Goal: Transaction & Acquisition: Purchase product/service

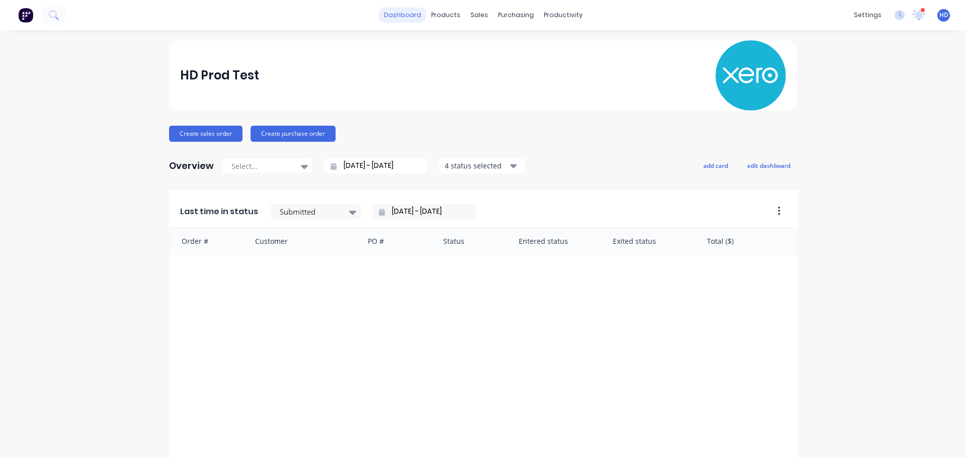
click at [419, 9] on link "dashboard" at bounding box center [402, 15] width 47 height 15
click at [405, 15] on link "dashboard" at bounding box center [402, 15] width 47 height 15
click at [490, 124] on div "HD Prod Test Create sales order Create purchase order Overview Select... 23/08/…" at bounding box center [483, 302] width 628 height 525
drag, startPoint x: 865, startPoint y: 63, endPoint x: 879, endPoint y: 33, distance: 32.6
click at [865, 63] on div "HD Prod Test Create sales order Create purchase order Overview Select... 23/08/…" at bounding box center [483, 302] width 966 height 525
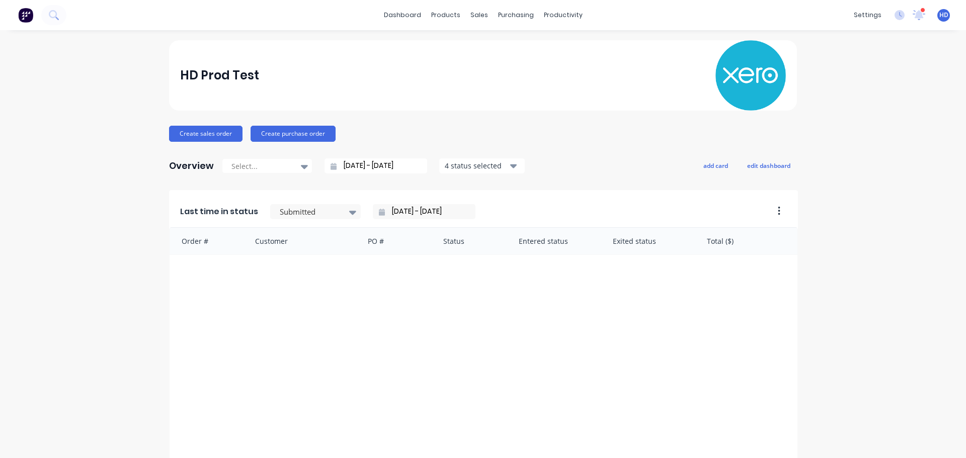
click at [585, 88] on div "HD Prod Test" at bounding box center [483, 75] width 606 height 70
click at [437, 86] on div "HD Prod Test" at bounding box center [483, 75] width 606 height 70
click at [386, 80] on div "HD Prod Test" at bounding box center [483, 75] width 606 height 70
click at [503, 70] on div "Customers" at bounding box center [510, 68] width 36 height 9
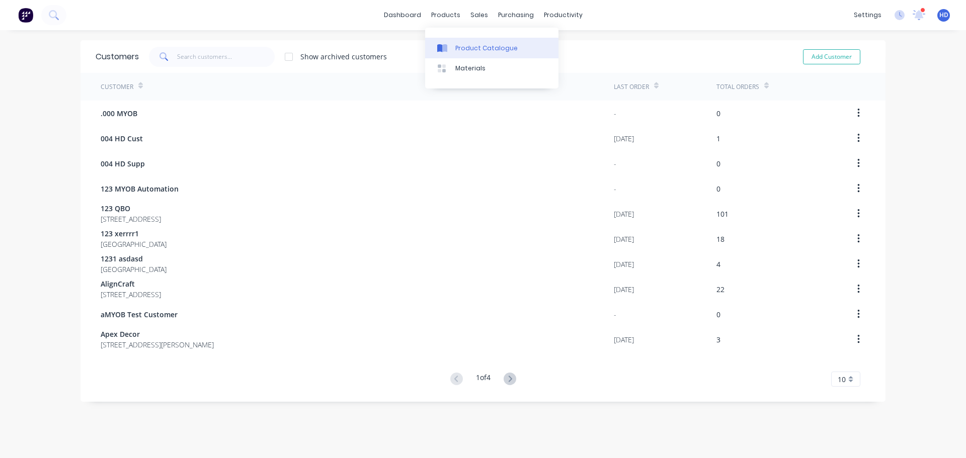
click at [477, 41] on link "Product Catalogue" at bounding box center [491, 48] width 133 height 20
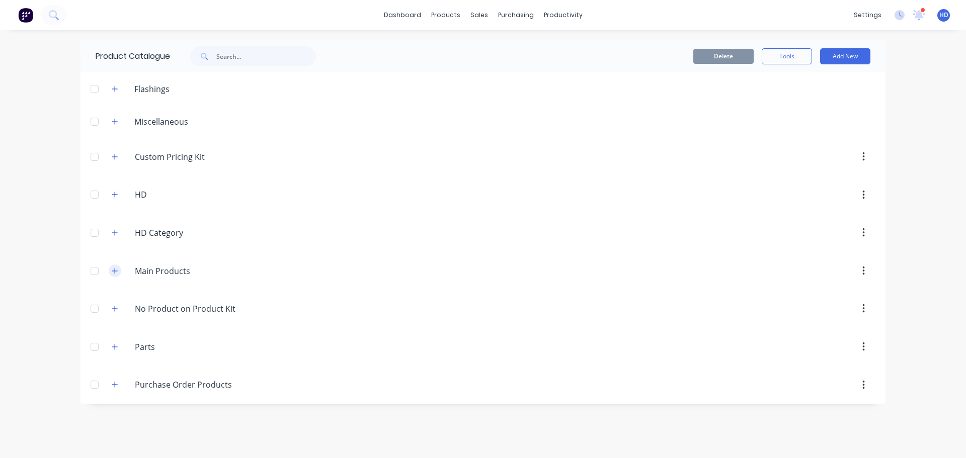
click at [116, 274] on icon "button" at bounding box center [115, 271] width 6 height 7
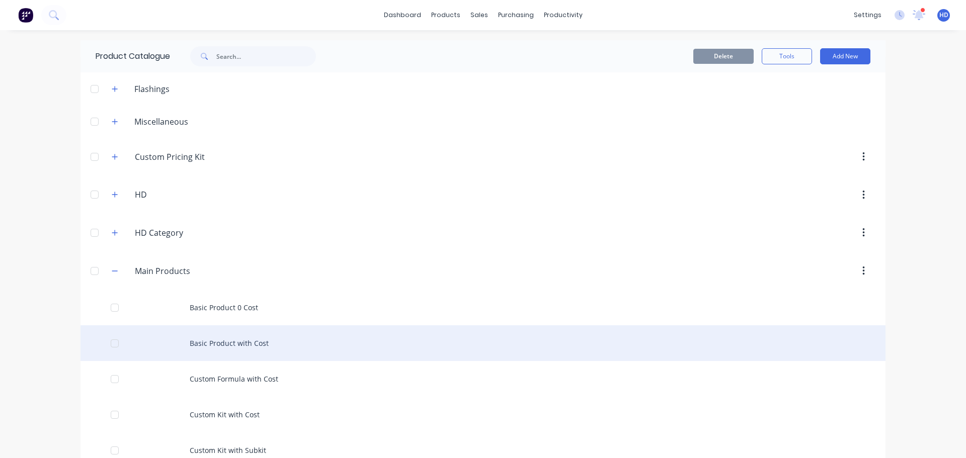
click at [244, 348] on div "Basic Product with Cost" at bounding box center [483, 344] width 805 height 36
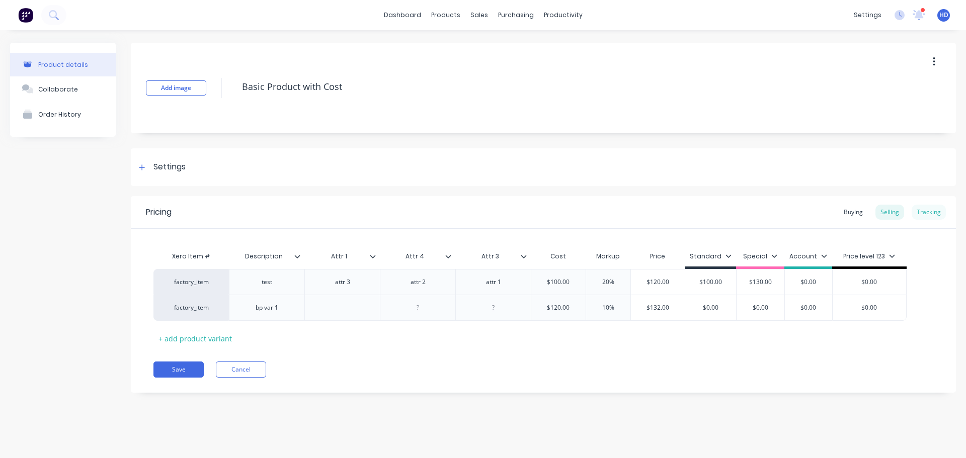
click at [922, 214] on div "Tracking" at bounding box center [929, 212] width 34 height 15
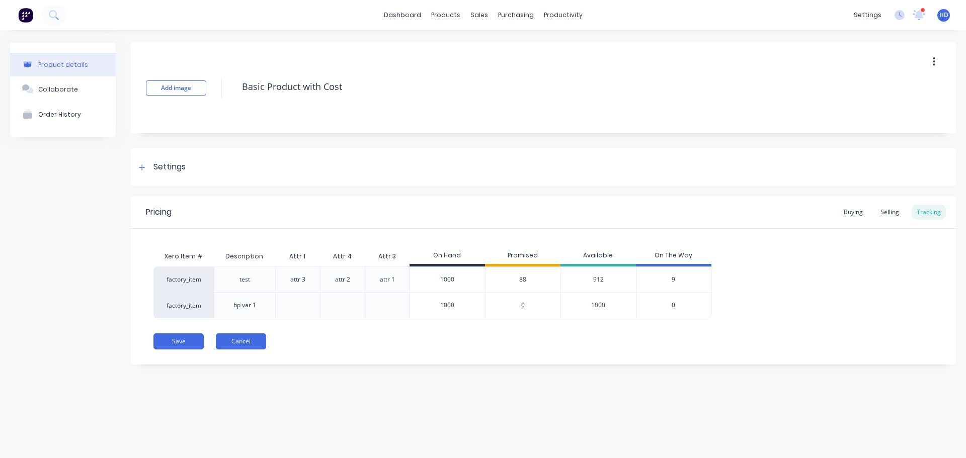
click at [237, 346] on button "Cancel" at bounding box center [241, 342] width 50 height 16
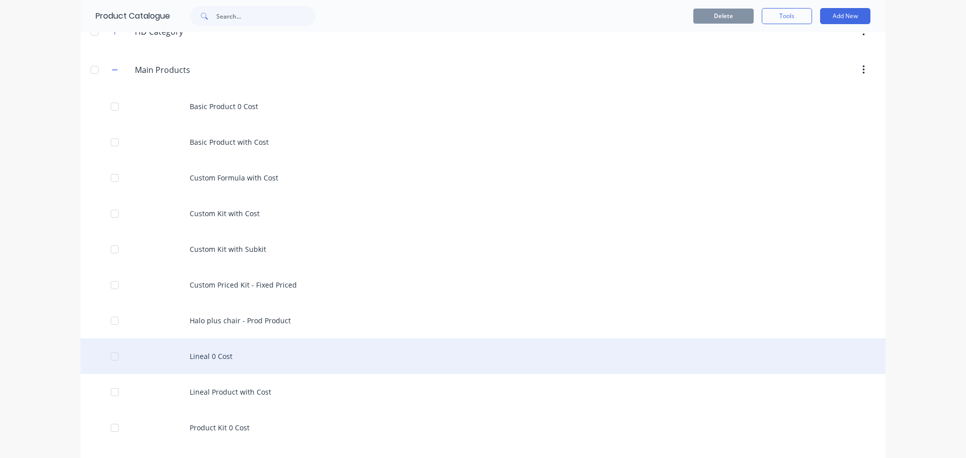
scroll to position [252, 0]
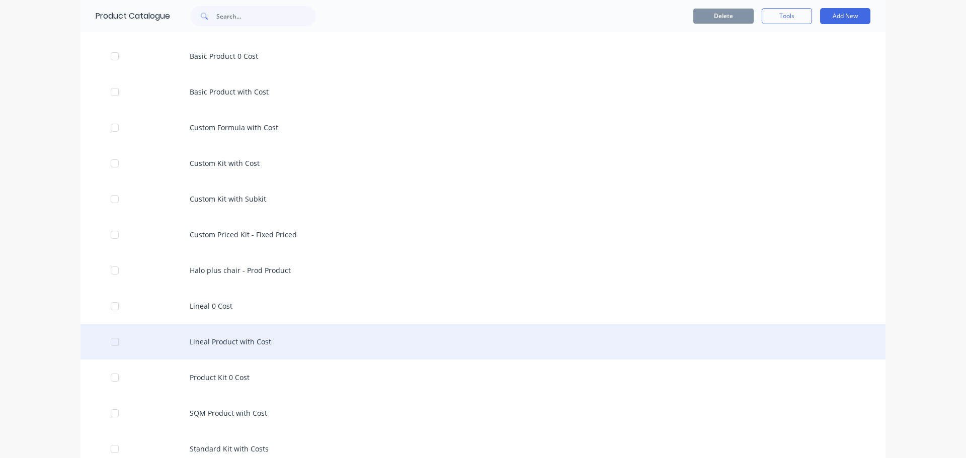
click at [278, 340] on div "Lineal Product with Cost" at bounding box center [483, 342] width 805 height 36
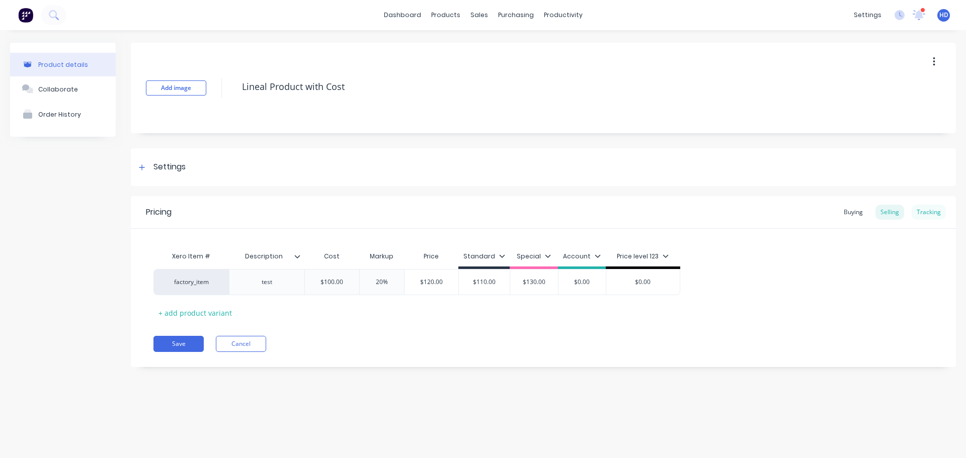
click at [928, 209] on div "Tracking" at bounding box center [929, 212] width 34 height 15
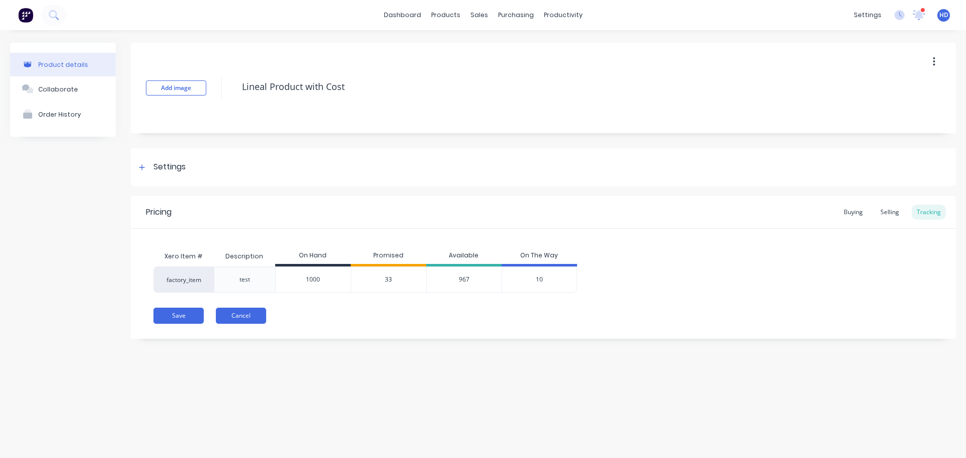
click at [228, 313] on button "Cancel" at bounding box center [241, 316] width 50 height 16
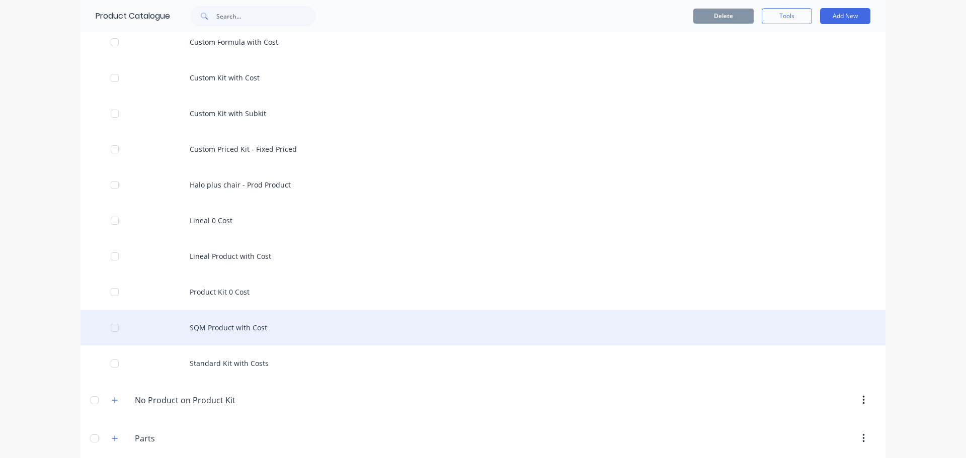
scroll to position [352, 0]
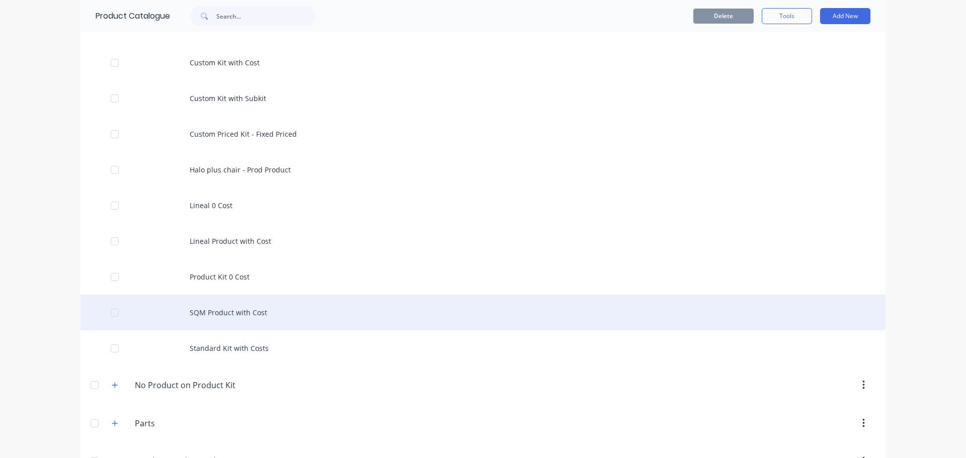
click at [250, 313] on div "SQM Product with Cost" at bounding box center [483, 313] width 805 height 36
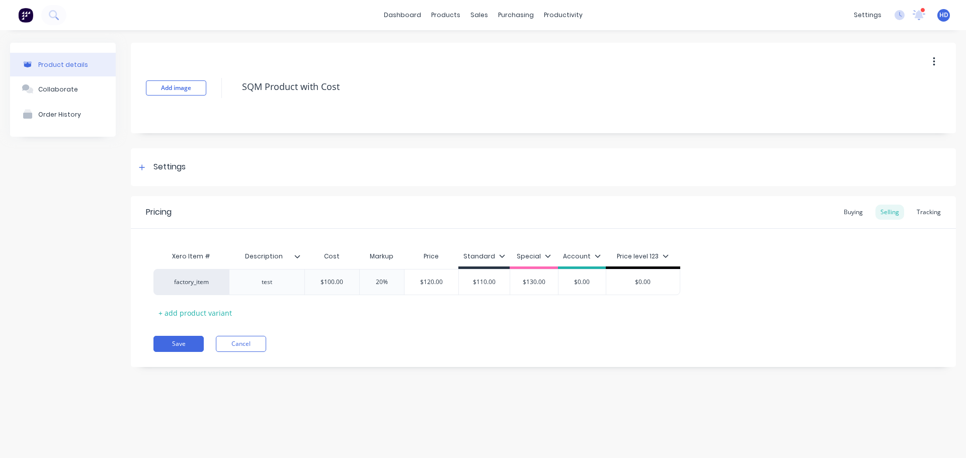
type textarea "x"
click at [927, 214] on div "Tracking" at bounding box center [929, 212] width 34 height 15
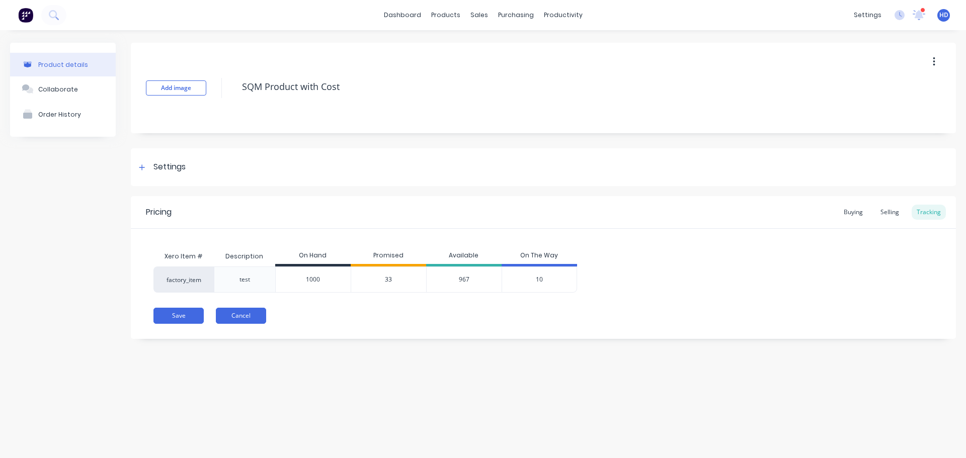
click at [242, 313] on button "Cancel" at bounding box center [241, 316] width 50 height 16
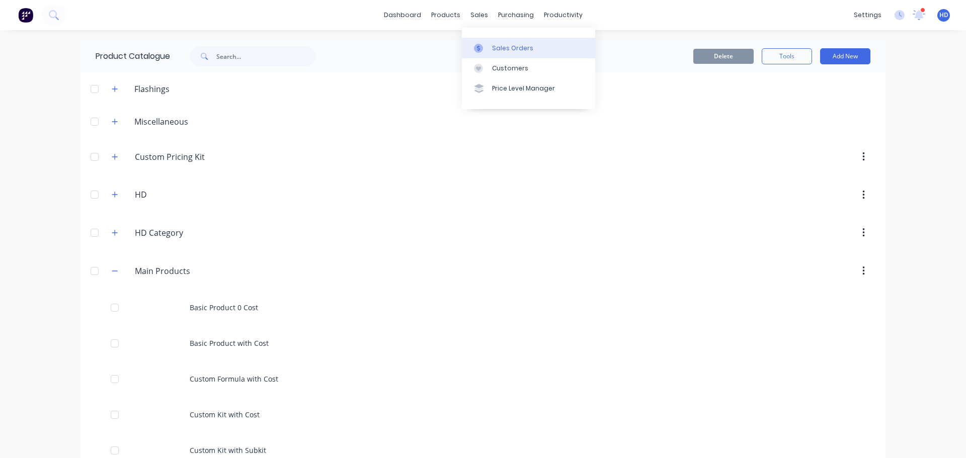
click at [516, 49] on div "Sales Orders" at bounding box center [512, 48] width 41 height 9
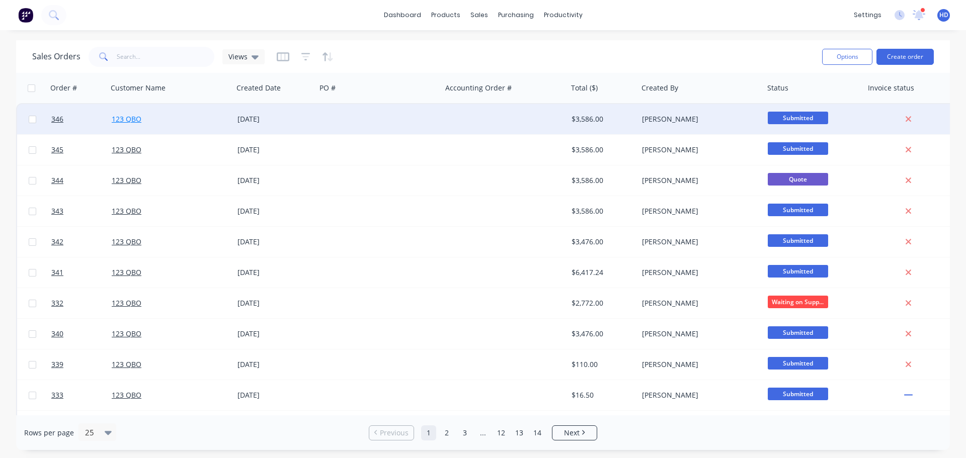
click at [127, 117] on link "123 QBO" at bounding box center [127, 119] width 30 height 10
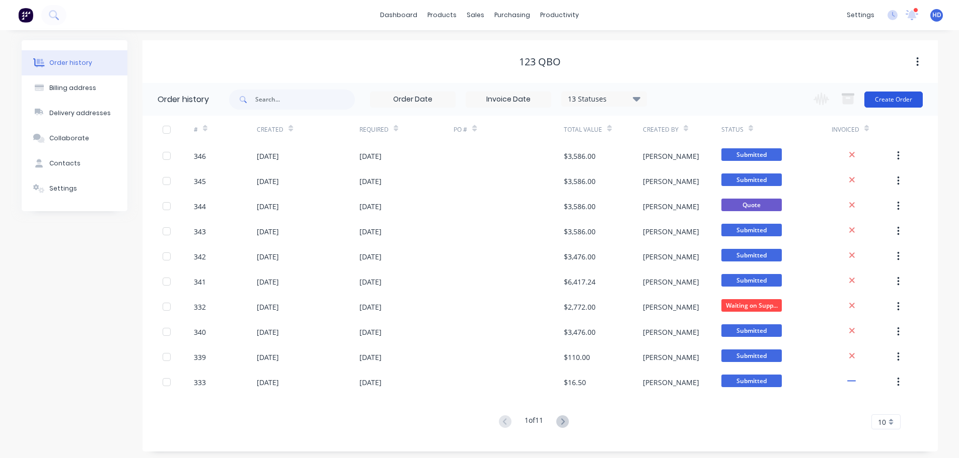
click at [908, 99] on button "Create Order" at bounding box center [893, 100] width 58 height 16
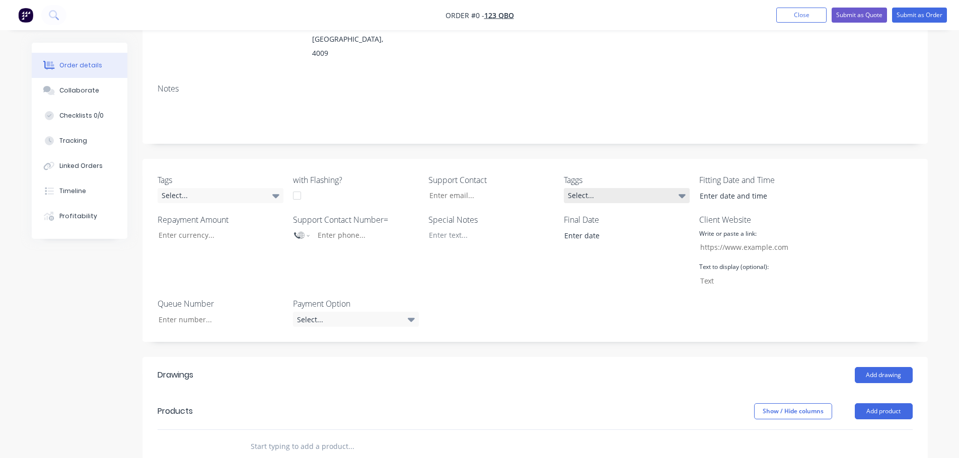
scroll to position [384, 0]
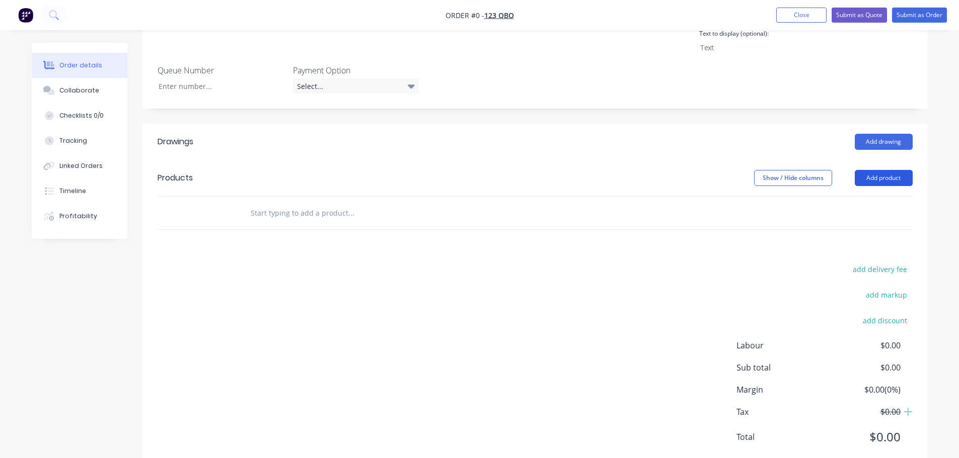
click at [904, 170] on button "Add product" at bounding box center [883, 178] width 58 height 16
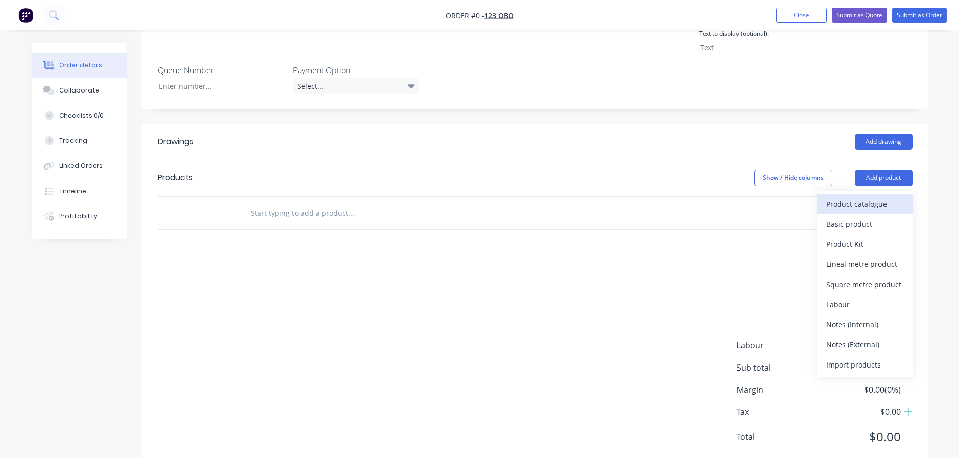
click at [850, 197] on div "Product catalogue" at bounding box center [864, 204] width 77 height 15
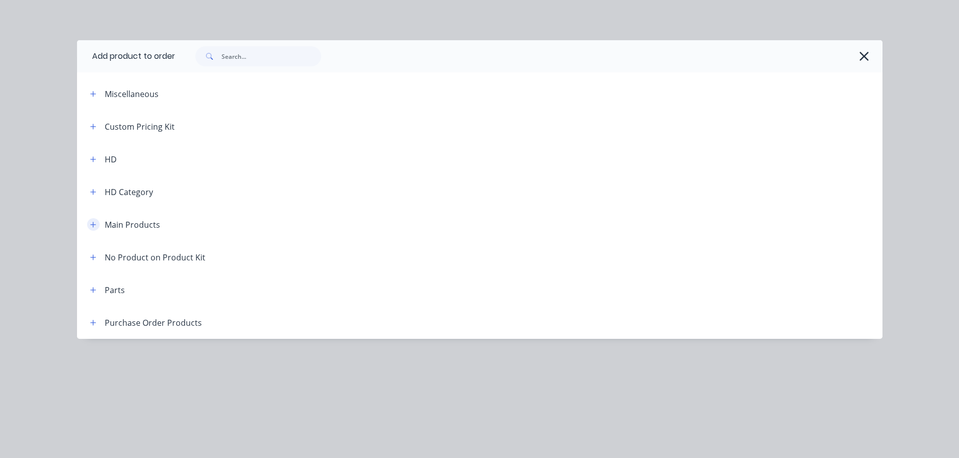
click at [91, 225] on icon "button" at bounding box center [93, 224] width 6 height 7
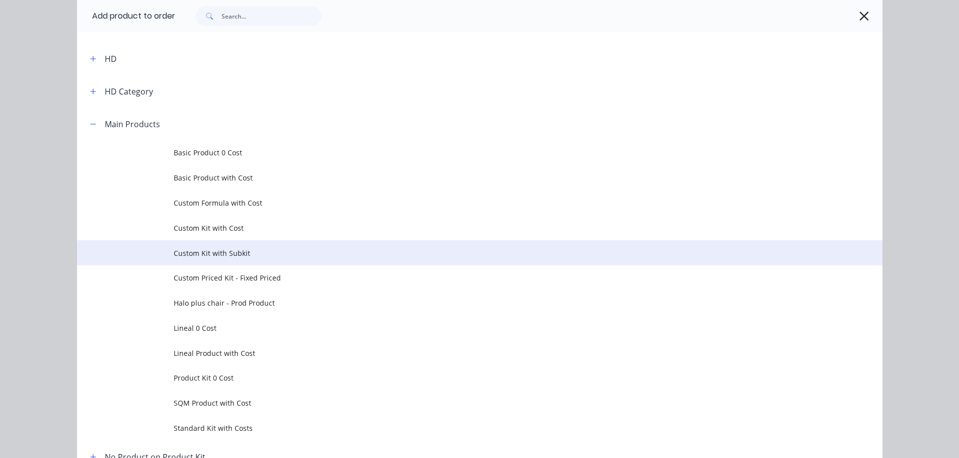
scroll to position [50, 0]
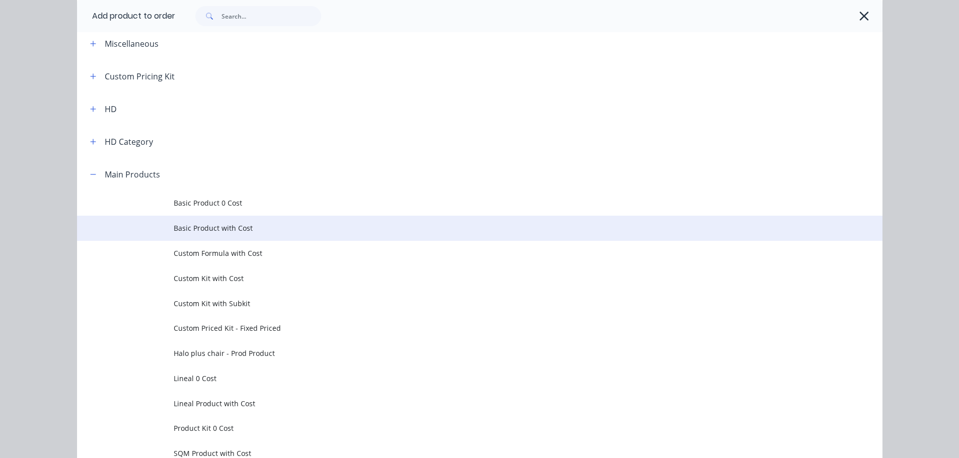
click at [284, 231] on span "Basic Product with Cost" at bounding box center [457, 228] width 567 height 11
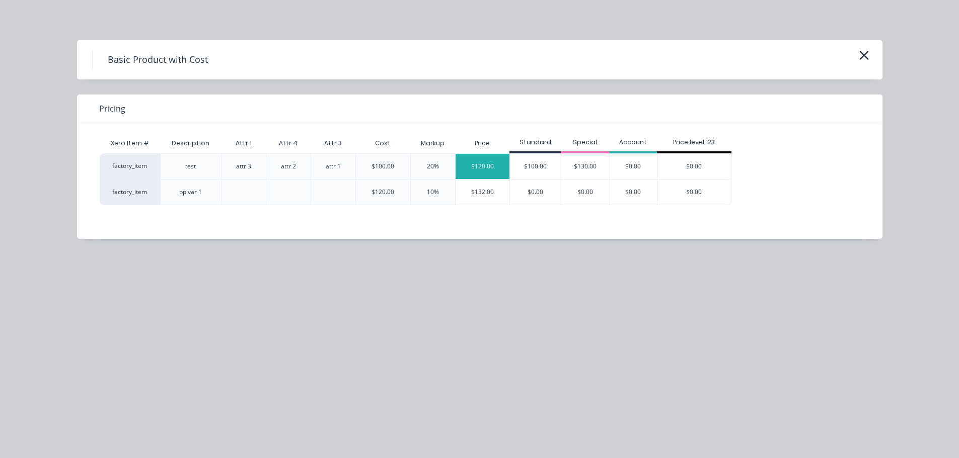
click at [484, 168] on div "$120.00" at bounding box center [482, 166] width 54 height 25
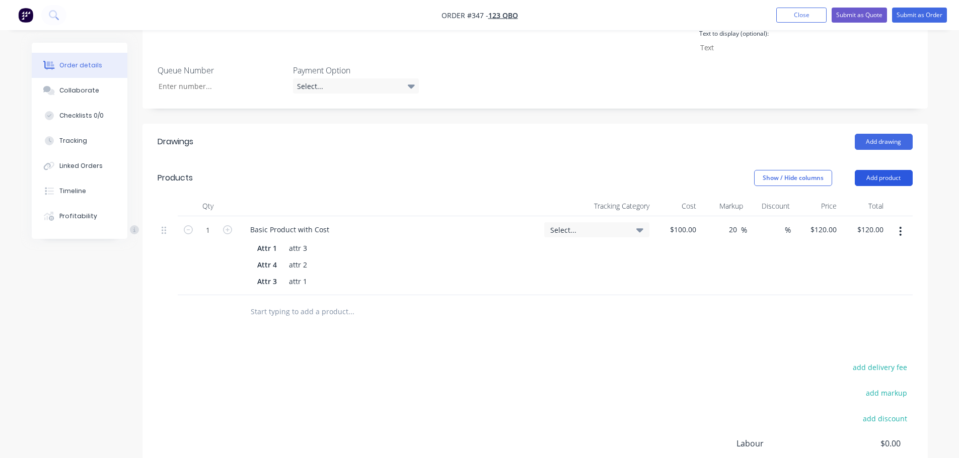
click at [879, 170] on button "Add product" at bounding box center [883, 178] width 58 height 16
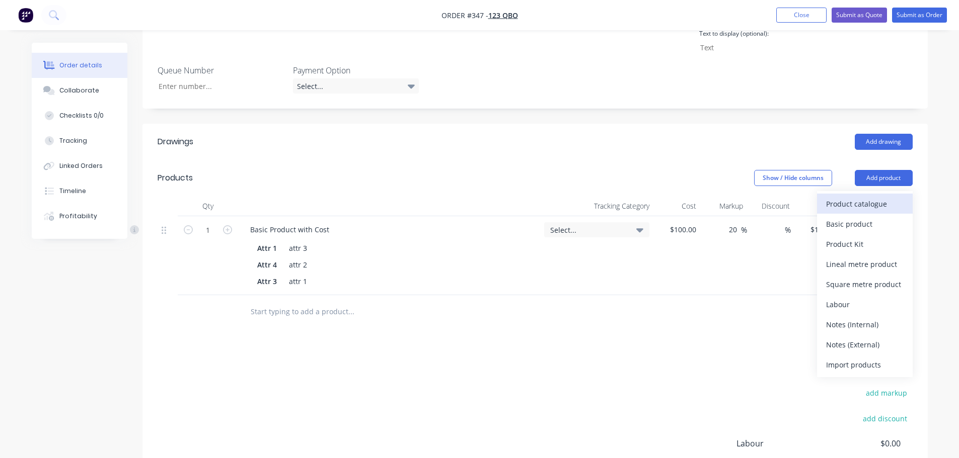
click at [839, 197] on div "Product catalogue" at bounding box center [864, 204] width 77 height 15
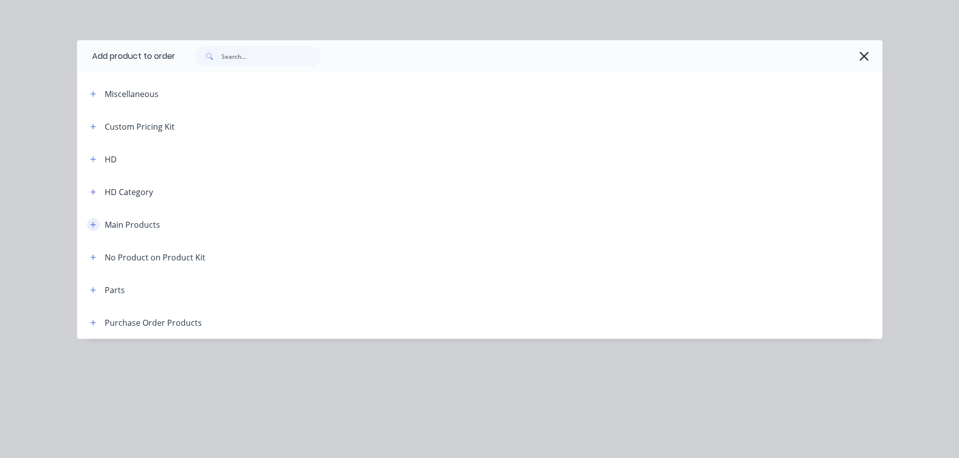
click at [95, 225] on icon "button" at bounding box center [93, 224] width 6 height 7
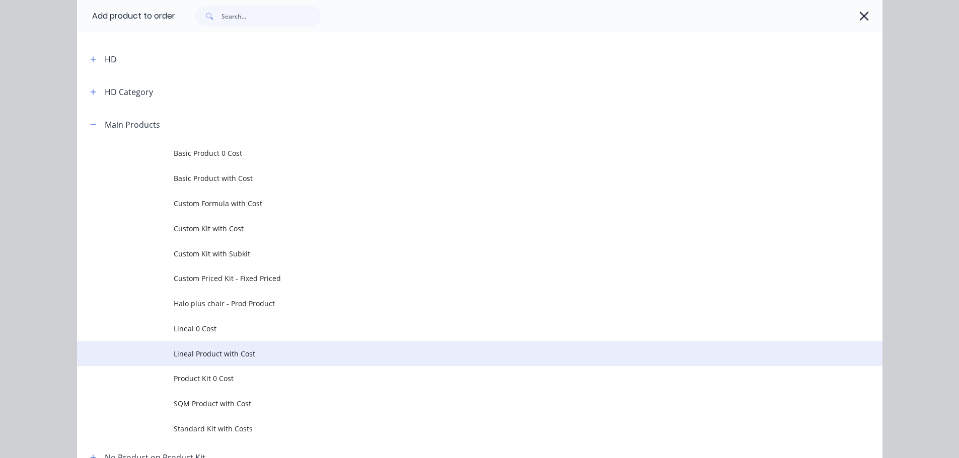
scroll to position [101, 0]
click at [224, 350] on span "Lineal Product with Cost" at bounding box center [457, 353] width 567 height 11
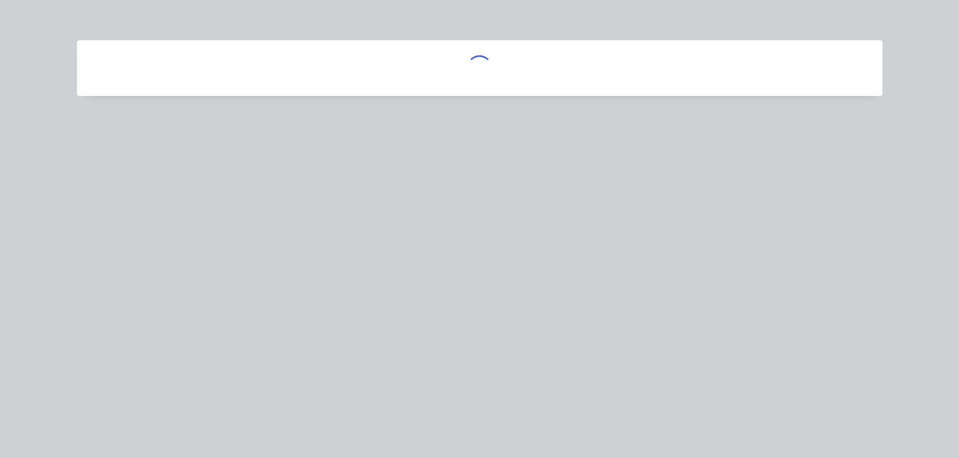
scroll to position [0, 0]
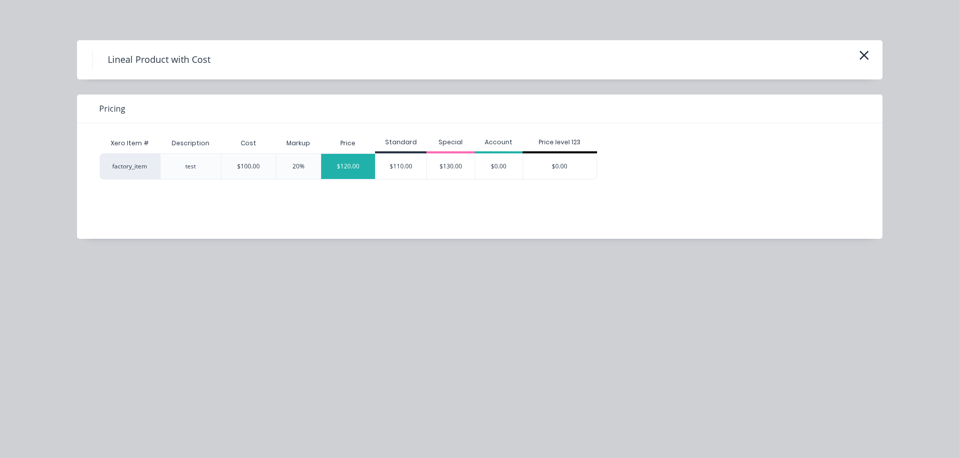
click at [363, 171] on div "$120.00" at bounding box center [348, 166] width 54 height 25
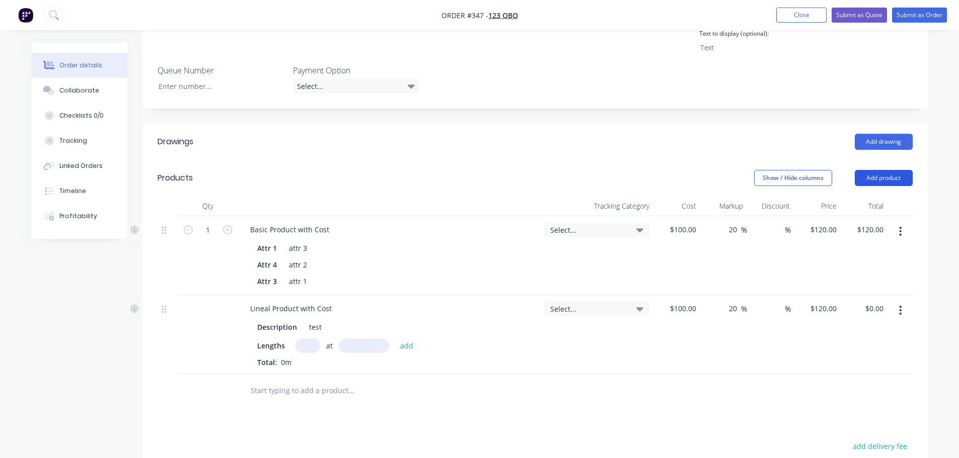
click at [897, 170] on button "Add product" at bounding box center [883, 178] width 58 height 16
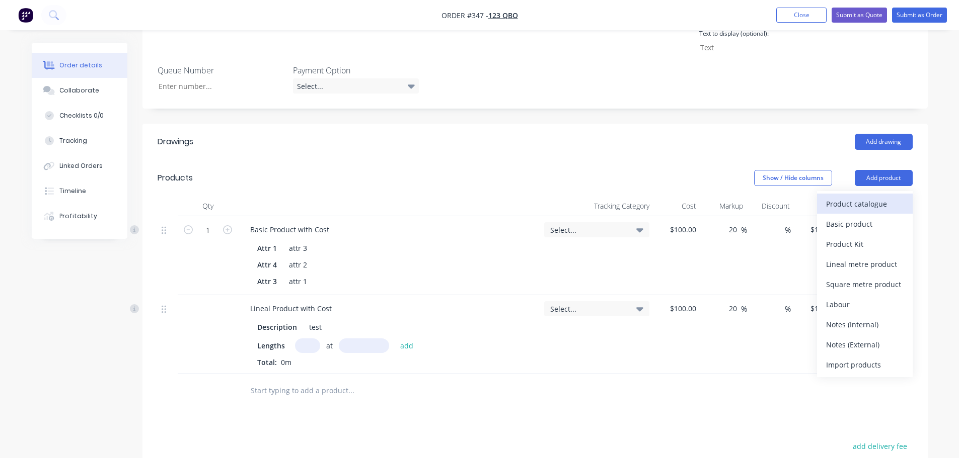
click at [847, 197] on div "Product catalogue" at bounding box center [864, 204] width 77 height 15
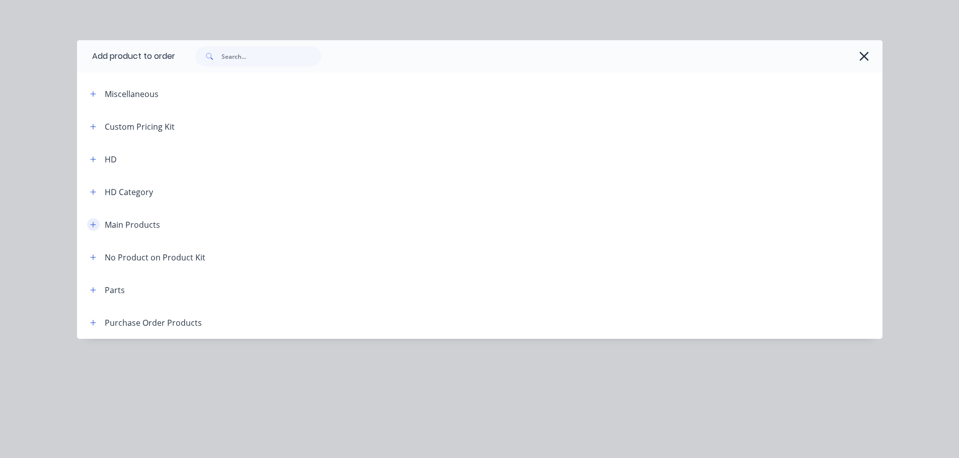
click at [94, 221] on icon "button" at bounding box center [93, 224] width 6 height 7
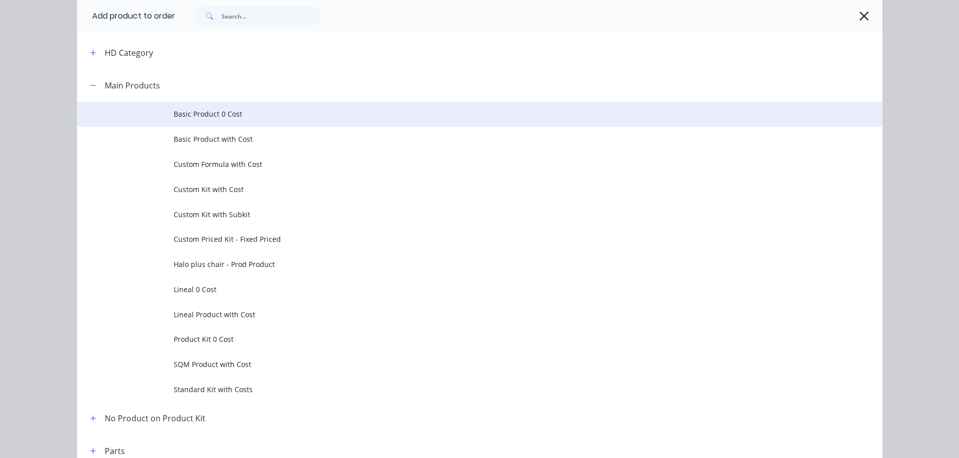
scroll to position [151, 0]
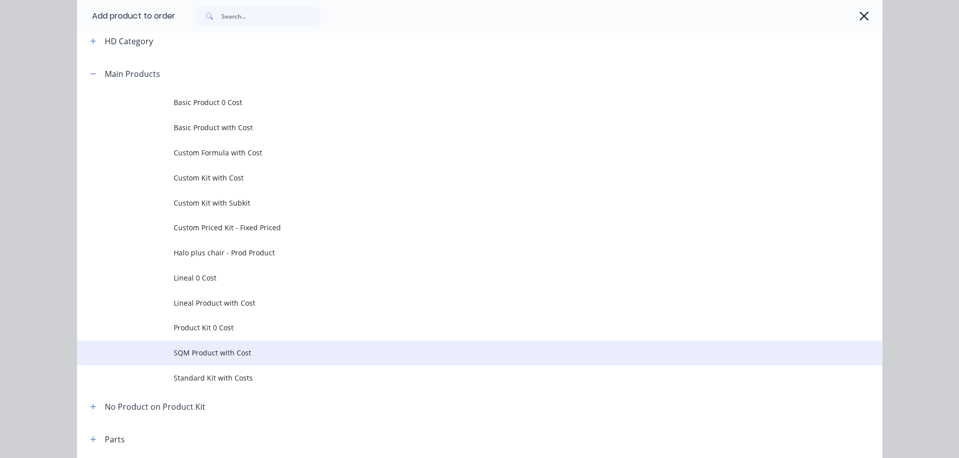
click at [225, 351] on span "SQM Product with Cost" at bounding box center [457, 353] width 567 height 11
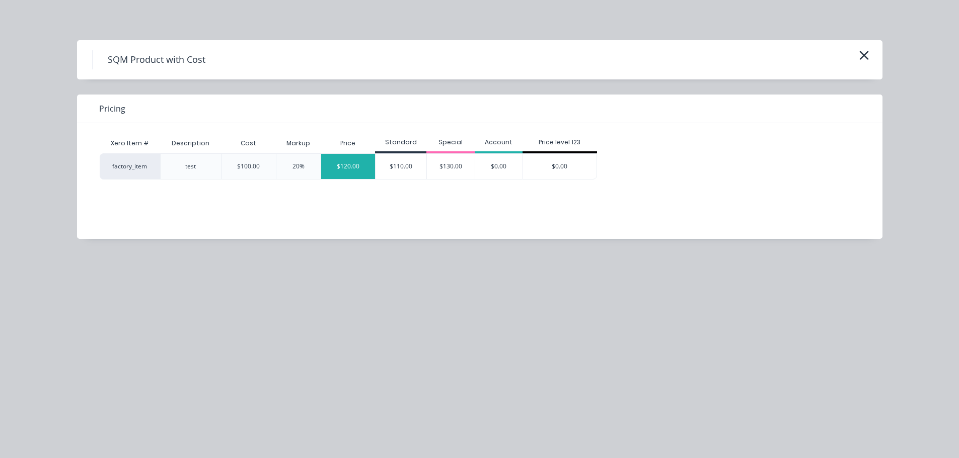
click at [340, 165] on div "$120.00" at bounding box center [348, 166] width 54 height 25
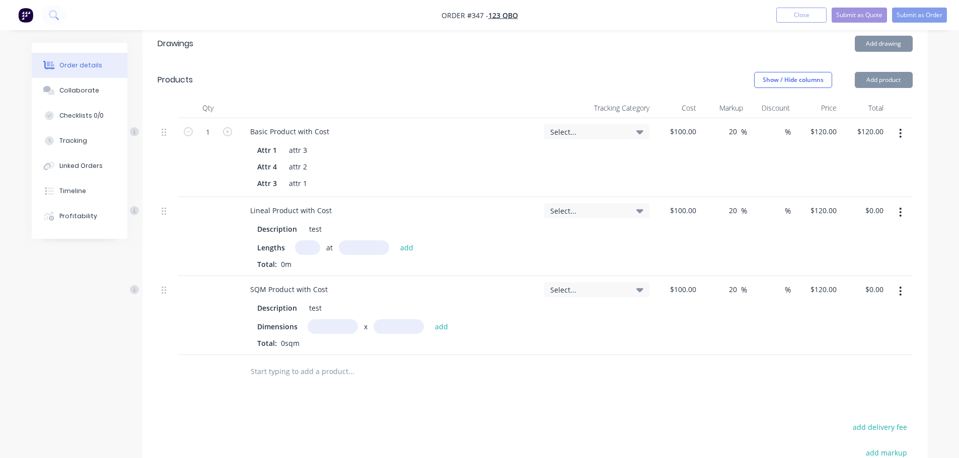
scroll to position [485, 0]
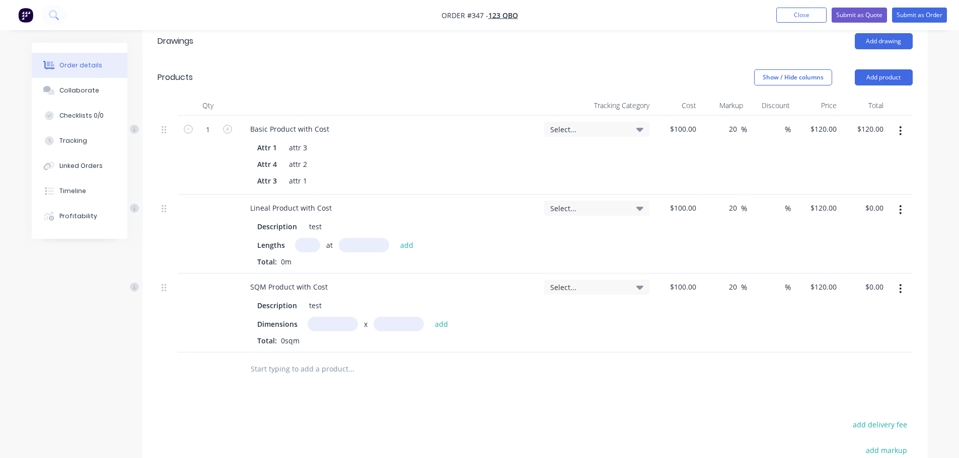
click at [302, 238] on input "text" at bounding box center [307, 245] width 25 height 15
type input "1"
drag, startPoint x: 334, startPoint y: 220, endPoint x: 360, endPoint y: 216, distance: 26.6
click at [335, 238] on div "1 at add" at bounding box center [357, 245] width 124 height 15
click at [360, 238] on input "text" at bounding box center [364, 245] width 50 height 15
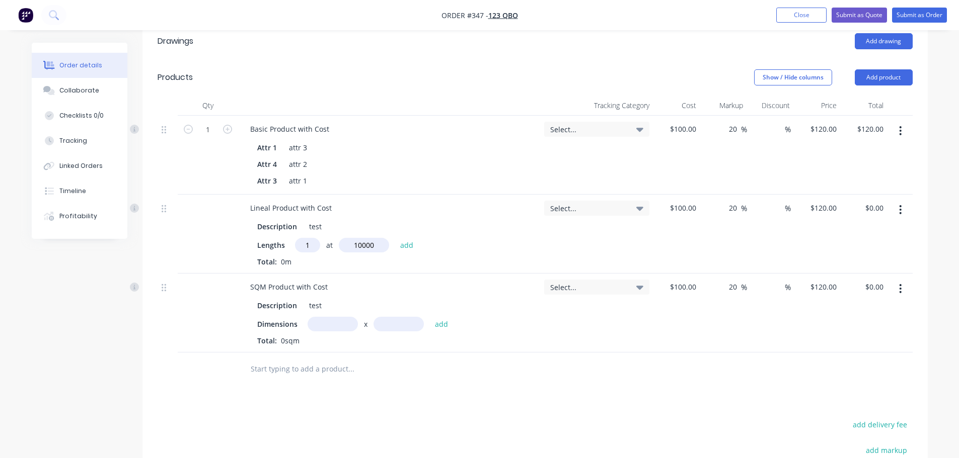
type input "10000"
click at [395, 239] on button "add" at bounding box center [407, 246] width 24 height 14
type input "$1,200.00"
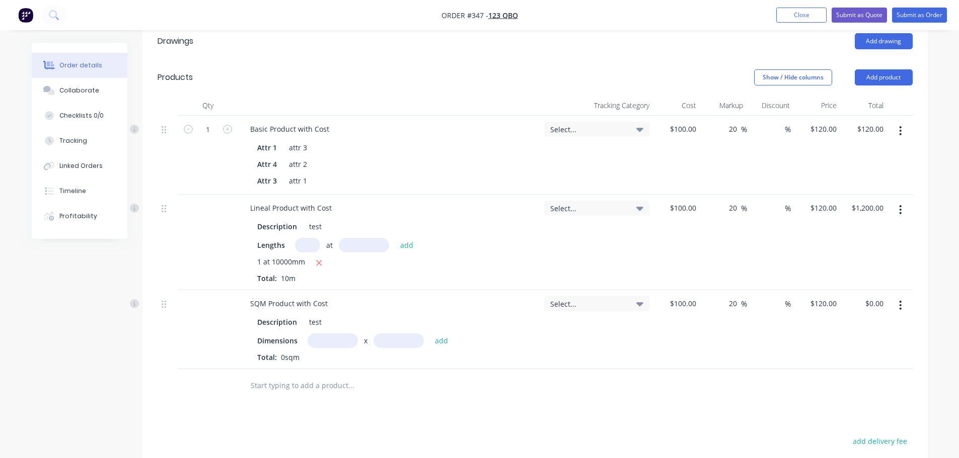
click at [340, 334] on input "text" at bounding box center [332, 341] width 50 height 15
type input "1m"
click at [410, 334] on input "text" at bounding box center [398, 341] width 50 height 15
type input "10"
click at [430, 334] on button "add" at bounding box center [442, 341] width 24 height 14
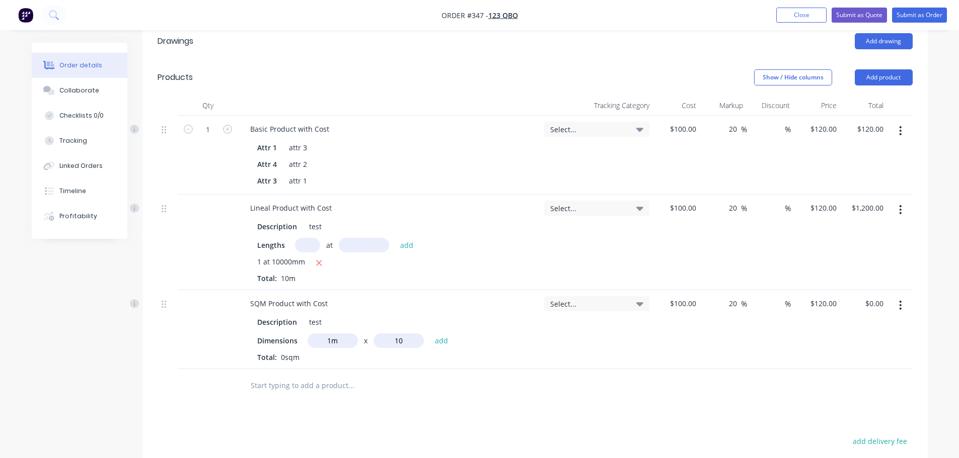
type input "$1,200.00"
click at [673, 348] on div "$100.00 $100.00" at bounding box center [676, 338] width 47 height 96
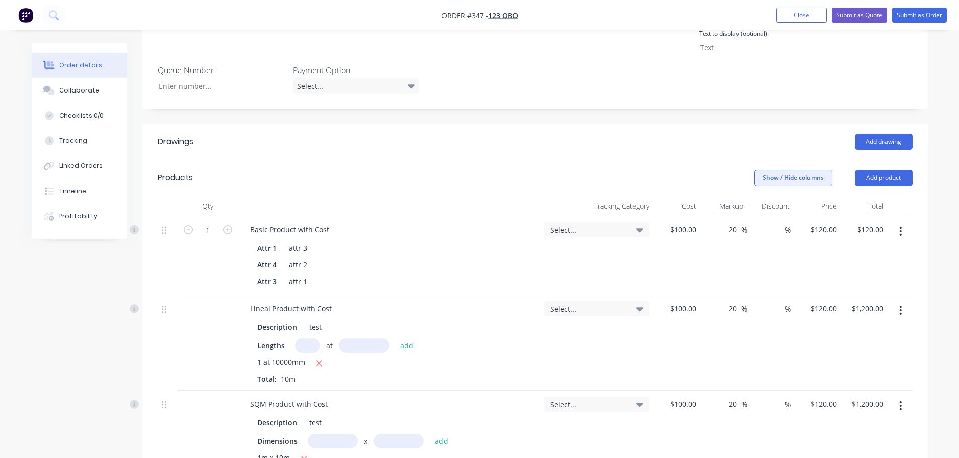
click at [812, 170] on button "Show / Hide columns" at bounding box center [793, 178] width 78 height 16
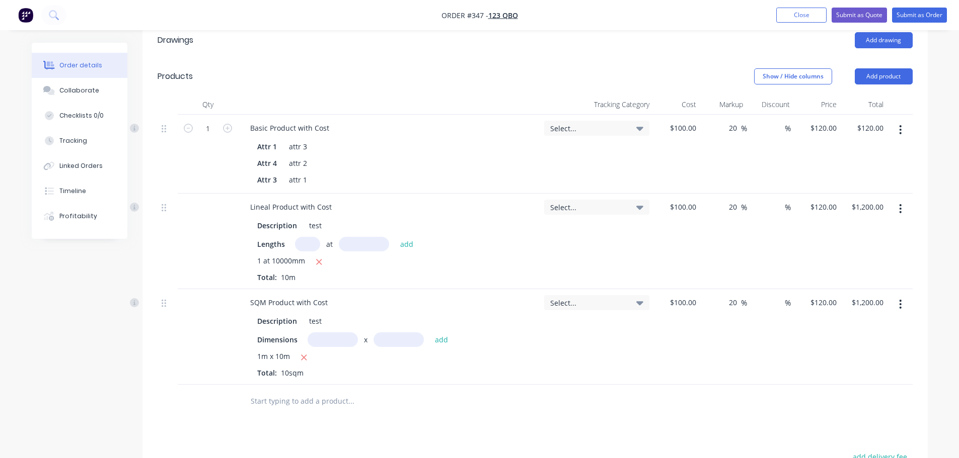
scroll to position [372, 0]
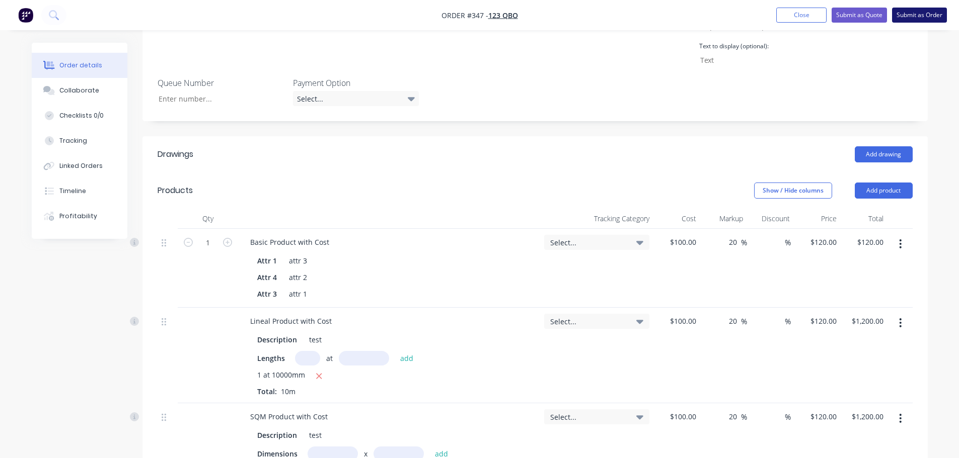
click at [917, 15] on button "Submit as Order" at bounding box center [919, 15] width 55 height 15
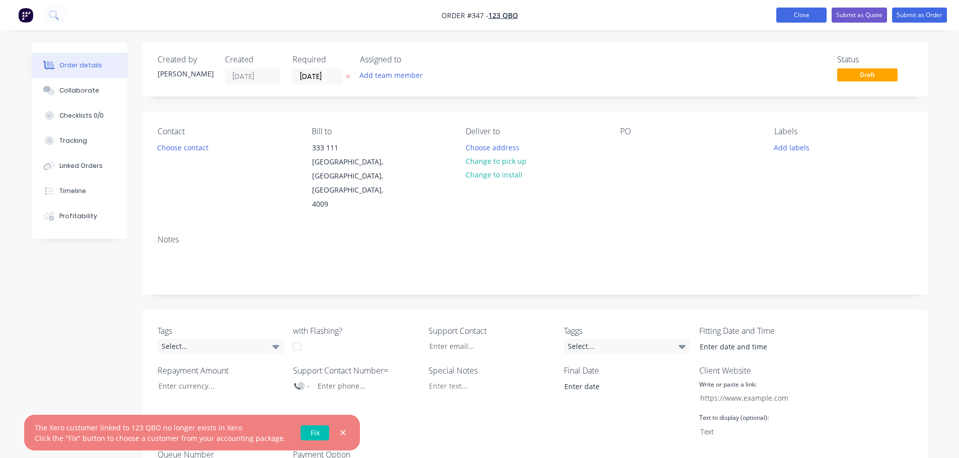
click at [810, 19] on button "Close" at bounding box center [801, 15] width 50 height 15
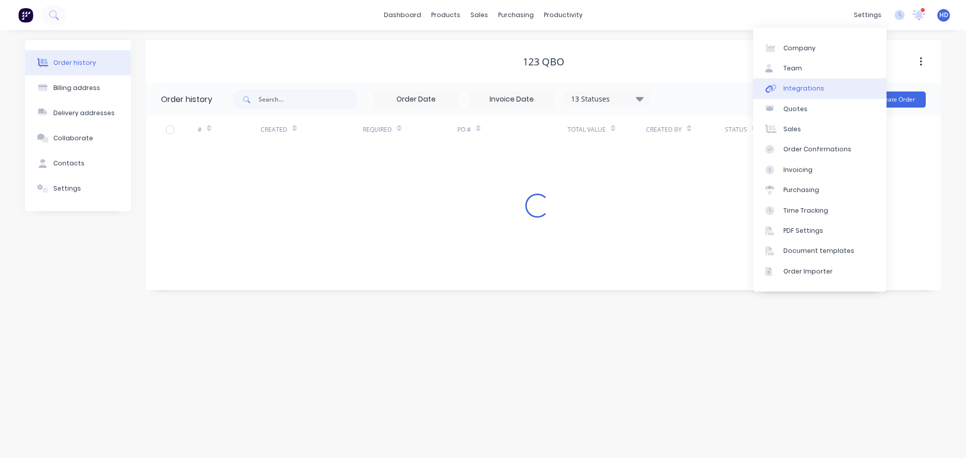
click at [804, 95] on link "Integrations" at bounding box center [819, 88] width 133 height 20
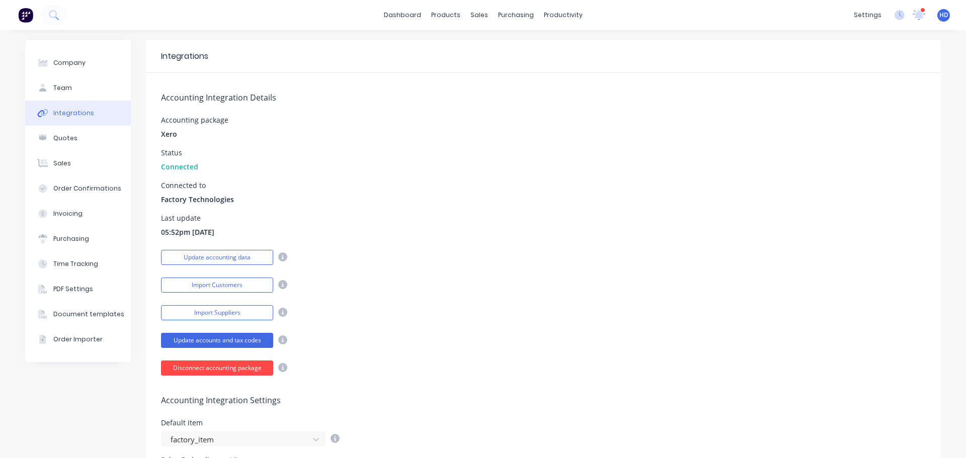
click at [215, 365] on button "Disconnect accounting package" at bounding box center [217, 368] width 112 height 15
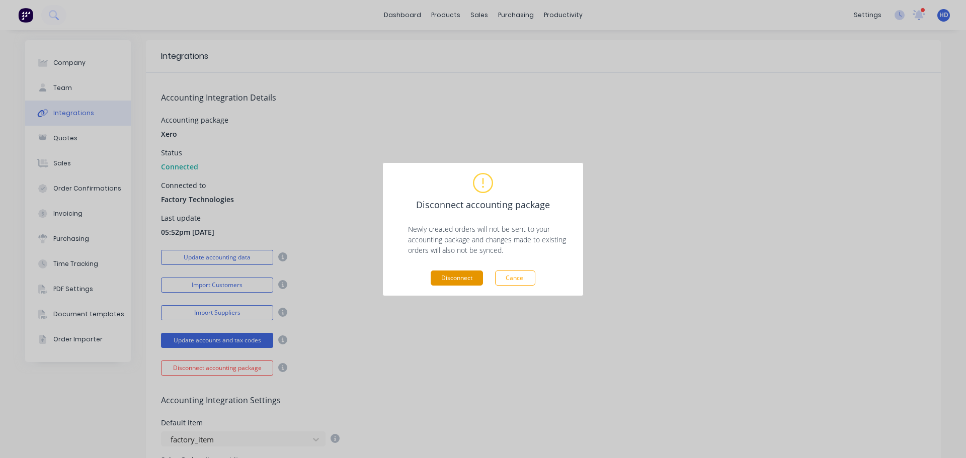
click at [440, 274] on button "Disconnect" at bounding box center [457, 278] width 52 height 15
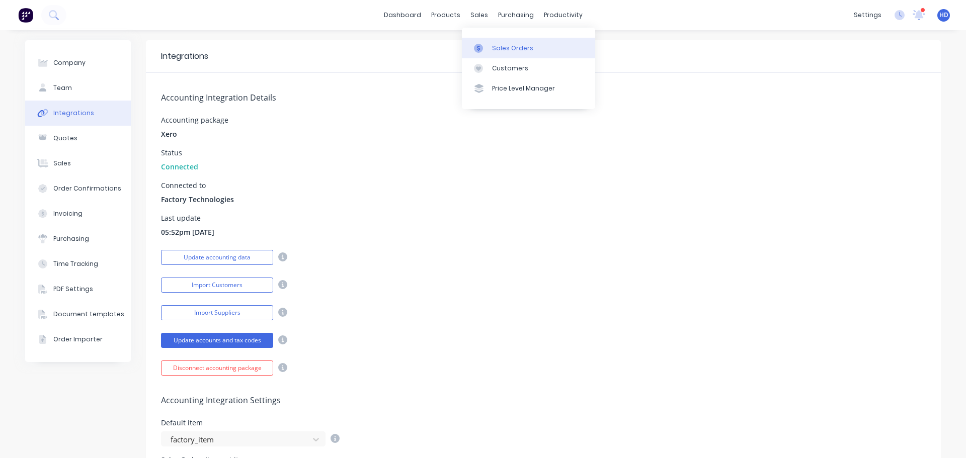
click at [510, 49] on div "Sales Orders" at bounding box center [512, 48] width 41 height 9
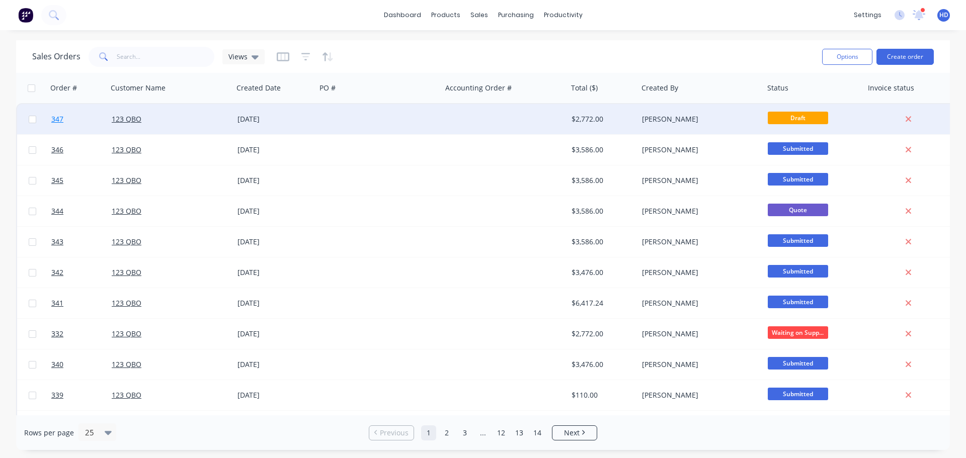
click at [87, 120] on link "347" at bounding box center [81, 119] width 60 height 30
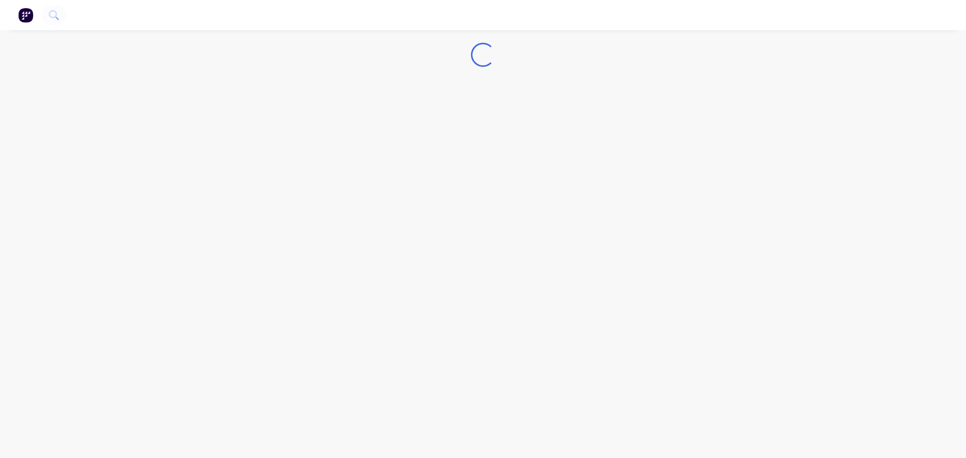
click at [628, 203] on div "Loading..." at bounding box center [483, 229] width 966 height 458
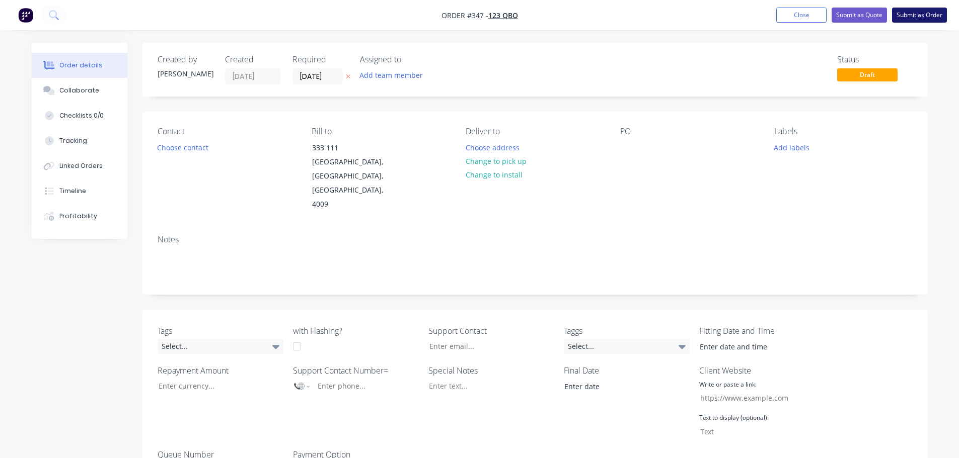
click at [920, 16] on button "Submit as Order" at bounding box center [919, 15] width 55 height 15
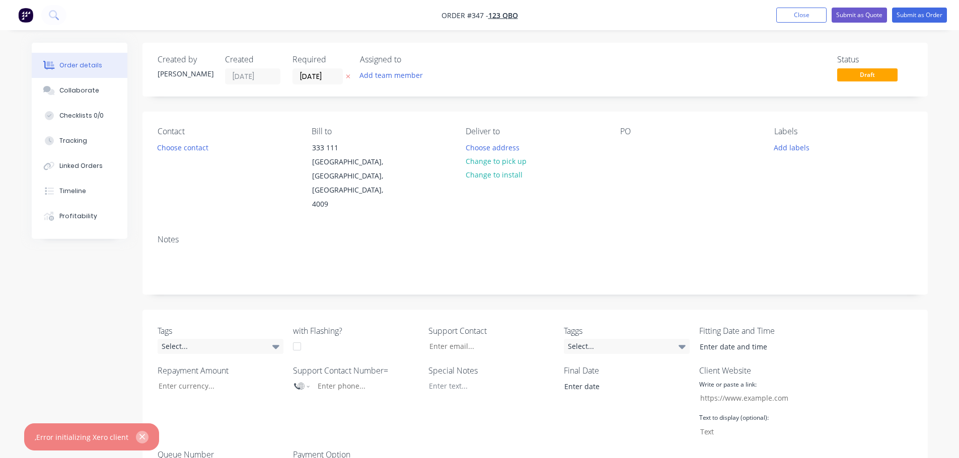
click at [139, 437] on icon "button" at bounding box center [142, 438] width 6 height 6
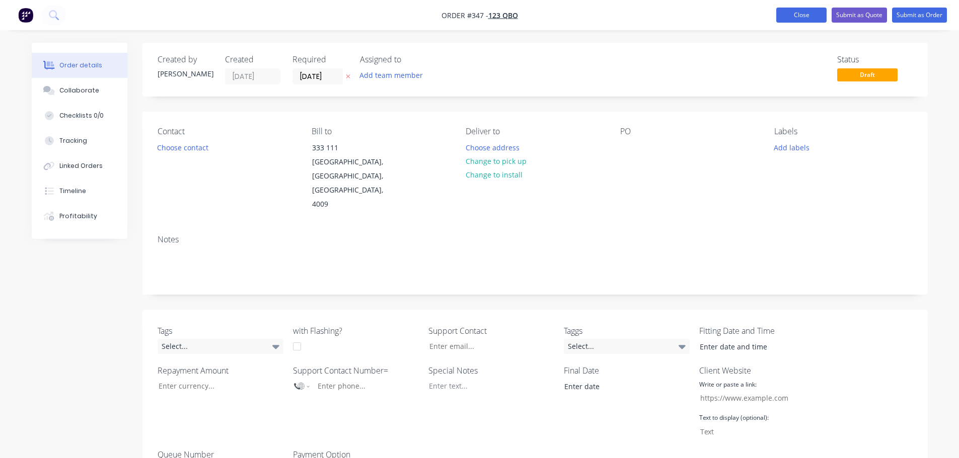
click at [790, 18] on button "Close" at bounding box center [801, 15] width 50 height 15
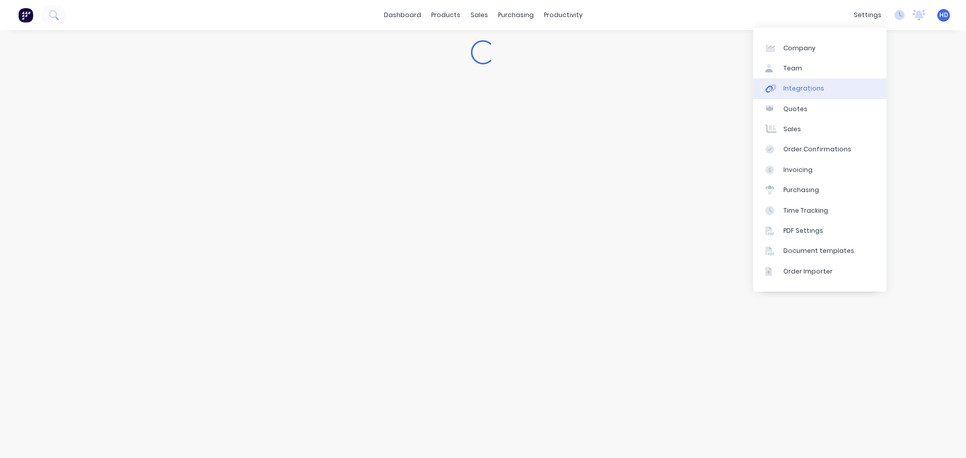
click at [802, 88] on div "Integrations" at bounding box center [803, 88] width 41 height 9
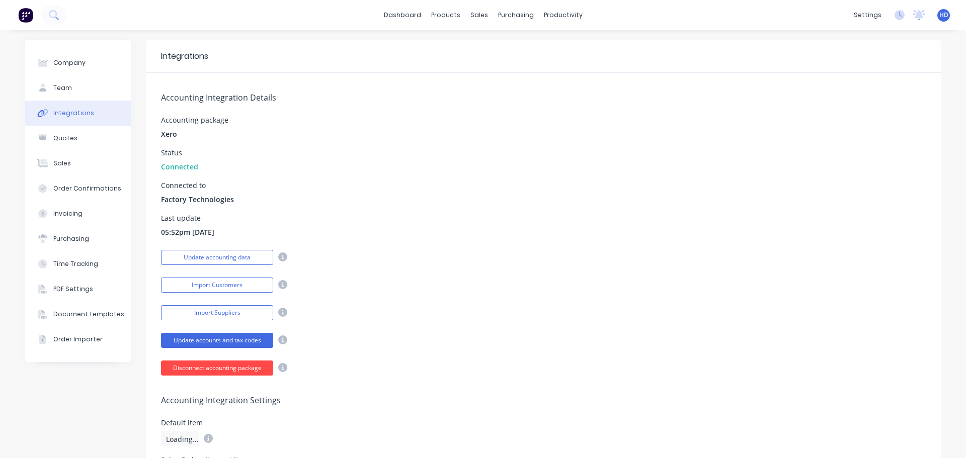
click at [215, 371] on button "Disconnect accounting package" at bounding box center [217, 368] width 112 height 15
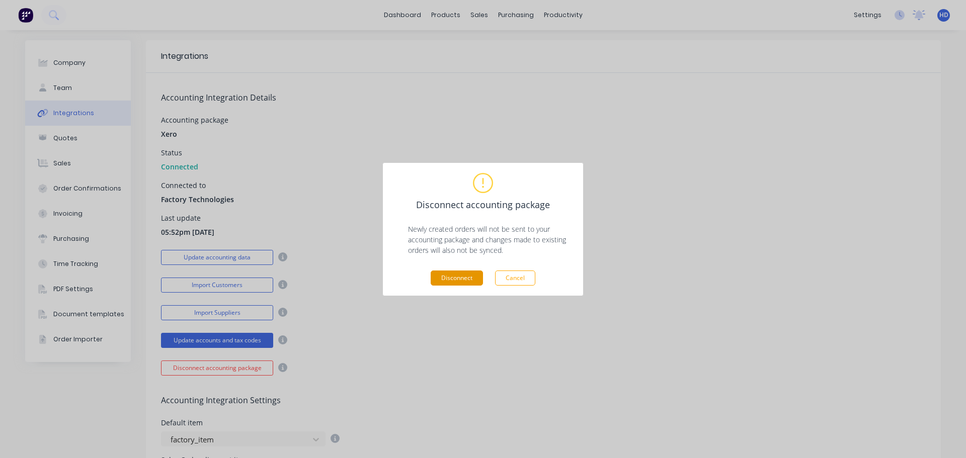
click at [467, 276] on button "Disconnect" at bounding box center [457, 278] width 52 height 15
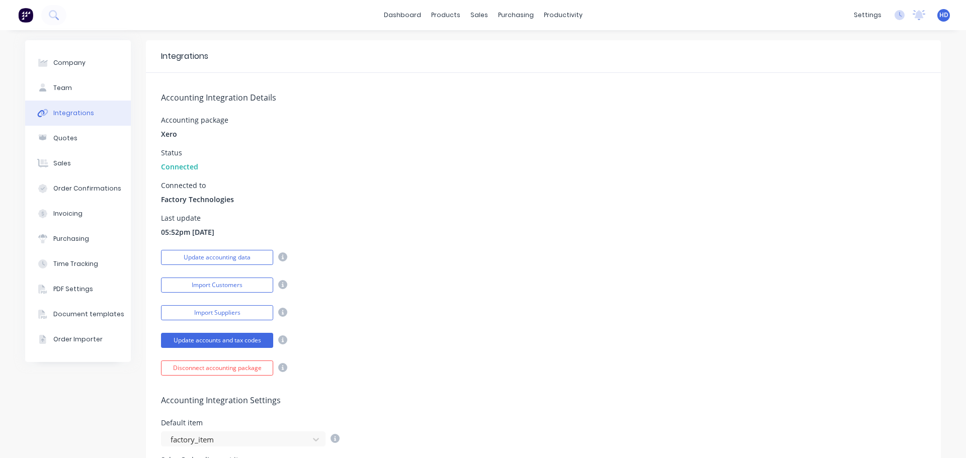
click at [548, 209] on div "Accounting Integration Details Accounting package Xero Status Connected Connect…" at bounding box center [543, 224] width 795 height 303
click at [624, 208] on div "Accounting Integration Details Accounting package Xero Status Connected Connect…" at bounding box center [543, 224] width 795 height 303
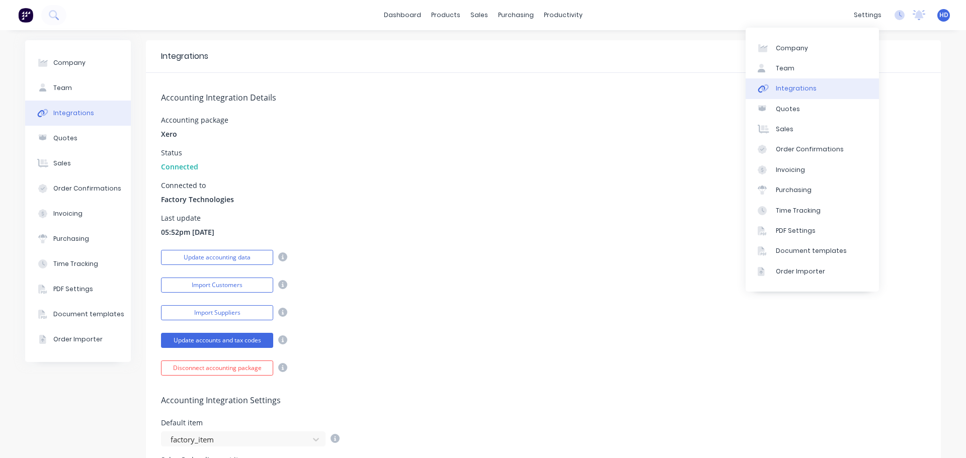
click at [297, 120] on div "Accounting package Xero" at bounding box center [543, 128] width 765 height 23
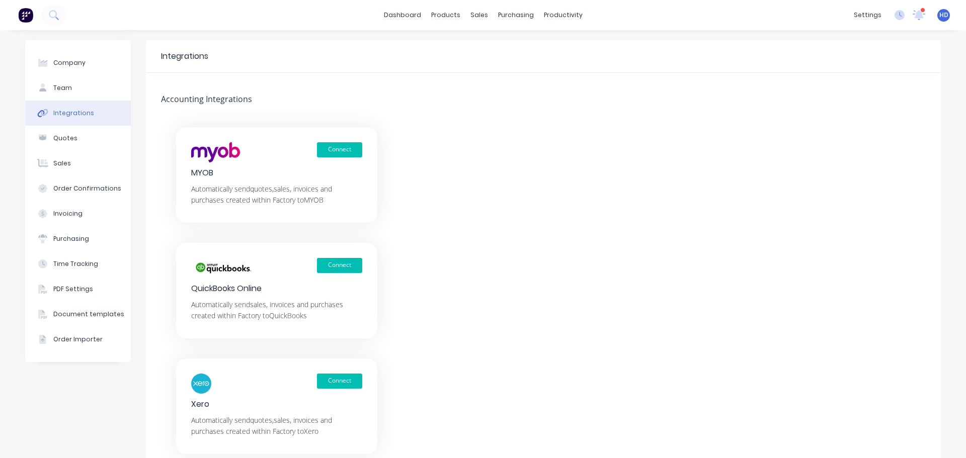
drag, startPoint x: 480, startPoint y: 173, endPoint x: 244, endPoint y: 234, distance: 244.0
click at [480, 173] on div "Connect MYOB Automatically send quotes, sales, invoices and purchases created w…" at bounding box center [543, 290] width 795 height 327
click at [424, 12] on link "dashboard" at bounding box center [402, 15] width 47 height 15
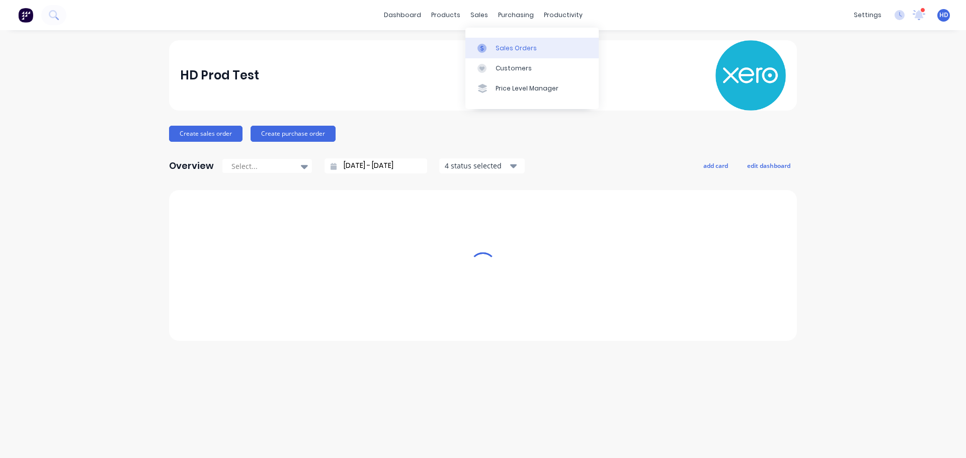
click at [521, 53] on link "Sales Orders" at bounding box center [531, 48] width 133 height 20
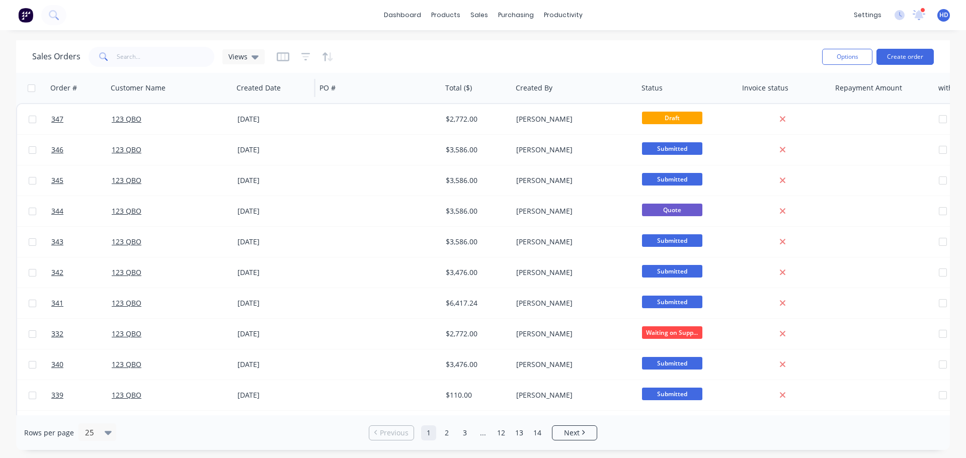
click at [288, 102] on div "Created Date" at bounding box center [273, 88] width 83 height 30
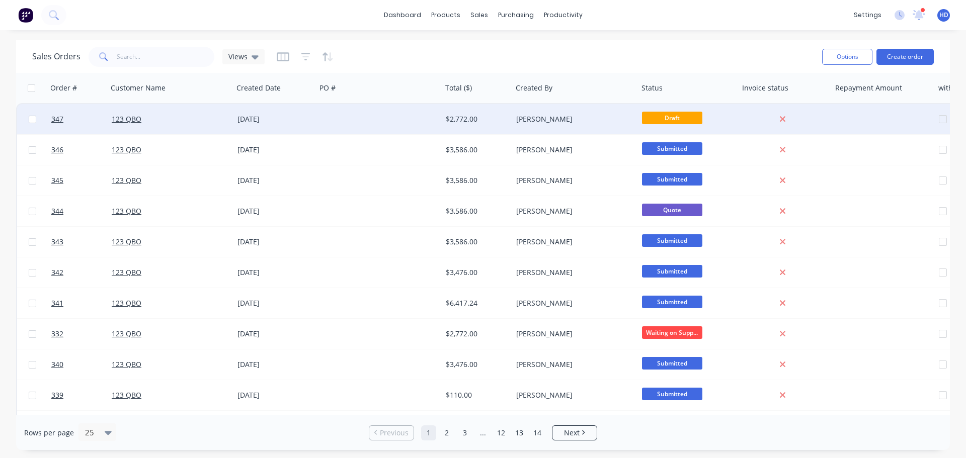
click at [276, 115] on div "[DATE]" at bounding box center [275, 119] width 75 height 10
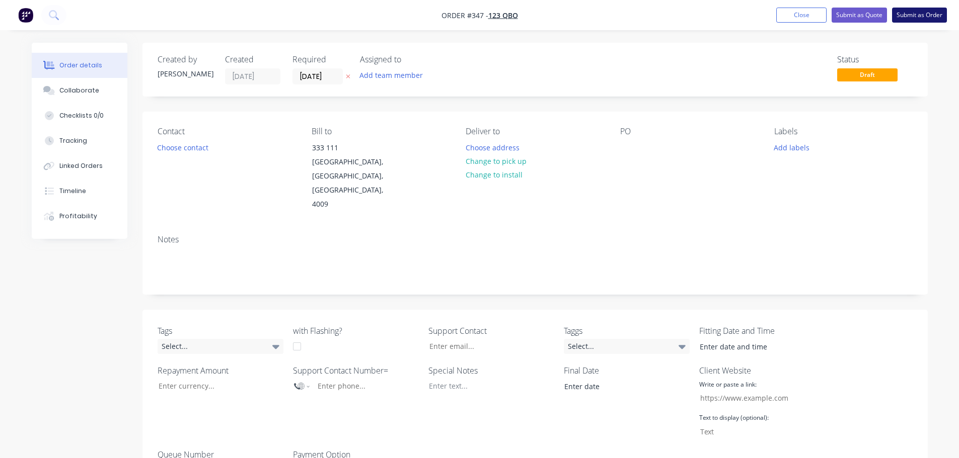
click at [924, 17] on button "Submit as Order" at bounding box center [919, 15] width 55 height 15
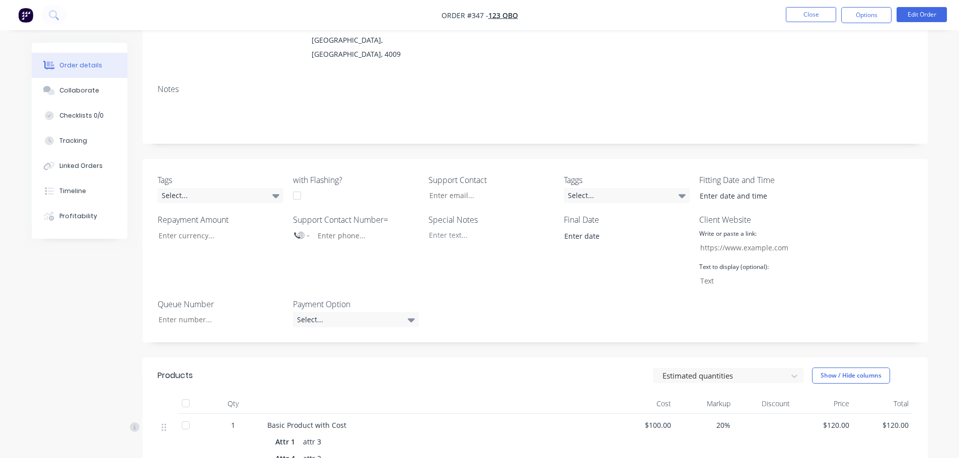
scroll to position [352, 0]
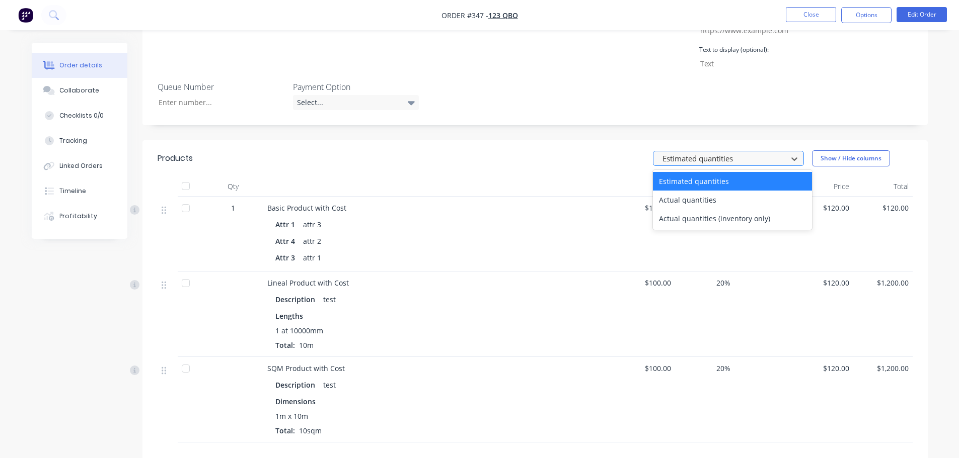
click at [739, 151] on div "Estimated quantities" at bounding box center [721, 158] width 127 height 15
click at [707, 191] on div "Actual quantities" at bounding box center [732, 200] width 159 height 19
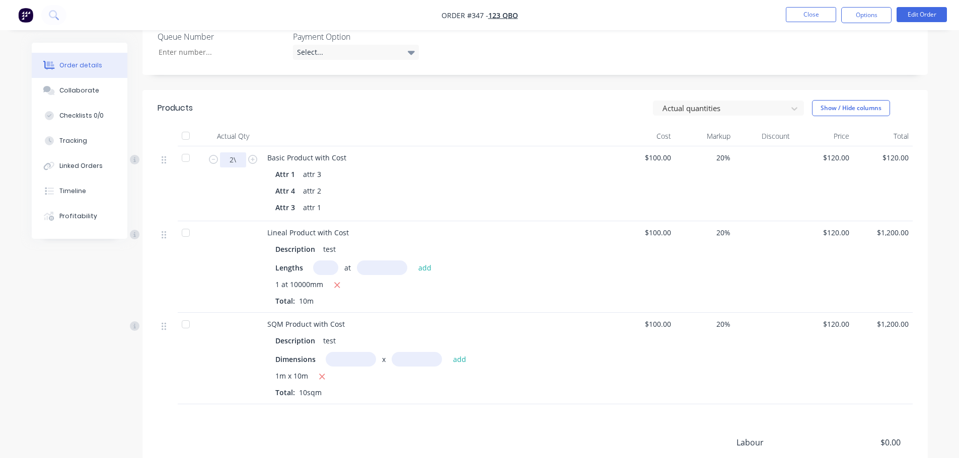
scroll to position [0, 2]
type input "2"
type input "100"
click at [526, 184] on div "Attr 4 attr 2" at bounding box center [439, 191] width 328 height 15
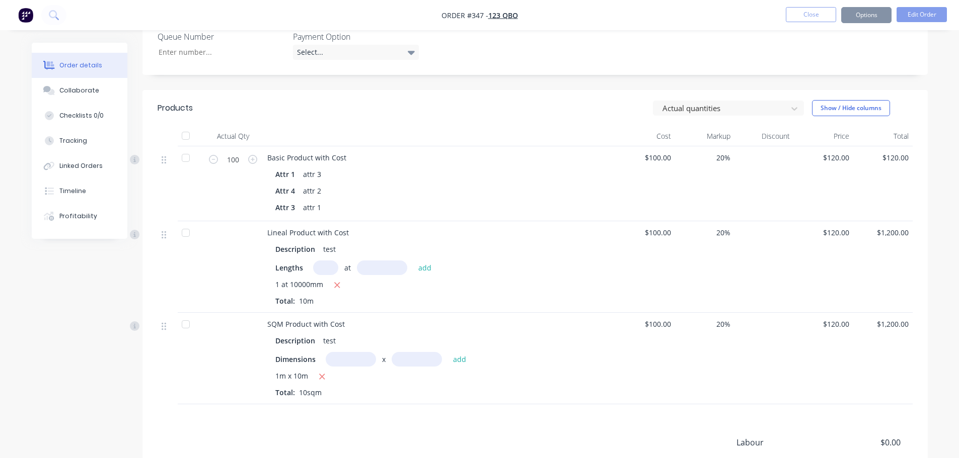
click at [325, 261] on input "text" at bounding box center [325, 268] width 25 height 15
type input "1"
type input "100000"
click at [413, 261] on button "add" at bounding box center [425, 268] width 24 height 14
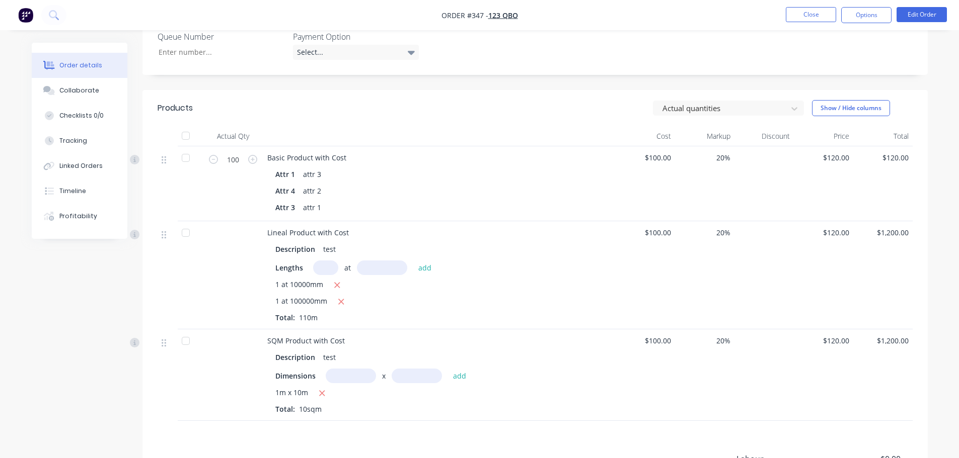
click at [350, 369] on input "text" at bounding box center [351, 376] width 50 height 15
type input "1m"
type input "90"
click at [448, 369] on button "add" at bounding box center [460, 376] width 24 height 14
click at [335, 281] on icon "button" at bounding box center [337, 285] width 7 height 9
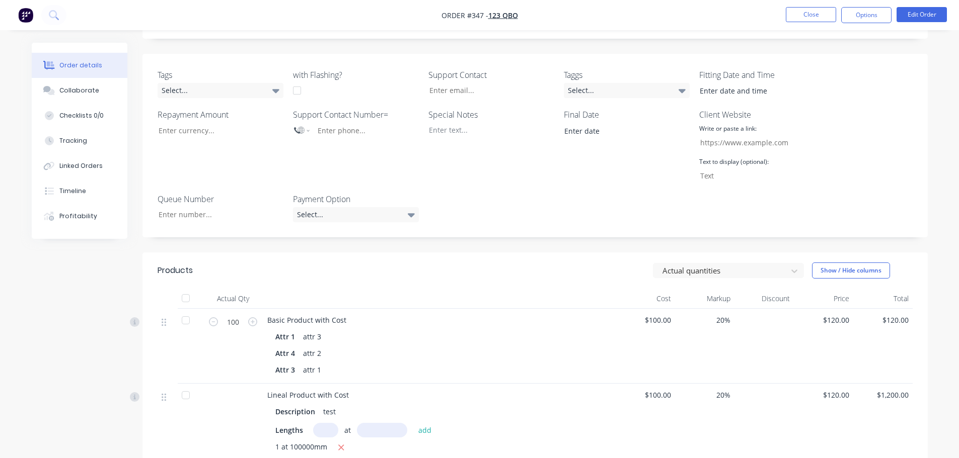
scroll to position [302, 0]
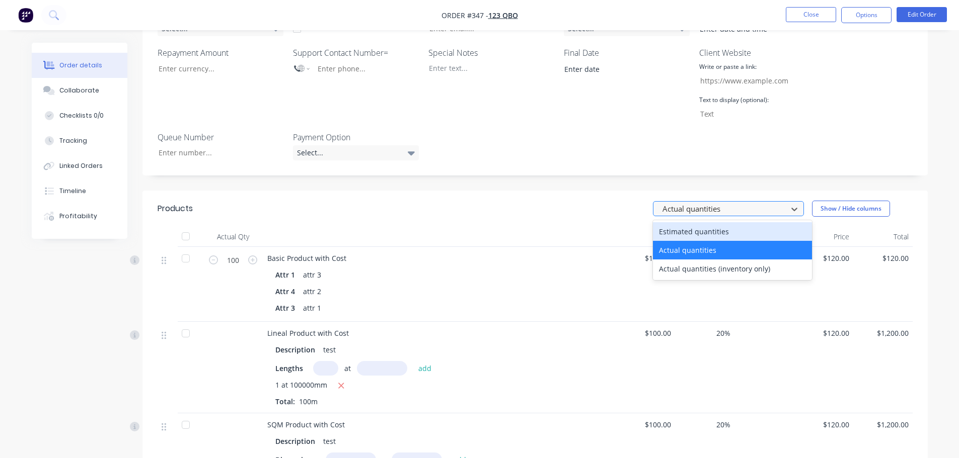
click at [735, 203] on div at bounding box center [721, 209] width 121 height 13
click at [494, 201] on div "3 results available. Use Up and Down to choose options, press Enter to select t…" at bounding box center [615, 209] width 594 height 16
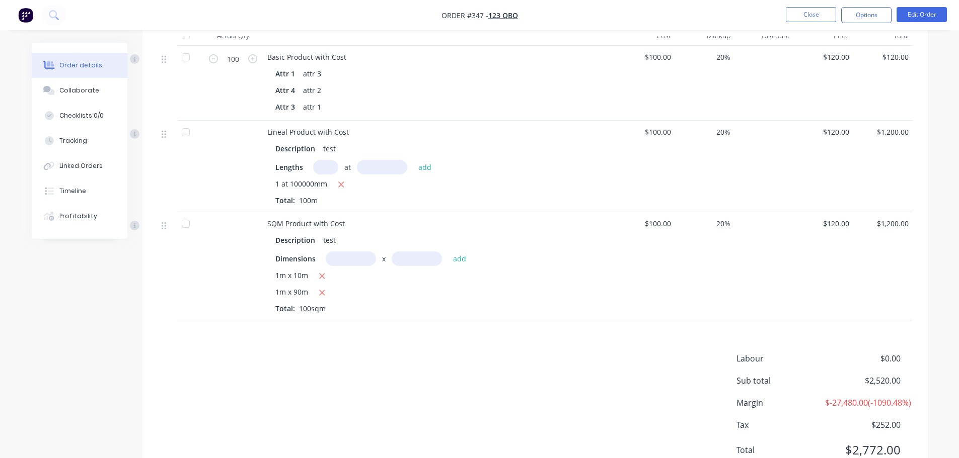
scroll to position [151, 0]
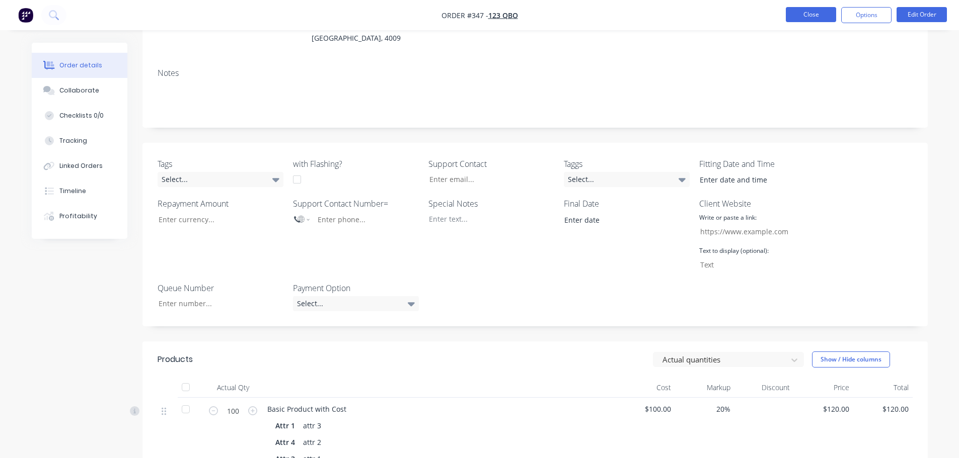
click at [806, 12] on button "Close" at bounding box center [810, 14] width 50 height 15
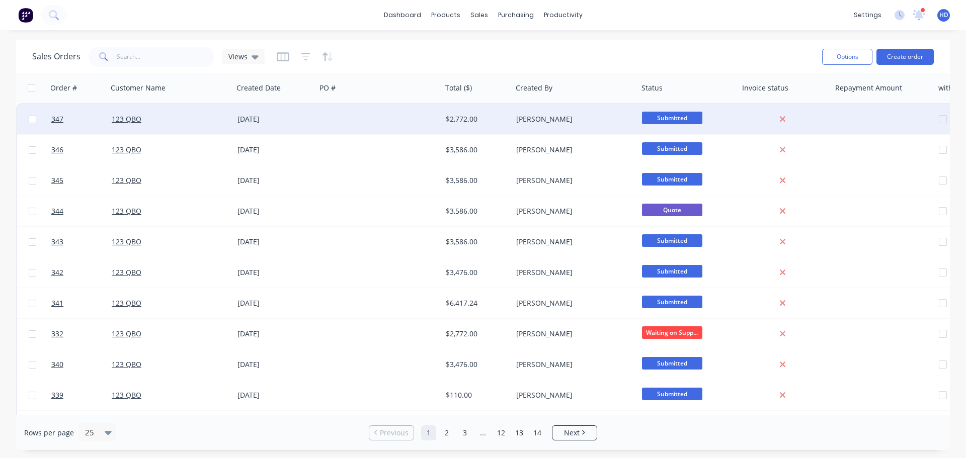
click at [322, 113] on div at bounding box center [380, 119] width 126 height 30
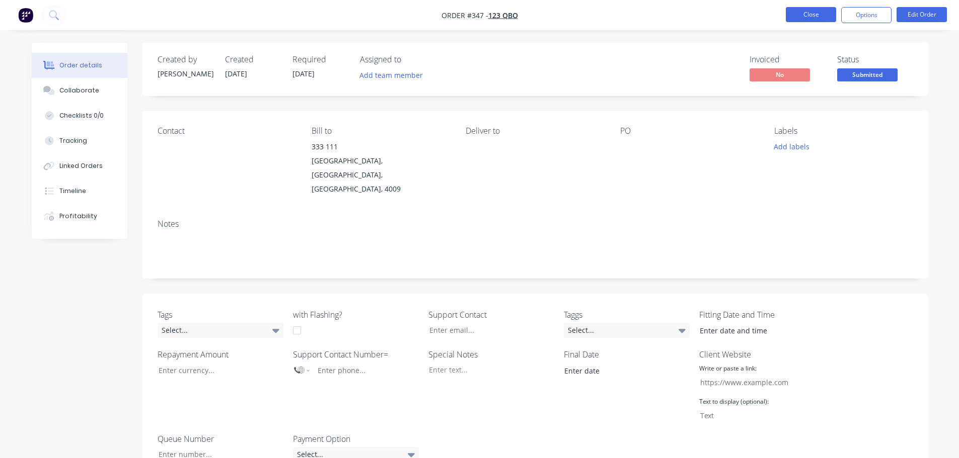
click at [809, 12] on button "Close" at bounding box center [810, 14] width 50 height 15
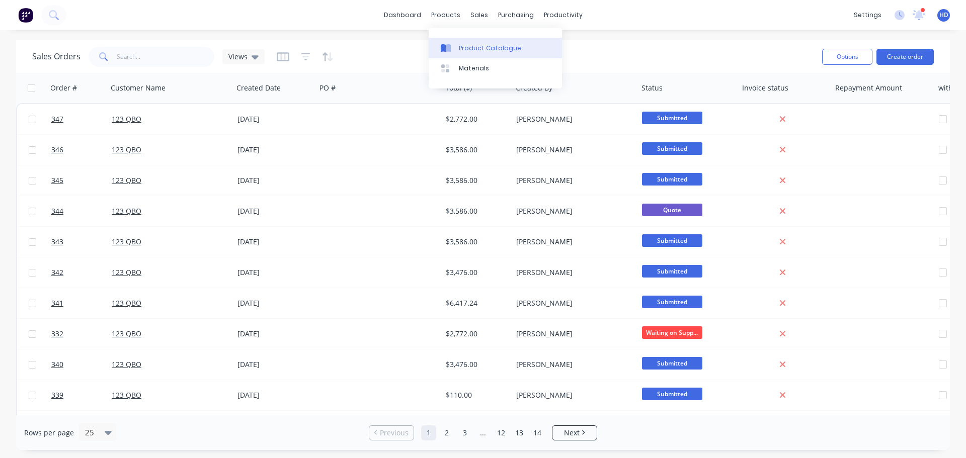
click at [470, 47] on div "Product Catalogue" at bounding box center [490, 48] width 62 height 9
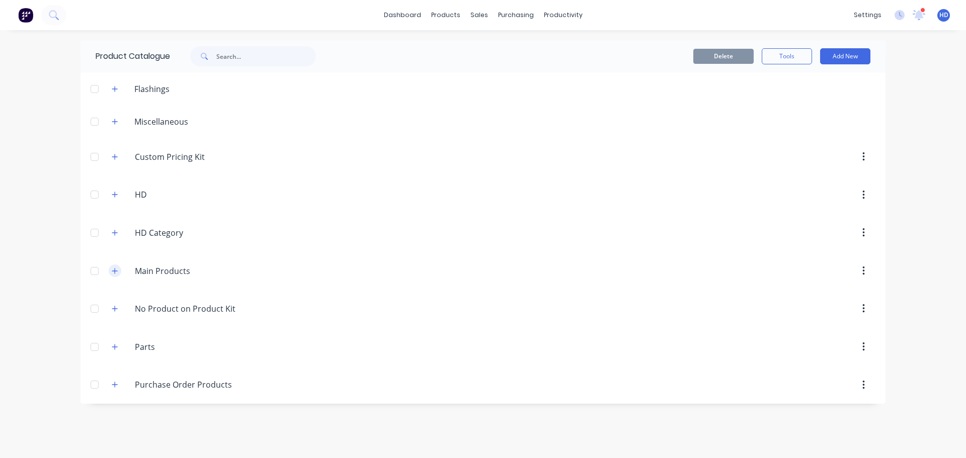
click at [115, 275] on button "button" at bounding box center [115, 271] width 13 height 13
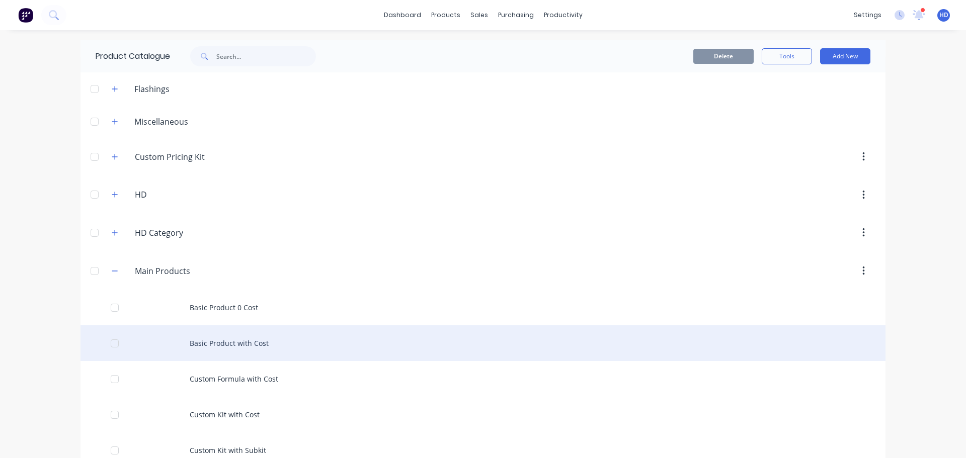
click at [293, 350] on div "Basic Product with Cost" at bounding box center [483, 344] width 805 height 36
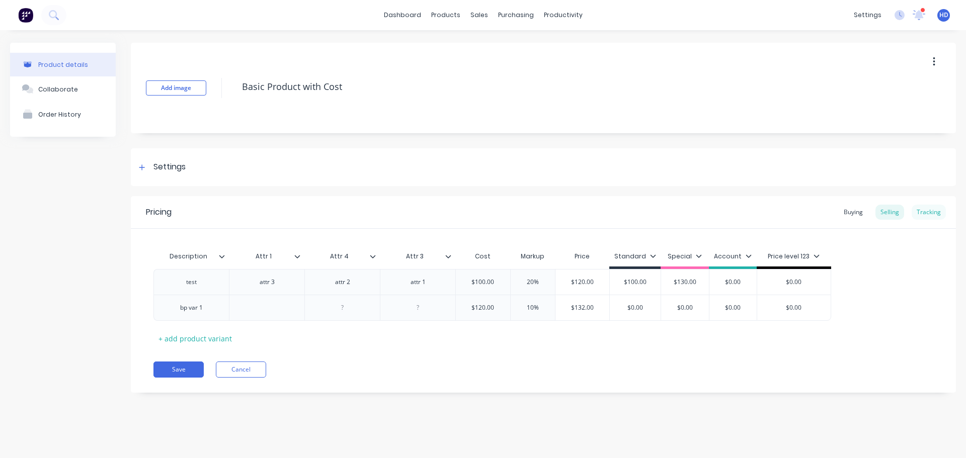
click at [942, 214] on div "Tracking" at bounding box center [929, 212] width 34 height 15
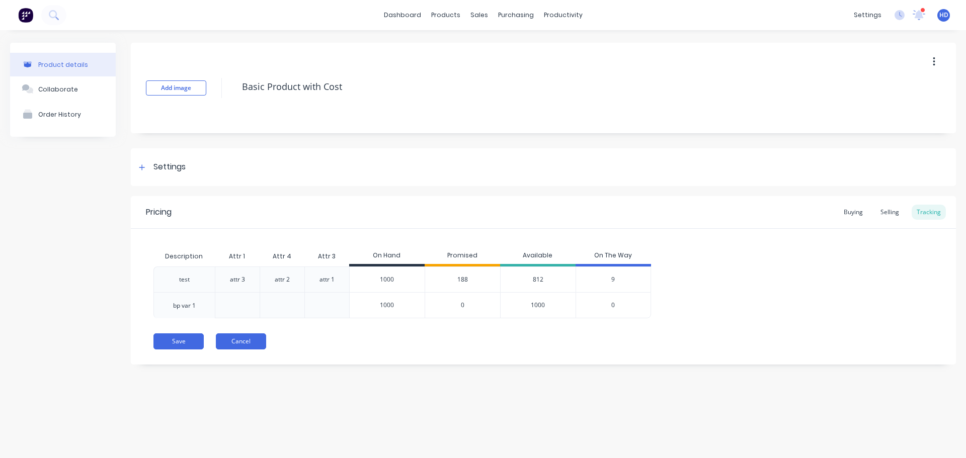
click at [249, 346] on button "Cancel" at bounding box center [241, 342] width 50 height 16
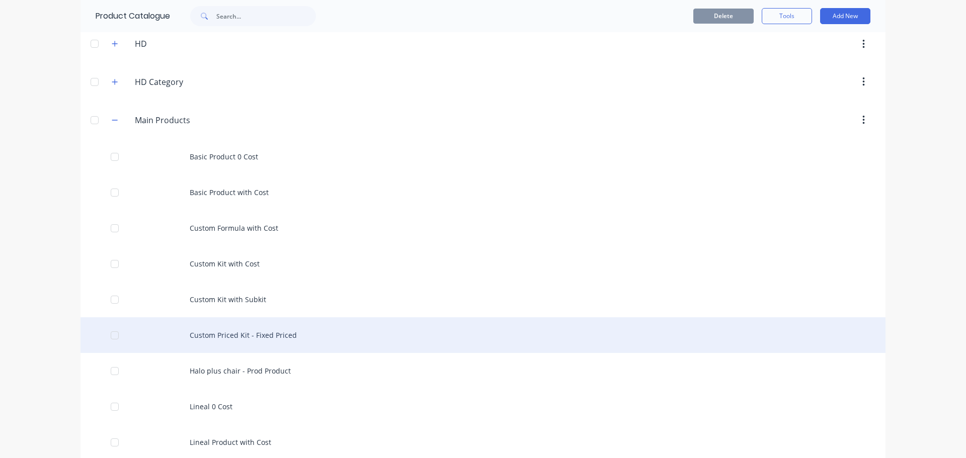
scroll to position [201, 0]
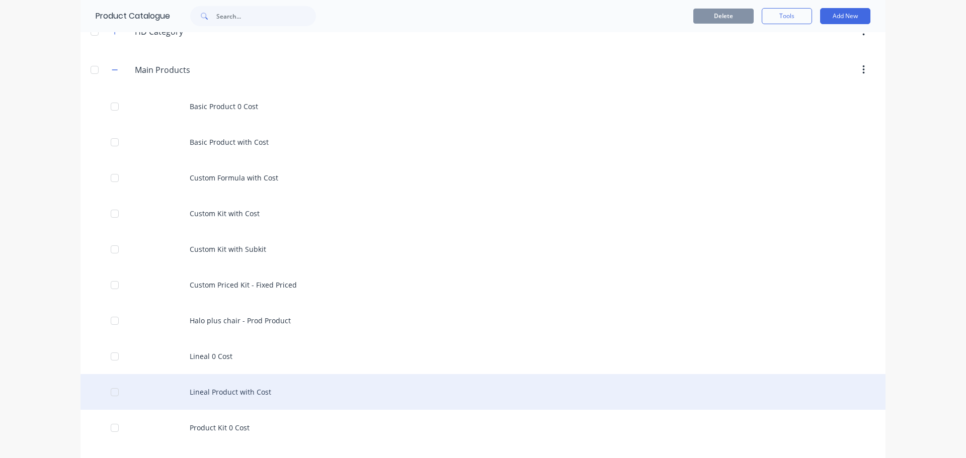
click at [270, 385] on div "Lineal Product with Cost" at bounding box center [483, 392] width 805 height 36
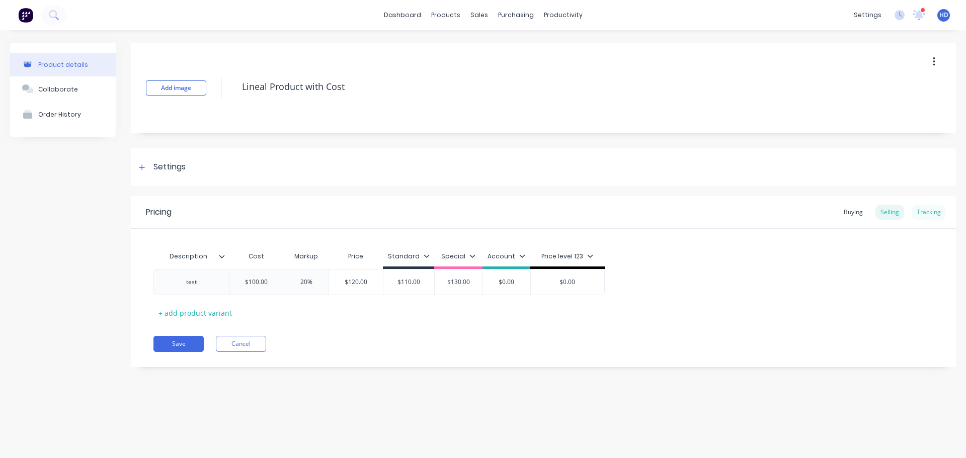
click at [936, 218] on div "Tracking" at bounding box center [929, 212] width 34 height 15
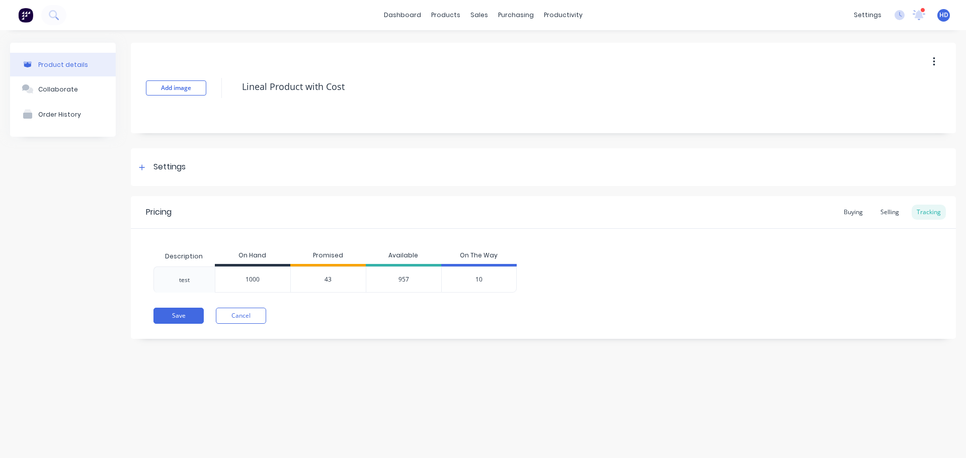
click at [416, 317] on div "Save Cancel" at bounding box center [554, 316] width 803 height 16
drag, startPoint x: 321, startPoint y: 280, endPoint x: 453, endPoint y: 306, distance: 135.3
click at [344, 279] on div "43" at bounding box center [327, 280] width 75 height 26
click at [460, 314] on div "Save Cancel" at bounding box center [554, 316] width 803 height 16
click at [249, 317] on button "Cancel" at bounding box center [241, 316] width 50 height 16
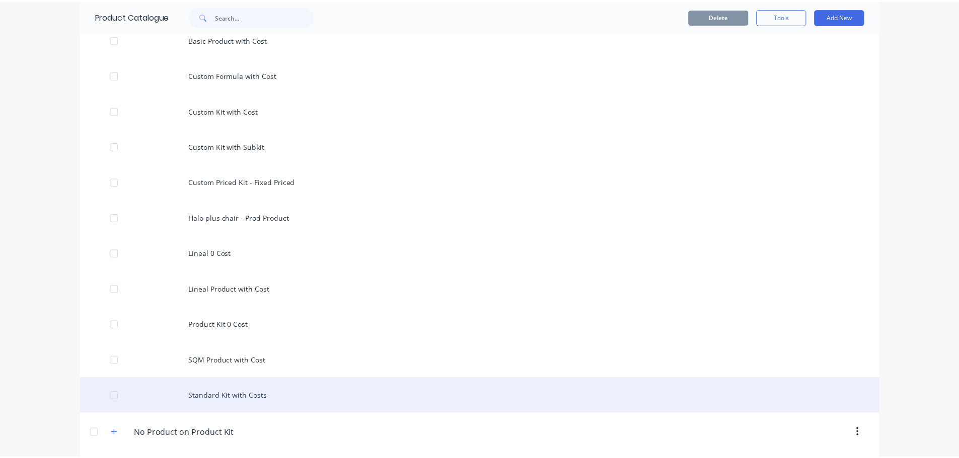
scroll to position [384, 0]
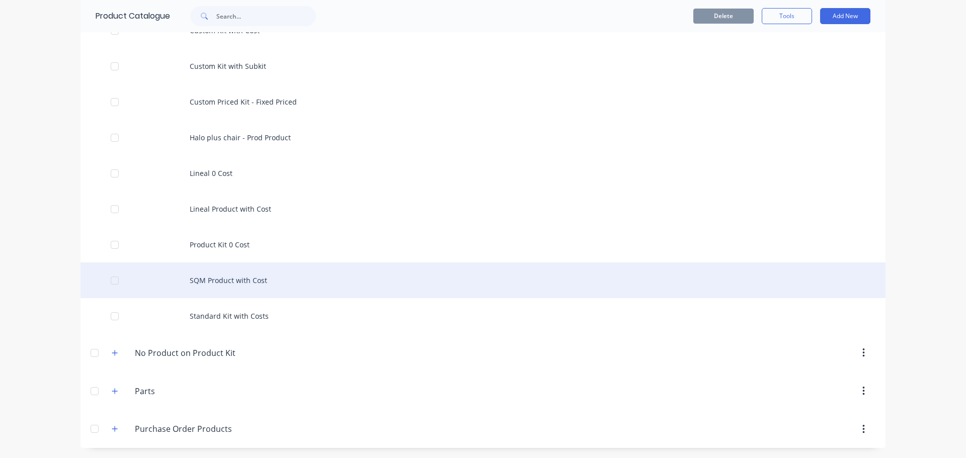
click at [238, 277] on div "SQM Product with Cost" at bounding box center [483, 281] width 805 height 36
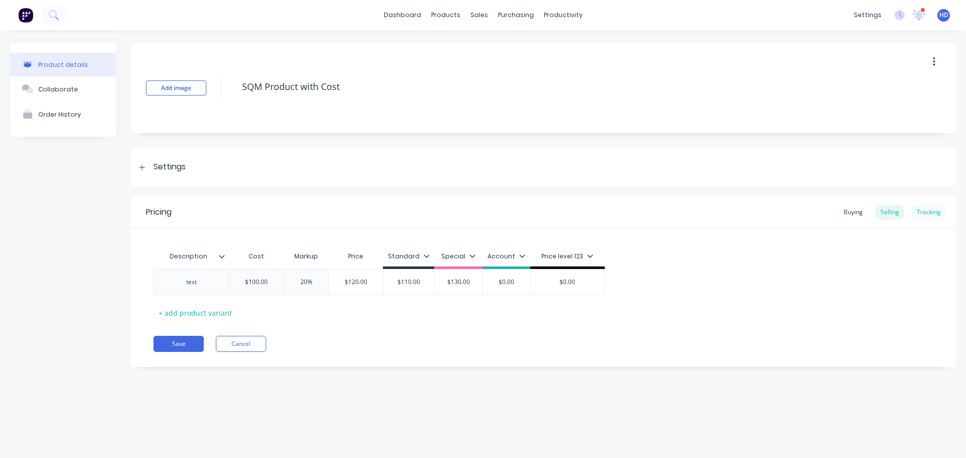
click at [930, 207] on div "Tracking" at bounding box center [929, 212] width 34 height 15
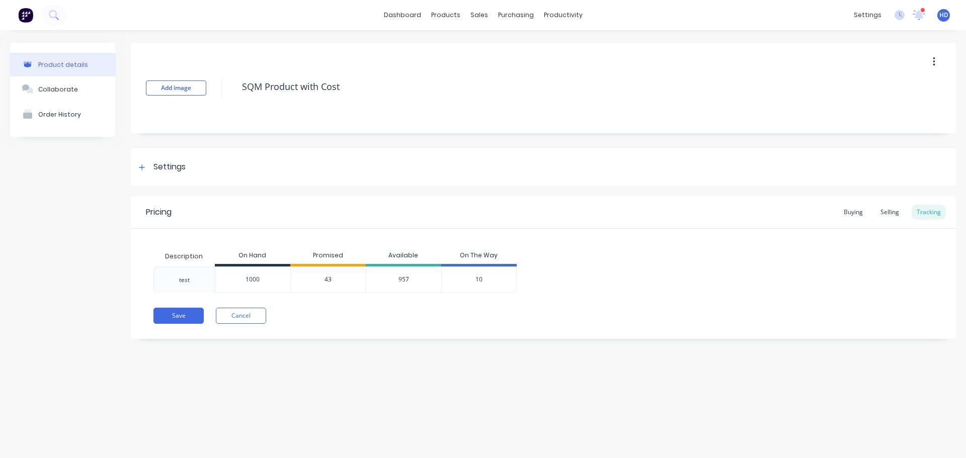
click at [380, 303] on div "Pricing Buying Selling Tracking Description On Hand Promised Available On The W…" at bounding box center [543, 267] width 825 height 143
click at [239, 318] on button "Cancel" at bounding box center [241, 316] width 50 height 16
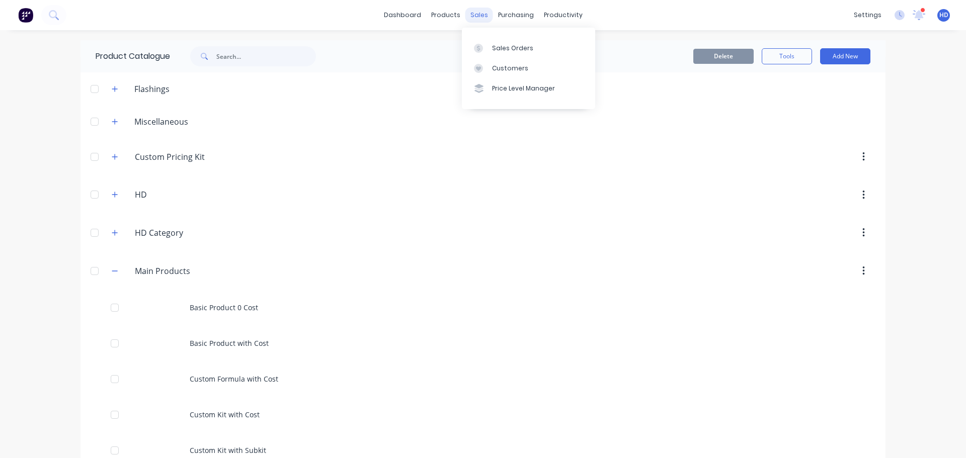
click at [478, 16] on div "sales" at bounding box center [479, 15] width 28 height 15
click at [507, 38] on link "Sales Orders" at bounding box center [528, 48] width 133 height 20
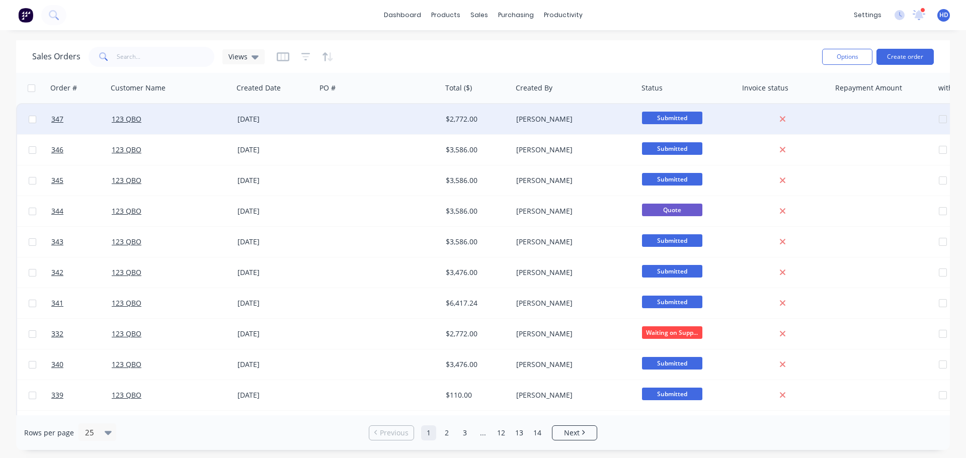
click at [177, 106] on div "123 QBO" at bounding box center [171, 119] width 126 height 30
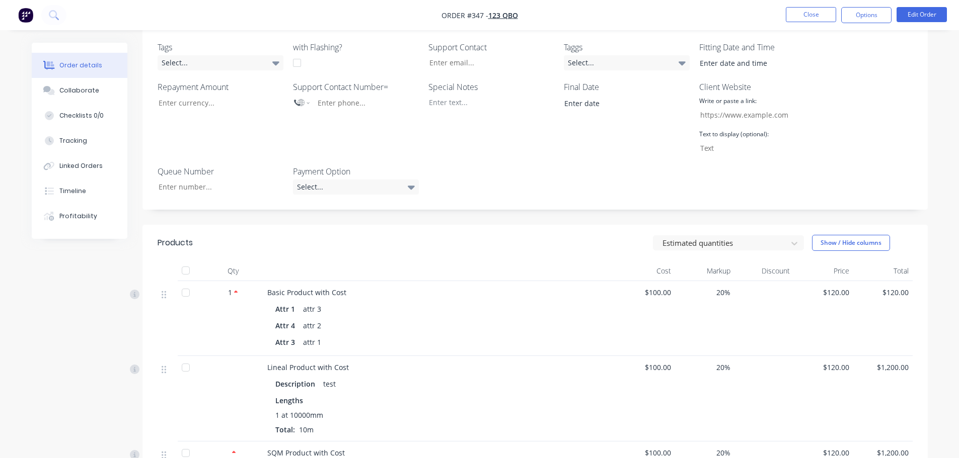
scroll to position [352, 0]
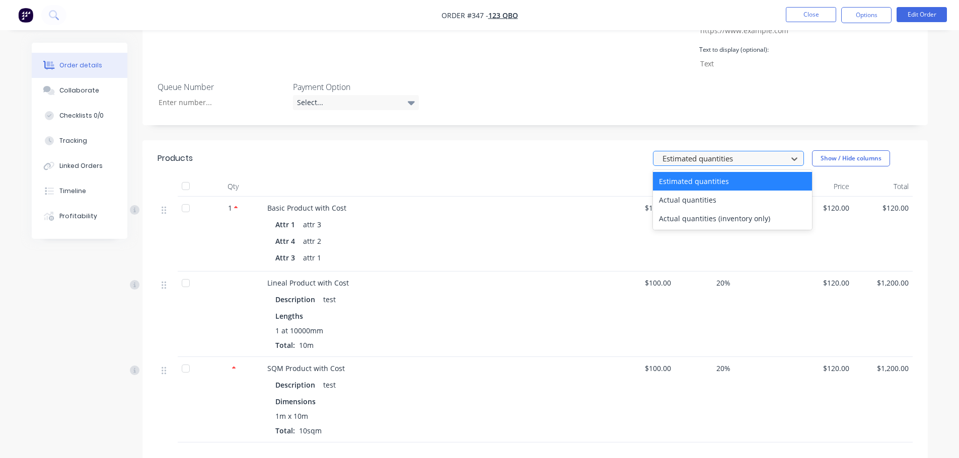
click at [739, 152] on div at bounding box center [721, 158] width 121 height 13
click at [706, 191] on div "Actual quantities" at bounding box center [732, 200] width 159 height 19
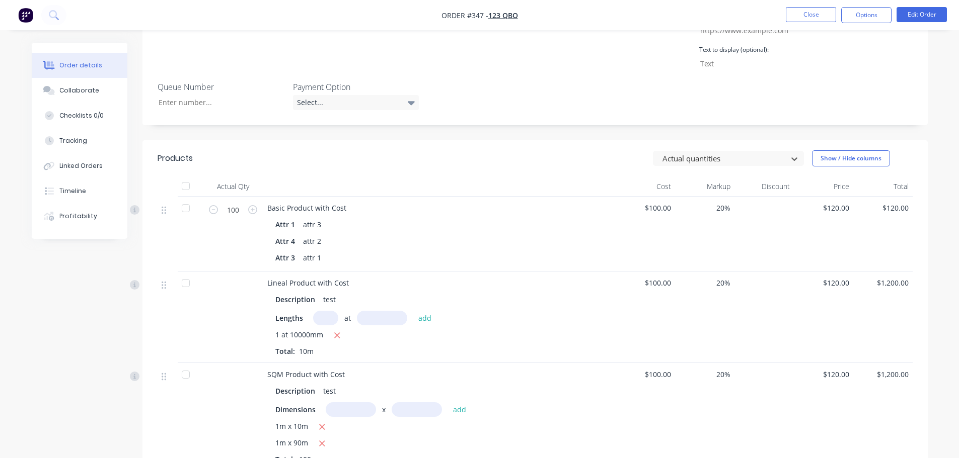
scroll to position [403, 0]
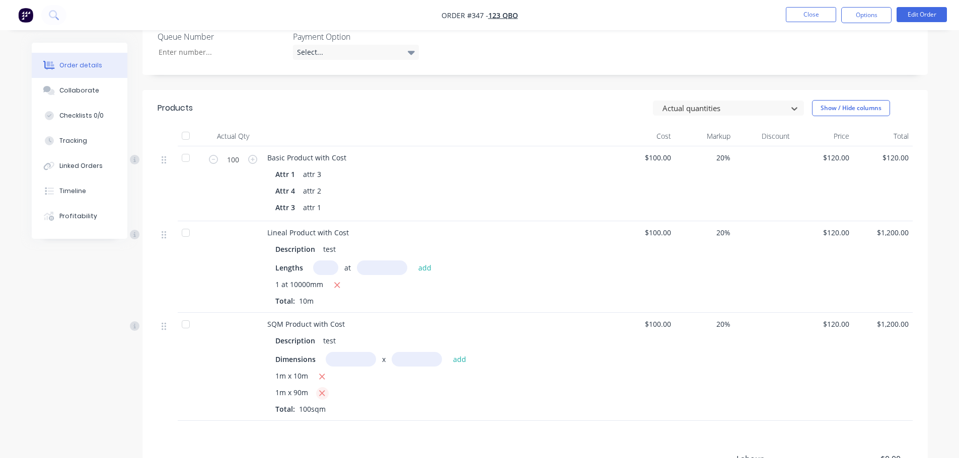
click at [323, 389] on icon "button" at bounding box center [322, 393] width 7 height 9
click at [324, 261] on input "text" at bounding box center [325, 268] width 25 height 15
type input "1"
click at [339, 283] on icon "button" at bounding box center [338, 286] width 6 height 6
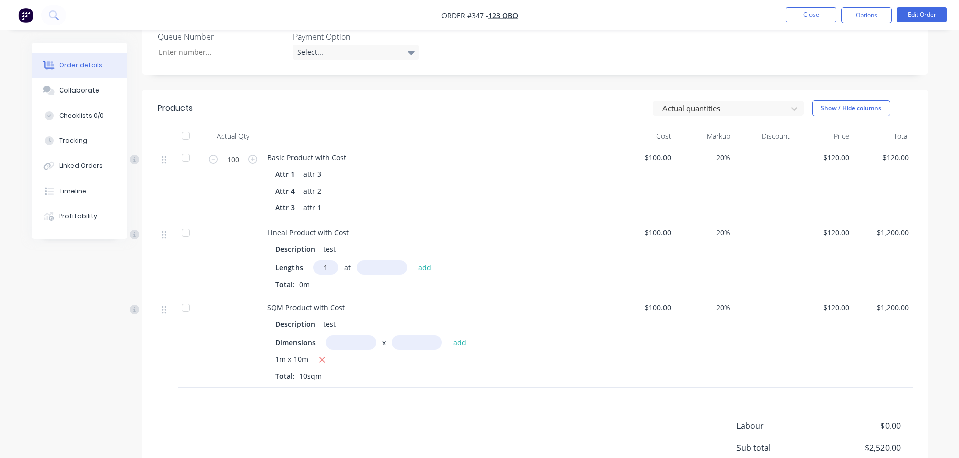
click at [385, 261] on input "text" at bounding box center [382, 268] width 50 height 15
type input "100000"
click at [413, 261] on button "add" at bounding box center [425, 268] width 24 height 14
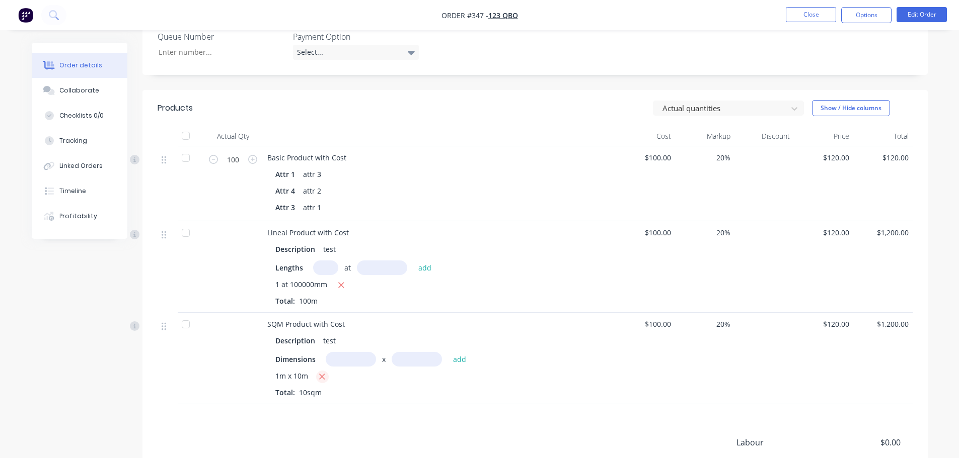
click at [325, 372] on icon "button" at bounding box center [322, 376] width 7 height 9
click at [343, 352] on input "text" at bounding box center [351, 359] width 50 height 15
type input "1m"
type input "10000"
click at [448, 353] on button "add" at bounding box center [460, 360] width 24 height 14
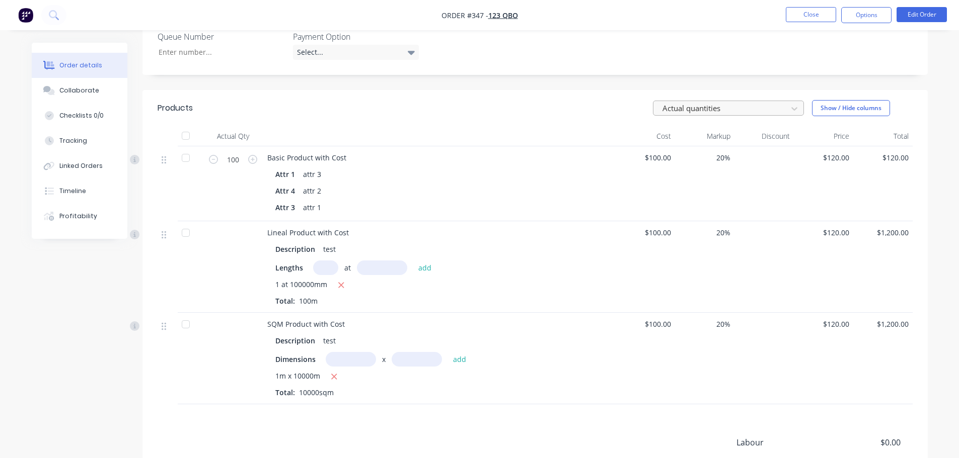
click at [734, 102] on div at bounding box center [721, 108] width 121 height 13
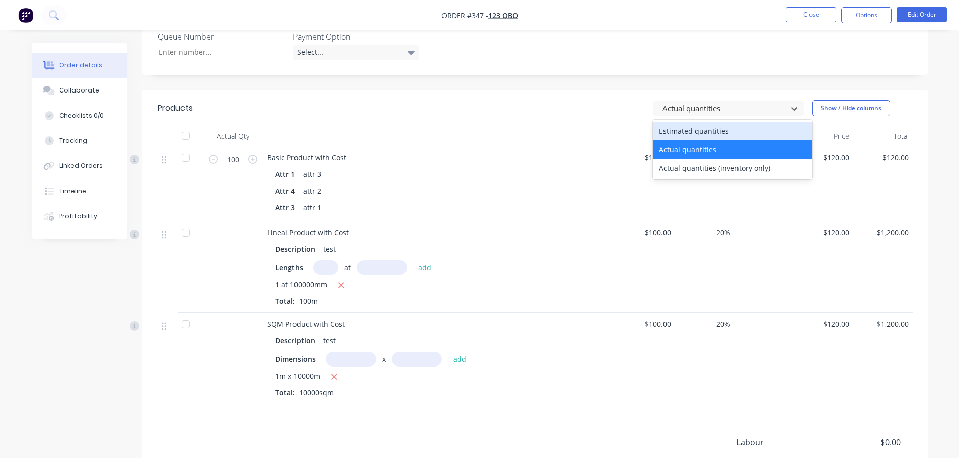
click at [715, 122] on div "Estimated quantities" at bounding box center [732, 131] width 159 height 19
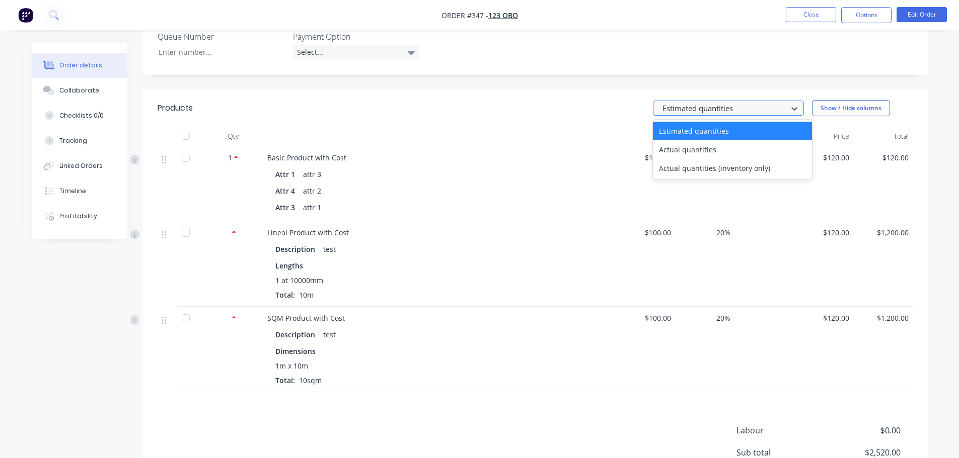
click at [726, 102] on div at bounding box center [721, 108] width 121 height 13
click at [699, 140] on div "Actual quantities" at bounding box center [732, 149] width 159 height 19
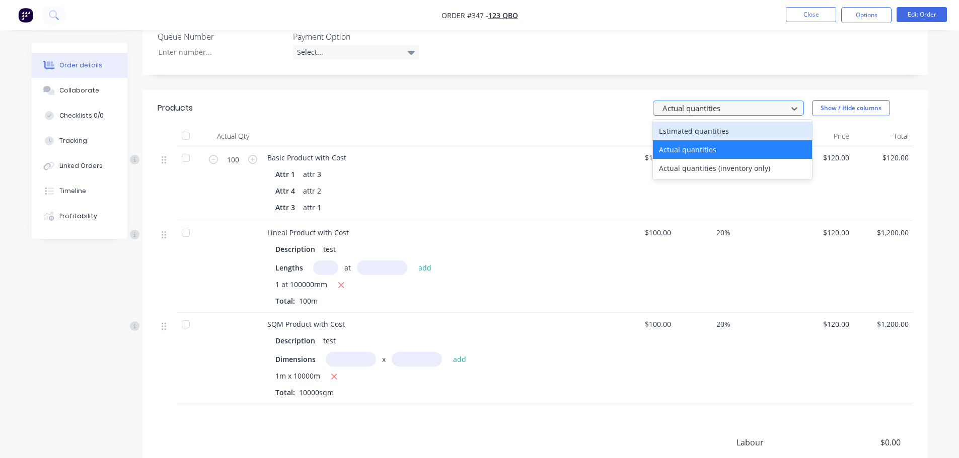
click at [745, 102] on div at bounding box center [721, 108] width 121 height 13
click at [718, 122] on div "Estimated quantities" at bounding box center [732, 131] width 159 height 19
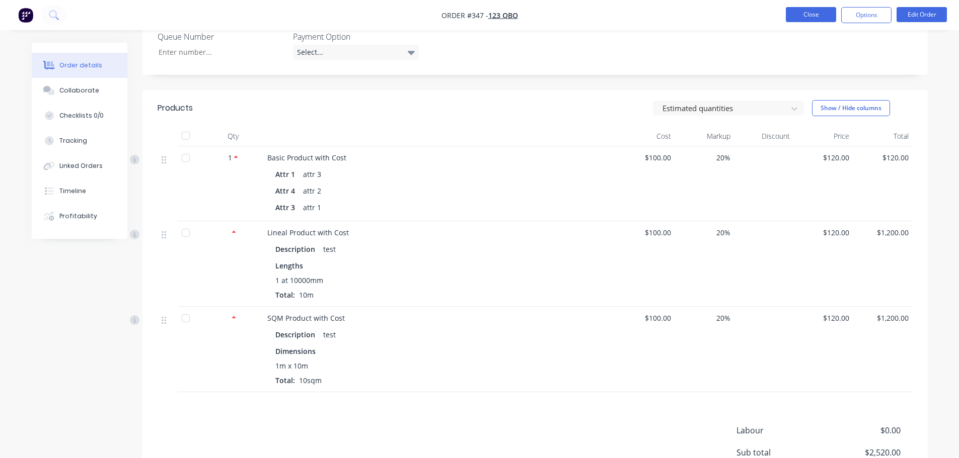
click at [833, 19] on button "Close" at bounding box center [810, 14] width 50 height 15
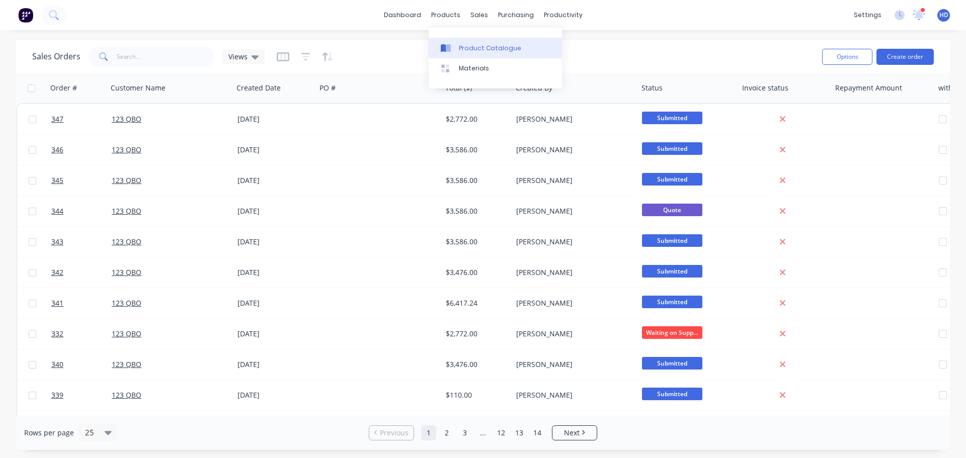
click at [479, 54] on link "Product Catalogue" at bounding box center [495, 48] width 133 height 20
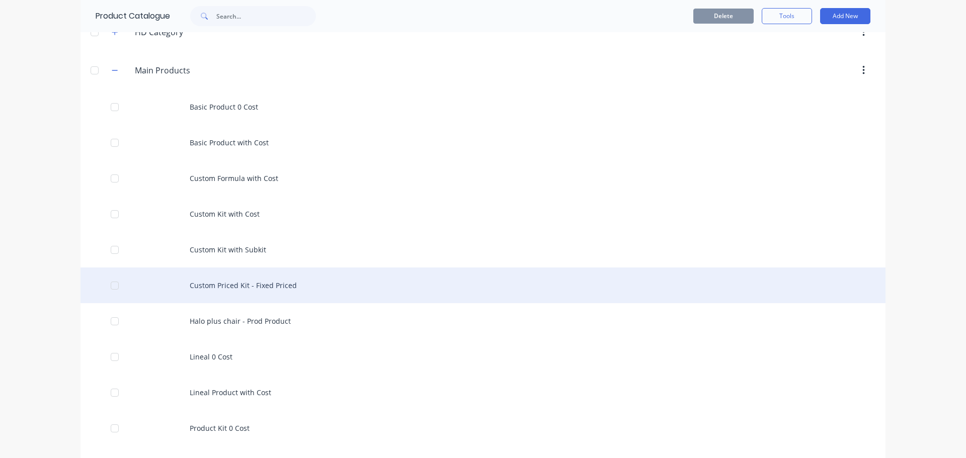
scroll to position [201, 0]
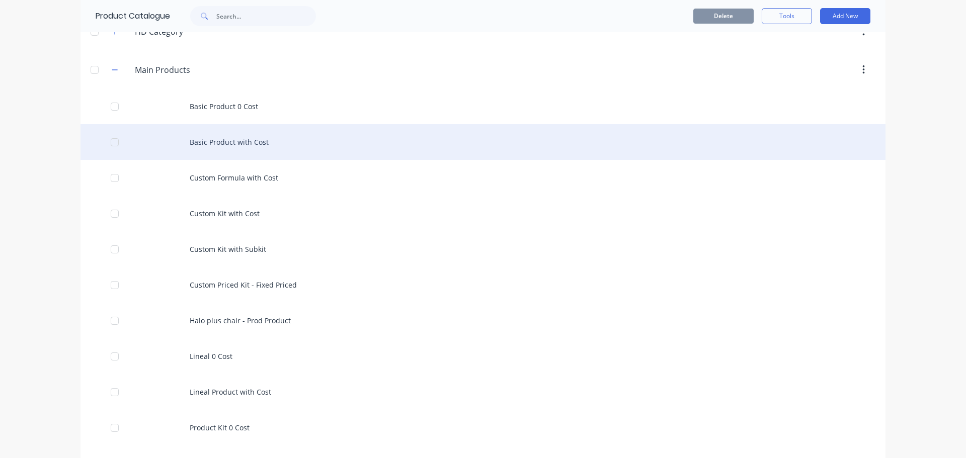
click at [287, 143] on div "Basic Product with Cost" at bounding box center [483, 142] width 805 height 36
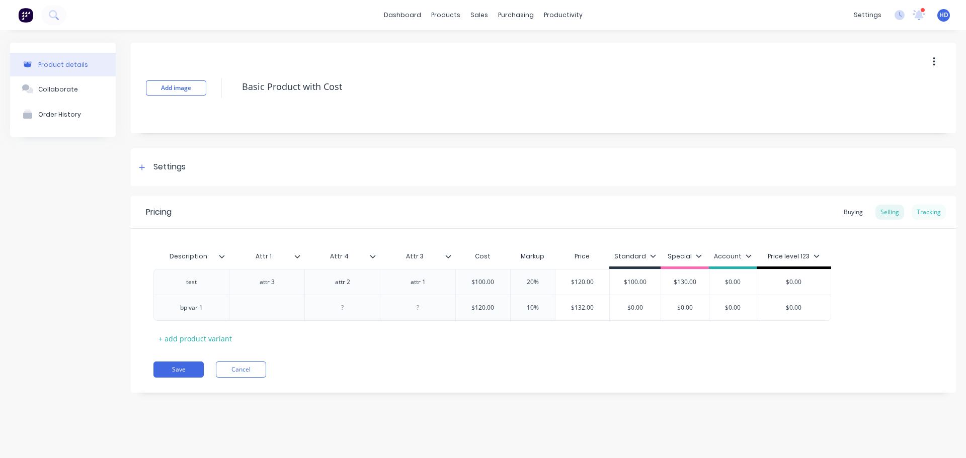
click at [934, 217] on div "Tracking" at bounding box center [929, 212] width 34 height 15
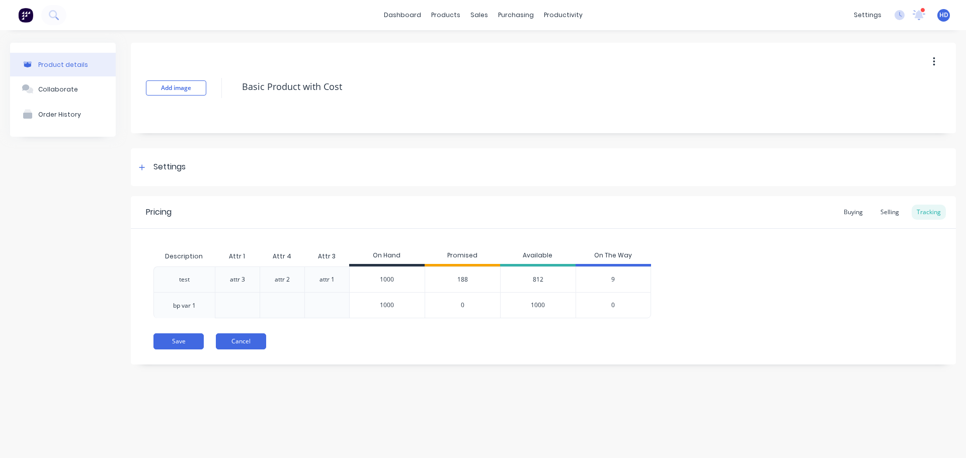
click at [241, 341] on button "Cancel" at bounding box center [241, 342] width 50 height 16
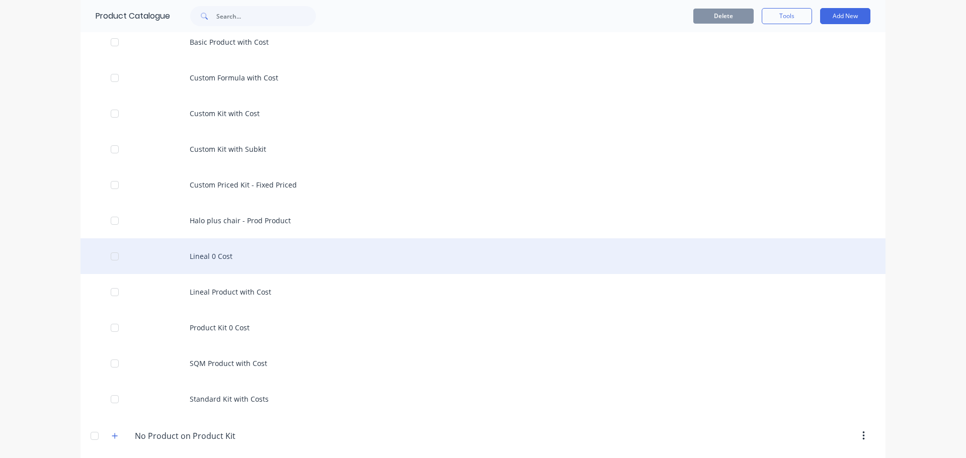
scroll to position [302, 0]
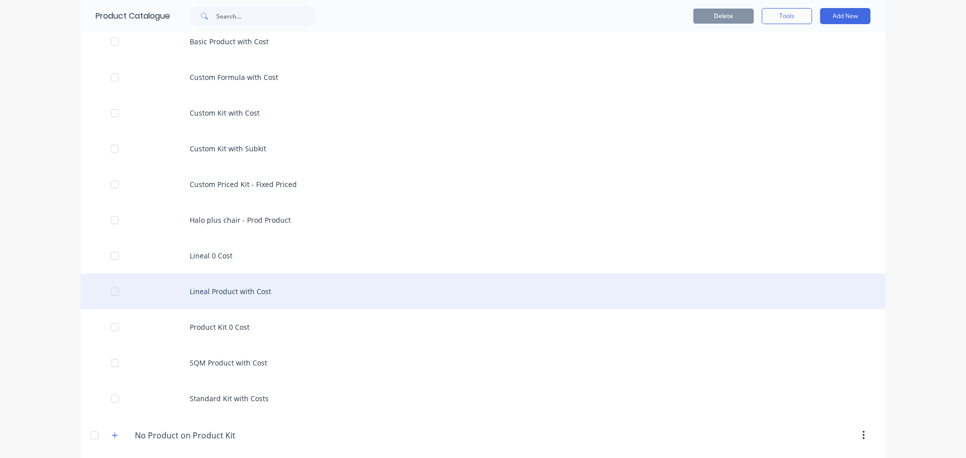
click at [236, 291] on div "Lineal Product with Cost" at bounding box center [483, 292] width 805 height 36
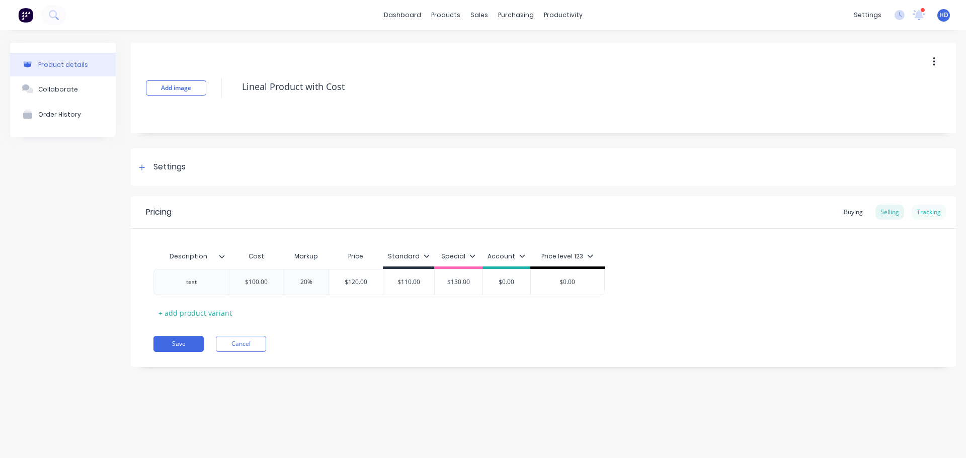
click at [930, 212] on div "Tracking" at bounding box center [929, 212] width 34 height 15
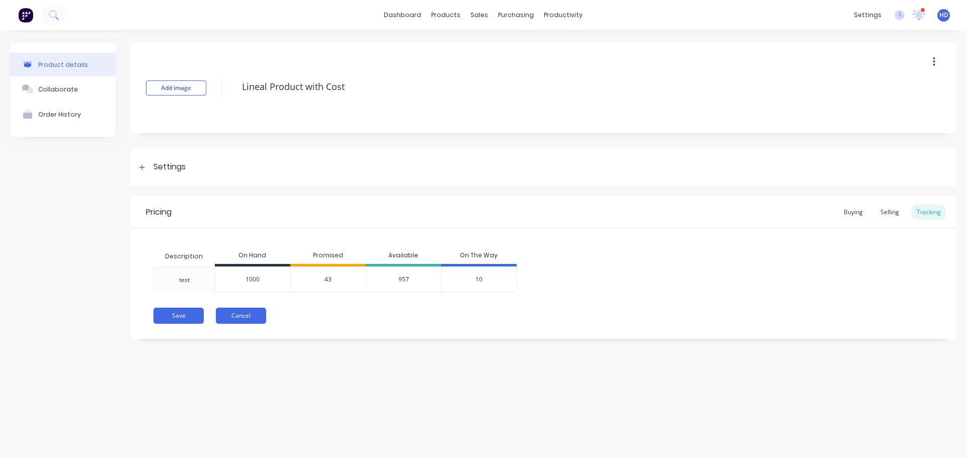
click at [238, 319] on button "Cancel" at bounding box center [241, 316] width 50 height 16
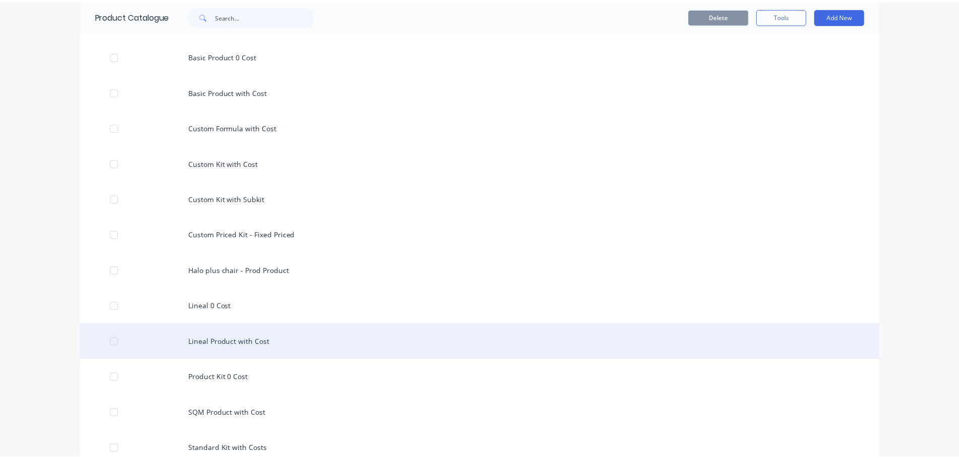
scroll to position [384, 0]
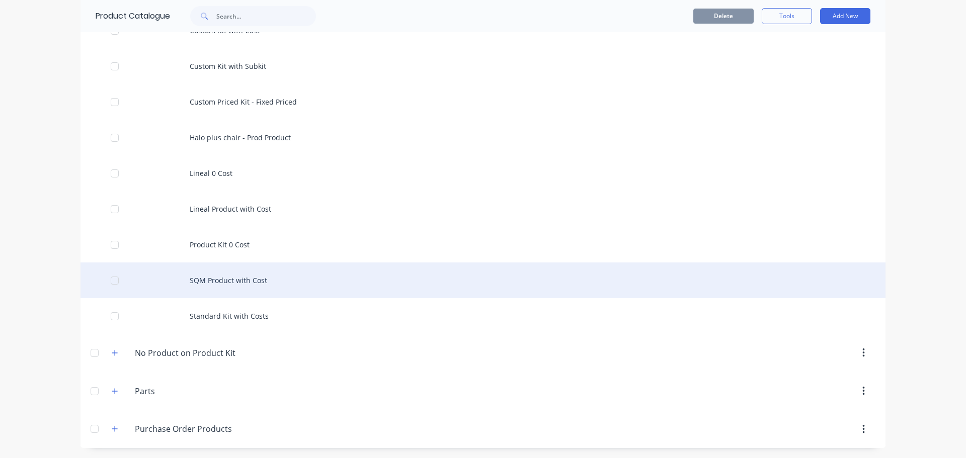
click at [258, 285] on div "SQM Product with Cost" at bounding box center [483, 281] width 805 height 36
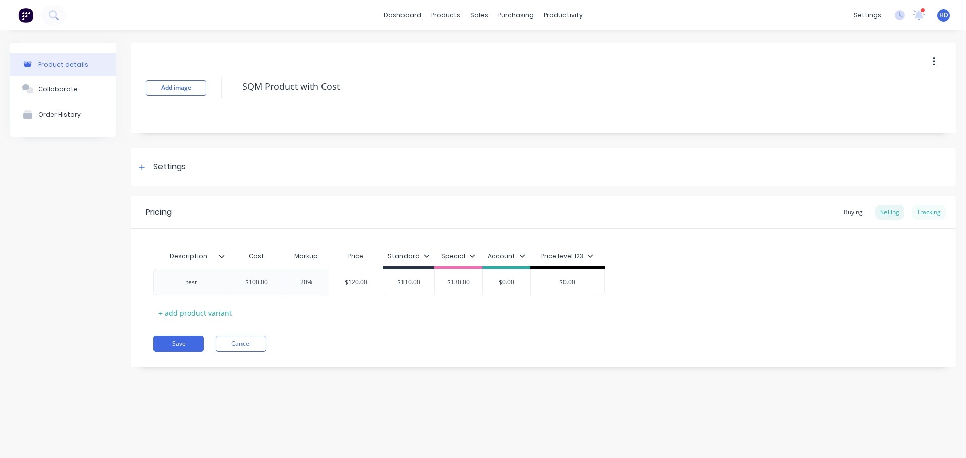
click at [929, 209] on div "Tracking" at bounding box center [929, 212] width 34 height 15
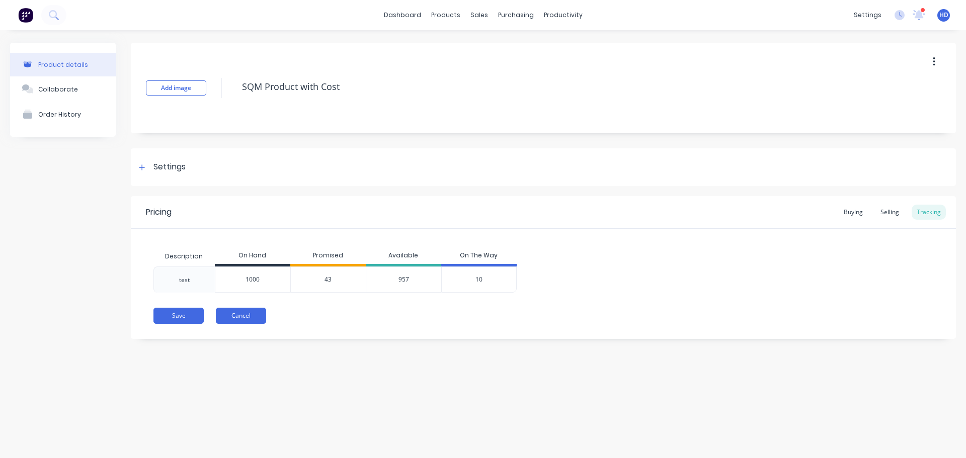
click at [251, 318] on button "Cancel" at bounding box center [241, 316] width 50 height 16
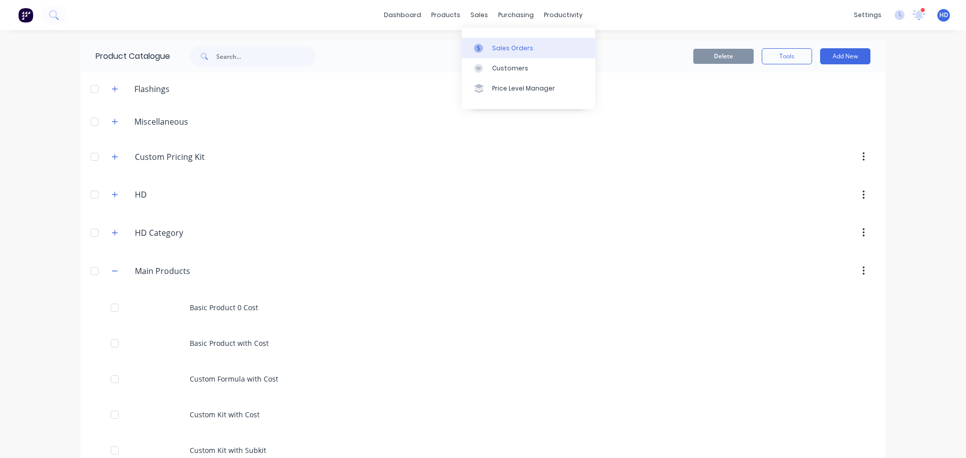
click at [505, 46] on div "Sales Orders" at bounding box center [512, 48] width 41 height 9
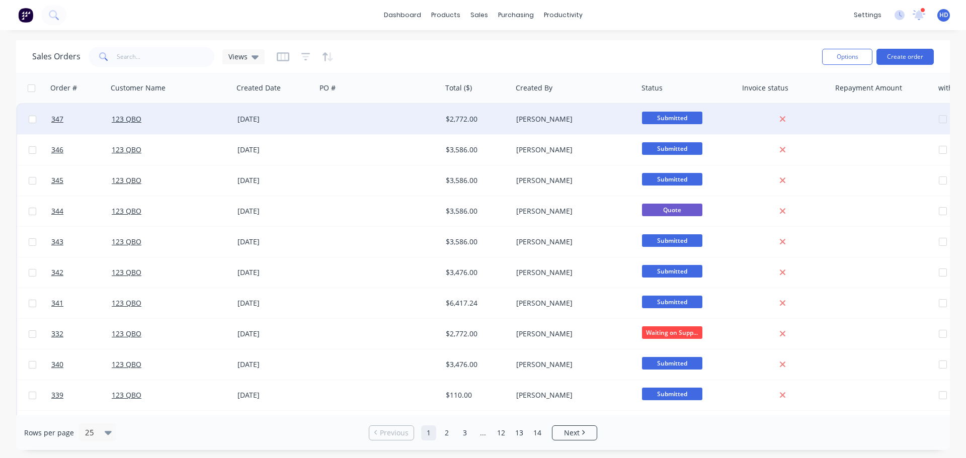
click at [145, 117] on div "123 QBO" at bounding box center [168, 119] width 112 height 10
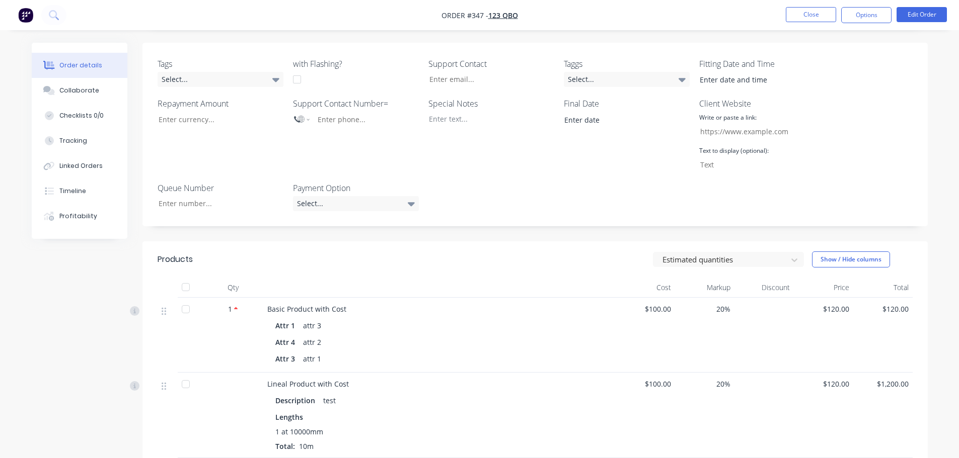
scroll to position [252, 0]
click at [736, 253] on div at bounding box center [721, 259] width 121 height 13
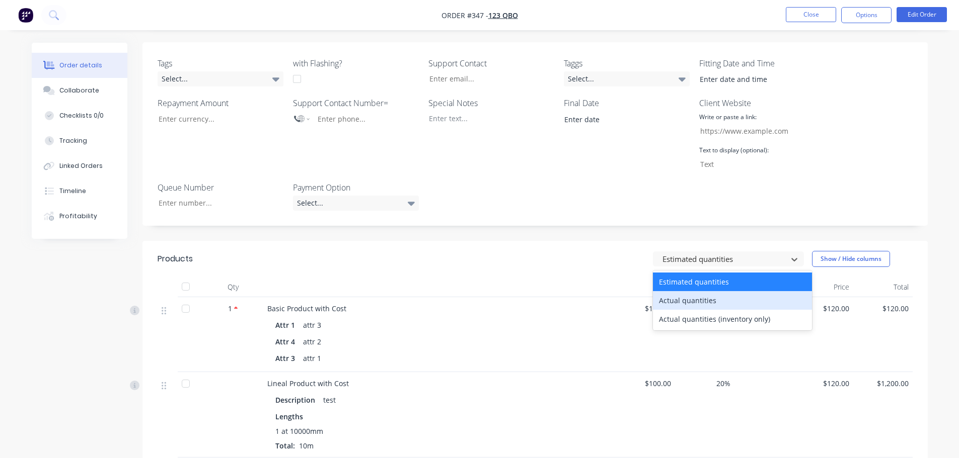
click at [692, 291] on div "Actual quantities" at bounding box center [732, 300] width 159 height 19
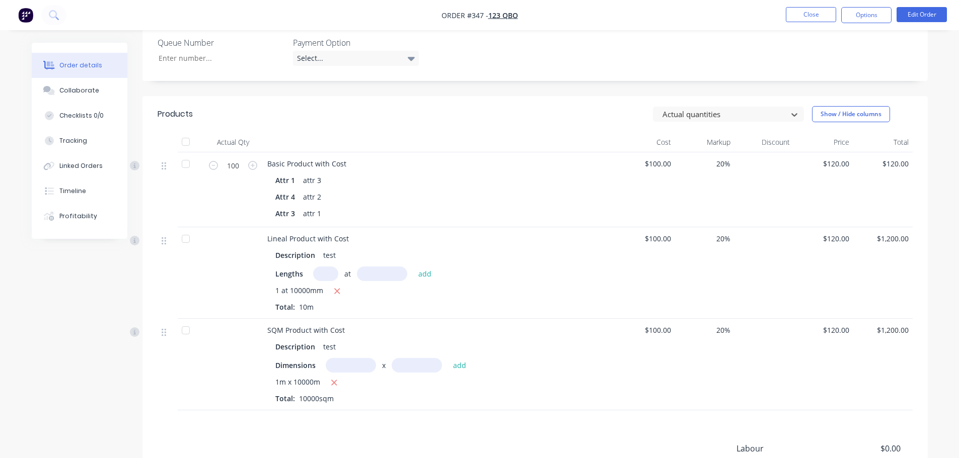
scroll to position [403, 0]
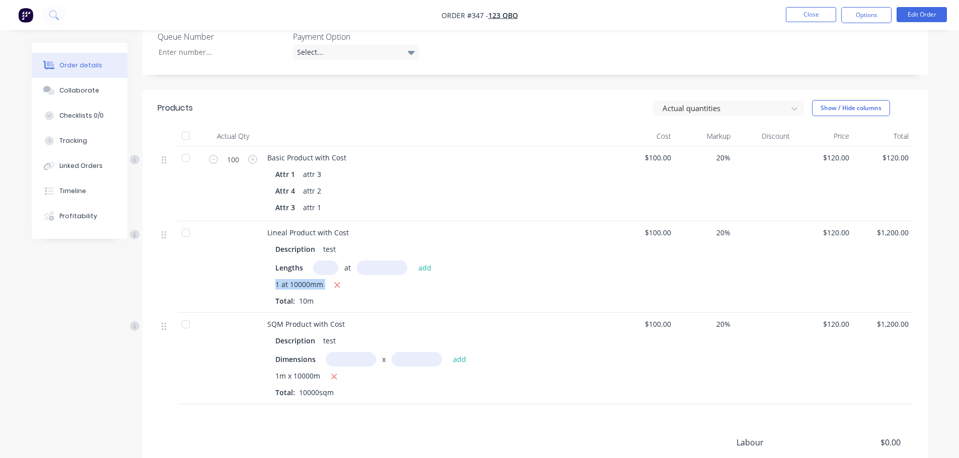
drag, startPoint x: 266, startPoint y: 264, endPoint x: 345, endPoint y: 264, distance: 79.5
click at [345, 264] on div "Lineal Product with Cost Description test Lengths at add 1 at 10000mm Total: 10m" at bounding box center [439, 267] width 352 height 92
click at [693, 102] on div at bounding box center [721, 108] width 121 height 13
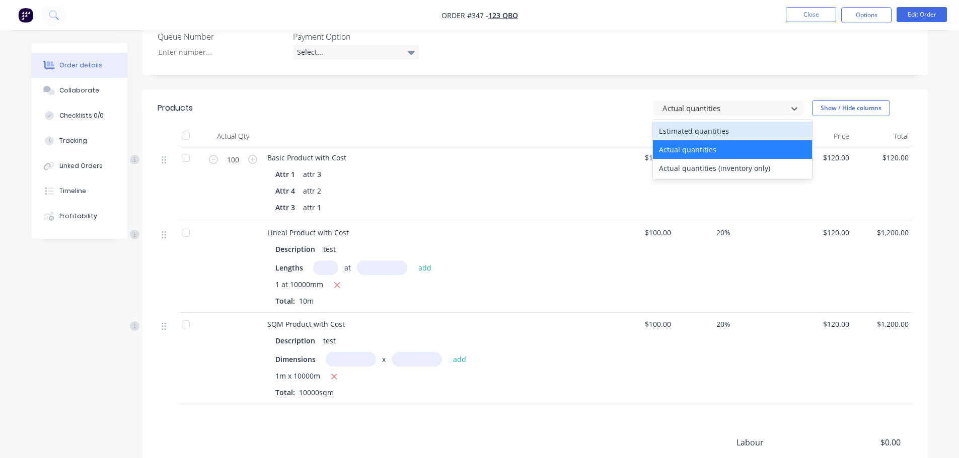
click at [502, 167] on div "Attr 1 attr 3" at bounding box center [439, 174] width 328 height 15
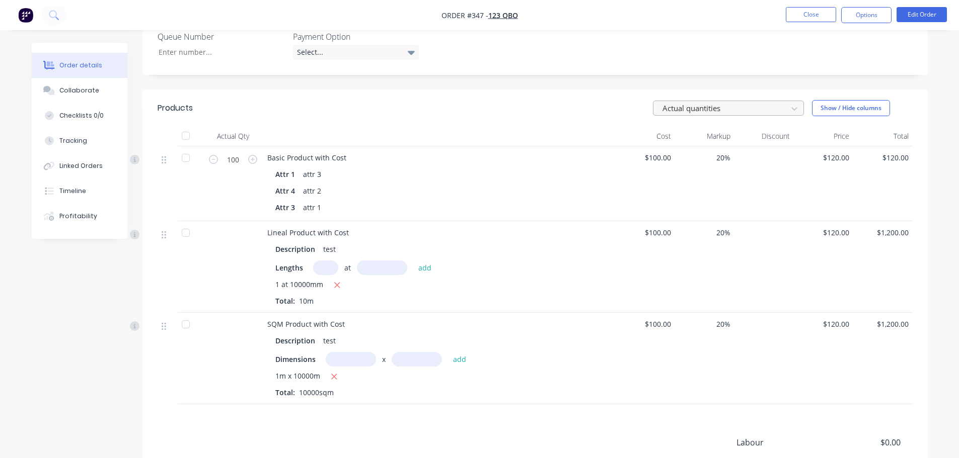
click at [690, 92] on header "Products Actual quantities Show / Hide columns" at bounding box center [534, 108] width 785 height 36
click at [691, 102] on div at bounding box center [721, 108] width 121 height 13
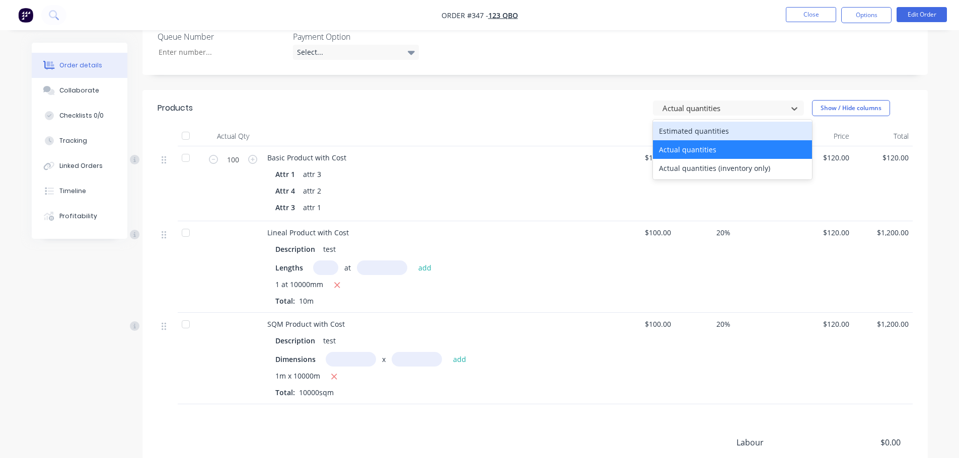
click at [487, 152] on div "Basic Product with Cost" at bounding box center [439, 157] width 344 height 11
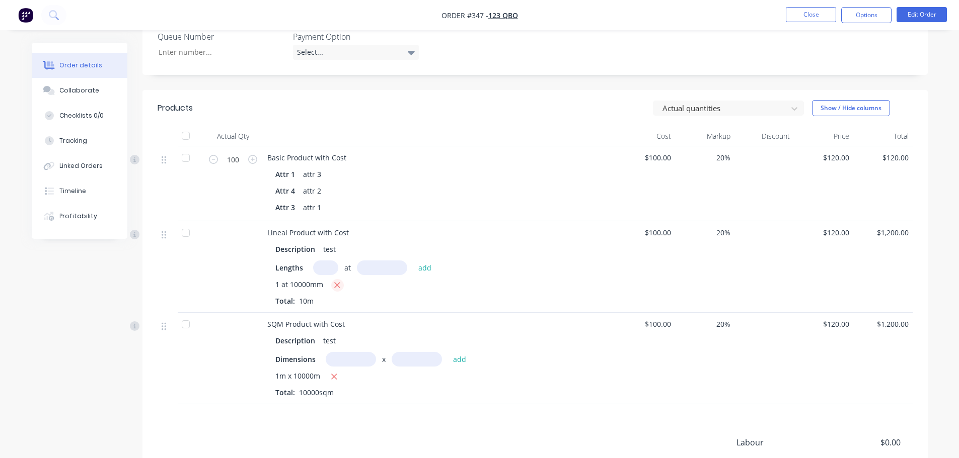
click at [334, 281] on icon "button" at bounding box center [337, 285] width 7 height 9
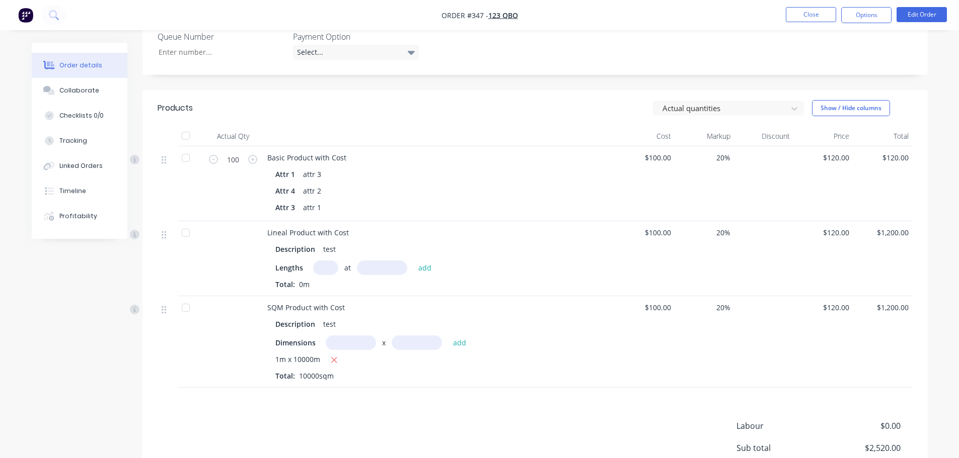
click at [331, 261] on input "text" at bounding box center [325, 268] width 25 height 15
type input "1"
click at [397, 261] on input "text" at bounding box center [382, 268] width 50 height 15
type input "10000"
click at [413, 261] on button "add" at bounding box center [425, 268] width 24 height 14
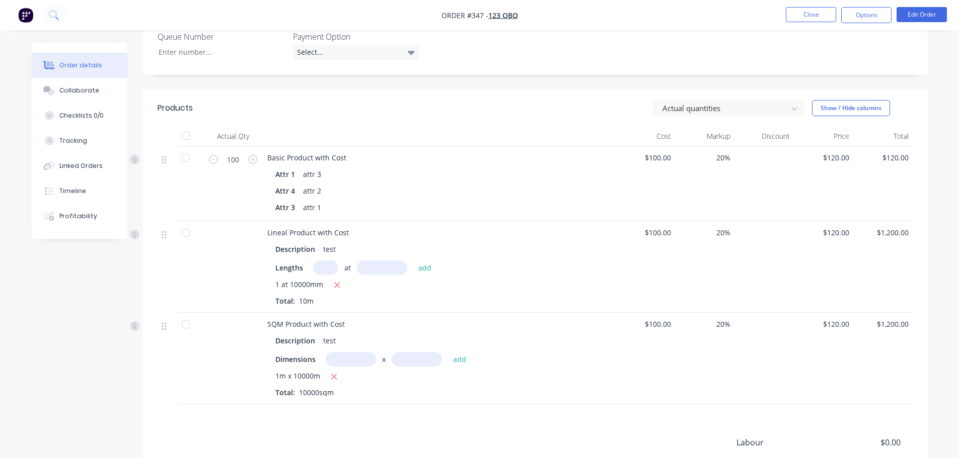
click at [537, 261] on div "Lengths at add" at bounding box center [439, 268] width 328 height 15
click at [334, 281] on icon "button" at bounding box center [337, 285] width 7 height 9
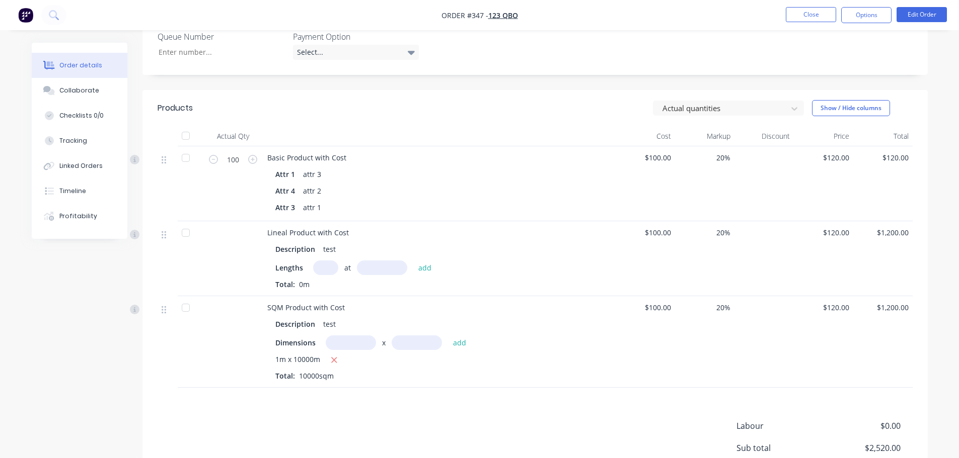
click at [317, 261] on input "text" at bounding box center [325, 268] width 25 height 15
type input "1"
click at [381, 261] on input "text" at bounding box center [382, 268] width 50 height 15
type input "100000"
click at [413, 261] on button "add" at bounding box center [425, 268] width 24 height 14
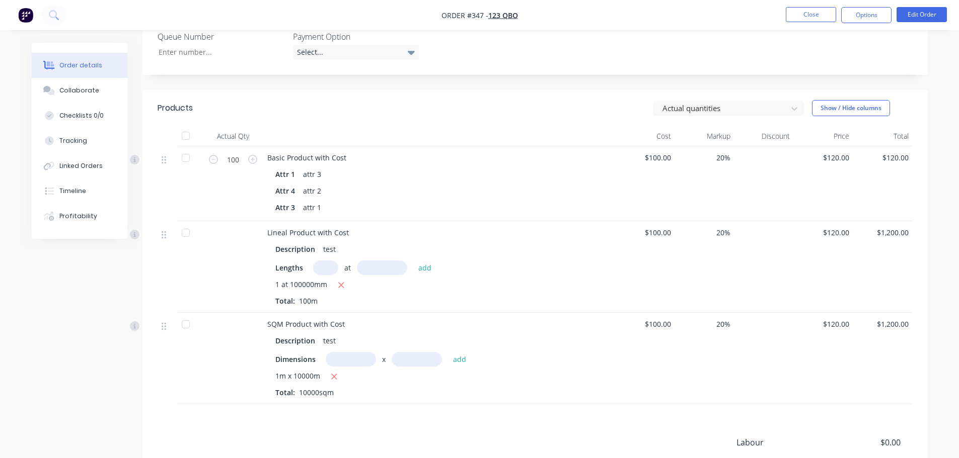
click at [632, 239] on div "$100.00" at bounding box center [644, 267] width 59 height 92
click at [743, 102] on div at bounding box center [721, 108] width 121 height 13
click at [812, 10] on button "Close" at bounding box center [810, 14] width 50 height 15
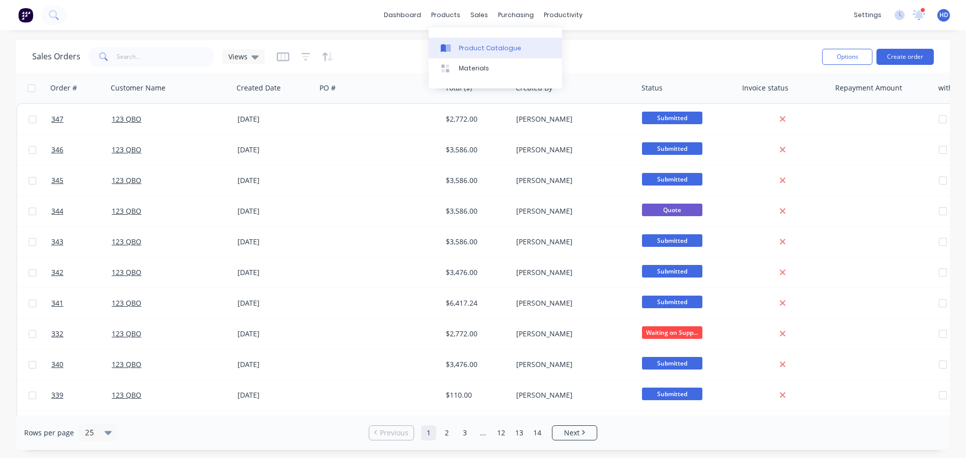
click at [467, 52] on div "Product Catalogue" at bounding box center [490, 48] width 62 height 9
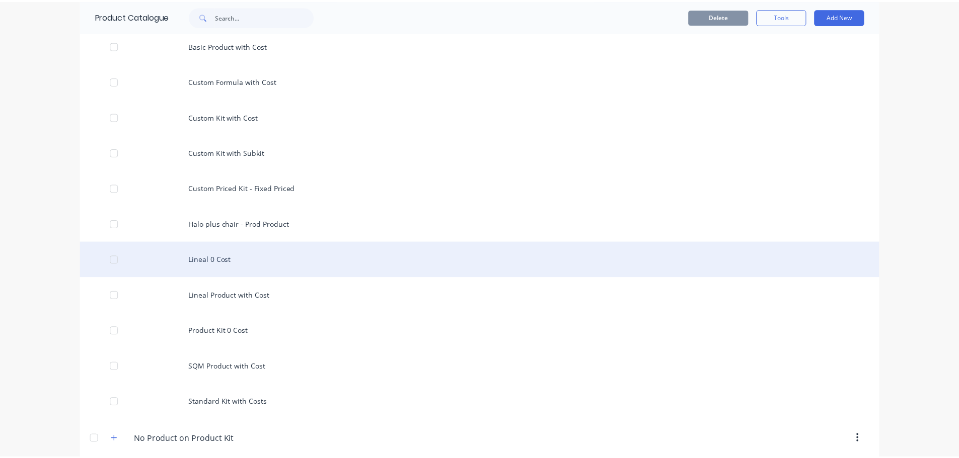
scroll to position [302, 0]
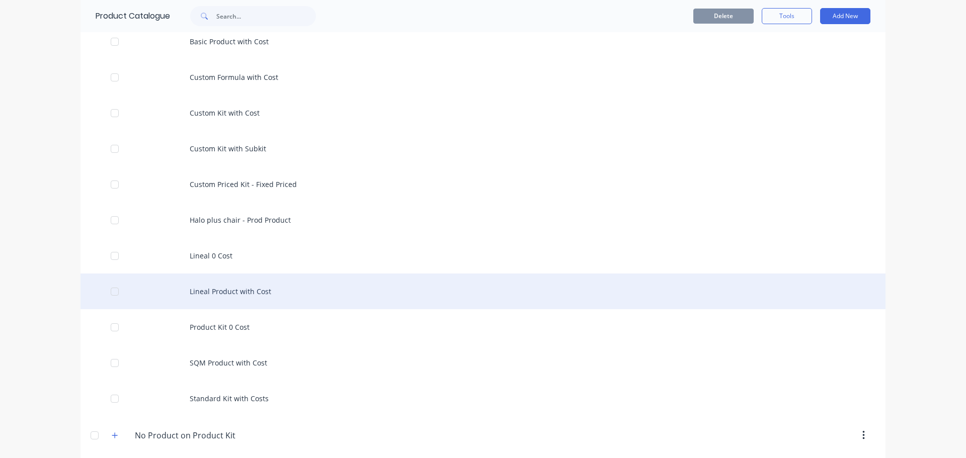
click at [247, 294] on div "Lineal Product with Cost" at bounding box center [483, 292] width 805 height 36
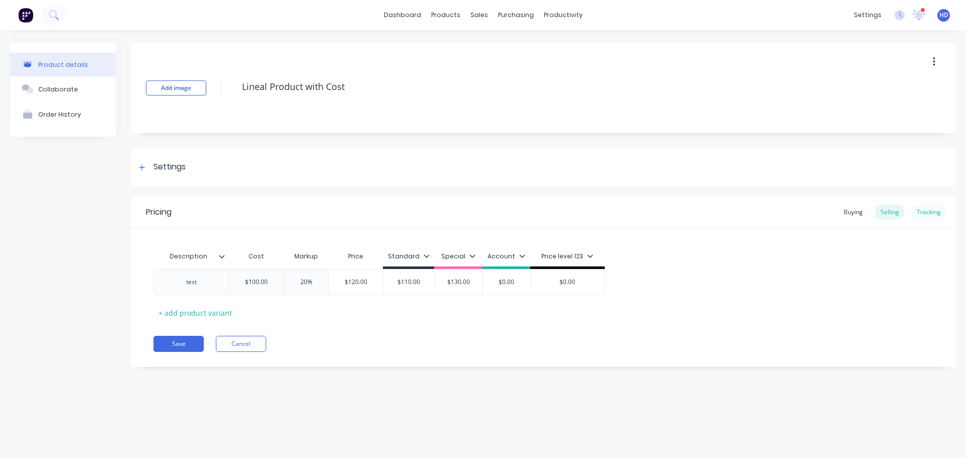
click at [937, 211] on div "Tracking" at bounding box center [929, 212] width 34 height 15
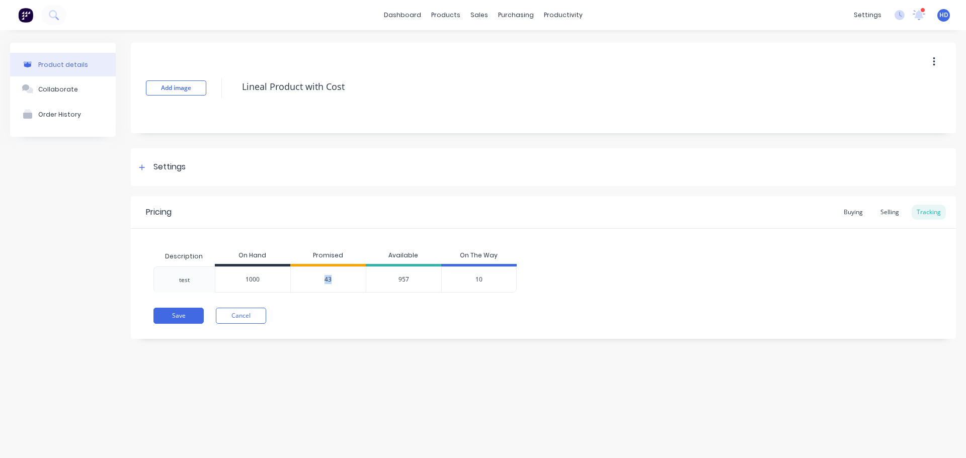
drag, startPoint x: 315, startPoint y: 278, endPoint x: 366, endPoint y: 278, distance: 50.8
click at [366, 278] on div "test 1000 43 957 10" at bounding box center [334, 280] width 363 height 26
click at [390, 286] on div "957" at bounding box center [403, 280] width 75 height 26
drag, startPoint x: 396, startPoint y: 276, endPoint x: 454, endPoint y: 277, distance: 58.4
click at [454, 277] on div "test 1000 43 957 10" at bounding box center [334, 280] width 363 height 26
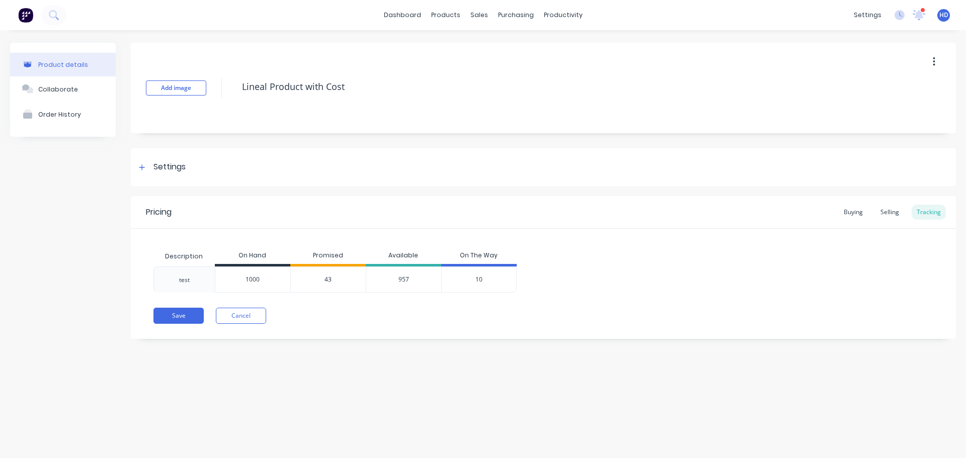
click at [480, 306] on div "Pricing Buying Selling Tracking Description On Hand Promised Available On The W…" at bounding box center [543, 267] width 825 height 143
click at [258, 311] on button "Cancel" at bounding box center [241, 316] width 50 height 16
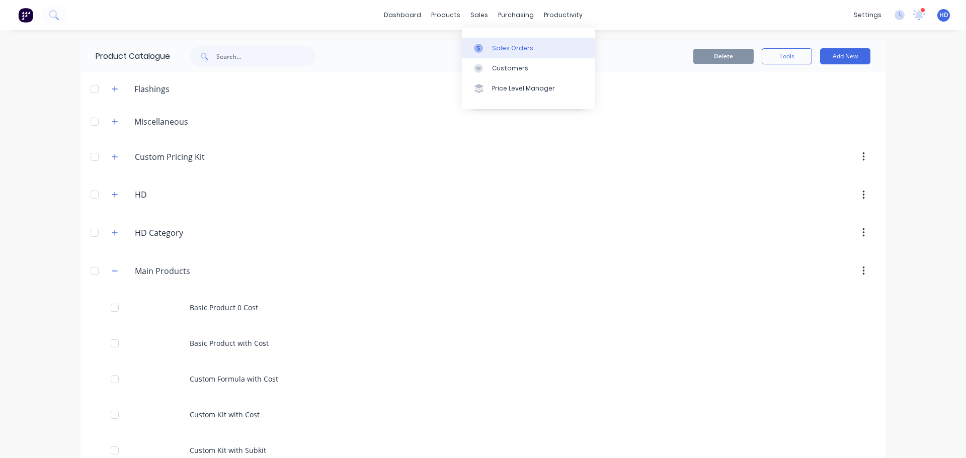
click at [505, 48] on div "Sales Orders" at bounding box center [512, 48] width 41 height 9
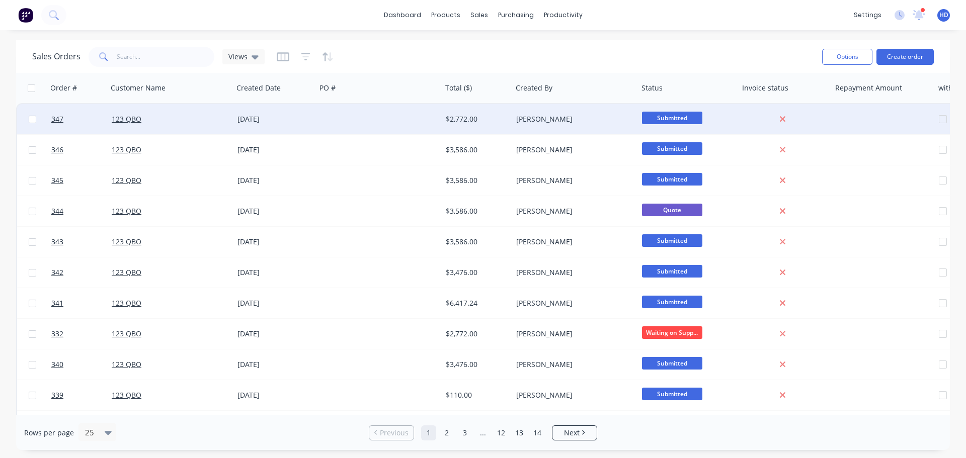
click at [235, 125] on div "23 Sep 2025" at bounding box center [274, 119] width 83 height 30
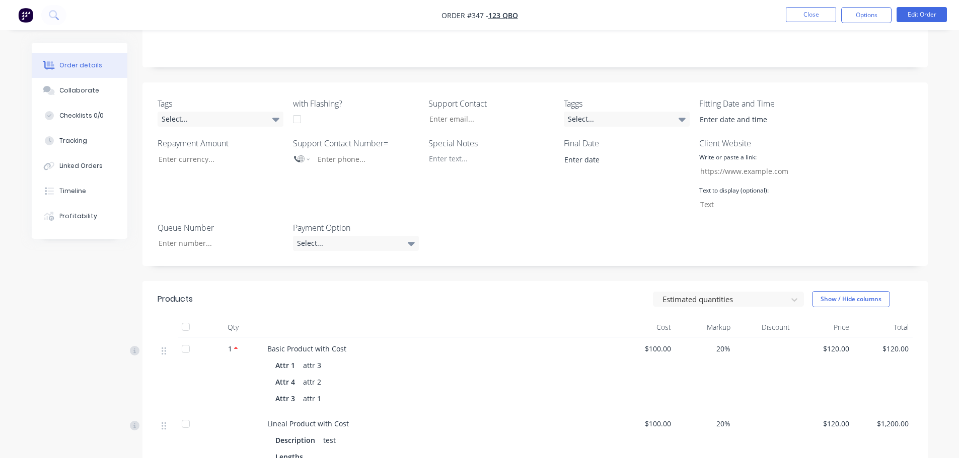
scroll to position [352, 0]
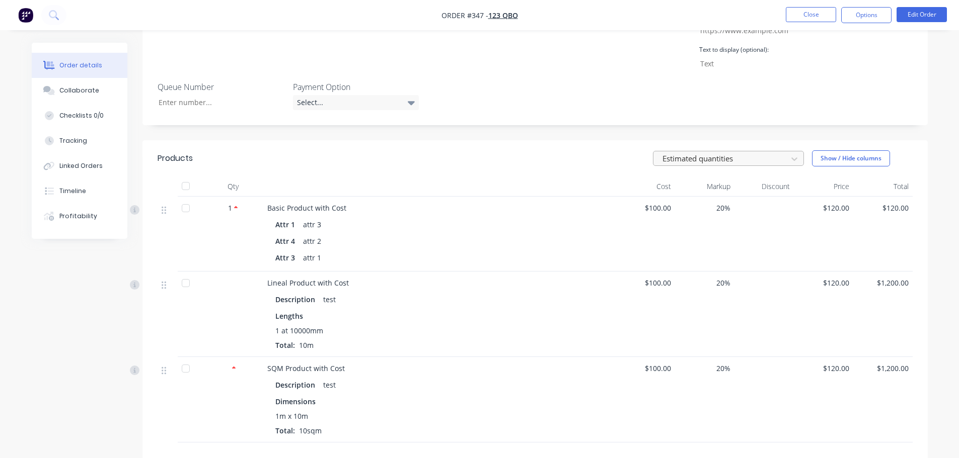
click at [736, 152] on div at bounding box center [721, 158] width 121 height 13
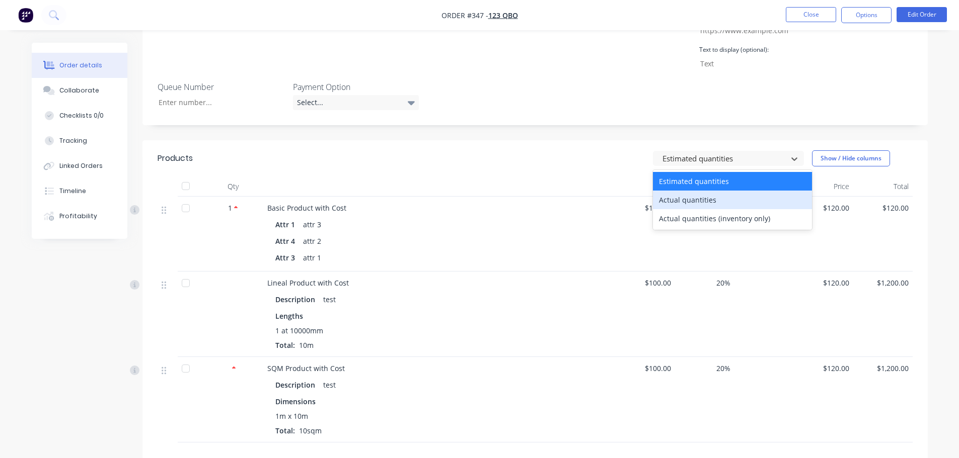
click at [703, 191] on div "Actual quantities" at bounding box center [732, 200] width 159 height 19
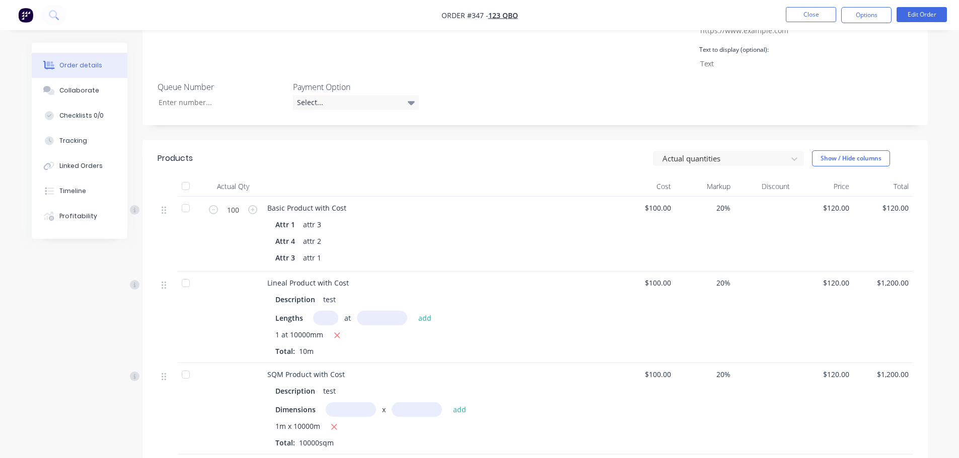
click at [494, 217] on div "Attr 1 attr 3" at bounding box center [439, 224] width 328 height 15
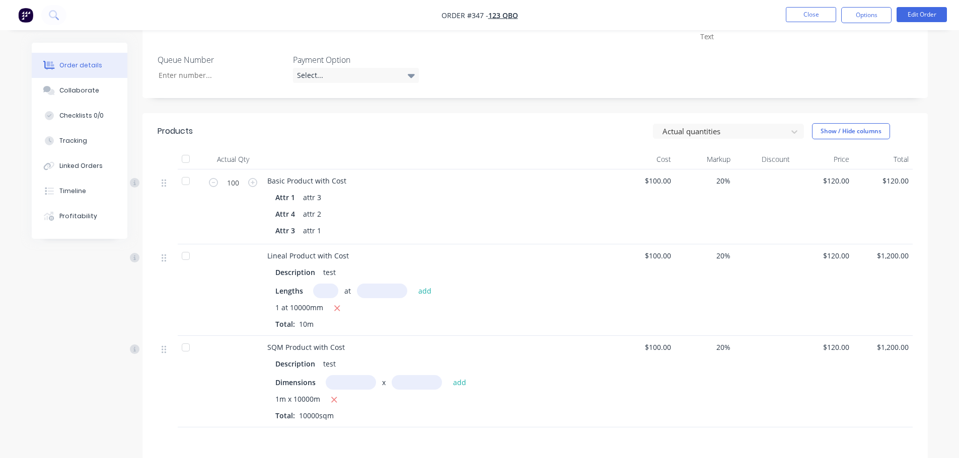
scroll to position [403, 0]
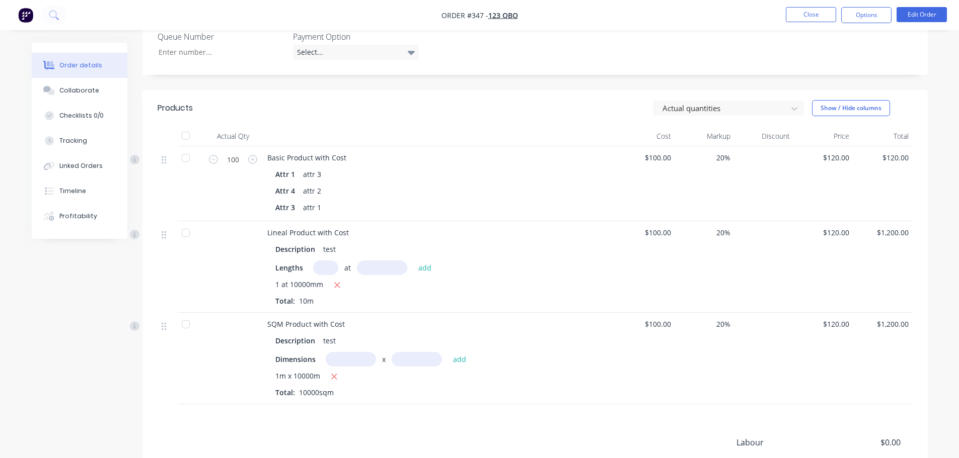
click at [529, 279] on div "1 at 10000mm" at bounding box center [439, 285] width 328 height 13
click at [317, 261] on input "text" at bounding box center [325, 268] width 25 height 15
type input "1"
type input "10000"
click at [413, 261] on button "add" at bounding box center [425, 268] width 24 height 14
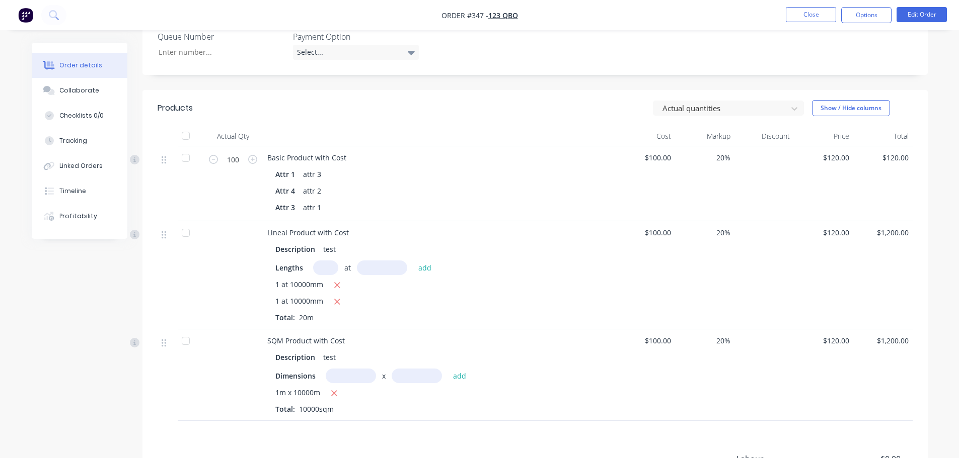
click at [59, 324] on div "Created by Harry Created 23/09/25 Required 23/09/25 Assigned to Add team member…" at bounding box center [480, 120] width 896 height 960
drag, startPoint x: 283, startPoint y: 294, endPoint x: 364, endPoint y: 294, distance: 81.0
click at [364, 294] on div "1 at 10000mm 1 at 10000mm Total: 20m" at bounding box center [439, 301] width 328 height 44
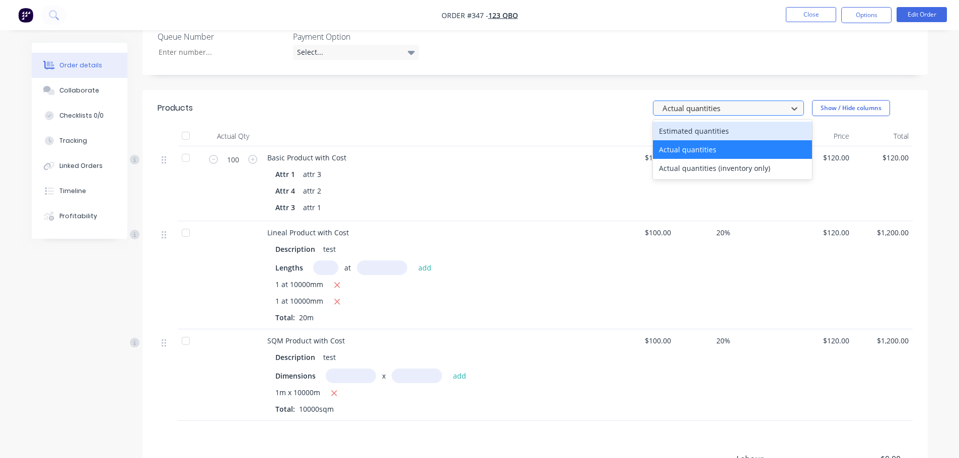
click at [761, 102] on div at bounding box center [721, 108] width 121 height 13
click at [686, 140] on div "Actual quantities" at bounding box center [732, 149] width 159 height 19
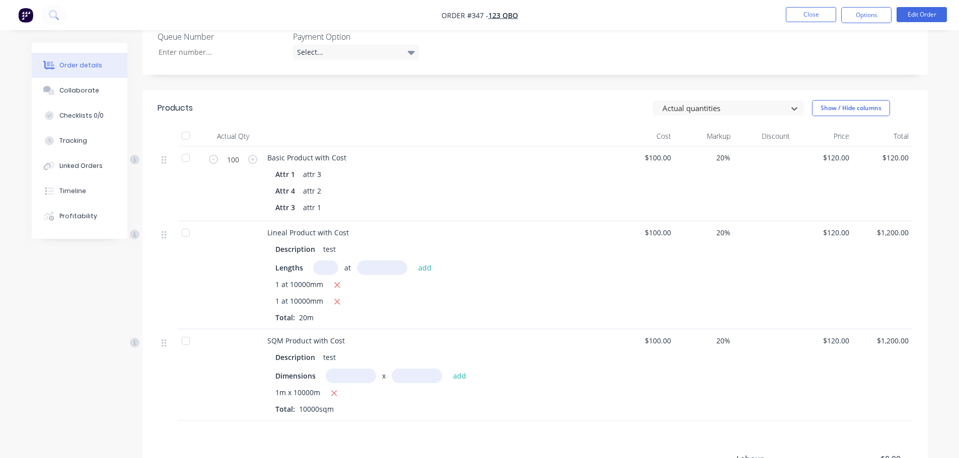
click at [742, 100] on div "option Actual quantities, selected. Actual quantities Show / Hide columns" at bounding box center [615, 108] width 594 height 16
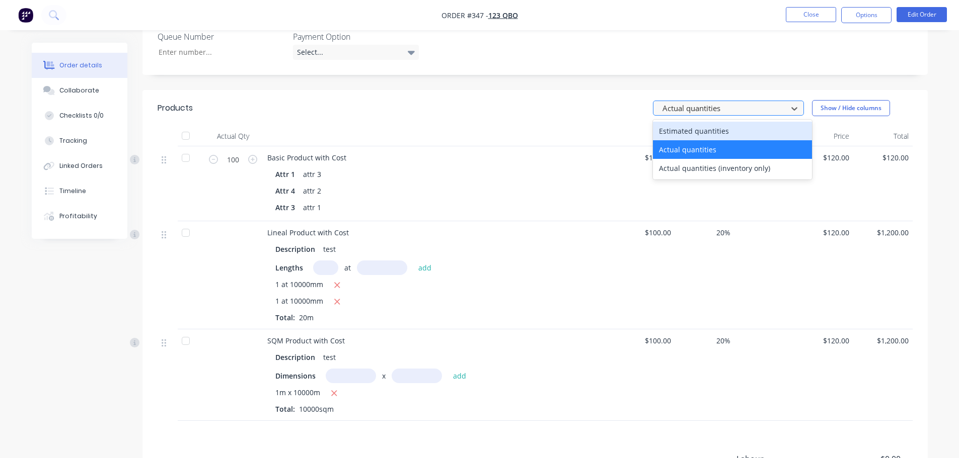
click at [742, 102] on div at bounding box center [721, 108] width 121 height 13
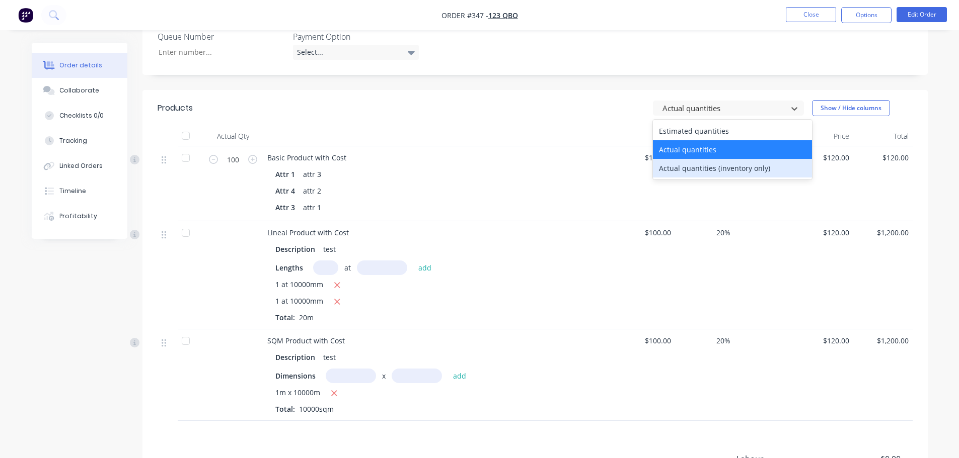
click at [707, 159] on div "Actual quantities (inventory only)" at bounding box center [732, 168] width 159 height 19
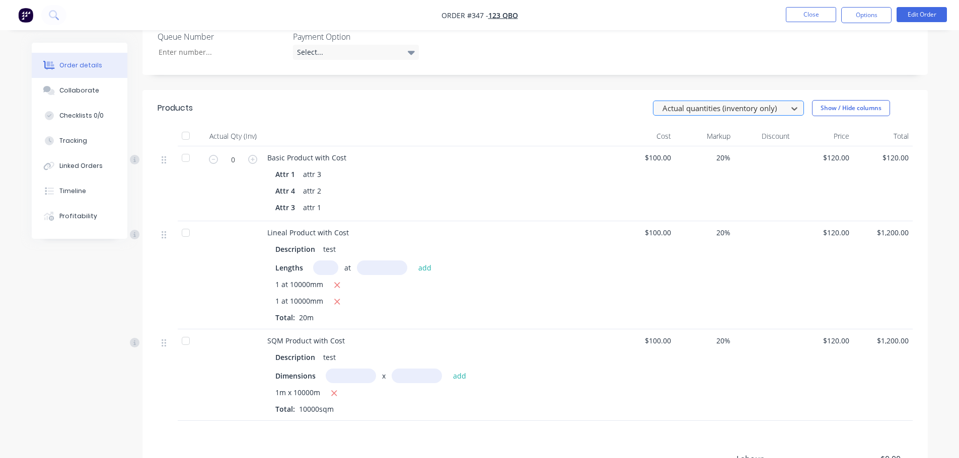
click at [749, 102] on div at bounding box center [721, 108] width 121 height 13
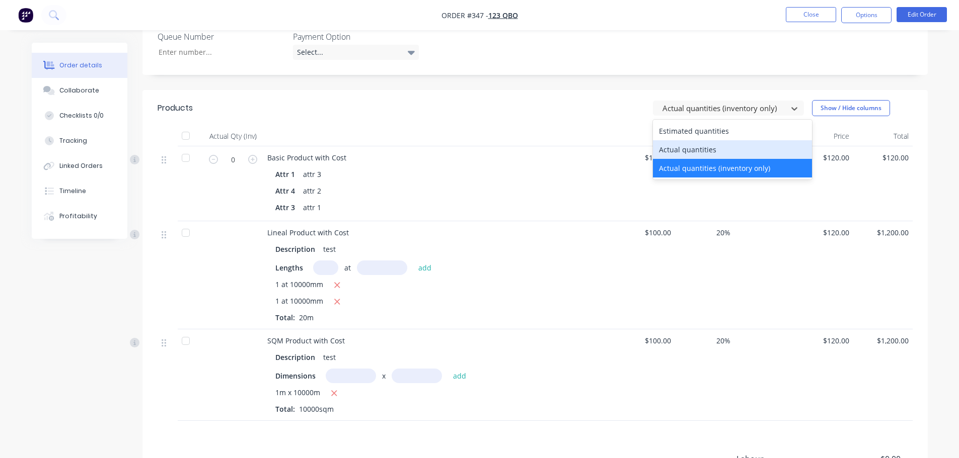
click at [712, 140] on div "Actual quantities" at bounding box center [732, 149] width 159 height 19
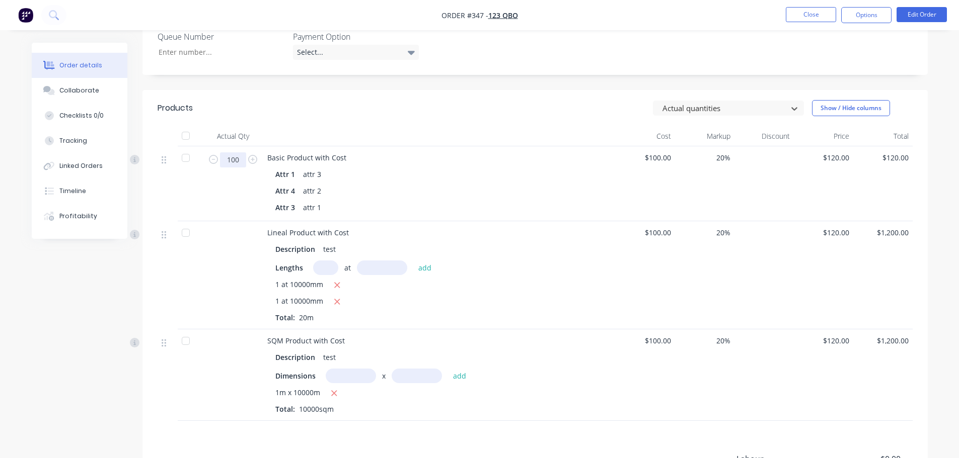
click at [233, 152] on input "100" at bounding box center [233, 159] width 26 height 15
type input "0"
click at [425, 126] on div at bounding box center [439, 136] width 352 height 20
click at [212, 155] on icon "button" at bounding box center [213, 159] width 9 height 9
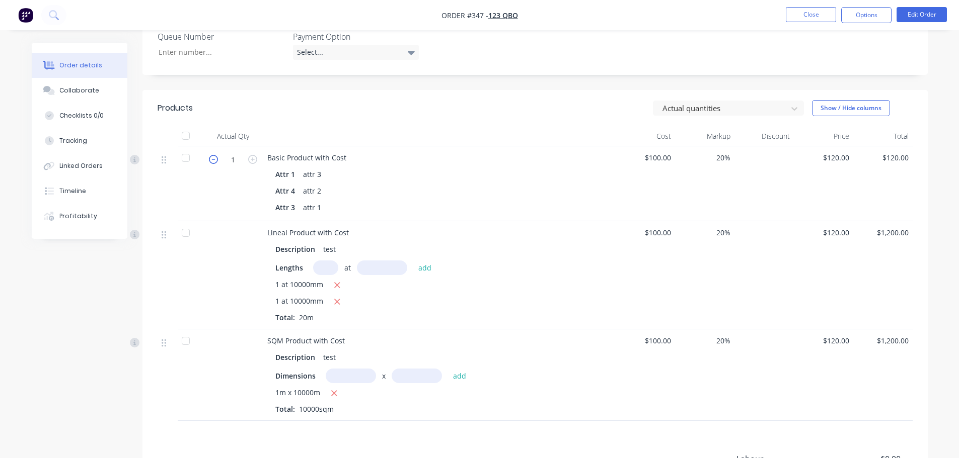
click at [212, 155] on icon "button" at bounding box center [213, 159] width 9 height 9
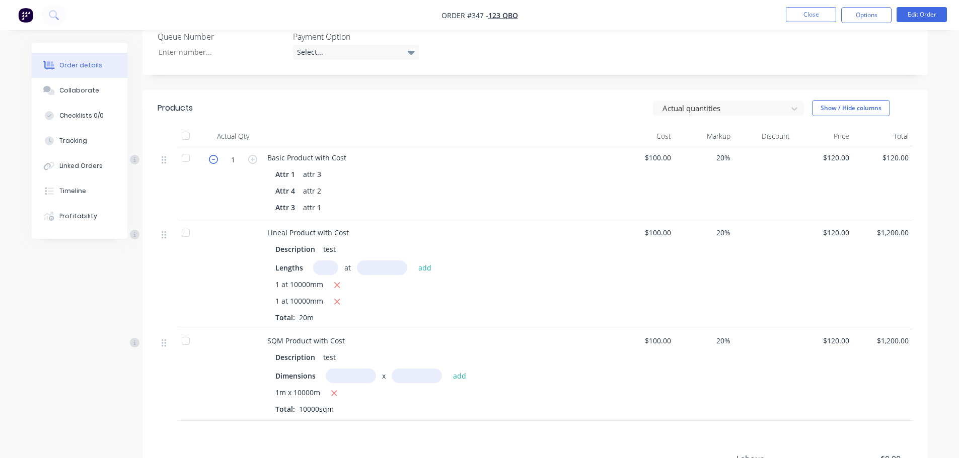
click at [212, 155] on icon "button" at bounding box center [213, 159] width 9 height 9
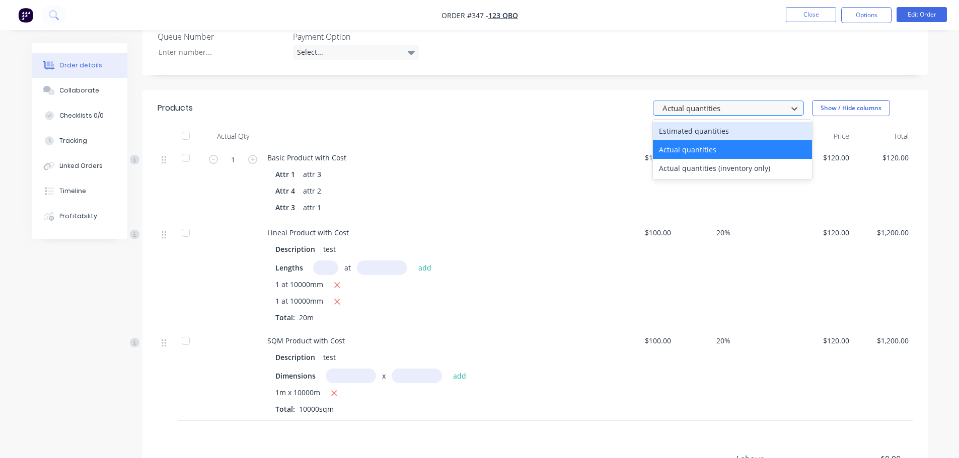
click at [725, 102] on div at bounding box center [721, 108] width 121 height 13
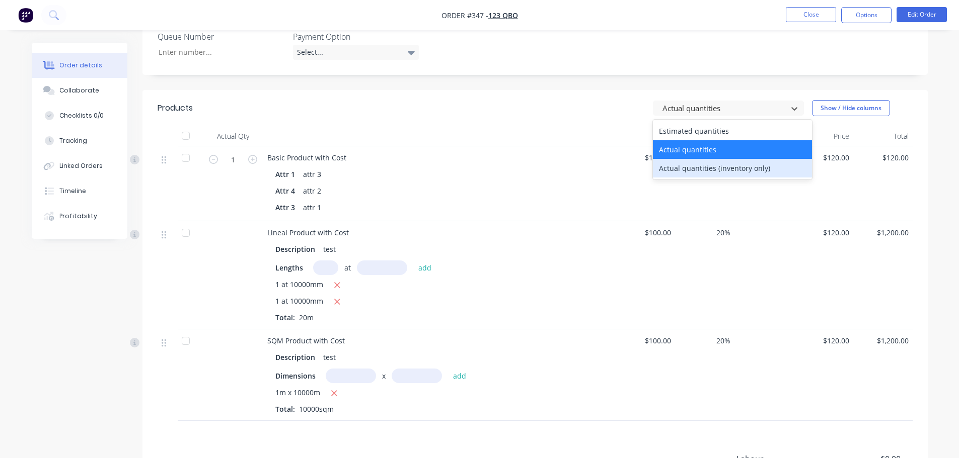
click at [702, 159] on div "Actual quantities (inventory only)" at bounding box center [732, 168] width 159 height 19
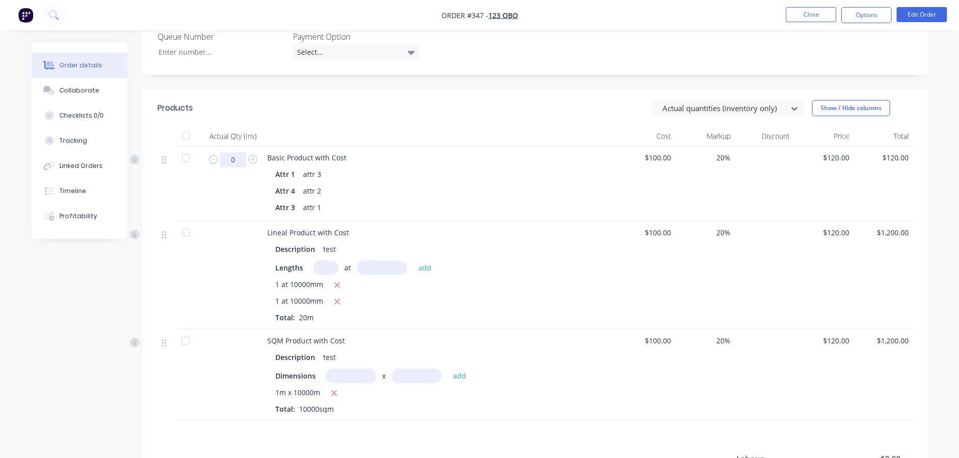
click at [228, 152] on input "0" at bounding box center [233, 159] width 26 height 15
click at [450, 126] on div at bounding box center [439, 136] width 352 height 20
click at [209, 155] on icon "button" at bounding box center [213, 159] width 9 height 9
type input "0"
click at [47, 301] on div "Created by Harry Created 23/09/25 Required 23/09/25 Assigned to Add team member…" at bounding box center [480, 120] width 896 height 960
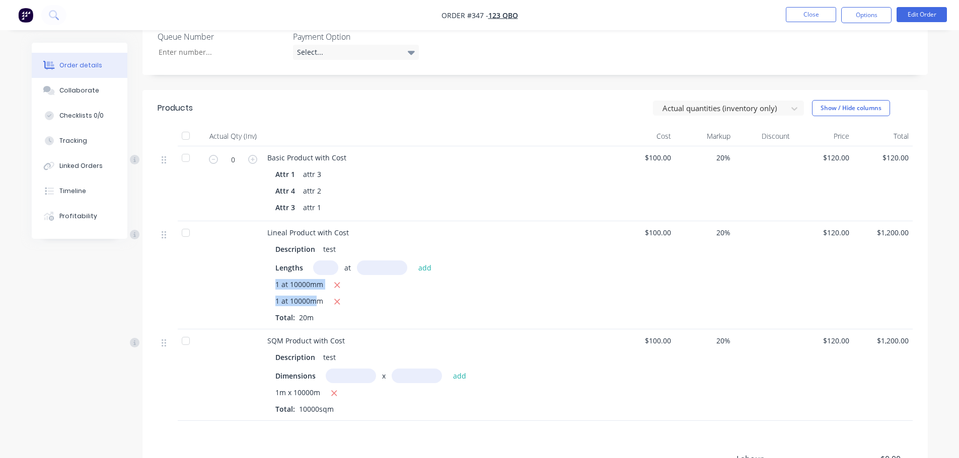
drag, startPoint x: 267, startPoint y: 264, endPoint x: 317, endPoint y: 272, distance: 50.0
click at [316, 272] on div "Description test Lengths at add 1 at 10000mm 1 at 10000mm Total: 20m" at bounding box center [439, 281] width 344 height 83
click at [294, 296] on span "1 at 10000mm" at bounding box center [299, 302] width 48 height 13
drag, startPoint x: 274, startPoint y: 259, endPoint x: 314, endPoint y: 264, distance: 40.6
click at [313, 264] on div "Description test Lengths at add 1 at 10000mm 1 at 10000mm Total: 20m" at bounding box center [439, 281] width 344 height 83
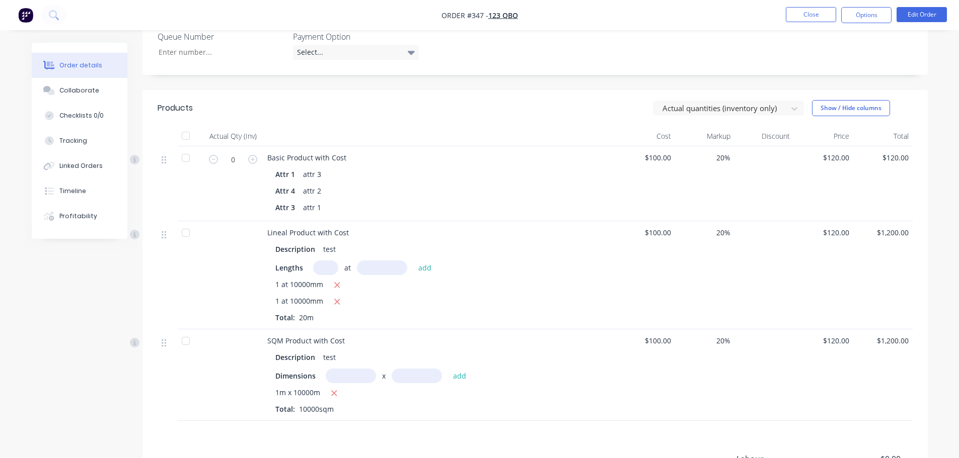
click at [301, 296] on span "1 at 10000mm" at bounding box center [299, 302] width 48 height 13
click at [786, 16] on button "Close" at bounding box center [810, 14] width 50 height 15
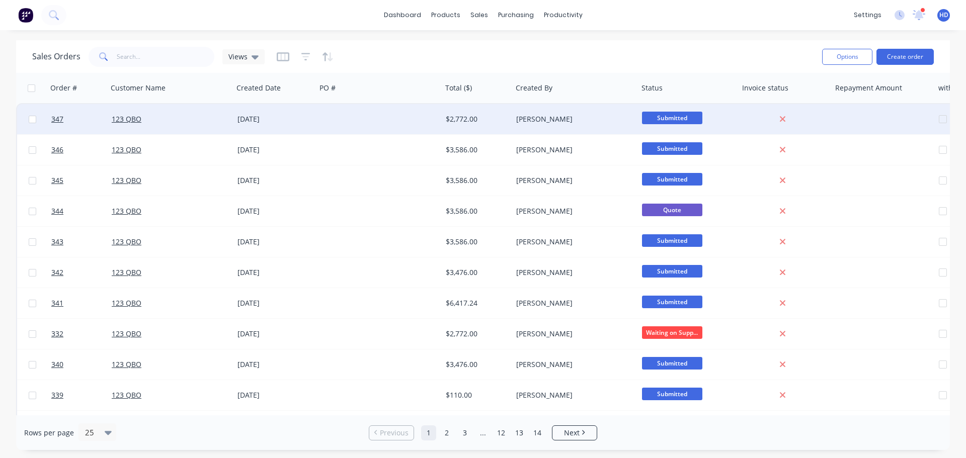
click at [188, 115] on div "123 QBO" at bounding box center [168, 119] width 112 height 10
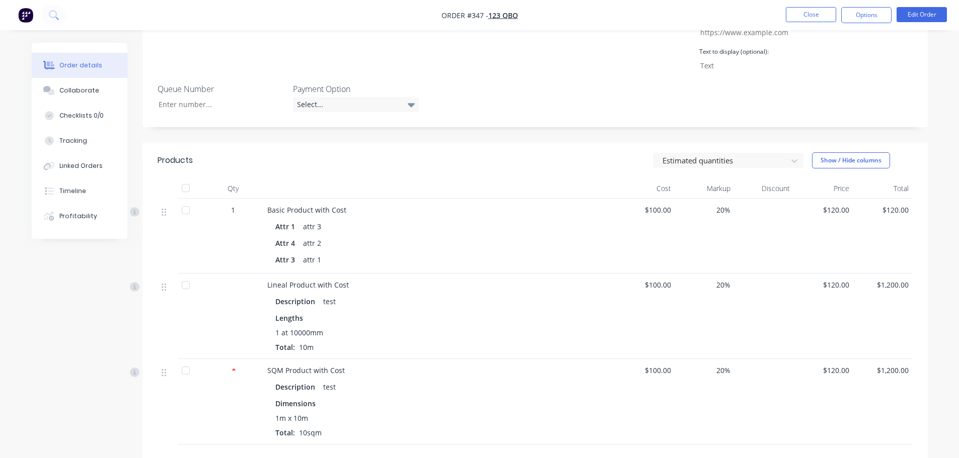
scroll to position [403, 0]
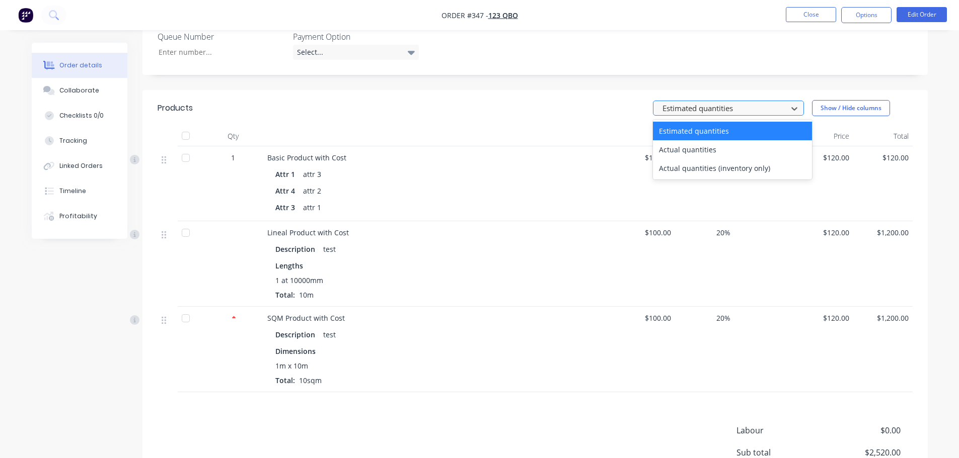
click at [731, 102] on div at bounding box center [721, 108] width 121 height 13
click at [704, 140] on div "Actual quantities" at bounding box center [732, 149] width 159 height 19
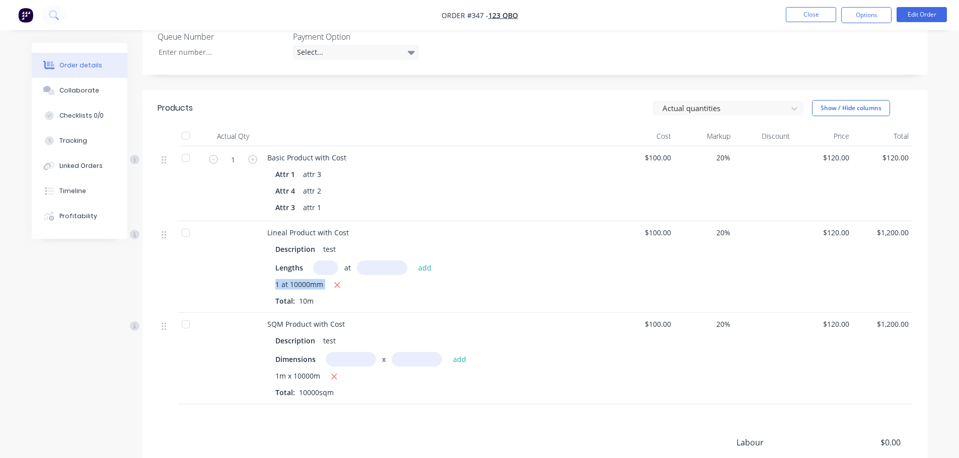
drag, startPoint x: 268, startPoint y: 257, endPoint x: 330, endPoint y: 261, distance: 62.0
click at [330, 261] on div "Description test Lengths at add 1 at 10000mm Total: 10m" at bounding box center [439, 273] width 344 height 66
click at [410, 279] on div "1 at 10000mm Total: 10m" at bounding box center [439, 292] width 328 height 27
click at [333, 261] on input "text" at bounding box center [325, 268] width 25 height 15
type input "1"
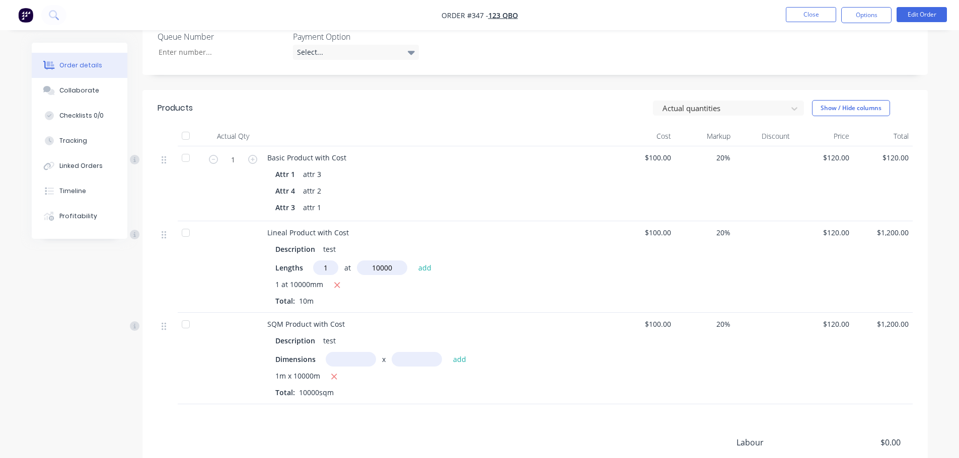
type input "10000mm"
click at [413, 261] on button "add" at bounding box center [425, 268] width 24 height 14
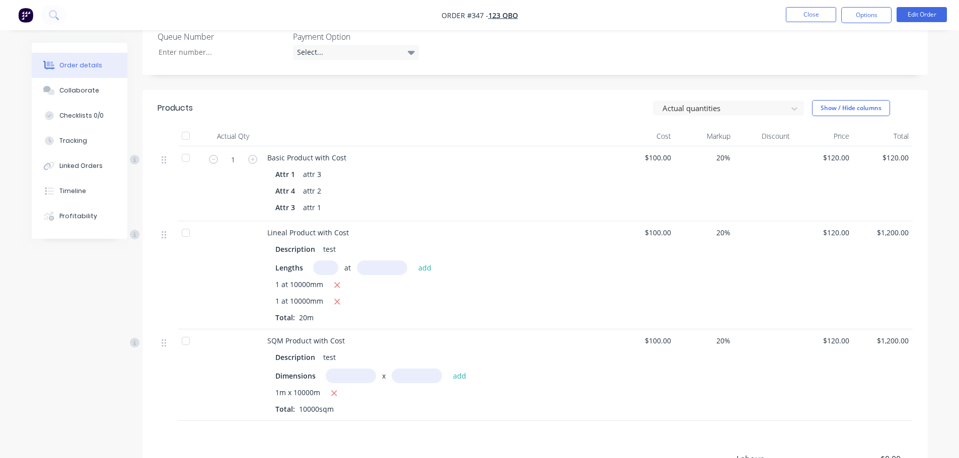
click at [611, 222] on div "Lineal Product with Cost Description test Lengths at add 1 at 10000mm 1 at 1000…" at bounding box center [439, 275] width 352 height 108
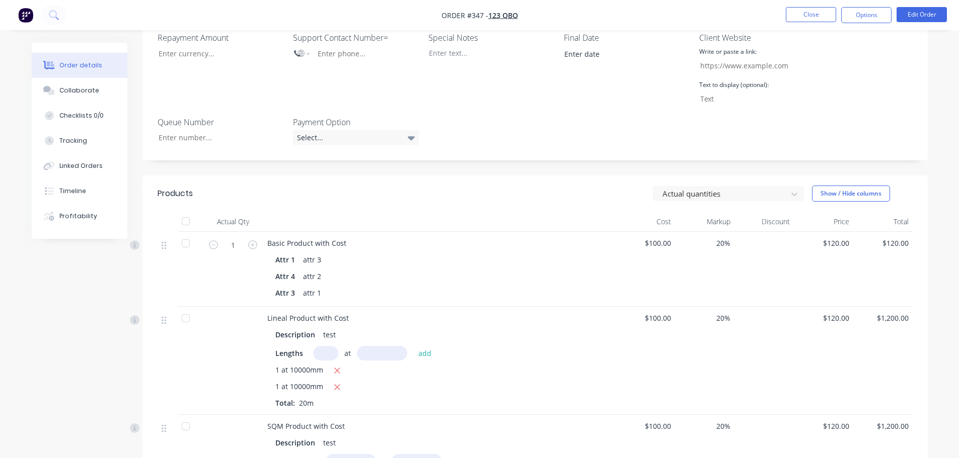
scroll to position [151, 0]
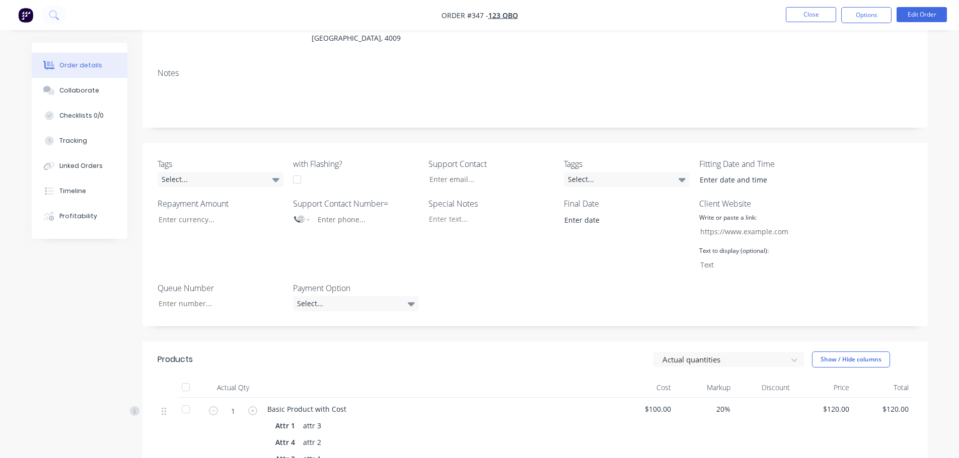
click at [813, 5] on nav "Order #347 - 123 QBO Close Options Edit Order" at bounding box center [479, 15] width 959 height 30
click at [801, 13] on button "Close" at bounding box center [810, 14] width 50 height 15
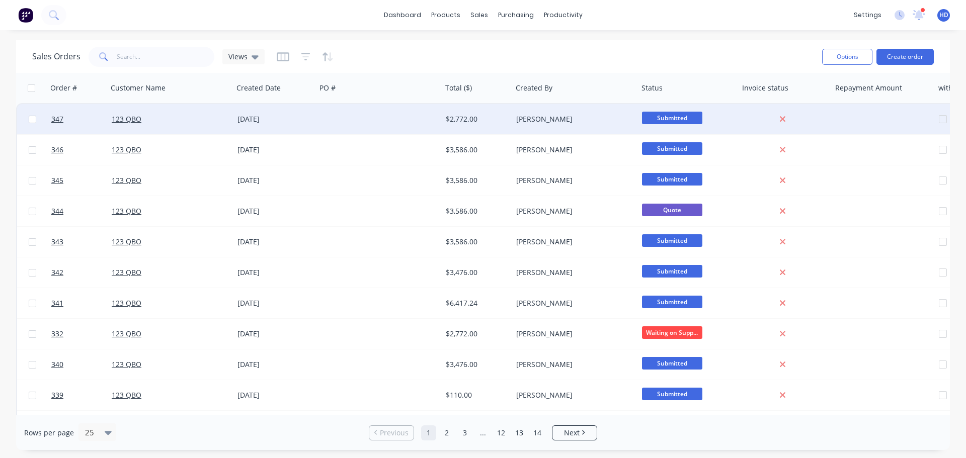
click at [177, 123] on div "123 QBO" at bounding box center [168, 119] width 112 height 10
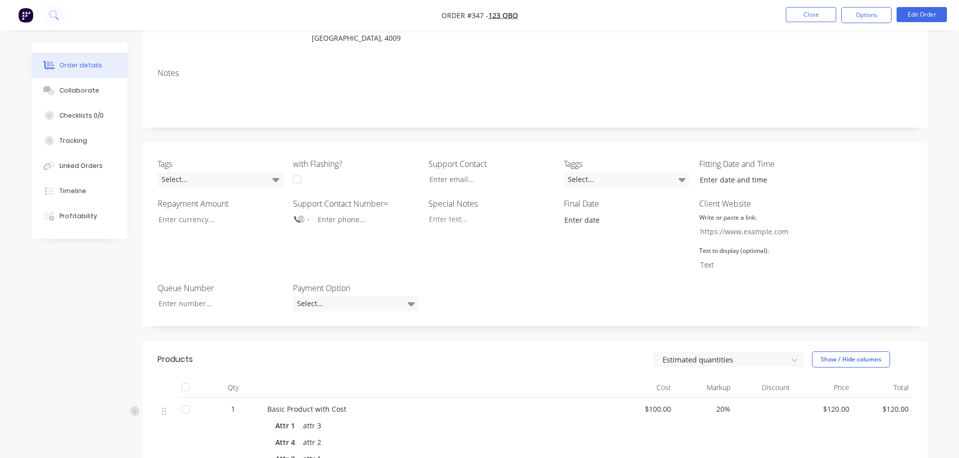
scroll to position [352, 0]
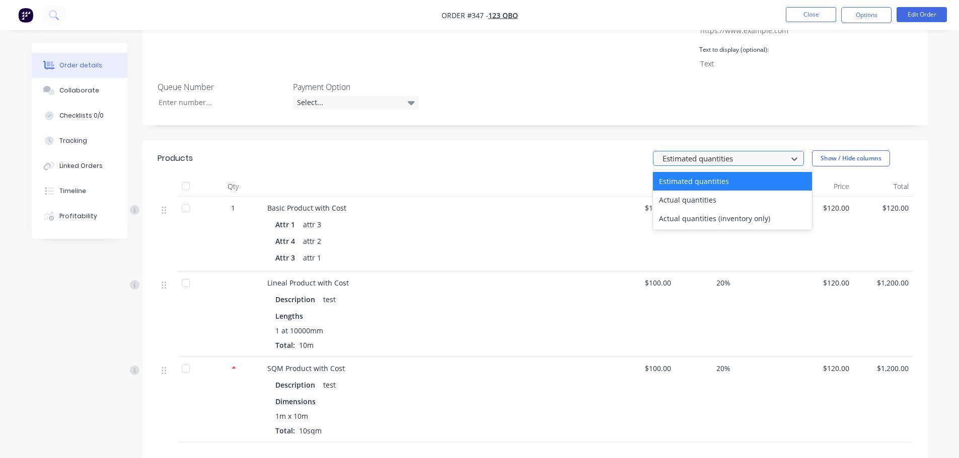
click at [712, 152] on div at bounding box center [721, 158] width 121 height 13
click at [682, 191] on div "Actual quantities" at bounding box center [732, 200] width 159 height 19
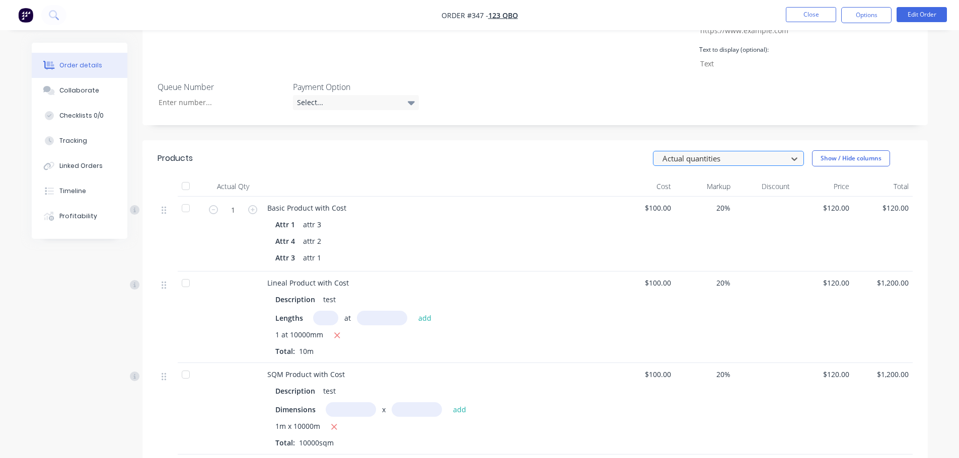
click at [747, 152] on div at bounding box center [721, 158] width 121 height 13
click at [302, 278] on span "Lineal Product with Cost" at bounding box center [308, 283] width 82 height 10
click at [727, 152] on div at bounding box center [721, 158] width 121 height 13
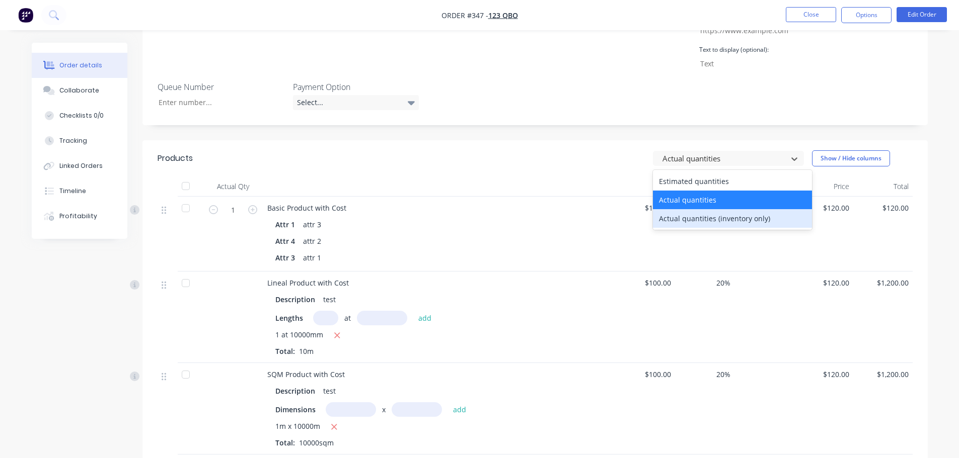
click at [715, 209] on div "Actual quantities (inventory only)" at bounding box center [732, 218] width 159 height 19
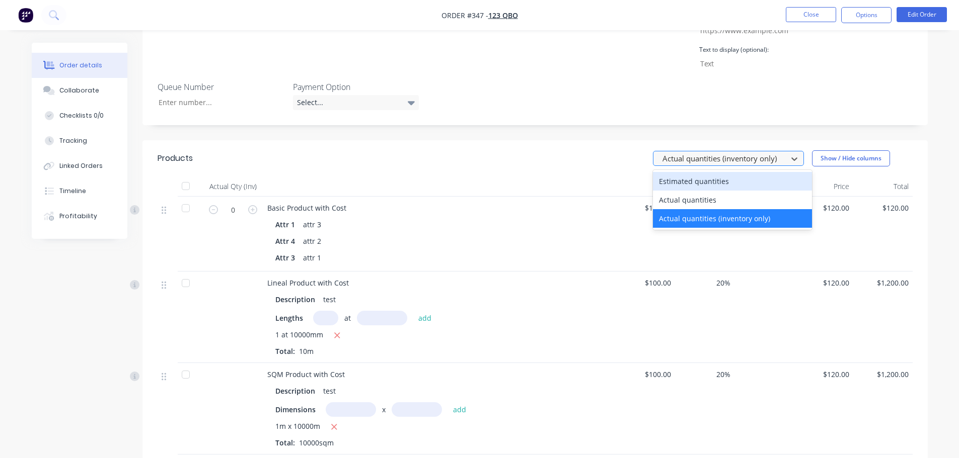
click at [725, 152] on div at bounding box center [721, 158] width 121 height 13
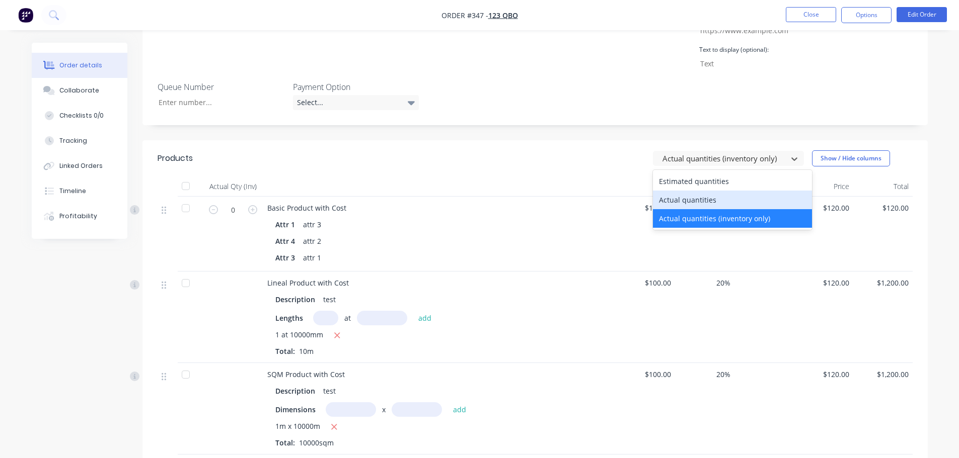
click at [710, 191] on div "Actual quantities" at bounding box center [732, 200] width 159 height 19
type input "1"
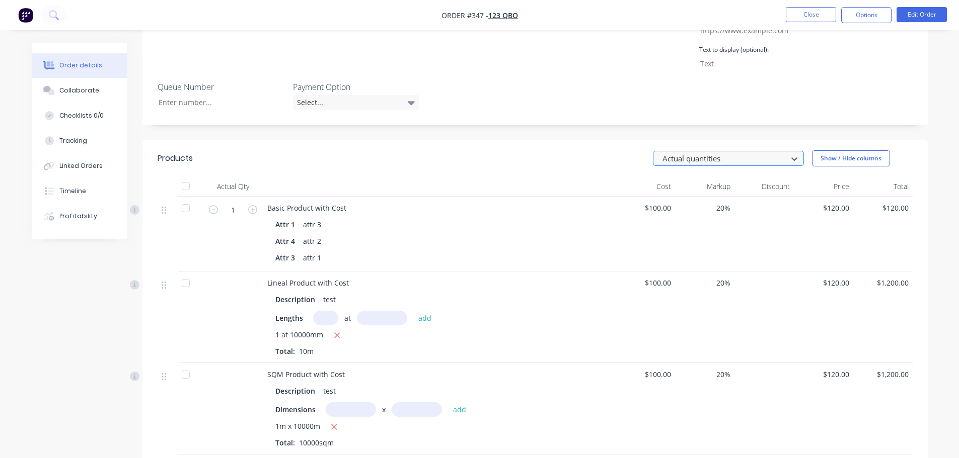
click at [732, 152] on div at bounding box center [721, 158] width 121 height 13
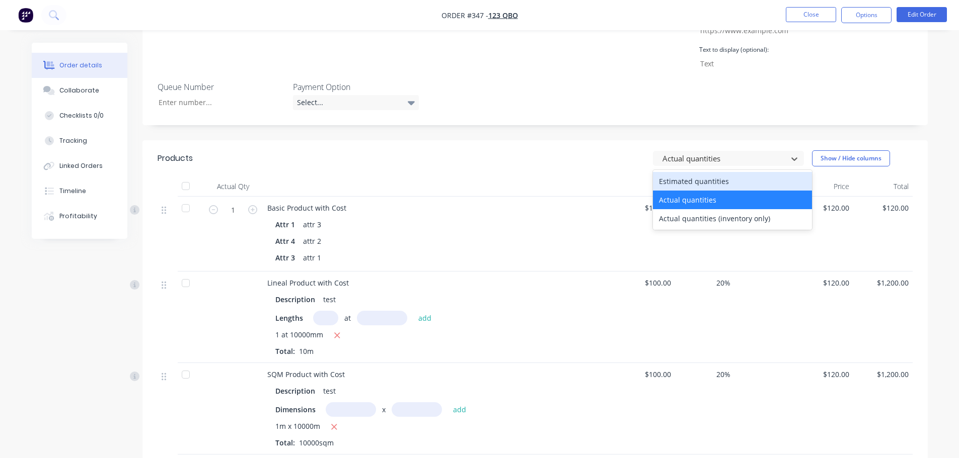
click at [715, 172] on div "Estimated quantities" at bounding box center [732, 181] width 159 height 19
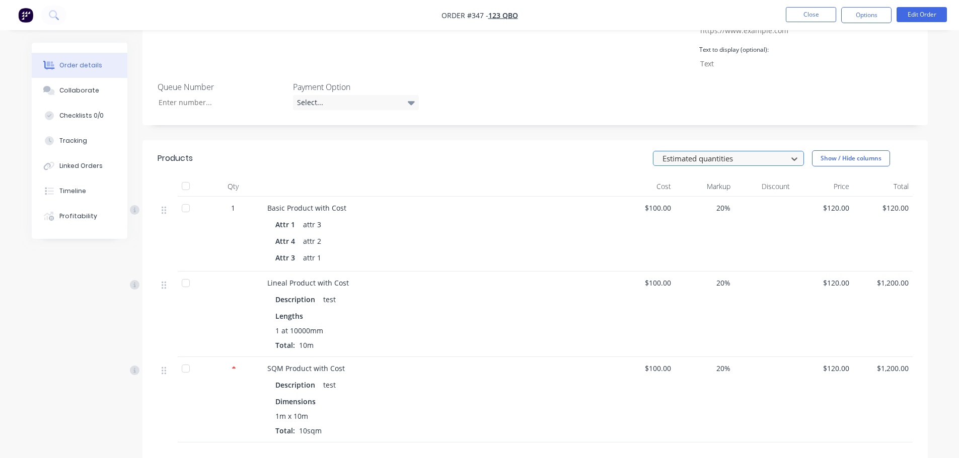
click at [729, 152] on div at bounding box center [721, 158] width 121 height 13
click at [507, 150] on div "Estimated quantities Show / Hide columns" at bounding box center [615, 158] width 594 height 16
click at [727, 140] on header "Products Estimated quantities Show / Hide columns" at bounding box center [534, 158] width 785 height 36
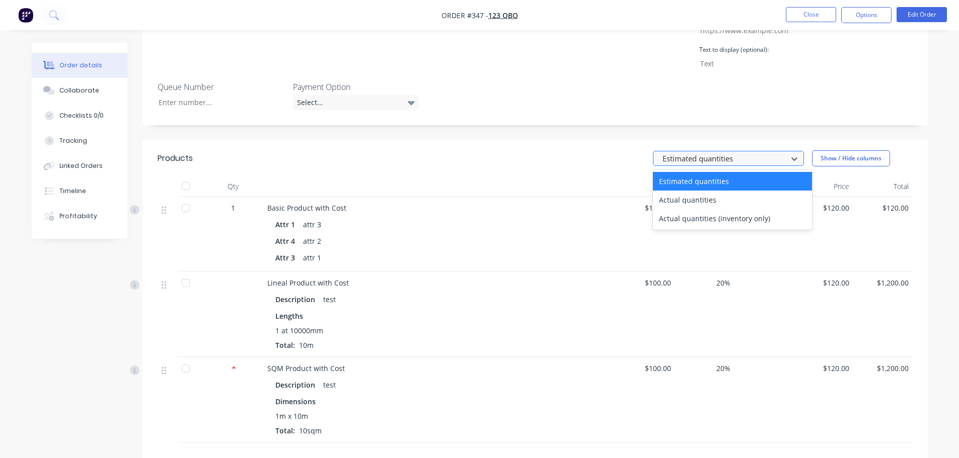
click at [720, 152] on div at bounding box center [721, 158] width 121 height 13
click at [661, 115] on div "Created by Harry Created 23/09/25 Required 23/09/25 Assigned to Add team member…" at bounding box center [534, 149] width 785 height 916
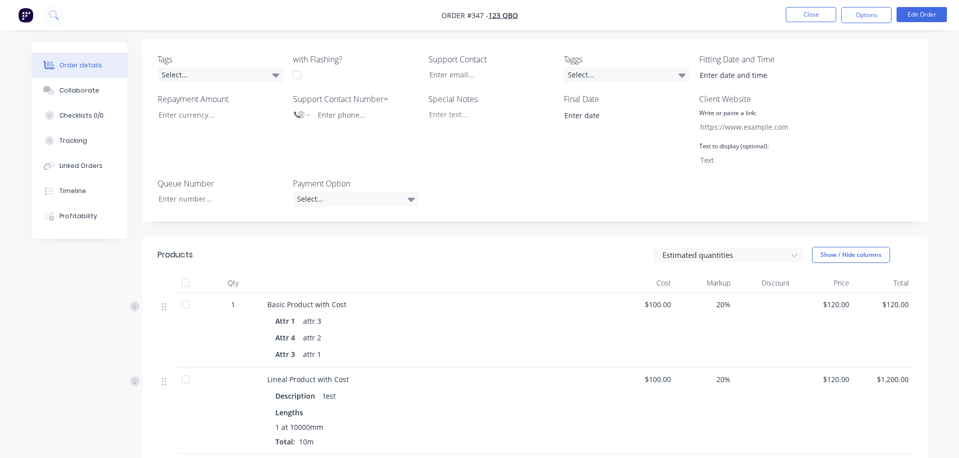
scroll to position [252, 0]
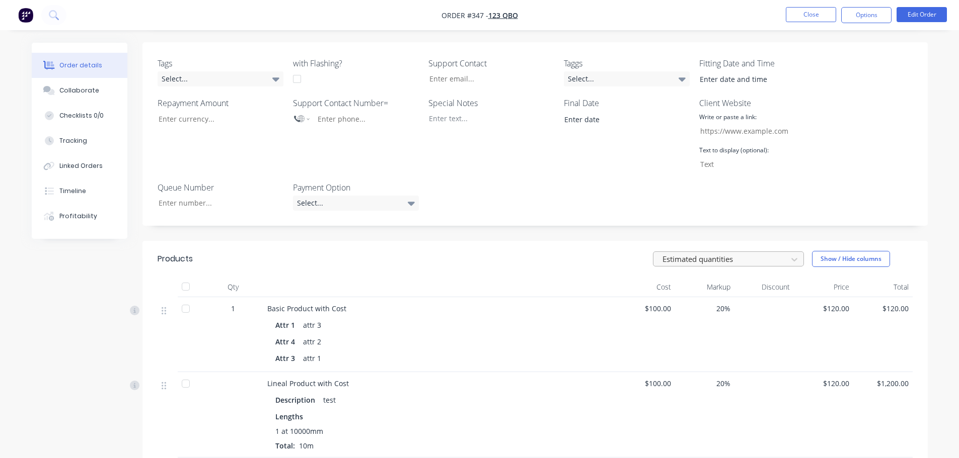
click at [719, 253] on div at bounding box center [721, 259] width 121 height 13
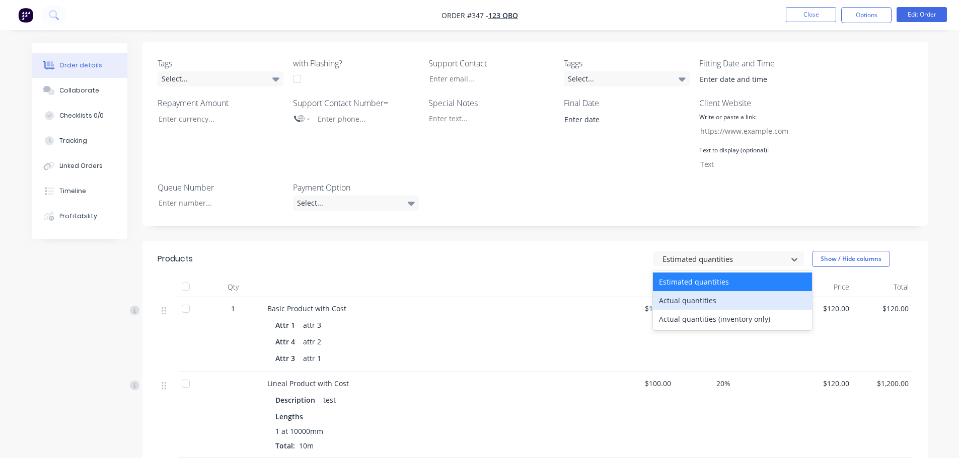
click at [714, 291] on div "Actual quantities" at bounding box center [732, 300] width 159 height 19
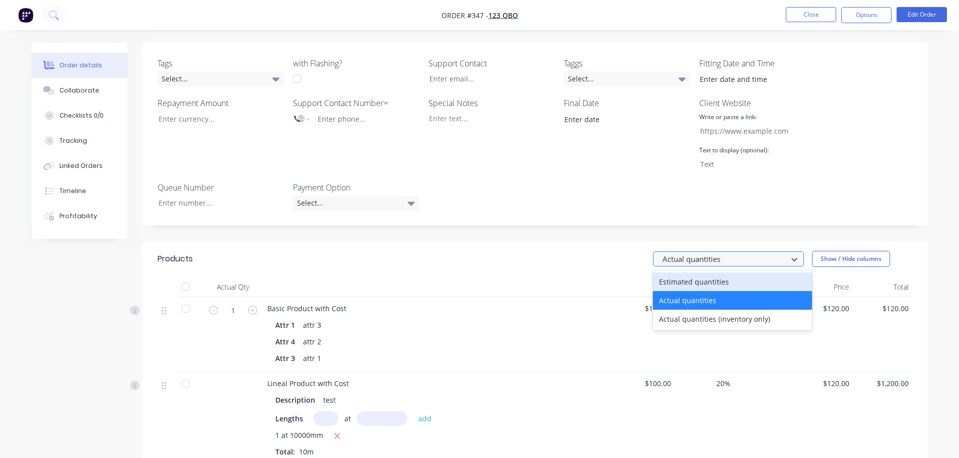
click at [691, 253] on div at bounding box center [721, 259] width 121 height 13
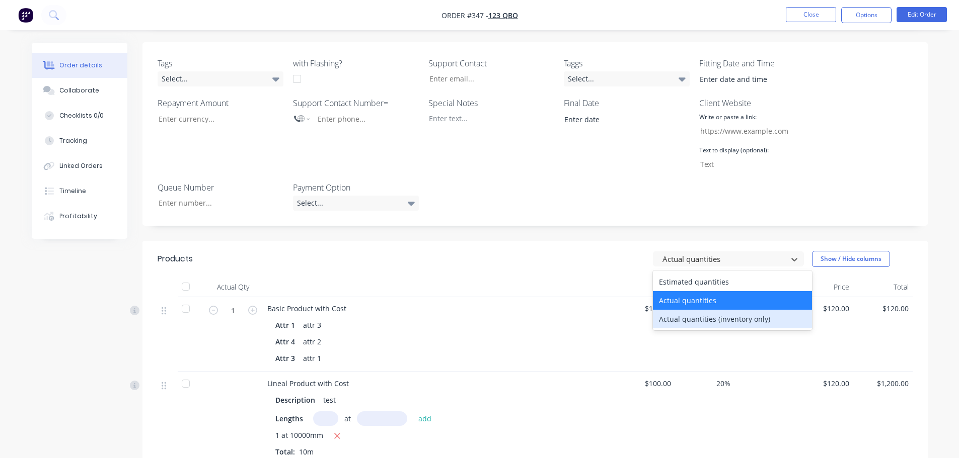
click at [688, 310] on div "Actual quantities (inventory only)" at bounding box center [732, 319] width 159 height 19
type input "0"
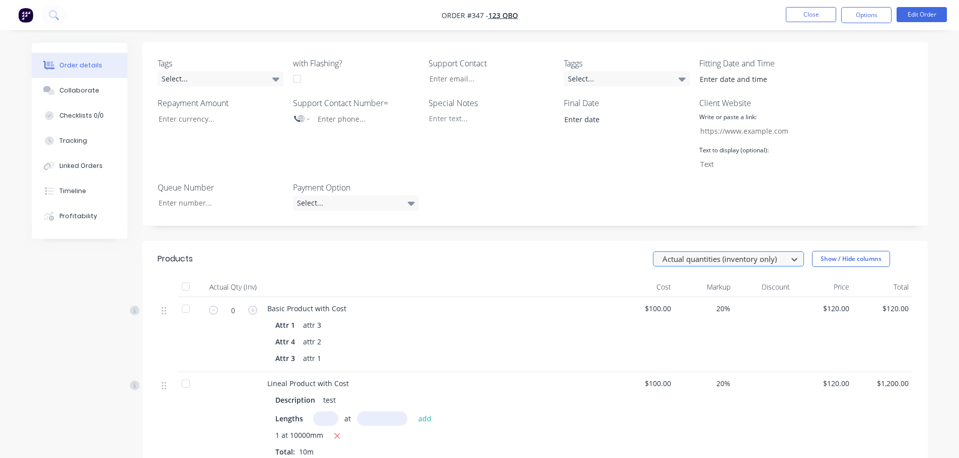
click at [716, 253] on div at bounding box center [721, 259] width 121 height 13
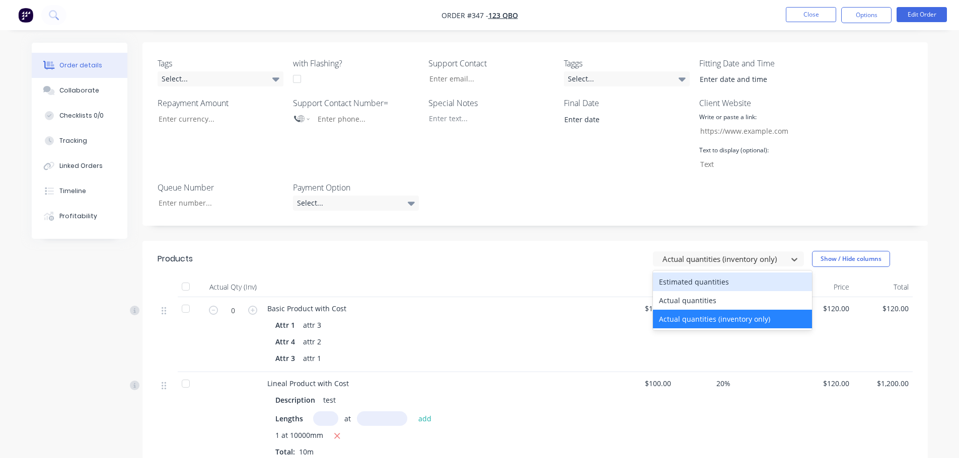
click at [692, 273] on div "Estimated quantities" at bounding box center [732, 282] width 159 height 19
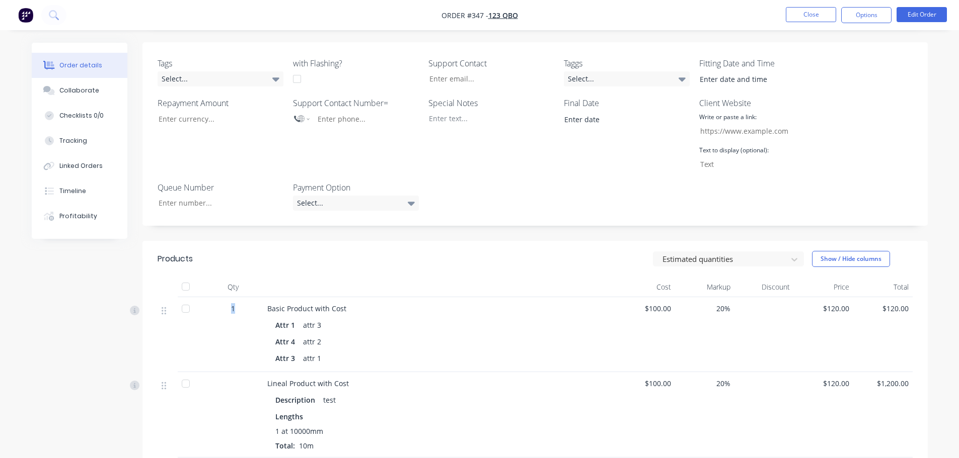
drag, startPoint x: 226, startPoint y: 287, endPoint x: 264, endPoint y: 285, distance: 37.3
click at [264, 297] on div "1 Basic Product with Cost Attr 1 attr 3 Attr 4 attr 2 Attr 3 attr 1 $100.00 20%…" at bounding box center [534, 334] width 755 height 75
click at [363, 297] on div "Basic Product with Cost Attr 1 attr 3 Attr 4 attr 2 Attr 3 attr 1" at bounding box center [439, 334] width 352 height 75
drag, startPoint x: 230, startPoint y: 285, endPoint x: 323, endPoint y: 282, distance: 92.2
click at [320, 297] on div "1 Basic Product with Cost Attr 1 attr 3 Attr 4 attr 2 Attr 3 attr 1 $100.00 20%…" at bounding box center [534, 334] width 755 height 75
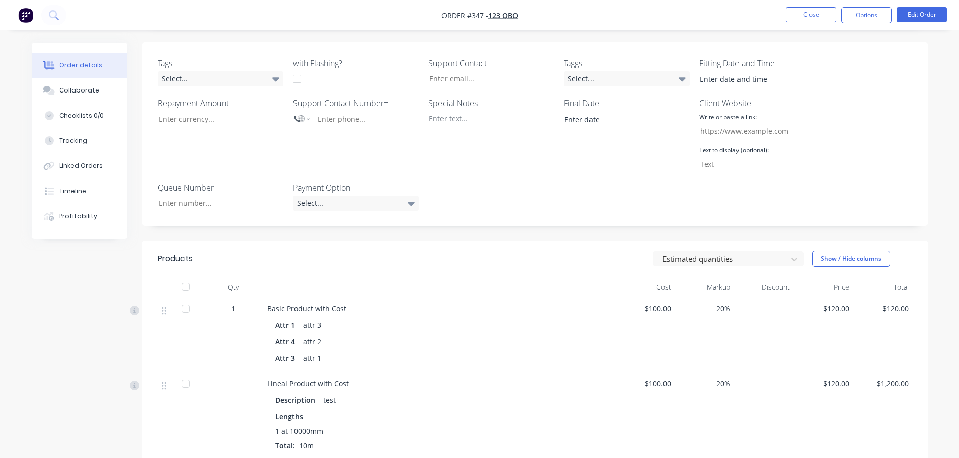
click at [364, 303] on div "Basic Product with Cost" at bounding box center [439, 308] width 344 height 11
drag, startPoint x: 214, startPoint y: 284, endPoint x: 302, endPoint y: 277, distance: 87.8
click at [295, 297] on div "1 Basic Product with Cost Attr 1 attr 3 Attr 4 attr 2 Attr 3 attr 1 $100.00 20%…" at bounding box center [534, 334] width 755 height 75
click at [351, 297] on div "Basic Product with Cost Attr 1 attr 3 Attr 4 attr 2 Attr 3 attr 1" at bounding box center [439, 334] width 352 height 75
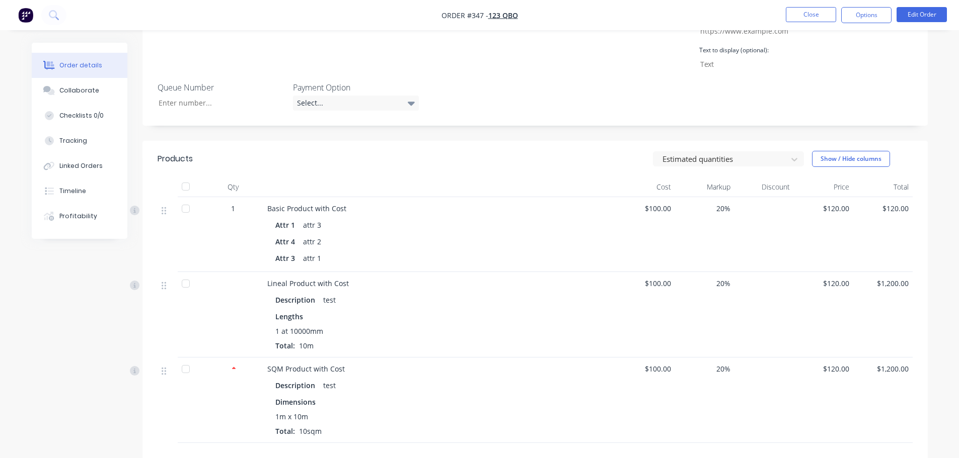
scroll to position [352, 0]
drag, startPoint x: 209, startPoint y: 180, endPoint x: 311, endPoint y: 183, distance: 102.2
click at [257, 203] on div "1" at bounding box center [233, 208] width 52 height 11
click at [398, 197] on div "Basic Product with Cost Attr 1 attr 3 Attr 4 attr 2 Attr 3 attr 1" at bounding box center [439, 234] width 352 height 75
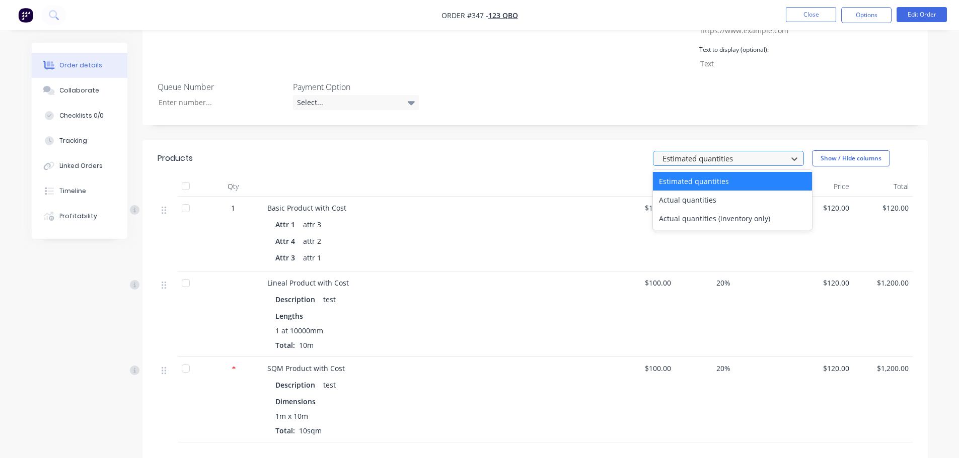
click at [745, 152] on div at bounding box center [721, 158] width 121 height 13
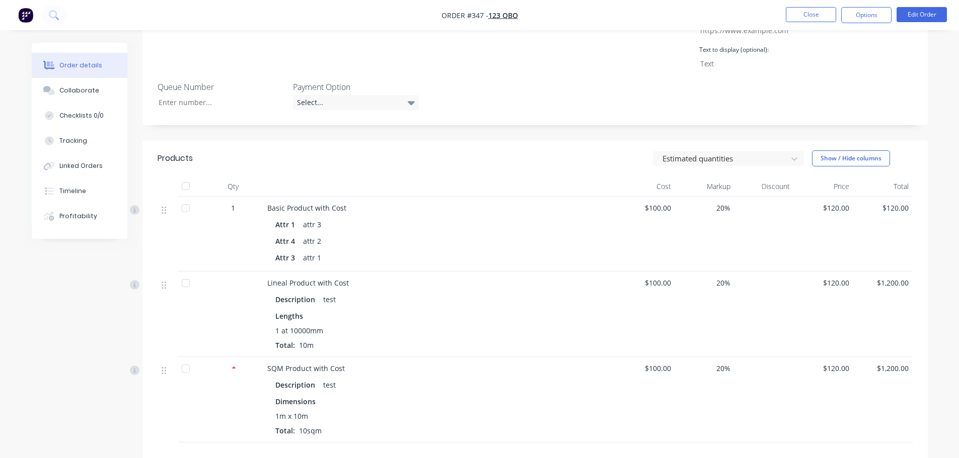
click at [233, 203] on span "1" at bounding box center [233, 208] width 4 height 11
drag, startPoint x: 228, startPoint y: 181, endPoint x: 314, endPoint y: 187, distance: 85.8
click at [298, 197] on div "1 Basic Product with Cost Attr 1 attr 3 Attr 4 attr 2 Attr 3 attr 1 $100.00 20%…" at bounding box center [534, 234] width 755 height 75
click at [444, 234] on div "Attr 4 attr 2" at bounding box center [439, 241] width 328 height 15
click at [753, 152] on div at bounding box center [721, 158] width 121 height 13
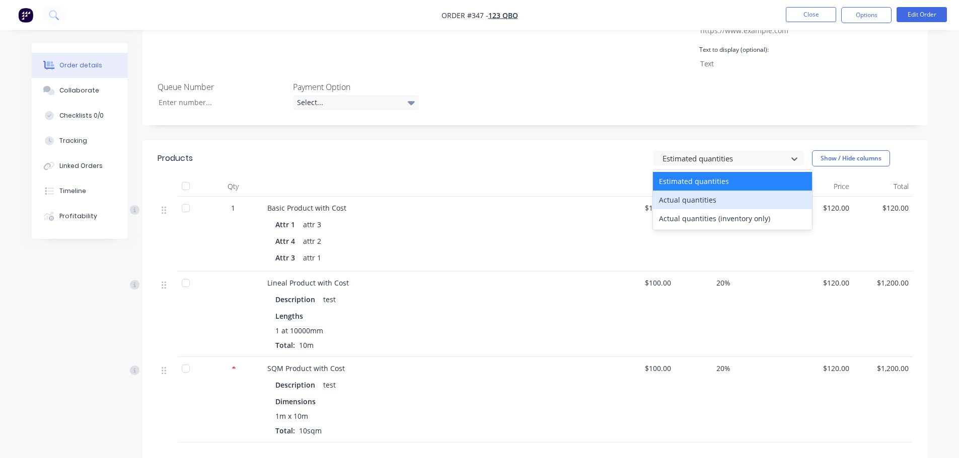
click at [315, 203] on span "Basic Product with Cost" at bounding box center [306, 208] width 79 height 10
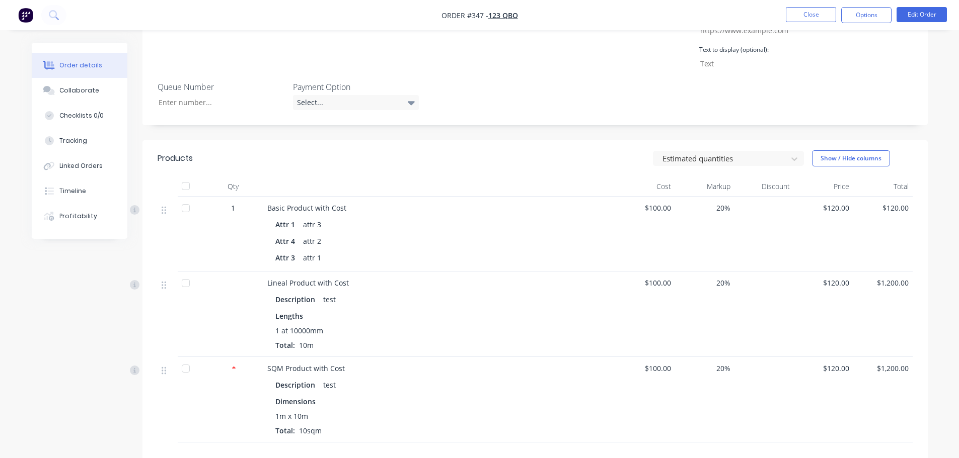
click at [543, 203] on div "Basic Product with Cost" at bounding box center [439, 208] width 344 height 11
click at [820, 12] on button "Close" at bounding box center [810, 14] width 50 height 15
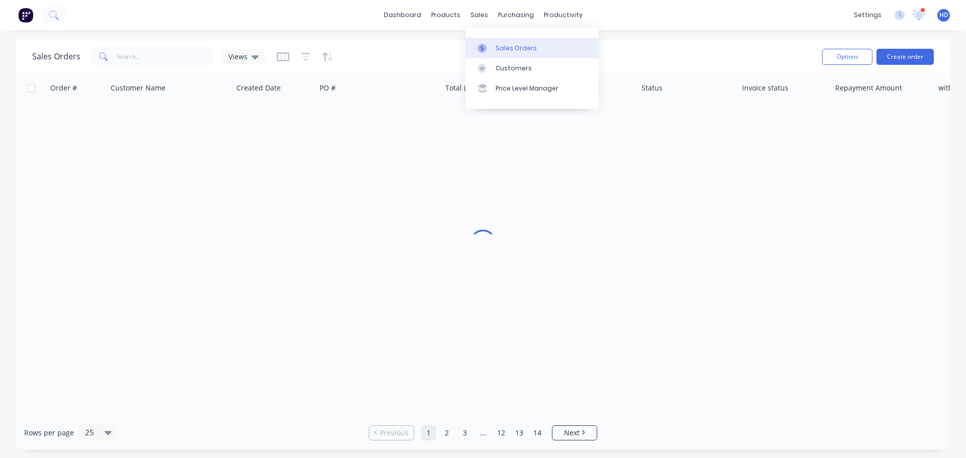
click at [501, 51] on div "Sales Orders" at bounding box center [516, 48] width 41 height 9
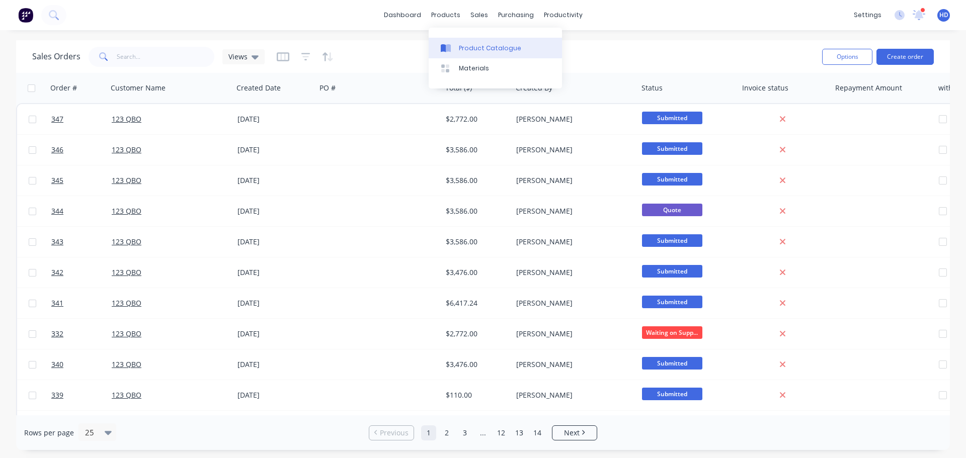
click at [478, 44] on div "Product Catalogue" at bounding box center [490, 48] width 62 height 9
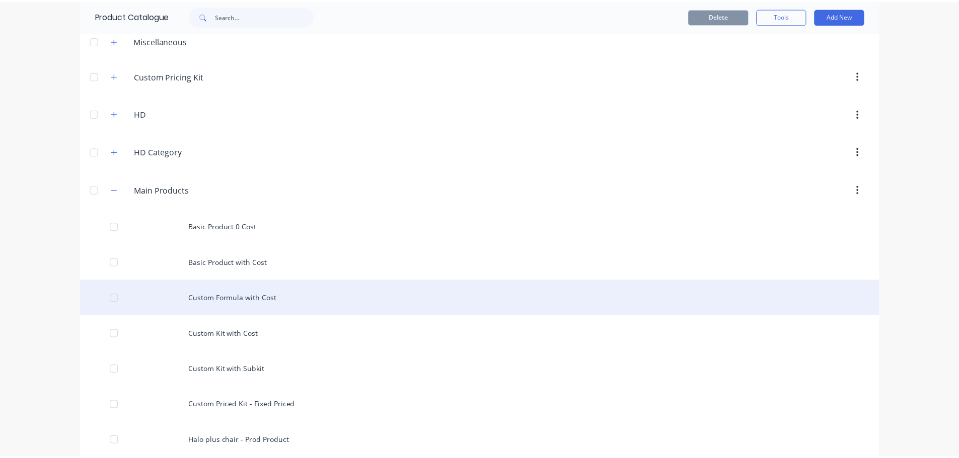
scroll to position [201, 0]
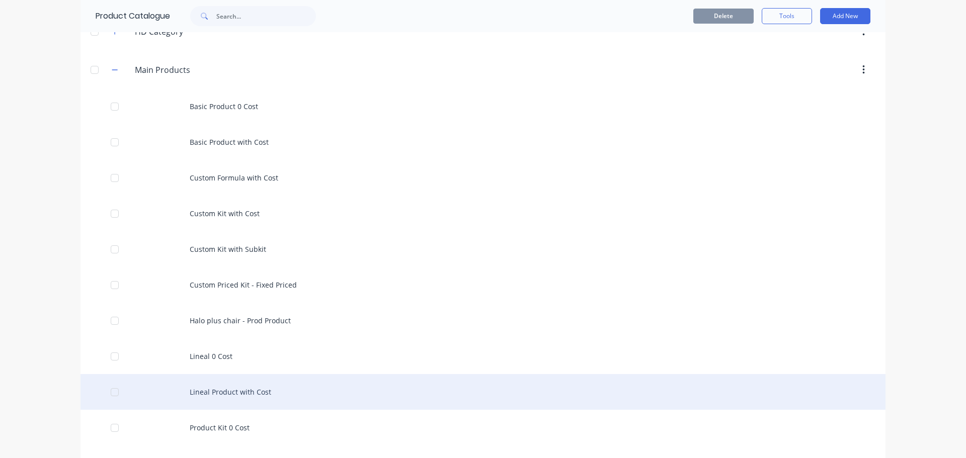
click at [219, 391] on div "Lineal Product with Cost" at bounding box center [483, 392] width 805 height 36
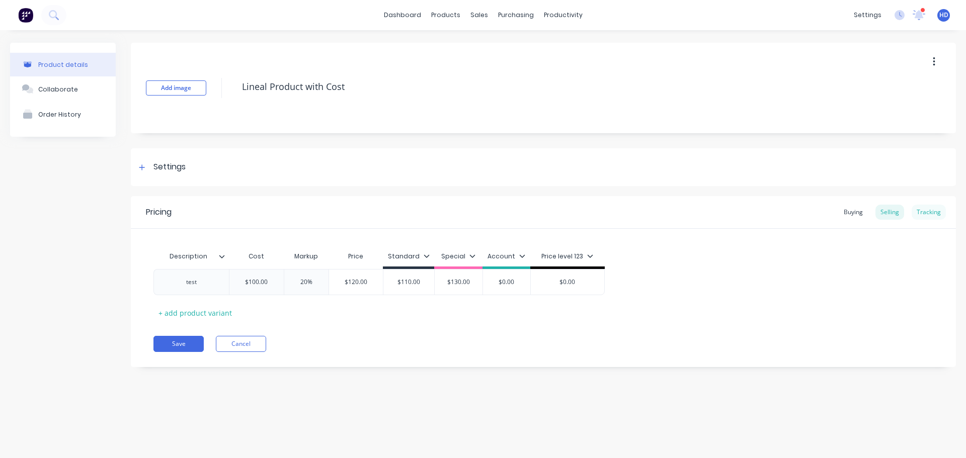
click at [932, 215] on div "Tracking" at bounding box center [929, 212] width 34 height 15
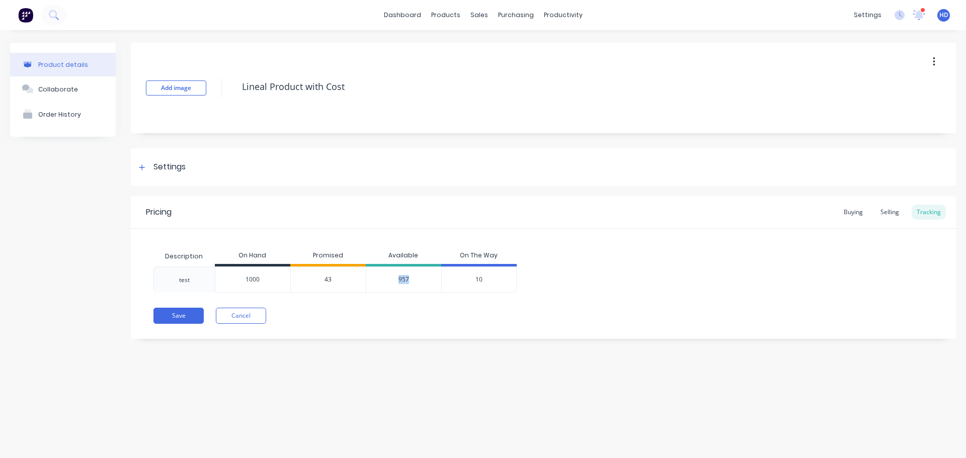
drag, startPoint x: 392, startPoint y: 282, endPoint x: 428, endPoint y: 281, distance: 36.2
click at [427, 281] on div "957" at bounding box center [403, 280] width 75 height 26
click at [372, 307] on div "Pricing Buying Selling Tracking Description On Hand Promised Available On The W…" at bounding box center [543, 267] width 825 height 143
drag, startPoint x: 326, startPoint y: 280, endPoint x: 377, endPoint y: 283, distance: 51.4
click at [365, 280] on div "test 1000 43 957 10" at bounding box center [334, 280] width 363 height 26
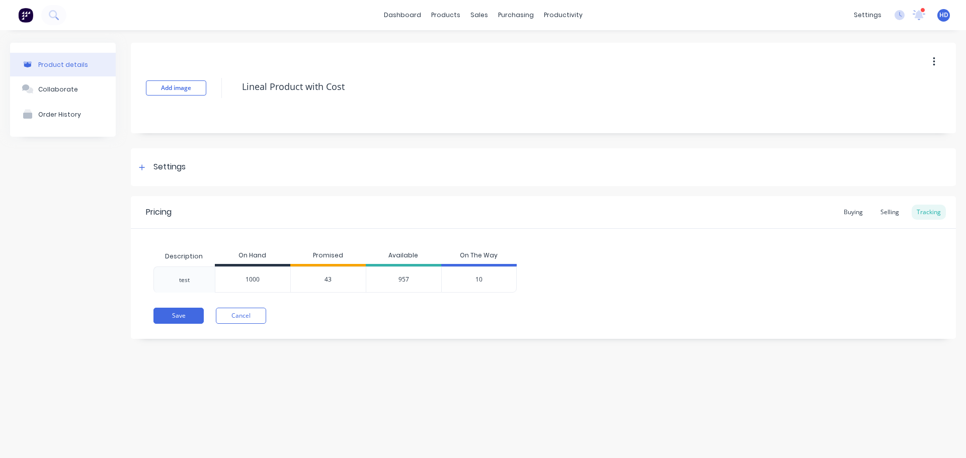
click at [416, 318] on div "Save Cancel" at bounding box center [554, 316] width 803 height 16
click at [504, 48] on div "Sales Orders" at bounding box center [516, 48] width 41 height 9
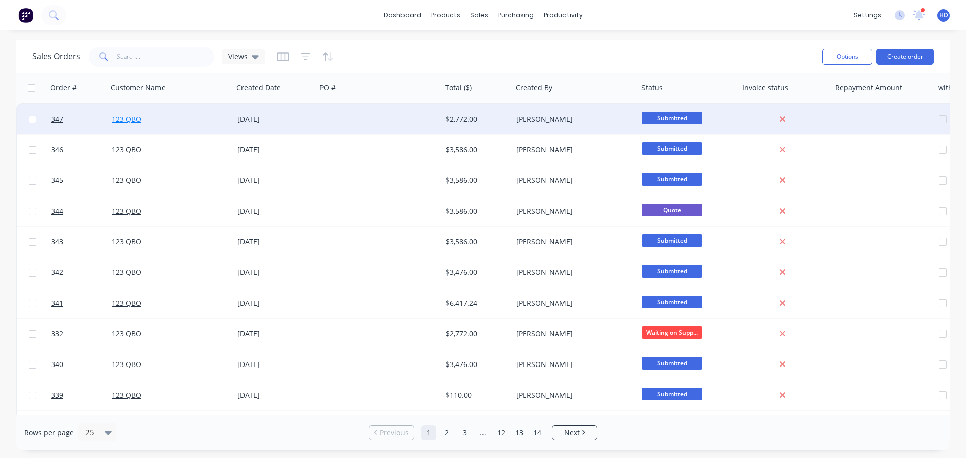
click at [131, 119] on link "123 QBO" at bounding box center [127, 119] width 30 height 10
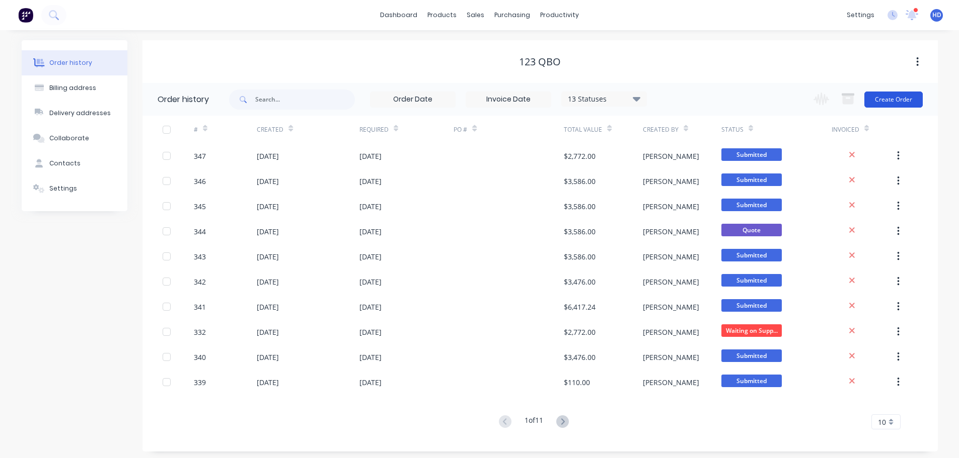
click at [893, 97] on button "Create Order" at bounding box center [893, 100] width 58 height 16
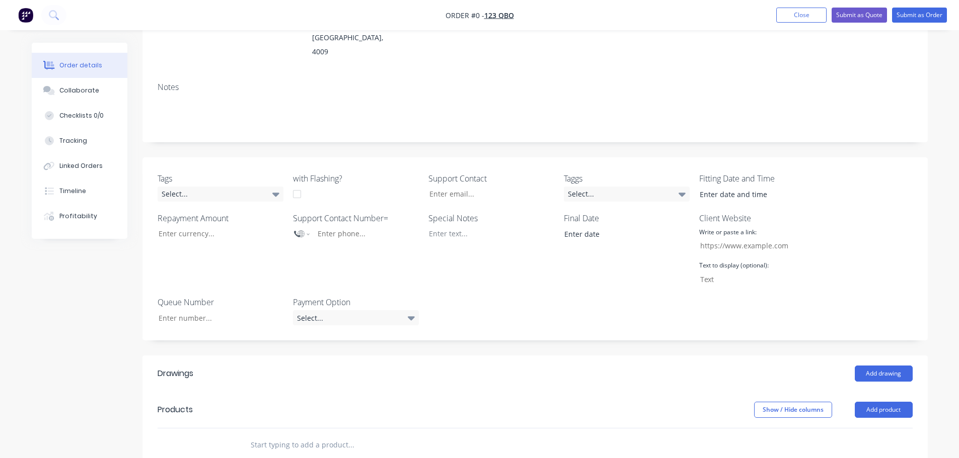
scroll to position [252, 0]
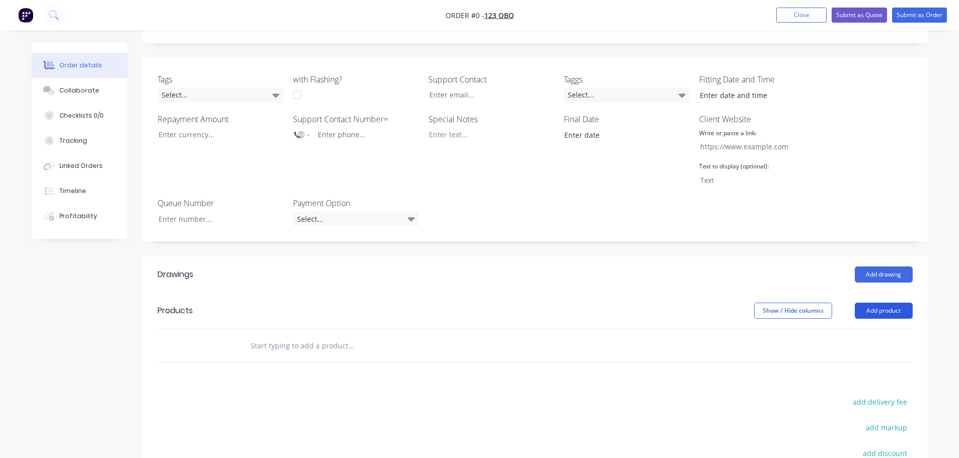
click at [888, 303] on button "Add product" at bounding box center [883, 311] width 58 height 16
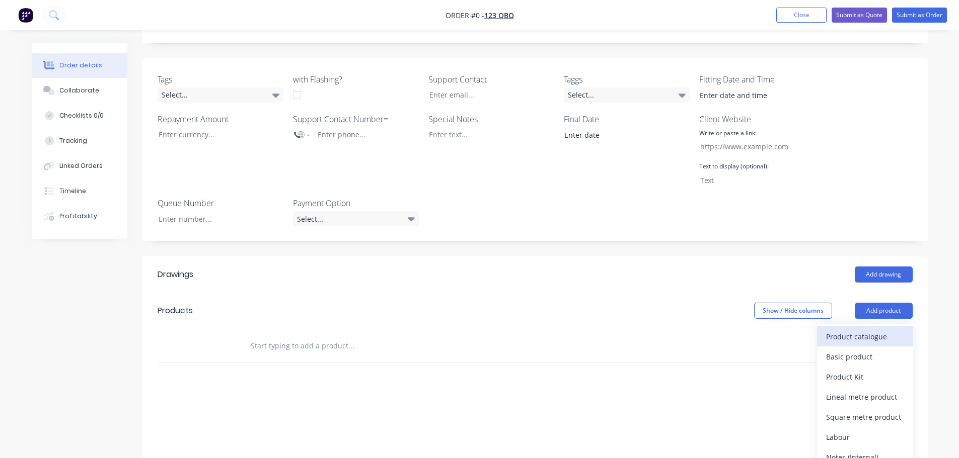
click at [847, 330] on div "Product catalogue" at bounding box center [864, 337] width 77 height 15
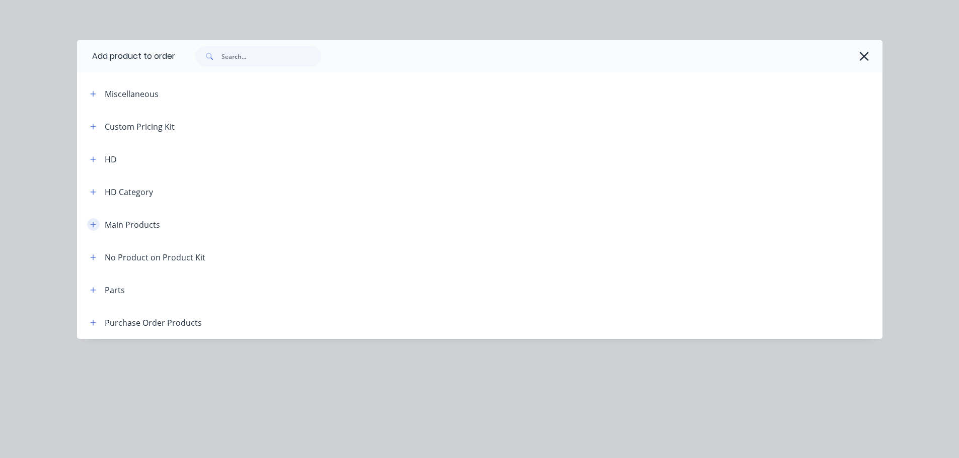
click at [91, 223] on icon "button" at bounding box center [93, 224] width 6 height 7
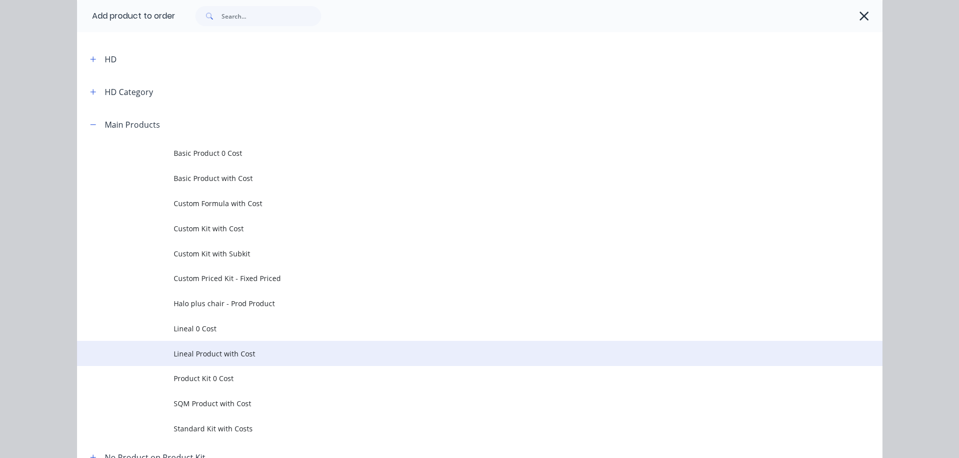
scroll to position [101, 0]
click at [234, 356] on span "Lineal Product with Cost" at bounding box center [457, 353] width 567 height 11
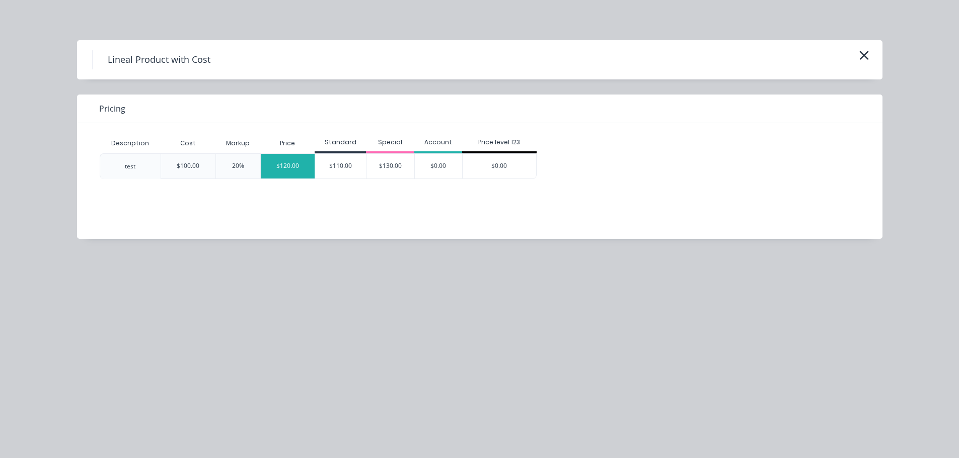
click at [272, 169] on div "$120.00" at bounding box center [288, 166] width 54 height 25
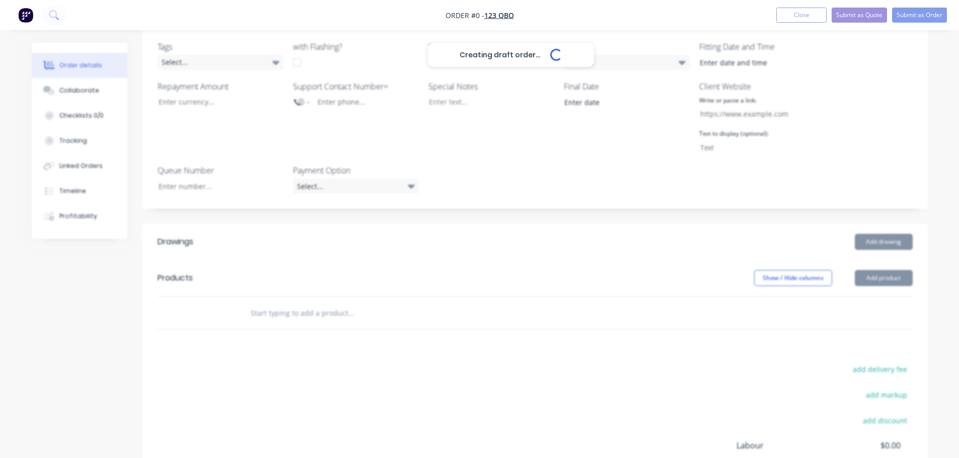
scroll to position [302, 0]
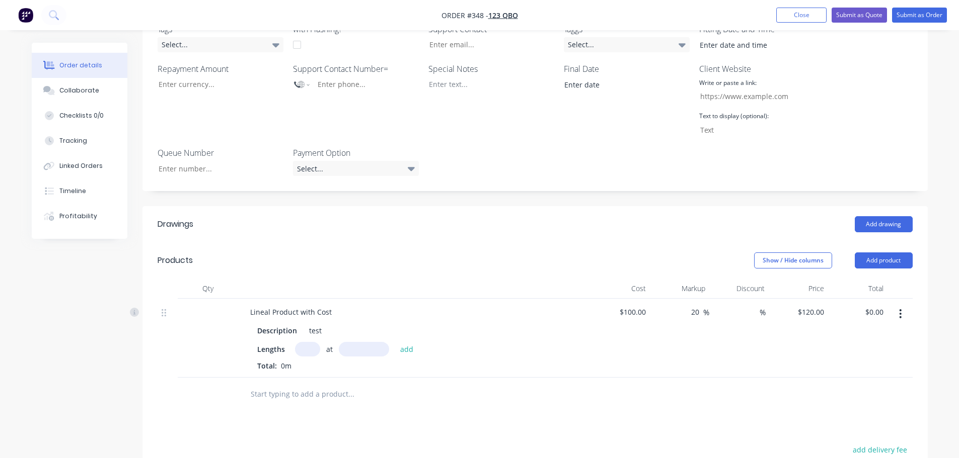
click at [303, 342] on input "text" at bounding box center [307, 349] width 25 height 15
type input "1"
click at [377, 342] on input "text" at bounding box center [364, 349] width 50 height 15
type input "7000"
click at [395, 343] on button "add" at bounding box center [407, 350] width 24 height 14
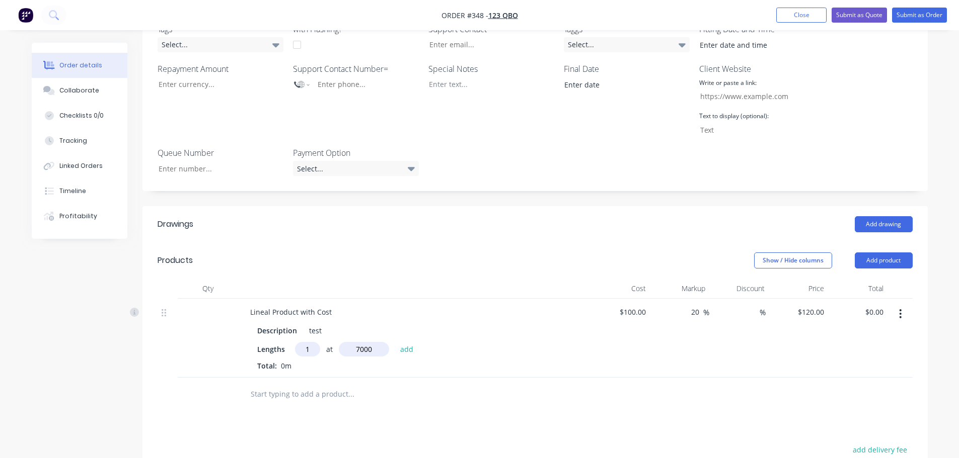
type input "$840.00"
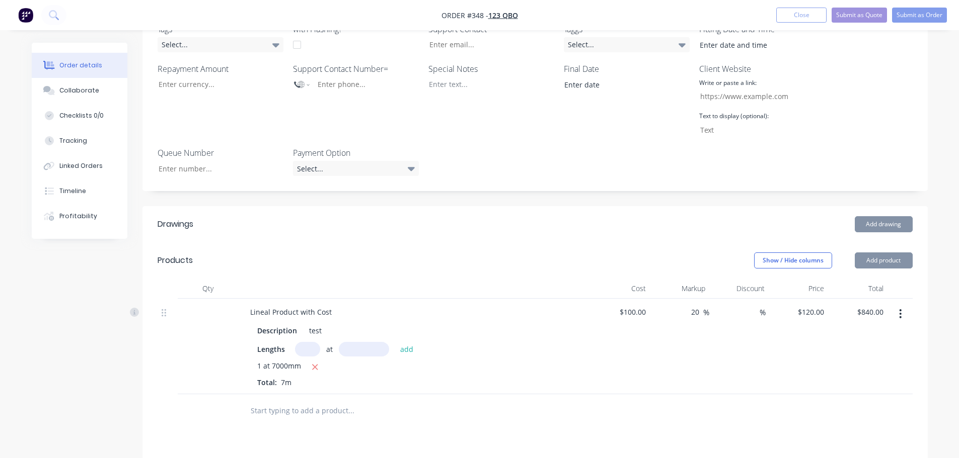
click at [483, 342] on div "Lengths at add" at bounding box center [414, 349] width 314 height 15
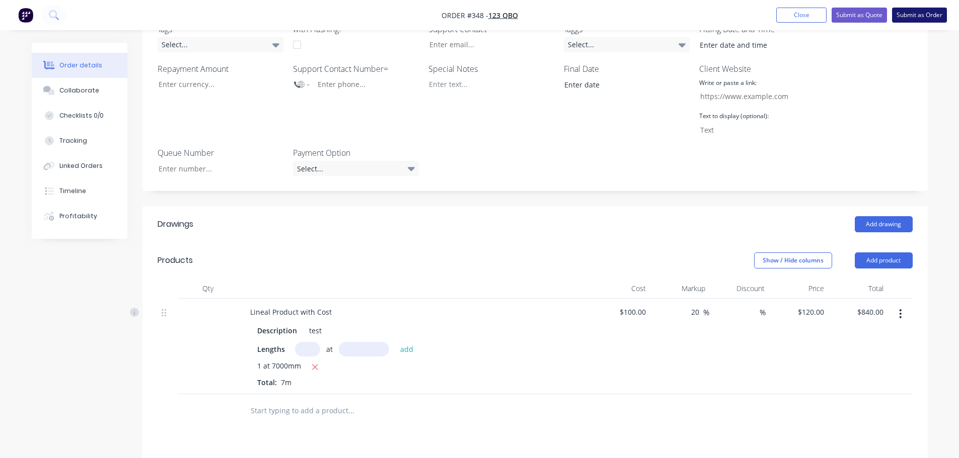
click at [924, 12] on button "Submit as Order" at bounding box center [919, 15] width 55 height 15
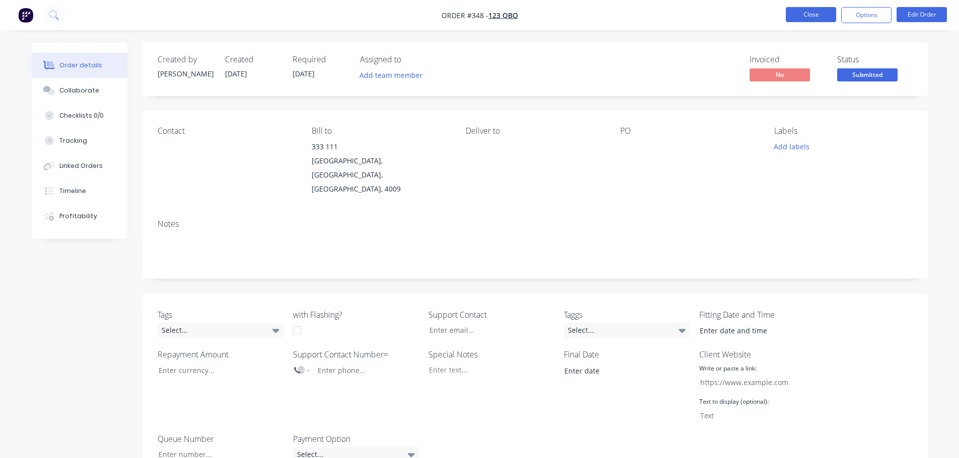
click at [808, 17] on button "Close" at bounding box center [810, 14] width 50 height 15
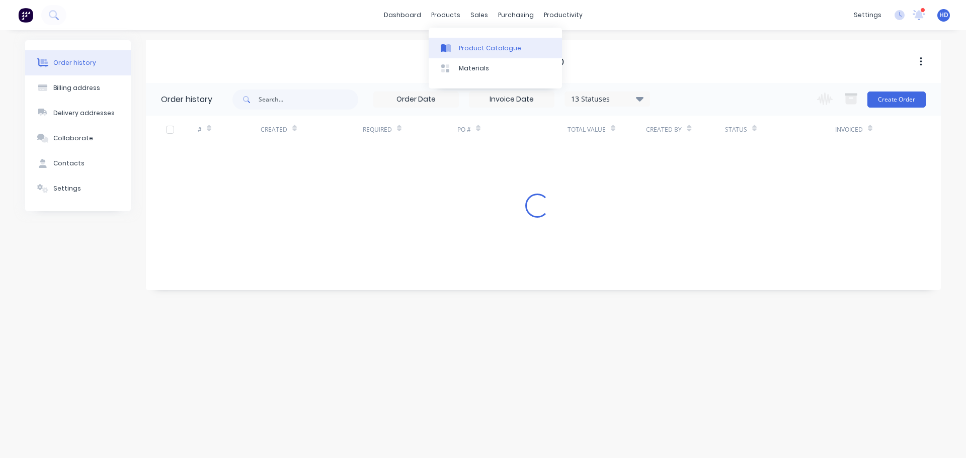
click at [478, 47] on div "Product Catalogue" at bounding box center [490, 48] width 62 height 9
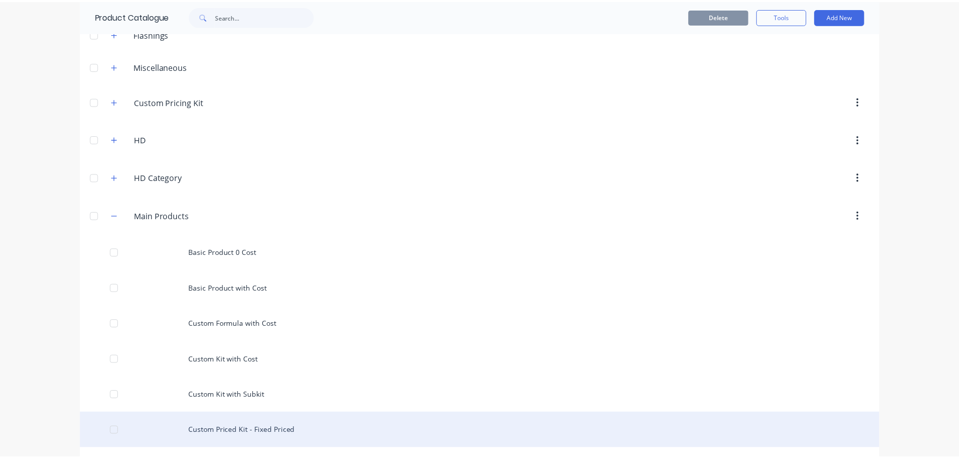
scroll to position [151, 0]
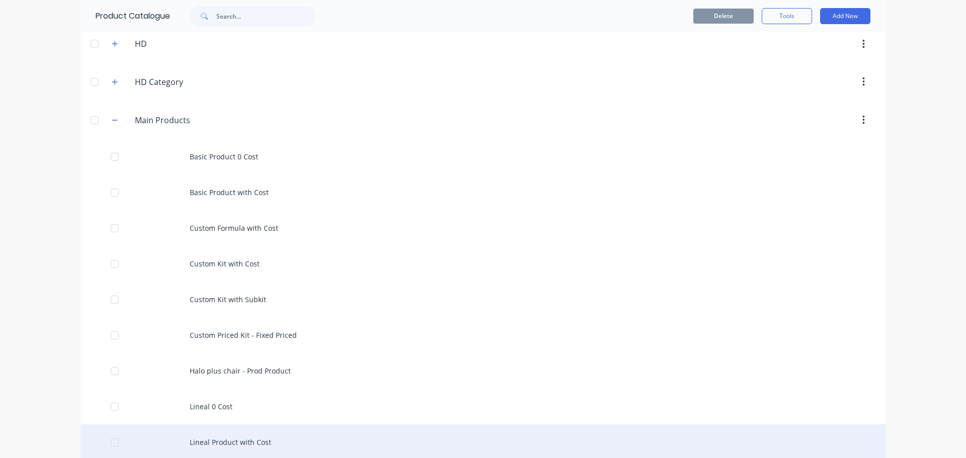
click at [231, 446] on div "Lineal Product with Cost" at bounding box center [483, 443] width 805 height 36
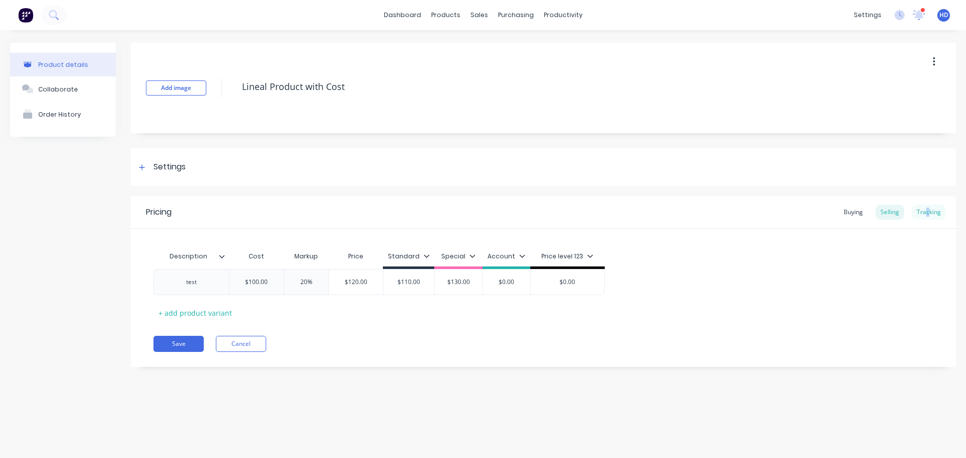
drag, startPoint x: 927, startPoint y: 213, endPoint x: 919, endPoint y: 216, distance: 8.9
click at [928, 213] on div "Tracking" at bounding box center [929, 212] width 34 height 15
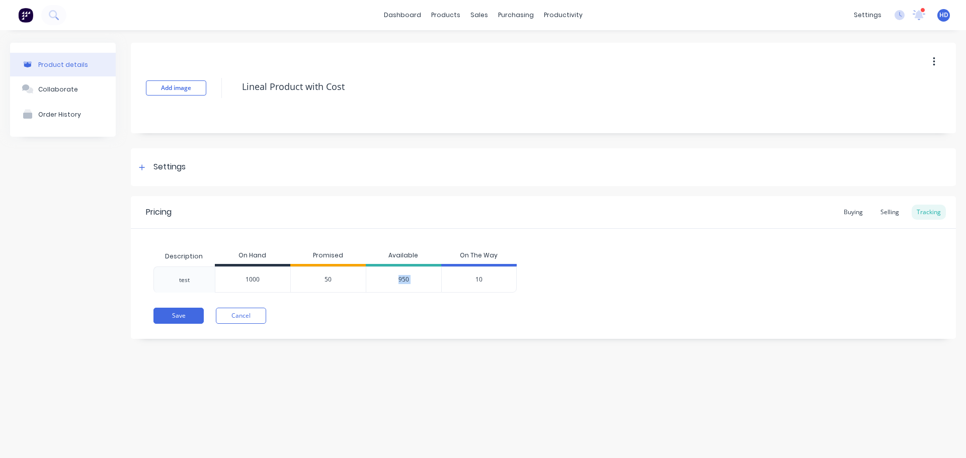
drag, startPoint x: 392, startPoint y: 279, endPoint x: 441, endPoint y: 279, distance: 48.8
click at [441, 279] on div "test 1000 50 950 10" at bounding box center [334, 280] width 363 height 26
click at [417, 317] on div "Save Cancel" at bounding box center [554, 316] width 803 height 16
click at [516, 47] on div "Sales Orders" at bounding box center [516, 48] width 41 height 9
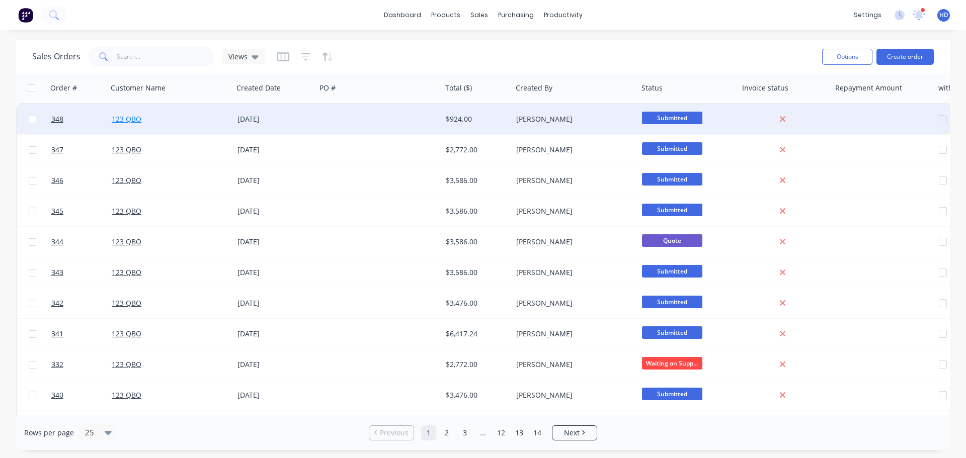
click at [133, 116] on link "123 QBO" at bounding box center [127, 119] width 30 height 10
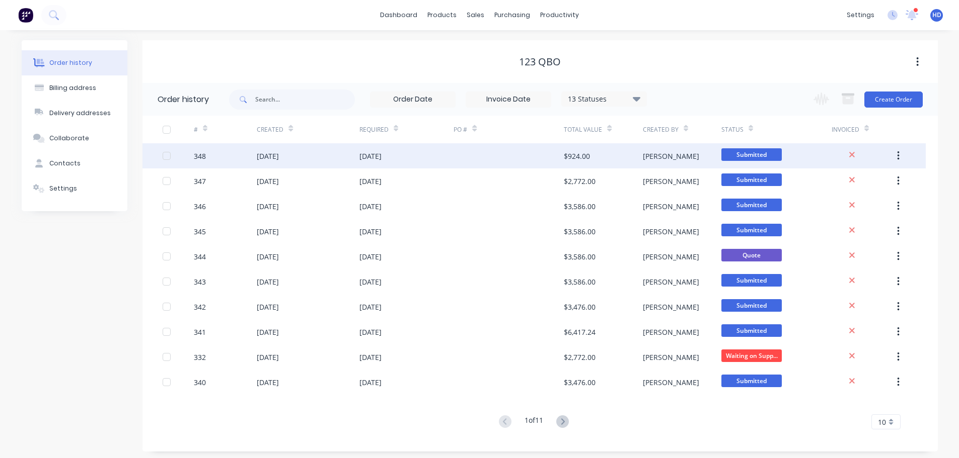
click at [299, 162] on div "23 Sep 2025" at bounding box center [308, 155] width 102 height 25
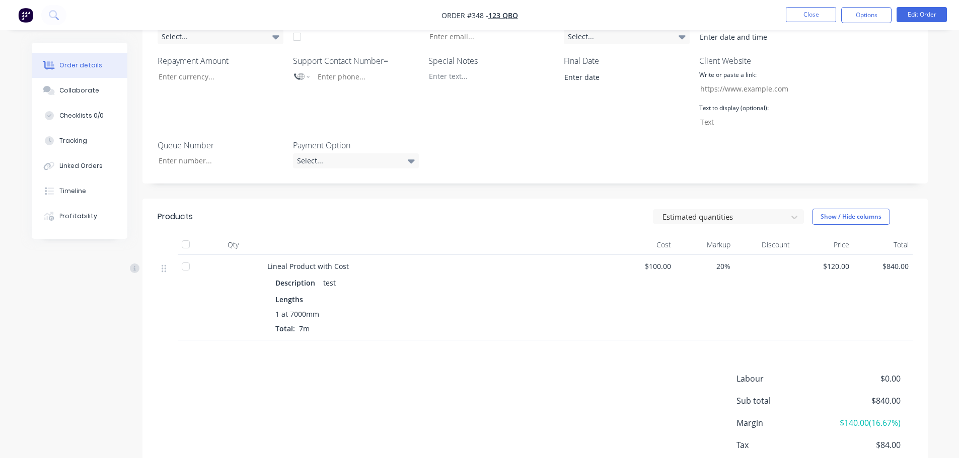
scroll to position [331, 0]
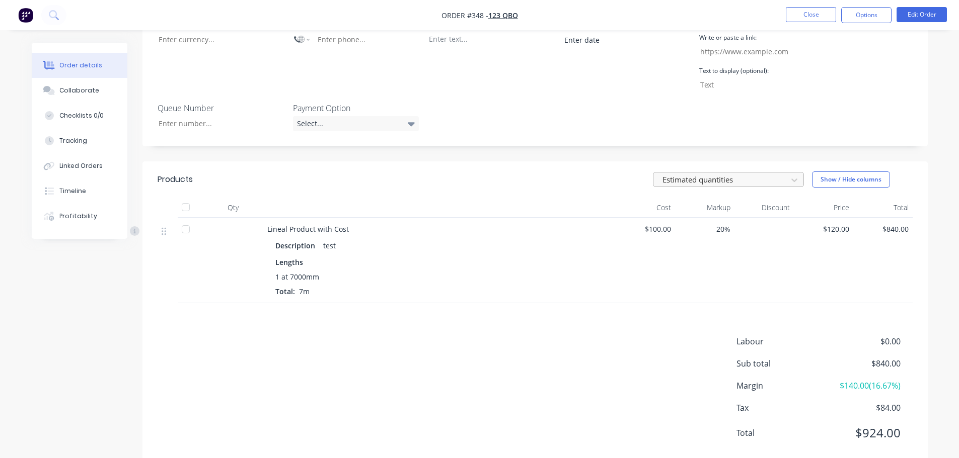
click at [706, 173] on div "Estimated quantities" at bounding box center [721, 180] width 127 height 15
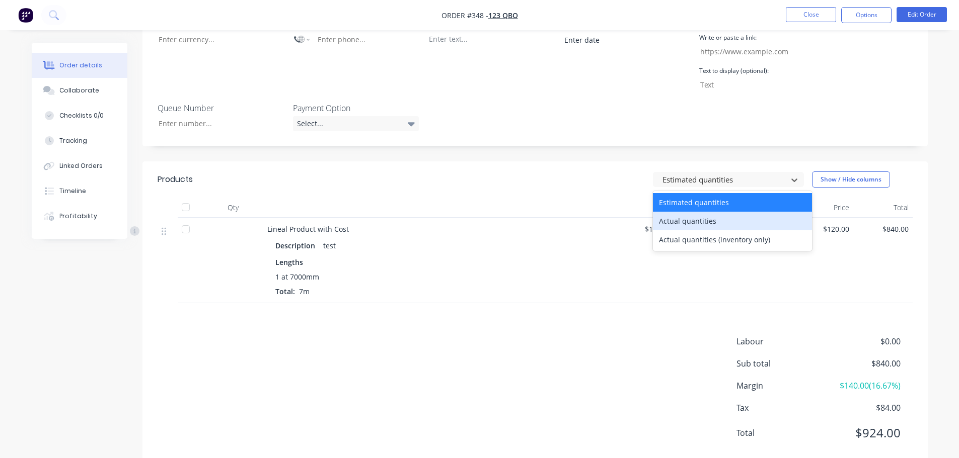
click at [679, 212] on div "Actual quantities" at bounding box center [732, 221] width 159 height 19
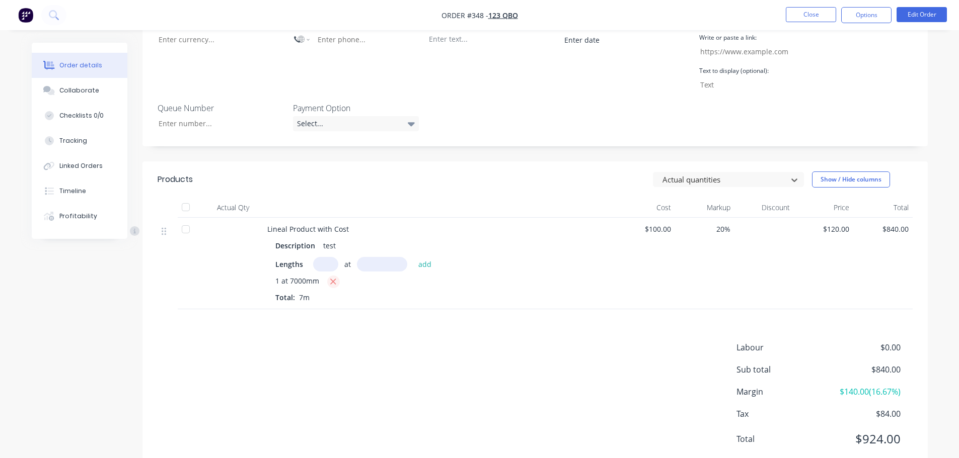
click at [334, 277] on icon "button" at bounding box center [333, 281] width 7 height 9
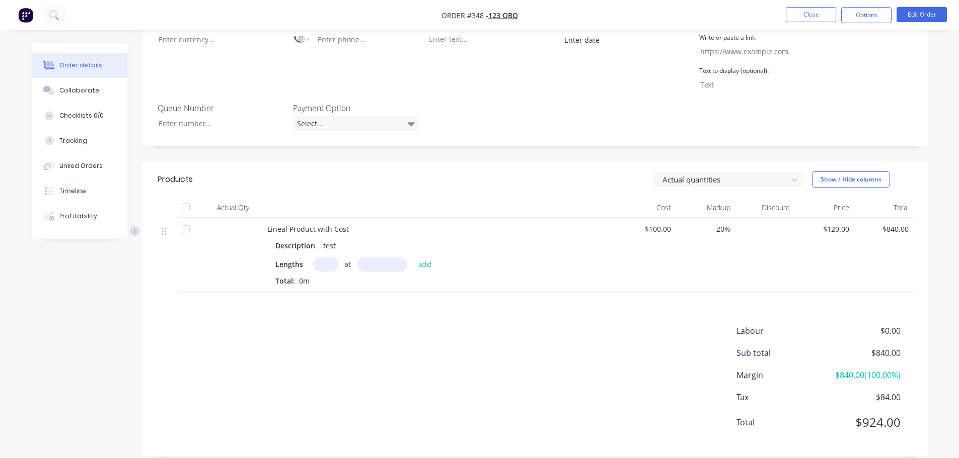
scroll to position [321, 0]
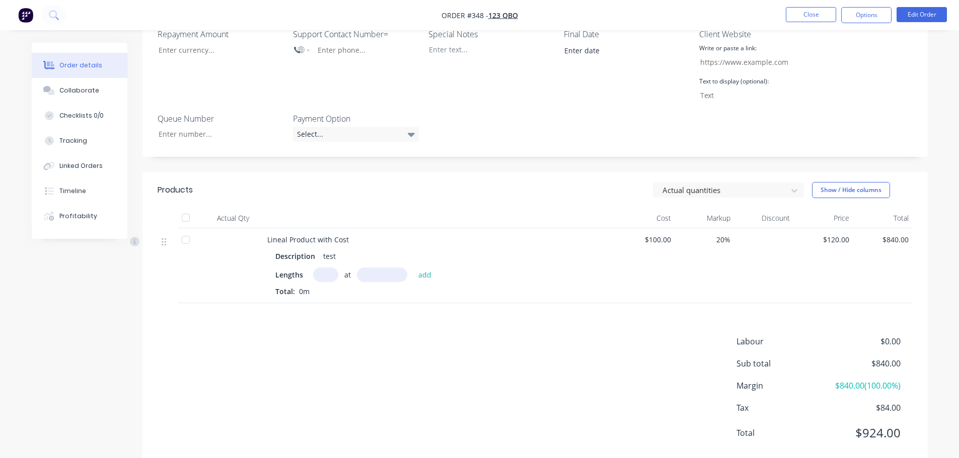
click at [323, 268] on input "text" at bounding box center [325, 275] width 25 height 15
type input "1"
click at [379, 268] on input "text" at bounding box center [382, 275] width 50 height 15
type input "5000"
click at [413, 268] on button "add" at bounding box center [425, 275] width 24 height 14
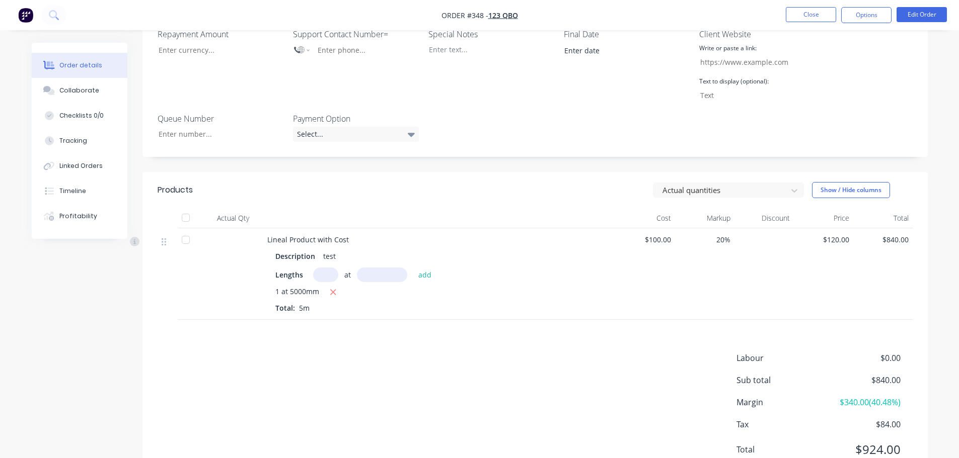
click at [526, 286] on div "1 at 5000mm" at bounding box center [439, 292] width 328 height 13
click at [821, 11] on button "Close" at bounding box center [810, 14] width 50 height 15
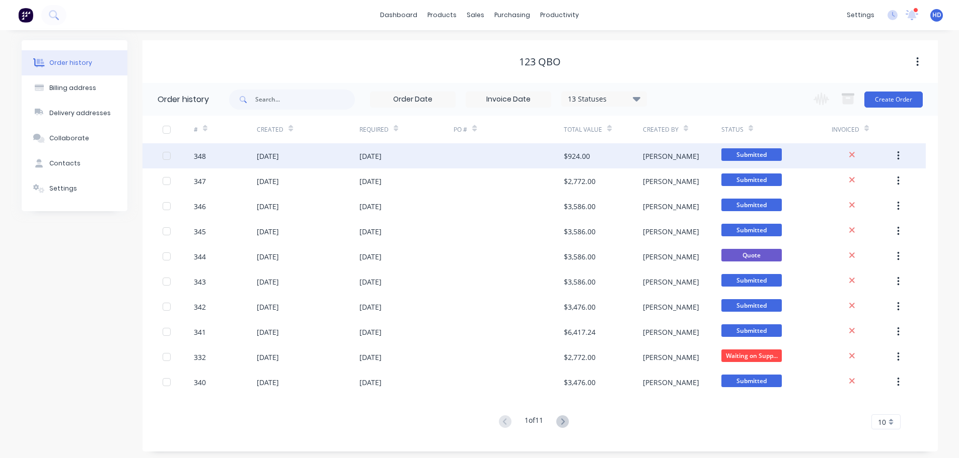
click at [381, 151] on div "23 Sep 2025" at bounding box center [370, 156] width 22 height 11
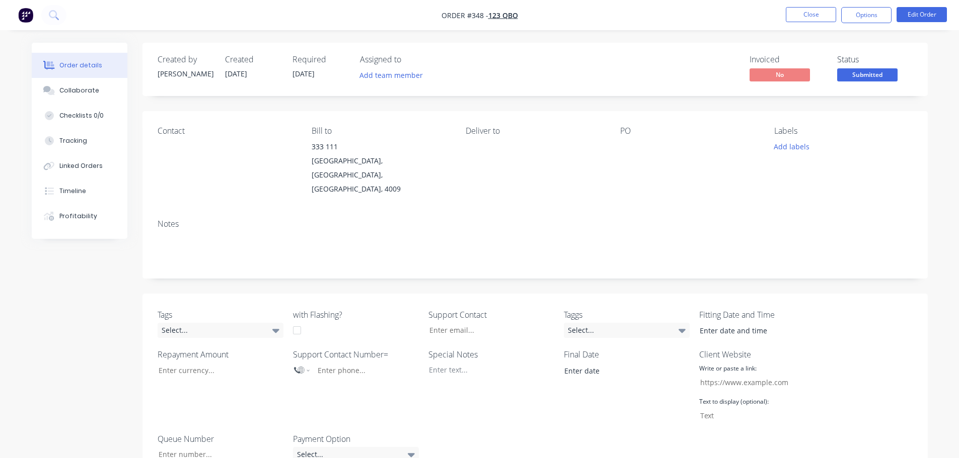
scroll to position [151, 0]
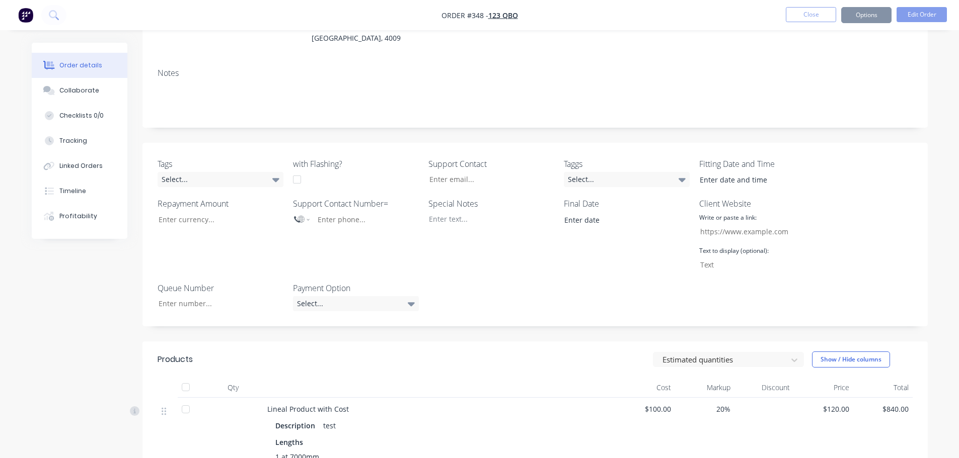
click at [476, 238] on div "Special Notes" at bounding box center [491, 235] width 126 height 74
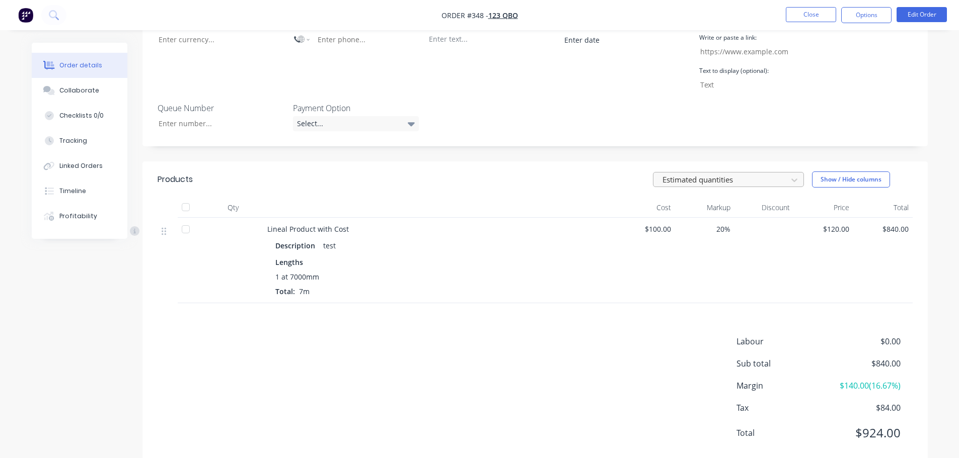
click at [741, 174] on div at bounding box center [721, 180] width 121 height 13
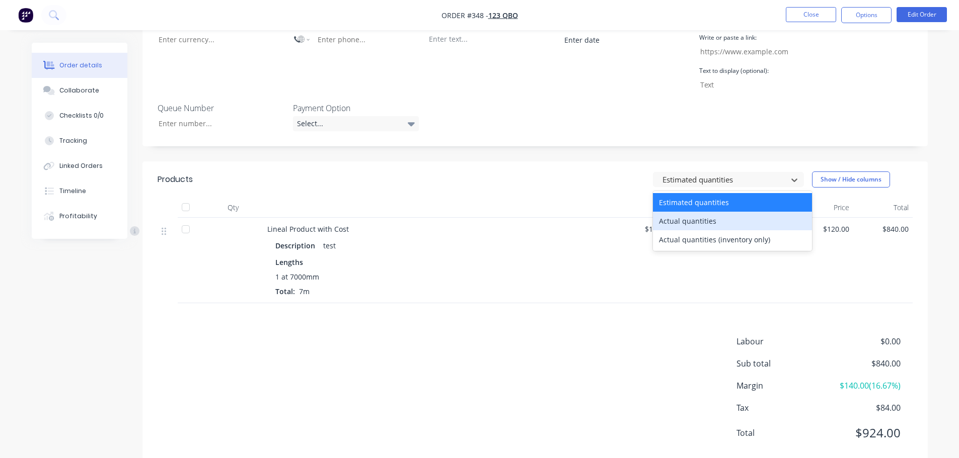
click at [708, 212] on div "Actual quantities" at bounding box center [732, 221] width 159 height 19
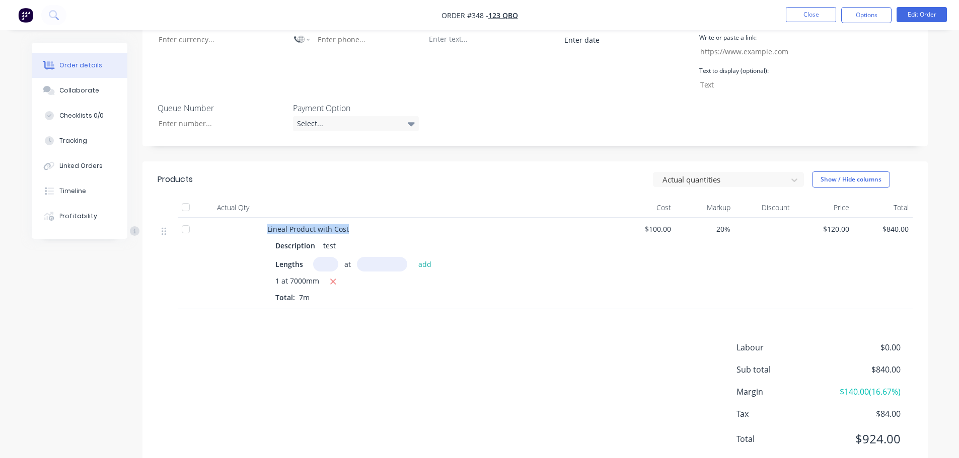
drag, startPoint x: 269, startPoint y: 201, endPoint x: 439, endPoint y: 199, distance: 170.6
click at [439, 224] on div "Lineal Product with Cost" at bounding box center [439, 229] width 344 height 11
click at [426, 224] on div "Lineal Product with Cost" at bounding box center [439, 229] width 344 height 11
drag, startPoint x: 252, startPoint y: 202, endPoint x: 359, endPoint y: 196, distance: 107.3
click at [359, 218] on div "Lineal Product with Cost Description test Lengths at add 1 at 7000mm Total: 7m …" at bounding box center [534, 264] width 755 height 92
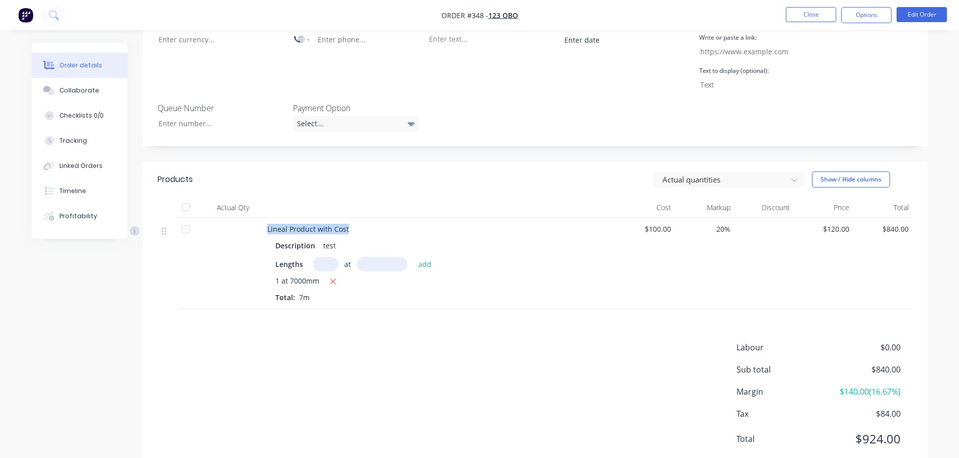
click at [380, 224] on div "Lineal Product with Cost" at bounding box center [439, 229] width 344 height 11
drag, startPoint x: 277, startPoint y: 206, endPoint x: 365, endPoint y: 204, distance: 88.1
click at [355, 224] on div "Lineal Product with Cost" at bounding box center [439, 229] width 344 height 11
click at [378, 224] on div "Lineal Product with Cost" at bounding box center [439, 229] width 344 height 11
click at [790, 10] on button "Close" at bounding box center [810, 14] width 50 height 15
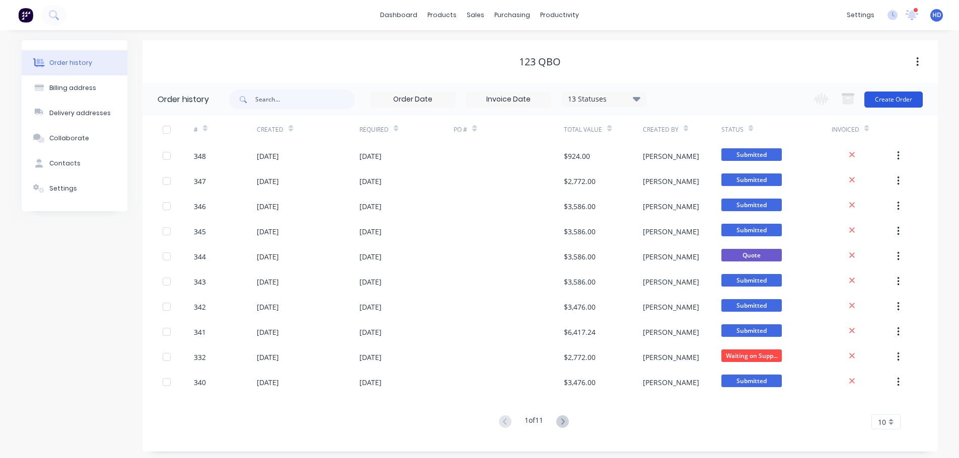
click at [900, 100] on button "Create Order" at bounding box center [893, 100] width 58 height 16
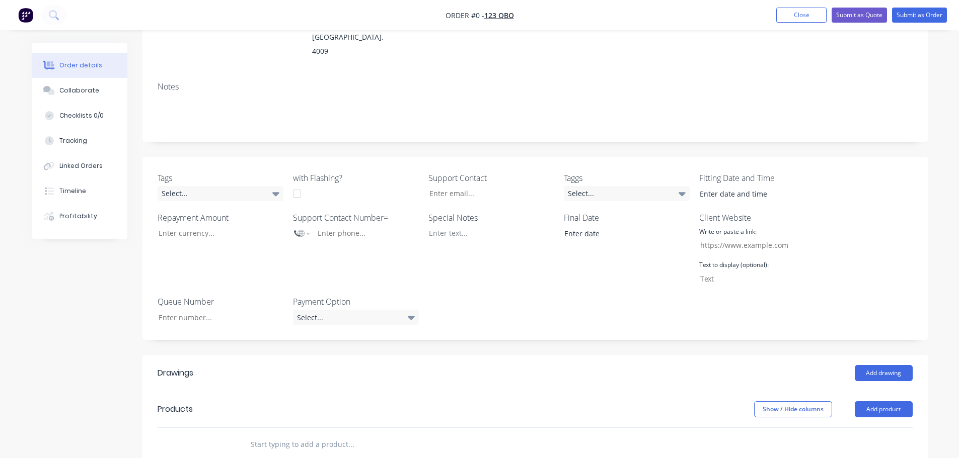
scroll to position [252, 0]
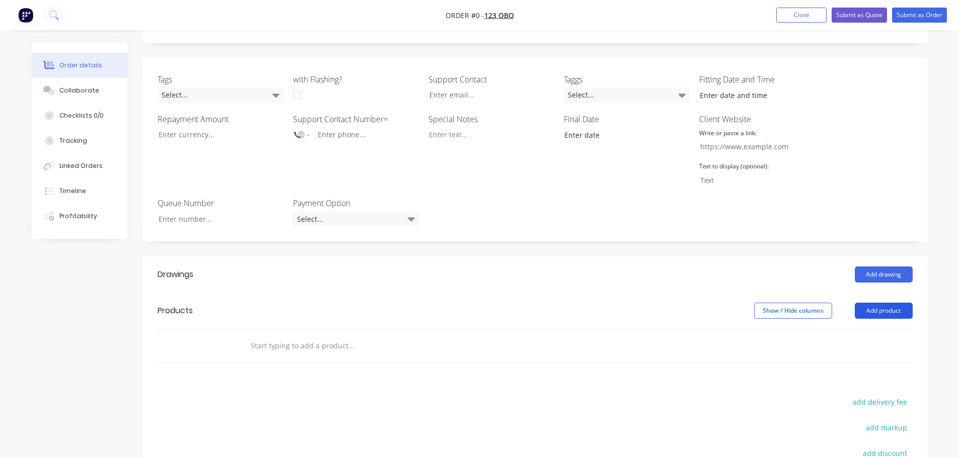
click at [877, 303] on button "Add product" at bounding box center [883, 311] width 58 height 16
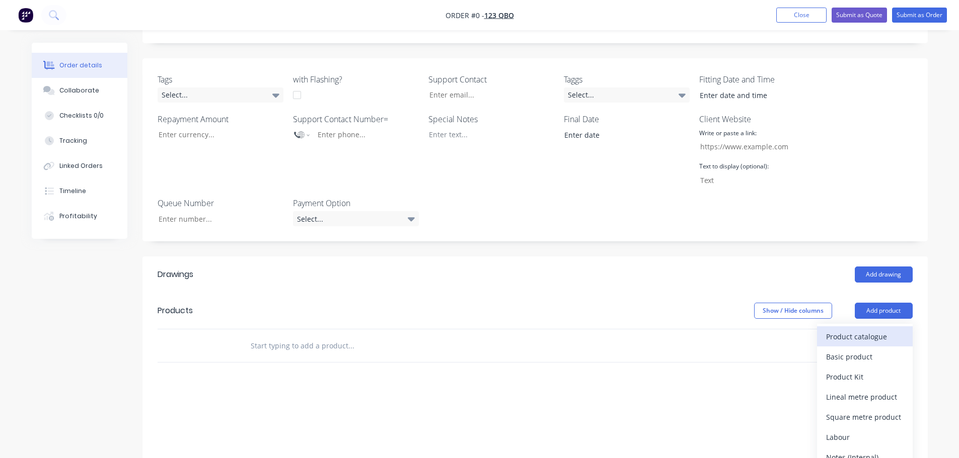
click at [855, 330] on div "Product catalogue" at bounding box center [864, 337] width 77 height 15
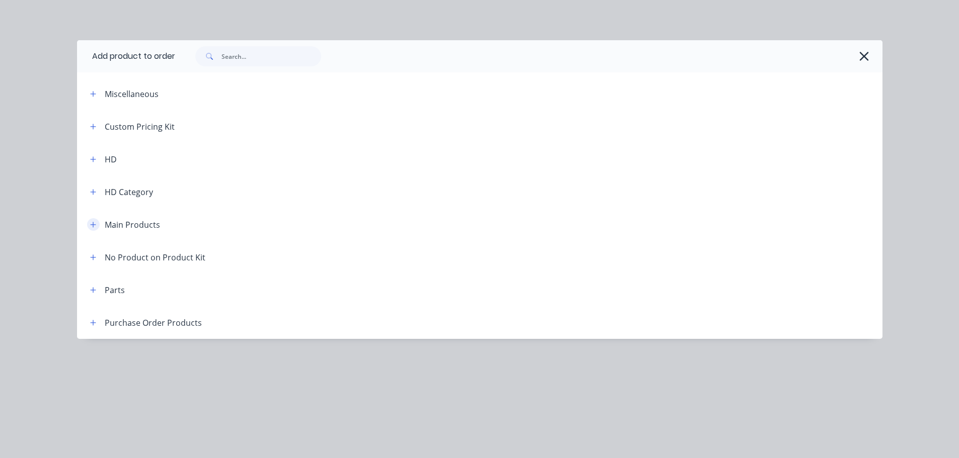
click at [89, 226] on button "button" at bounding box center [93, 224] width 13 height 13
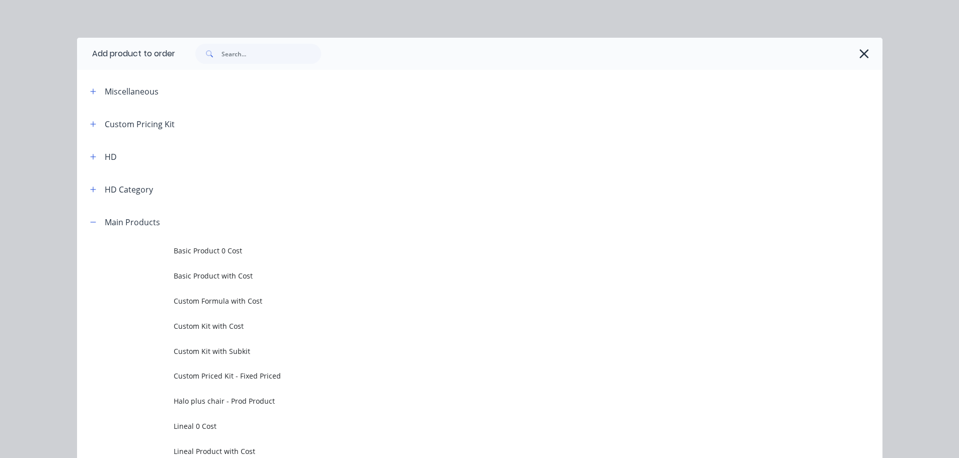
scroll to position [0, 0]
click at [858, 62] on icon "button" at bounding box center [863, 56] width 11 height 14
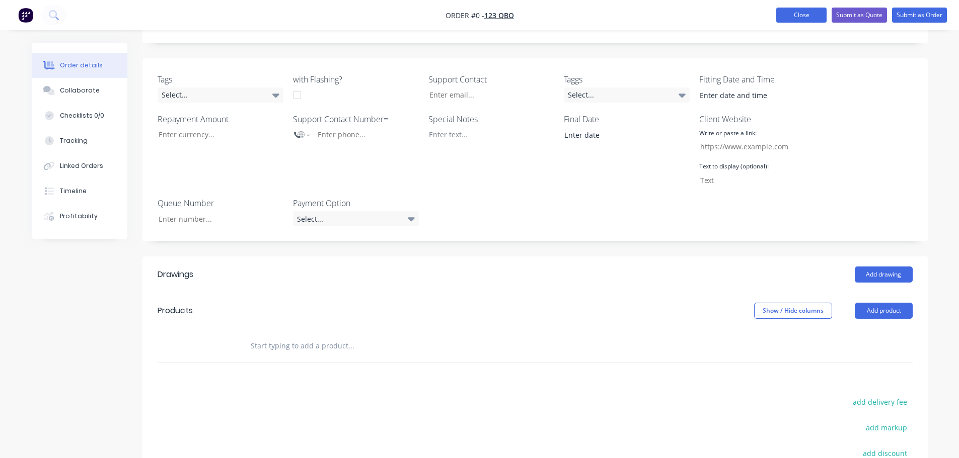
click at [793, 20] on button "Close" at bounding box center [801, 15] width 50 height 15
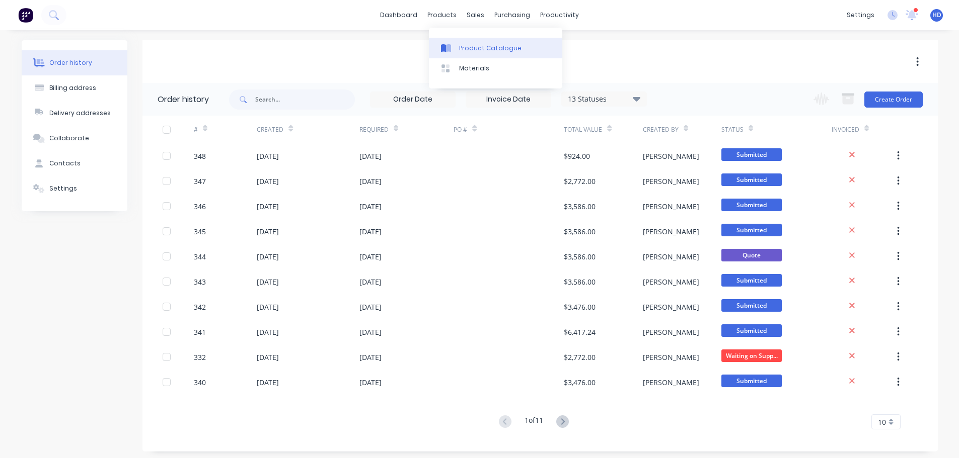
click at [484, 56] on link "Product Catalogue" at bounding box center [495, 48] width 133 height 20
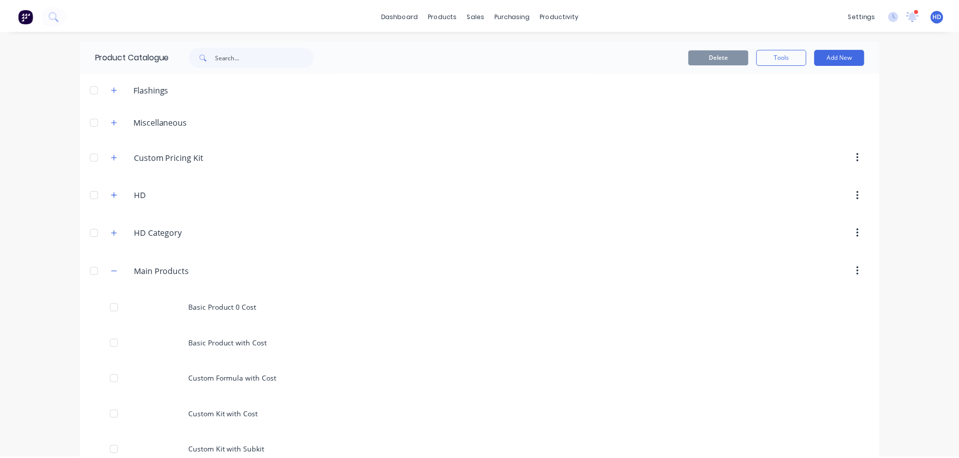
scroll to position [302, 0]
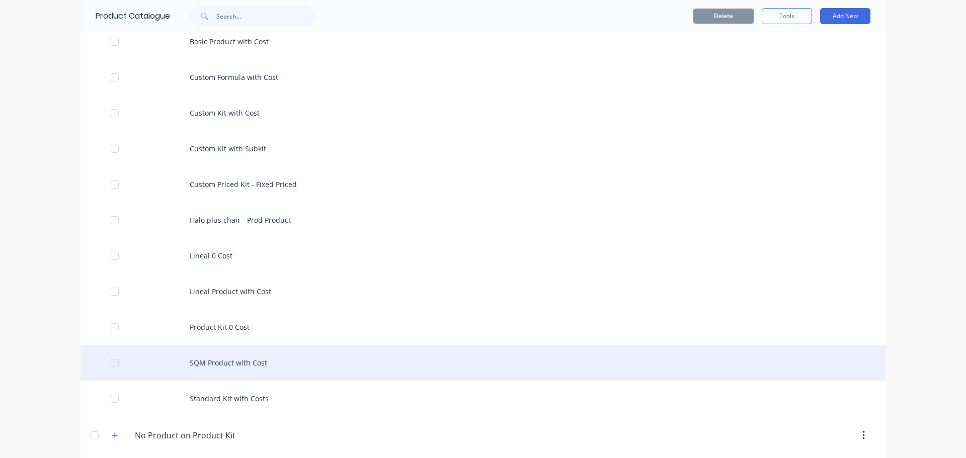
click at [263, 365] on div "SQM Product with Cost" at bounding box center [483, 363] width 805 height 36
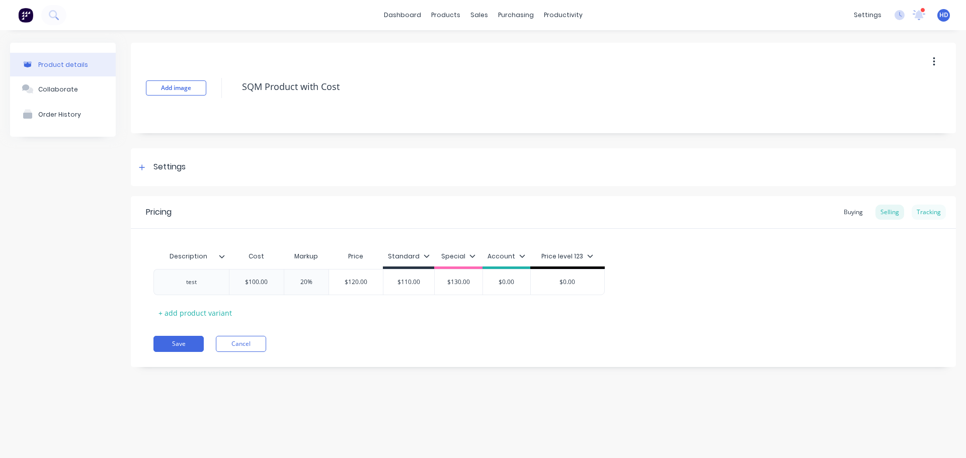
click at [927, 214] on div "Tracking" at bounding box center [929, 212] width 34 height 15
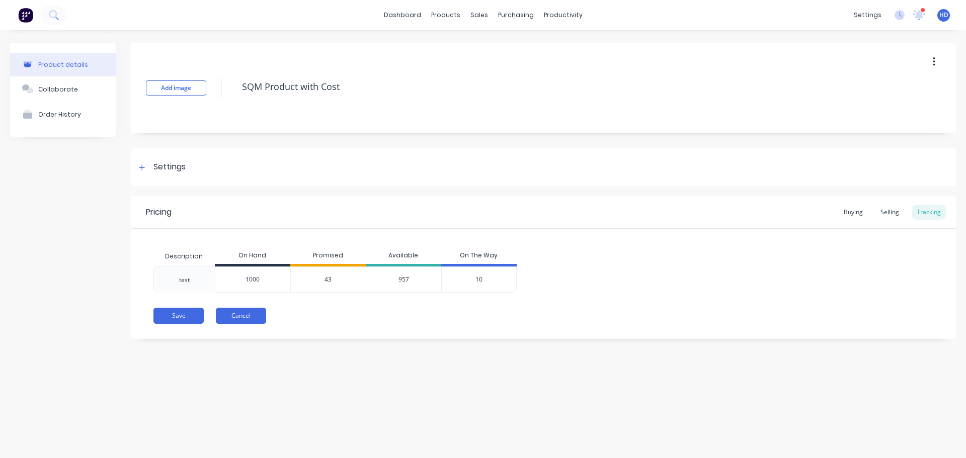
click at [238, 319] on button "Cancel" at bounding box center [241, 316] width 50 height 16
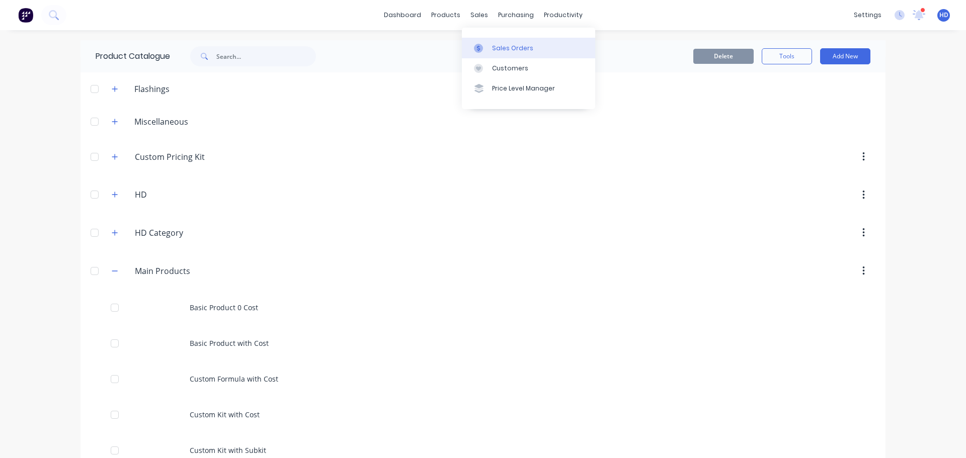
click at [502, 46] on div "Sales Orders" at bounding box center [512, 48] width 41 height 9
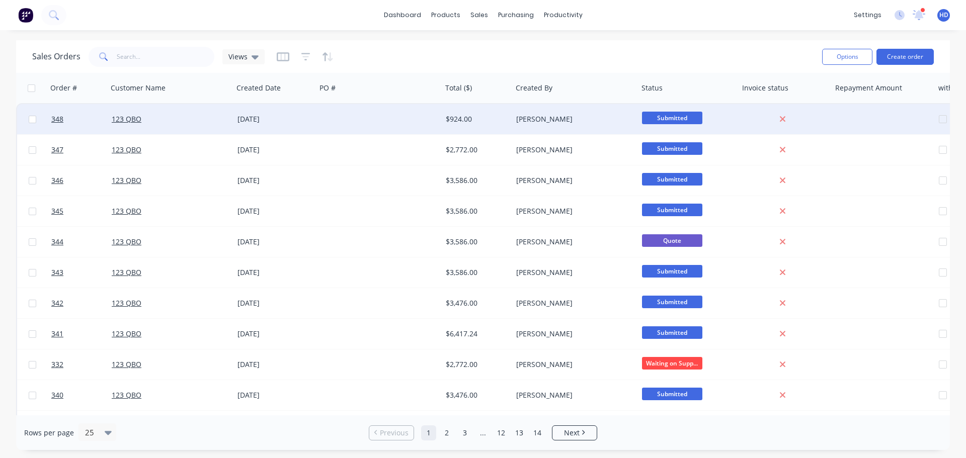
click at [158, 112] on div "123 QBO" at bounding box center [171, 119] width 126 height 30
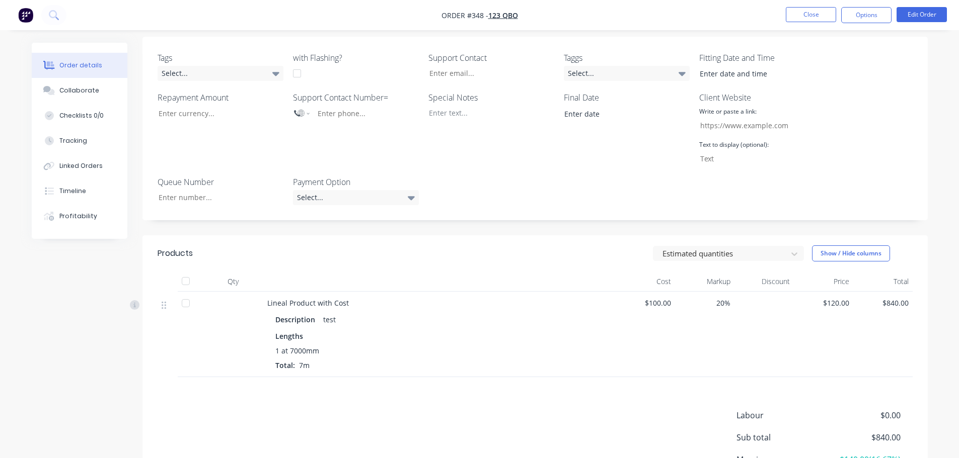
scroll to position [130, 0]
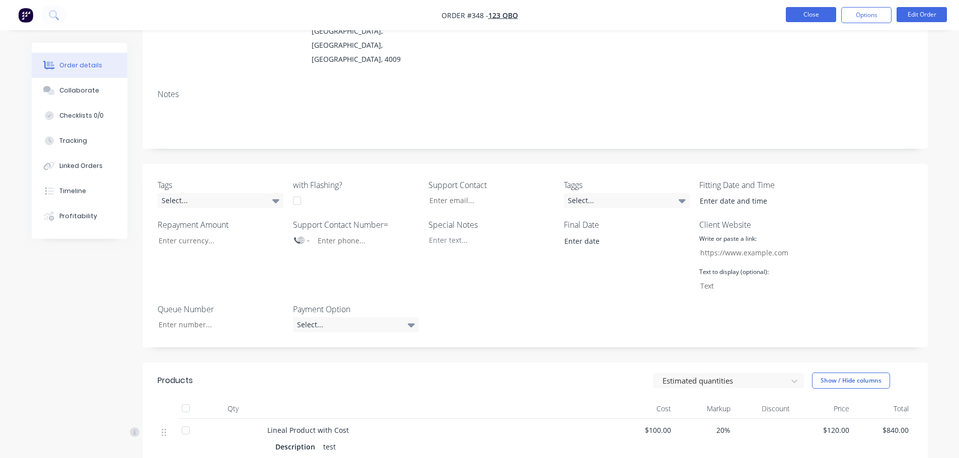
click at [805, 13] on button "Close" at bounding box center [810, 14] width 50 height 15
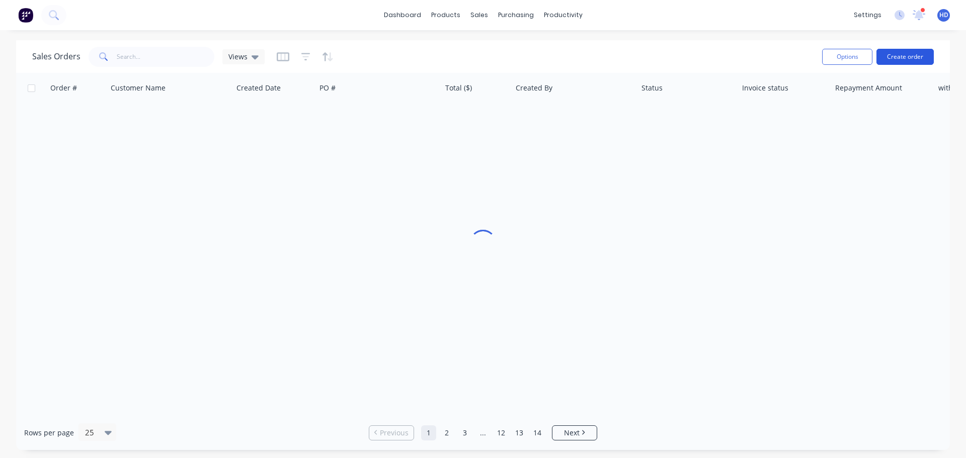
click at [911, 59] on button "Create order" at bounding box center [905, 57] width 57 height 16
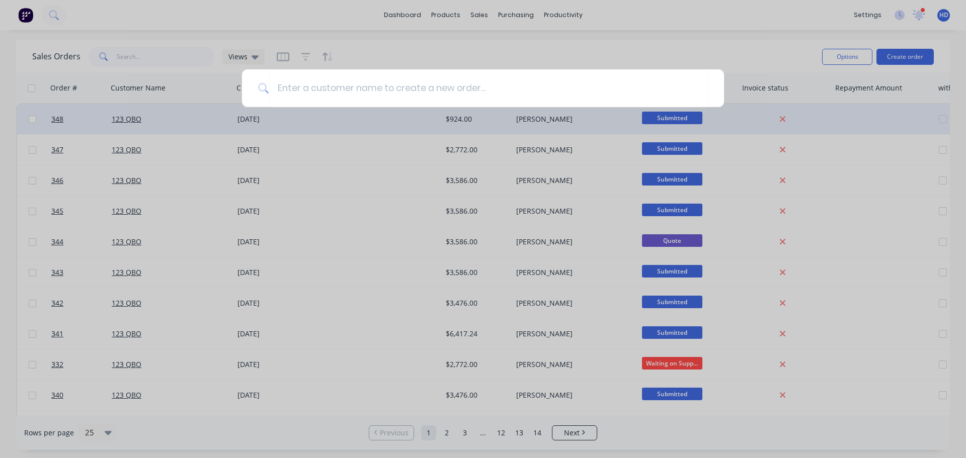
click at [373, 49] on div at bounding box center [483, 229] width 966 height 458
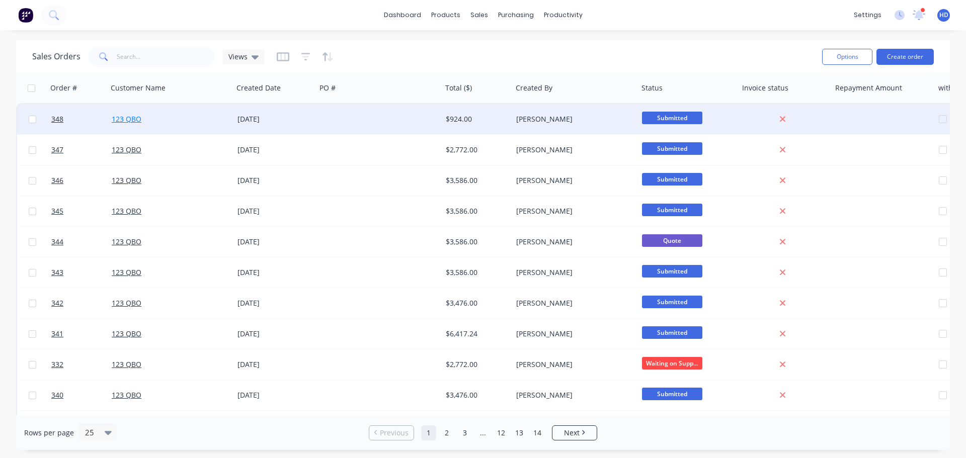
click at [127, 117] on link "123 QBO" at bounding box center [127, 119] width 30 height 10
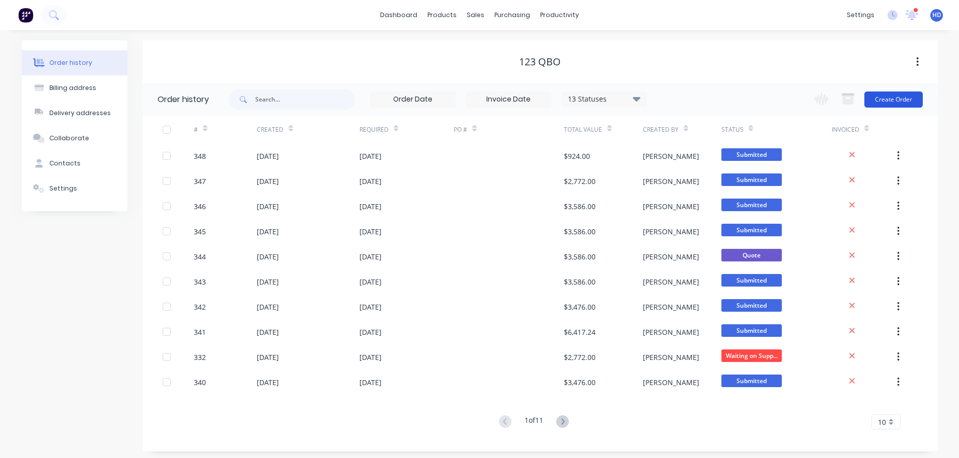
click at [916, 99] on button "Create Order" at bounding box center [893, 100] width 58 height 16
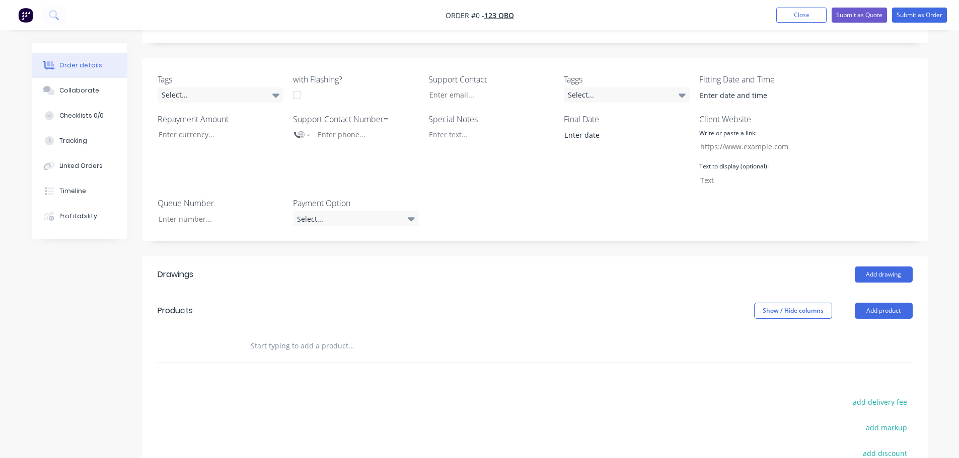
scroll to position [384, 0]
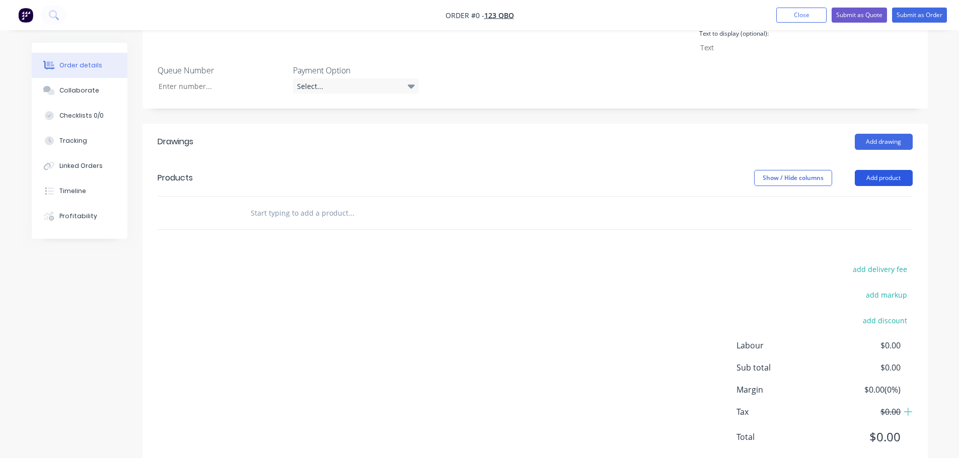
click at [886, 170] on button "Add product" at bounding box center [883, 178] width 58 height 16
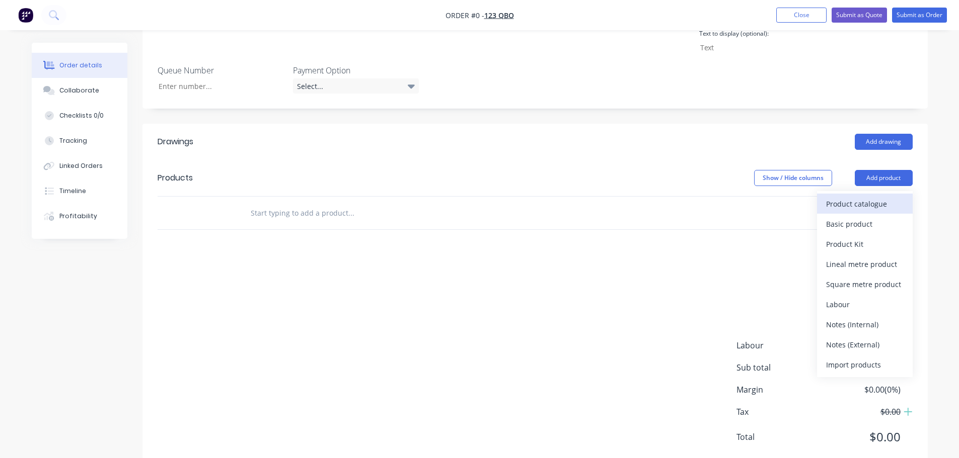
click at [856, 197] on div "Product catalogue" at bounding box center [864, 204] width 77 height 15
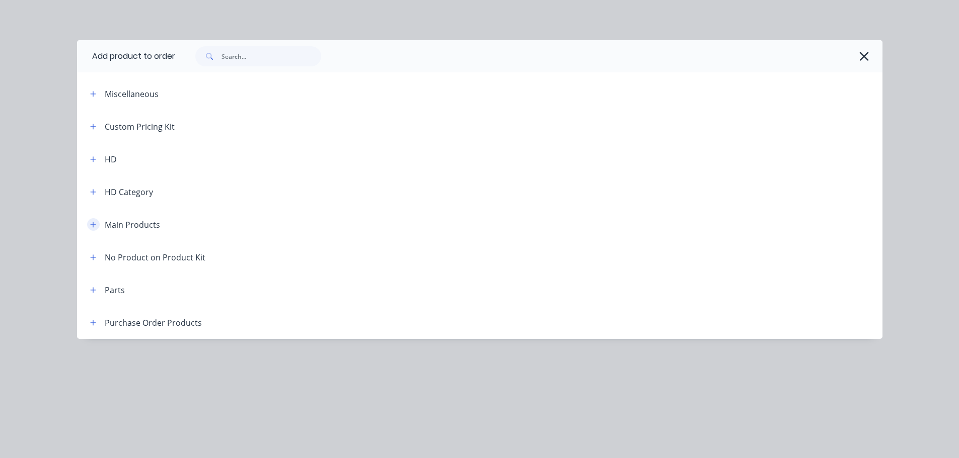
click at [98, 224] on button "button" at bounding box center [93, 224] width 13 height 13
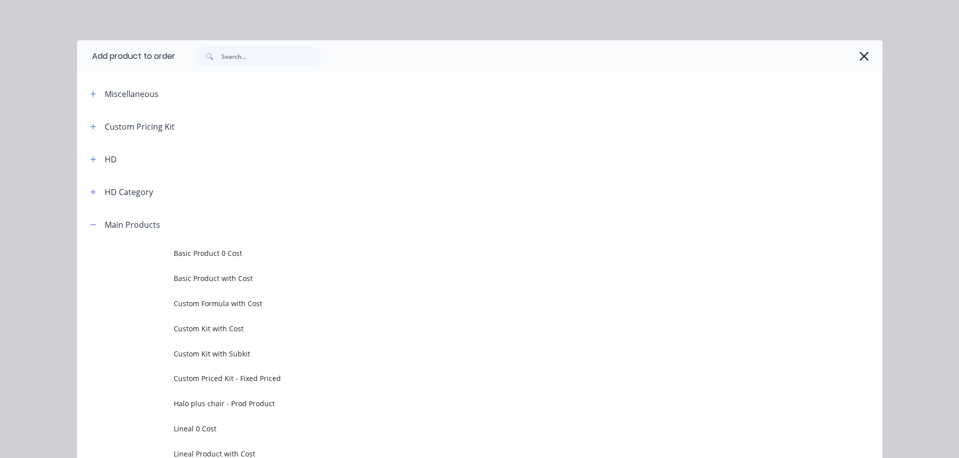
scroll to position [201, 0]
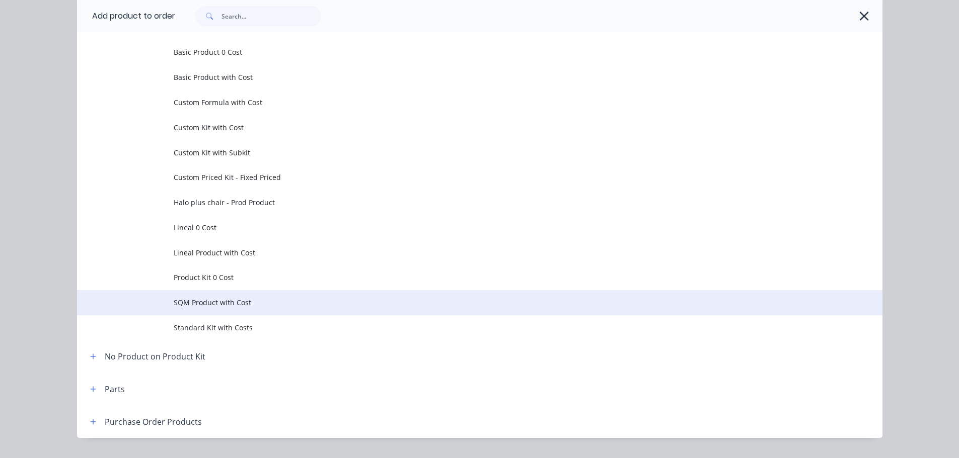
click at [247, 306] on span "SQM Product with Cost" at bounding box center [457, 302] width 567 height 11
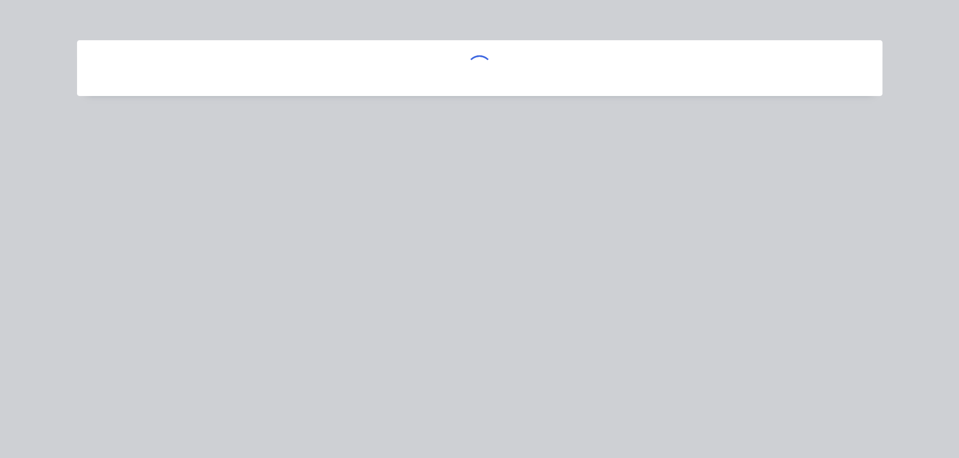
scroll to position [0, 0]
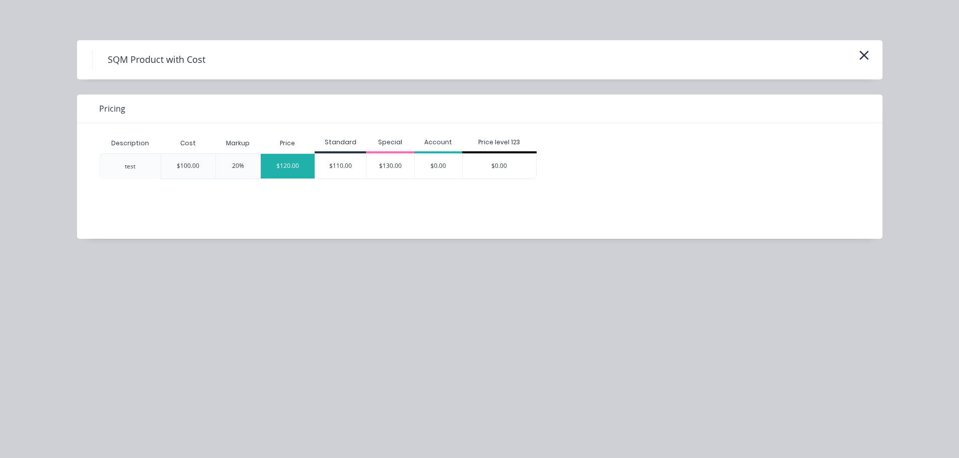
click at [288, 167] on div "$120.00" at bounding box center [288, 166] width 54 height 25
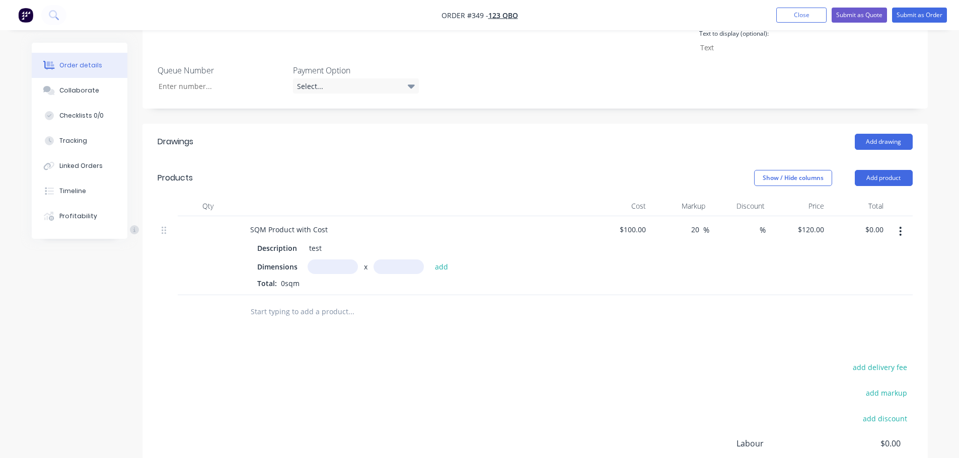
click at [327, 260] on input "text" at bounding box center [332, 267] width 50 height 15
type input "1m"
click at [414, 260] on input "text" at bounding box center [398, 267] width 50 height 15
type input "7"
click at [430, 260] on button "add" at bounding box center [442, 267] width 24 height 14
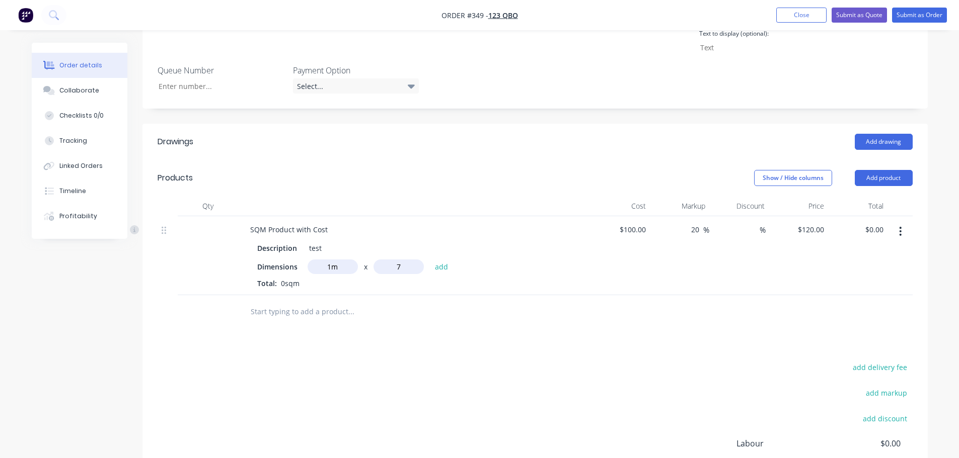
type input "$840.00"
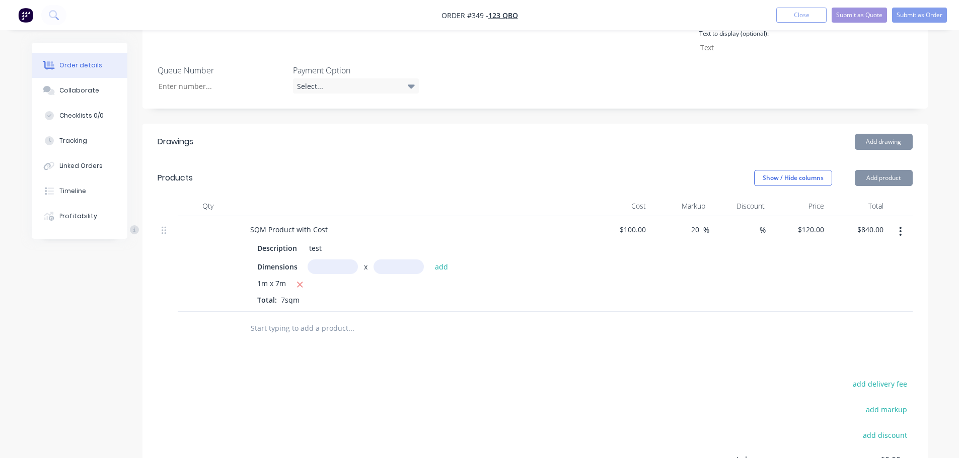
click at [565, 260] on div "Dimensions x add 1m x 7m Total: 7sqm" at bounding box center [414, 283] width 314 height 46
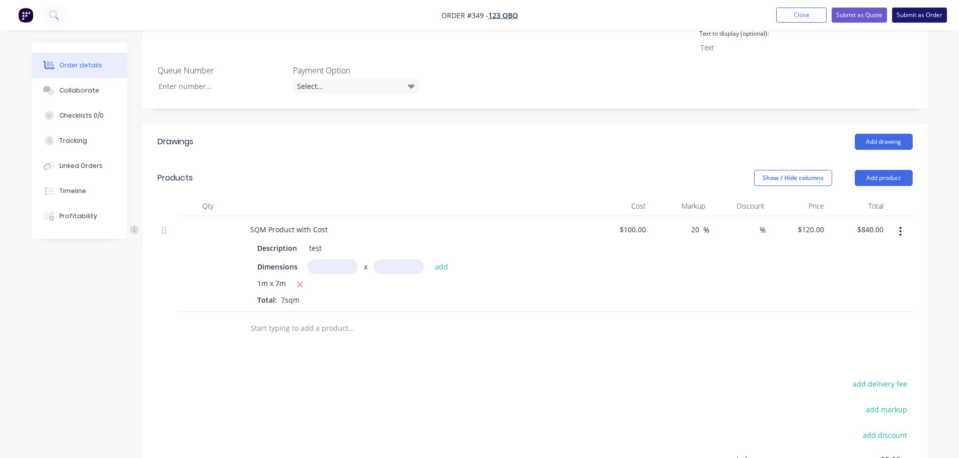
click at [908, 14] on button "Submit as Order" at bounding box center [919, 15] width 55 height 15
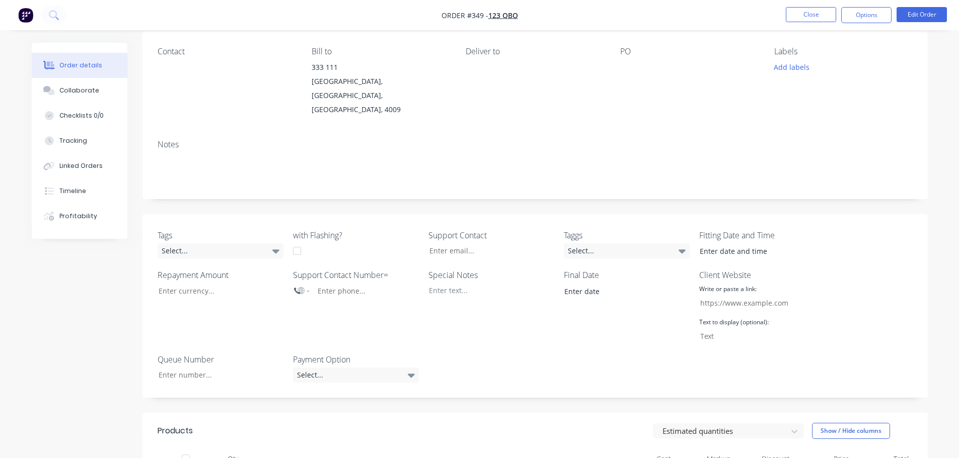
scroll to position [331, 0]
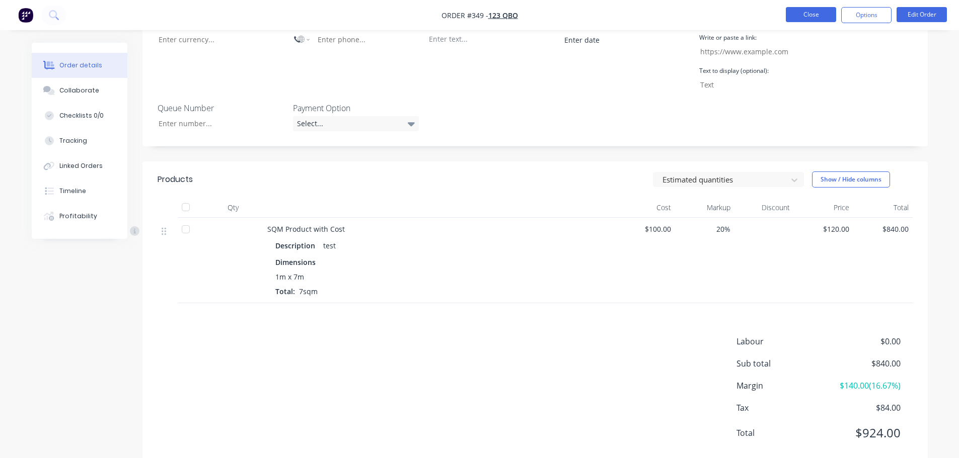
click at [798, 9] on button "Close" at bounding box center [810, 14] width 50 height 15
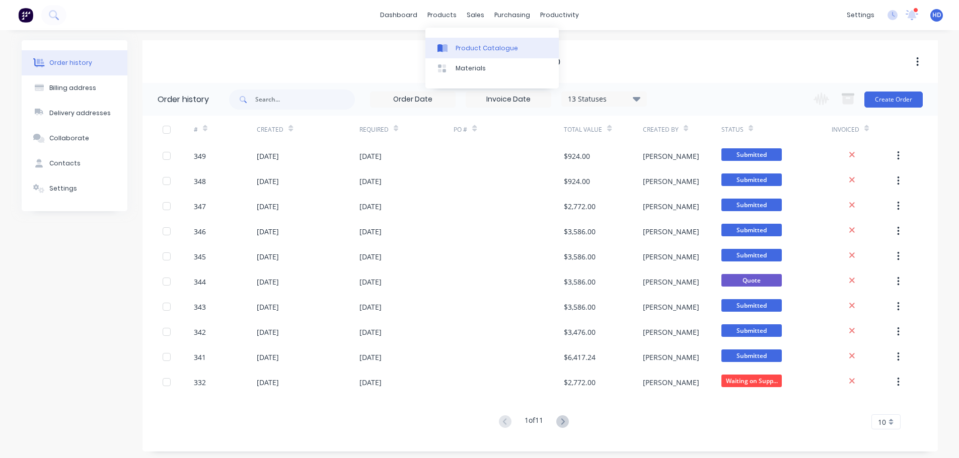
click at [462, 50] on div "Product Catalogue" at bounding box center [486, 48] width 62 height 9
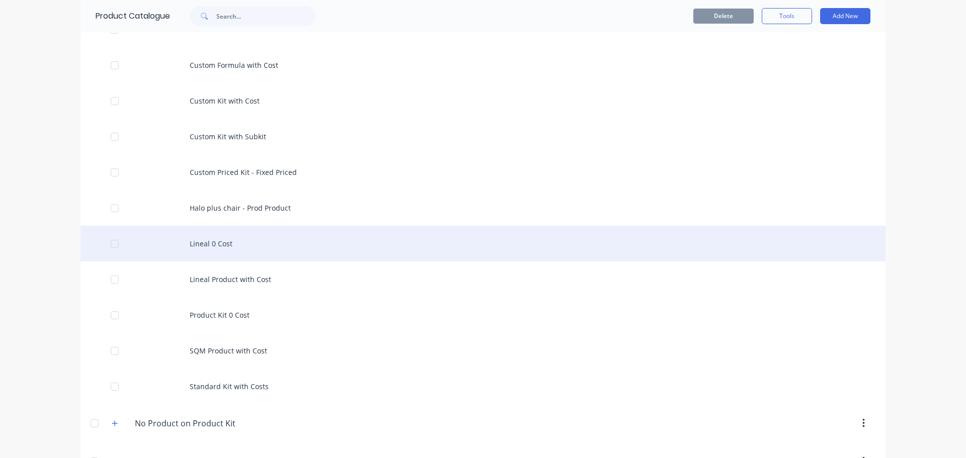
scroll to position [384, 0]
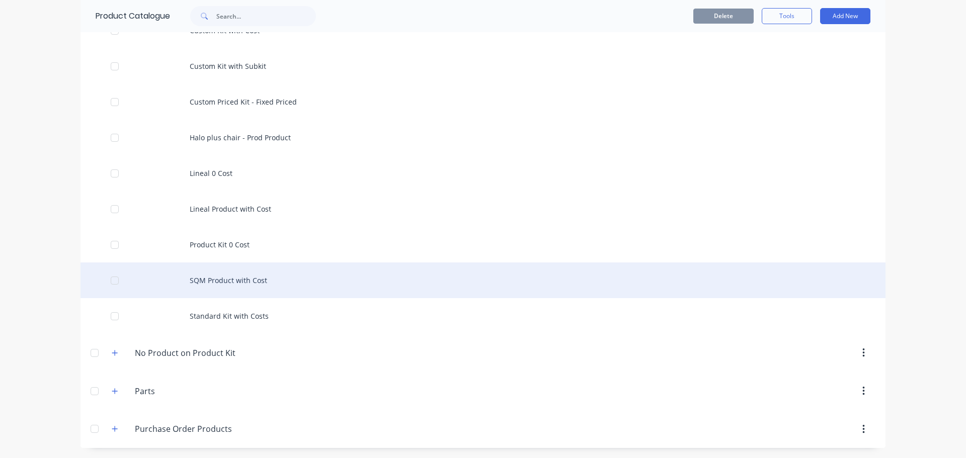
click at [281, 285] on div "SQM Product with Cost" at bounding box center [483, 281] width 805 height 36
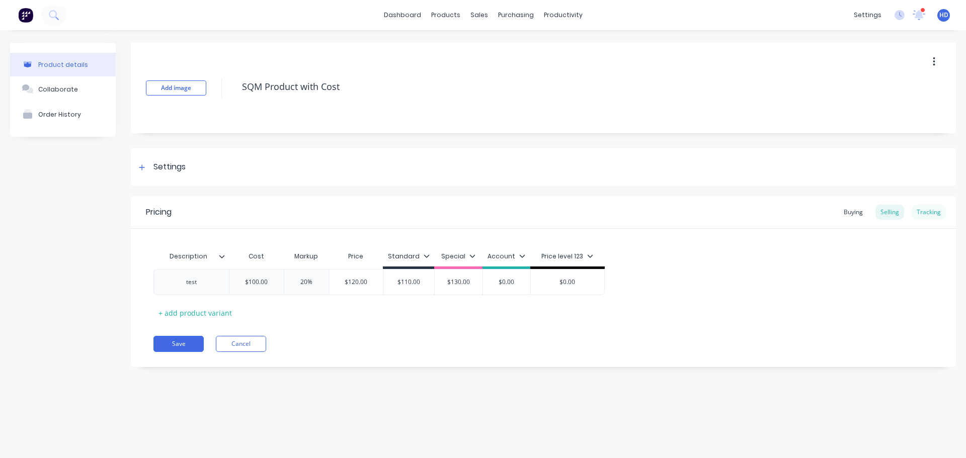
click at [930, 212] on div "Tracking" at bounding box center [929, 212] width 34 height 15
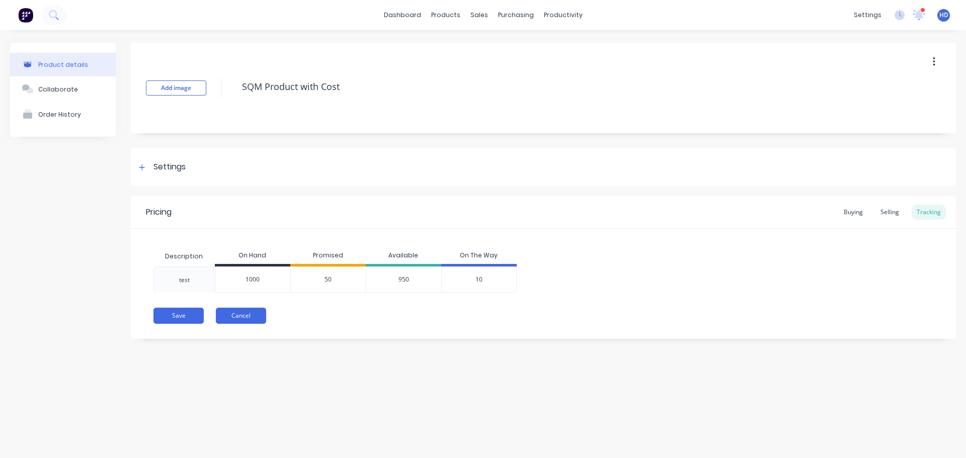
click at [238, 317] on button "Cancel" at bounding box center [241, 316] width 50 height 16
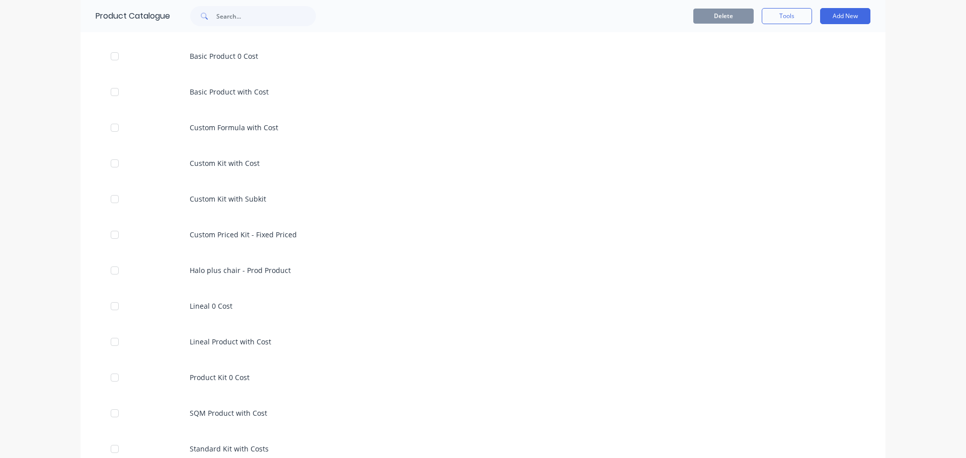
scroll to position [384, 0]
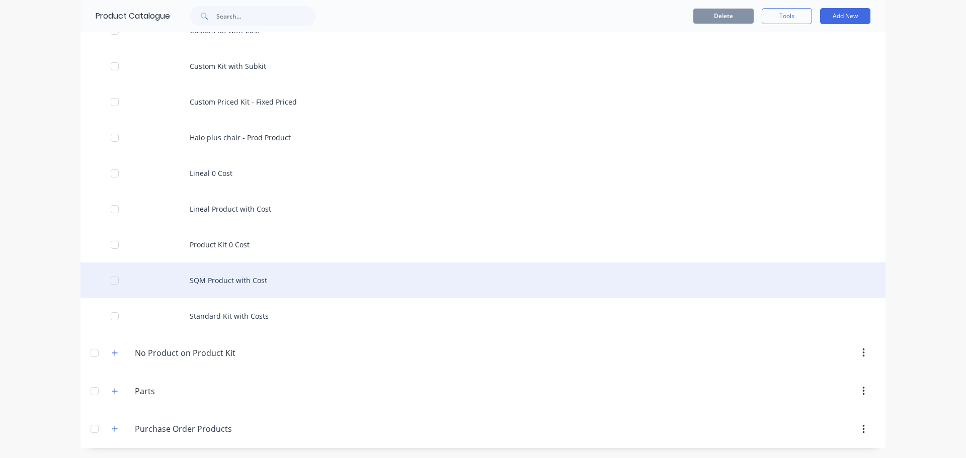
click at [270, 280] on div "SQM Product with Cost" at bounding box center [483, 281] width 805 height 36
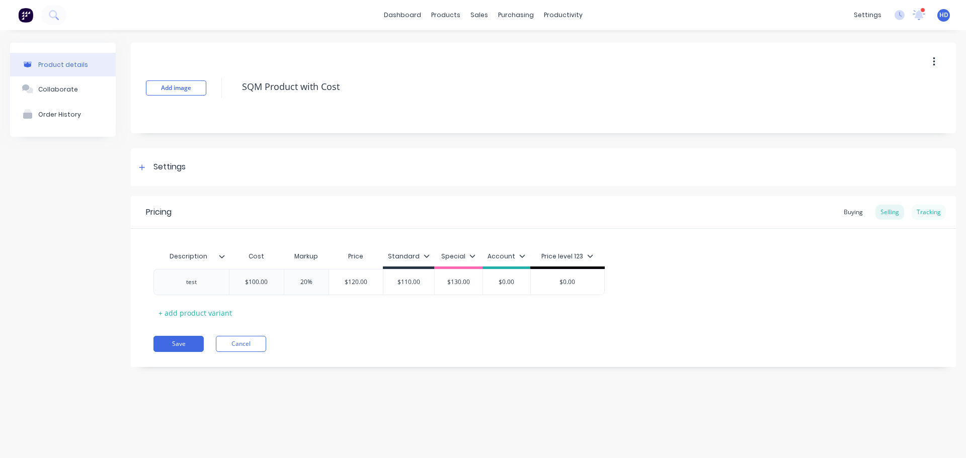
click at [937, 213] on div "Tracking" at bounding box center [929, 212] width 34 height 15
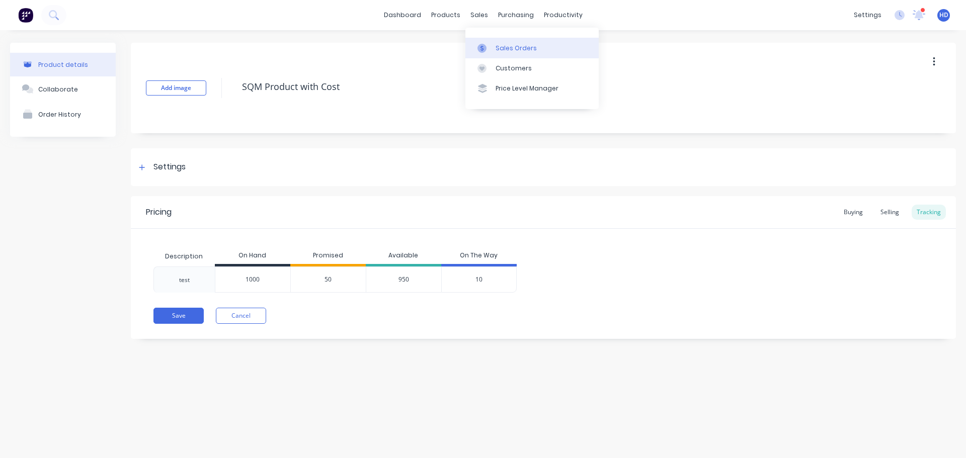
click at [505, 57] on link "Sales Orders" at bounding box center [531, 48] width 133 height 20
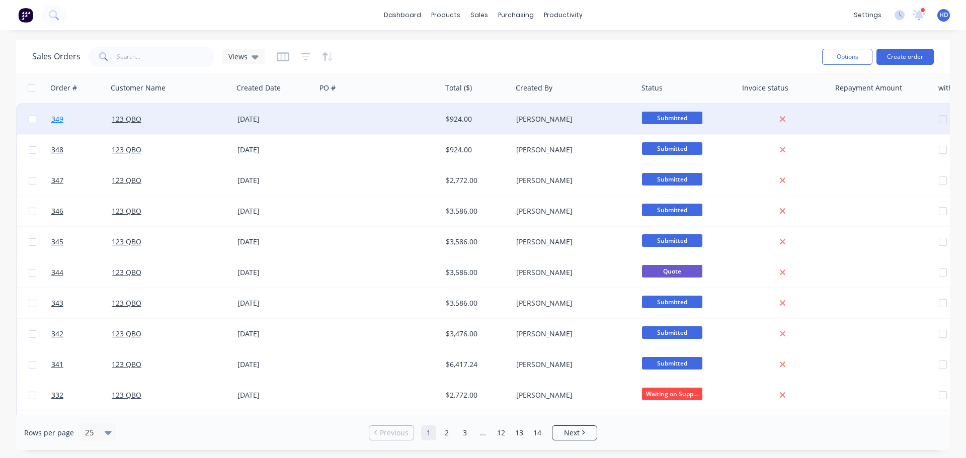
click at [76, 115] on link "349" at bounding box center [81, 119] width 60 height 30
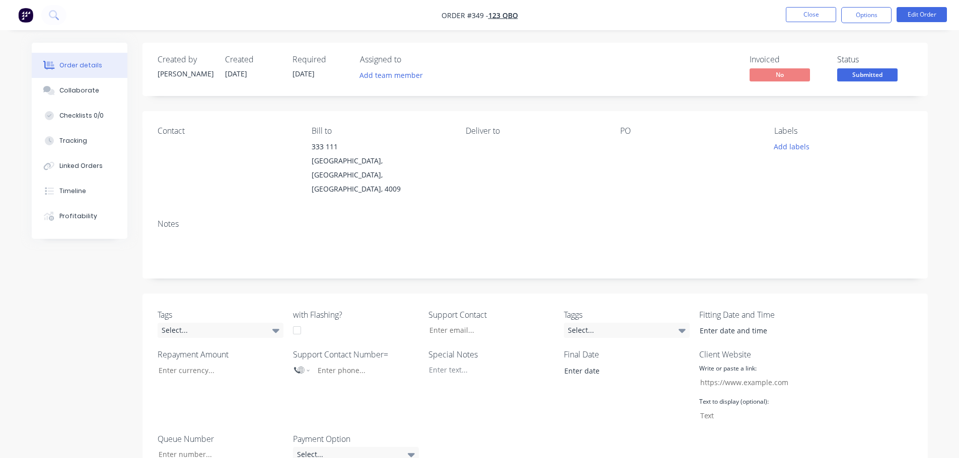
scroll to position [302, 0]
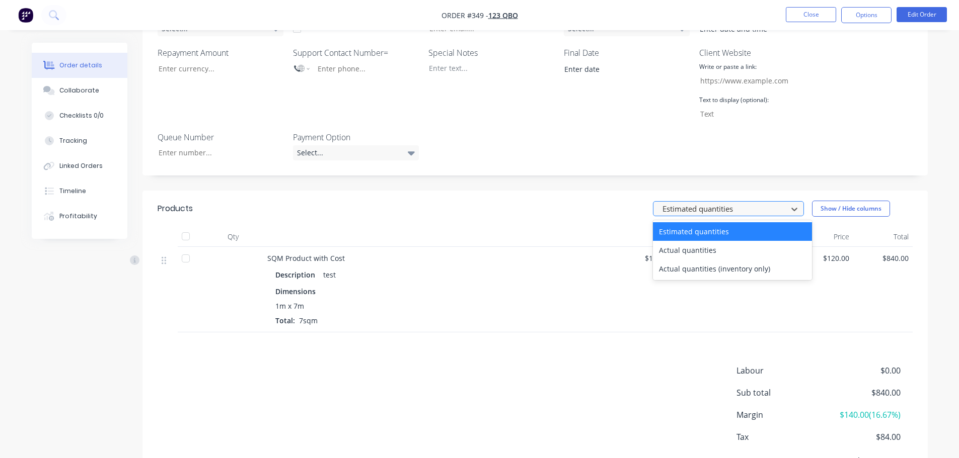
click at [733, 202] on div "Estimated quantities" at bounding box center [721, 209] width 127 height 15
click at [684, 241] on div "Actual quantities" at bounding box center [732, 250] width 159 height 19
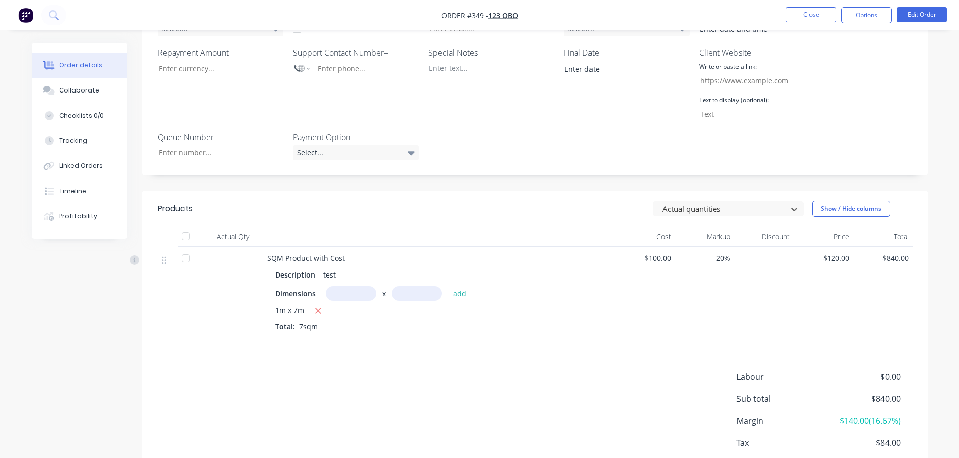
click at [350, 286] on input "text" at bounding box center [351, 293] width 50 height 15
click at [312, 305] on button "button" at bounding box center [318, 311] width 13 height 13
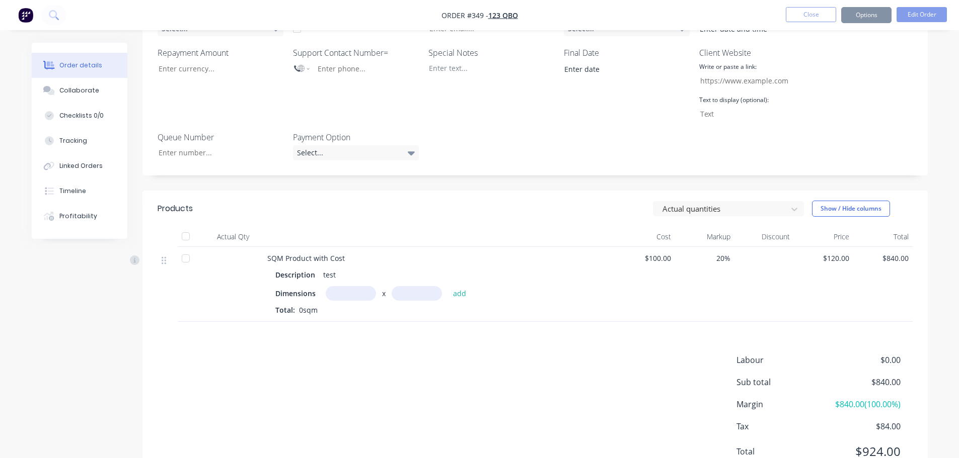
click at [358, 286] on input "text" at bounding box center [351, 293] width 50 height 15
type input "1m"
click at [418, 286] on input "text" at bounding box center [416, 293] width 50 height 15
type input "5"
click at [448, 287] on button "add" at bounding box center [460, 294] width 24 height 14
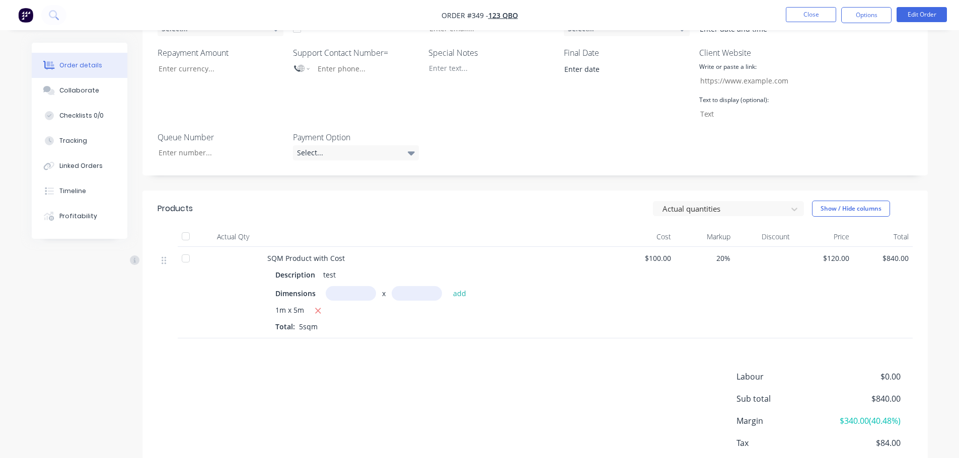
click at [486, 305] on div "1m x 5m Total: 5sqm" at bounding box center [439, 318] width 328 height 27
click at [779, 203] on div at bounding box center [721, 209] width 121 height 13
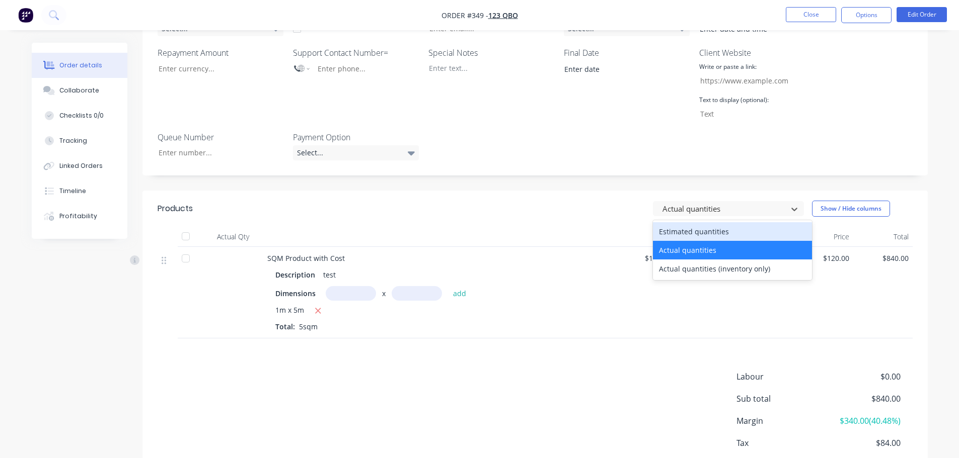
click at [722, 222] on div "Estimated quantities" at bounding box center [732, 231] width 159 height 19
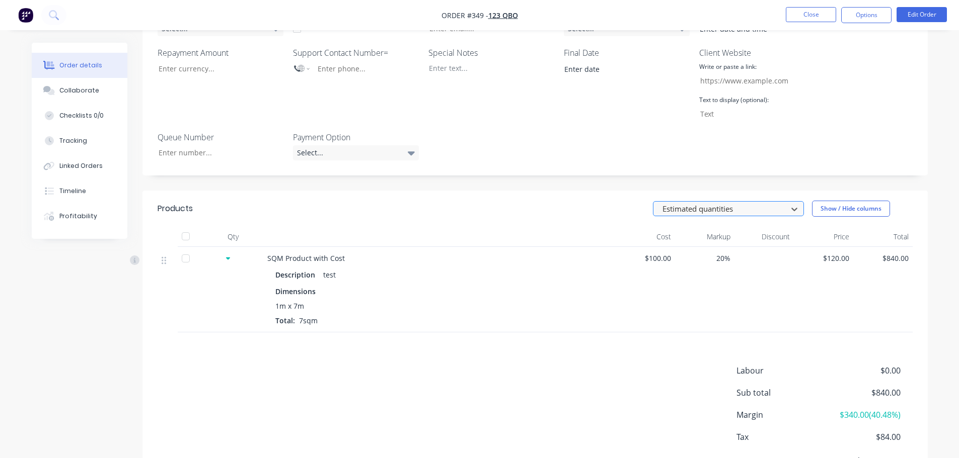
click at [742, 203] on div at bounding box center [721, 209] width 121 height 13
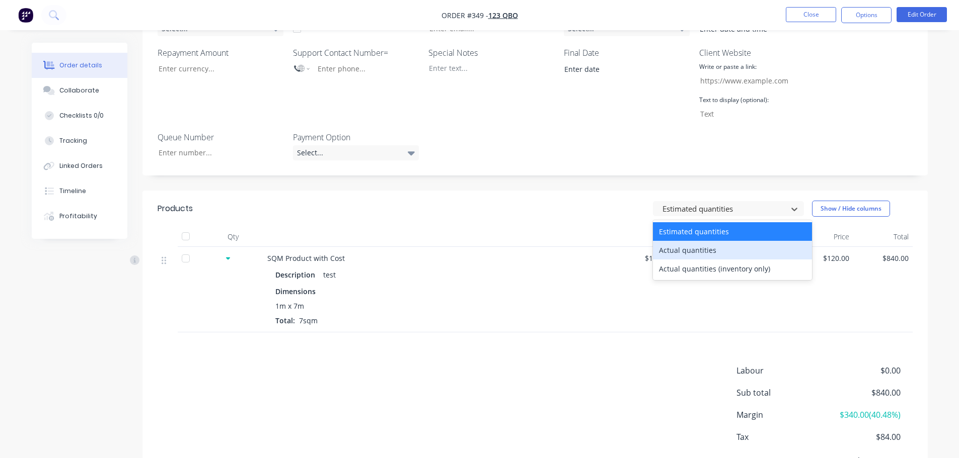
click at [699, 241] on div "Actual quantities" at bounding box center [732, 250] width 159 height 19
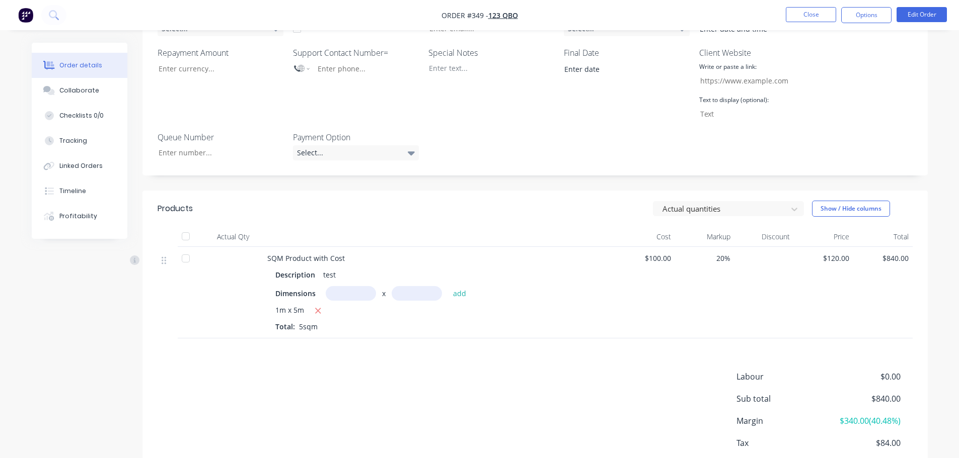
click at [635, 263] on div "$100.00" at bounding box center [644, 293] width 59 height 92
click at [814, 12] on button "Close" at bounding box center [810, 14] width 50 height 15
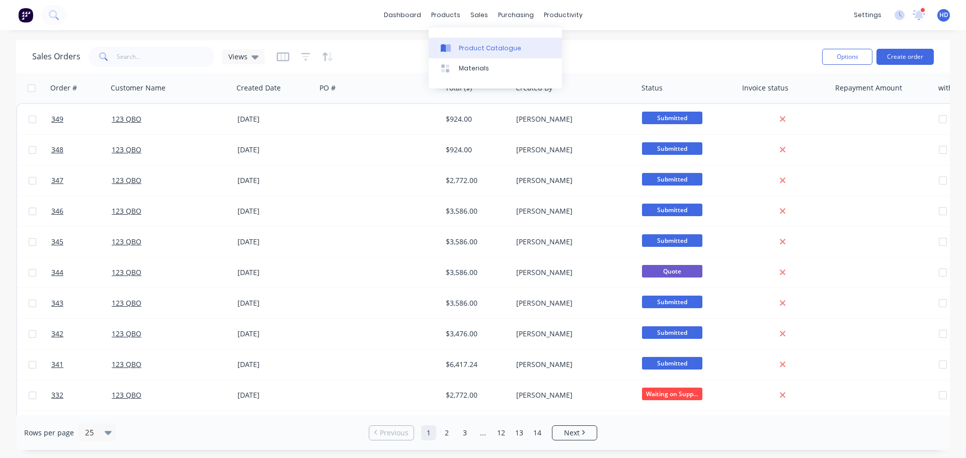
click at [483, 52] on div "Product Catalogue" at bounding box center [490, 48] width 62 height 9
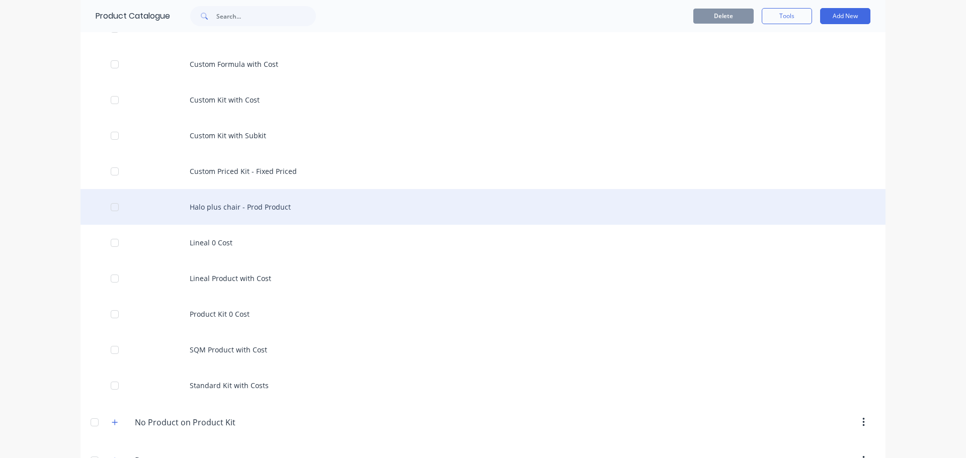
scroll to position [384, 0]
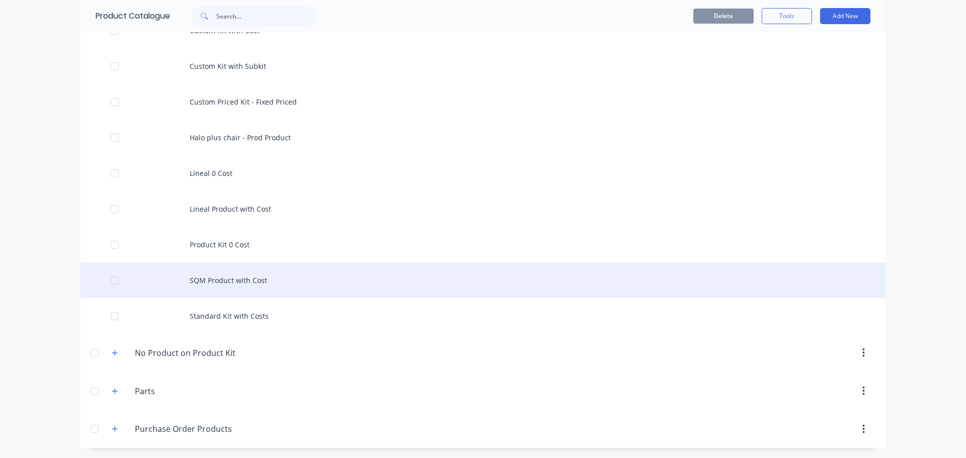
click at [223, 280] on div "SQM Product with Cost" at bounding box center [483, 281] width 805 height 36
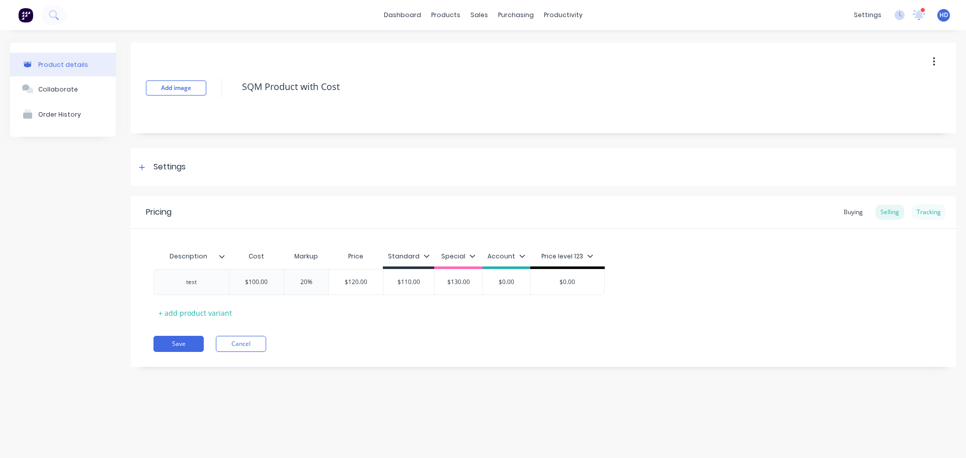
click at [929, 218] on div "Tracking" at bounding box center [929, 212] width 34 height 15
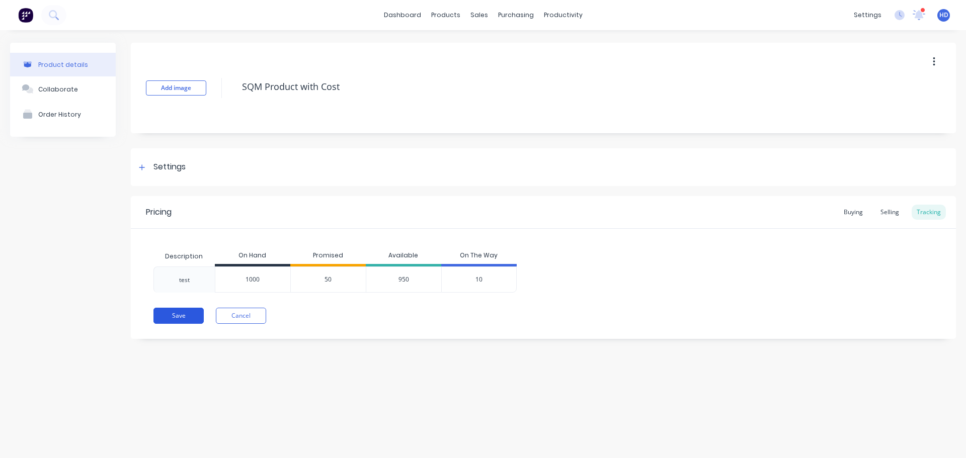
click at [178, 315] on button "Save" at bounding box center [178, 316] width 50 height 16
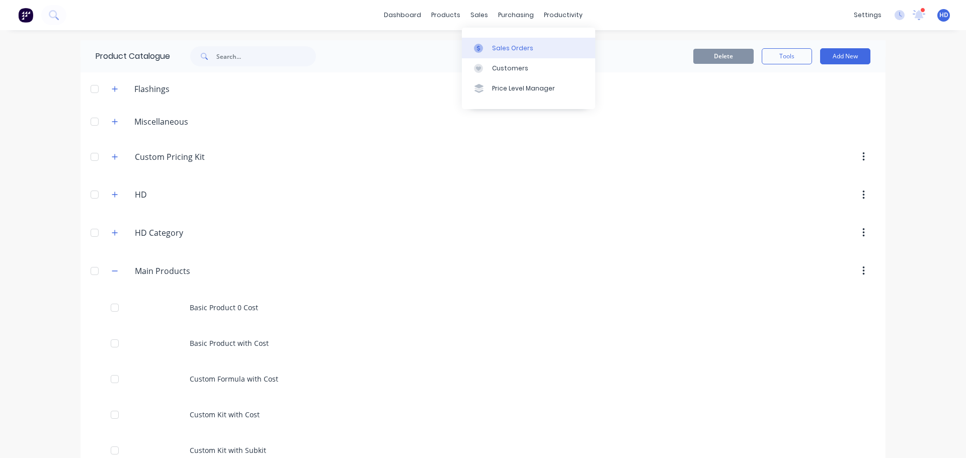
click at [496, 53] on link "Sales Orders" at bounding box center [528, 48] width 133 height 20
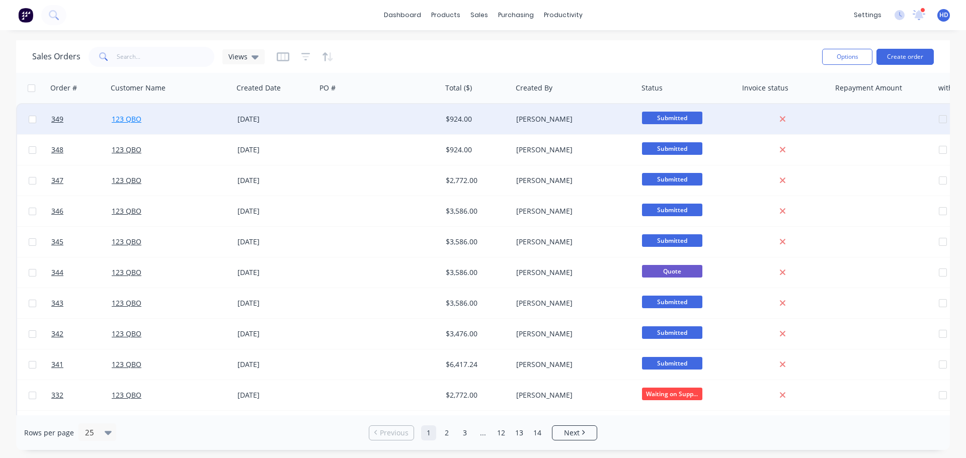
click at [134, 120] on link "123 QBO" at bounding box center [127, 119] width 30 height 10
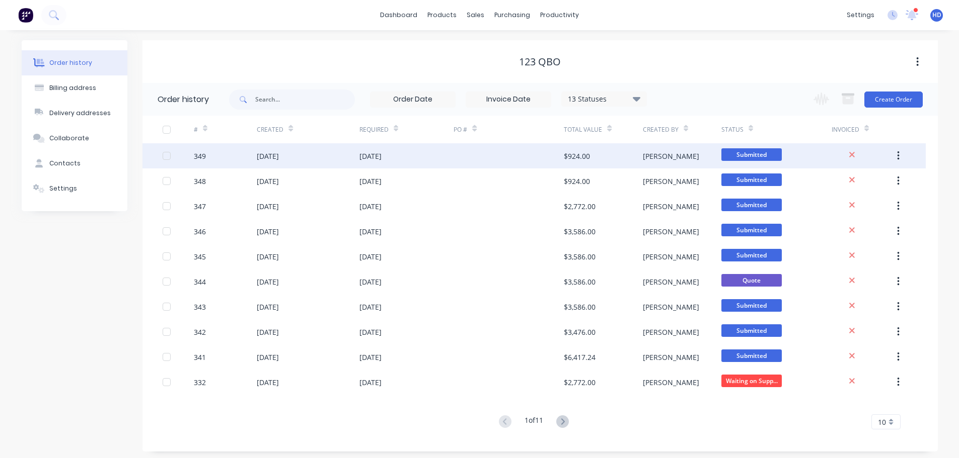
click at [444, 164] on div "23 Sep 2025" at bounding box center [406, 155] width 95 height 25
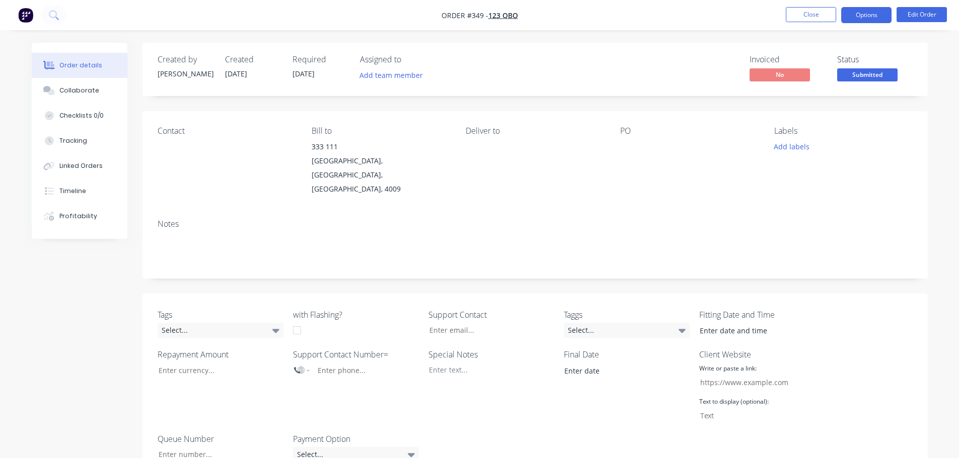
click at [849, 16] on button "Options" at bounding box center [866, 15] width 50 height 16
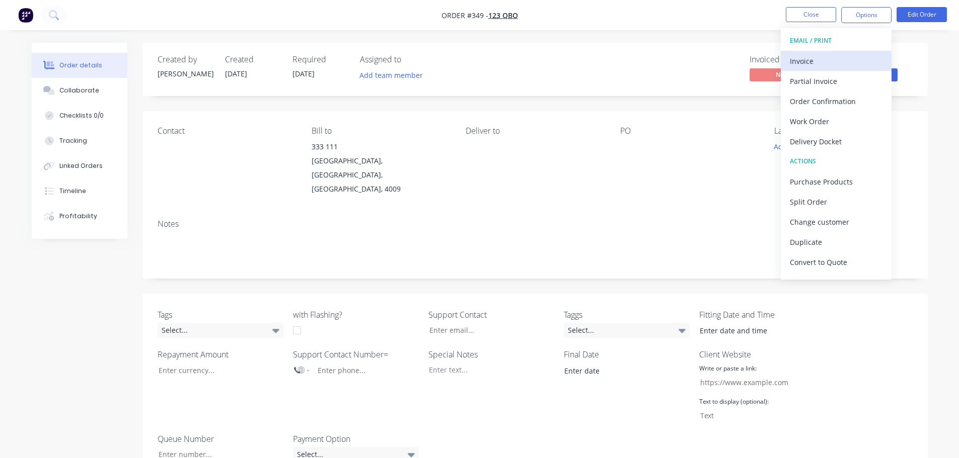
click at [826, 64] on div "Invoice" at bounding box center [836, 61] width 93 height 15
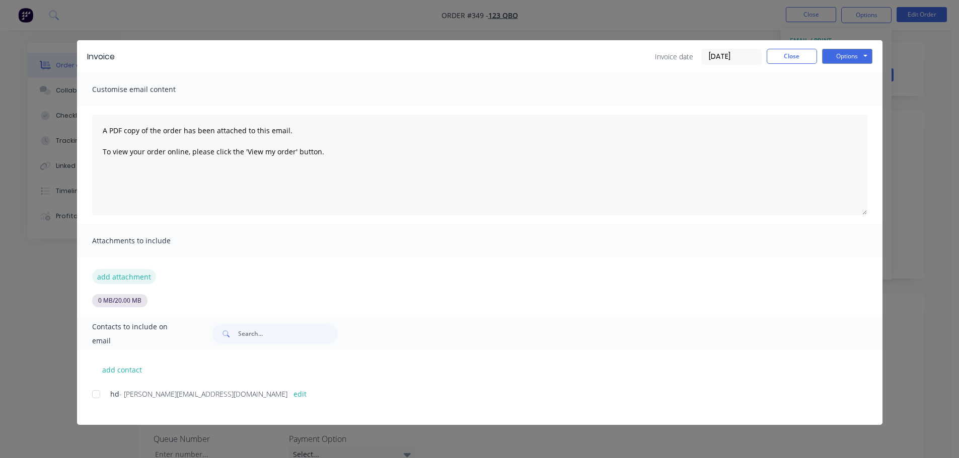
click at [141, 272] on button "add attachment" at bounding box center [124, 276] width 64 height 15
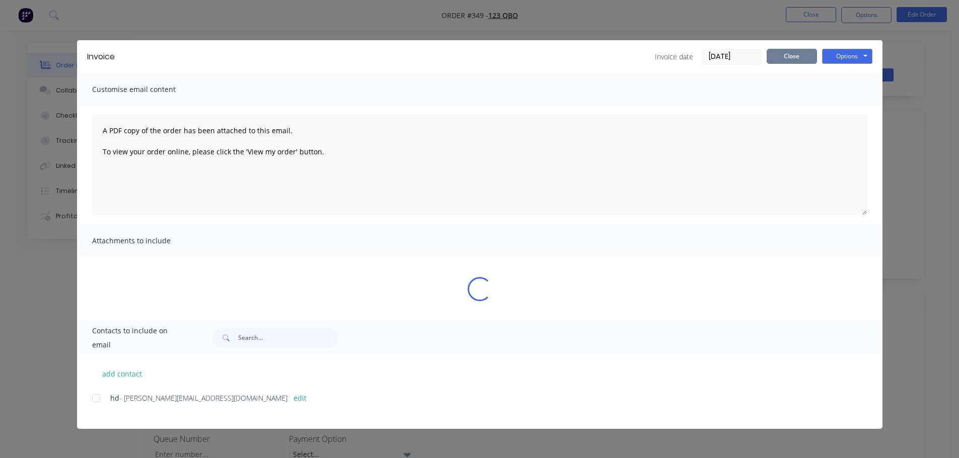
click at [790, 60] on button "Close" at bounding box center [791, 56] width 50 height 15
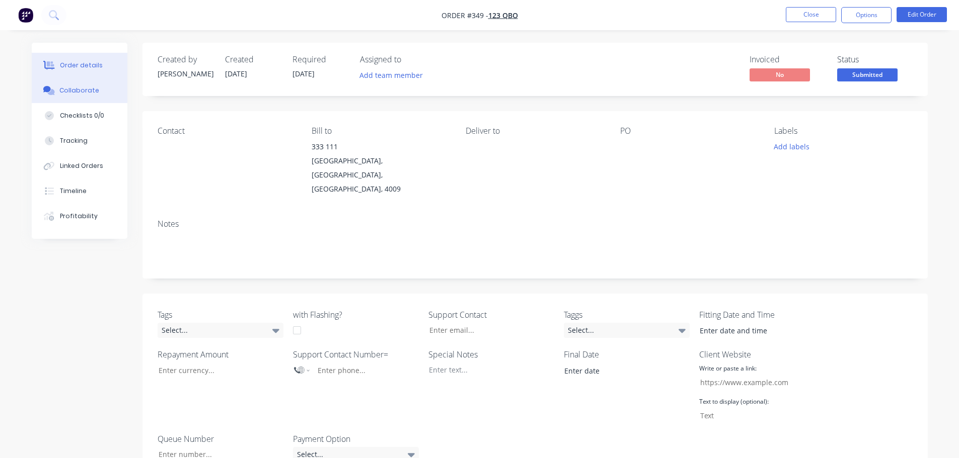
click at [105, 92] on button "Collaborate" at bounding box center [80, 90] width 96 height 25
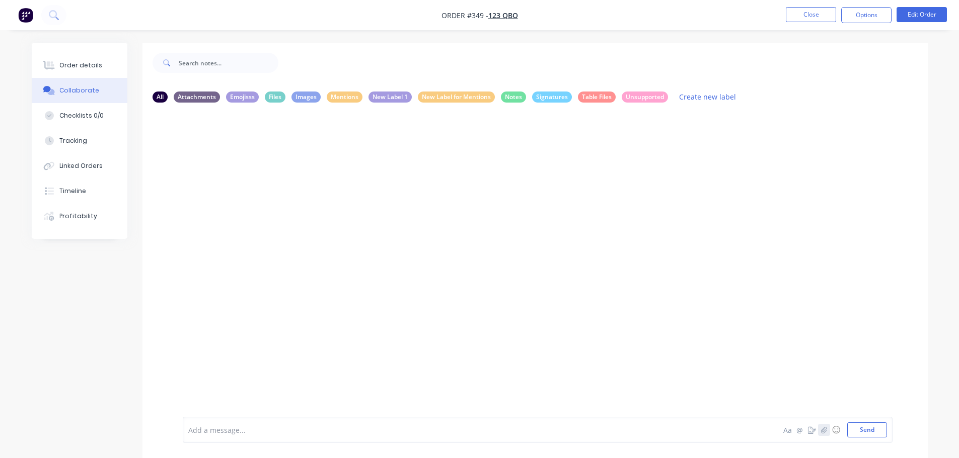
click at [826, 431] on icon "button" at bounding box center [824, 430] width 6 height 7
click at [230, 377] on icon at bounding box center [228, 375] width 9 height 9
click at [814, 14] on button "Close" at bounding box center [810, 14] width 50 height 15
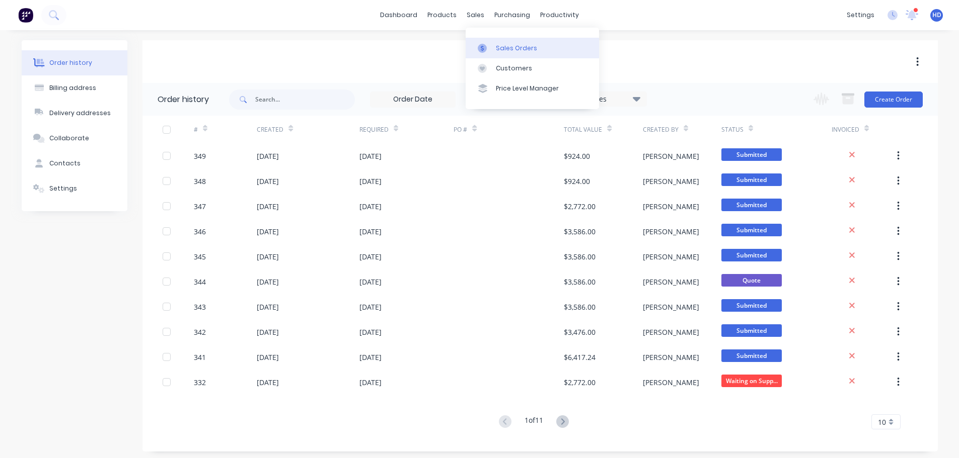
click at [504, 49] on div "Sales Orders" at bounding box center [516, 48] width 41 height 9
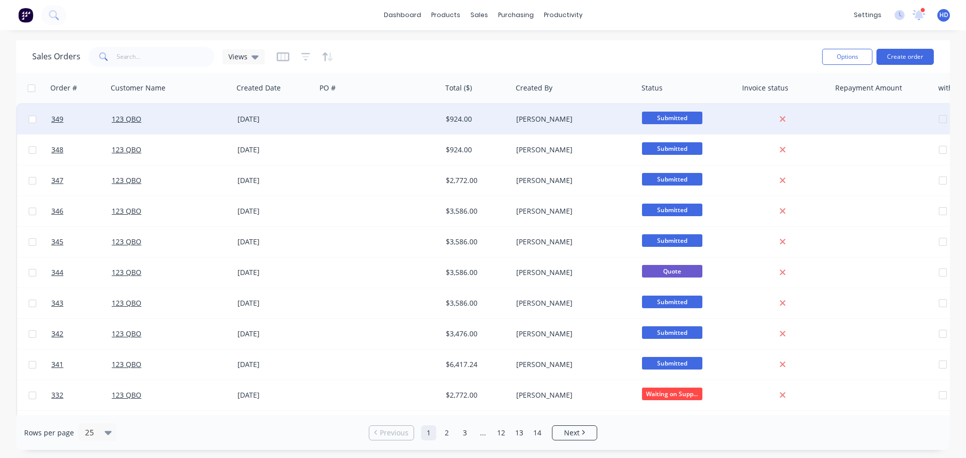
click at [268, 116] on div "23 Sep 2025" at bounding box center [275, 119] width 75 height 10
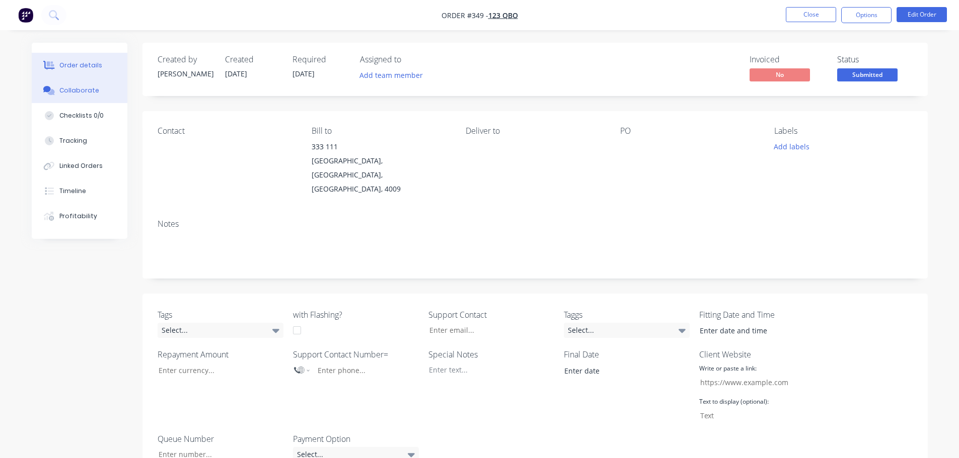
click at [101, 91] on button "Collaborate" at bounding box center [80, 90] width 96 height 25
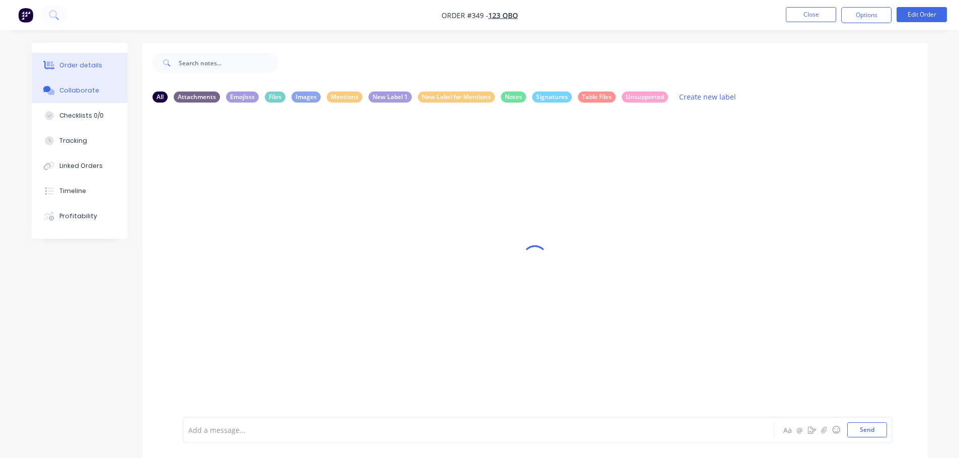
click at [82, 66] on div "Order details" at bounding box center [80, 65] width 43 height 9
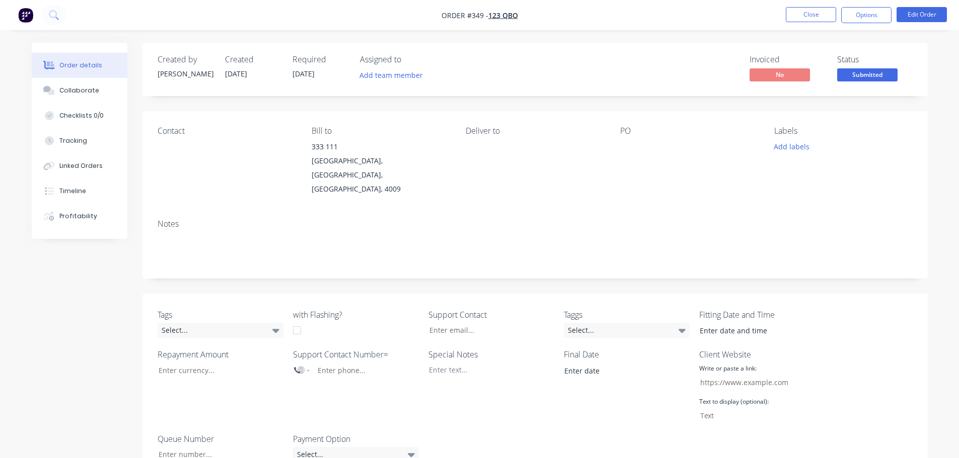
click at [783, 9] on ul "Close Options Edit Order" at bounding box center [865, 15] width 185 height 16
click at [783, 8] on ul "Close Options Edit Order" at bounding box center [865, 15] width 185 height 16
click at [798, 11] on button "Close" at bounding box center [810, 14] width 50 height 15
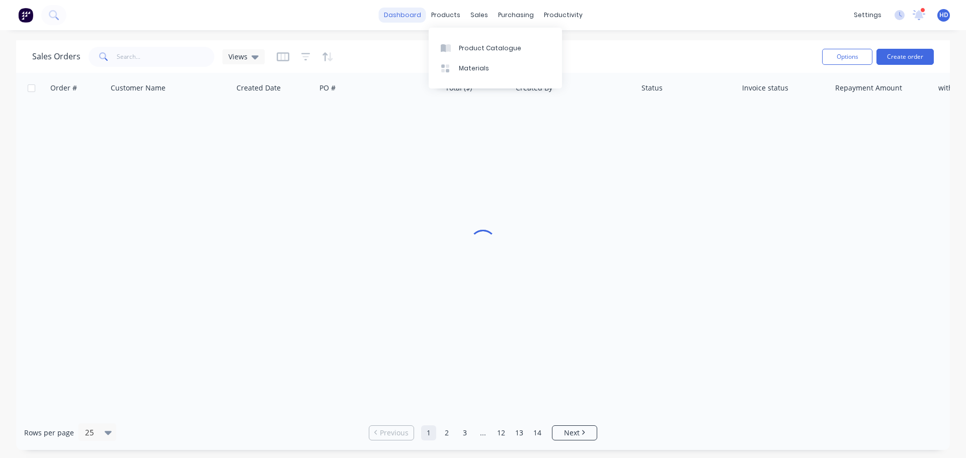
click at [411, 16] on link "dashboard" at bounding box center [402, 15] width 47 height 15
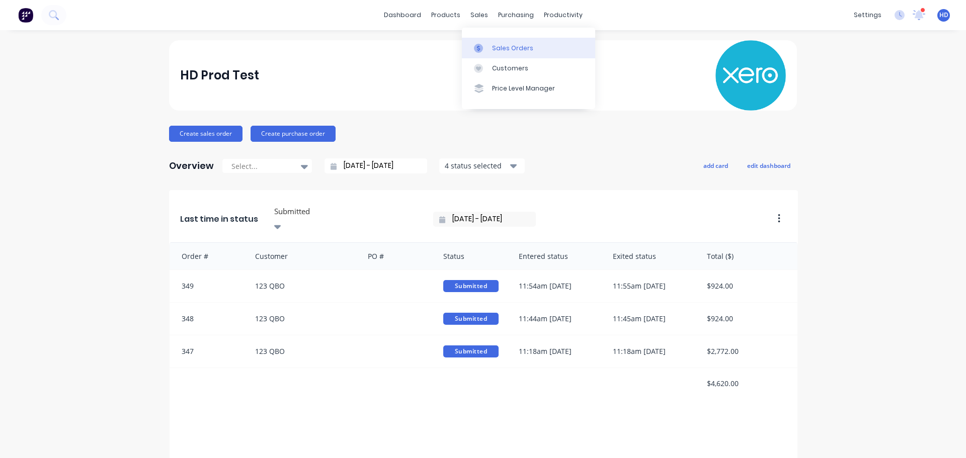
click at [524, 50] on div "Sales Orders" at bounding box center [512, 48] width 41 height 9
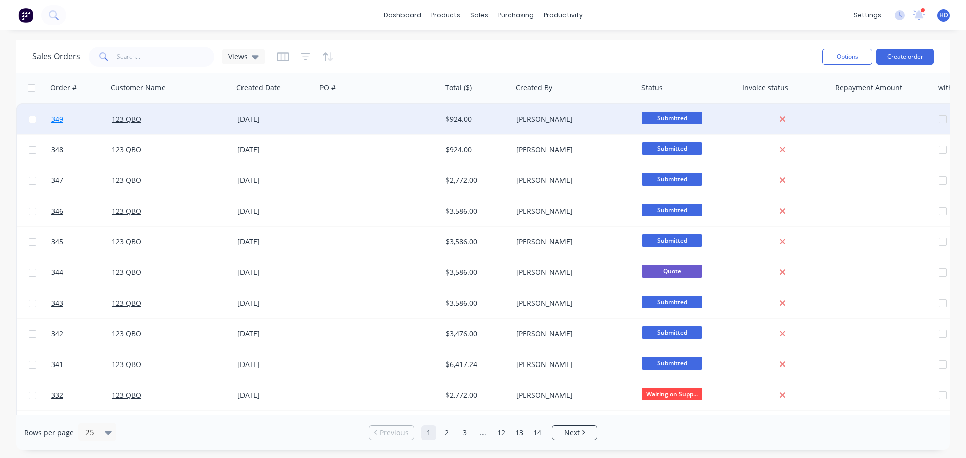
click at [81, 118] on link "349" at bounding box center [81, 119] width 60 height 30
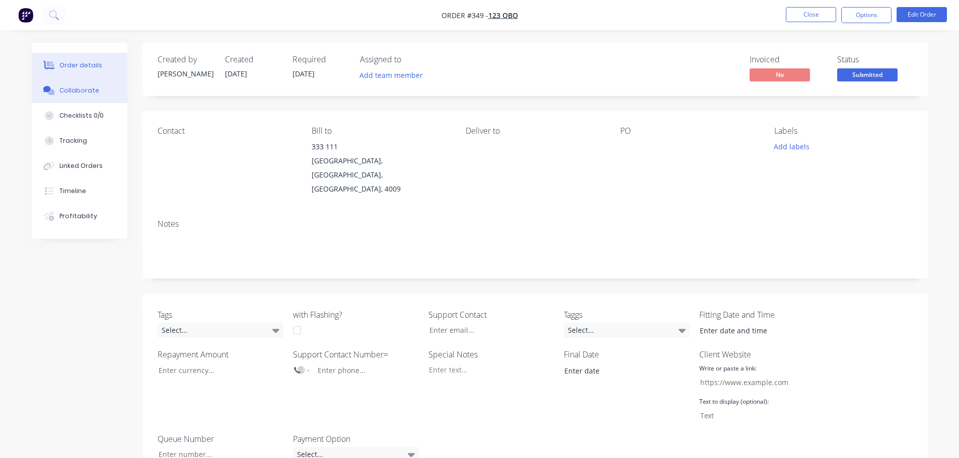
click at [75, 83] on button "Collaborate" at bounding box center [80, 90] width 96 height 25
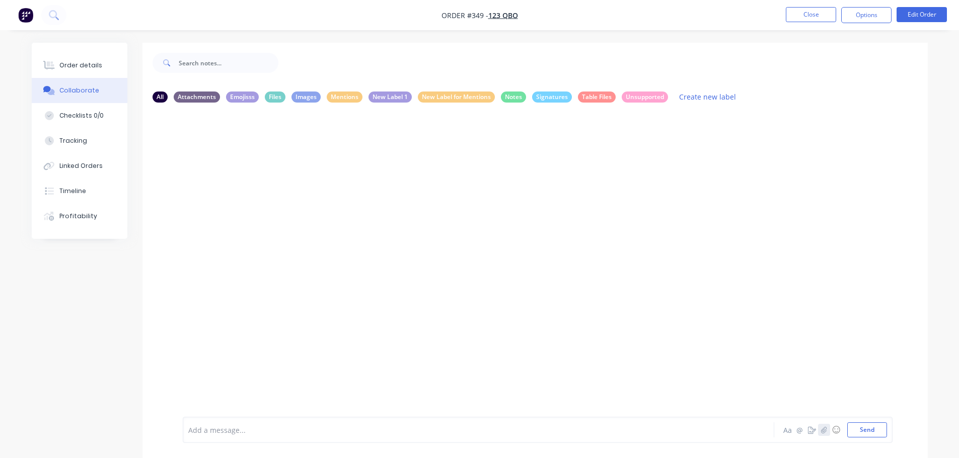
click at [823, 430] on icon "button" at bounding box center [823, 430] width 6 height 7
click at [872, 429] on button "Send" at bounding box center [867, 430] width 40 height 15
click at [95, 54] on button "Order details" at bounding box center [80, 65] width 96 height 25
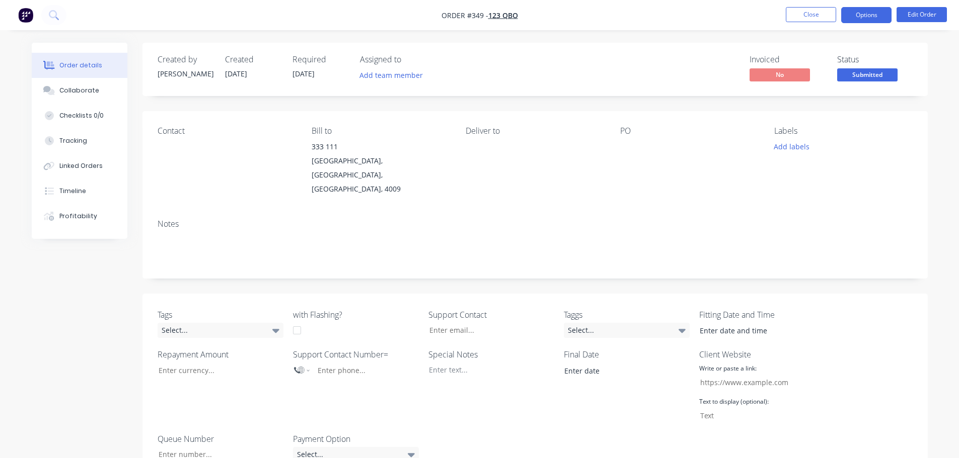
click at [870, 13] on button "Options" at bounding box center [866, 15] width 50 height 16
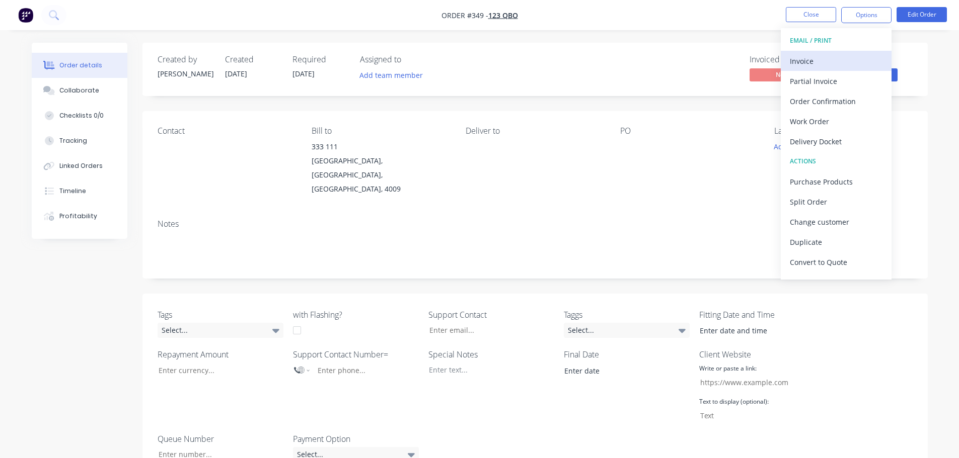
click at [827, 52] on button "Invoice" at bounding box center [835, 61] width 111 height 20
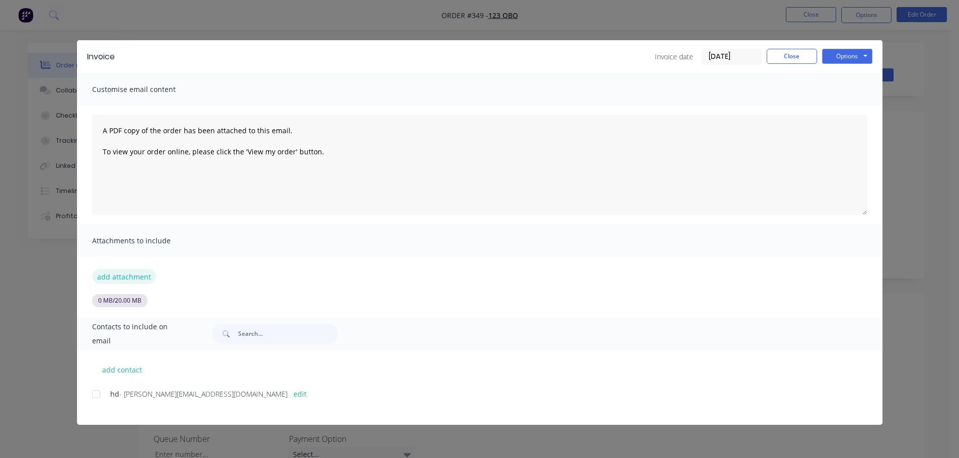
click at [134, 279] on button "add attachment" at bounding box center [124, 276] width 64 height 15
click at [252, 262] on div "add attachment 0 MB / 20.00 MB" at bounding box center [479, 282] width 805 height 50
click at [194, 263] on div "add attachment 0 MB / 20.00 MB" at bounding box center [479, 282] width 805 height 50
click at [296, 265] on div "add attachment 0 MB / 20.00 MB" at bounding box center [479, 282] width 805 height 50
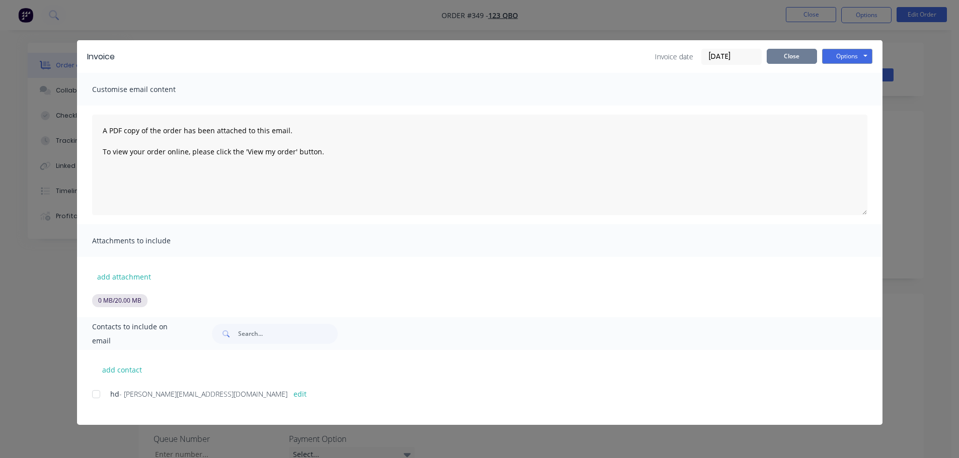
click at [781, 55] on button "Close" at bounding box center [791, 56] width 50 height 15
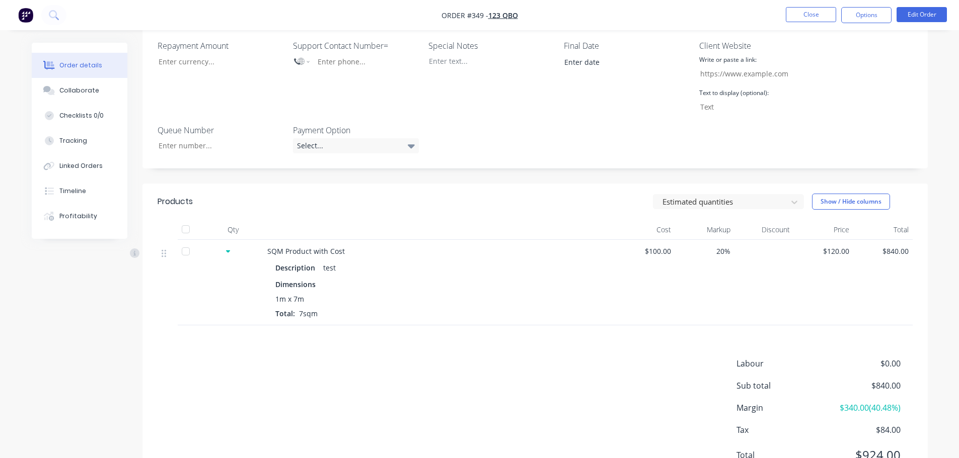
scroll to position [331, 0]
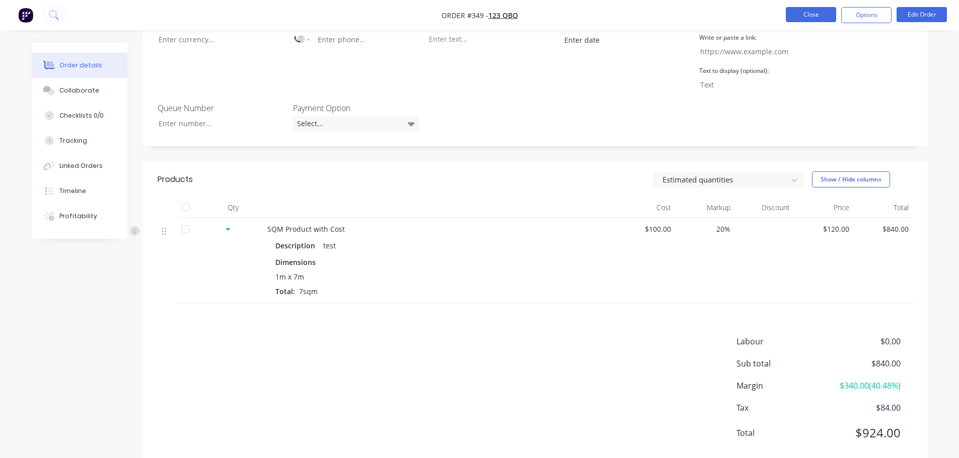
click at [808, 18] on button "Close" at bounding box center [810, 14] width 50 height 15
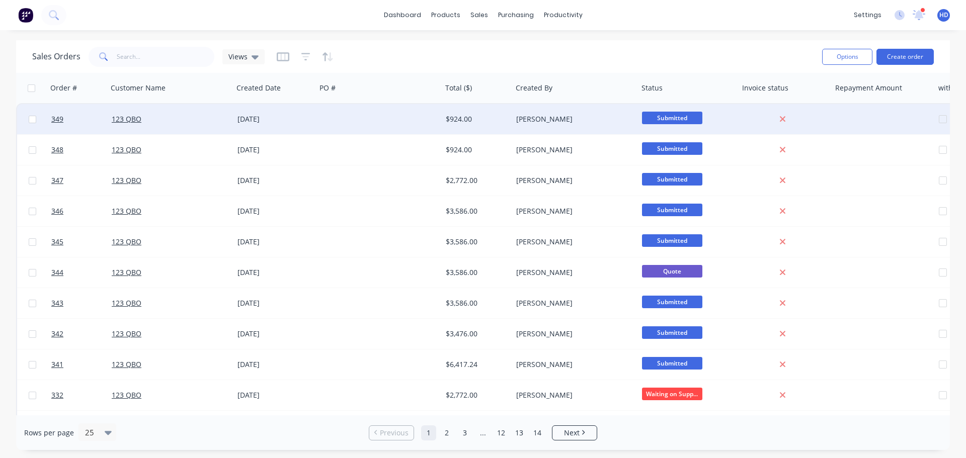
click at [346, 118] on div at bounding box center [380, 119] width 126 height 30
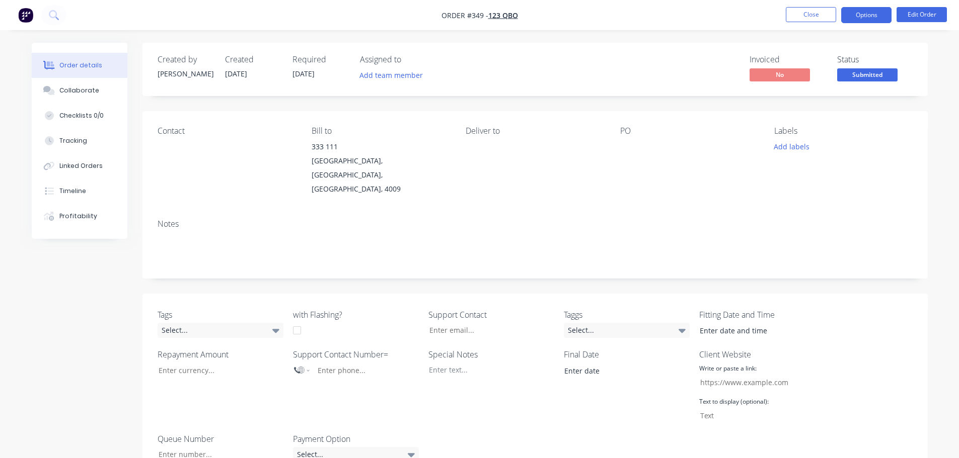
click at [878, 20] on button "Options" at bounding box center [866, 15] width 50 height 16
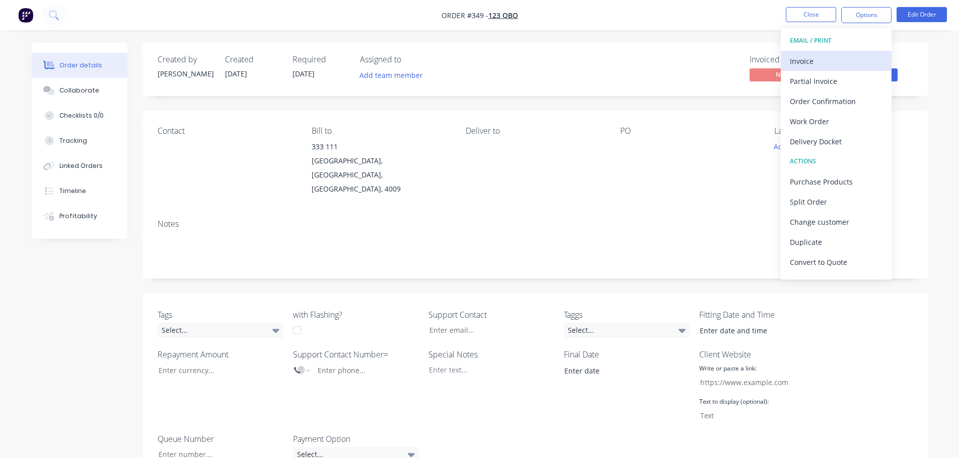
click at [837, 57] on div "Invoice" at bounding box center [836, 61] width 93 height 15
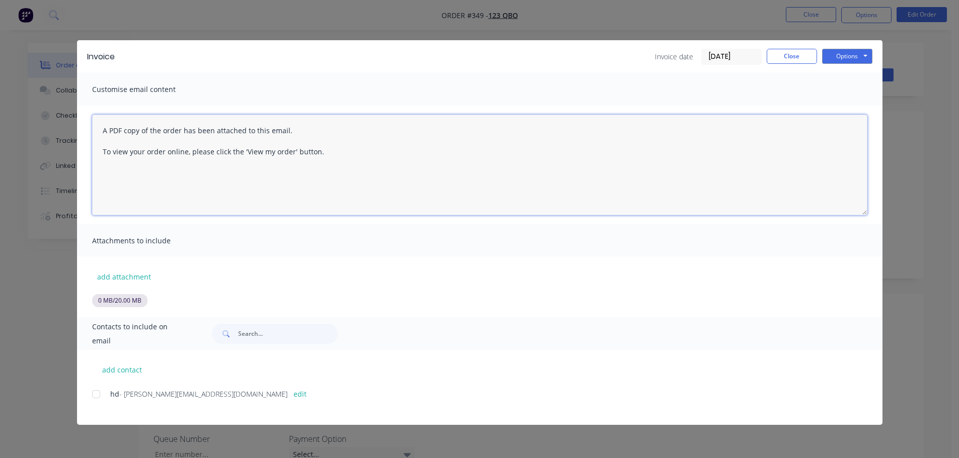
click at [206, 151] on textarea "A PDF copy of the order has been attached to this email. To view your order onl…" at bounding box center [479, 165] width 775 height 101
type textarea "1"
type textarea "2312312312"
type textarea "123123123123"
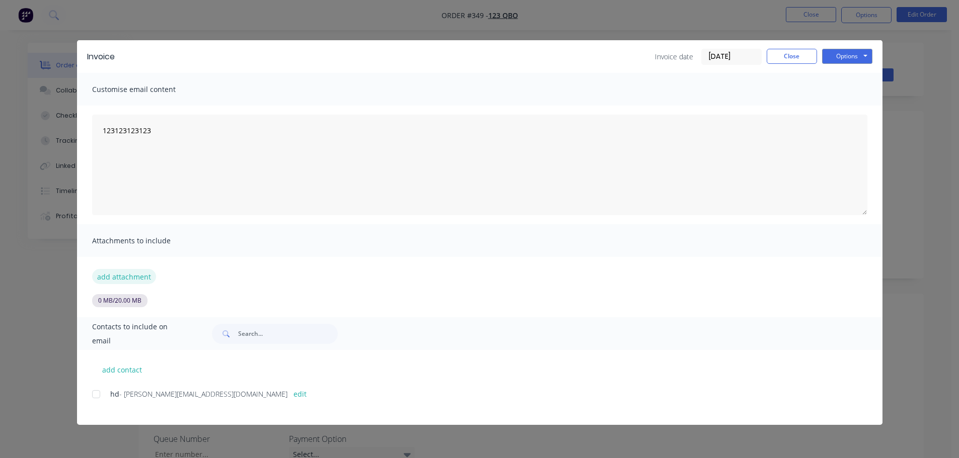
click at [142, 277] on button "add attachment" at bounding box center [124, 276] width 64 height 15
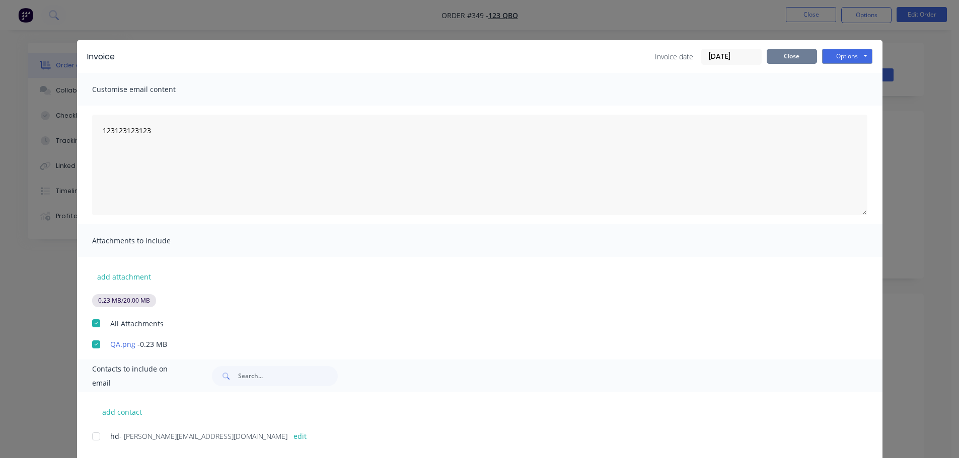
click at [787, 49] on button "Close" at bounding box center [791, 56] width 50 height 15
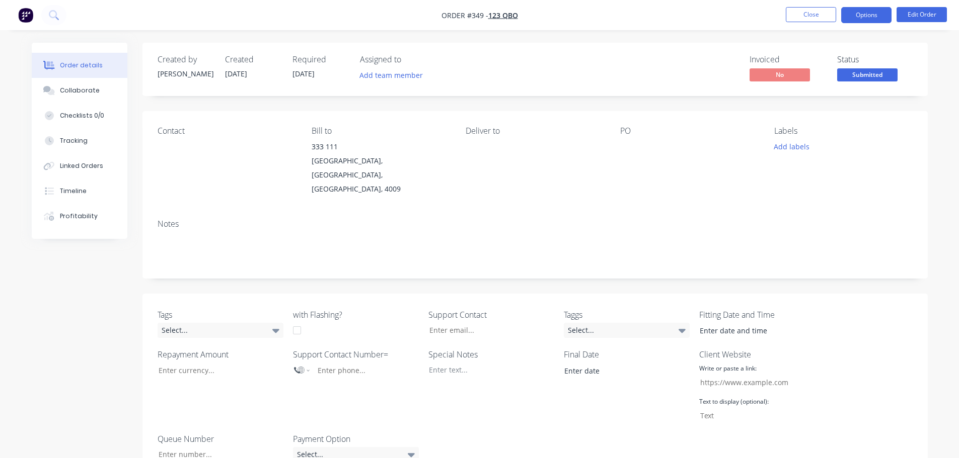
click at [880, 11] on button "Options" at bounding box center [866, 15] width 50 height 16
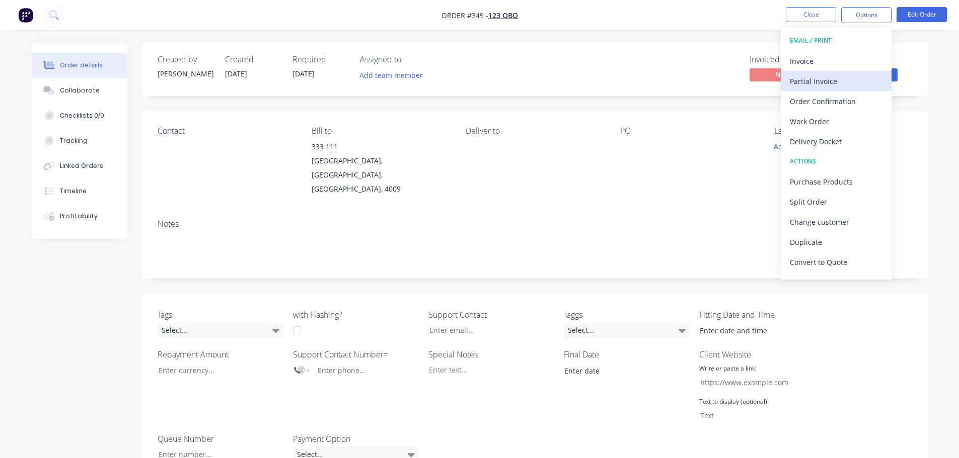
click at [836, 75] on div "Partial Invoice" at bounding box center [836, 81] width 93 height 15
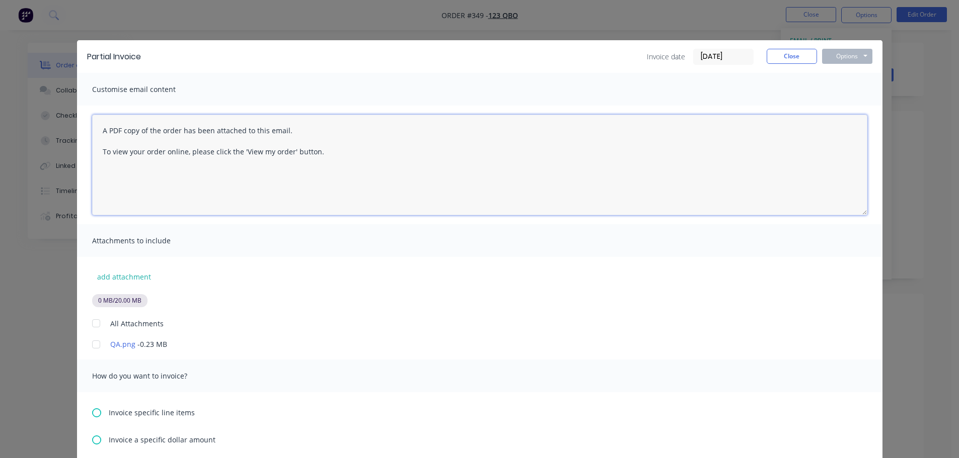
click at [373, 149] on textarea "A PDF copy of the order has been attached to this email. To view your order onl…" at bounding box center [479, 165] width 775 height 101
type textarea "123123"
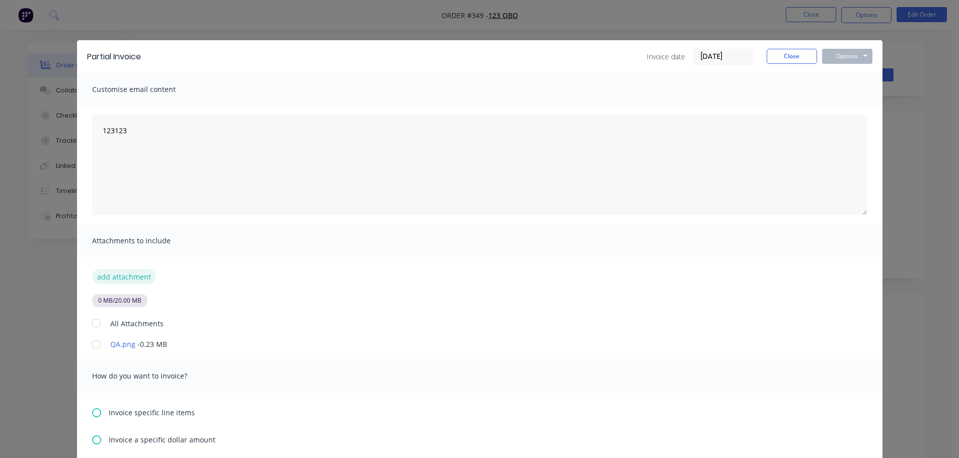
click at [129, 270] on button "add attachment" at bounding box center [124, 276] width 64 height 15
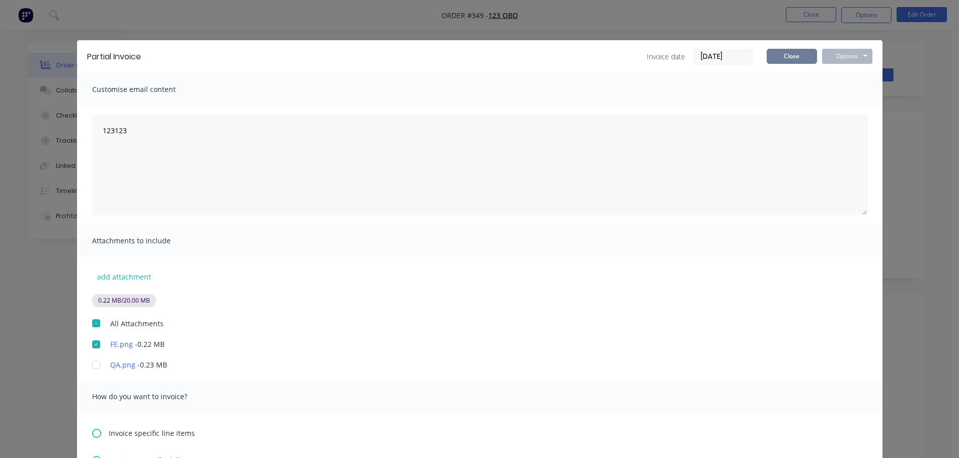
click at [795, 57] on button "Close" at bounding box center [791, 56] width 50 height 15
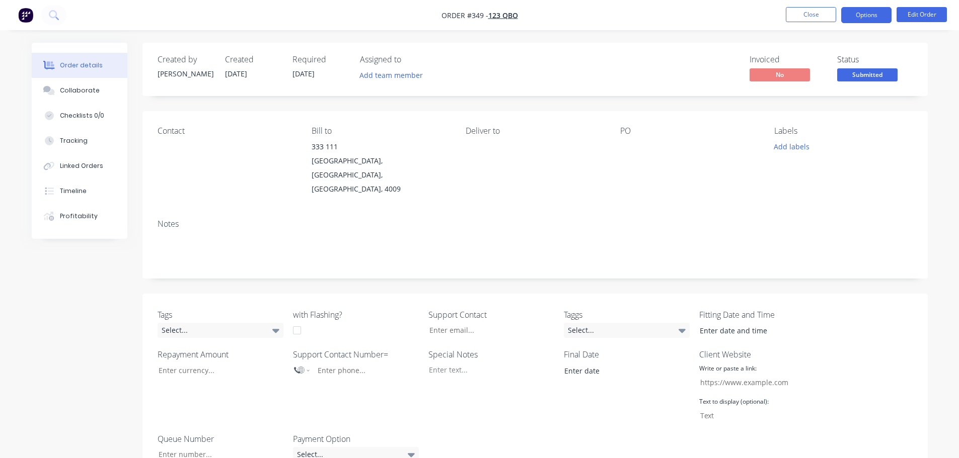
click at [862, 22] on button "Options" at bounding box center [866, 15] width 50 height 16
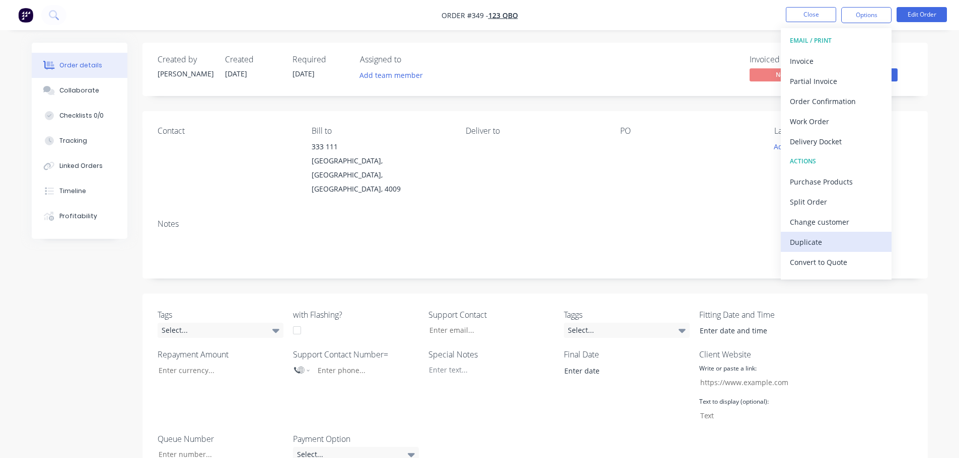
click at [823, 243] on div "Duplicate" at bounding box center [836, 242] width 93 height 15
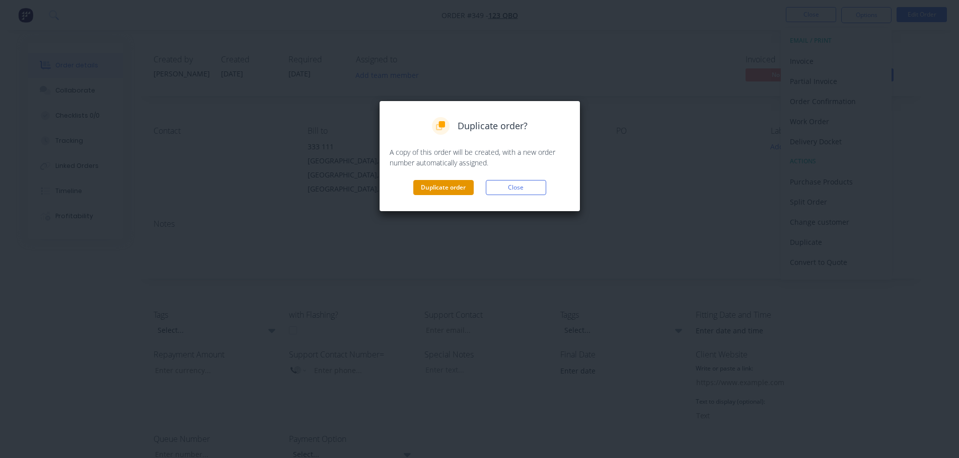
click at [454, 186] on button "Duplicate order" at bounding box center [443, 187] width 60 height 15
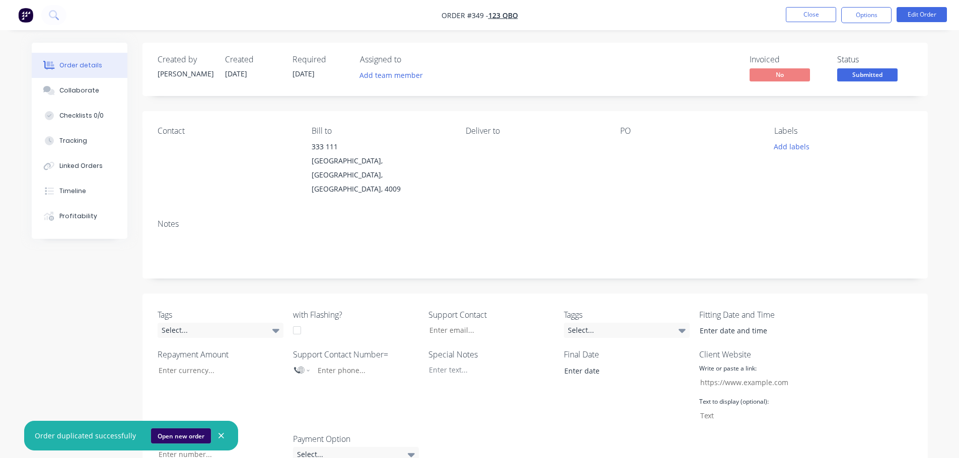
click at [186, 436] on button "Open new order" at bounding box center [181, 436] width 60 height 15
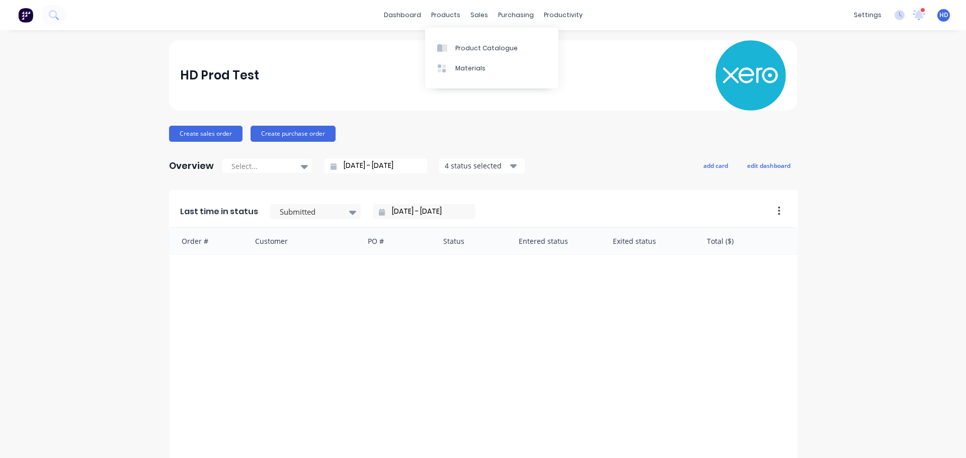
click at [459, 36] on div "Product Catalogue Materials" at bounding box center [491, 58] width 133 height 61
click at [467, 42] on link "Product Catalogue" at bounding box center [491, 48] width 133 height 20
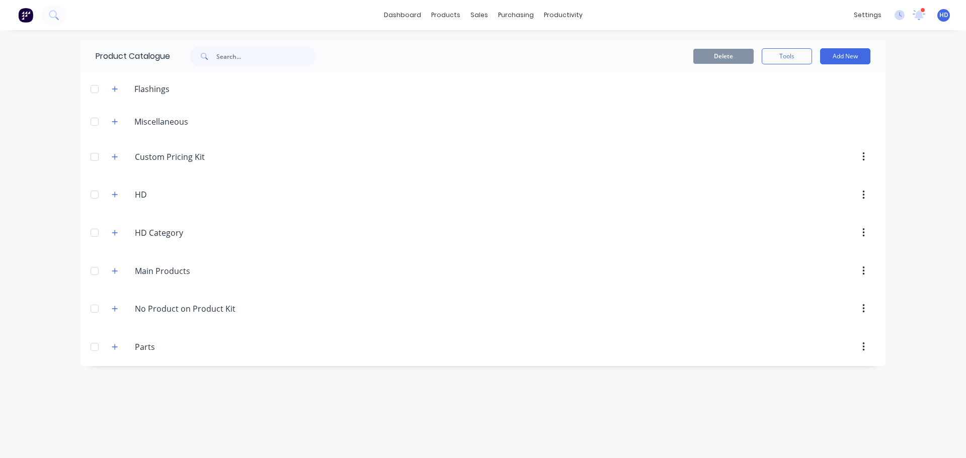
click at [120, 275] on span at bounding box center [115, 271] width 13 height 13
click at [117, 268] on icon "button" at bounding box center [115, 271] width 6 height 7
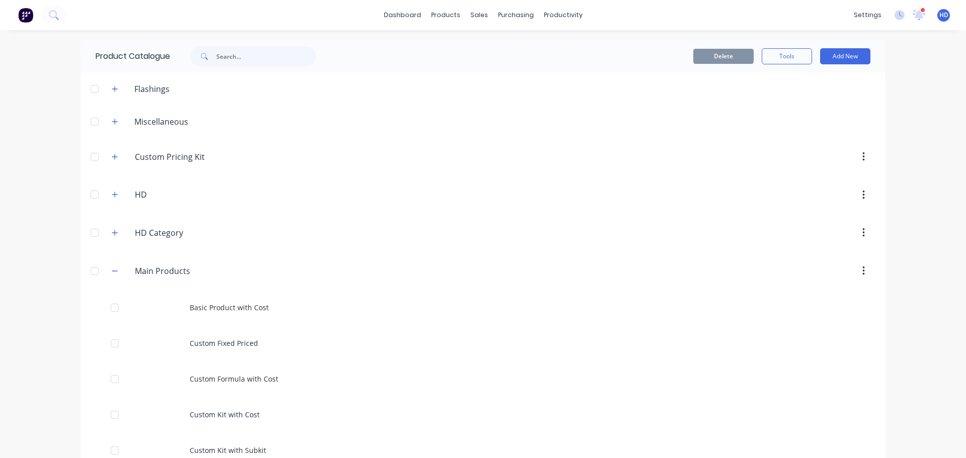
scroll to position [151, 0]
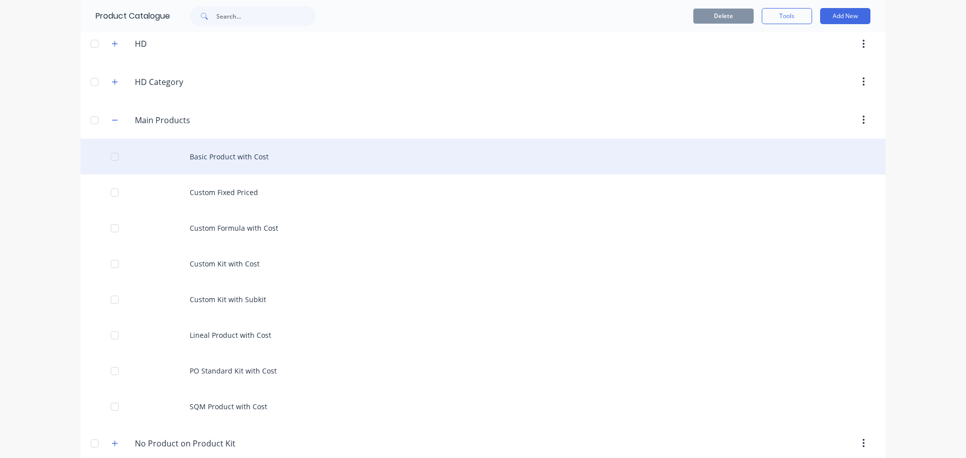
click at [256, 160] on div "Basic Product with Cost" at bounding box center [483, 157] width 805 height 36
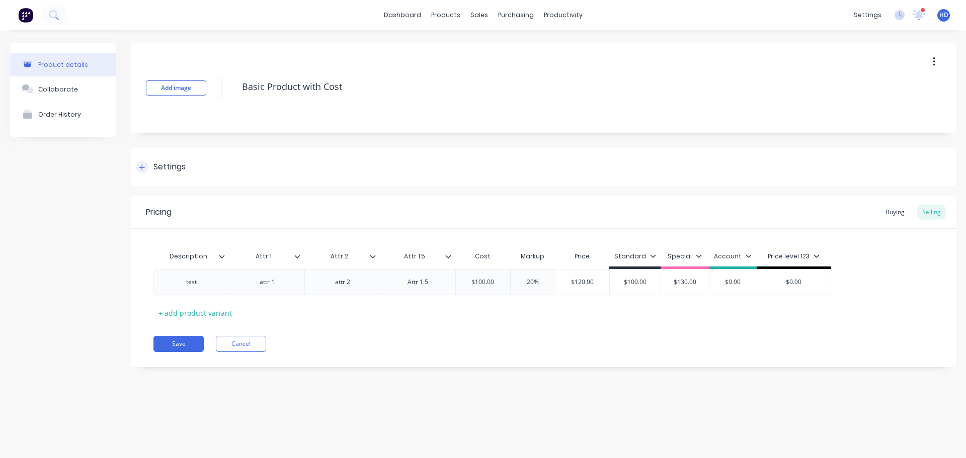
click at [159, 161] on div "Settings" at bounding box center [543, 167] width 825 height 38
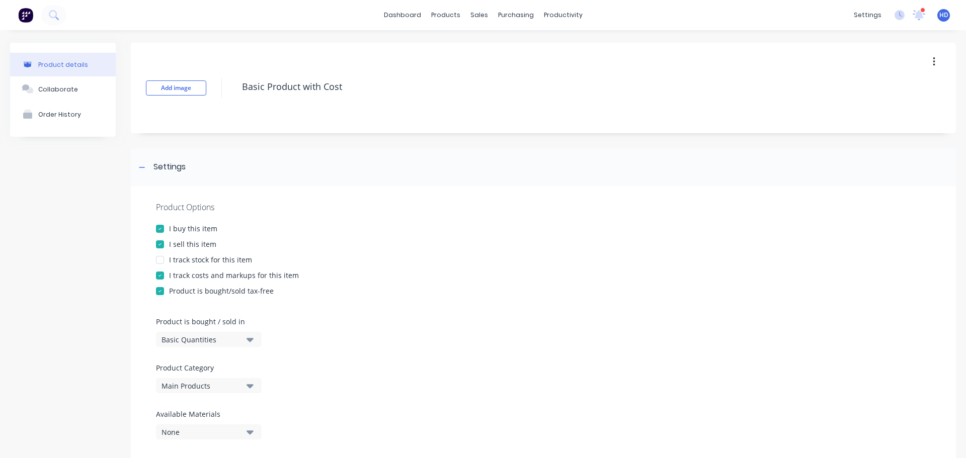
click at [159, 256] on div at bounding box center [160, 260] width 20 height 20
type textarea "x"
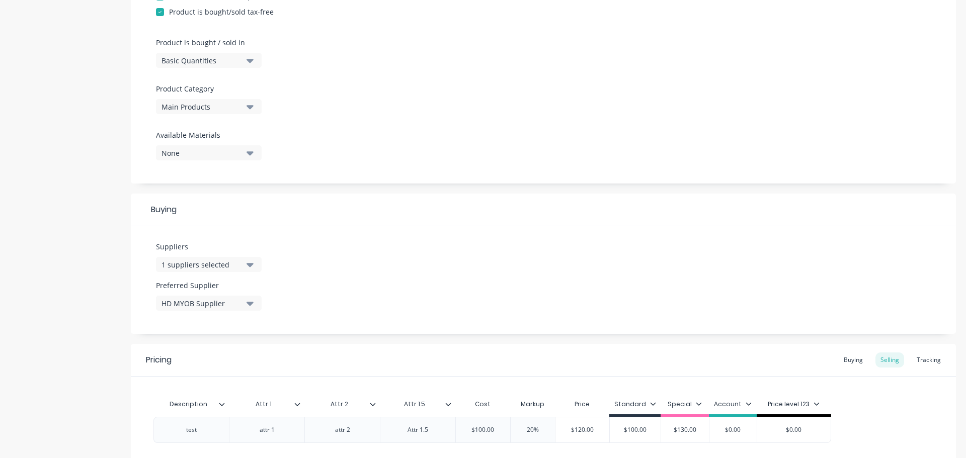
scroll to position [364, 0]
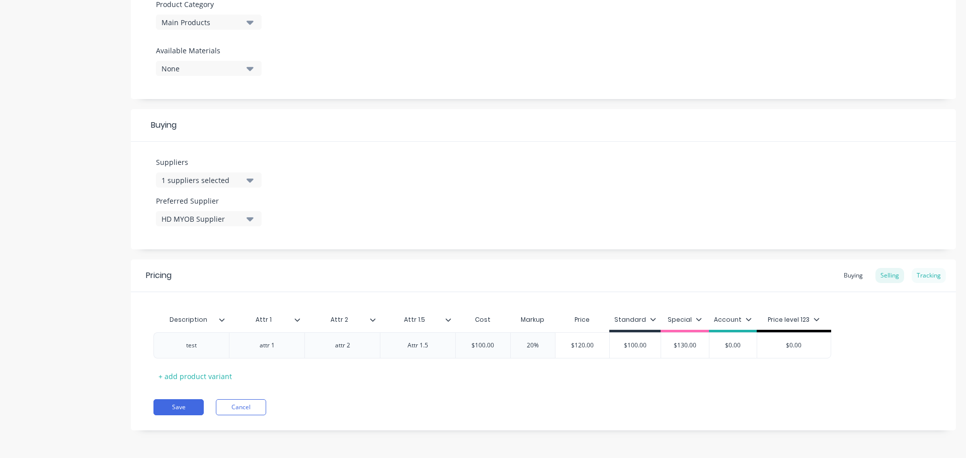
click at [913, 280] on div "Tracking" at bounding box center [929, 275] width 34 height 15
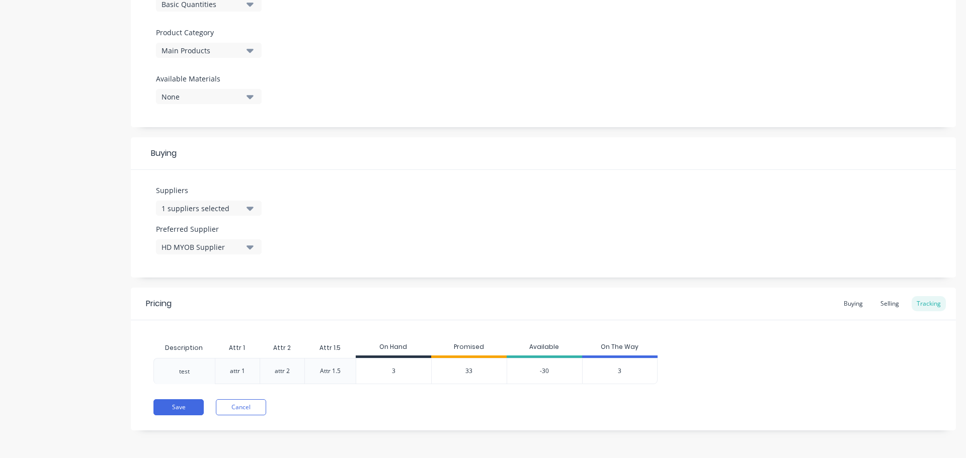
drag, startPoint x: 382, startPoint y: 374, endPoint x: 424, endPoint y: 372, distance: 41.8
click at [424, 372] on input "3" at bounding box center [393, 371] width 75 height 9
type input "1"
type textarea "x"
type input "100"
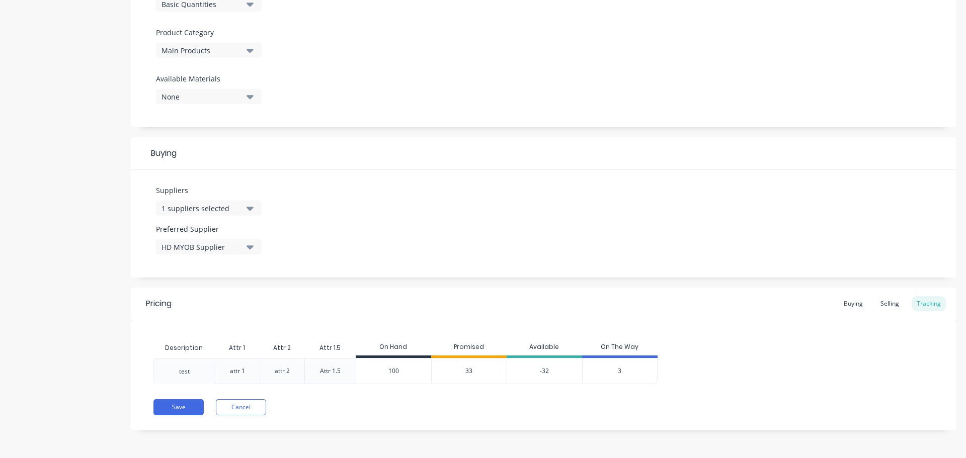
type textarea "x"
type input "1000"
click at [479, 399] on div "Pricing Buying Selling Tracking Description Attr 1 Attr 2 Attr 1.5 On Hand Prom…" at bounding box center [543, 359] width 825 height 143
click at [185, 407] on button "Save" at bounding box center [178, 408] width 50 height 16
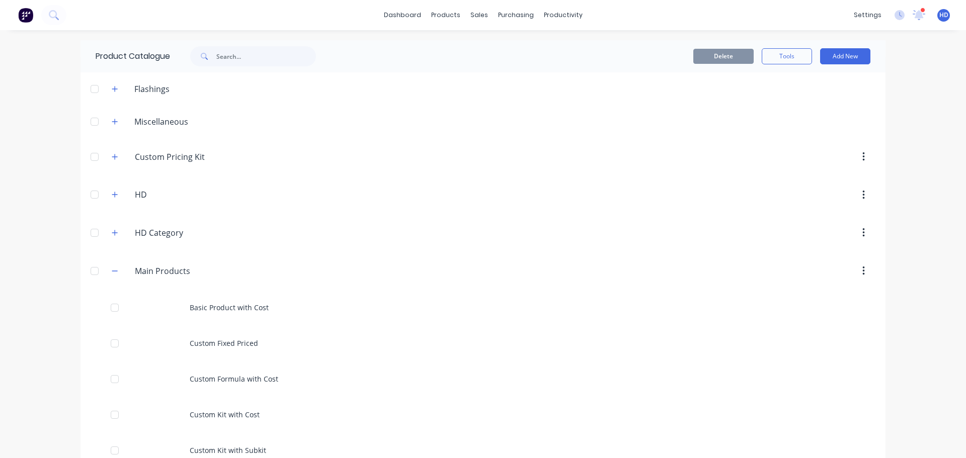
scroll to position [151, 0]
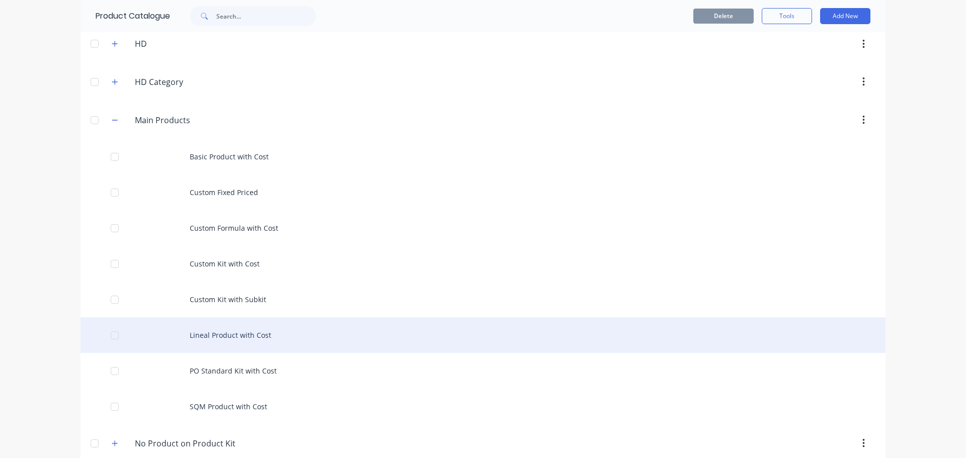
click at [227, 336] on div "Lineal Product with Cost" at bounding box center [483, 336] width 805 height 36
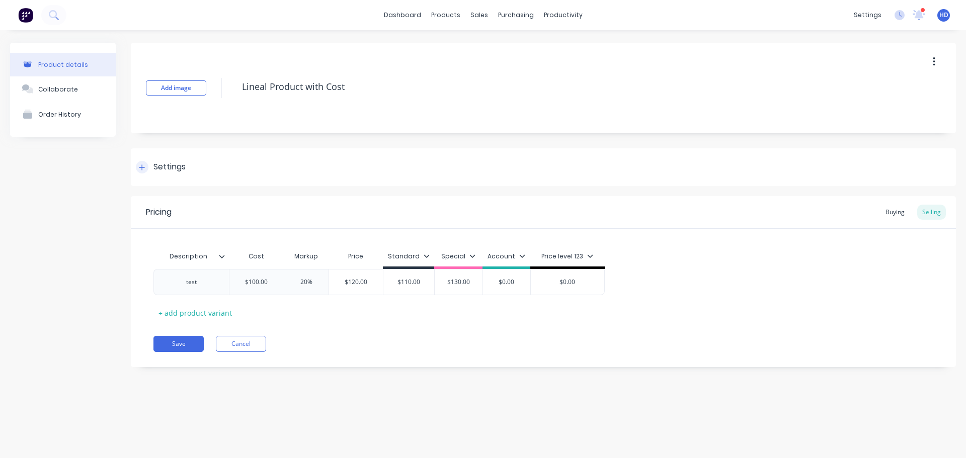
click at [161, 166] on div "Settings" at bounding box center [169, 167] width 32 height 13
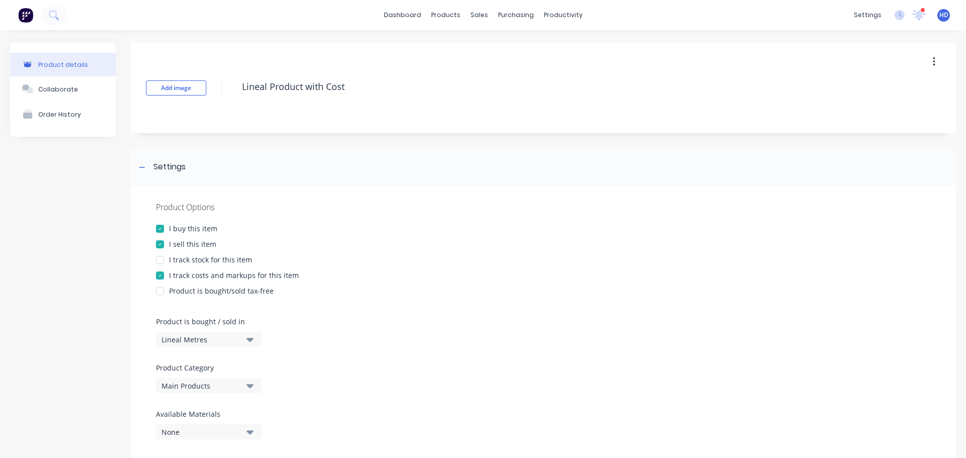
click at [161, 257] on div at bounding box center [160, 260] width 20 height 20
type textarea "x"
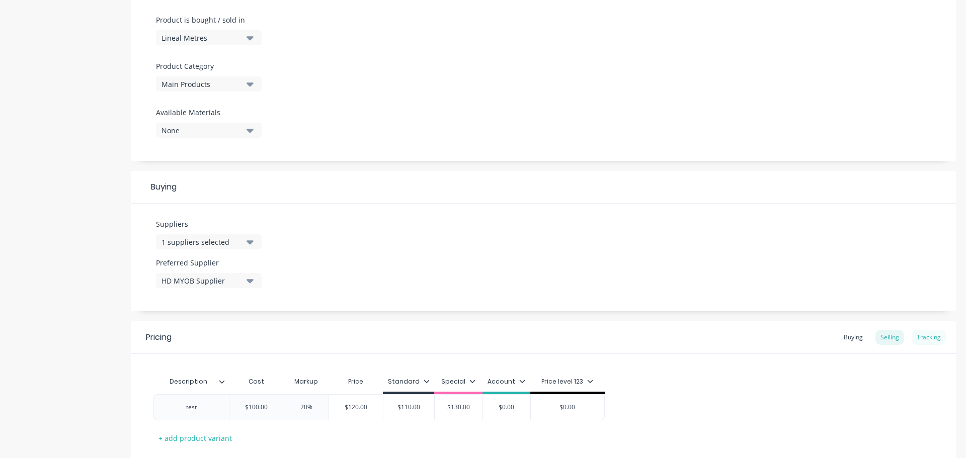
click at [925, 332] on div "Tracking" at bounding box center [929, 337] width 34 height 15
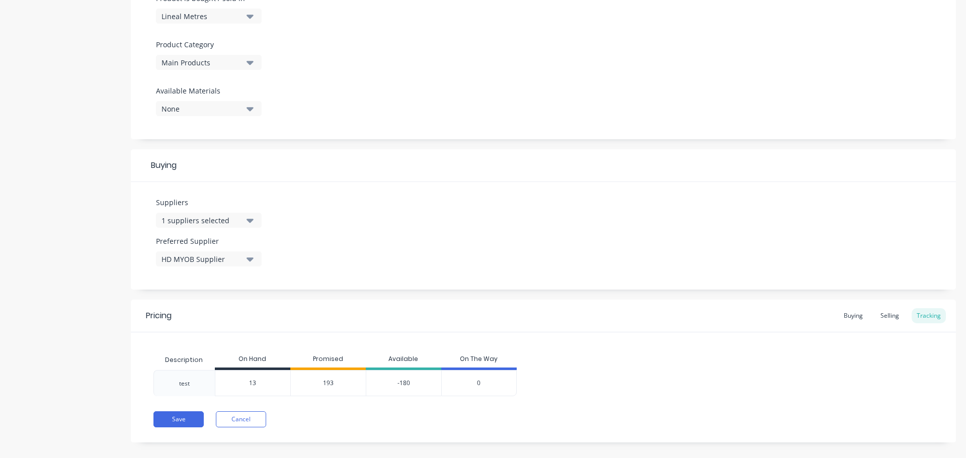
scroll to position [336, 0]
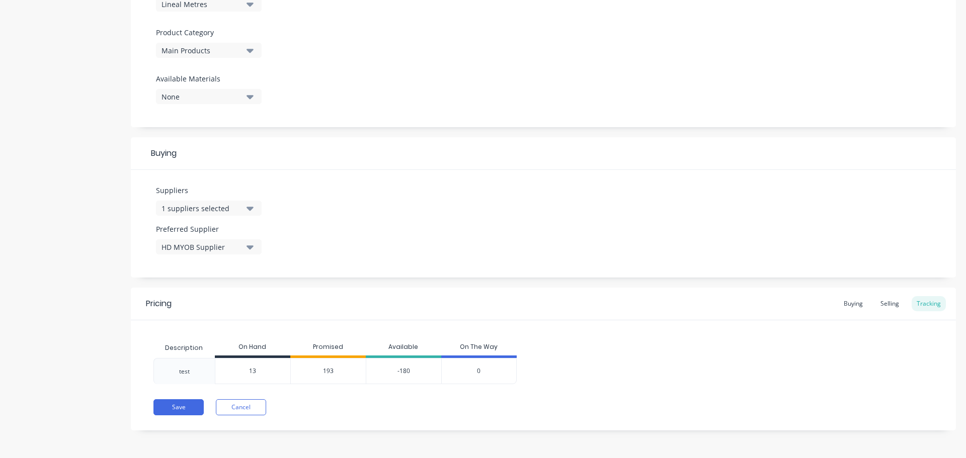
drag, startPoint x: 249, startPoint y: 369, endPoint x: 277, endPoint y: 369, distance: 28.2
click at [277, 369] on input "13" at bounding box center [252, 371] width 75 height 9
type input "1"
type textarea "x"
type input "1000"
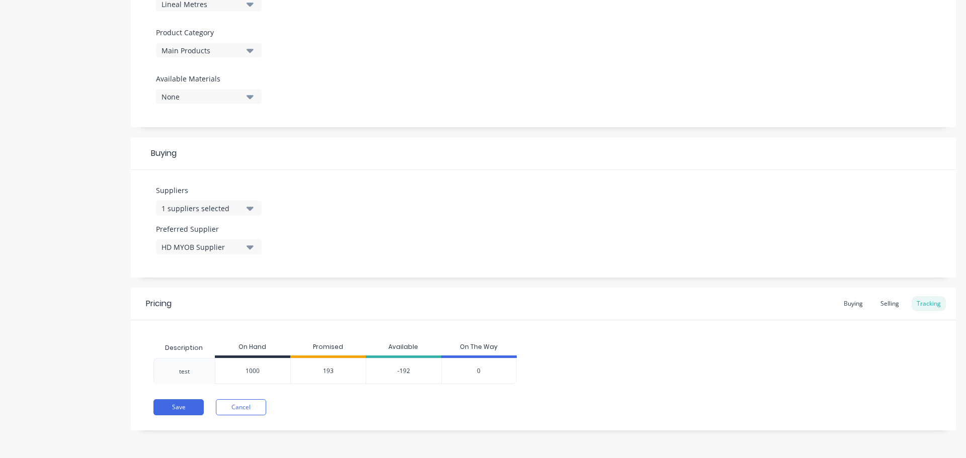
type textarea "x"
type input "1000"
click at [443, 314] on div "Pricing Buying Selling Tracking" at bounding box center [543, 304] width 825 height 33
click at [173, 414] on button "Save" at bounding box center [178, 408] width 50 height 16
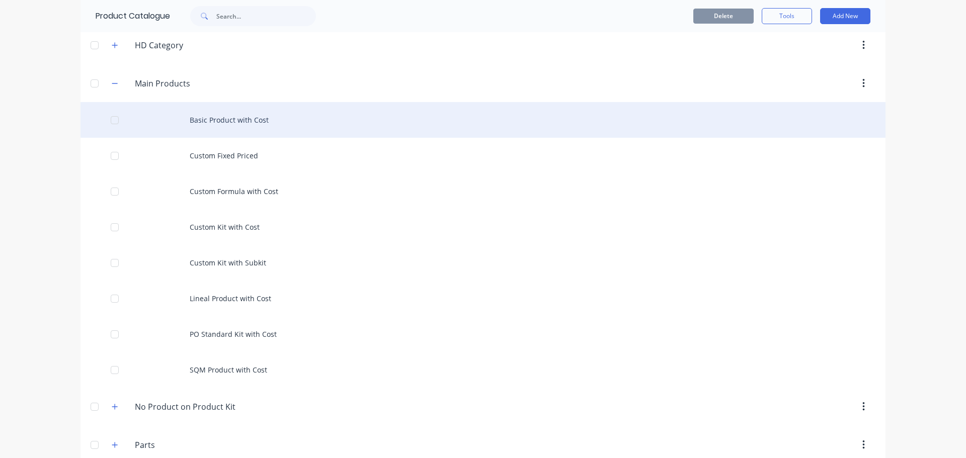
scroll to position [201, 0]
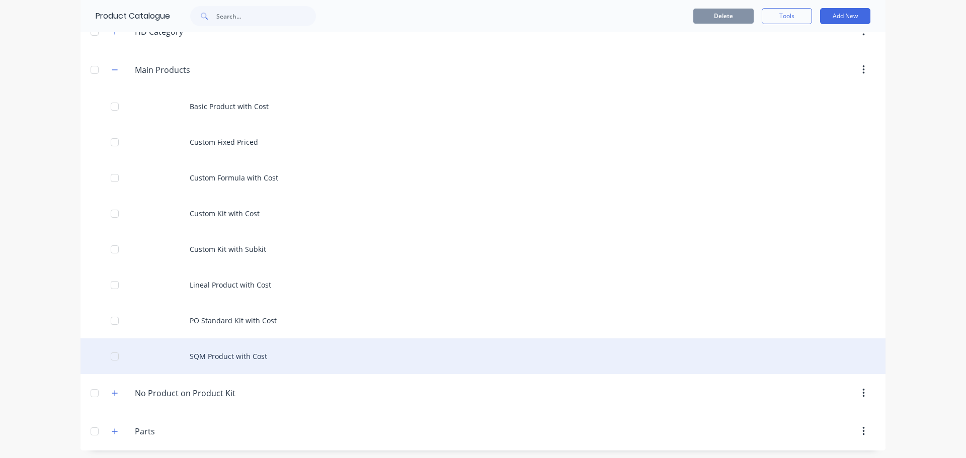
click at [221, 356] on div "SQM Product with Cost" at bounding box center [483, 357] width 805 height 36
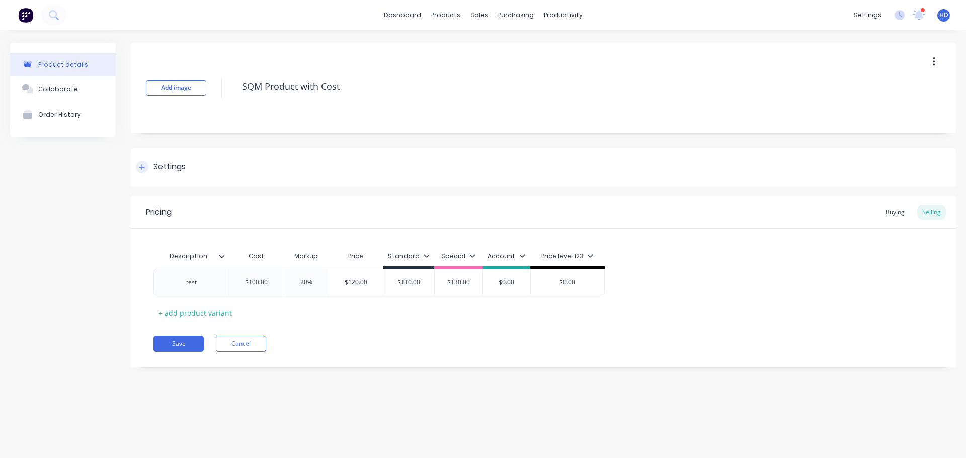
click at [166, 168] on div "Settings" at bounding box center [169, 167] width 32 height 13
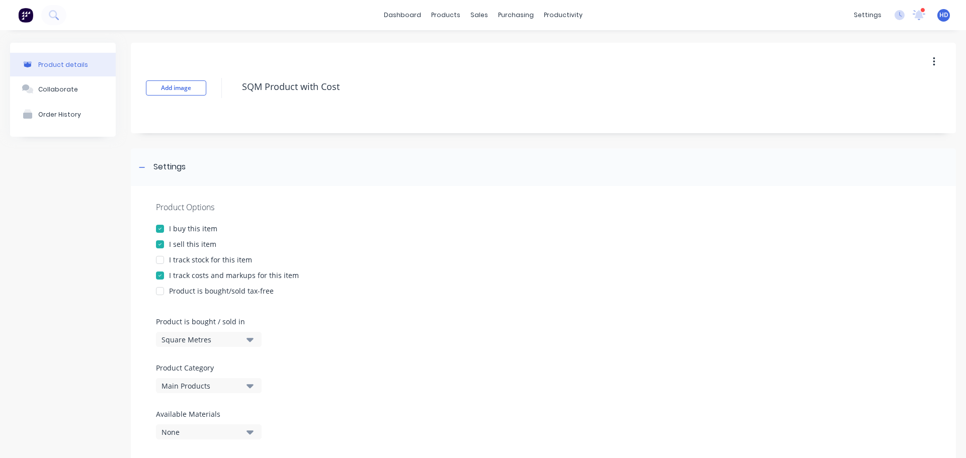
click at [161, 264] on div at bounding box center [160, 260] width 20 height 20
type textarea "x"
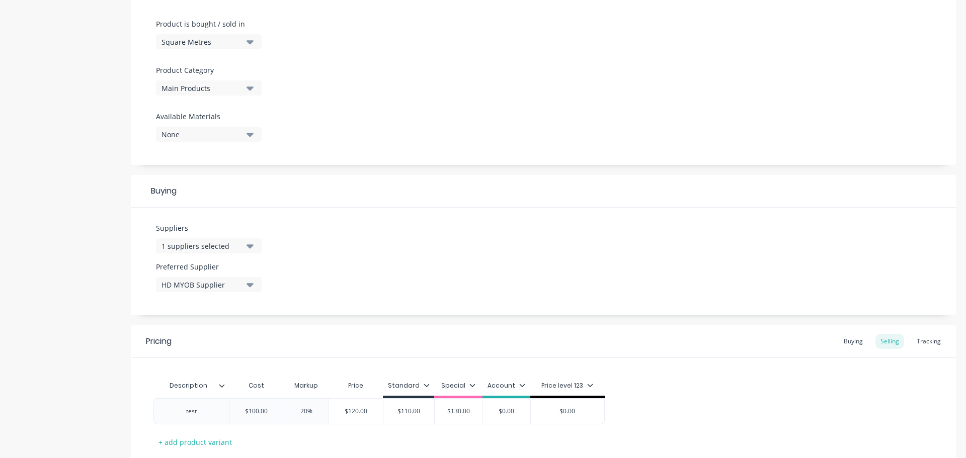
scroll to position [364, 0]
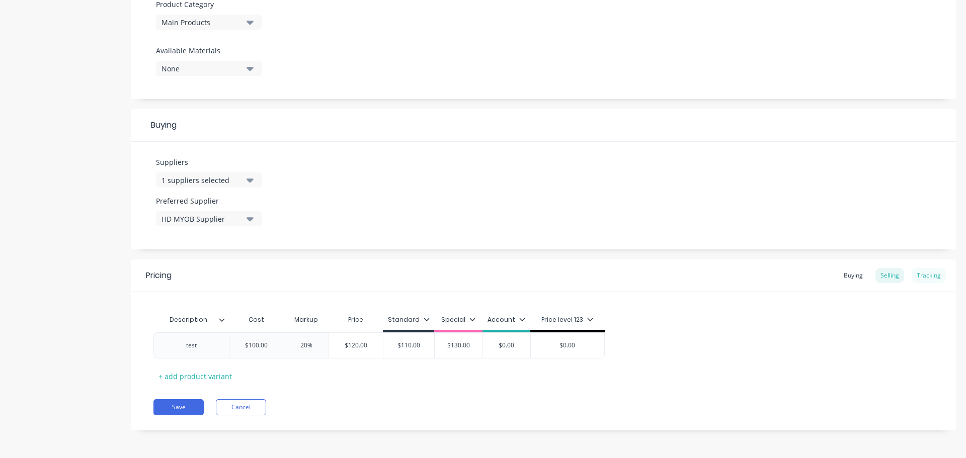
click at [932, 277] on div "Tracking" at bounding box center [929, 275] width 34 height 15
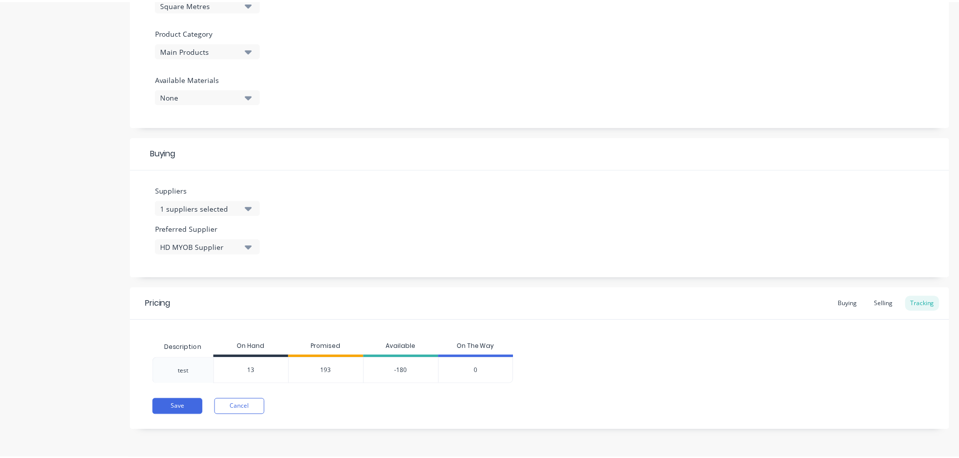
scroll to position [336, 0]
drag, startPoint x: 252, startPoint y: 371, endPoint x: 298, endPoint y: 371, distance: 46.3
click at [298, 371] on div "test 13 13 193 -180 0" at bounding box center [334, 371] width 363 height 26
type input "1"
type textarea "x"
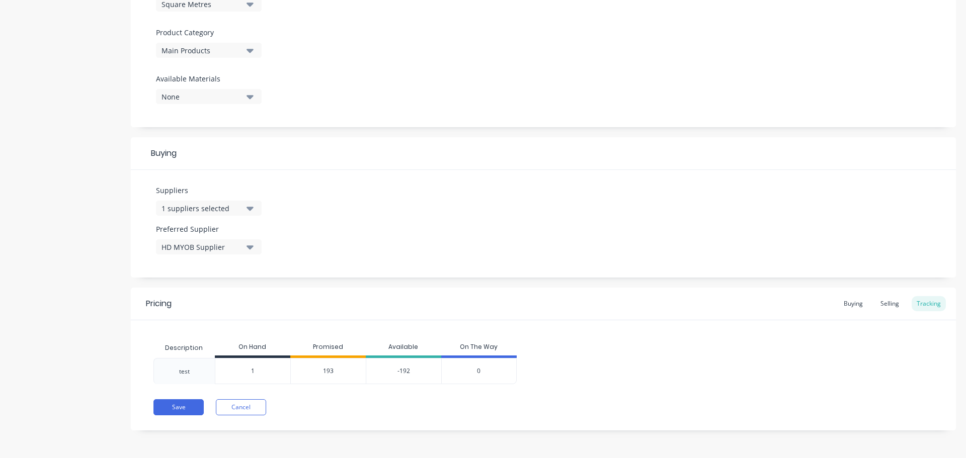
drag, startPoint x: 244, startPoint y: 370, endPoint x: 300, endPoint y: 372, distance: 55.9
click at [300, 372] on div "test 1 1 193 -192 0" at bounding box center [334, 371] width 363 height 26
type input "1000"
type textarea "x"
type input "1000"
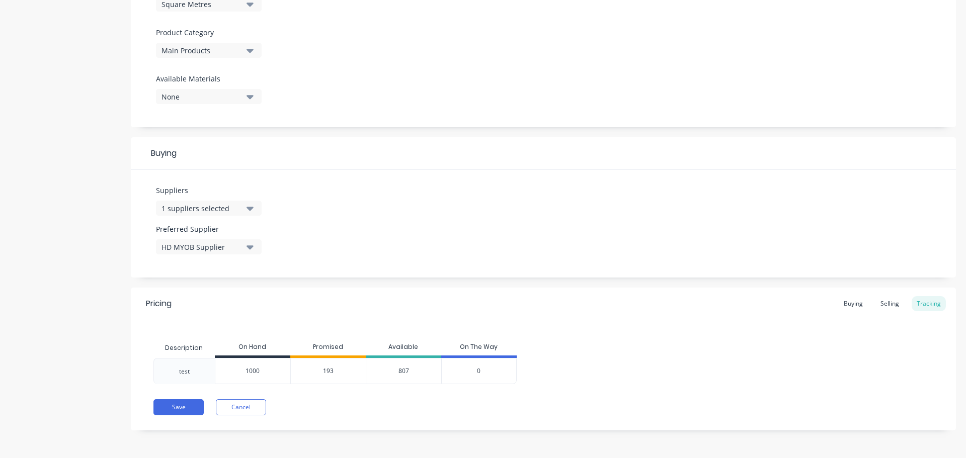
click at [422, 389] on div "Pricing Buying Selling Tracking Description On Hand Promised Available On The W…" at bounding box center [543, 359] width 825 height 143
click at [176, 399] on div "Pricing Buying Selling Tracking Description On Hand Promised Available On The W…" at bounding box center [543, 359] width 825 height 143
click at [175, 402] on button "Save" at bounding box center [178, 408] width 50 height 16
type textarea "x"
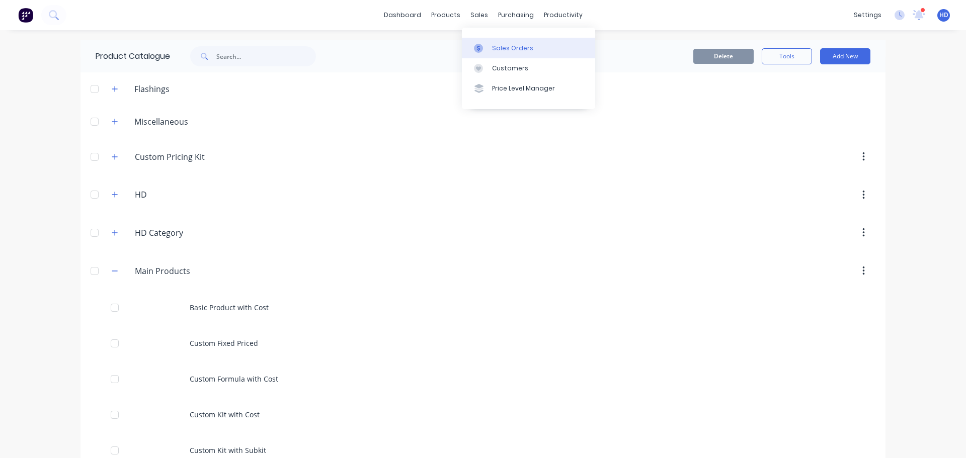
click at [511, 51] on div "Sales Orders" at bounding box center [512, 48] width 41 height 9
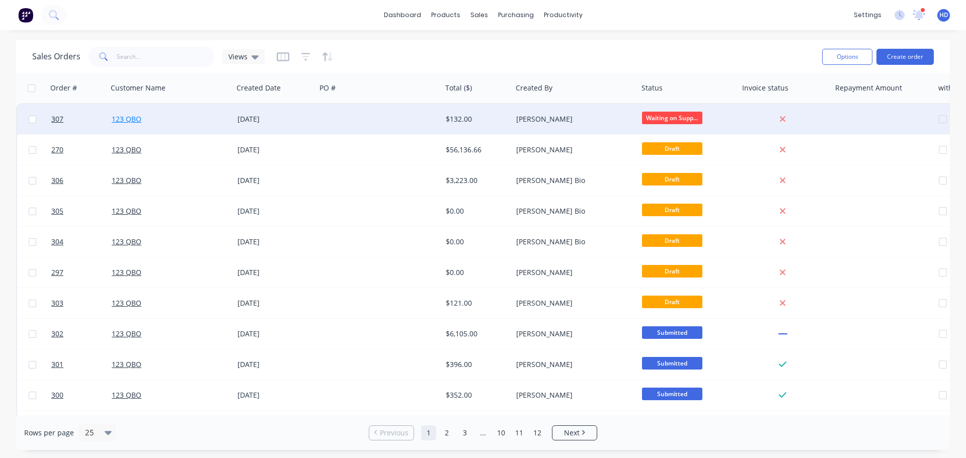
click at [130, 117] on link "123 QBO" at bounding box center [127, 119] width 30 height 10
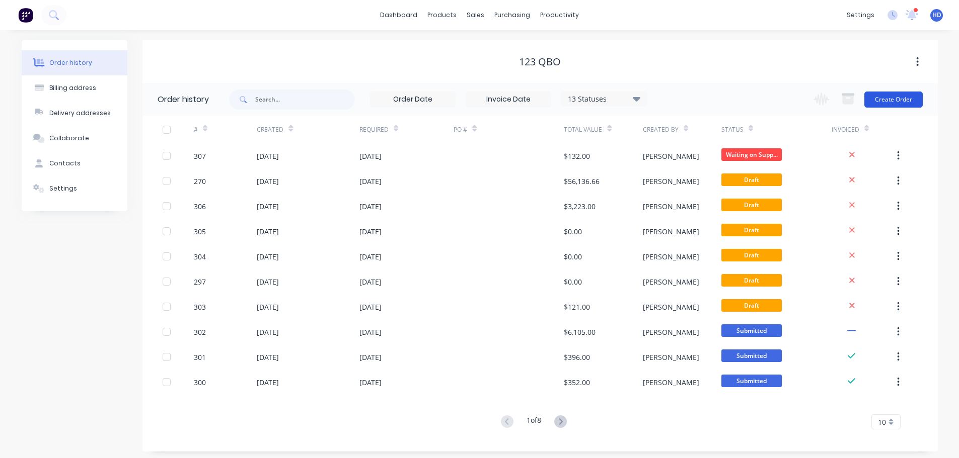
click at [907, 98] on button "Create Order" at bounding box center [893, 100] width 58 height 16
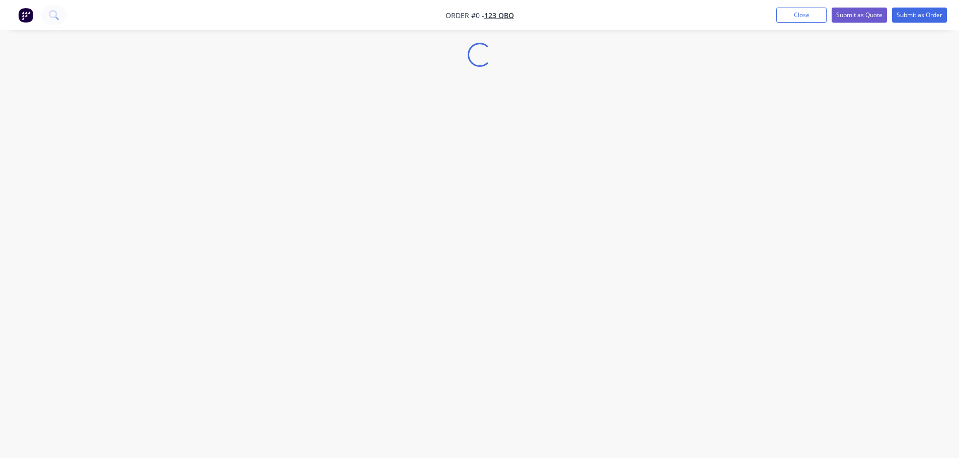
select select "AU"
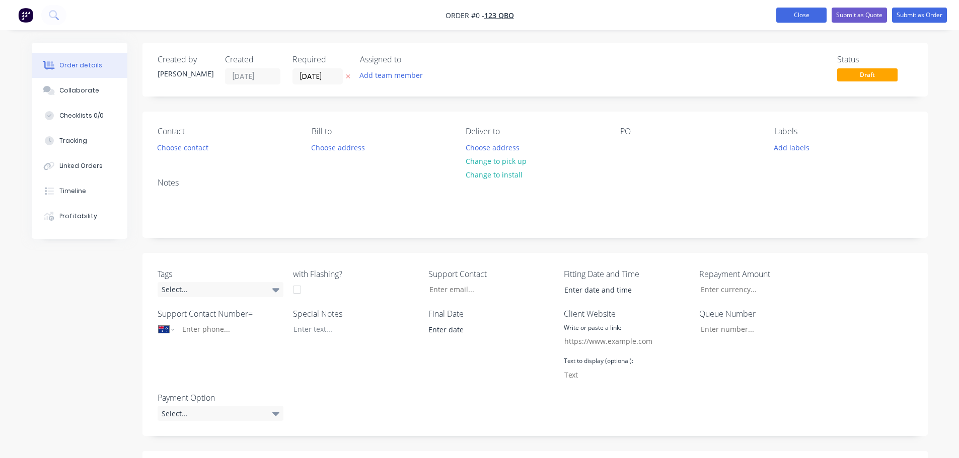
click at [806, 22] on button "Close" at bounding box center [801, 15] width 50 height 15
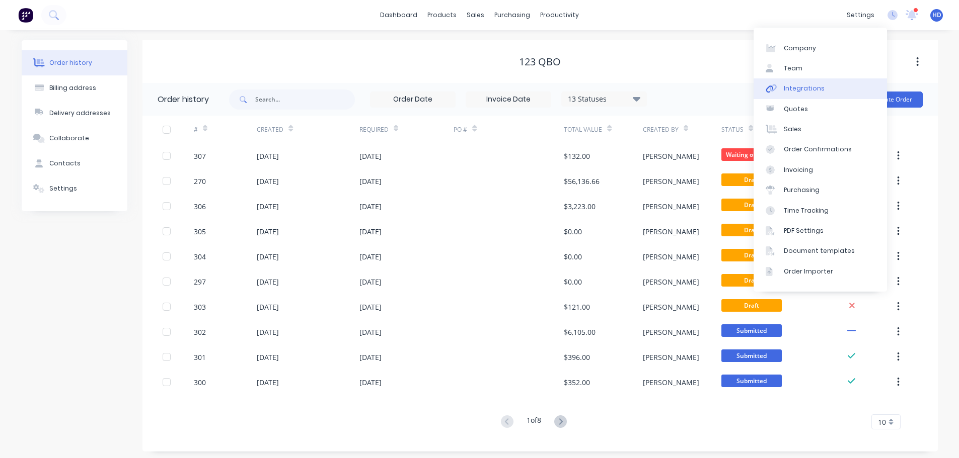
click at [810, 85] on div "Integrations" at bounding box center [803, 88] width 41 height 9
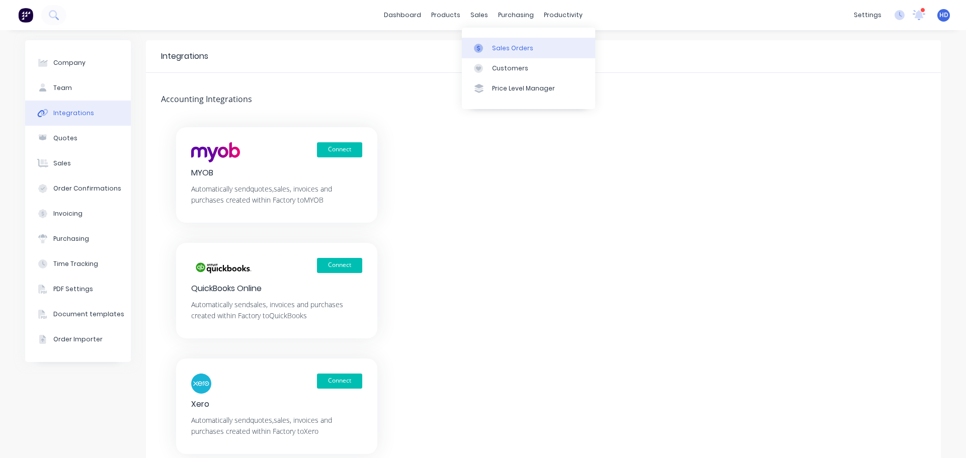
click at [510, 39] on link "Sales Orders" at bounding box center [528, 48] width 133 height 20
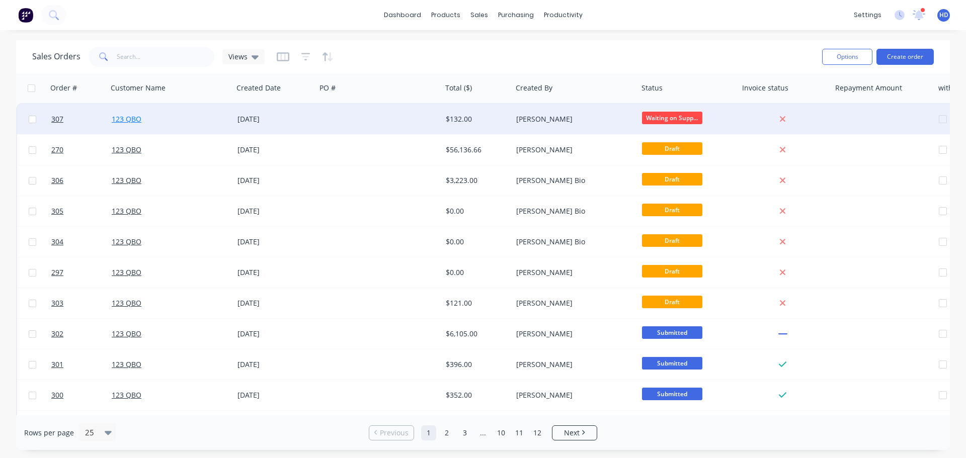
click at [129, 117] on link "123 QBO" at bounding box center [127, 119] width 30 height 10
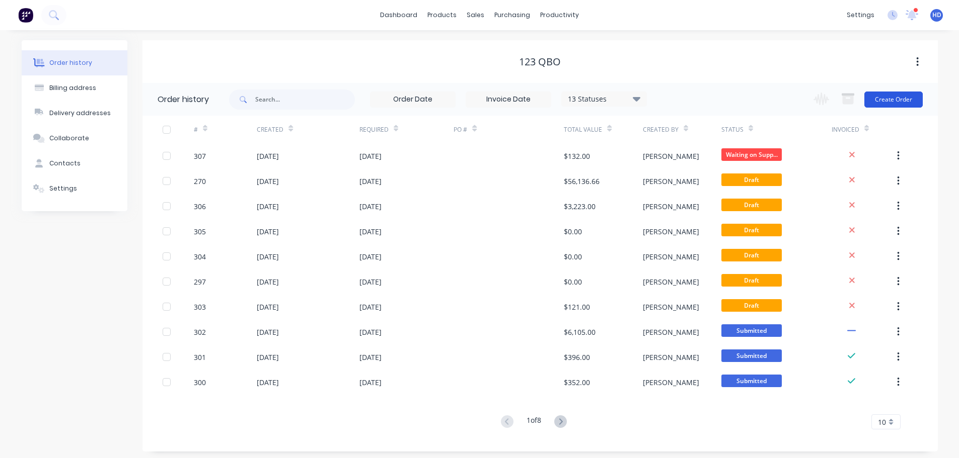
click at [900, 97] on button "Create Order" at bounding box center [893, 100] width 58 height 16
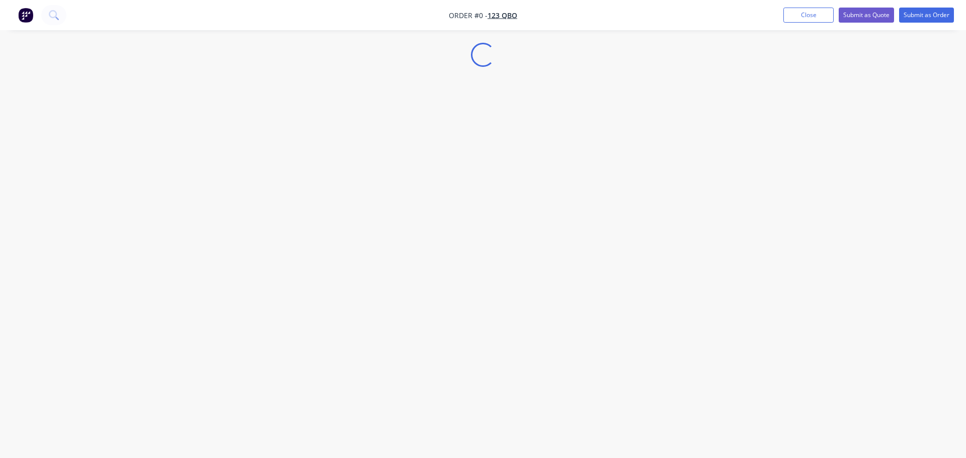
select select "AU"
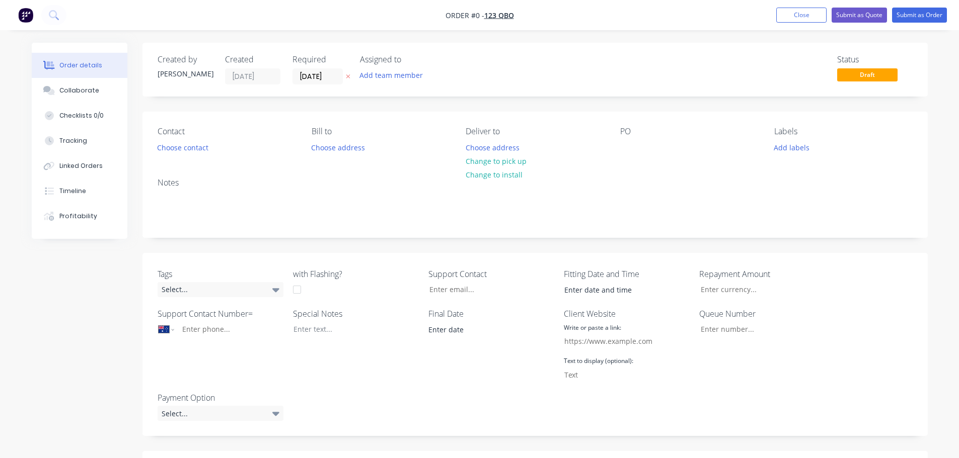
scroll to position [252, 0]
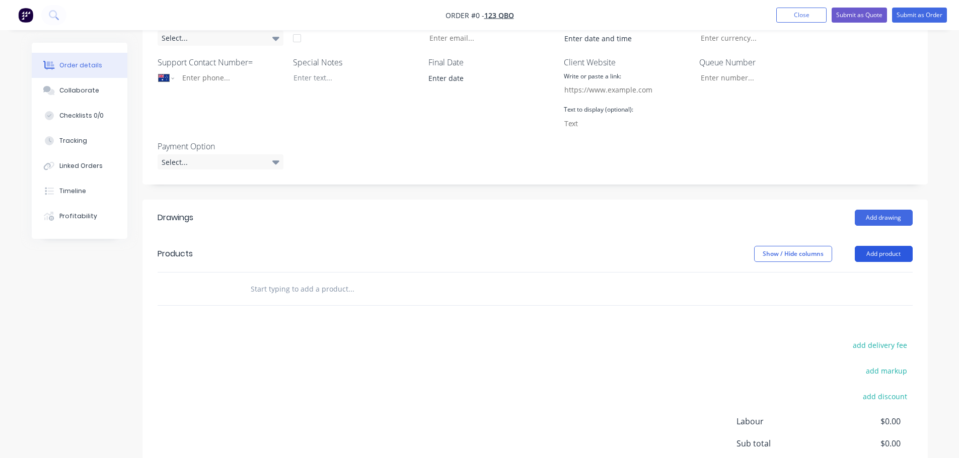
click at [889, 258] on button "Add product" at bounding box center [883, 254] width 58 height 16
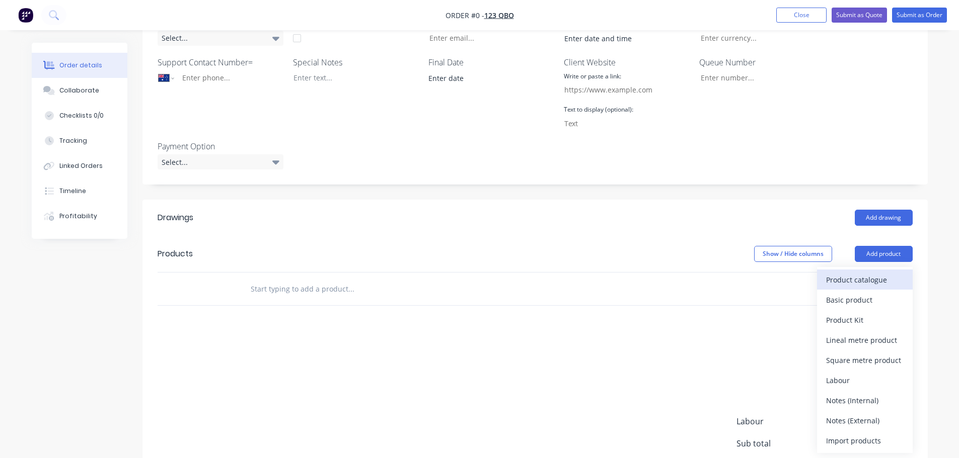
click at [865, 282] on div "Product catalogue" at bounding box center [864, 280] width 77 height 15
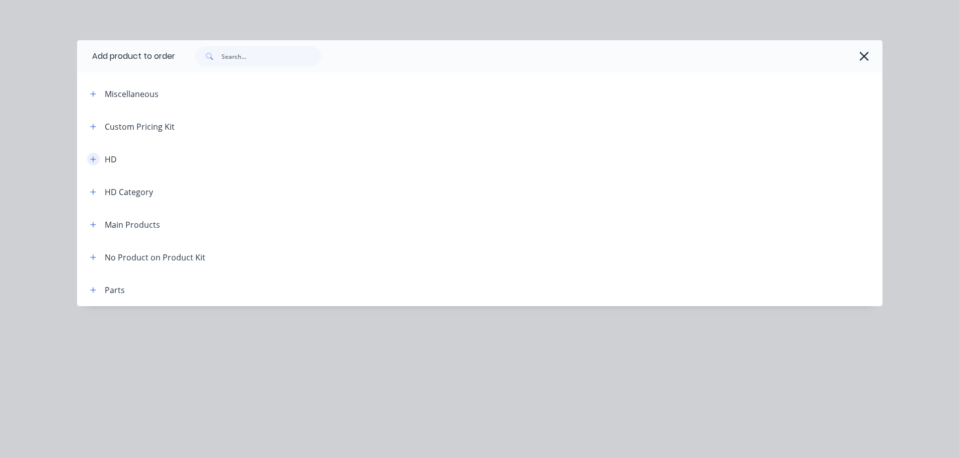
click at [91, 160] on icon "button" at bounding box center [93, 159] width 6 height 6
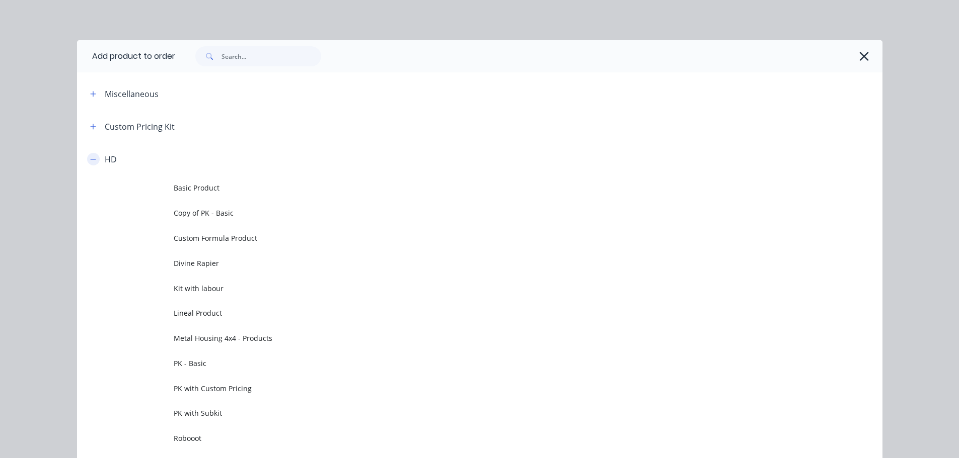
click at [90, 156] on icon "button" at bounding box center [93, 159] width 6 height 7
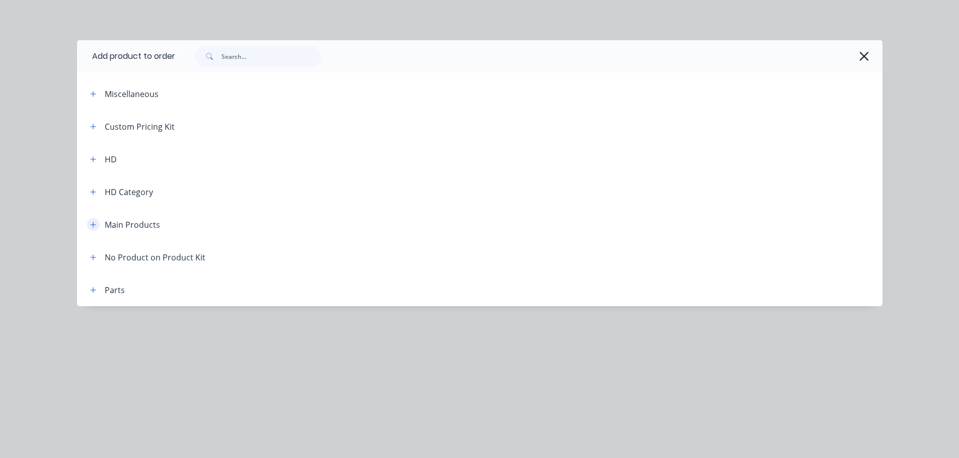
click at [97, 227] on button "button" at bounding box center [93, 224] width 13 height 13
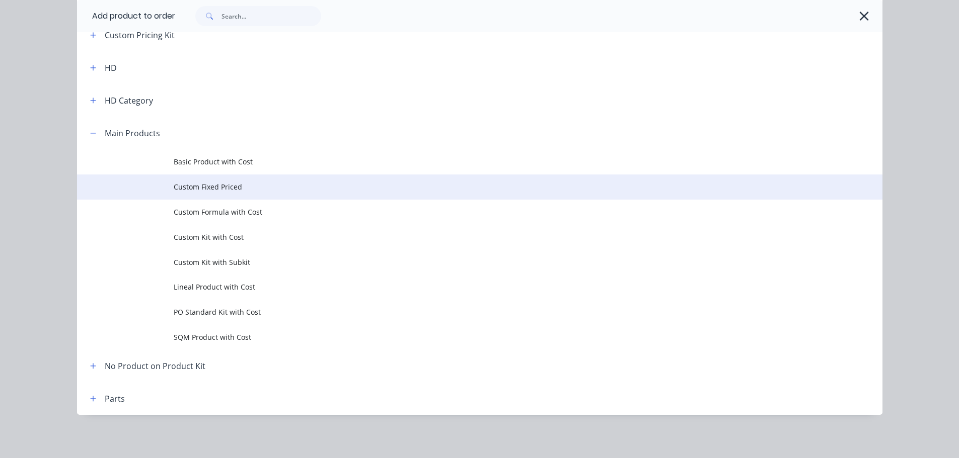
scroll to position [93, 0]
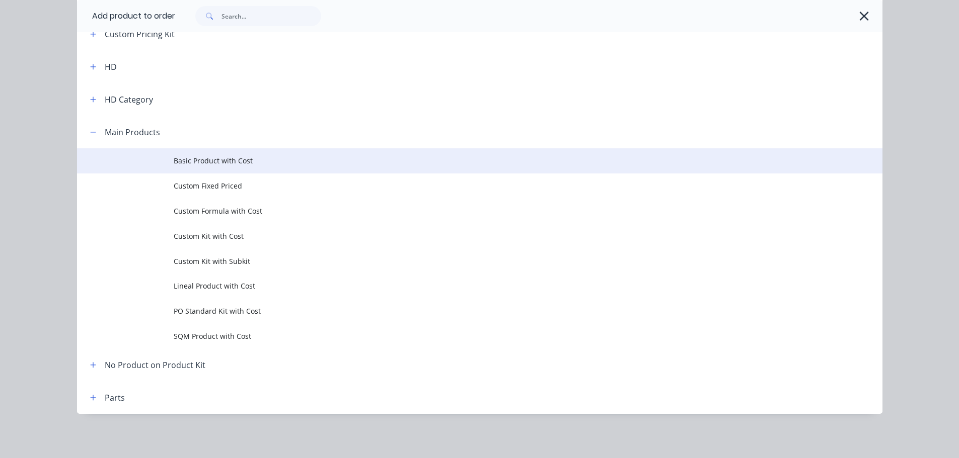
click at [225, 155] on span "Basic Product with Cost" at bounding box center [457, 160] width 567 height 11
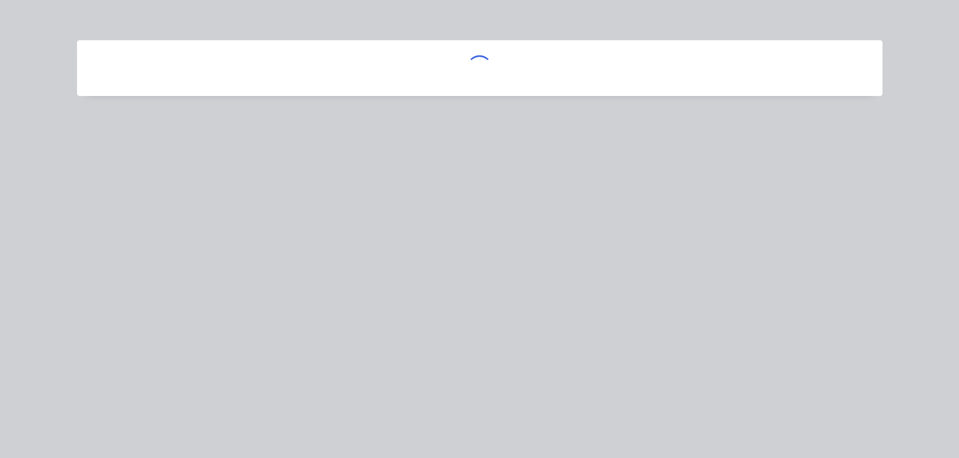
scroll to position [0, 0]
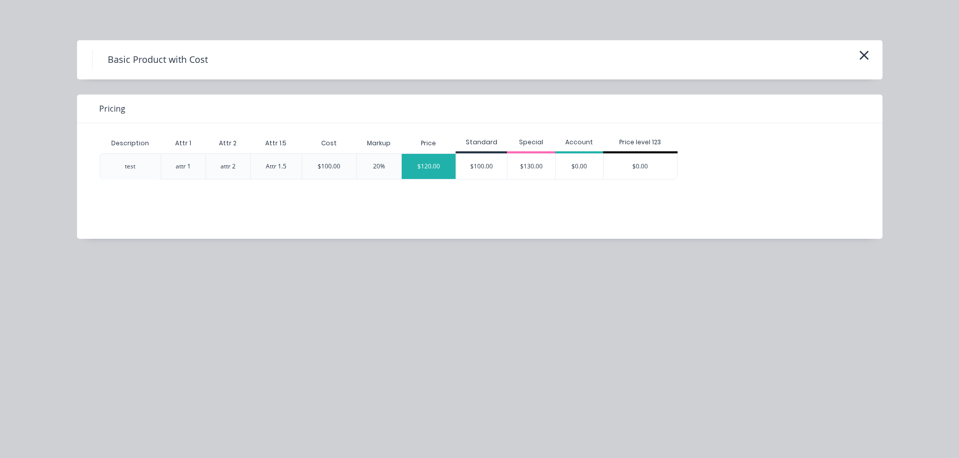
click at [420, 166] on div "$120.00" at bounding box center [429, 166] width 54 height 25
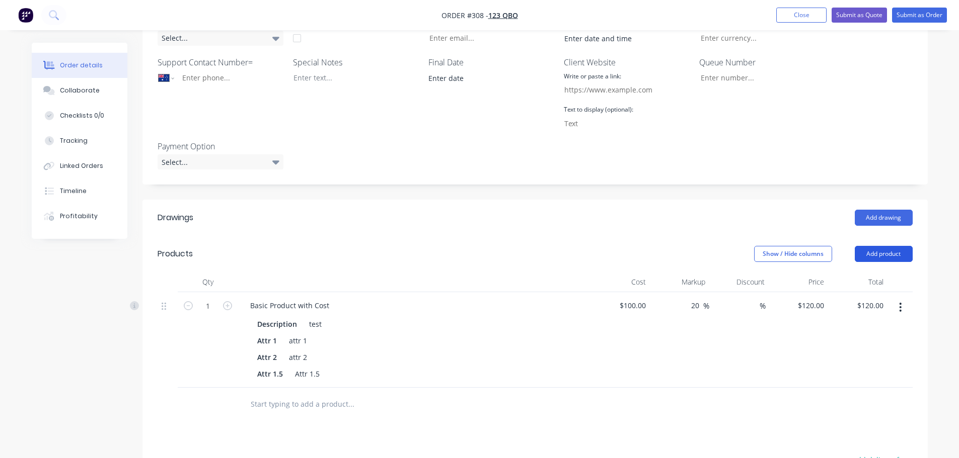
click at [893, 254] on button "Add product" at bounding box center [883, 254] width 58 height 16
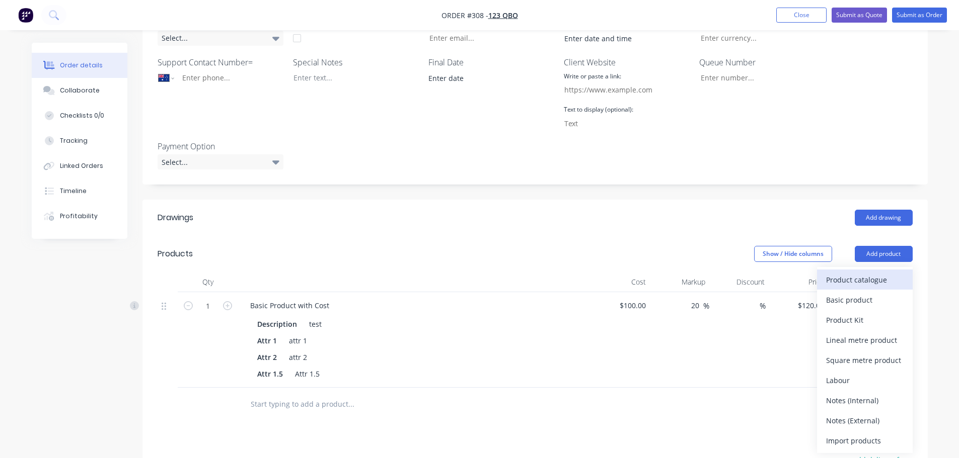
click at [858, 280] on div "Product catalogue" at bounding box center [864, 280] width 77 height 15
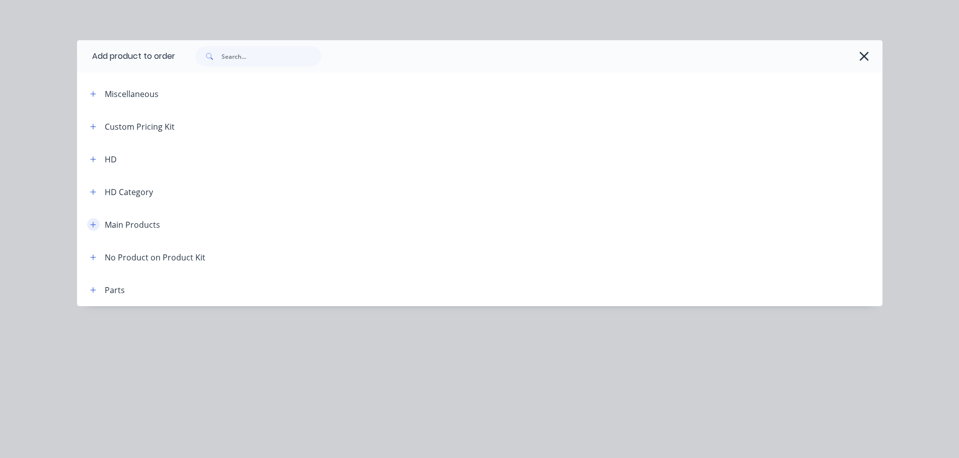
click at [90, 225] on icon "button" at bounding box center [93, 224] width 6 height 7
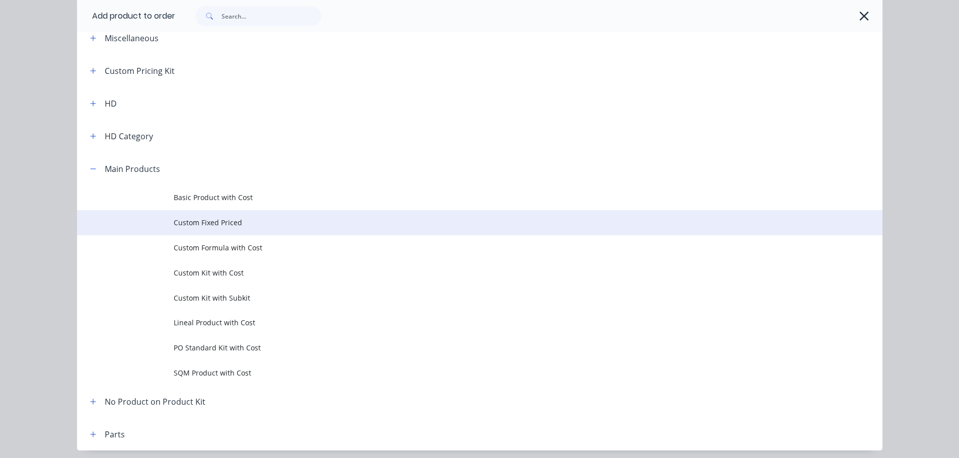
scroll to position [93, 0]
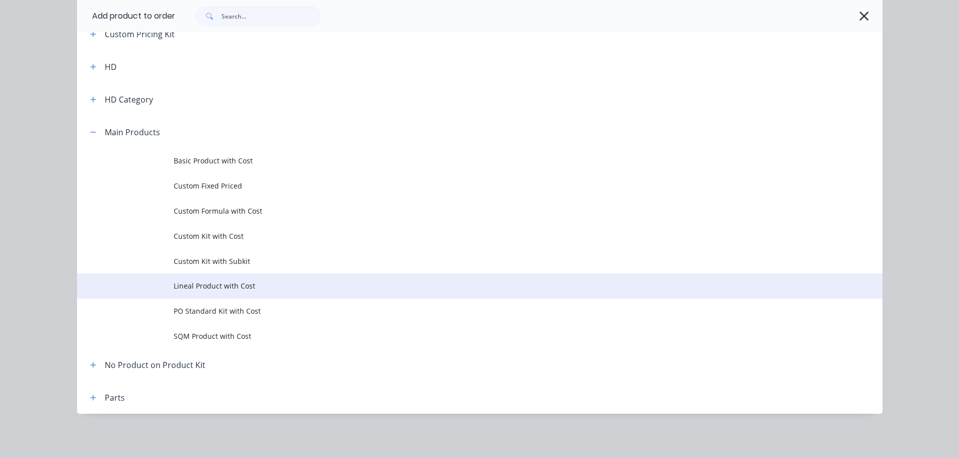
click at [238, 292] on td "Lineal Product with Cost" at bounding box center [528, 286] width 708 height 25
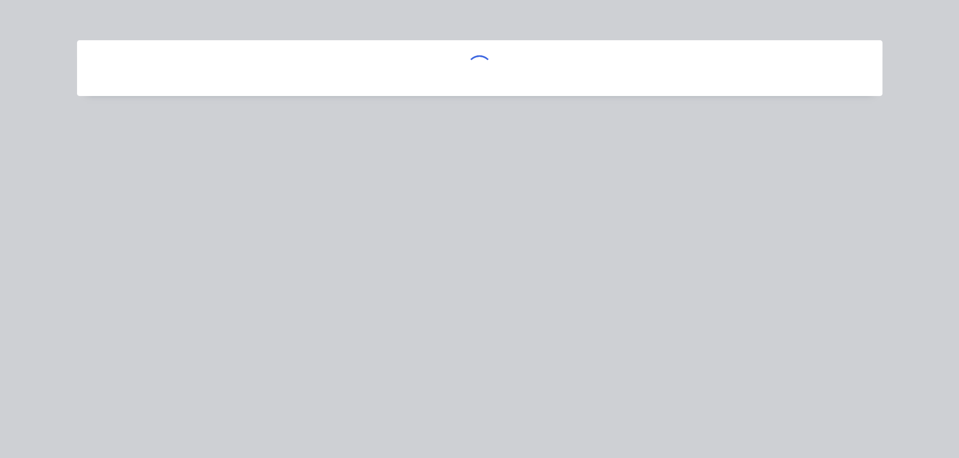
scroll to position [0, 0]
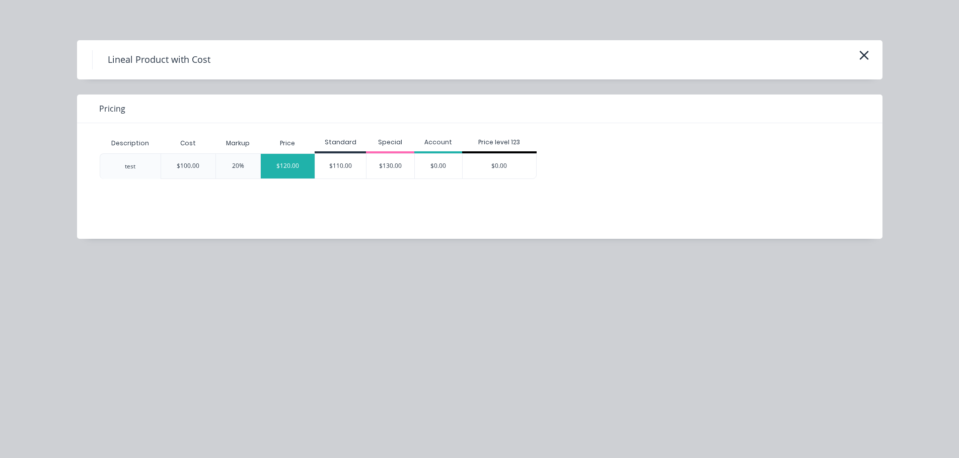
click at [286, 163] on div "$120.00" at bounding box center [288, 166] width 54 height 25
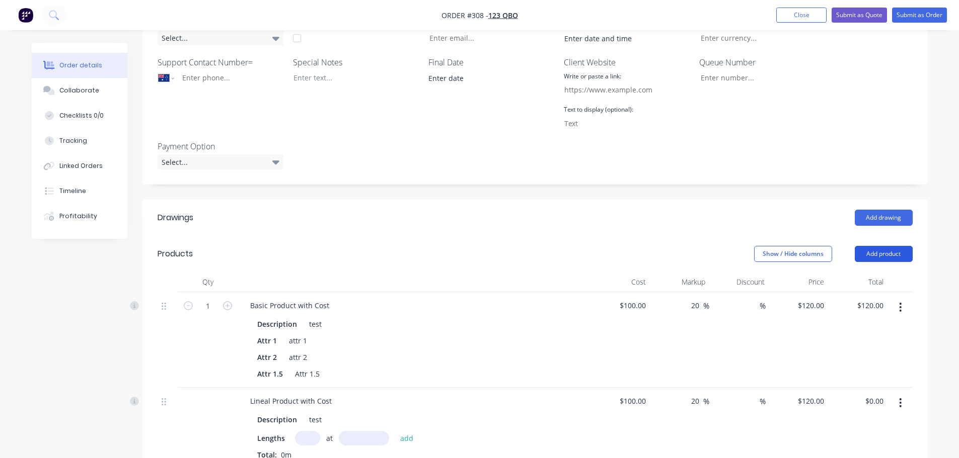
click at [894, 254] on button "Add product" at bounding box center [883, 254] width 58 height 16
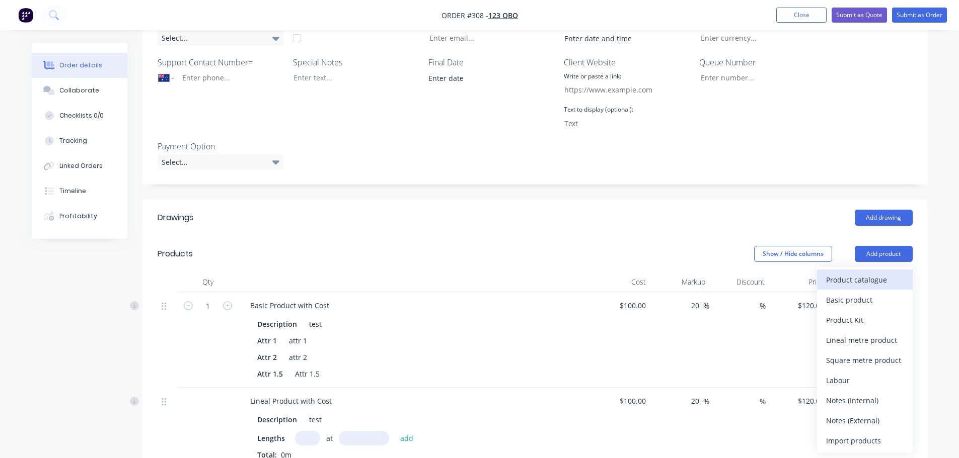
click at [868, 273] on div "Product catalogue" at bounding box center [864, 280] width 77 height 15
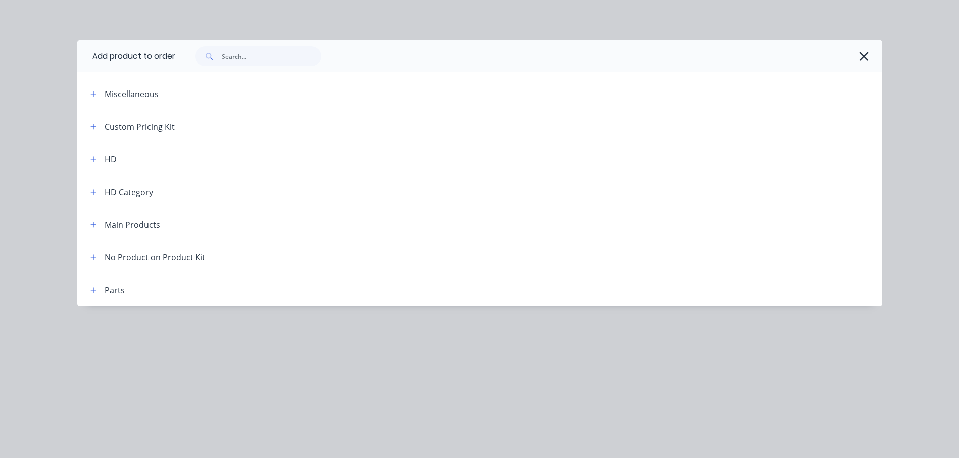
click at [105, 227] on div "Main Products" at bounding box center [132, 225] width 55 height 12
click at [93, 225] on icon "button" at bounding box center [93, 225] width 6 height 6
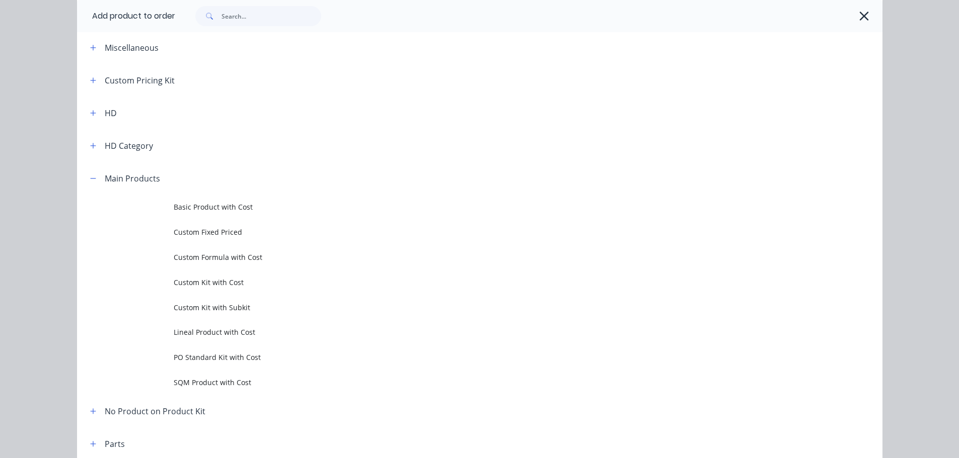
scroll to position [93, 0]
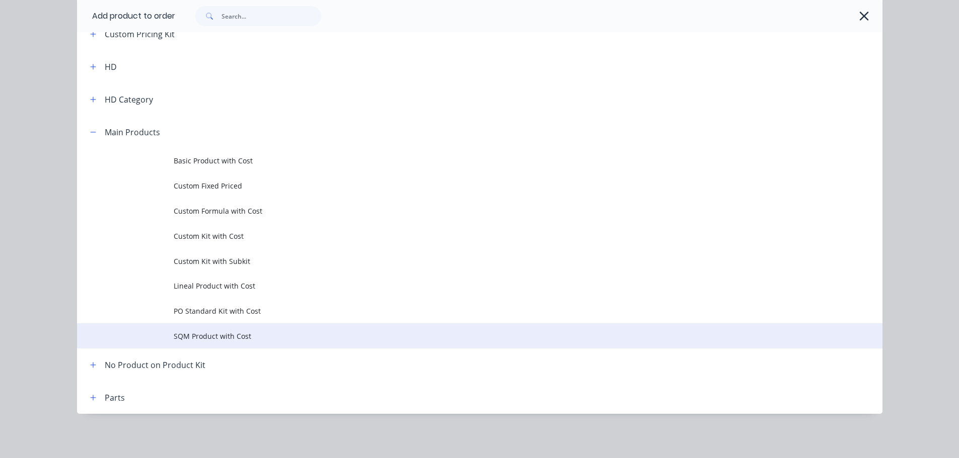
click at [218, 341] on span "SQM Product with Cost" at bounding box center [457, 336] width 567 height 11
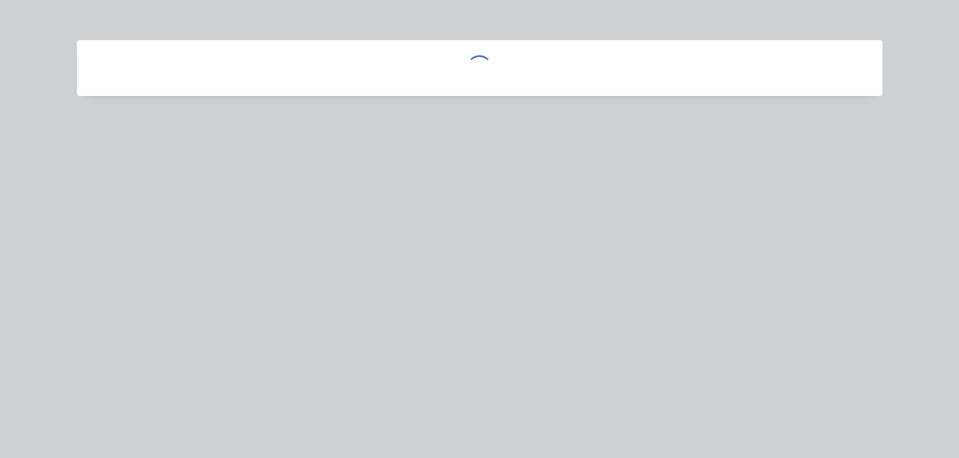
scroll to position [0, 0]
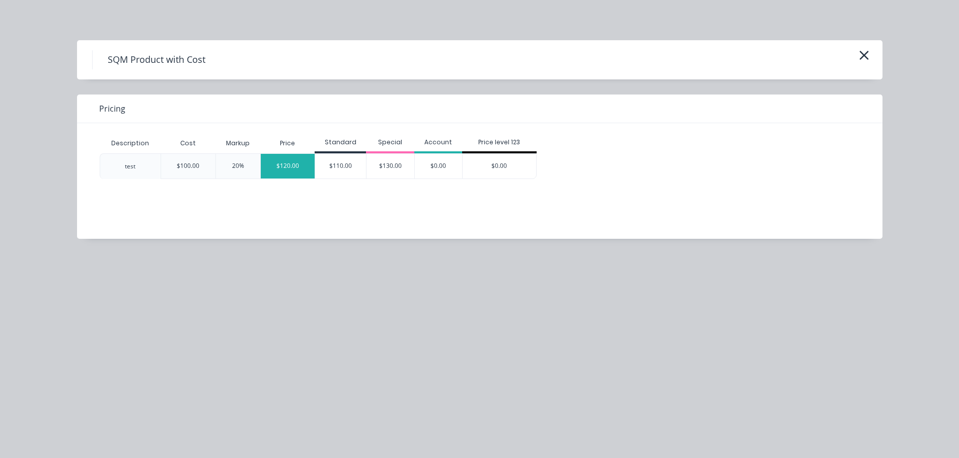
click at [272, 161] on div "$120.00" at bounding box center [288, 166] width 54 height 25
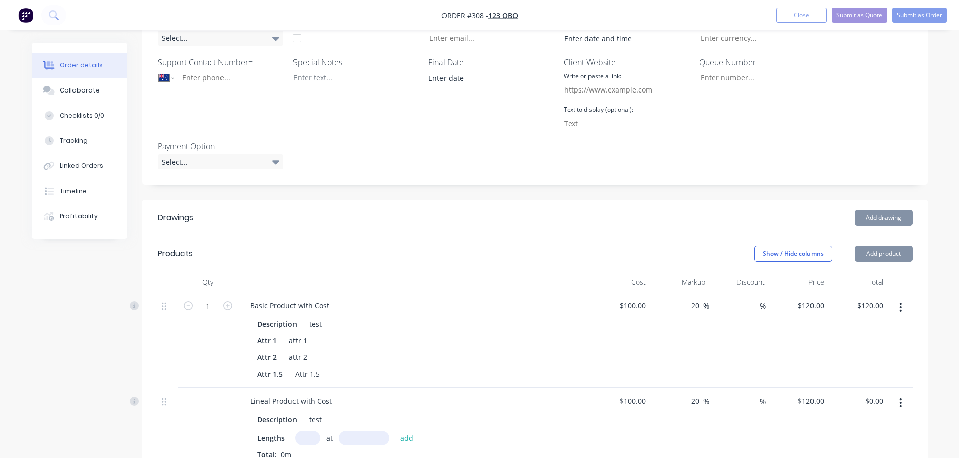
scroll to position [453, 0]
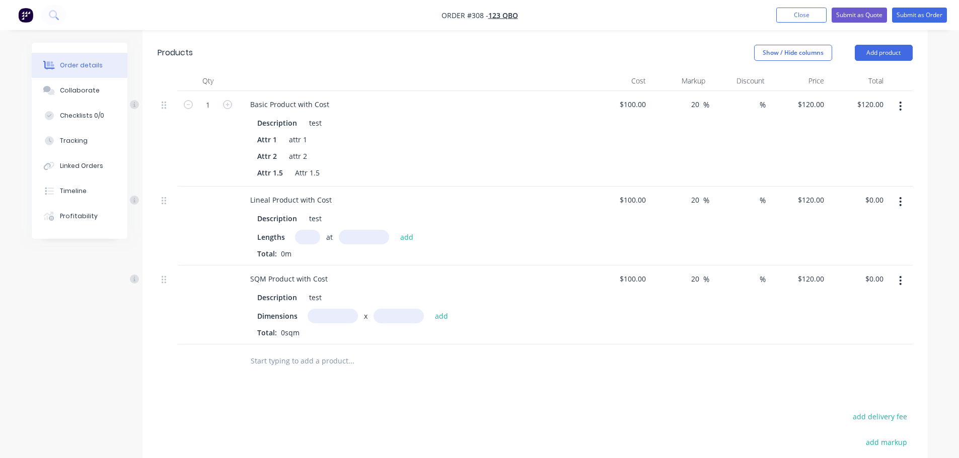
click at [318, 231] on div "at add" at bounding box center [357, 237] width 124 height 15
click at [308, 238] on input "text" at bounding box center [307, 237] width 25 height 15
type input "1"
click at [361, 235] on input "text" at bounding box center [364, 237] width 50 height 15
type input "100000"
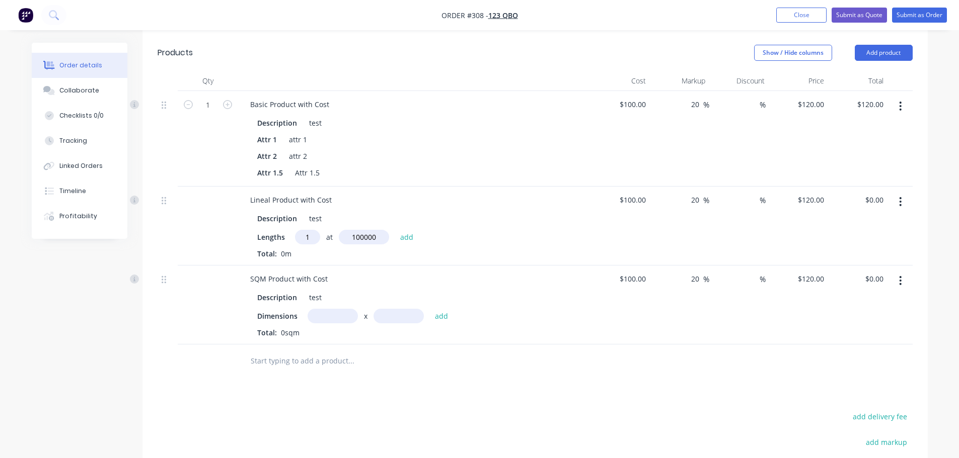
click at [395, 230] on button "add" at bounding box center [407, 237] width 24 height 14
type input "$12,000.00"
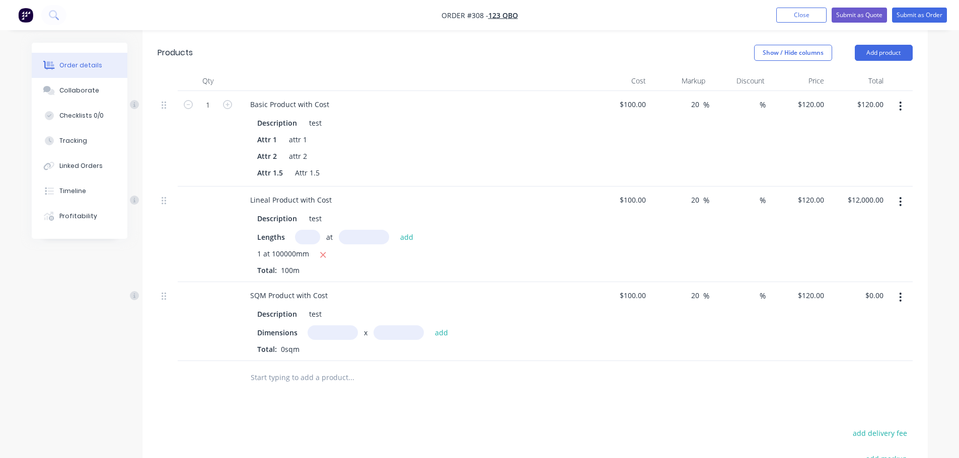
click at [332, 331] on input "text" at bounding box center [332, 333] width 50 height 15
type input "1m"
click at [415, 332] on input "text" at bounding box center [398, 333] width 50 height 15
type input "100"
click at [430, 326] on button "add" at bounding box center [442, 333] width 24 height 14
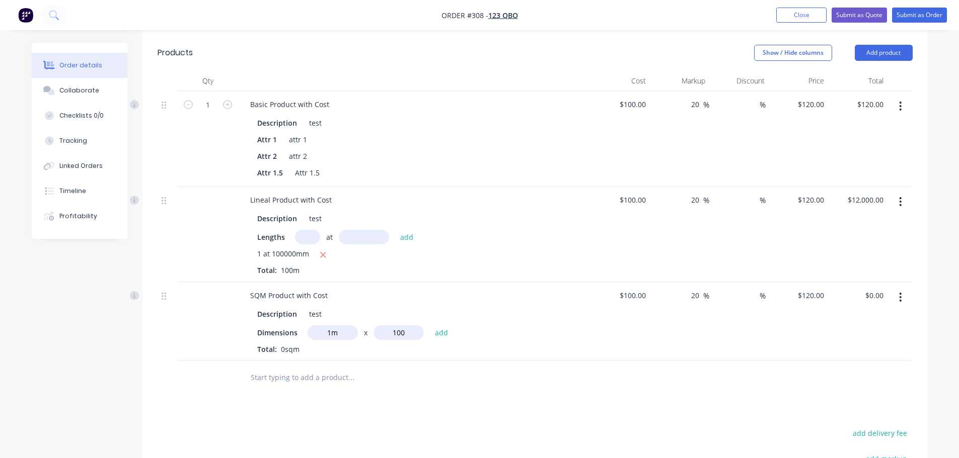
type input "$12,000.00"
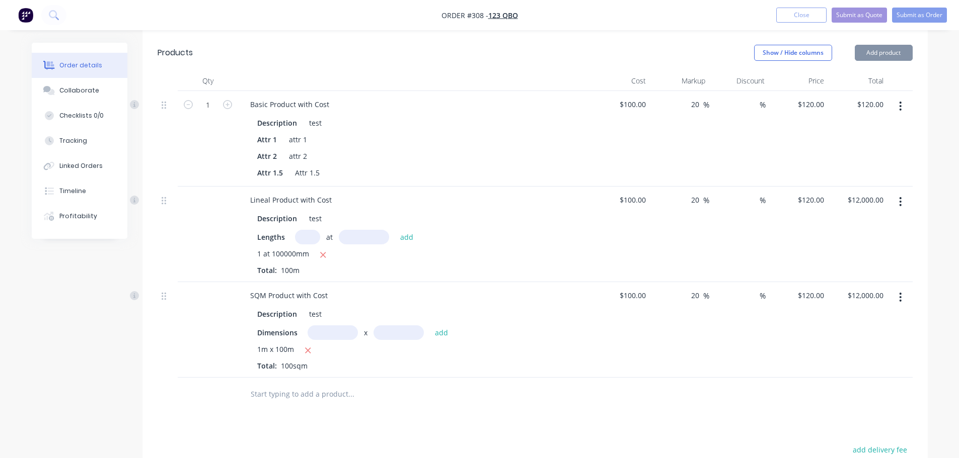
click at [566, 331] on div "Dimensions x add" at bounding box center [414, 333] width 314 height 15
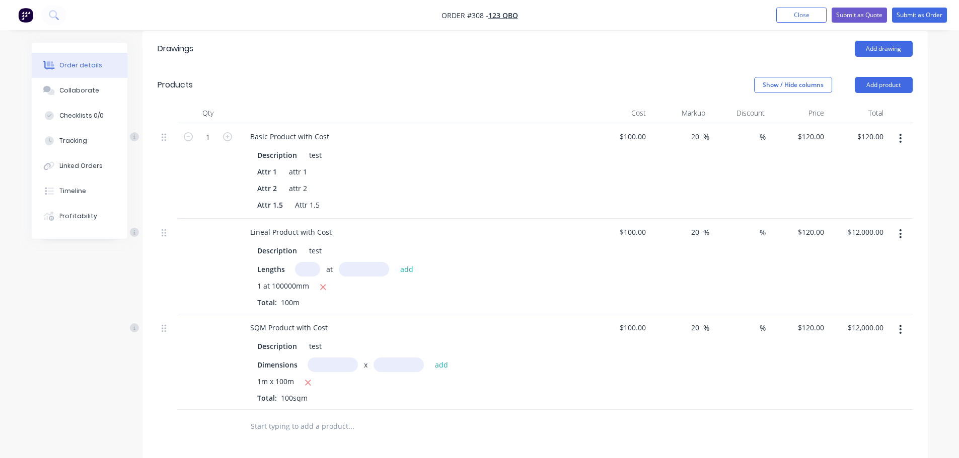
scroll to position [403, 0]
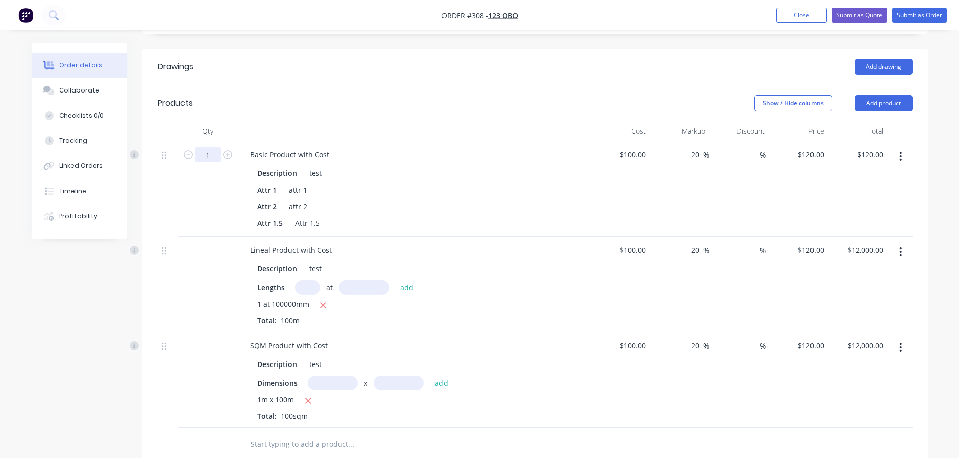
click at [215, 154] on input "1" at bounding box center [208, 154] width 26 height 15
type input "100"
type input "$12,000.00"
click at [488, 213] on div "Attr 2 attr 2" at bounding box center [412, 206] width 318 height 15
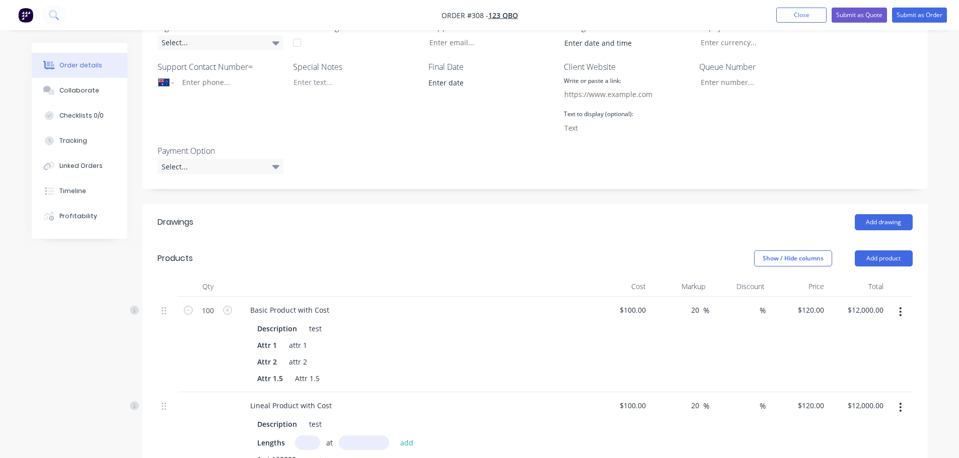
scroll to position [302, 0]
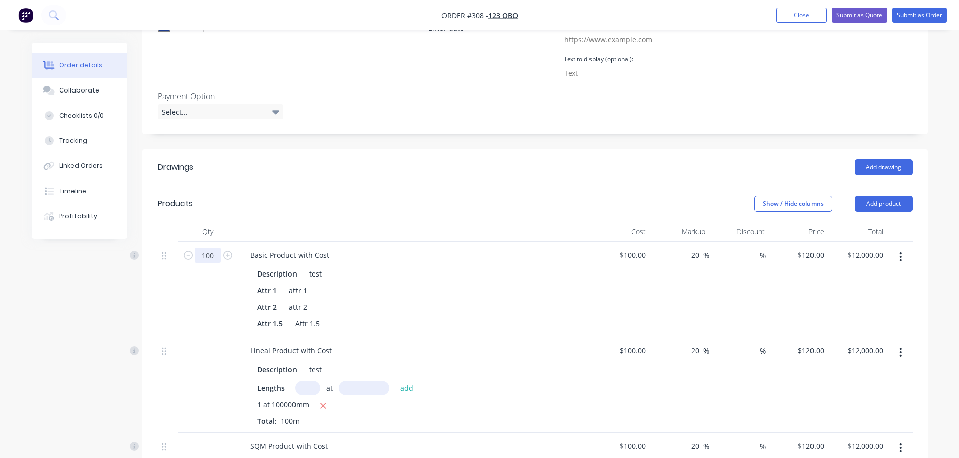
click at [208, 258] on input "100" at bounding box center [208, 255] width 26 height 15
type input "1"
type input "$120.00"
click at [410, 299] on div "Description test Attr 1 attr 1 Attr 2 attr 2 Attr 1.5 Attr 1.5" at bounding box center [414, 298] width 344 height 66
click at [321, 404] on icon "button" at bounding box center [324, 406] width 6 height 6
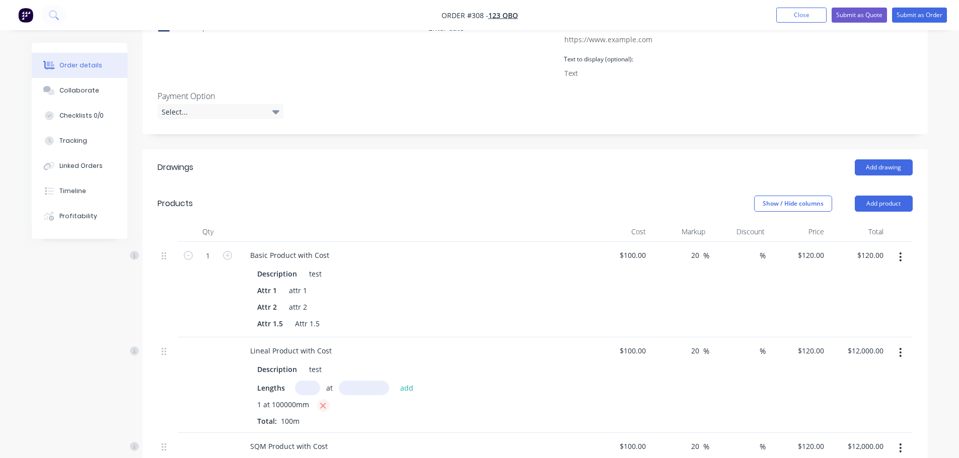
type input "$0.00"
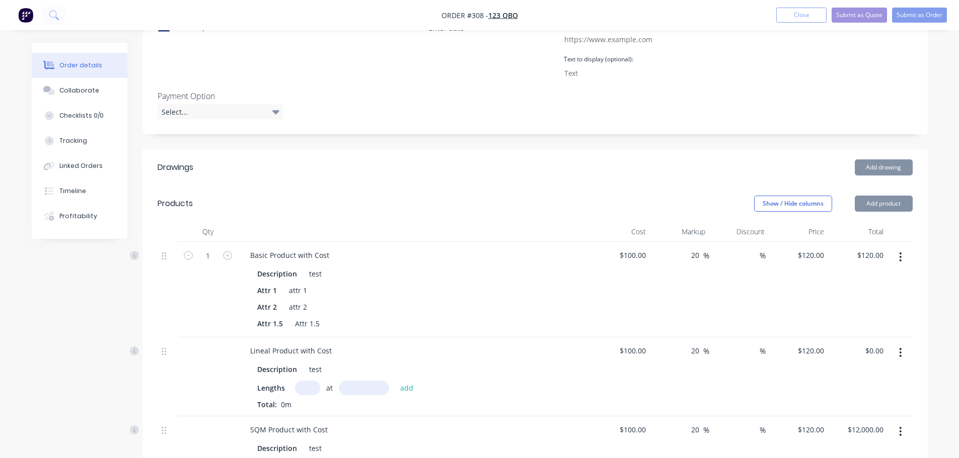
click at [312, 387] on input "text" at bounding box center [307, 388] width 25 height 15
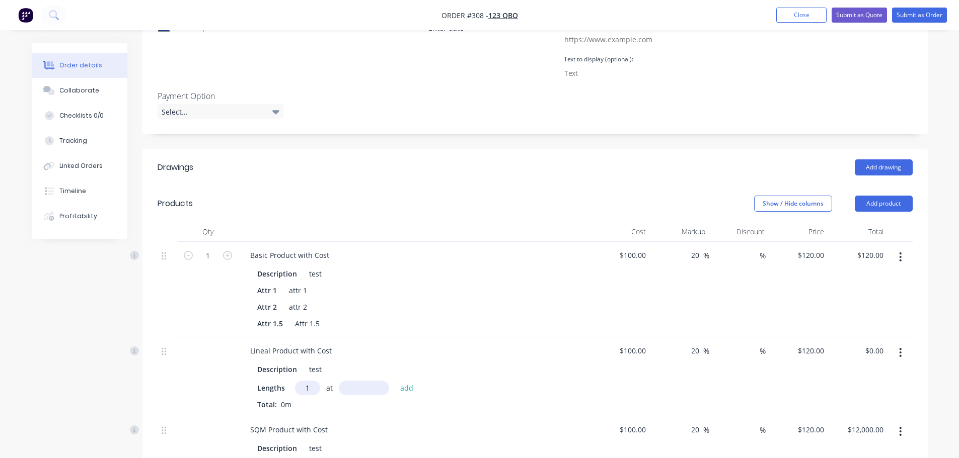
type input "1"
click at [375, 386] on input "text" at bounding box center [364, 388] width 50 height 15
type input "1000"
click at [395, 381] on button "add" at bounding box center [407, 388] width 24 height 14
type input "$120.00"
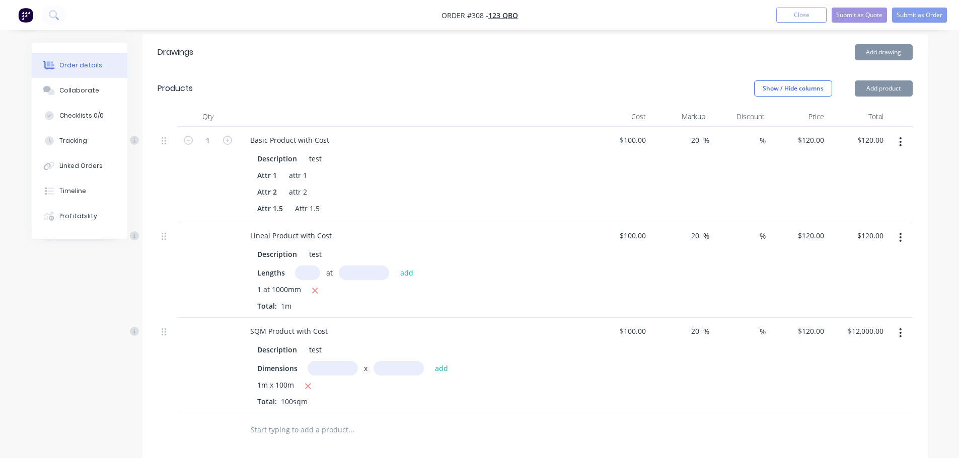
scroll to position [453, 0]
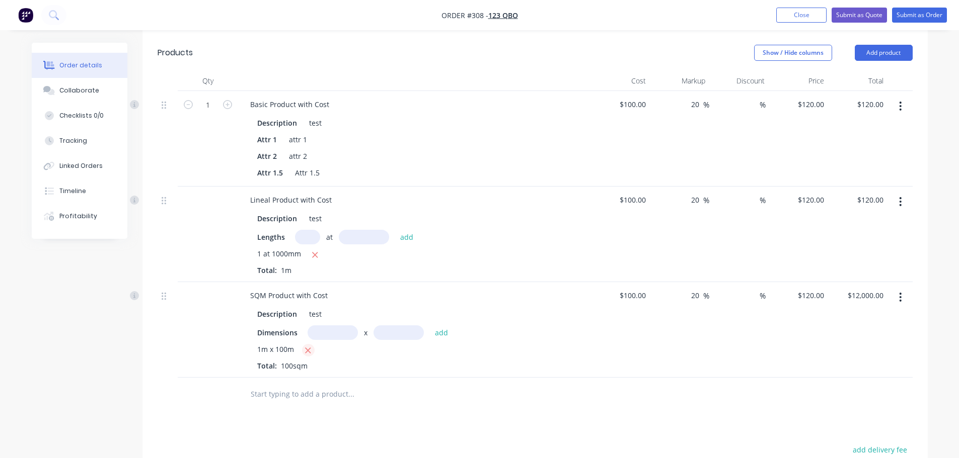
click at [310, 354] on icon "button" at bounding box center [307, 350] width 7 height 9
type input "$0.00"
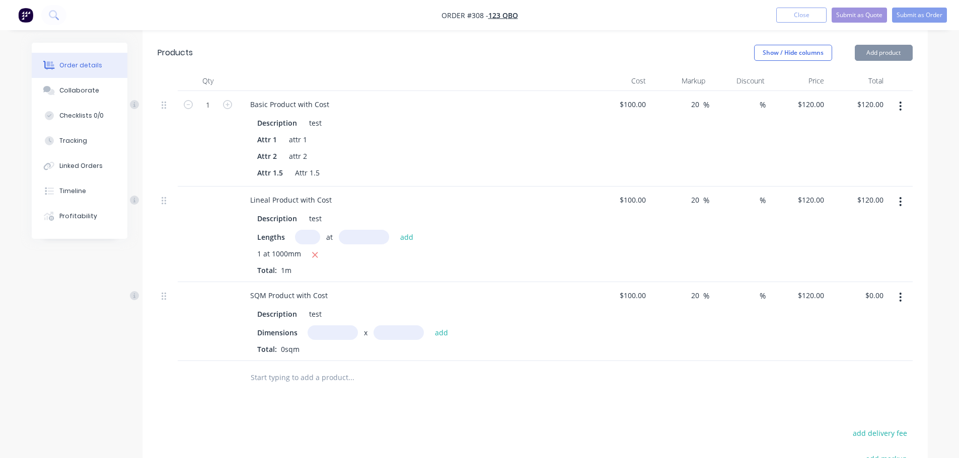
click at [343, 333] on input "text" at bounding box center [332, 333] width 50 height 15
type input "1m"
click at [398, 333] on input "text" at bounding box center [398, 333] width 50 height 15
type input "1"
click at [430, 326] on button "add" at bounding box center [442, 333] width 24 height 14
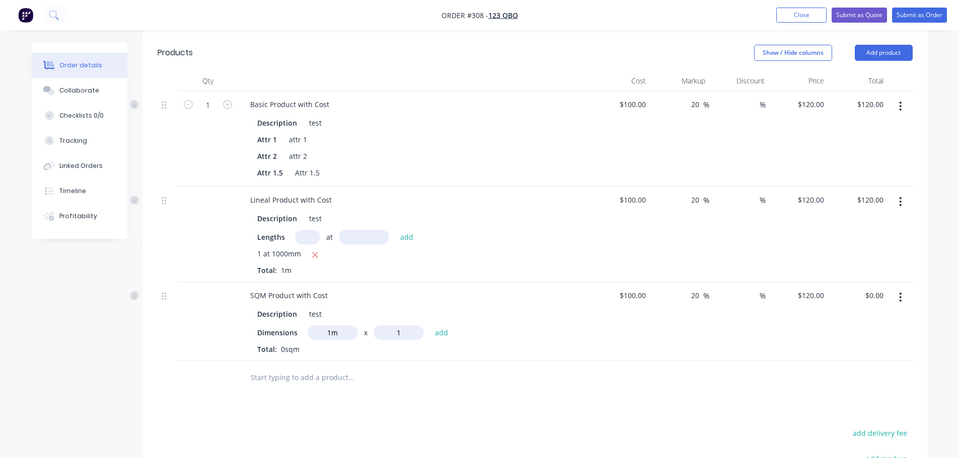
type input "$120.00"
click at [565, 362] on div "1m x 1m Total: 1sqm" at bounding box center [414, 357] width 314 height 27
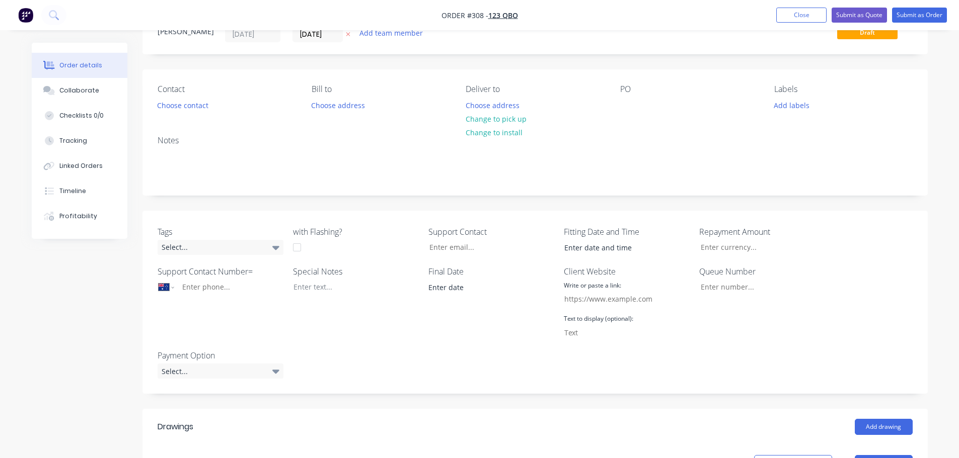
scroll to position [0, 0]
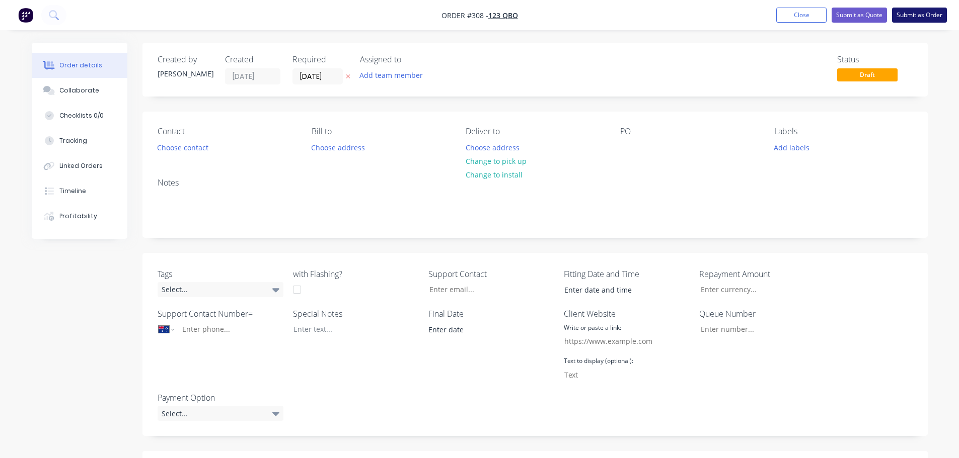
click at [942, 10] on button "Submit as Order" at bounding box center [919, 15] width 55 height 15
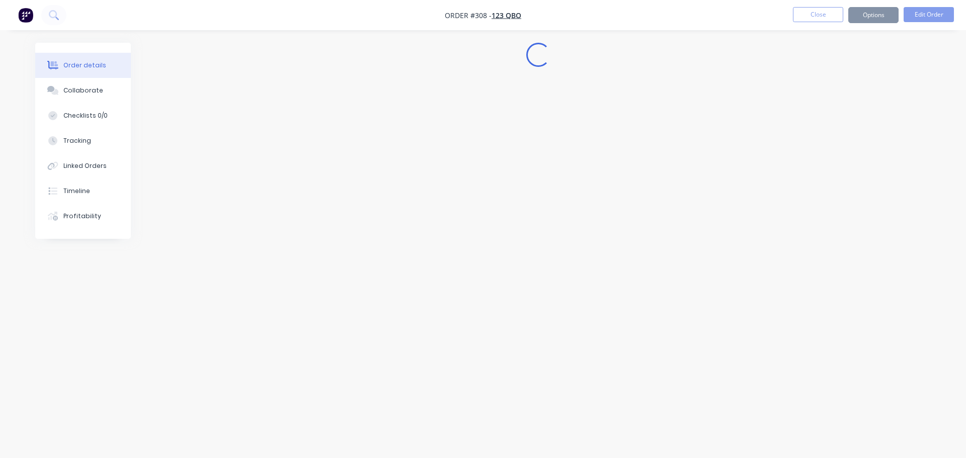
select select "AU"
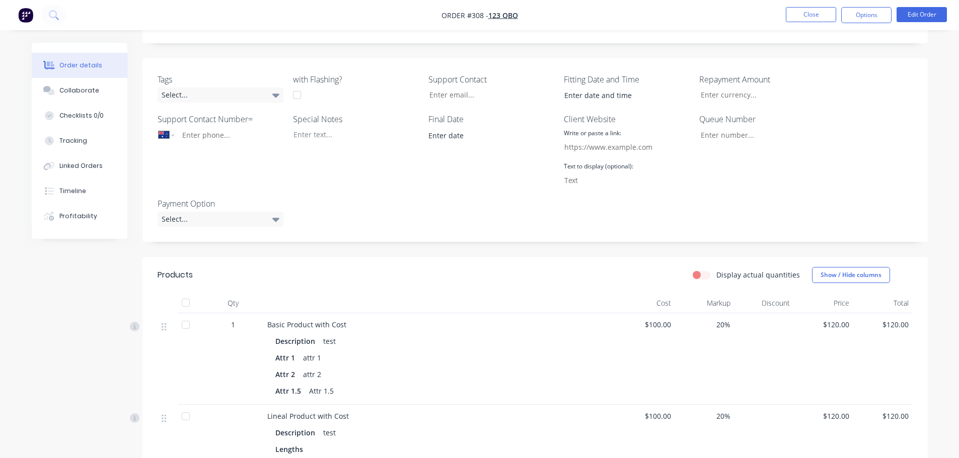
scroll to position [252, 0]
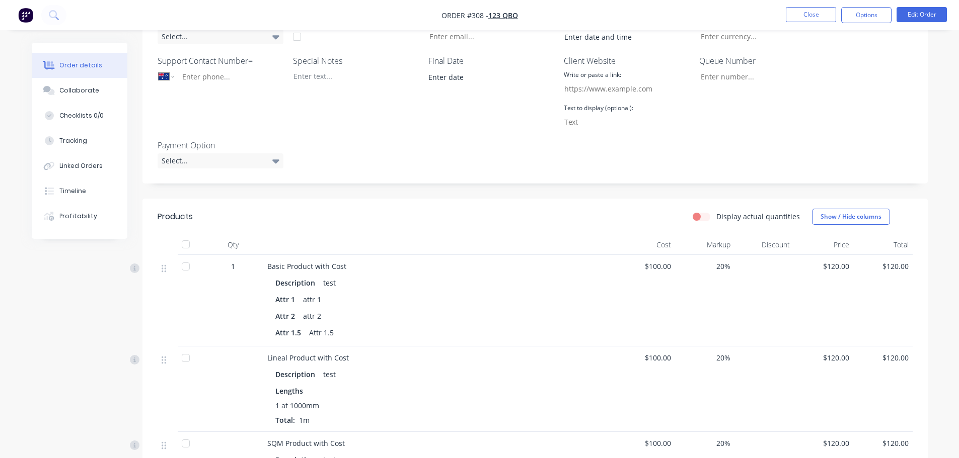
click at [716, 219] on label "Display actual quantities" at bounding box center [758, 216] width 84 height 11
click at [700, 219] on input "Display actual quantities" at bounding box center [696, 216] width 8 height 10
checkbox input "true"
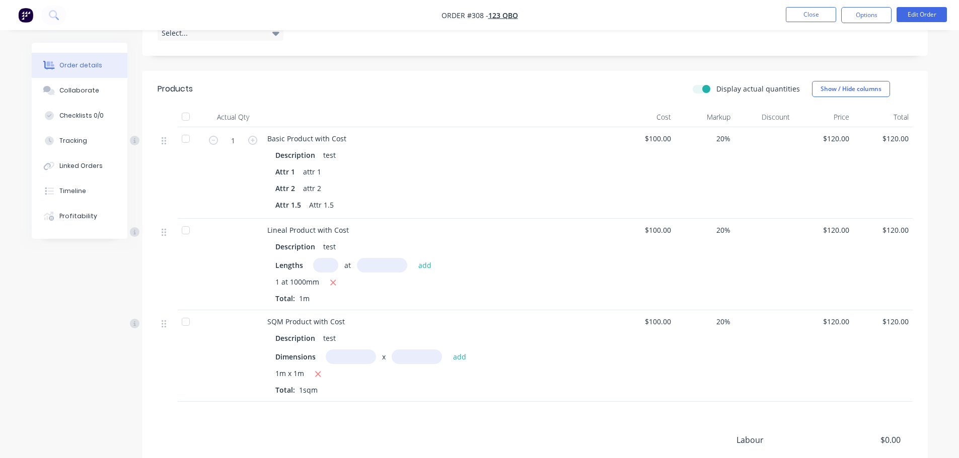
scroll to position [403, 0]
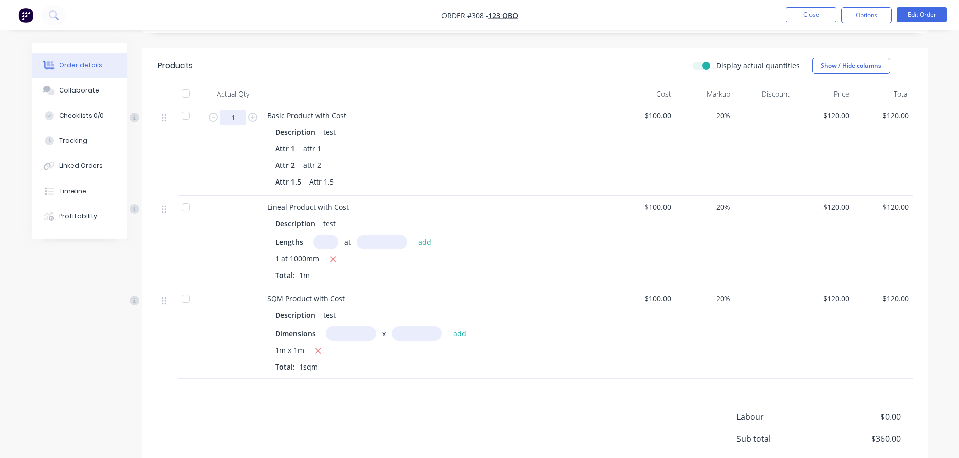
click at [243, 111] on input "1" at bounding box center [233, 117] width 26 height 15
type input "100"
click at [453, 146] on div "Attr 1 attr 1" at bounding box center [439, 148] width 328 height 15
click at [328, 245] on input "text" at bounding box center [325, 242] width 25 height 15
type input "1"
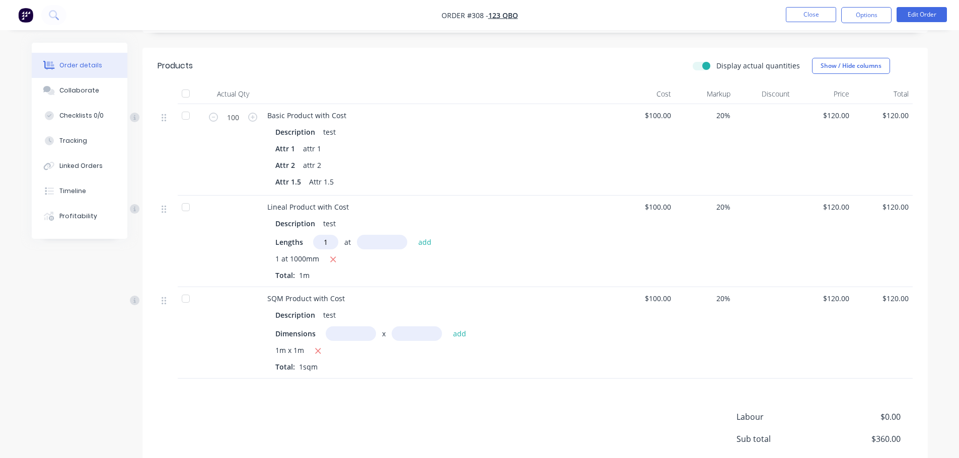
click at [378, 243] on input "text" at bounding box center [382, 242] width 50 height 15
type input "1"
type input "99000"
click at [413, 235] on button "add" at bounding box center [425, 242] width 24 height 14
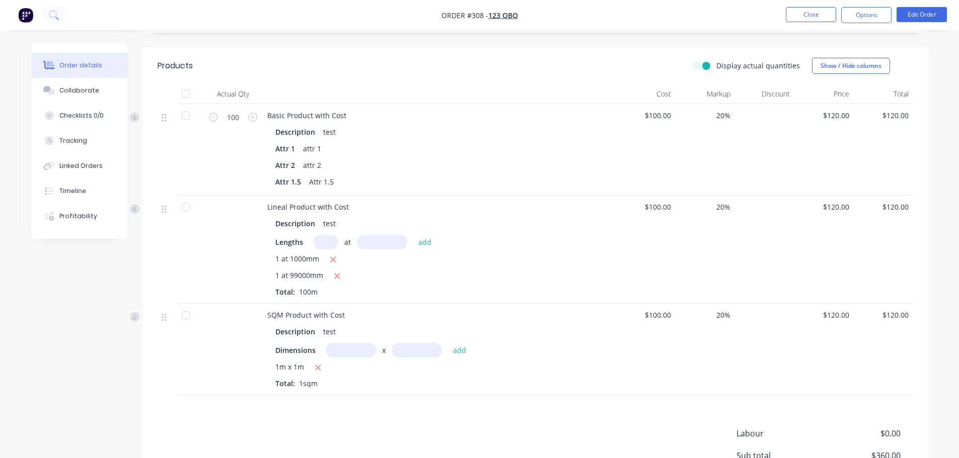
click at [363, 353] on input "text" at bounding box center [351, 350] width 50 height 15
type input "19m"
click at [410, 348] on input "text" at bounding box center [416, 350] width 50 height 15
type input "9m"
click at [363, 344] on input "19m" at bounding box center [351, 350] width 50 height 15
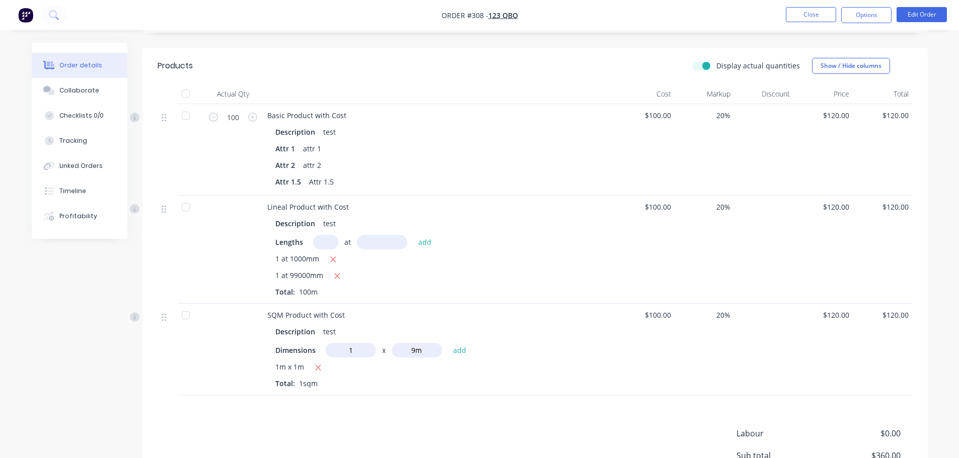
type input "1m"
click at [419, 349] on input "9m" at bounding box center [416, 350] width 50 height 15
click at [416, 349] on input "9m" at bounding box center [416, 350] width 50 height 15
type input "99m"
click at [448, 344] on button "add" at bounding box center [460, 351] width 24 height 14
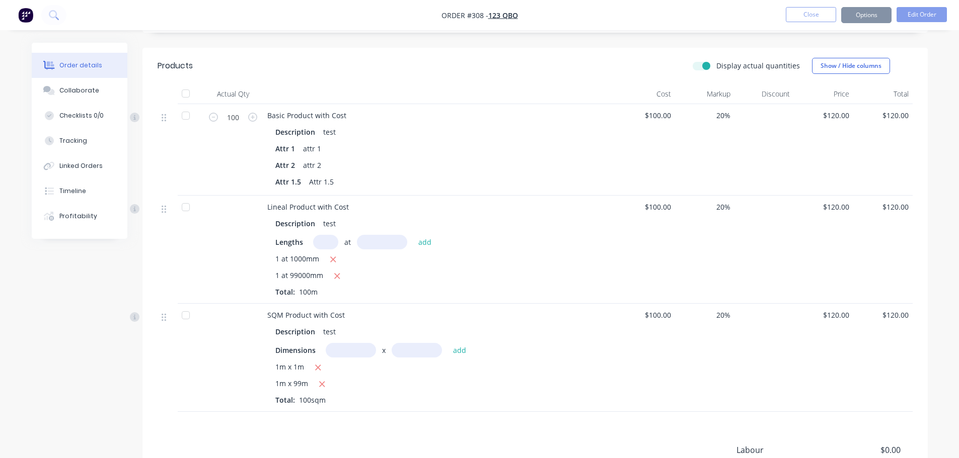
click at [509, 327] on div "Description test" at bounding box center [439, 332] width 328 height 15
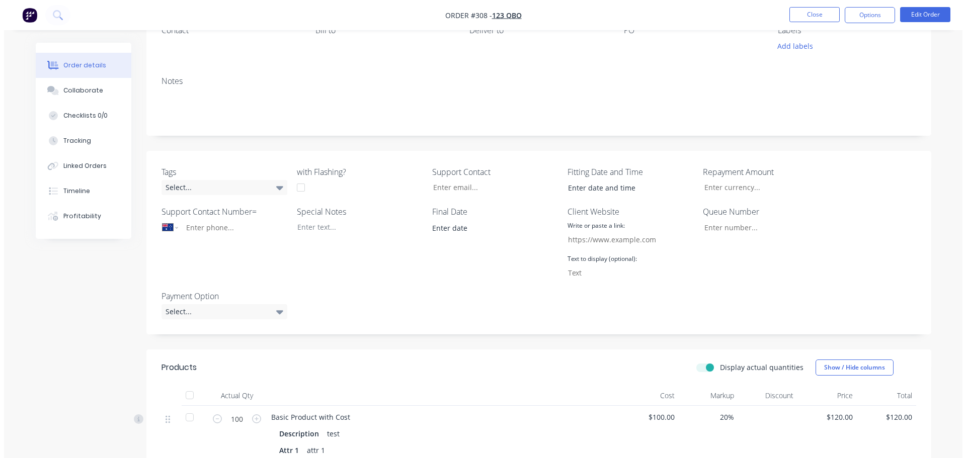
scroll to position [0, 0]
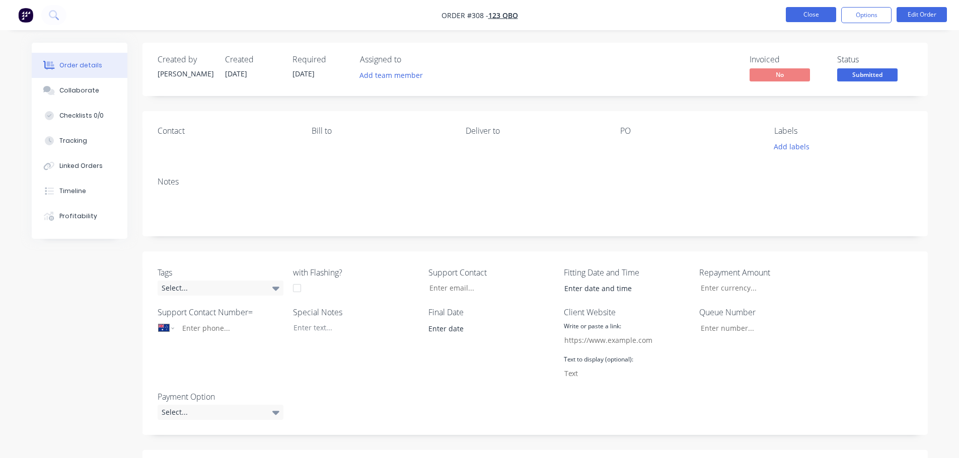
click at [825, 17] on button "Close" at bounding box center [810, 14] width 50 height 15
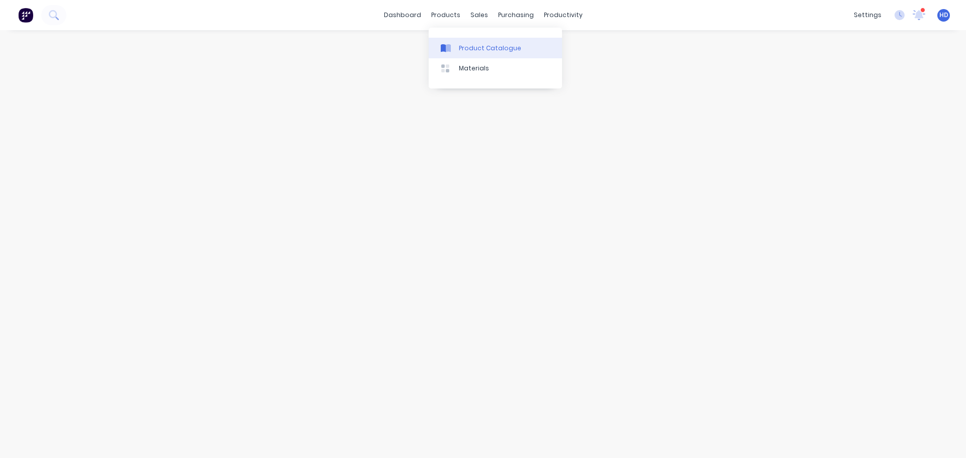
click at [491, 44] on div "Product Catalogue" at bounding box center [490, 48] width 62 height 9
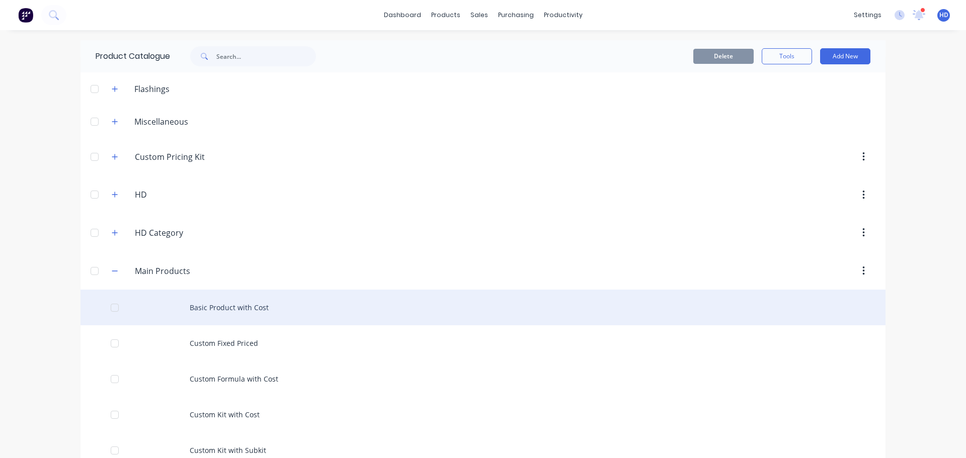
click at [235, 312] on div "Basic Product with Cost" at bounding box center [483, 308] width 805 height 36
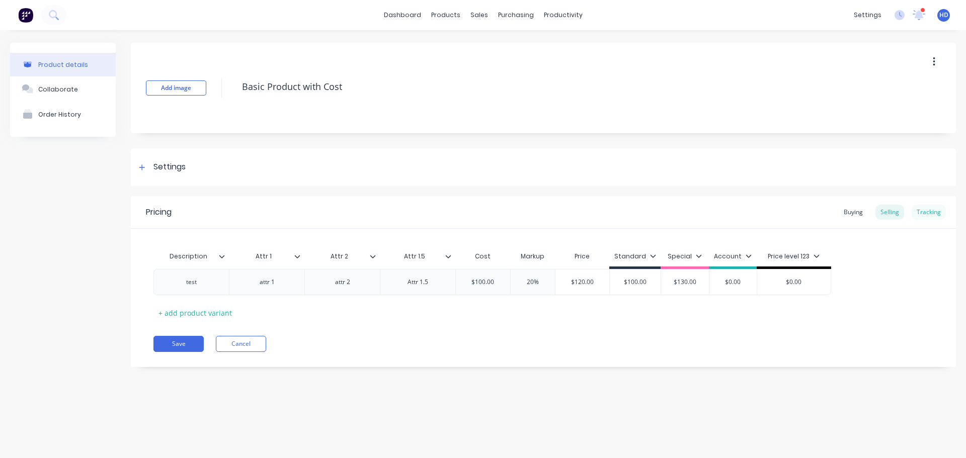
click at [934, 210] on div "Tracking" at bounding box center [929, 212] width 34 height 15
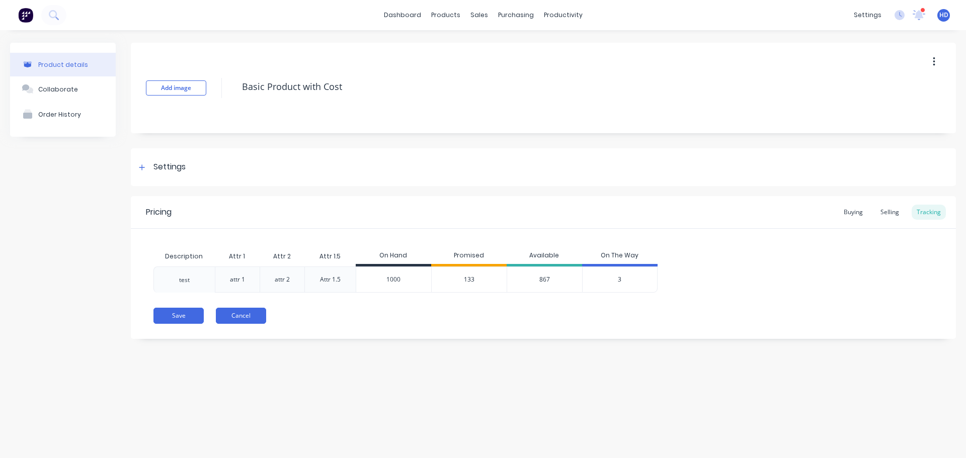
click at [256, 314] on button "Cancel" at bounding box center [241, 316] width 50 height 16
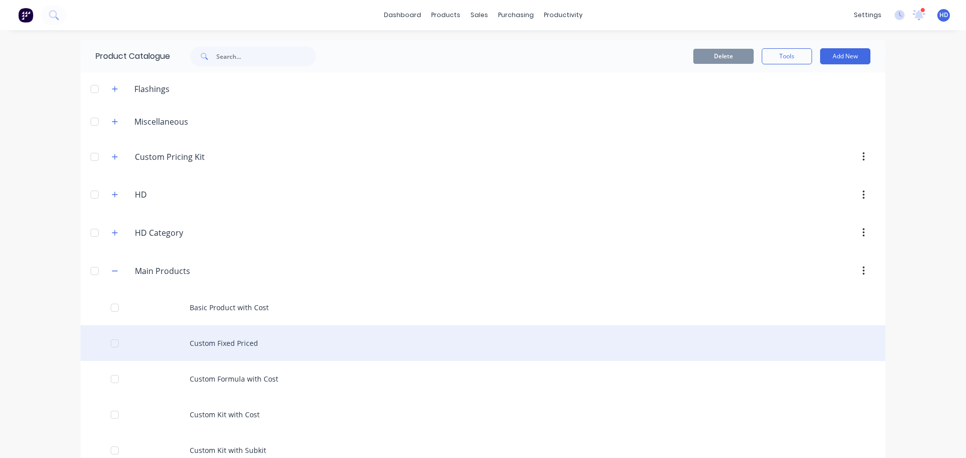
scroll to position [151, 0]
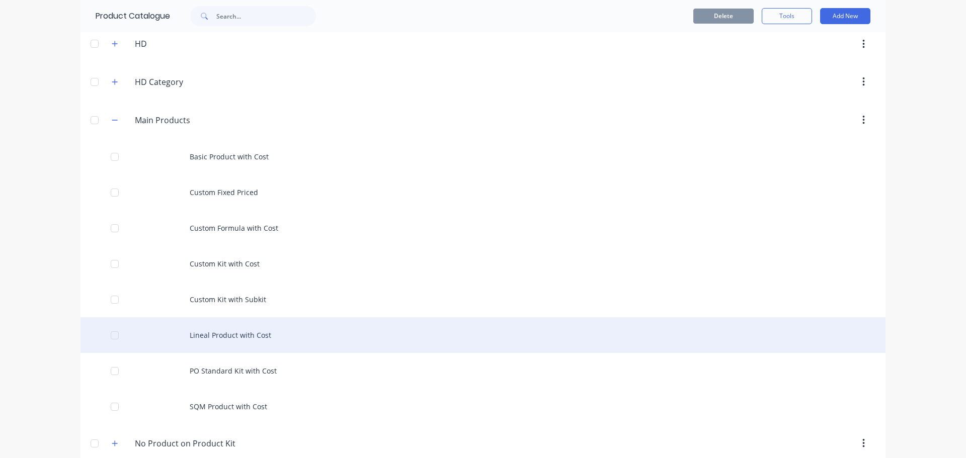
click at [228, 329] on div "Lineal Product with Cost" at bounding box center [483, 336] width 805 height 36
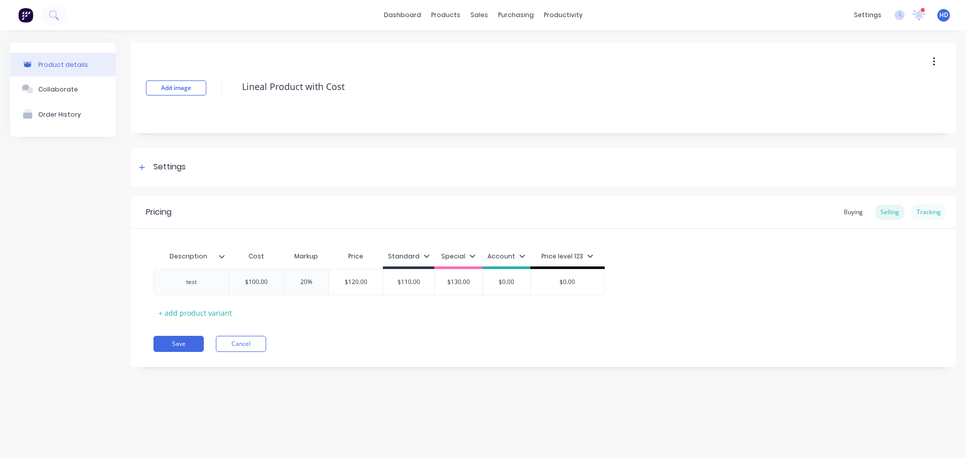
click at [935, 212] on div "Tracking" at bounding box center [929, 212] width 34 height 15
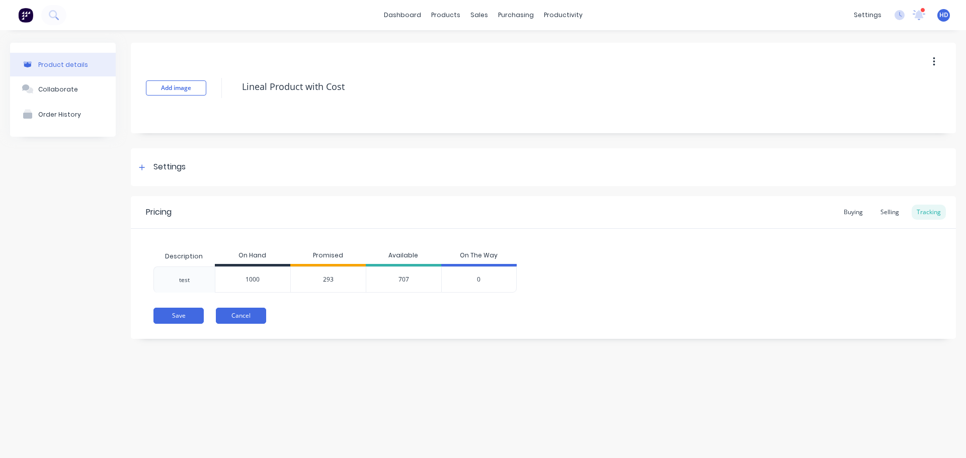
click at [239, 316] on button "Cancel" at bounding box center [241, 316] width 50 height 16
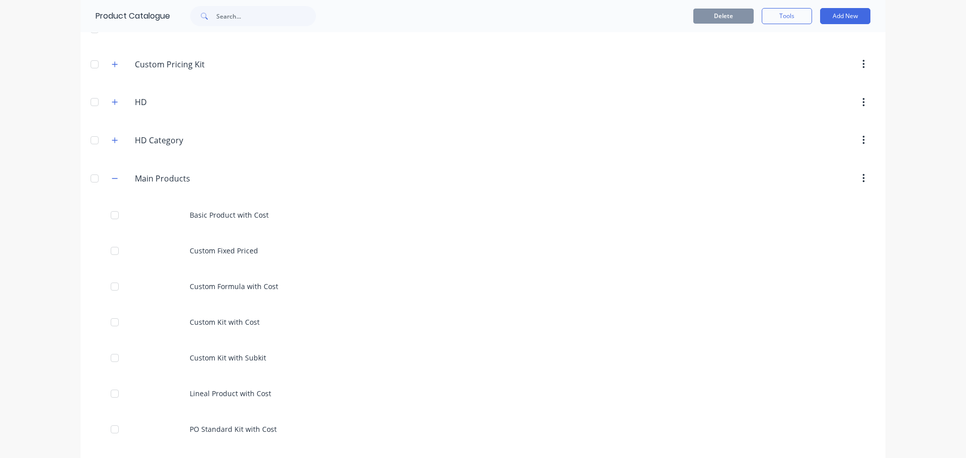
scroll to position [204, 0]
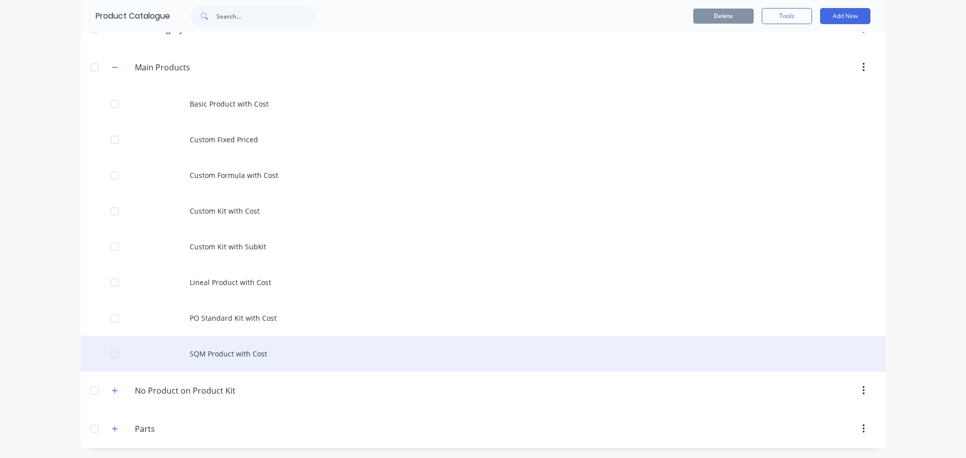
click at [227, 350] on div "SQM Product with Cost" at bounding box center [483, 354] width 805 height 36
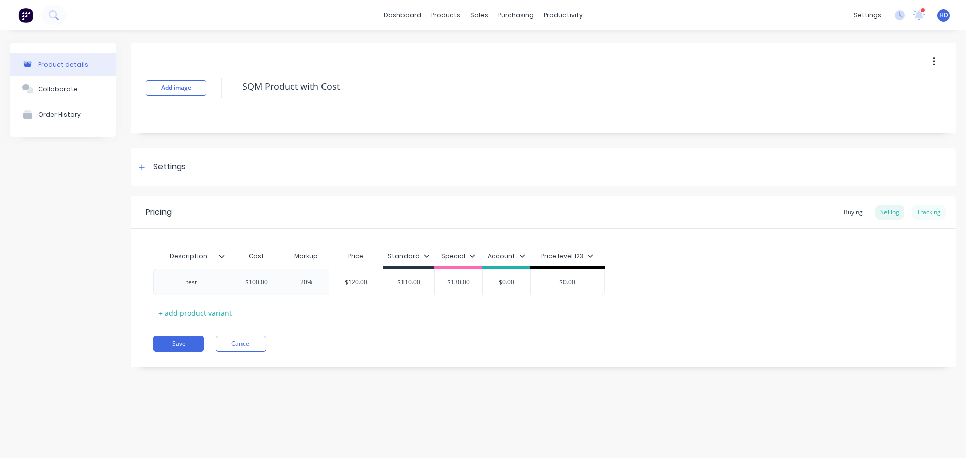
click at [926, 212] on div "Tracking" at bounding box center [929, 212] width 34 height 15
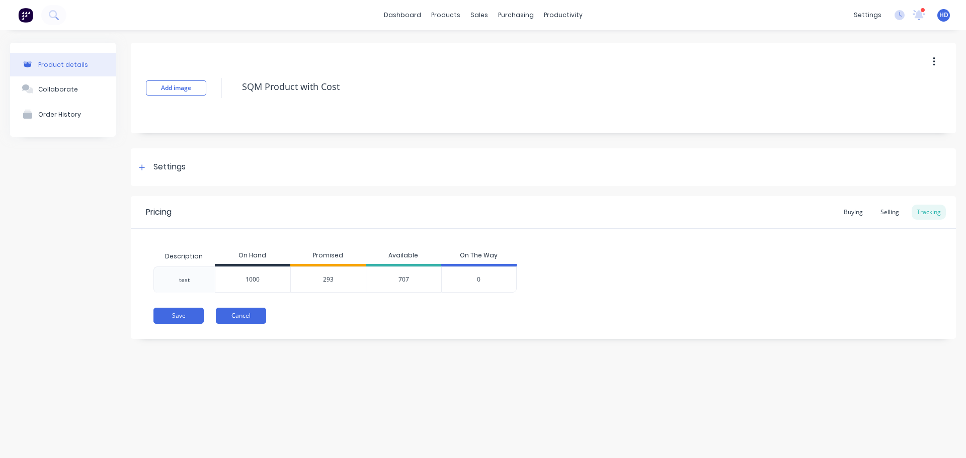
click at [238, 319] on button "Cancel" at bounding box center [241, 316] width 50 height 16
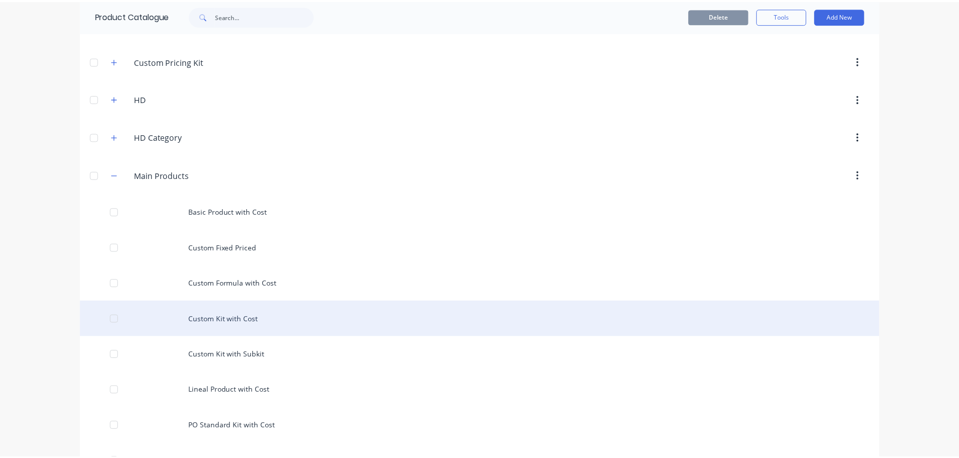
scroll to position [204, 0]
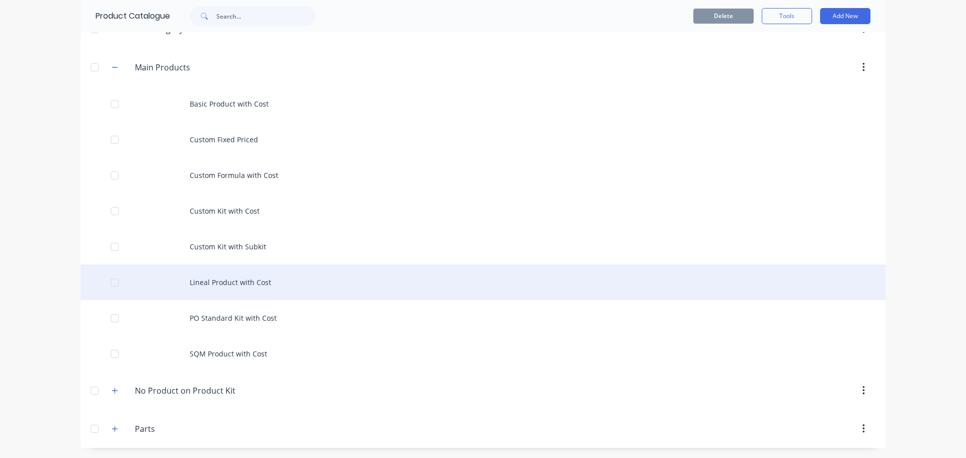
click at [243, 284] on div "Lineal Product with Cost" at bounding box center [483, 283] width 805 height 36
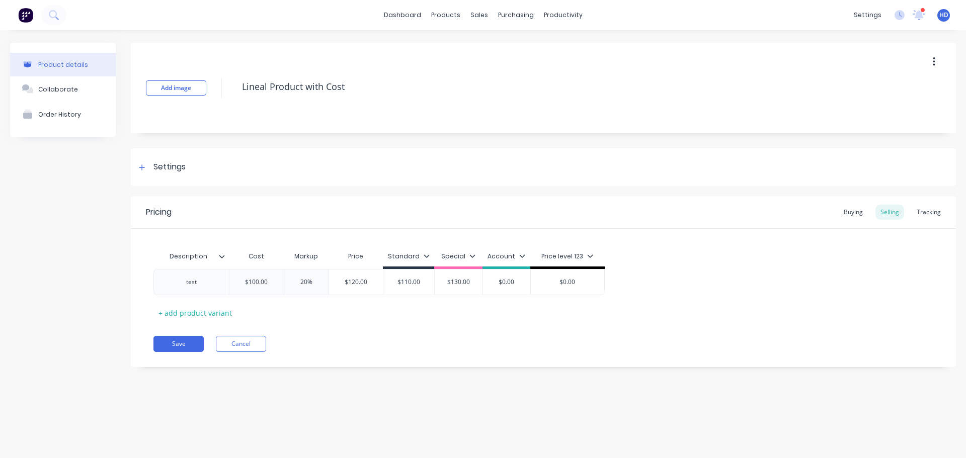
type textarea "x"
click at [921, 213] on div "Tracking" at bounding box center [929, 212] width 34 height 15
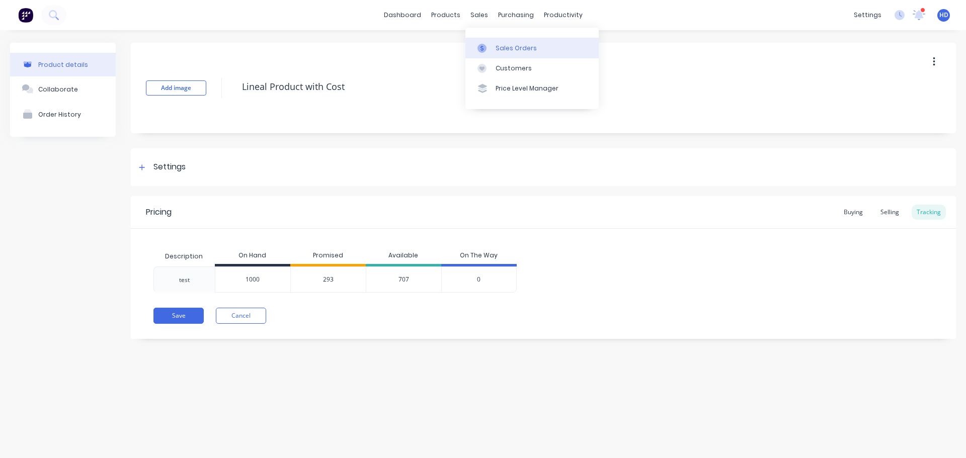
click at [528, 56] on link "Sales Orders" at bounding box center [531, 48] width 133 height 20
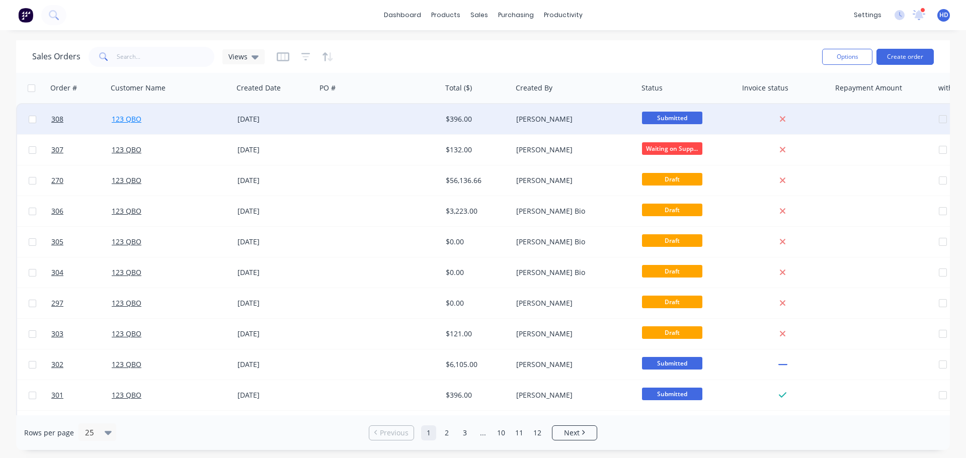
click at [133, 118] on link "123 QBO" at bounding box center [127, 119] width 30 height 10
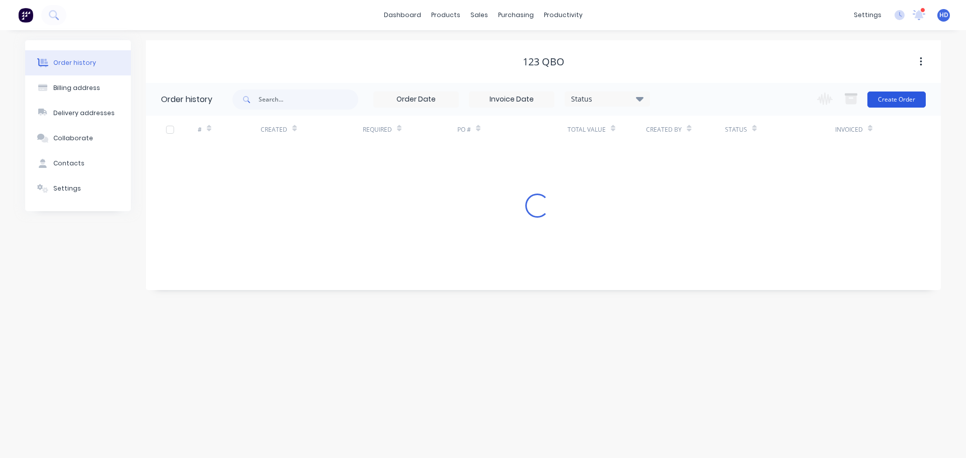
click at [897, 102] on button "Create Order" at bounding box center [896, 100] width 58 height 16
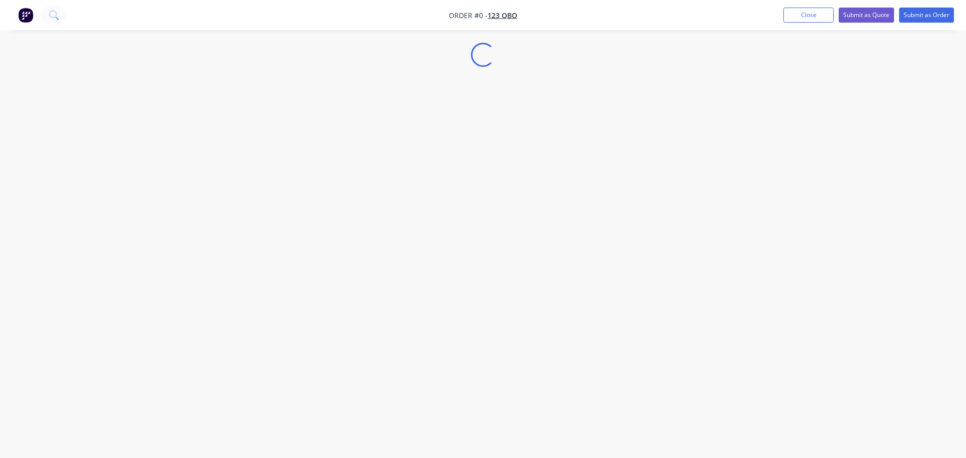
select select "AU"
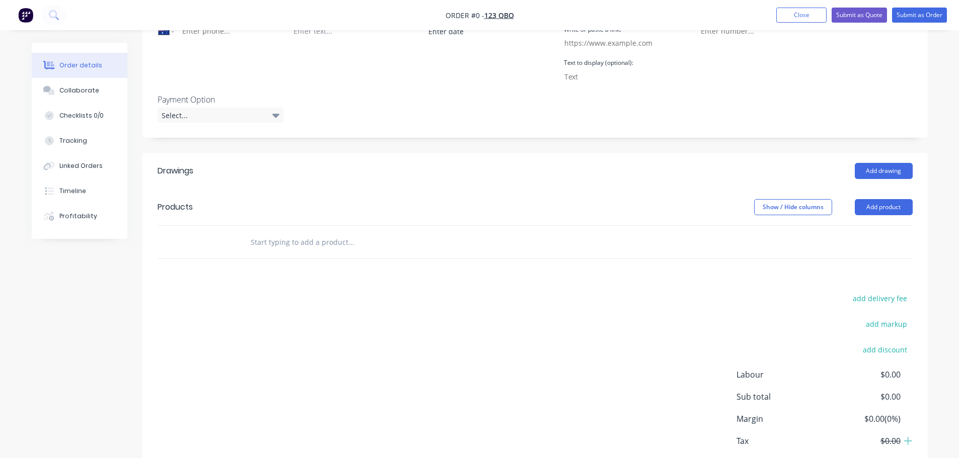
scroll to position [356, 0]
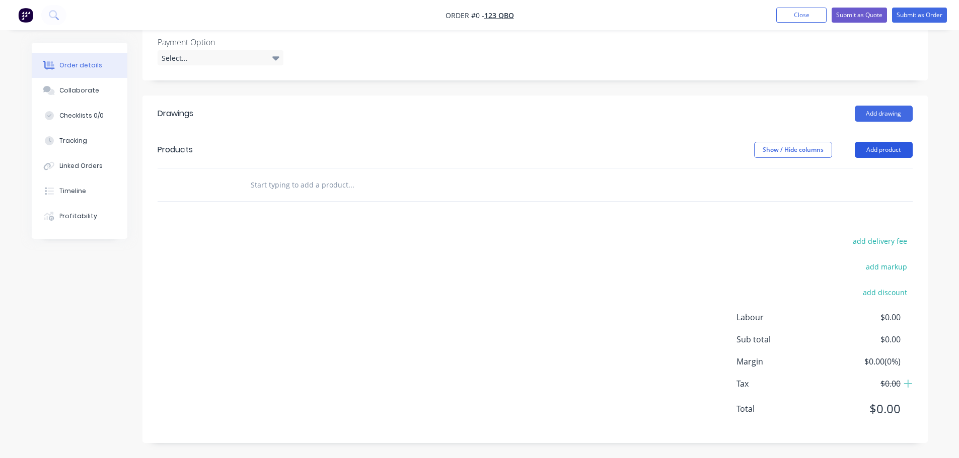
click at [898, 144] on button "Add product" at bounding box center [883, 150] width 58 height 16
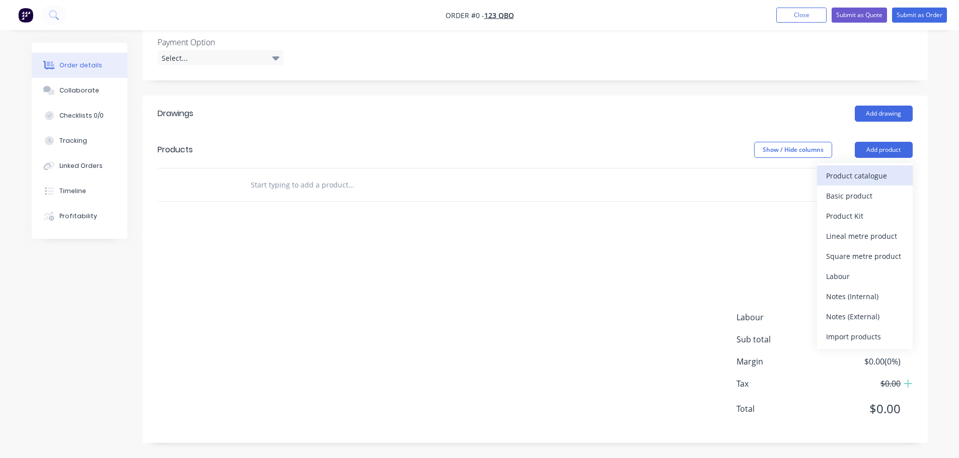
click at [875, 178] on div "Product catalogue" at bounding box center [864, 176] width 77 height 15
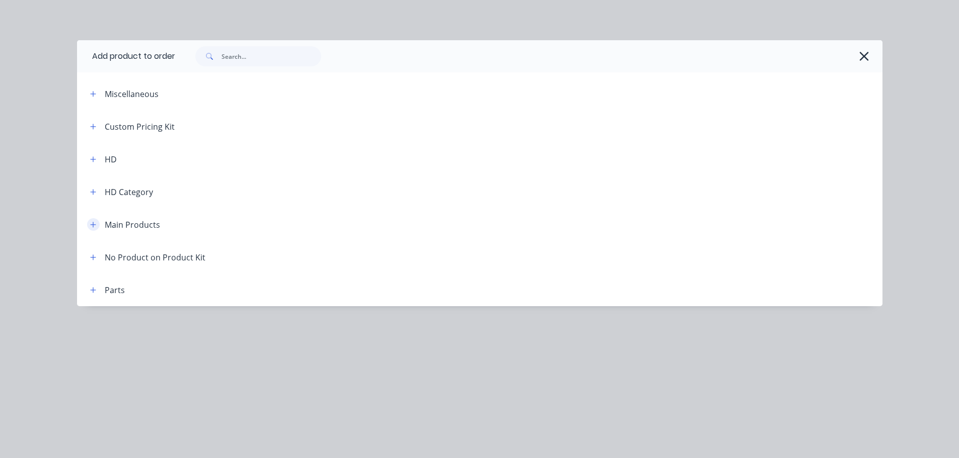
click at [93, 219] on button "button" at bounding box center [93, 224] width 13 height 13
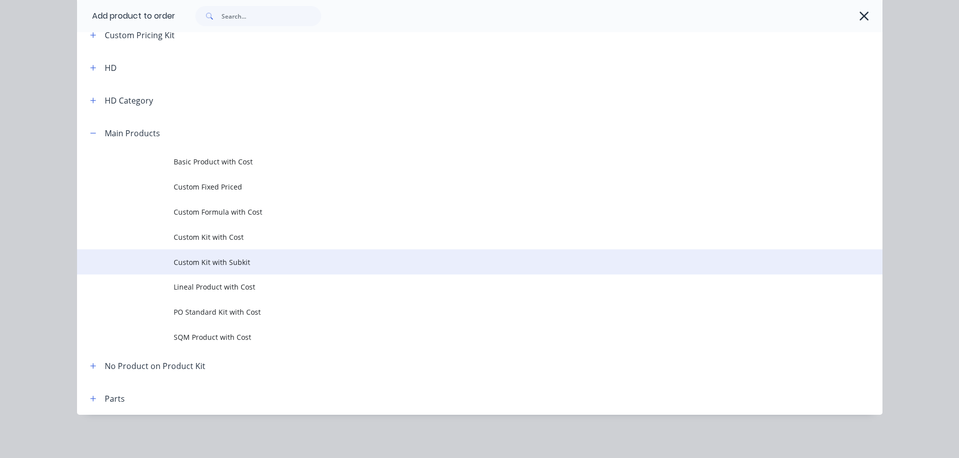
scroll to position [93, 0]
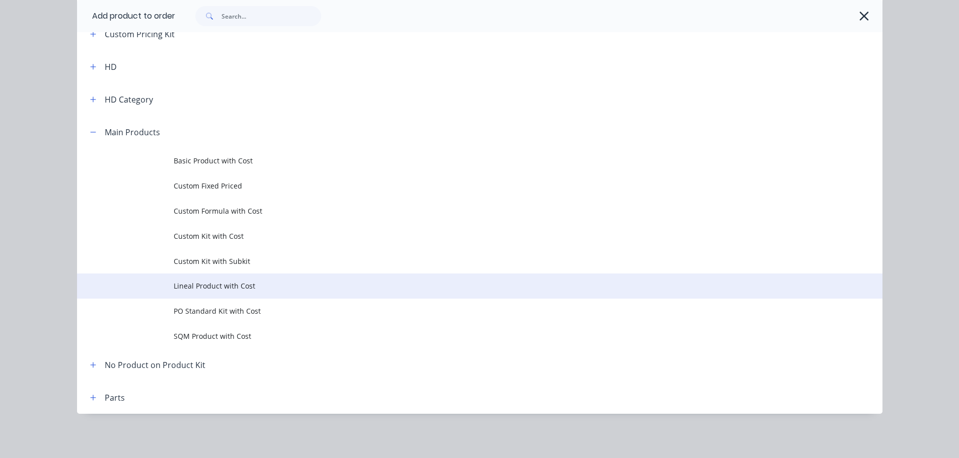
click at [233, 285] on span "Lineal Product with Cost" at bounding box center [457, 286] width 567 height 11
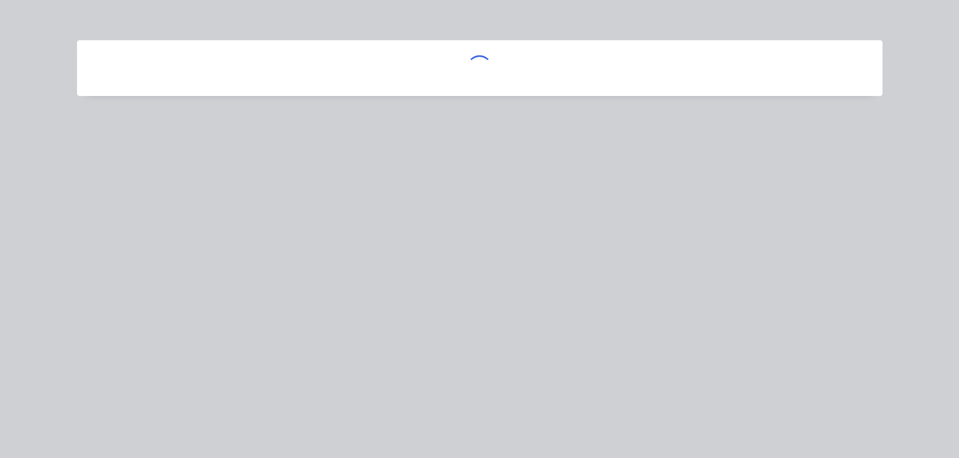
scroll to position [0, 0]
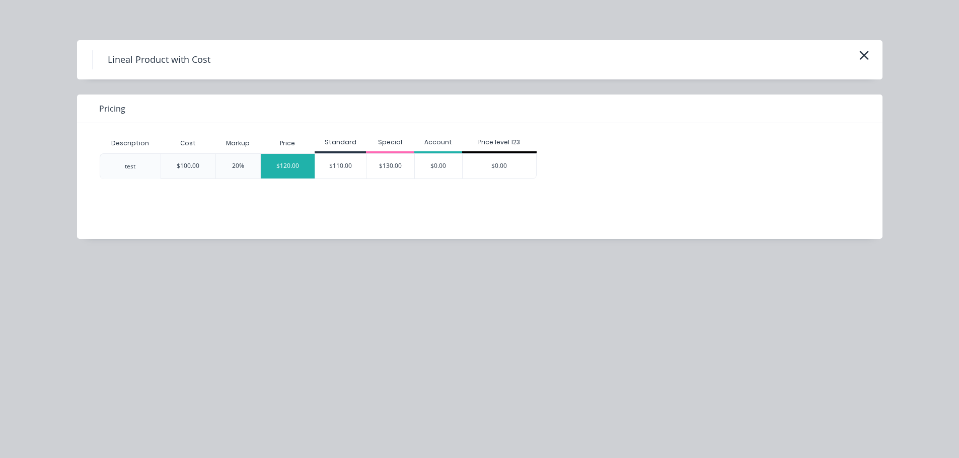
click at [290, 174] on div "$120.00" at bounding box center [288, 166] width 54 height 25
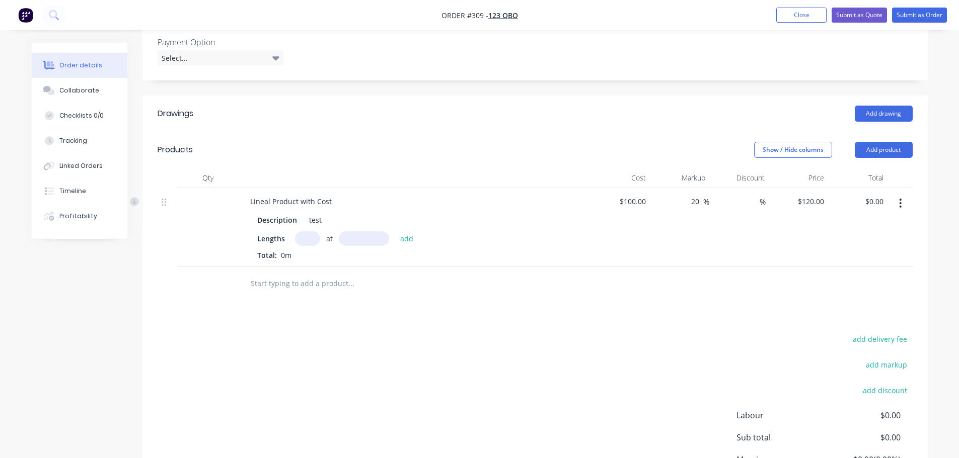
click at [315, 244] on input "text" at bounding box center [307, 238] width 25 height 15
type input "1"
click at [366, 235] on input "text" at bounding box center [364, 238] width 50 height 15
type input "100000"
click at [395, 232] on button "add" at bounding box center [407, 239] width 24 height 14
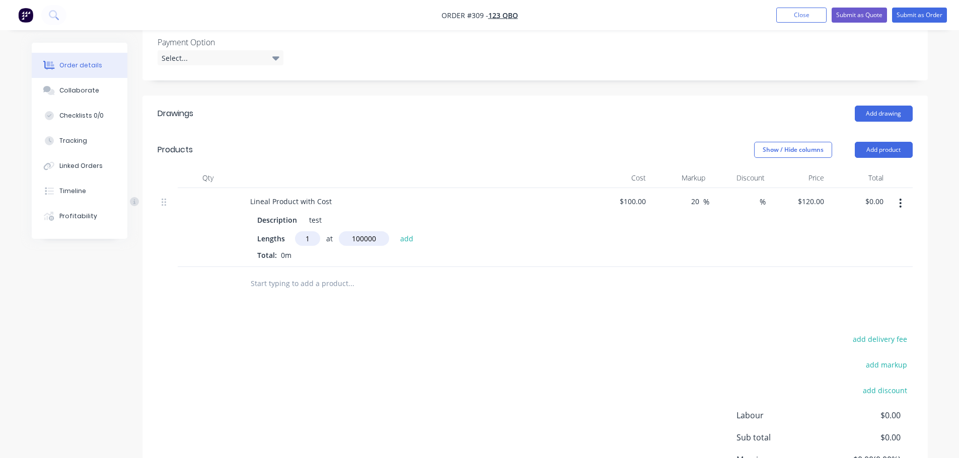
type input "$12,000.00"
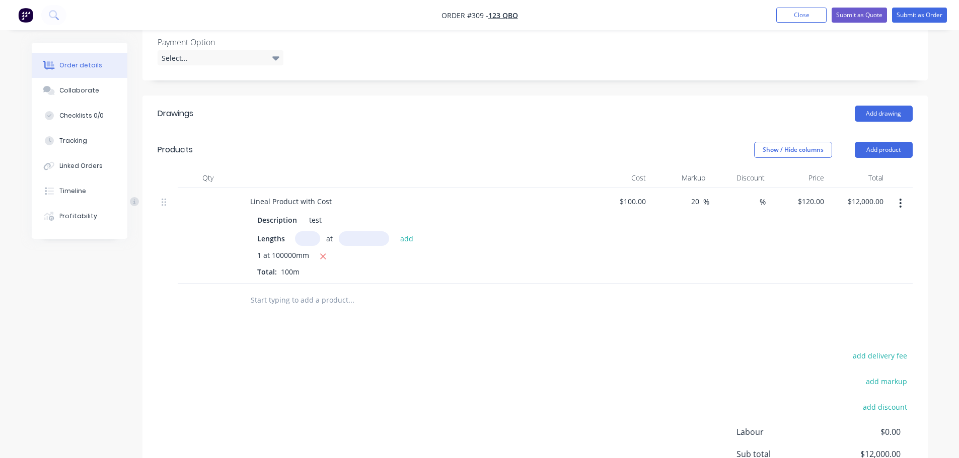
click at [575, 271] on div "Description test Lengths at add 1 at 100000mm Total: 100m" at bounding box center [414, 244] width 344 height 66
click at [926, 11] on button "Submit as Order" at bounding box center [919, 15] width 55 height 15
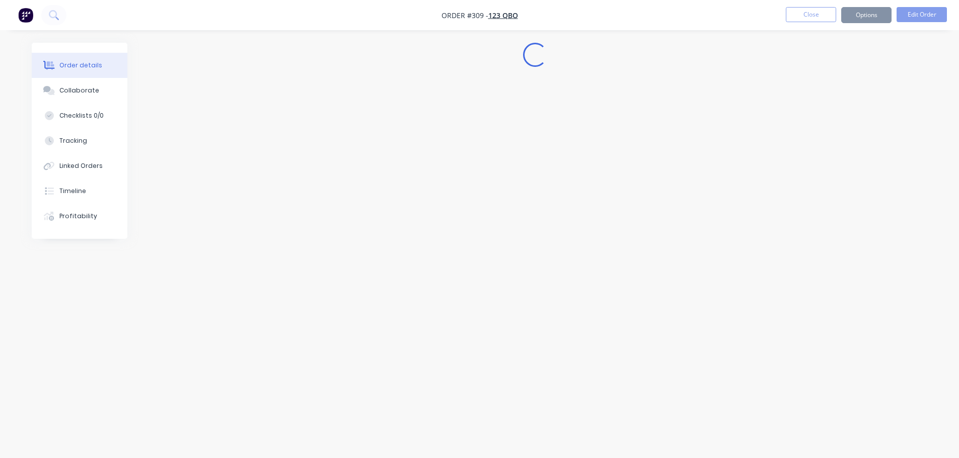
select select "AU"
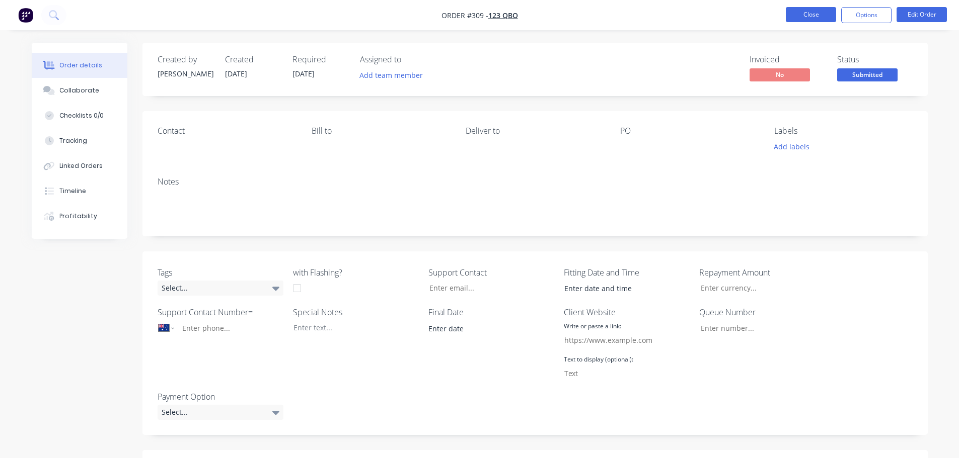
click at [803, 18] on button "Close" at bounding box center [810, 14] width 50 height 15
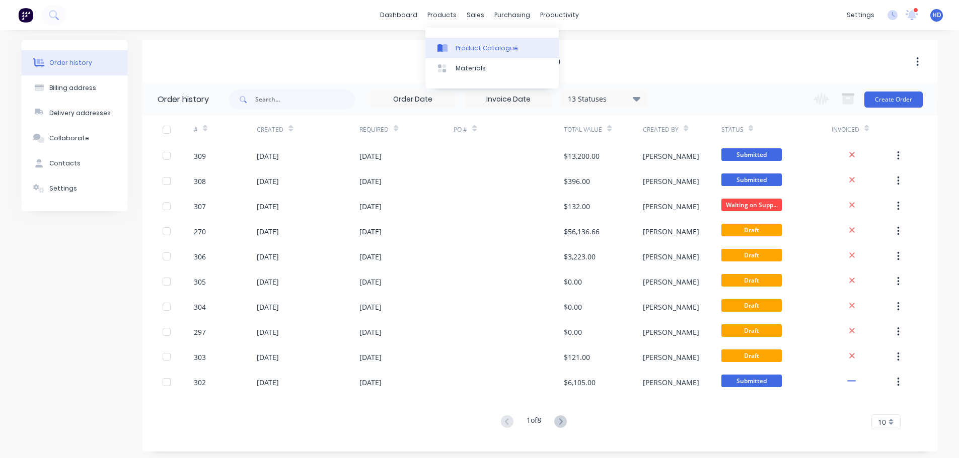
click at [453, 45] on link "Product Catalogue" at bounding box center [491, 48] width 133 height 20
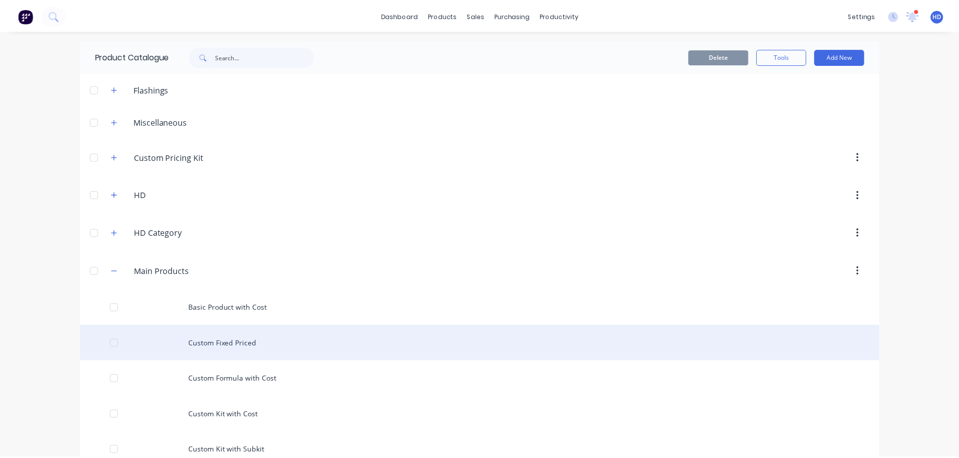
scroll to position [201, 0]
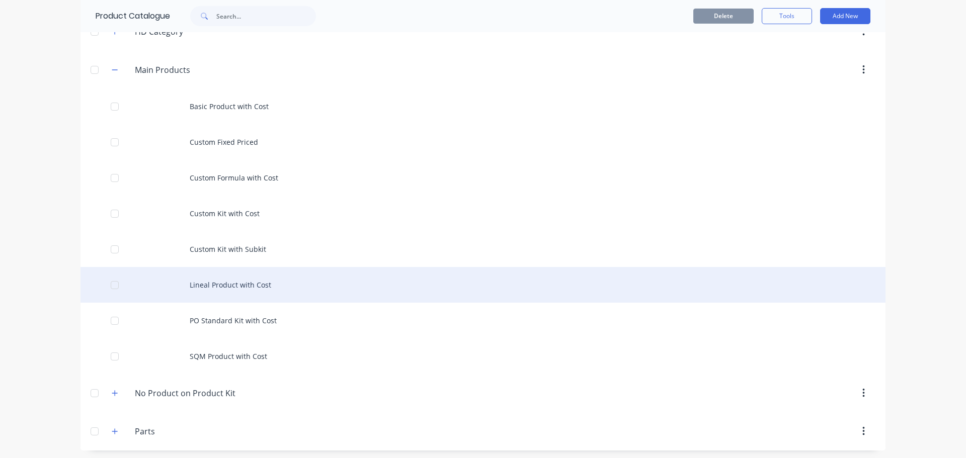
click at [270, 288] on div "Lineal Product with Cost" at bounding box center [483, 285] width 805 height 36
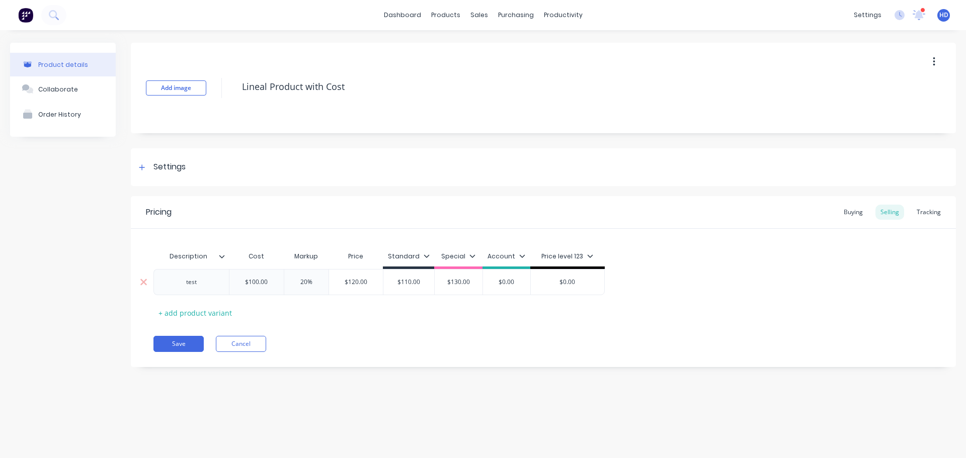
type textarea "x"
click at [934, 212] on div "Tracking" at bounding box center [929, 212] width 34 height 15
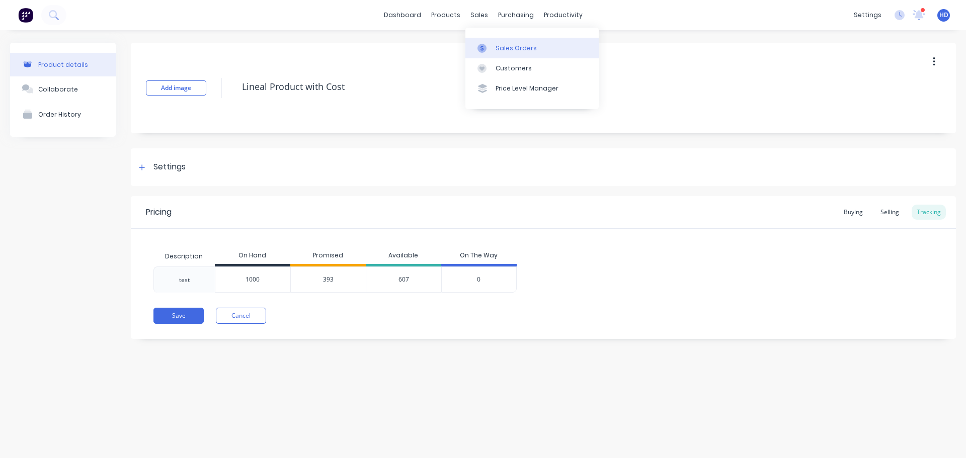
click at [513, 53] on link "Sales Orders" at bounding box center [531, 48] width 133 height 20
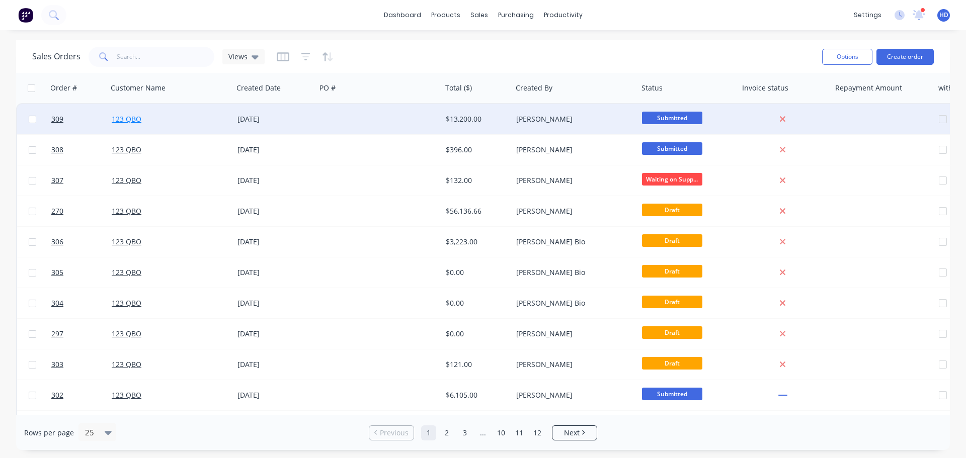
click at [132, 121] on link "123 QBO" at bounding box center [127, 119] width 30 height 10
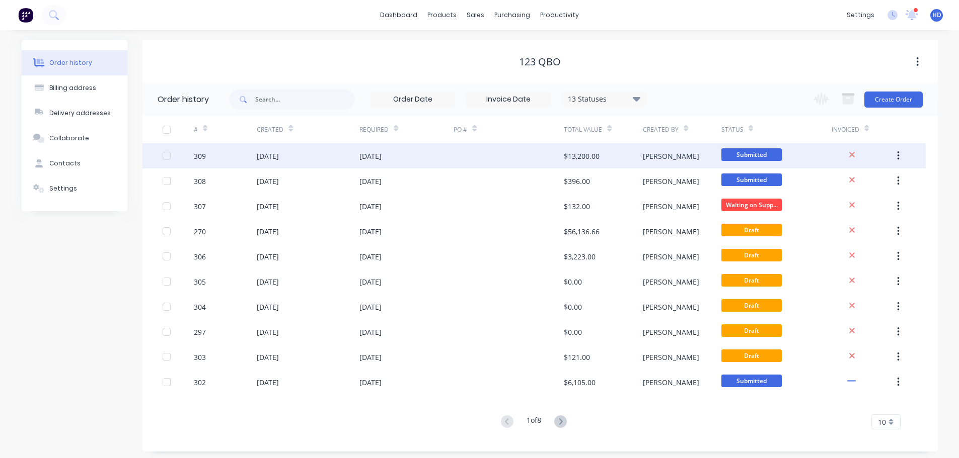
click at [251, 158] on div "309" at bounding box center [225, 155] width 63 height 25
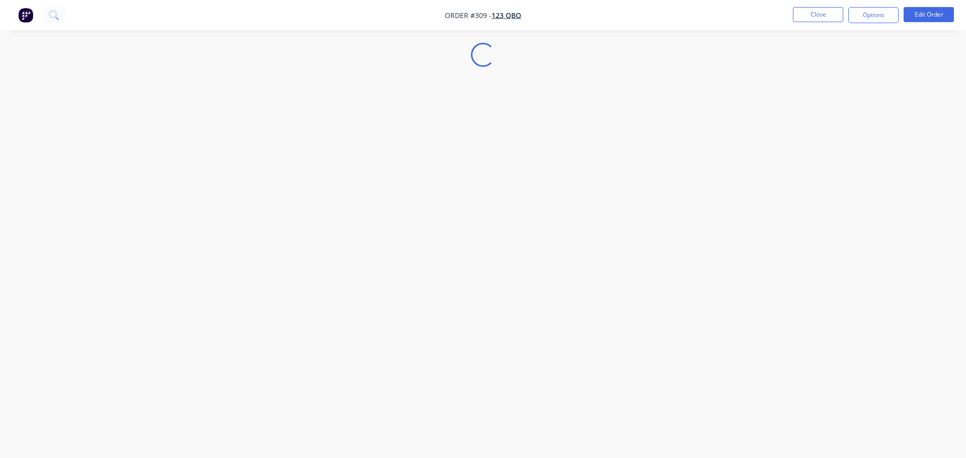
select select "AU"
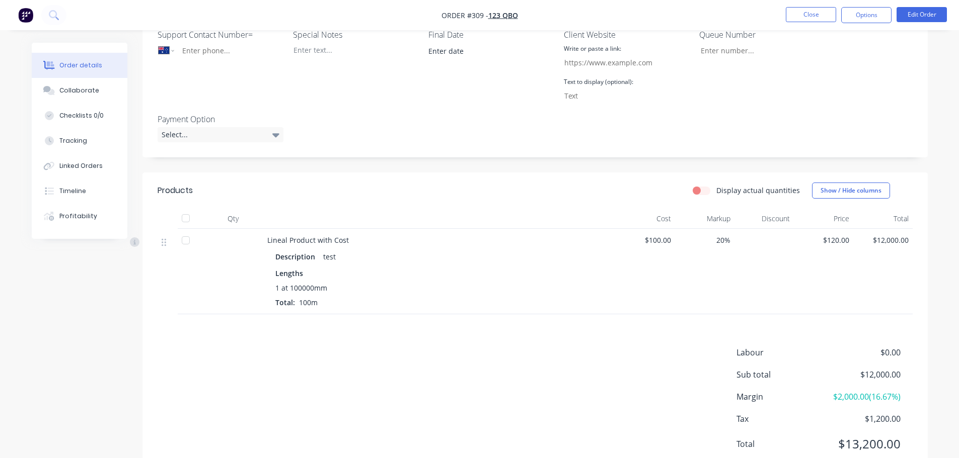
scroll to position [302, 0]
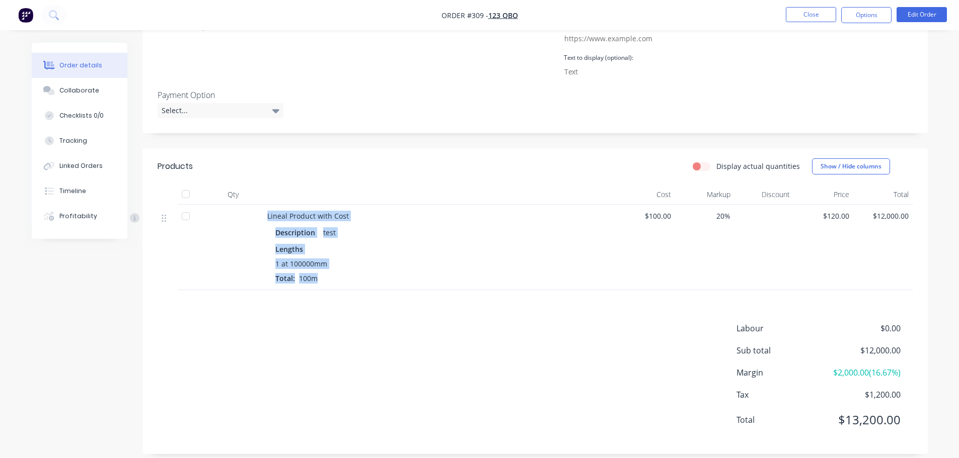
drag, startPoint x: 252, startPoint y: 276, endPoint x: 394, endPoint y: 269, distance: 142.6
click at [382, 275] on div "Lineal Product with Cost Description test Lengths 1 at 100000mm Total: 100m $10…" at bounding box center [534, 248] width 755 height 86
click at [611, 263] on div "Description test Lengths 1 at 100000mm Total: 100m" at bounding box center [439, 253] width 344 height 60
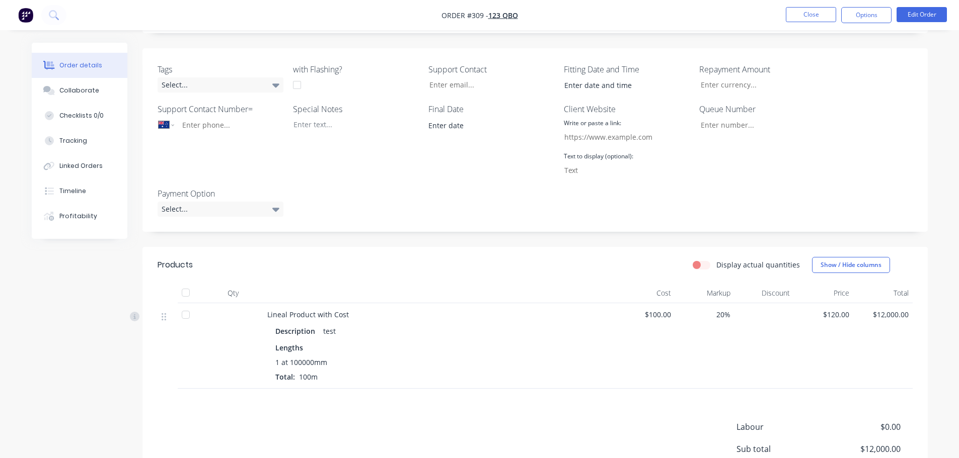
scroll to position [252, 0]
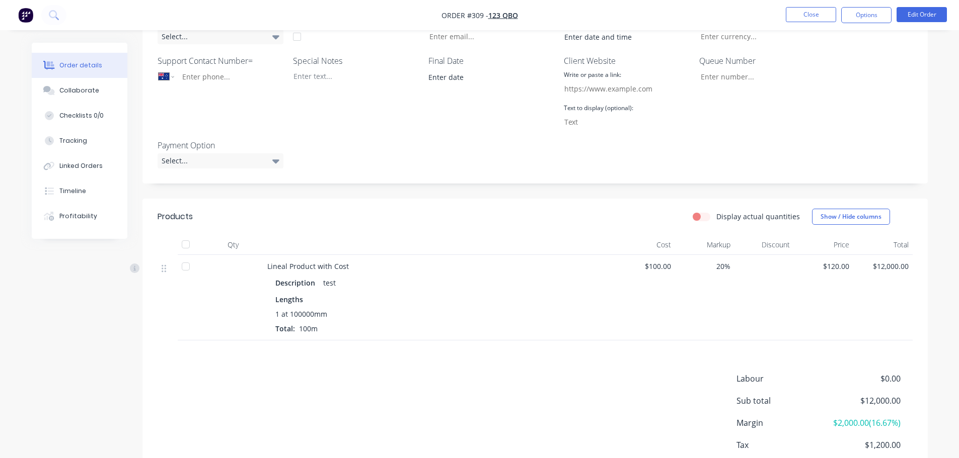
click at [716, 218] on label "Display actual quantities" at bounding box center [758, 216] width 84 height 11
click at [698, 218] on input "Display actual quantities" at bounding box center [696, 216] width 8 height 10
click at [716, 218] on label "Display actual quantities" at bounding box center [758, 216] width 84 height 11
click at [700, 218] on input "Display actual quantities" at bounding box center [696, 216] width 8 height 10
checkbox input "false"
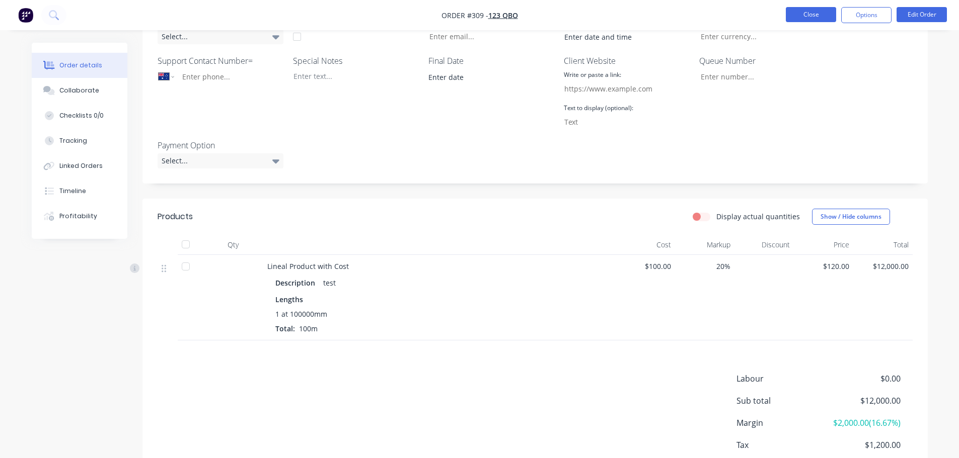
click at [817, 16] on button "Close" at bounding box center [810, 14] width 50 height 15
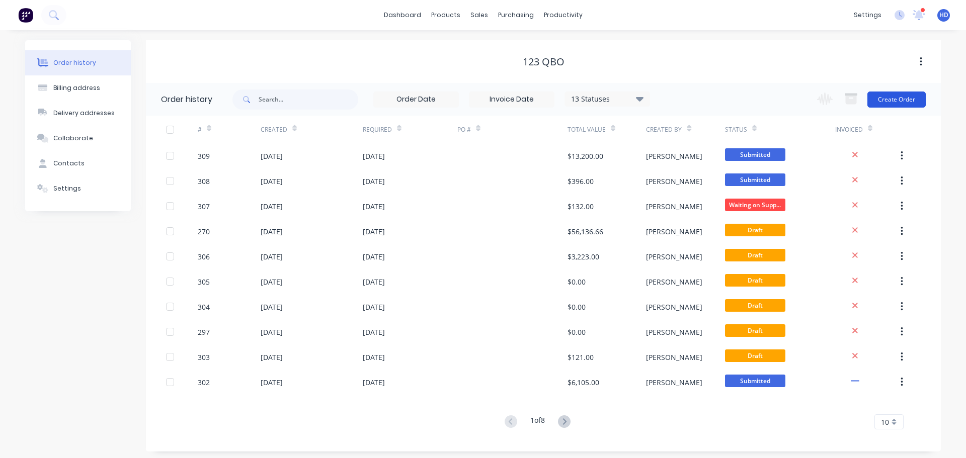
click at [900, 99] on button "Create Order" at bounding box center [896, 100] width 58 height 16
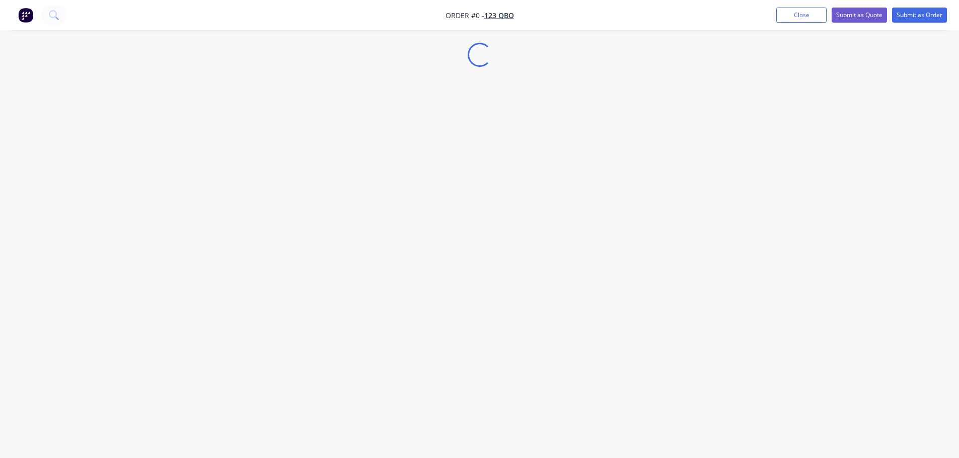
select select "AU"
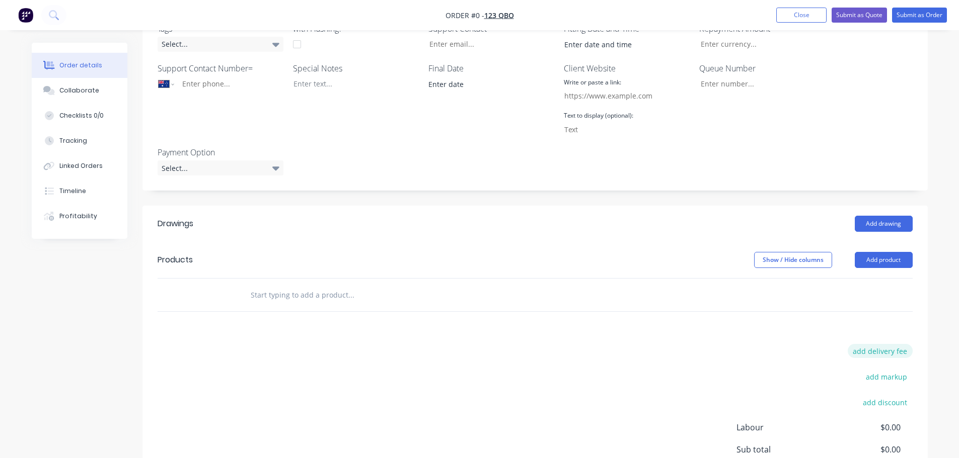
scroll to position [356, 0]
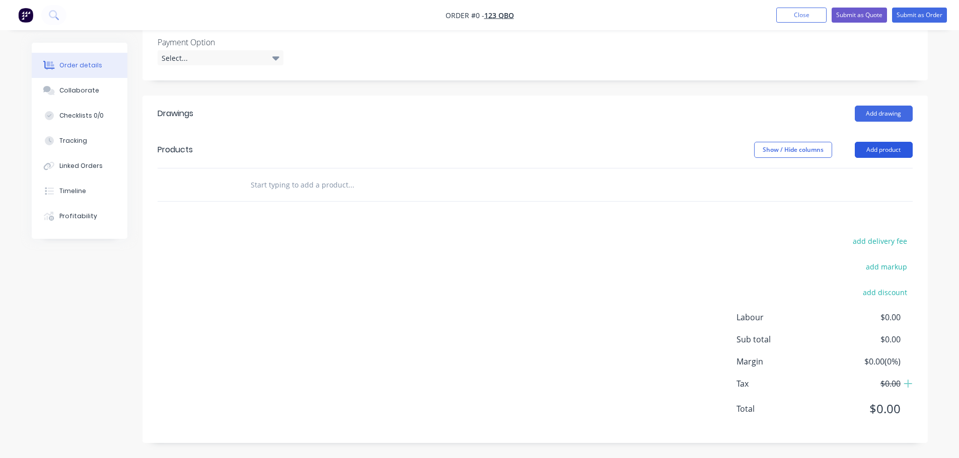
click at [901, 143] on button "Add product" at bounding box center [883, 150] width 58 height 16
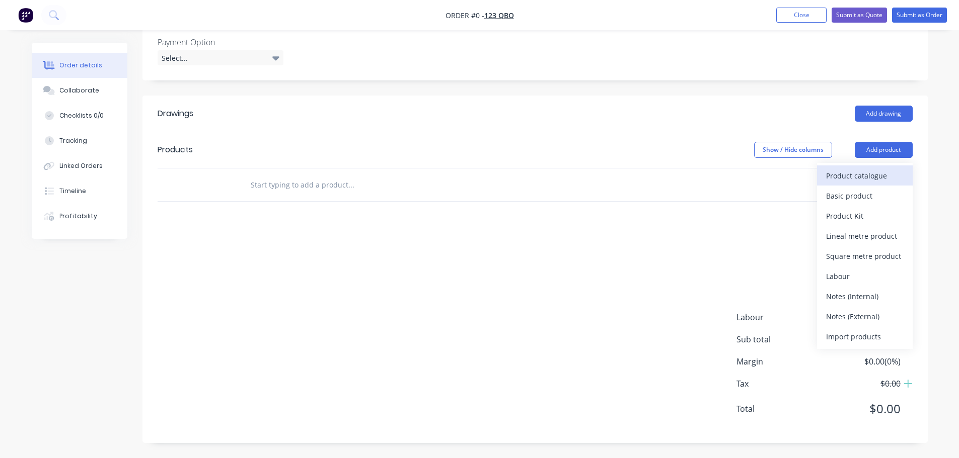
click at [877, 176] on div "Product catalogue" at bounding box center [864, 176] width 77 height 15
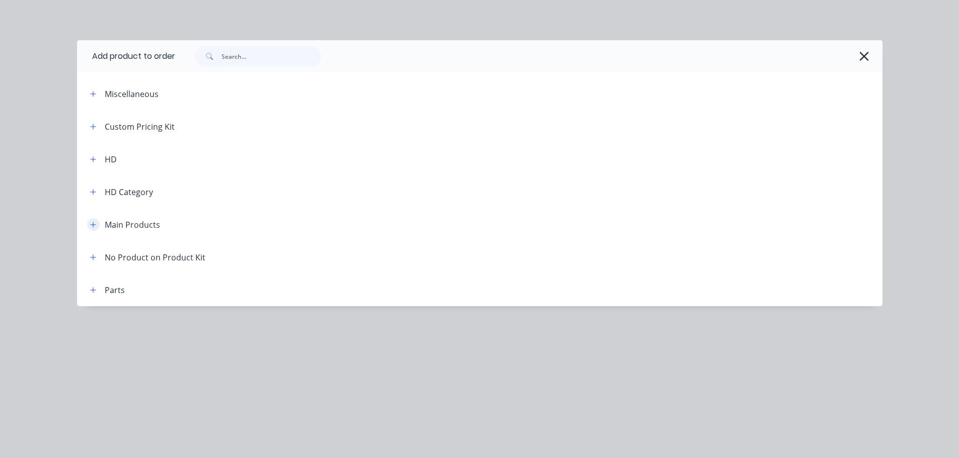
click at [93, 222] on icon "button" at bounding box center [93, 224] width 6 height 7
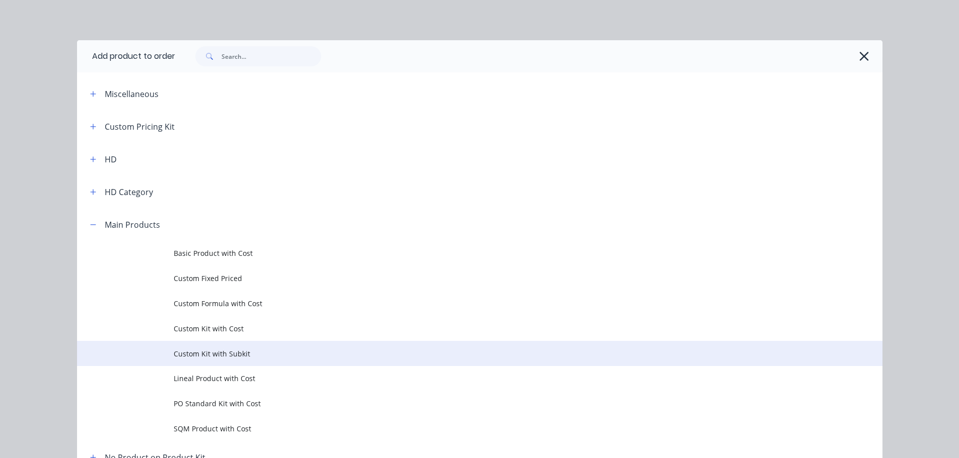
scroll to position [93, 0]
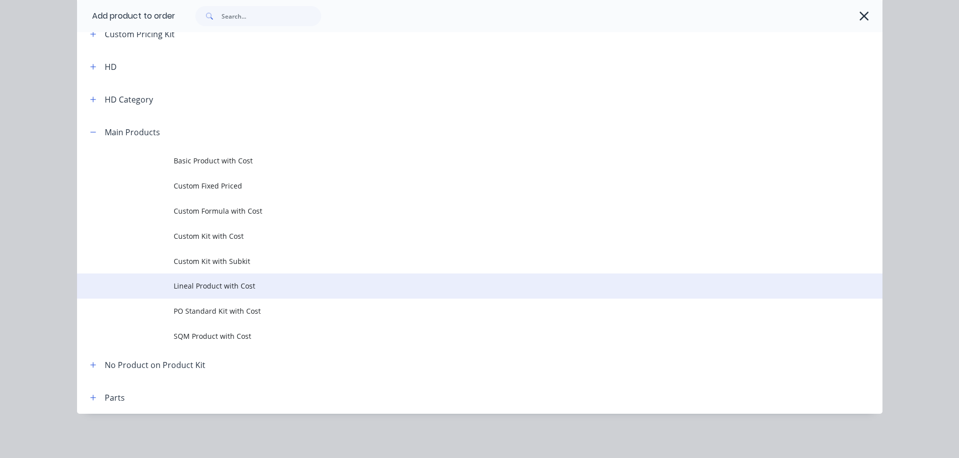
click at [211, 292] on td "Lineal Product with Cost" at bounding box center [528, 286] width 708 height 25
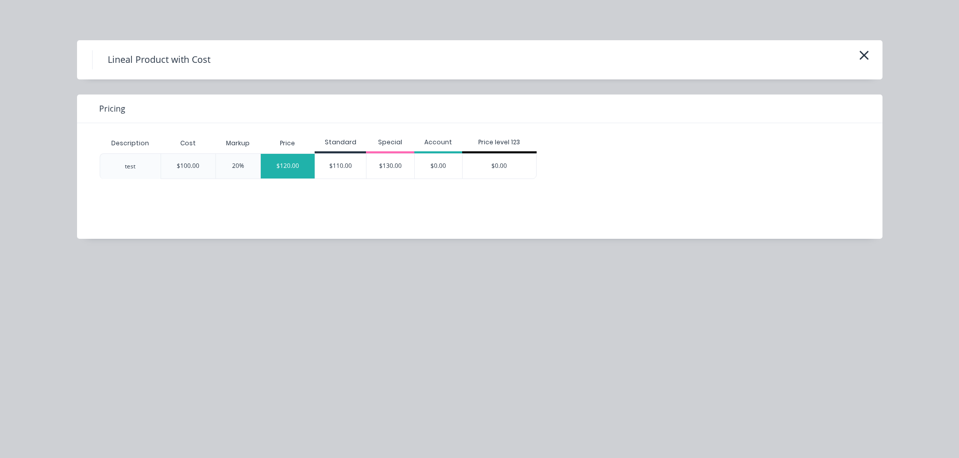
click at [273, 169] on div "$120.00" at bounding box center [288, 166] width 54 height 25
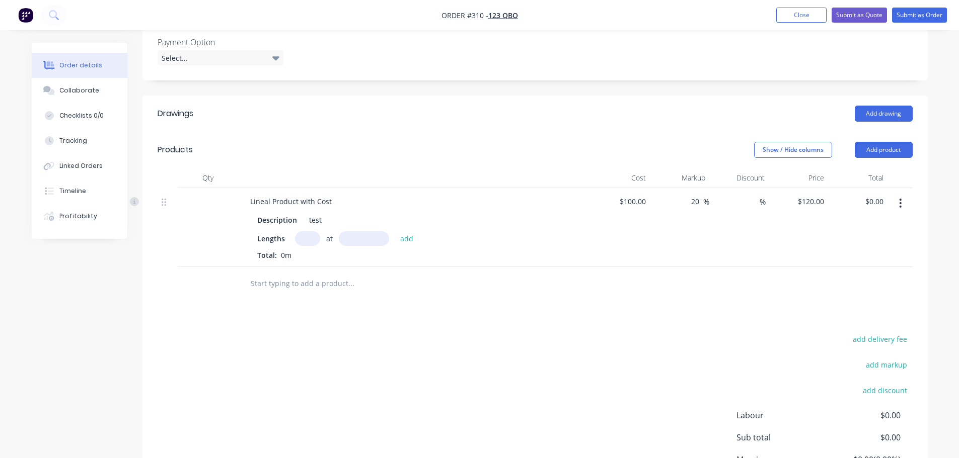
click at [307, 243] on input "text" at bounding box center [307, 238] width 25 height 15
type input "1"
click at [370, 236] on input "text" at bounding box center [364, 238] width 50 height 15
type input "500000"
click at [395, 232] on button "add" at bounding box center [407, 239] width 24 height 14
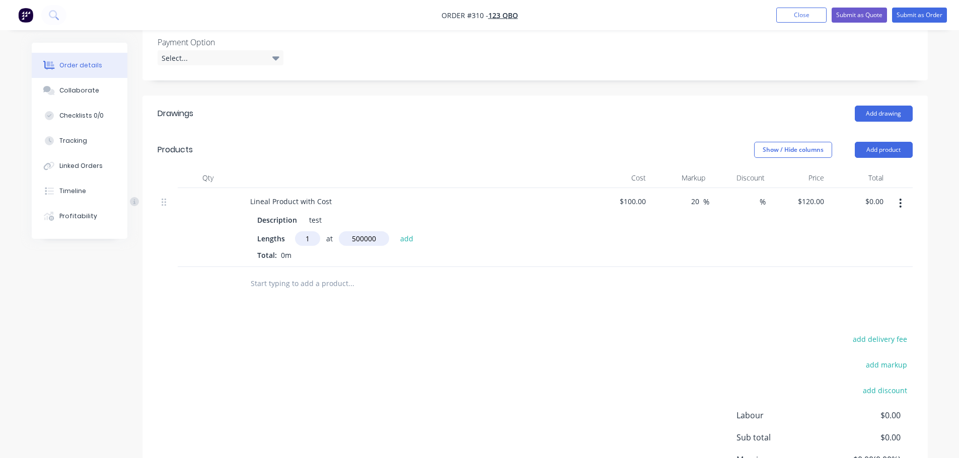
type input "$60,000.00"
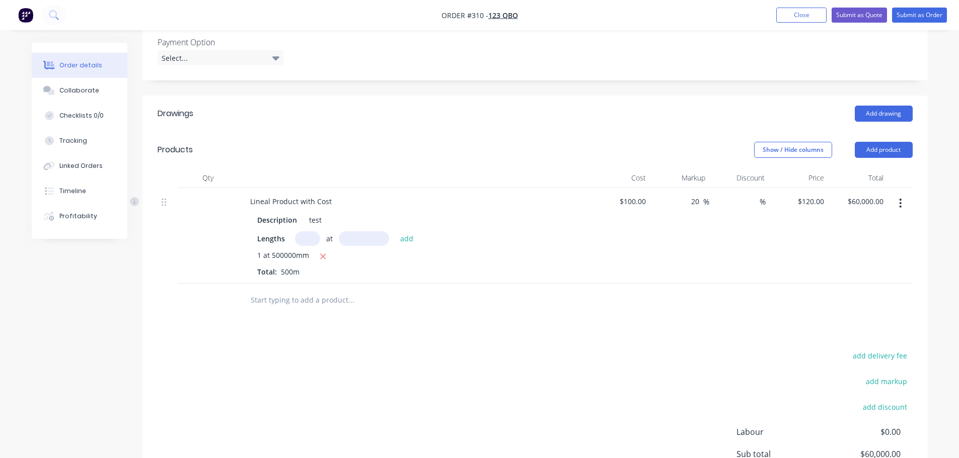
click at [437, 275] on div "1 at 500000mm Total: 500m" at bounding box center [414, 263] width 314 height 27
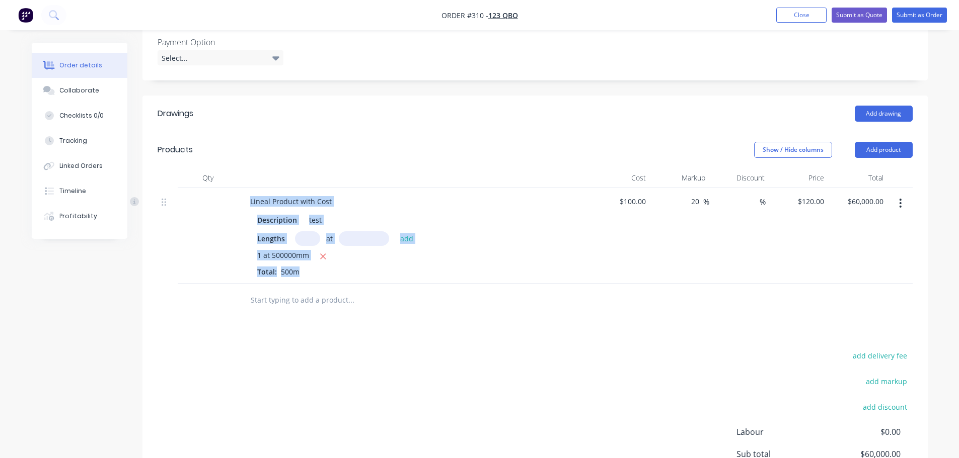
drag, startPoint x: 306, startPoint y: 273, endPoint x: 237, endPoint y: 254, distance: 72.2
click at [237, 254] on div "Lineal Product with Cost Description test Lengths at add 1 at 500000mm Total: 5…" at bounding box center [534, 236] width 755 height 96
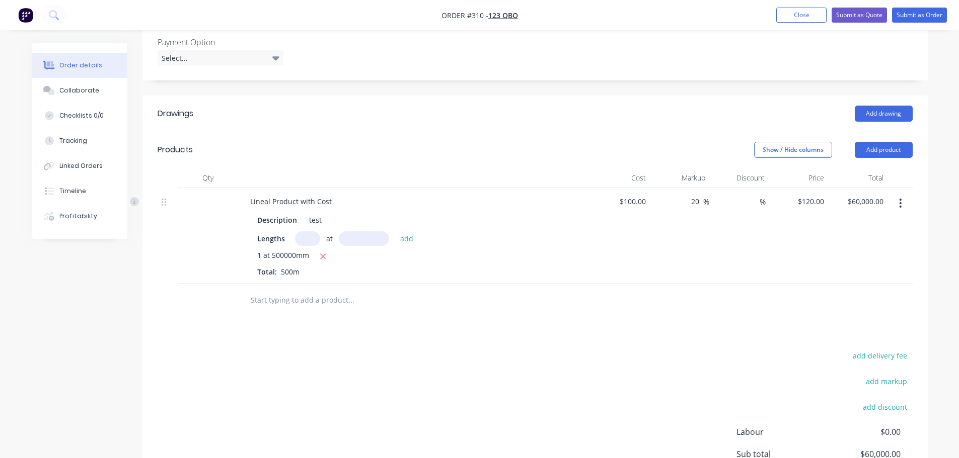
click at [417, 316] on div at bounding box center [419, 300] width 362 height 33
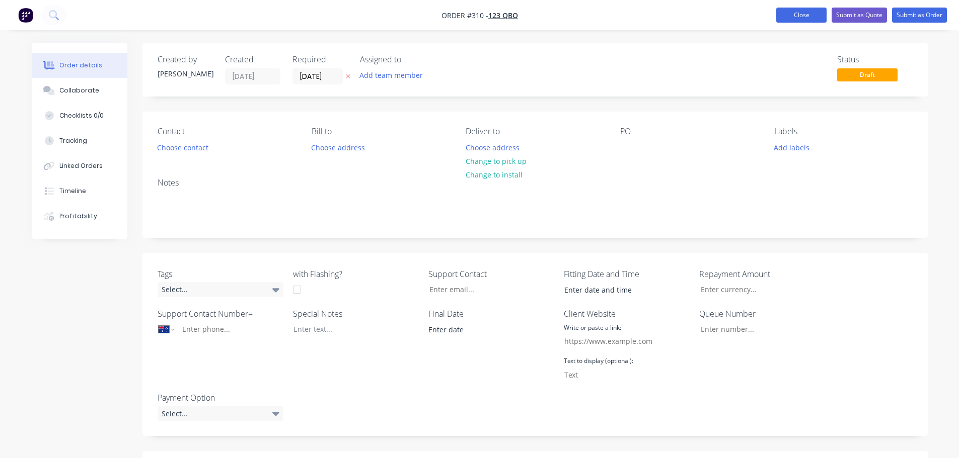
click at [807, 15] on button "Close" at bounding box center [801, 15] width 50 height 15
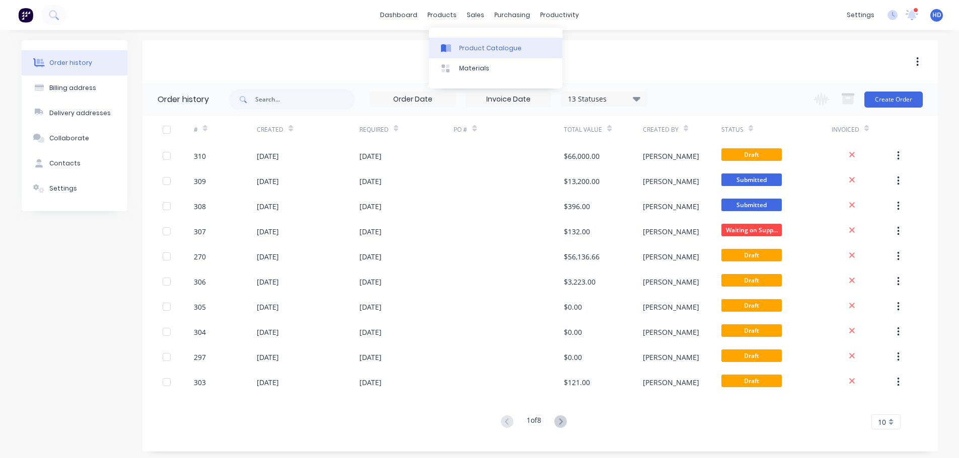
click at [476, 44] on div "Product Catalogue" at bounding box center [490, 48] width 62 height 9
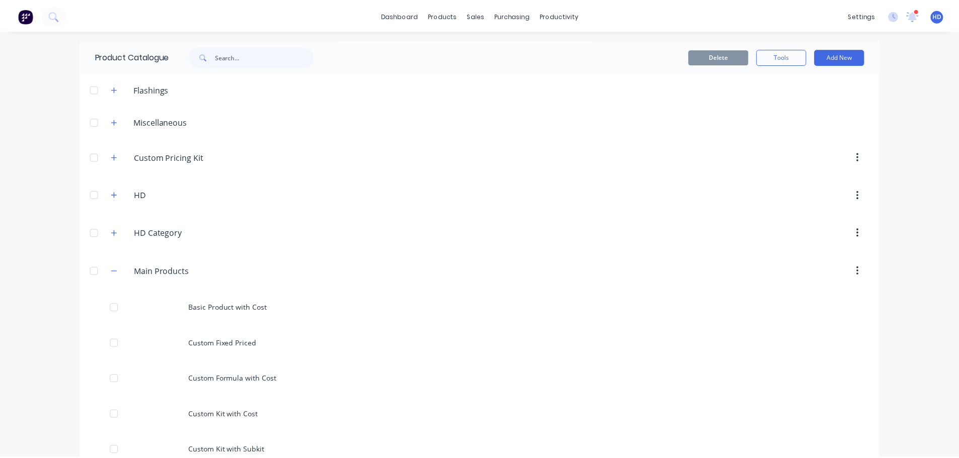
scroll to position [151, 0]
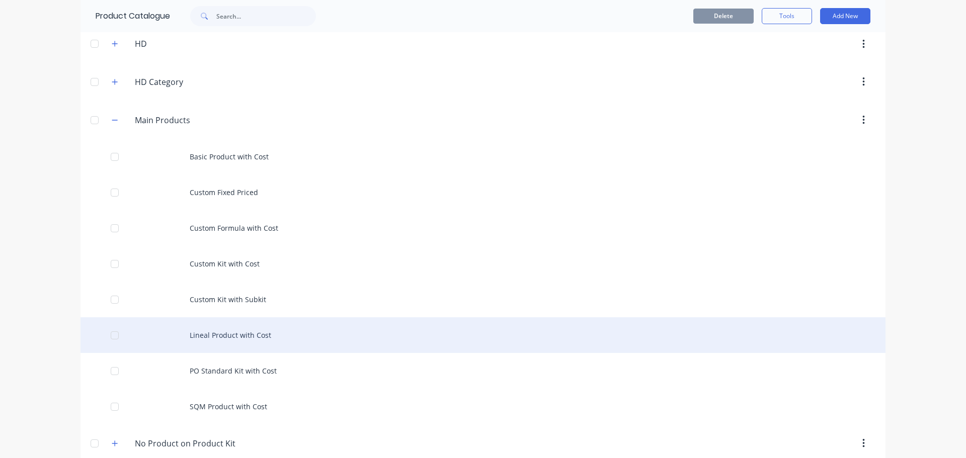
click at [251, 333] on div "Lineal Product with Cost" at bounding box center [483, 336] width 805 height 36
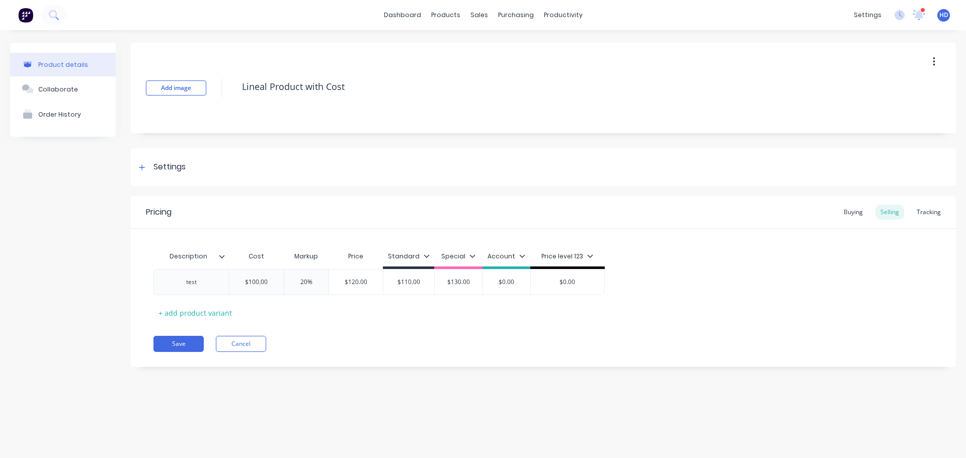
type textarea "x"
drag, startPoint x: 939, startPoint y: 214, endPoint x: 922, endPoint y: 218, distance: 18.1
click at [939, 214] on div "Tracking" at bounding box center [929, 212] width 34 height 15
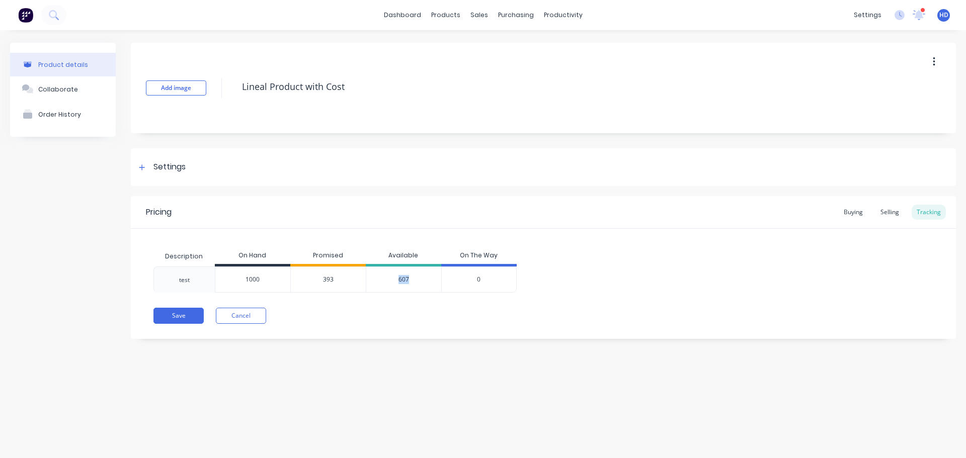
drag, startPoint x: 394, startPoint y: 275, endPoint x: 437, endPoint y: 276, distance: 42.8
click at [437, 276] on div "607" at bounding box center [403, 280] width 75 height 26
click at [615, 285] on div "test 1000 393 607 0" at bounding box center [543, 280] width 780 height 26
click at [508, 48] on div "Sales Orders" at bounding box center [516, 48] width 41 height 9
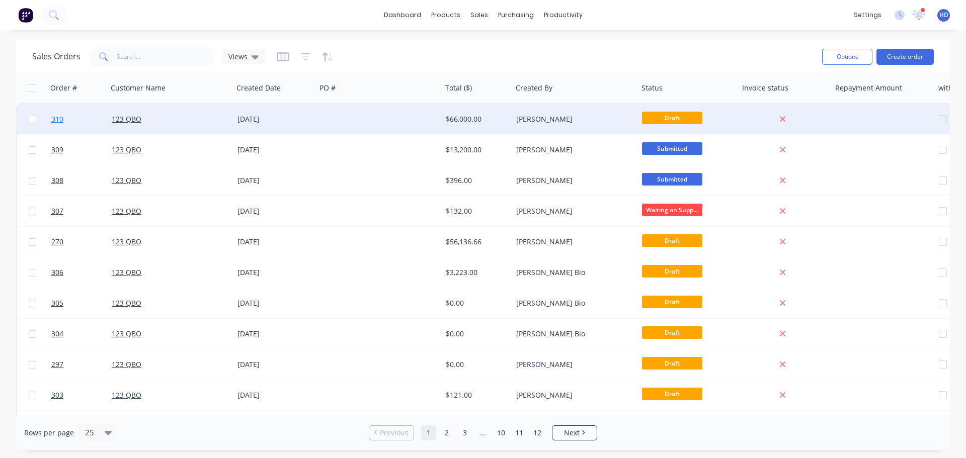
click at [85, 122] on link "310" at bounding box center [81, 119] width 60 height 30
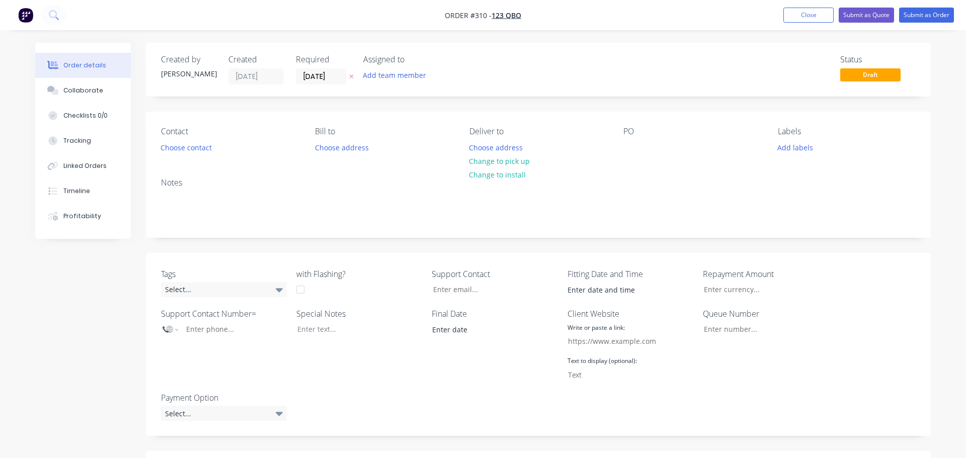
select select "AU"
type input "$100.00"
type input "20"
type input "$120.00"
type input "$60,000.00"
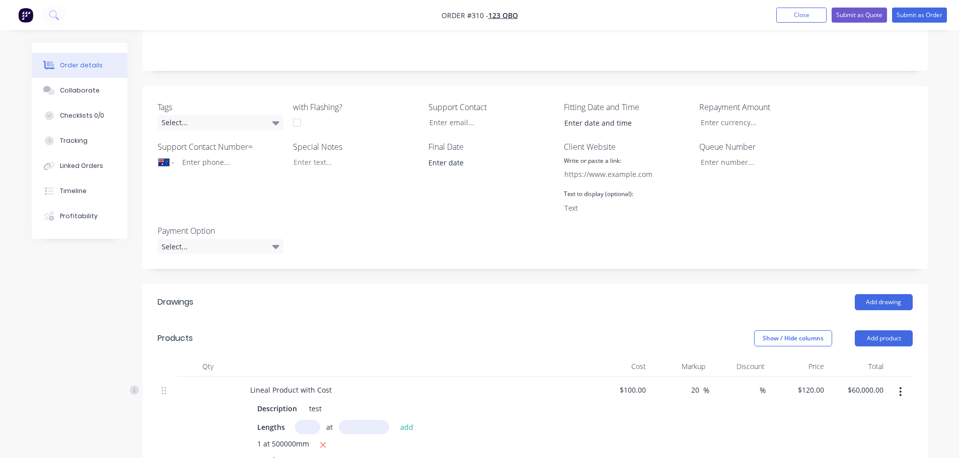
scroll to position [252, 0]
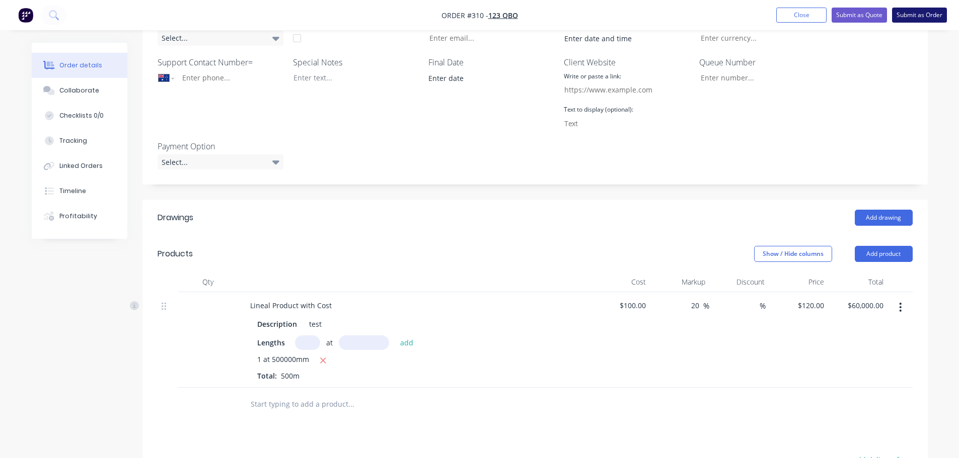
click at [917, 13] on button "Submit as Order" at bounding box center [919, 15] width 55 height 15
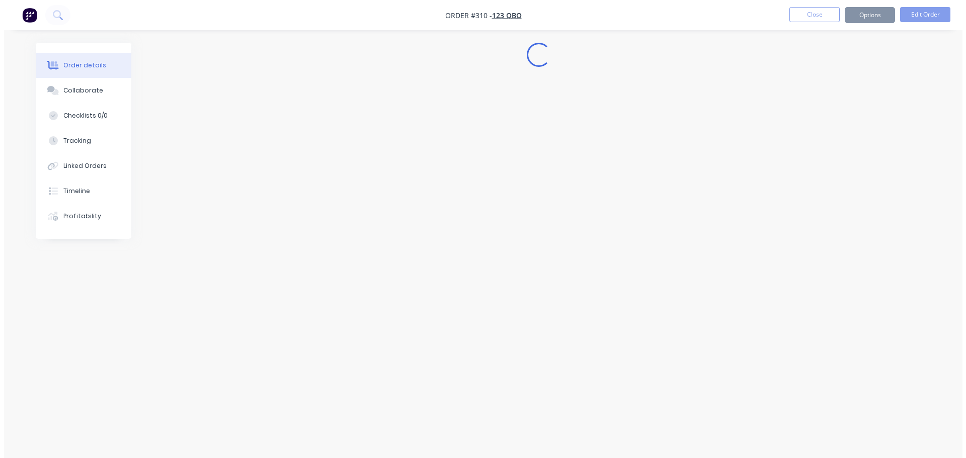
scroll to position [0, 0]
select select "AU"
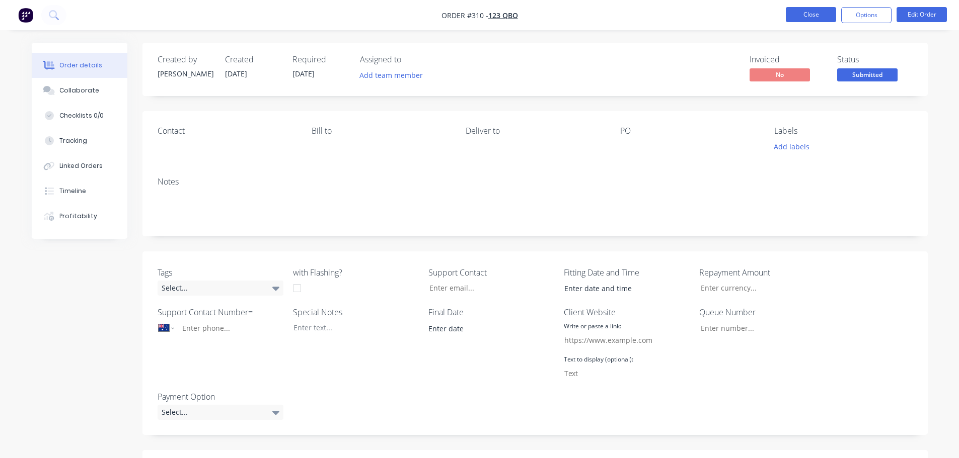
click at [818, 11] on button "Close" at bounding box center [810, 14] width 50 height 15
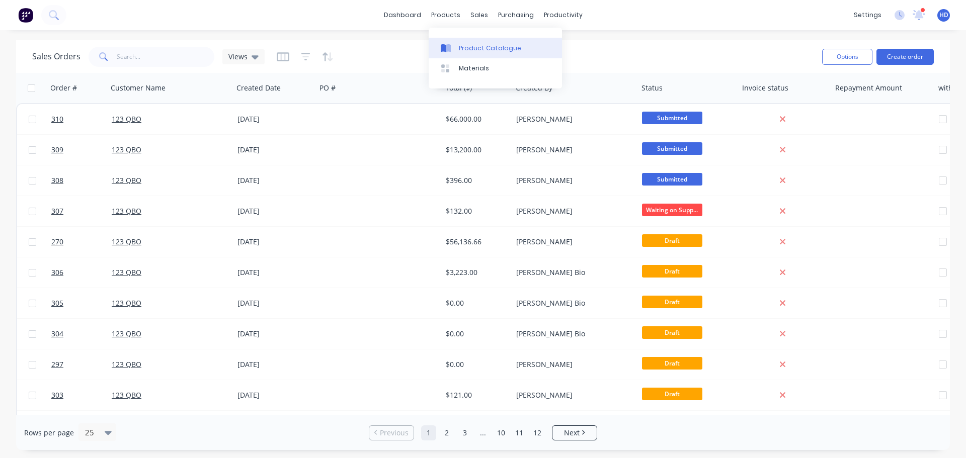
click at [471, 54] on link "Product Catalogue" at bounding box center [495, 48] width 133 height 20
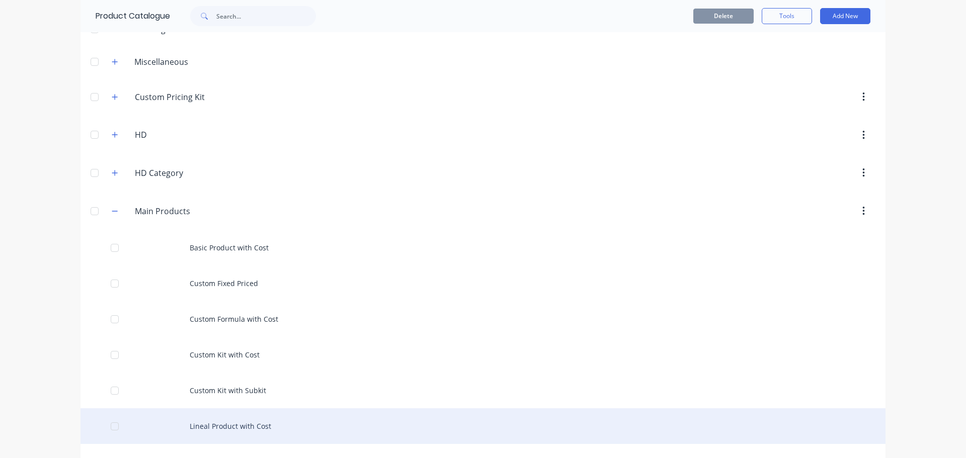
scroll to position [151, 0]
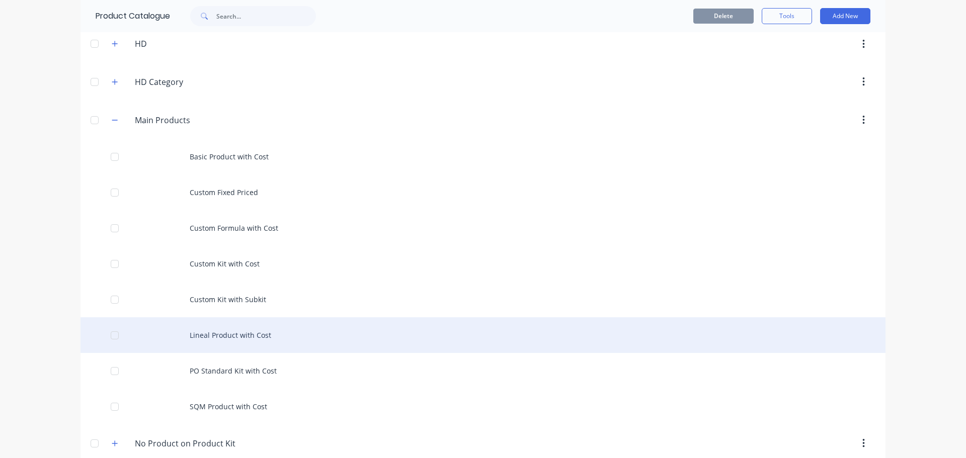
click at [239, 341] on div "Lineal Product with Cost" at bounding box center [483, 336] width 805 height 36
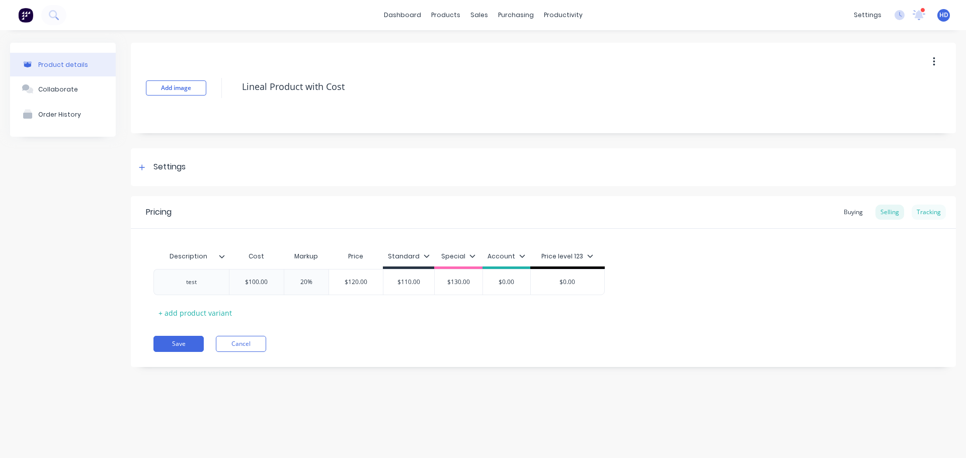
click at [919, 208] on div "Tracking" at bounding box center [929, 212] width 34 height 15
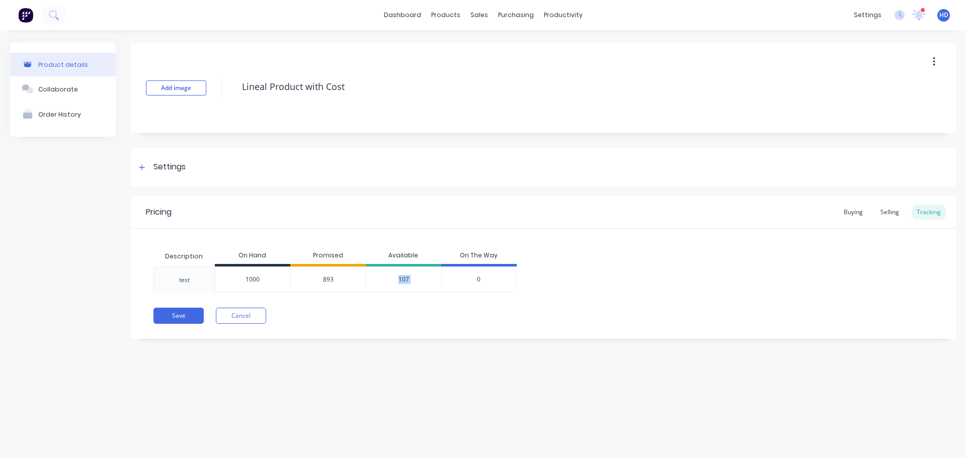
drag, startPoint x: 393, startPoint y: 275, endPoint x: 456, endPoint y: 282, distance: 63.2
click at [456, 282] on div "test 1000 893 107 0" at bounding box center [334, 280] width 363 height 26
click at [631, 281] on div "test 1000 893 107 0" at bounding box center [543, 280] width 780 height 26
click at [413, 18] on link "dashboard" at bounding box center [402, 15] width 47 height 15
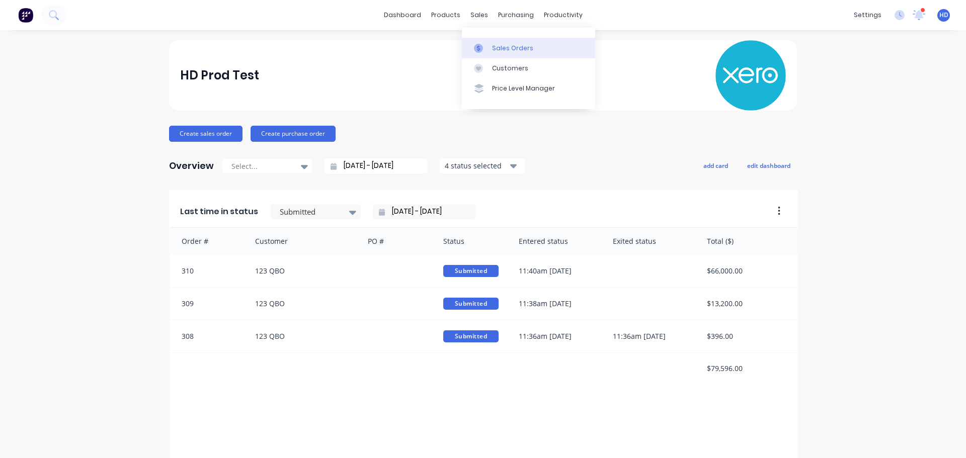
click at [504, 49] on div "Sales Orders" at bounding box center [512, 48] width 41 height 9
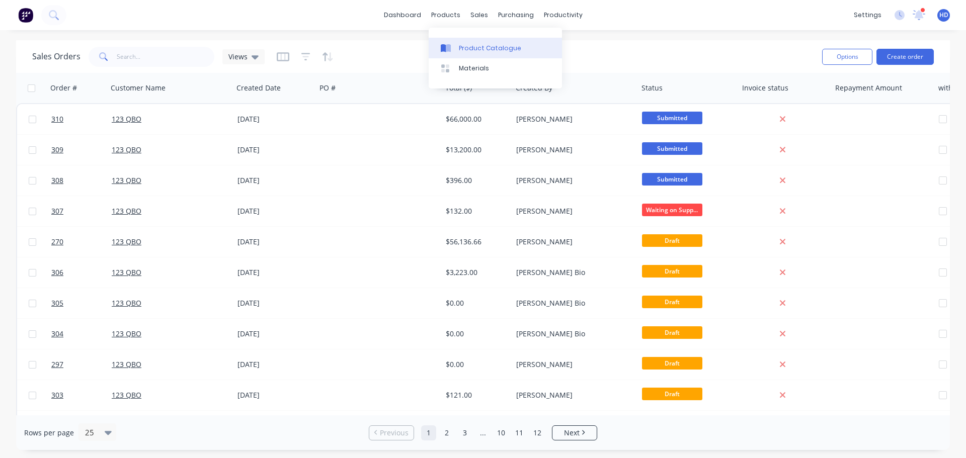
click at [483, 53] on link "Product Catalogue" at bounding box center [495, 48] width 133 height 20
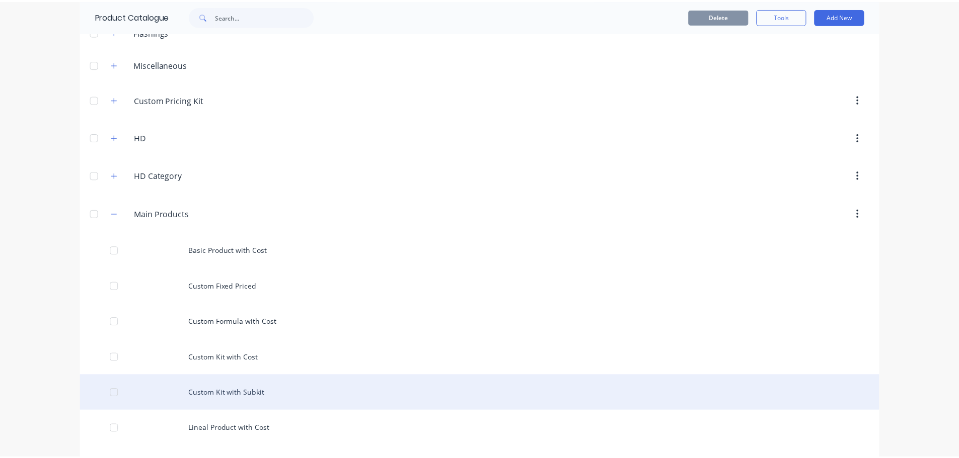
scroll to position [151, 0]
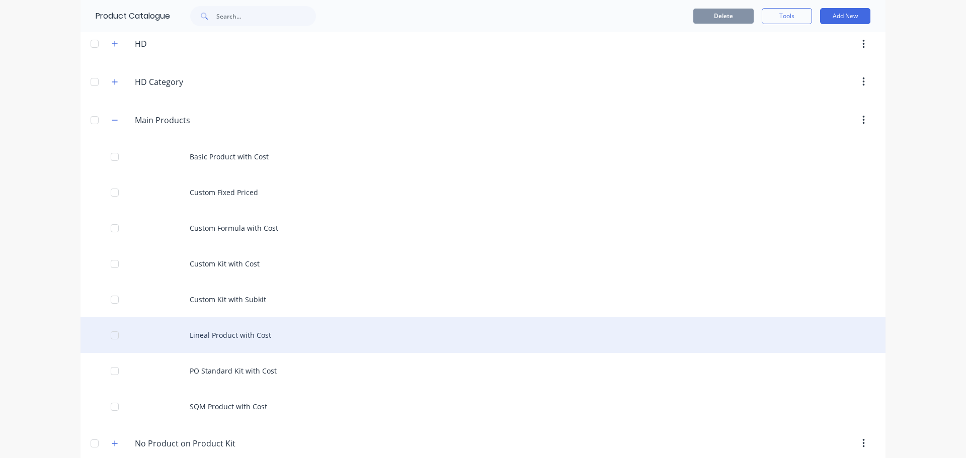
click at [239, 326] on div "Lineal Product with Cost" at bounding box center [483, 336] width 805 height 36
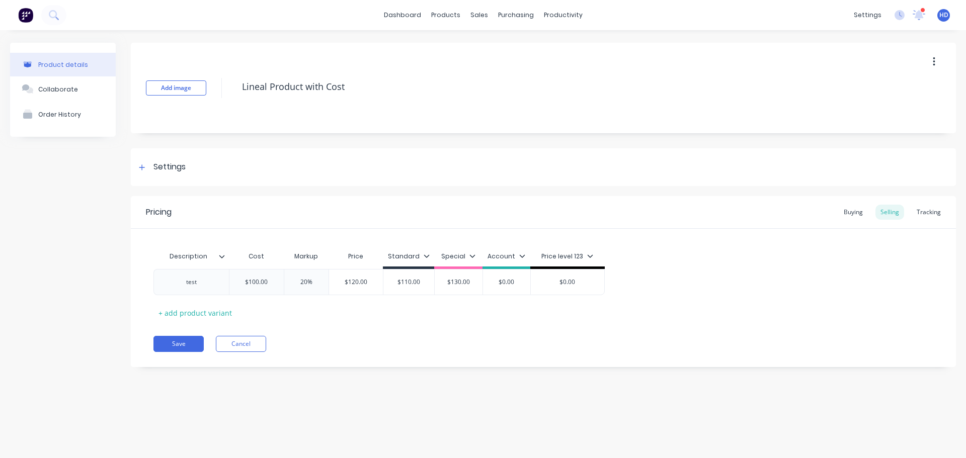
type textarea "x"
click at [938, 210] on div "Tracking" at bounding box center [929, 212] width 34 height 15
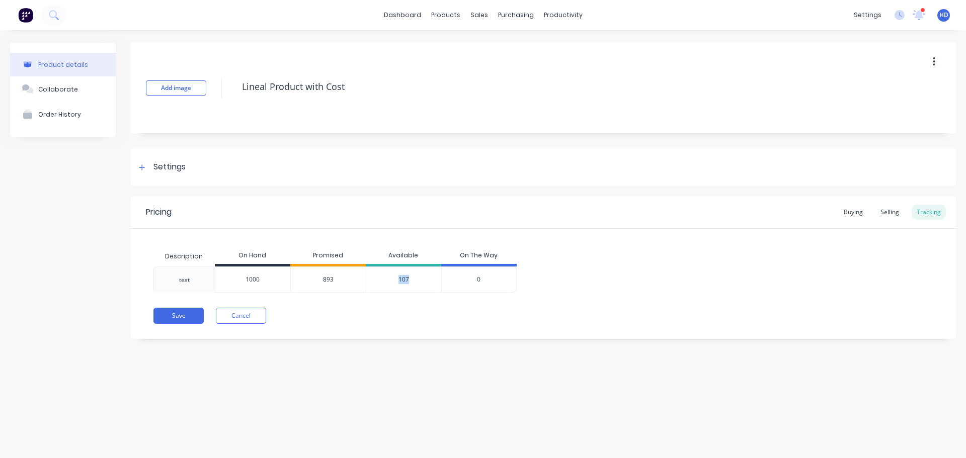
drag, startPoint x: 398, startPoint y: 274, endPoint x: 436, endPoint y: 276, distance: 38.3
click at [436, 276] on div "107" at bounding box center [403, 280] width 75 height 26
click at [674, 289] on div "test 1000 893 107 0" at bounding box center [543, 280] width 780 height 26
click at [503, 41] on link "Sales Orders" at bounding box center [531, 48] width 133 height 20
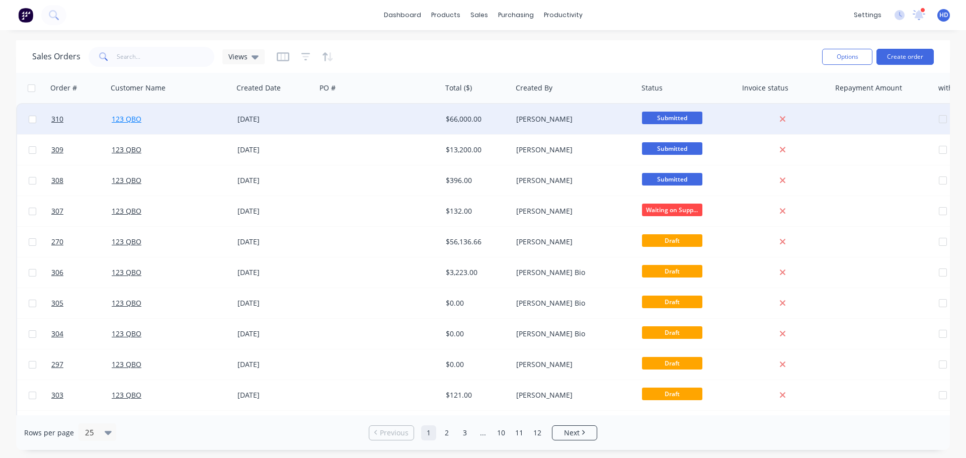
click at [121, 120] on link "123 QBO" at bounding box center [127, 119] width 30 height 10
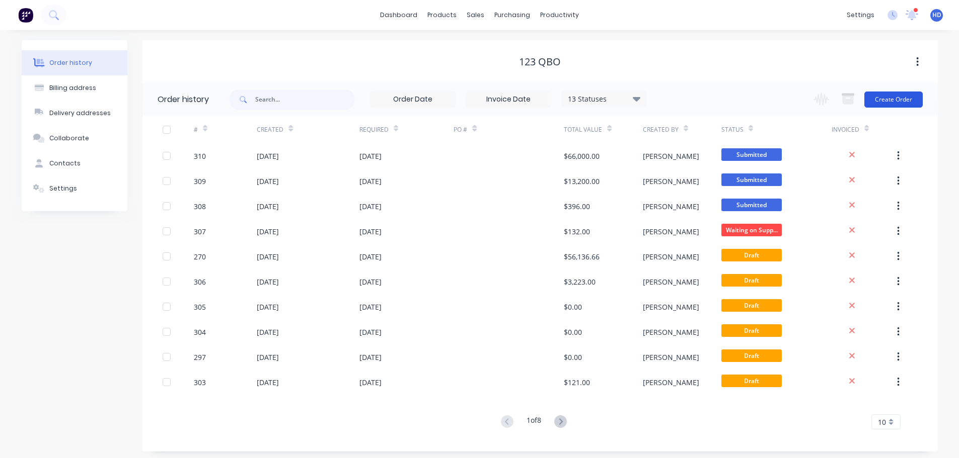
click at [906, 103] on button "Create Order" at bounding box center [893, 100] width 58 height 16
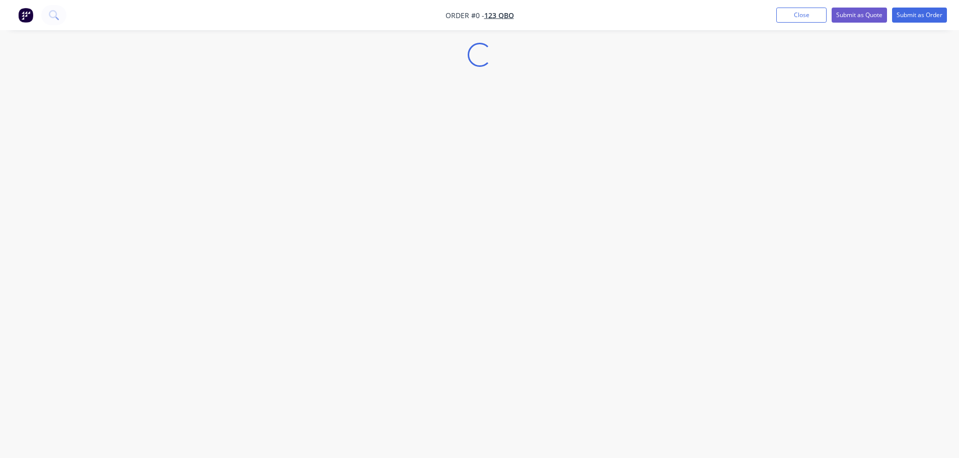
select select "AU"
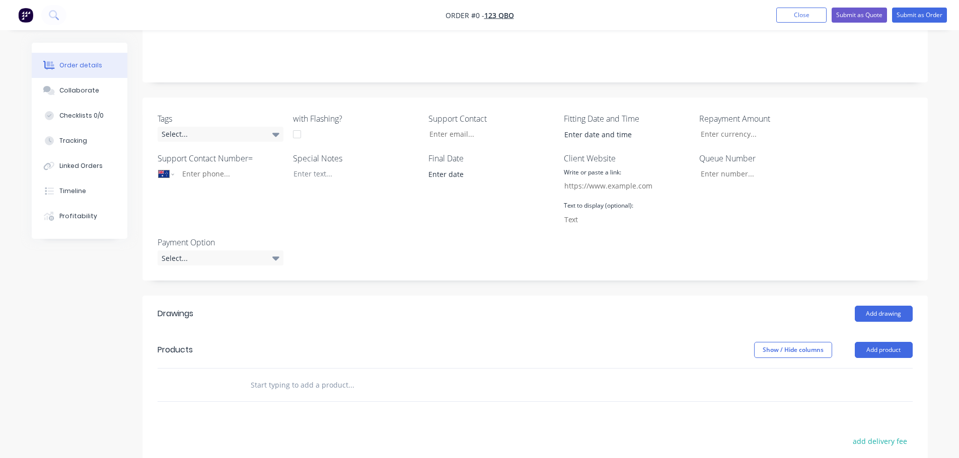
scroll to position [252, 0]
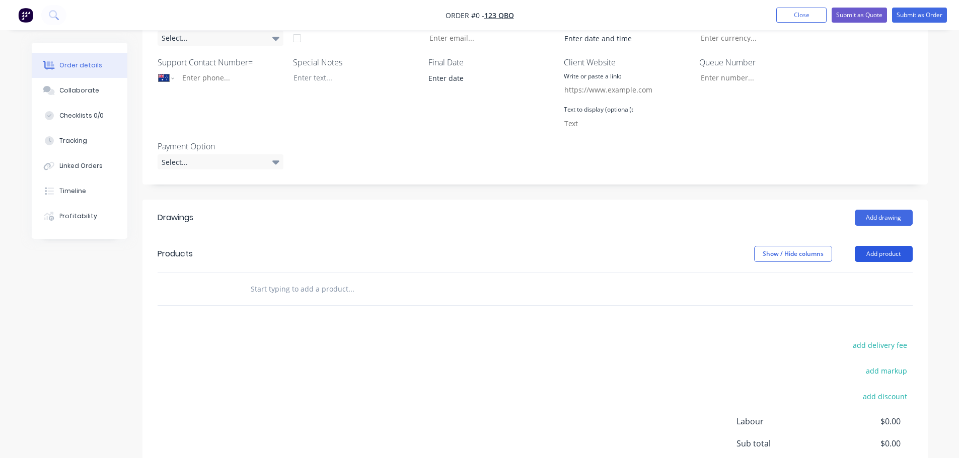
click at [867, 259] on button "Add product" at bounding box center [883, 254] width 58 height 16
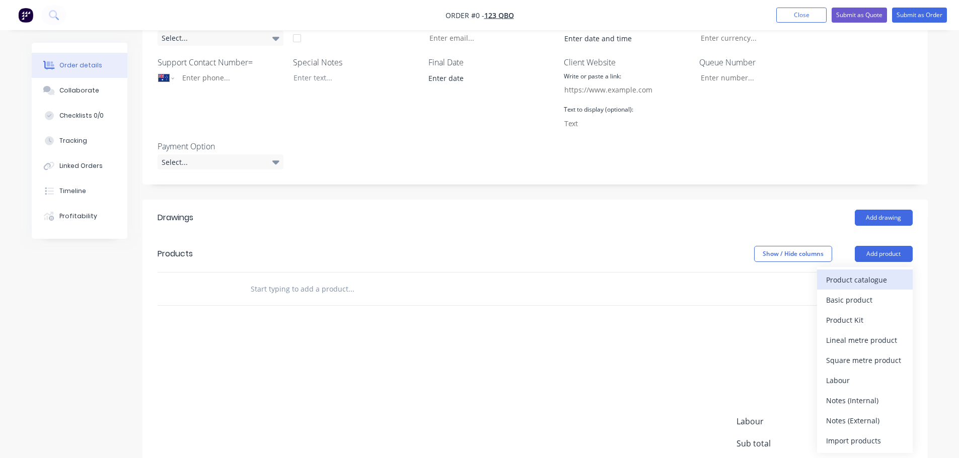
click at [844, 280] on div "Product catalogue" at bounding box center [864, 280] width 77 height 15
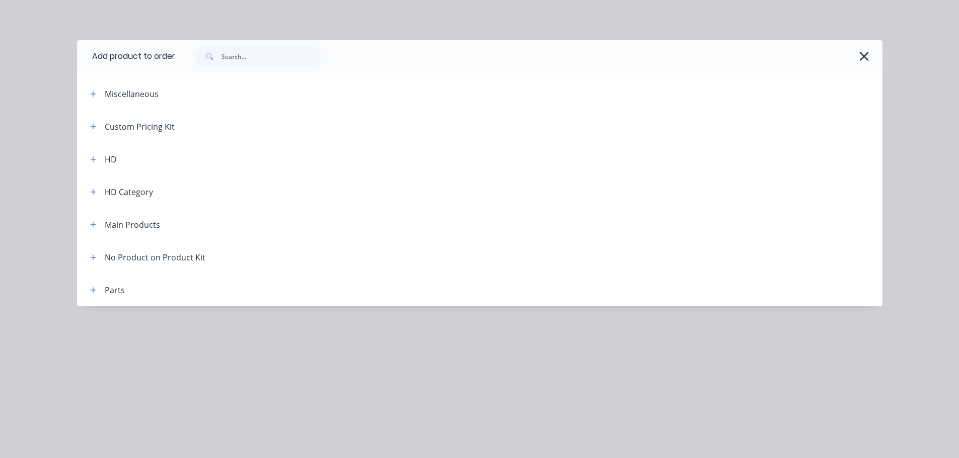
click at [86, 225] on div "Main Products" at bounding box center [121, 224] width 78 height 13
click at [90, 224] on icon "button" at bounding box center [93, 224] width 6 height 7
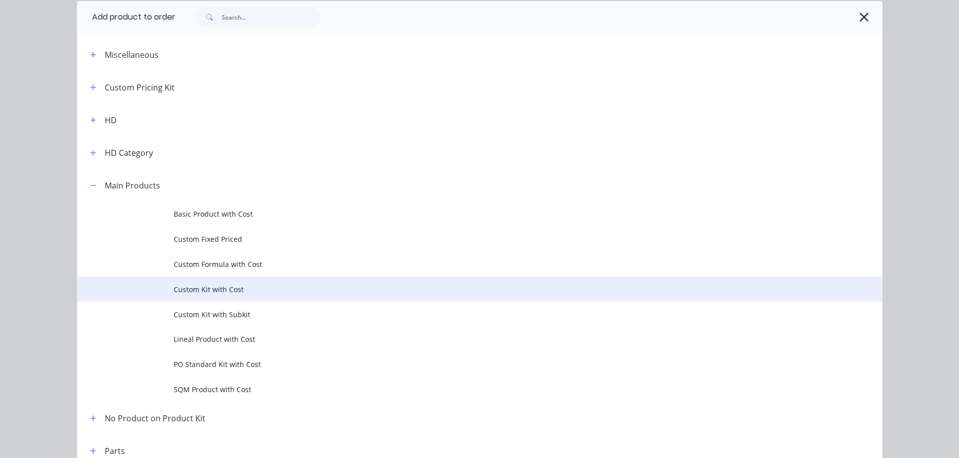
scroll to position [93, 0]
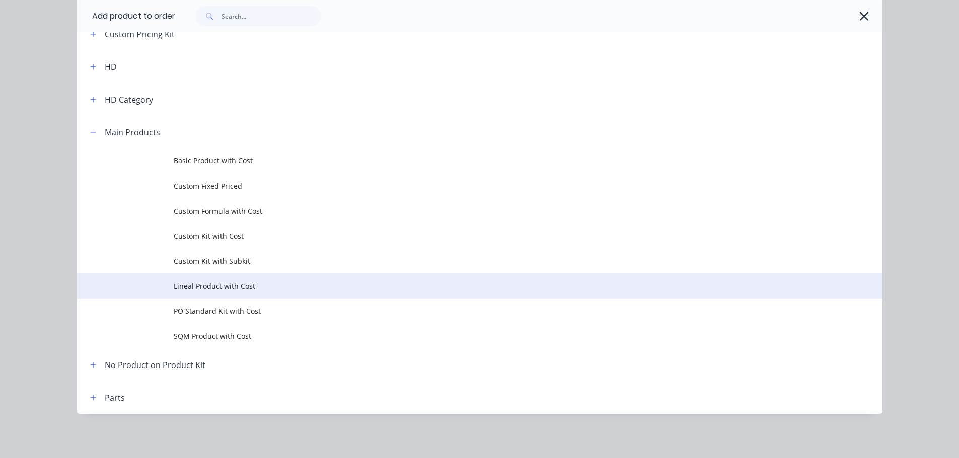
click at [193, 292] on td "Lineal Product with Cost" at bounding box center [528, 286] width 708 height 25
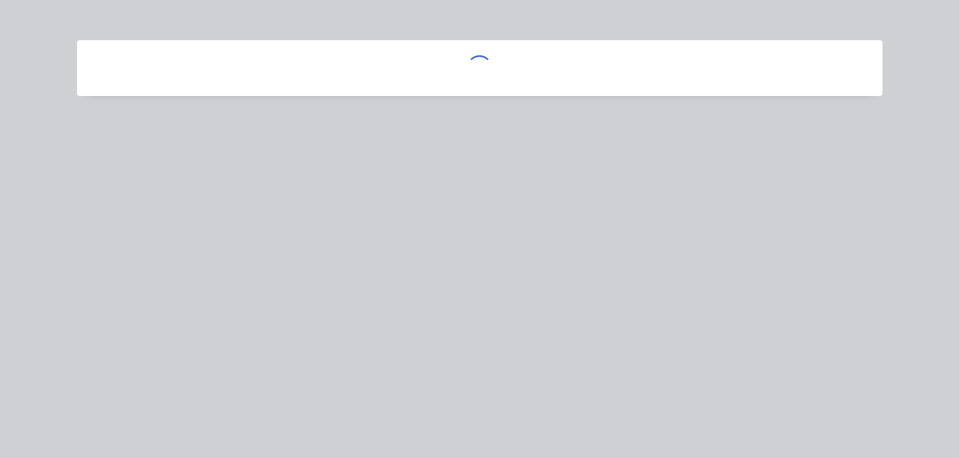
scroll to position [0, 0]
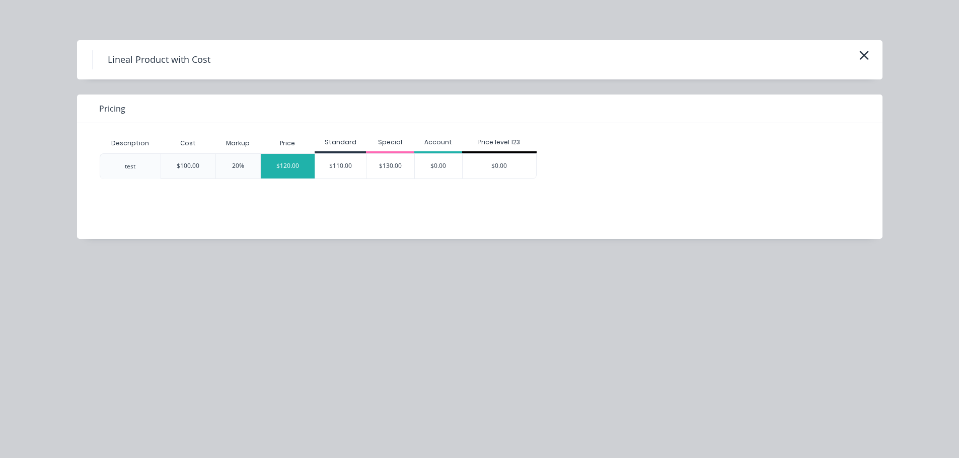
click at [281, 169] on div "$120.00" at bounding box center [288, 166] width 54 height 25
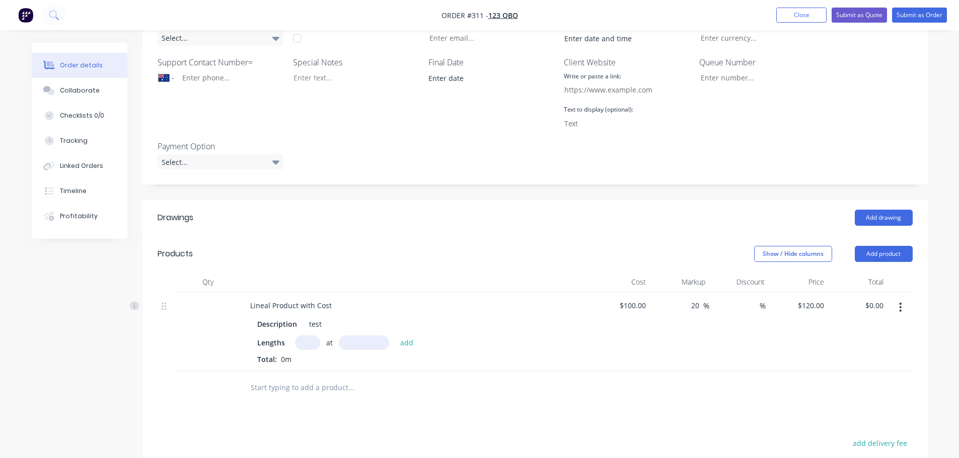
click at [308, 342] on input "text" at bounding box center [307, 343] width 25 height 15
type input "1"
click at [366, 343] on input "text" at bounding box center [364, 343] width 50 height 15
type input "7000"
click at [395, 336] on button "add" at bounding box center [407, 343] width 24 height 14
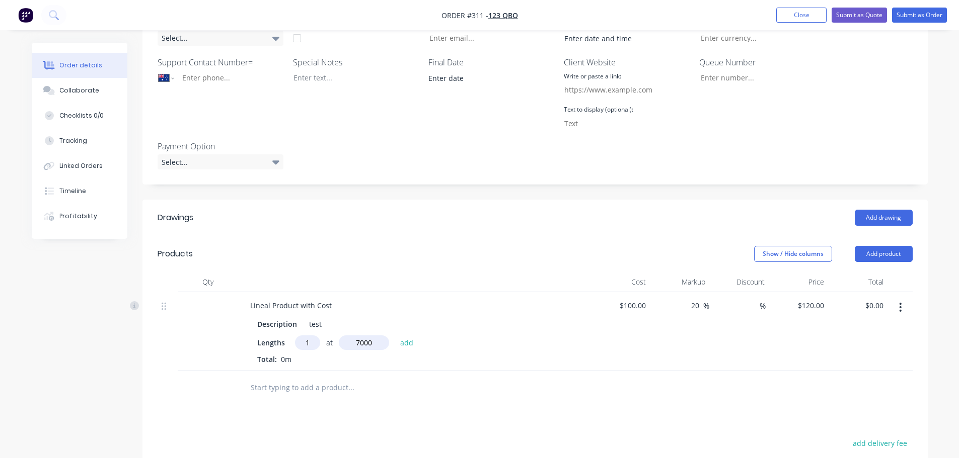
type input "$840.00"
click at [520, 344] on div "Lengths at add" at bounding box center [414, 343] width 314 height 15
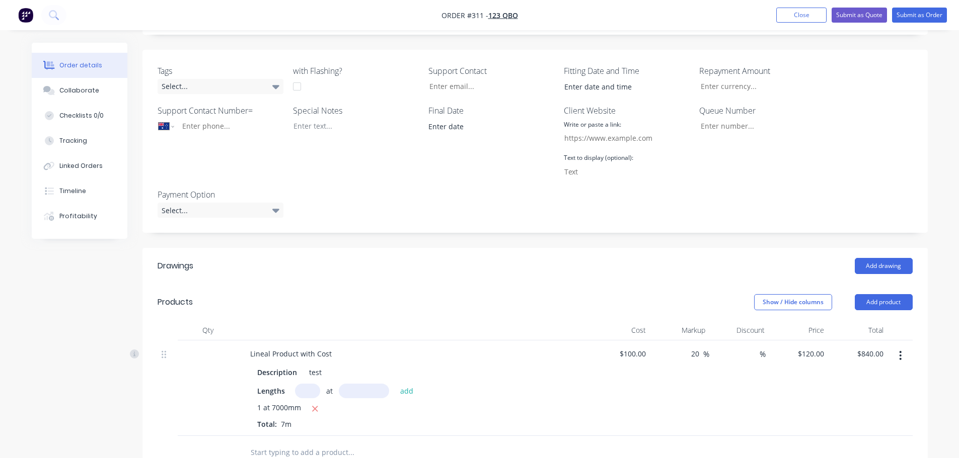
scroll to position [201, 0]
click at [931, 21] on button "Submit as Order" at bounding box center [919, 15] width 55 height 15
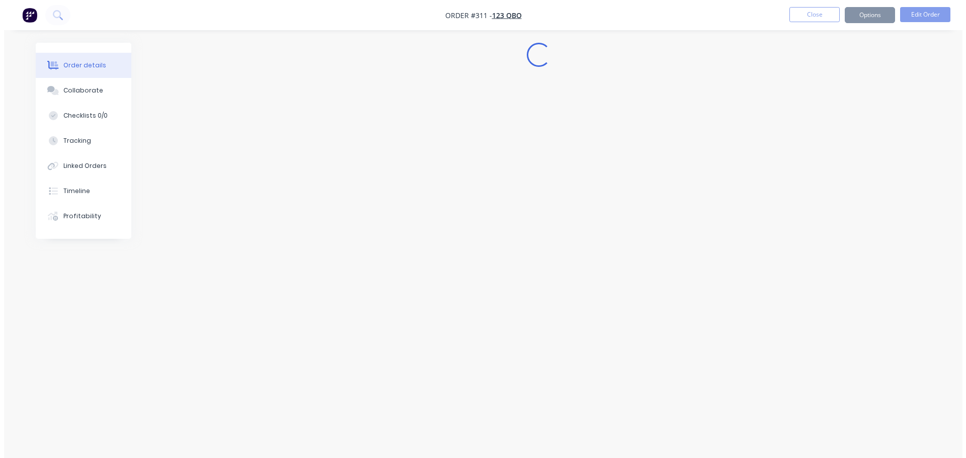
scroll to position [0, 0]
select select "AU"
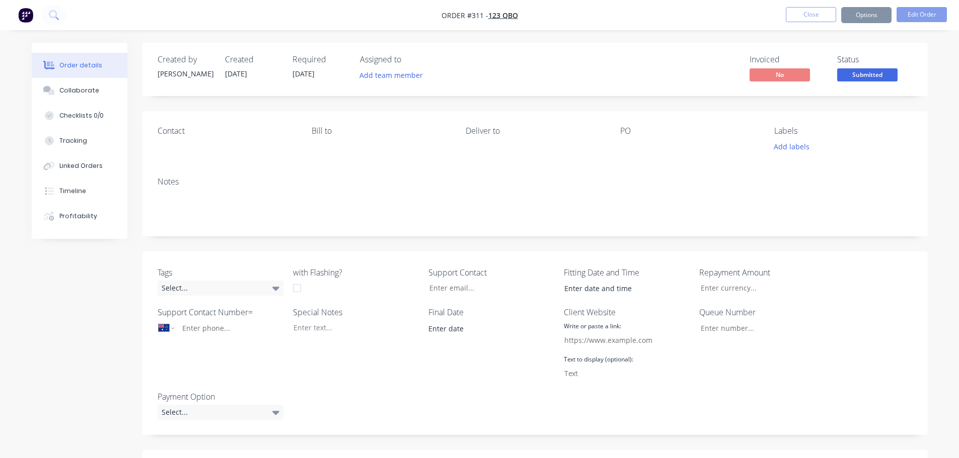
click at [742, 36] on div "Order details Collaborate Checklists 0/0 Tracking Linked Orders Timeline Profit…" at bounding box center [479, 385] width 959 height 771
click at [818, 17] on button "Close" at bounding box center [810, 14] width 50 height 15
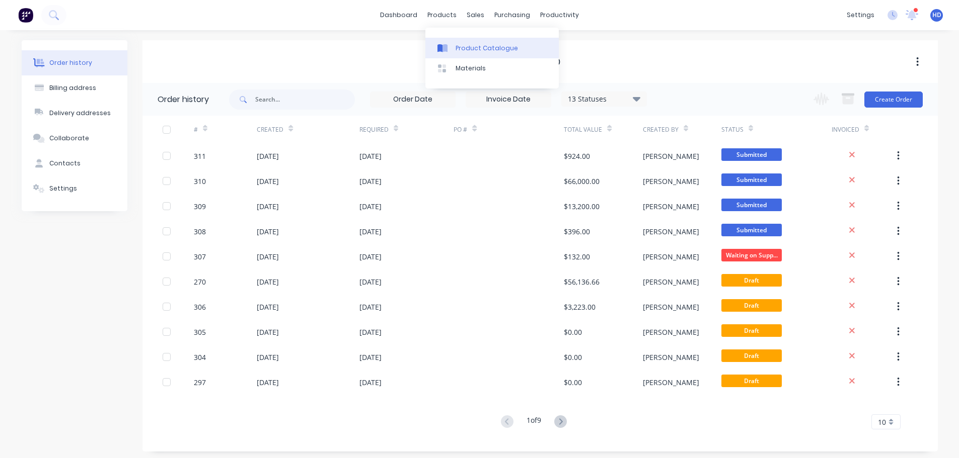
click at [465, 48] on div "Product Catalogue" at bounding box center [486, 48] width 62 height 9
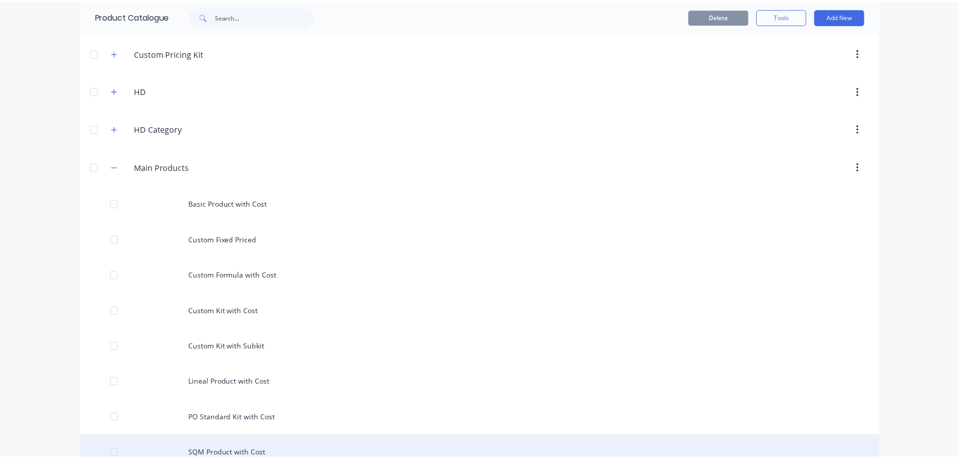
scroll to position [201, 0]
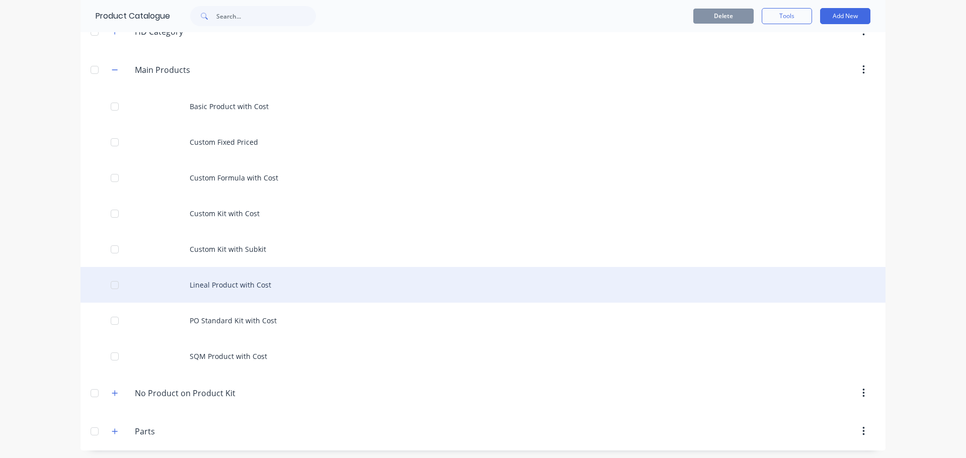
click at [245, 282] on div "Lineal Product with Cost" at bounding box center [483, 285] width 805 height 36
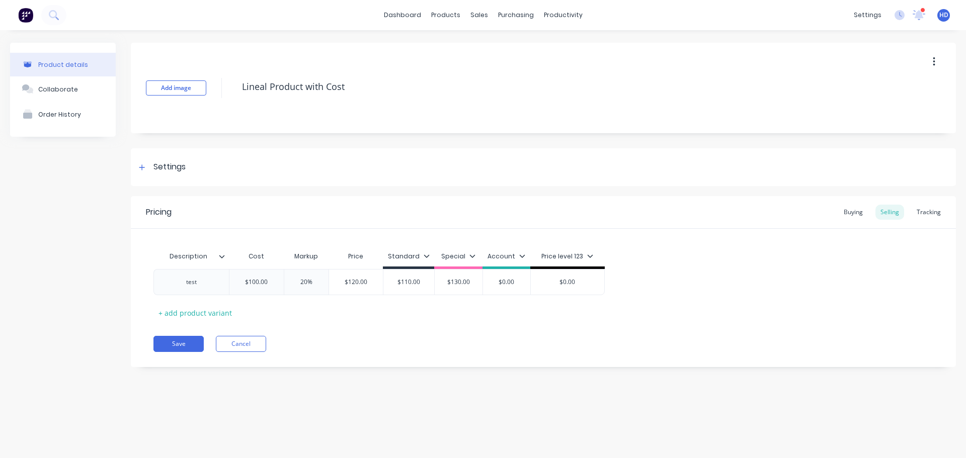
type textarea "x"
click at [931, 213] on div "Tracking" at bounding box center [929, 212] width 34 height 15
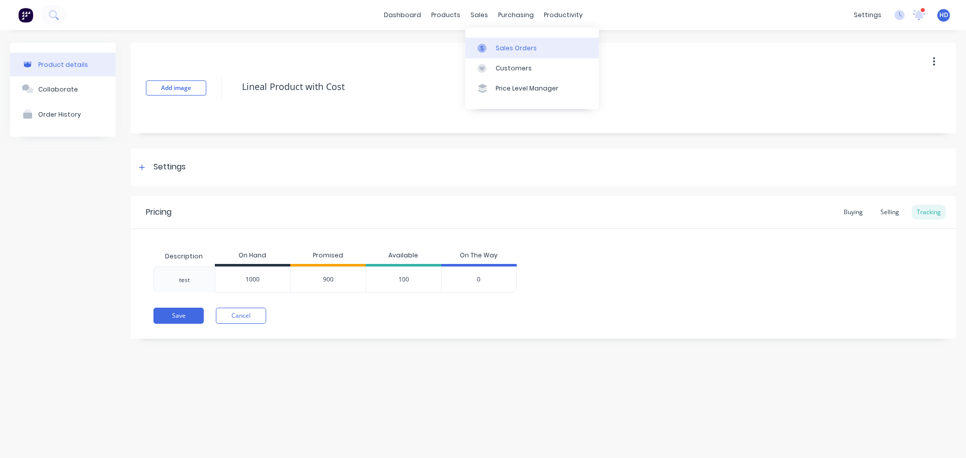
click at [496, 42] on link "Sales Orders" at bounding box center [531, 48] width 133 height 20
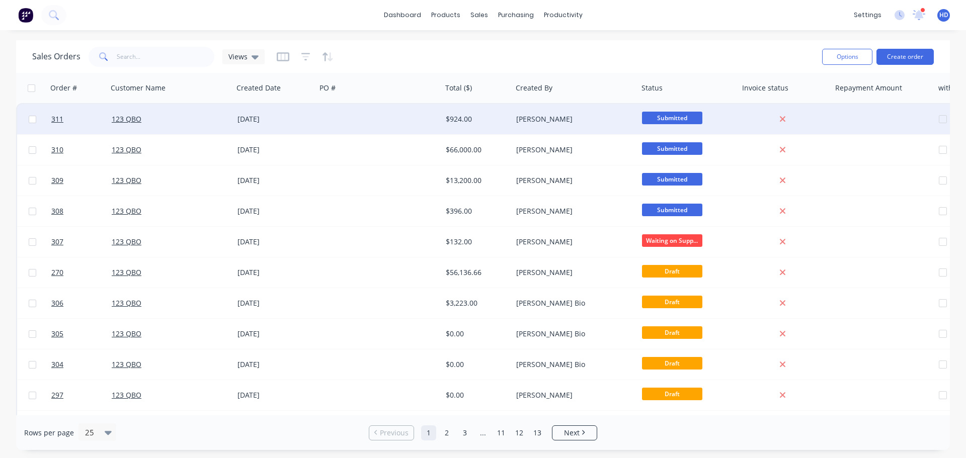
click at [150, 121] on div "123 QBO" at bounding box center [168, 119] width 112 height 10
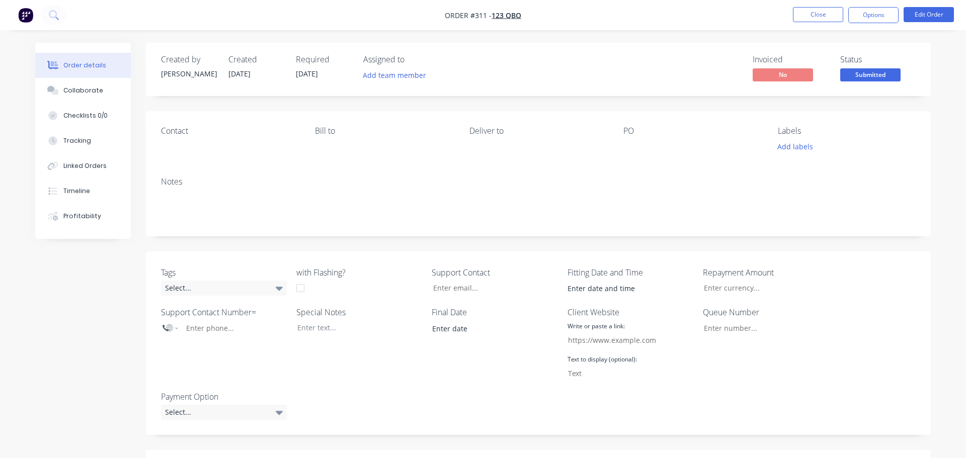
select select "AU"
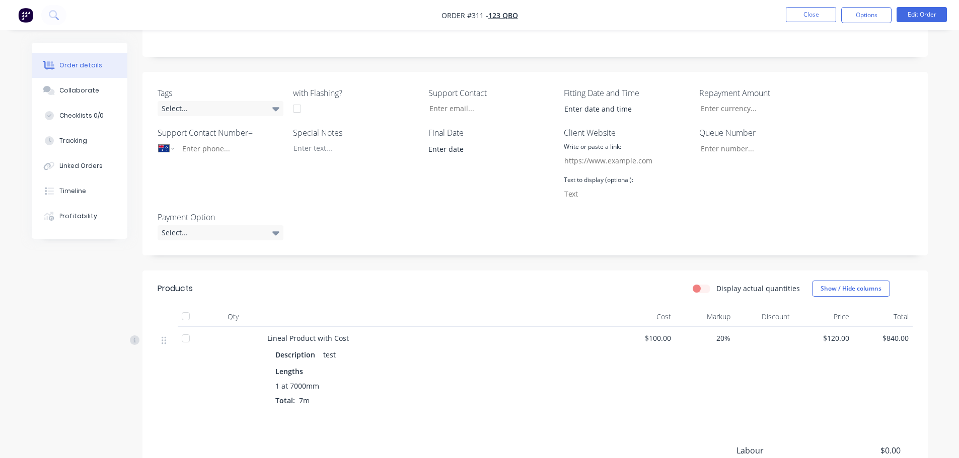
scroll to position [252, 0]
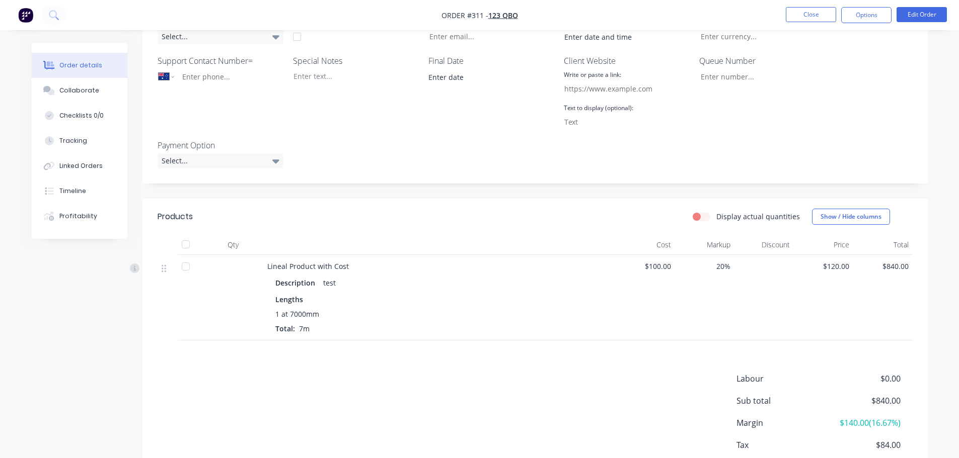
click at [716, 215] on label "Display actual quantities" at bounding box center [758, 216] width 84 height 11
click at [700, 215] on input "Display actual quantities" at bounding box center [696, 216] width 8 height 10
checkbox input "true"
click at [325, 303] on input "text" at bounding box center [325, 301] width 25 height 15
click at [335, 318] on icon "button" at bounding box center [333, 318] width 7 height 9
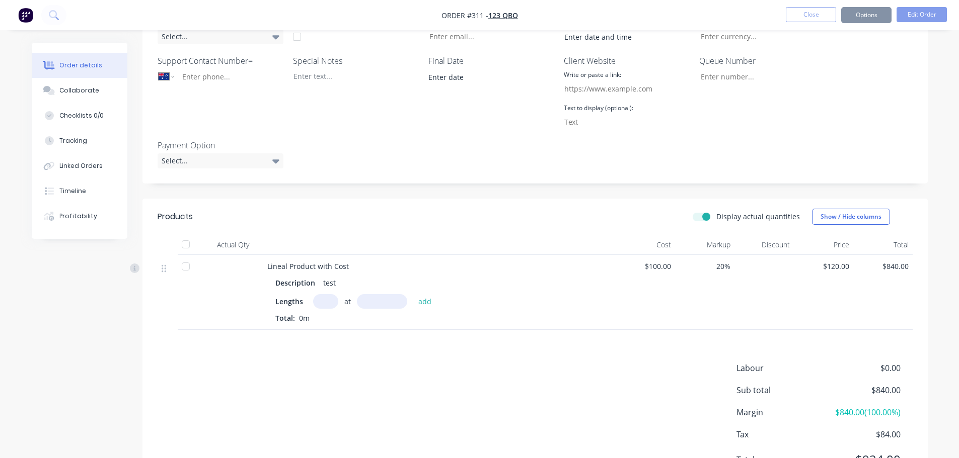
click at [329, 302] on input "text" at bounding box center [325, 301] width 25 height 15
type input "1"
click at [372, 300] on input "text" at bounding box center [382, 301] width 50 height 15
type input "5000"
click at [413, 295] on button "add" at bounding box center [425, 302] width 24 height 14
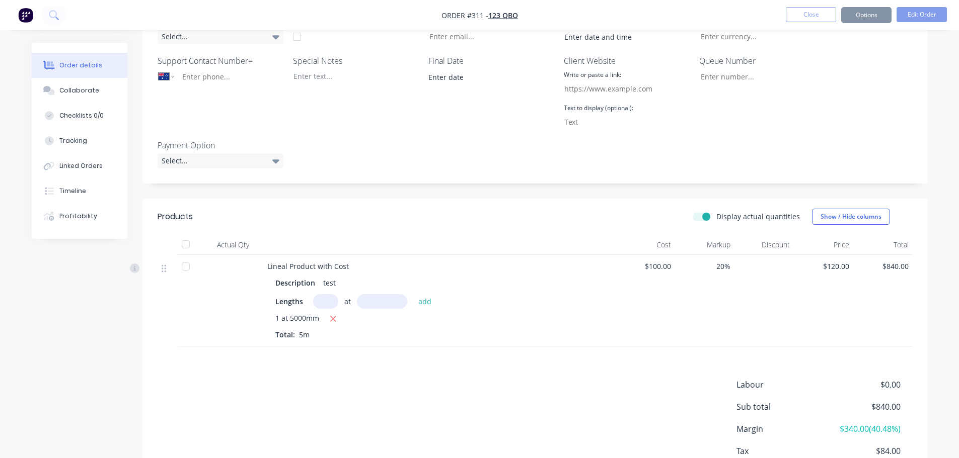
click at [601, 318] on div "1 at 5000mm" at bounding box center [439, 319] width 328 height 13
click at [716, 216] on label "Display actual quantities" at bounding box center [758, 216] width 84 height 11
click at [700, 216] on input "Display actual quantities" at bounding box center [696, 216] width 8 height 10
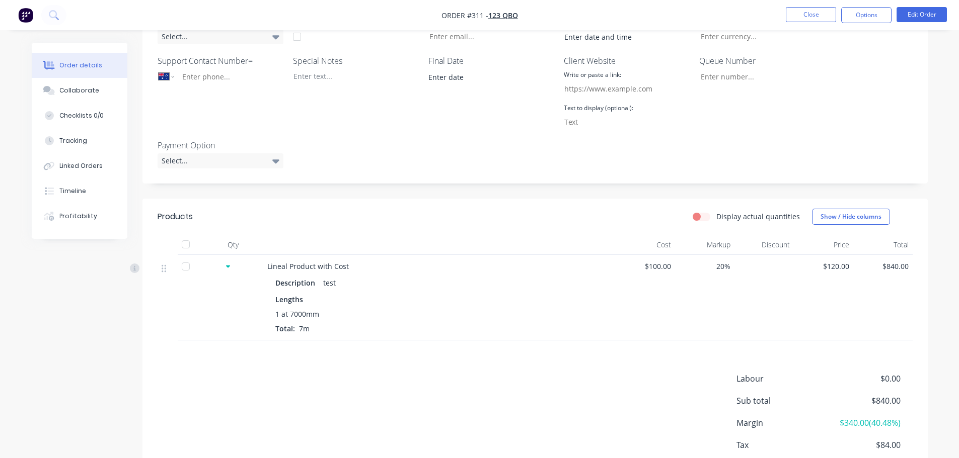
click at [716, 219] on label "Display actual quantities" at bounding box center [758, 216] width 84 height 11
click at [700, 219] on input "Display actual quantities" at bounding box center [696, 216] width 8 height 10
checkbox input "true"
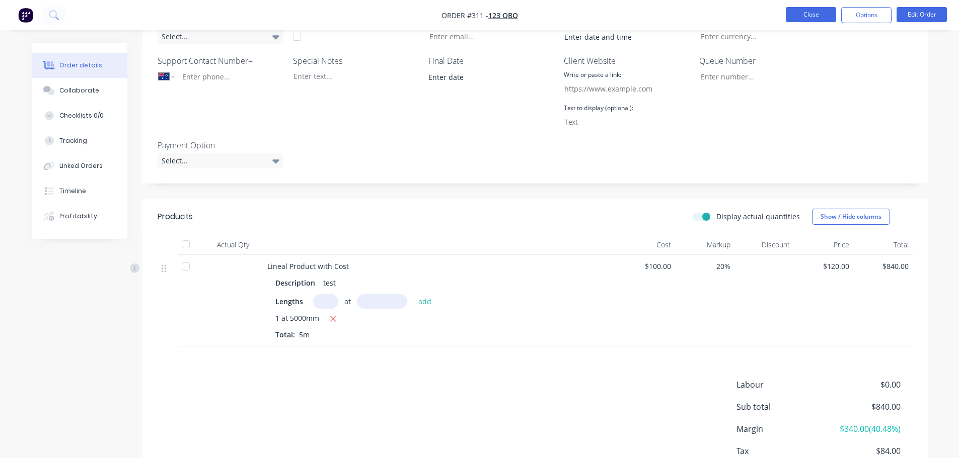
click at [815, 8] on button "Close" at bounding box center [810, 14] width 50 height 15
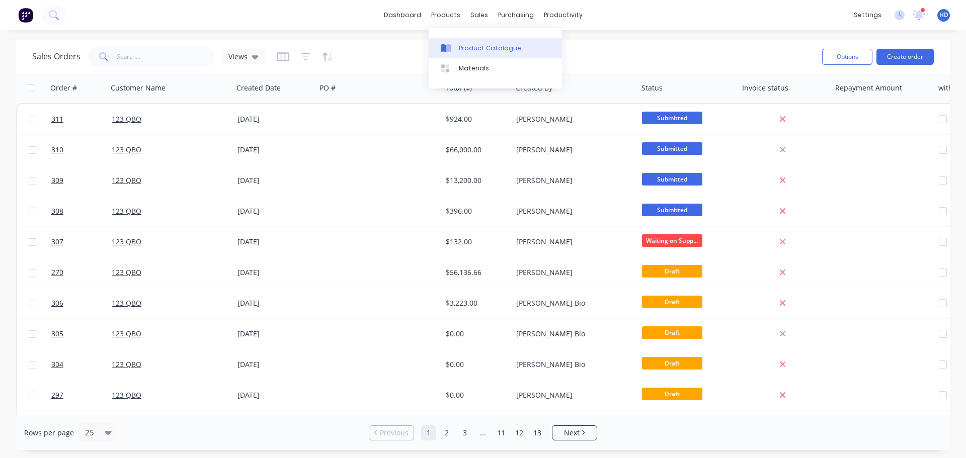
click at [475, 44] on div "Product Catalogue" at bounding box center [490, 48] width 62 height 9
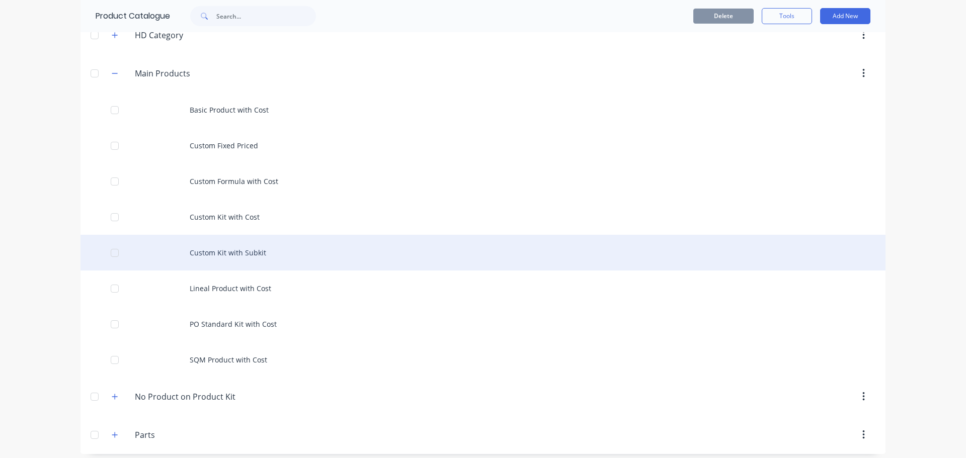
scroll to position [201, 0]
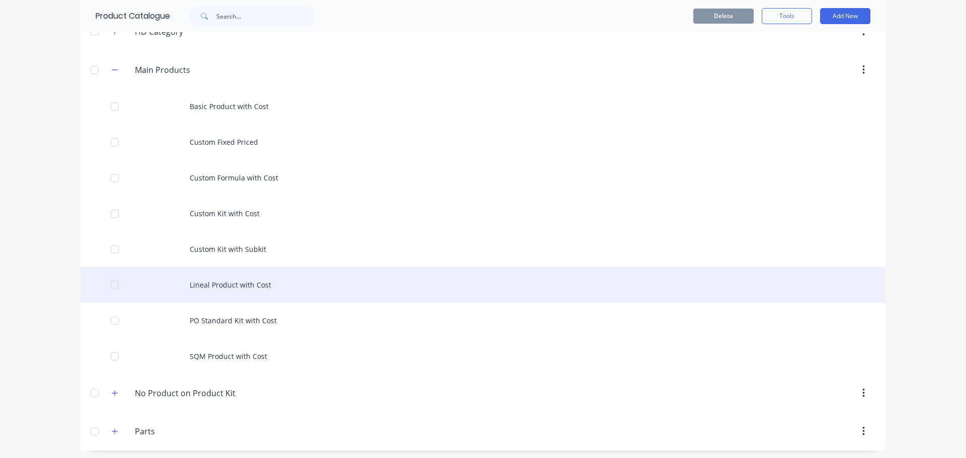
click at [239, 289] on div "Lineal Product with Cost" at bounding box center [483, 285] width 805 height 36
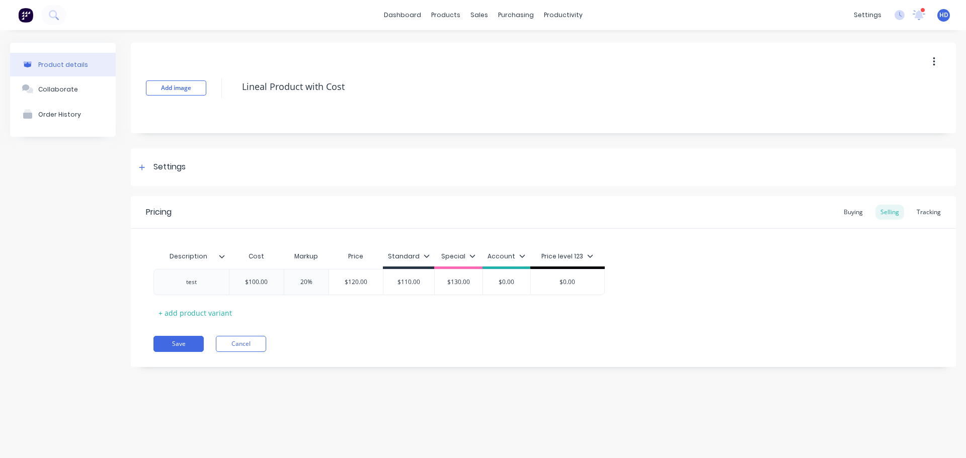
type textarea "x"
click at [938, 215] on div "Tracking" at bounding box center [929, 212] width 34 height 15
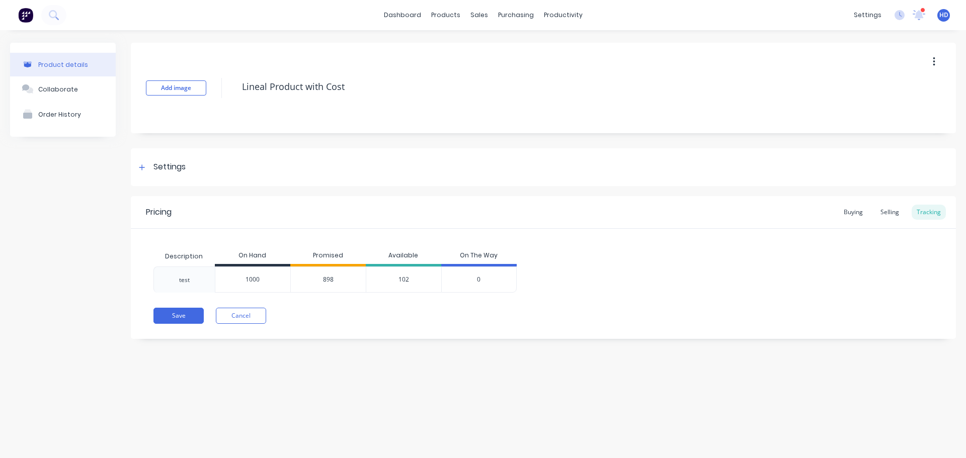
click at [726, 287] on div "test 1000 898 102 0" at bounding box center [543, 280] width 780 height 26
drag, startPoint x: 325, startPoint y: 281, endPoint x: 342, endPoint y: 279, distance: 17.7
click at [342, 279] on div "898" at bounding box center [327, 280] width 75 height 26
click at [668, 280] on div "test 1000 898 102 0" at bounding box center [543, 280] width 780 height 26
click at [259, 323] on button "Cancel" at bounding box center [241, 316] width 50 height 16
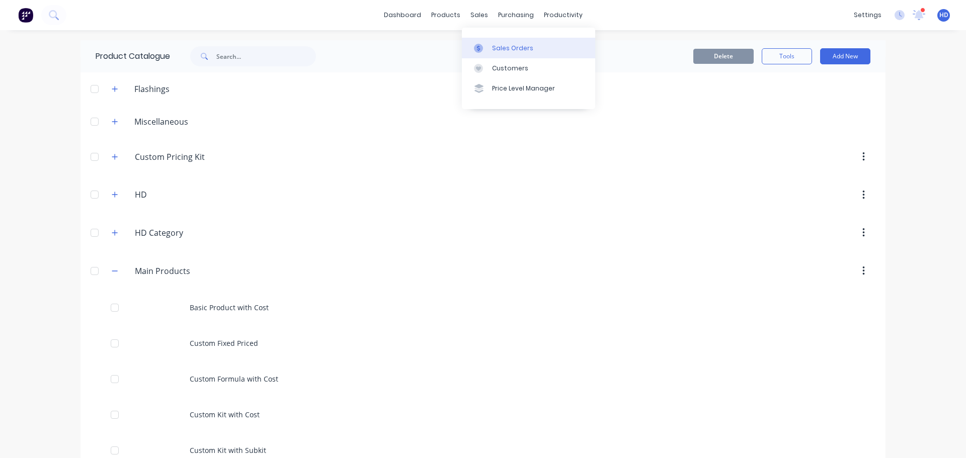
click at [525, 44] on div "Sales Orders" at bounding box center [512, 48] width 41 height 9
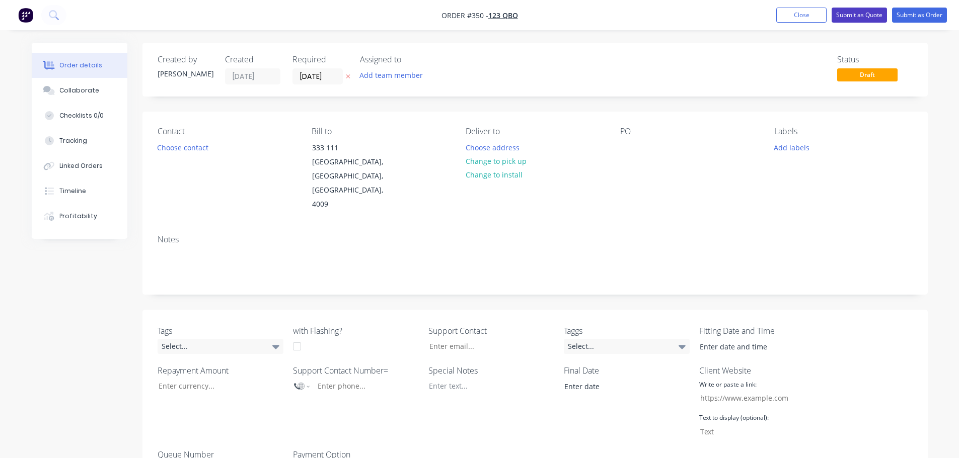
click at [855, 17] on button "Submit as Quote" at bounding box center [858, 15] width 55 height 15
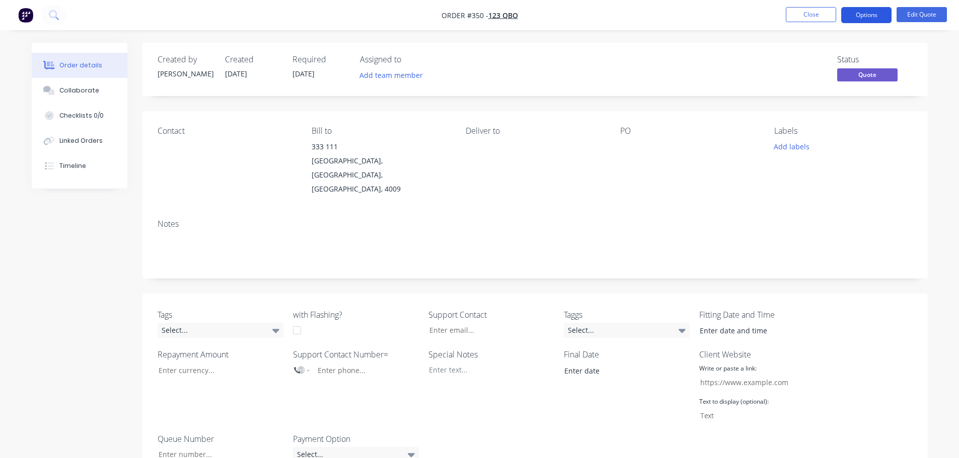
click at [861, 18] on button "Options" at bounding box center [866, 15] width 50 height 16
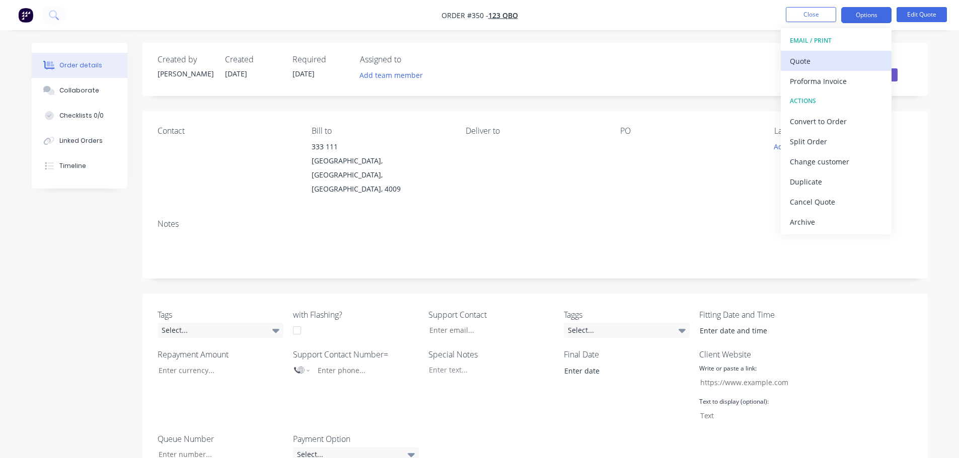
click at [846, 67] on div "Quote" at bounding box center [836, 61] width 93 height 15
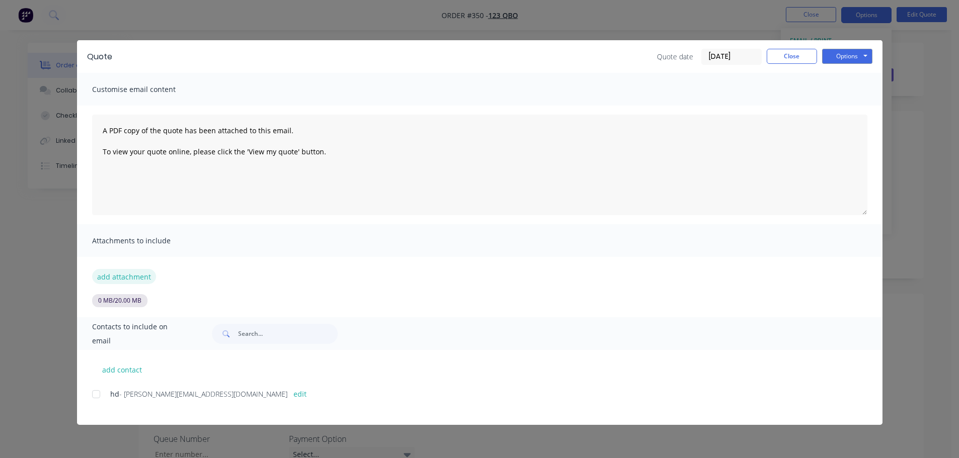
click at [140, 278] on button "add attachment" at bounding box center [124, 276] width 64 height 15
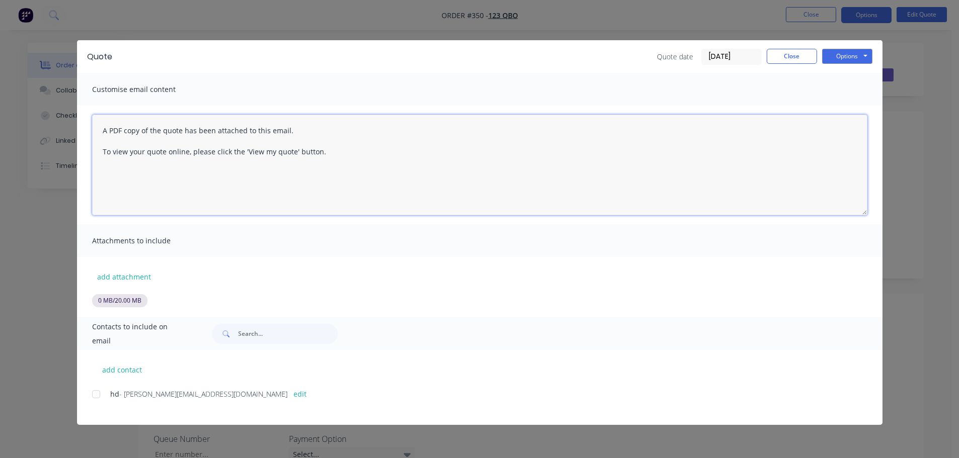
click at [389, 152] on textarea "A PDF copy of the quote has been attached to this email. To view your quote onl…" at bounding box center [479, 165] width 775 height 101
type textarea "123123123"
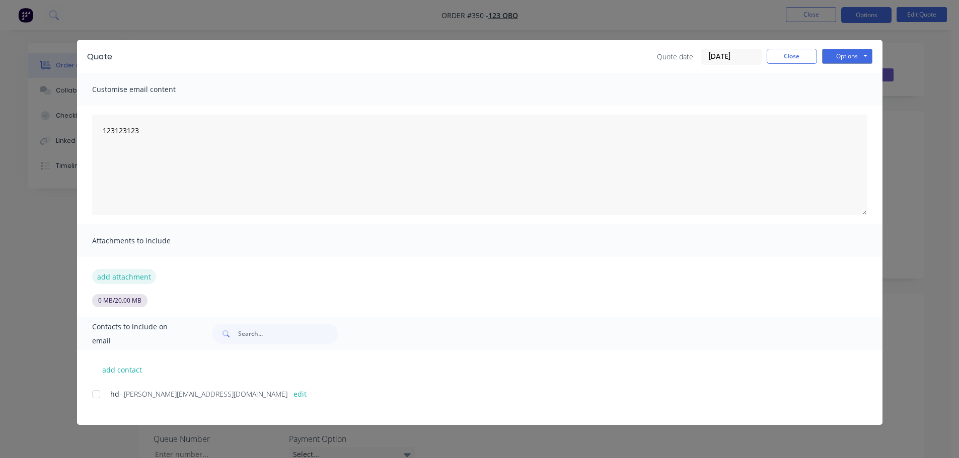
click at [139, 273] on button "add attachment" at bounding box center [124, 276] width 64 height 15
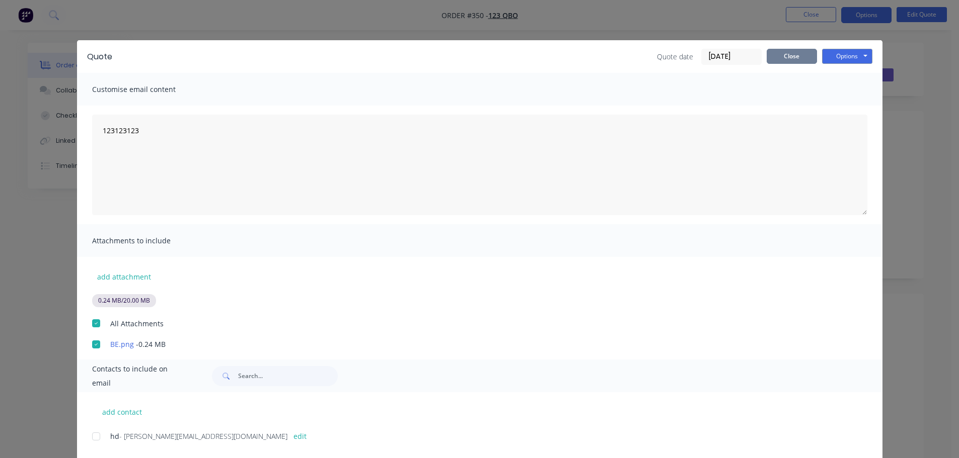
click at [801, 63] on button "Close" at bounding box center [791, 56] width 50 height 15
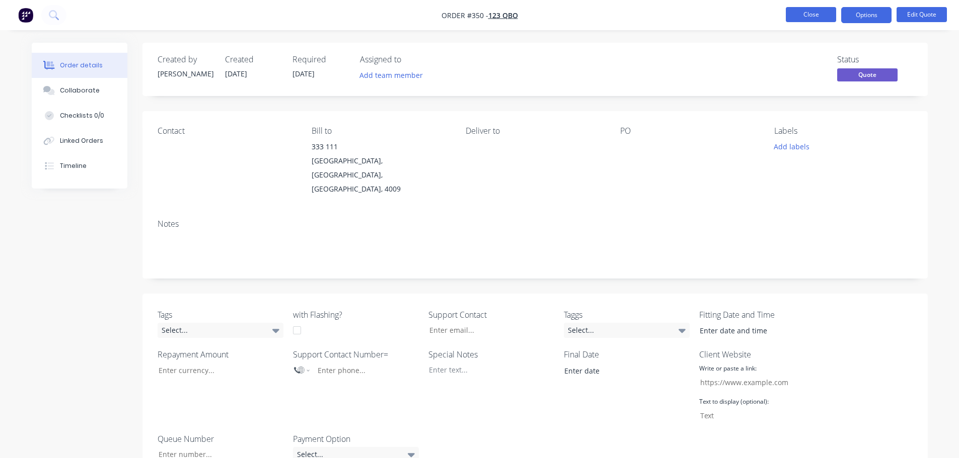
click at [832, 17] on button "Close" at bounding box center [810, 14] width 50 height 15
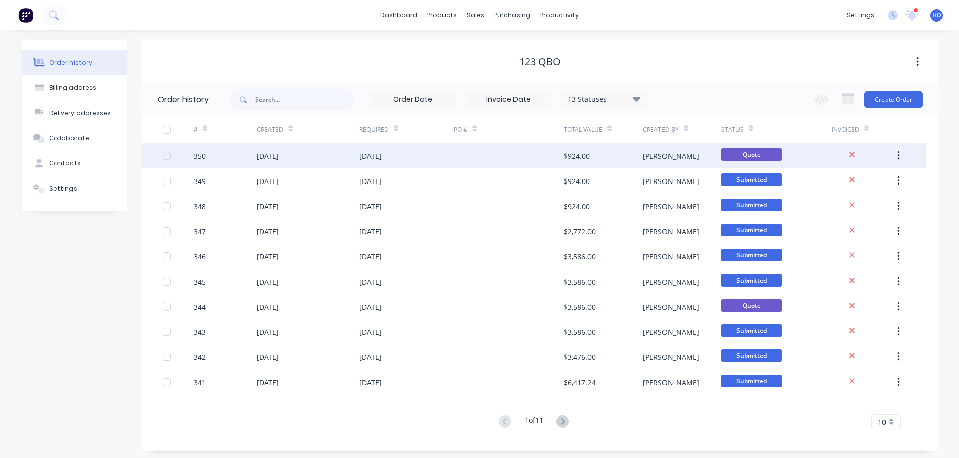
click at [612, 152] on div "$924.00" at bounding box center [603, 155] width 78 height 25
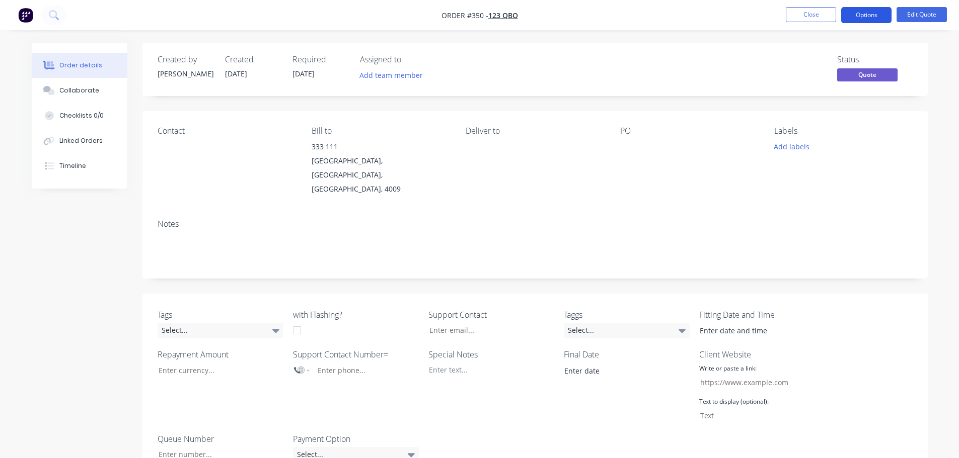
click at [877, 15] on button "Options" at bounding box center [866, 15] width 50 height 16
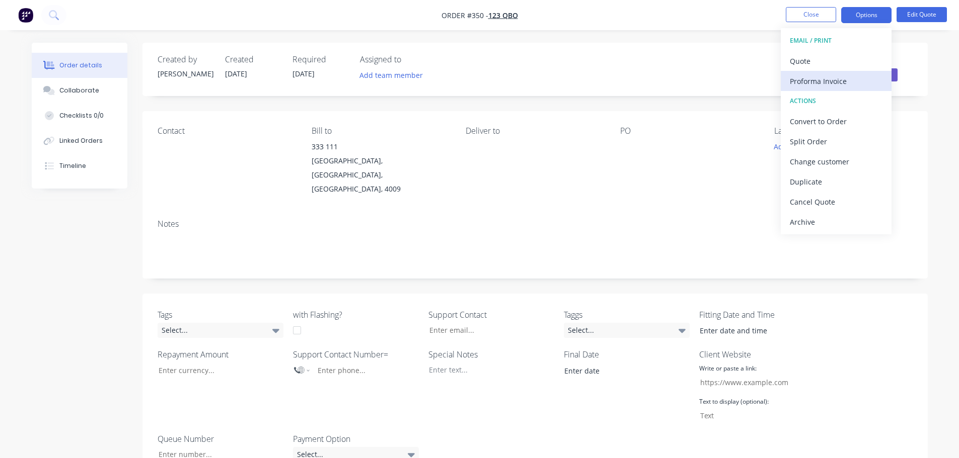
click at [836, 80] on div "Proforma Invoice" at bounding box center [836, 81] width 93 height 15
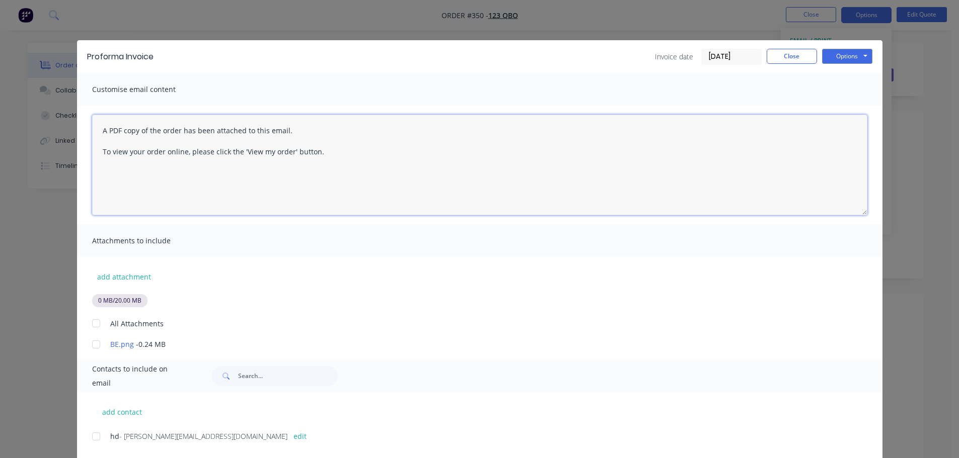
click at [258, 144] on textarea "A PDF copy of the order has been attached to this email. To view your order onl…" at bounding box center [479, 165] width 775 height 101
type textarea "123123123"
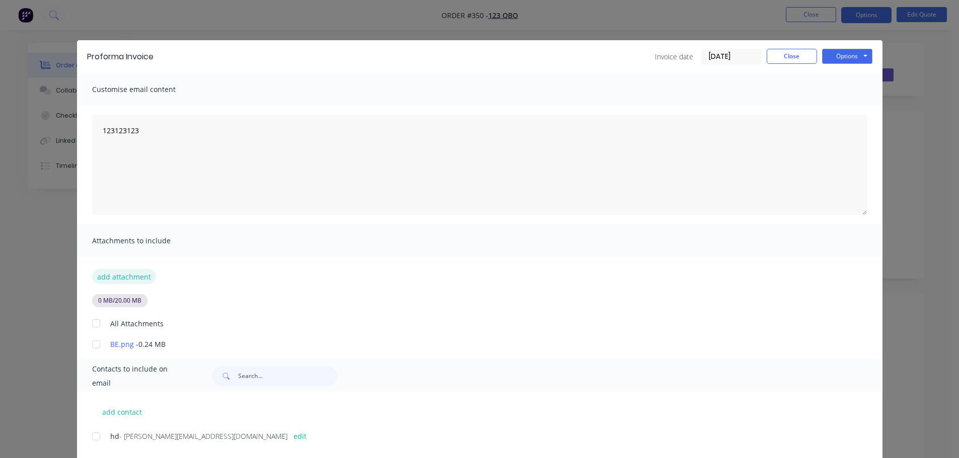
click at [135, 274] on button "add attachment" at bounding box center [124, 276] width 64 height 15
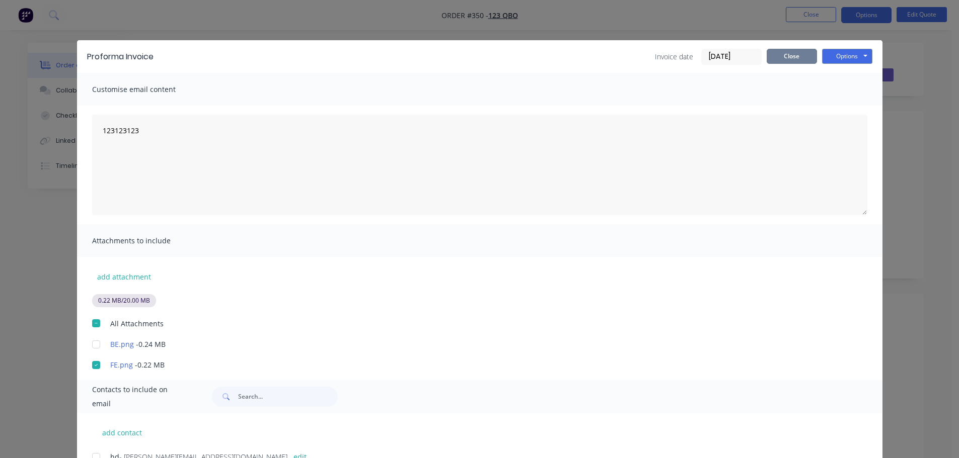
click at [800, 60] on button "Close" at bounding box center [791, 56] width 50 height 15
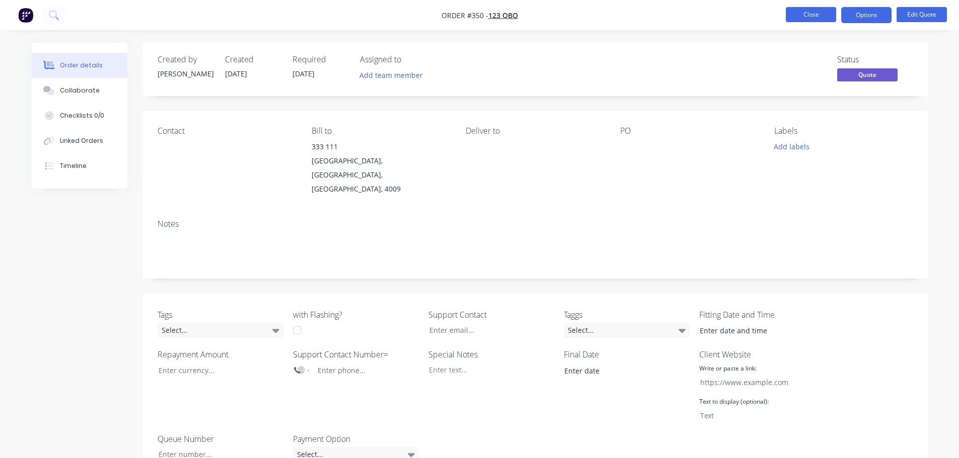
click at [811, 20] on button "Close" at bounding box center [810, 14] width 50 height 15
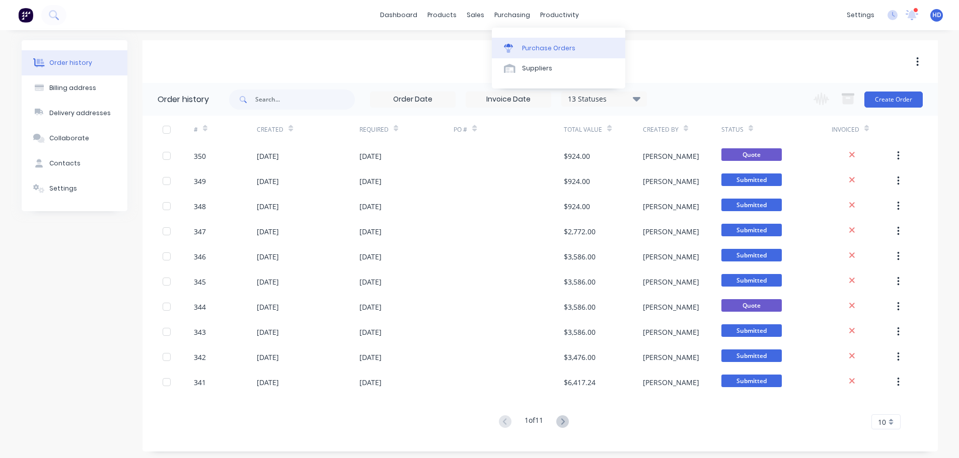
click at [563, 47] on div "Purchase Orders" at bounding box center [548, 48] width 53 height 9
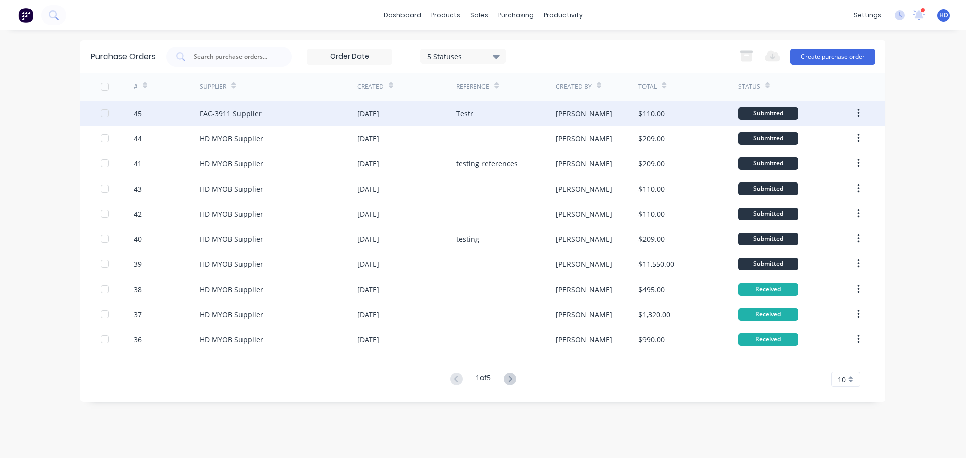
click at [372, 111] on div "[DATE]" at bounding box center [368, 113] width 22 height 11
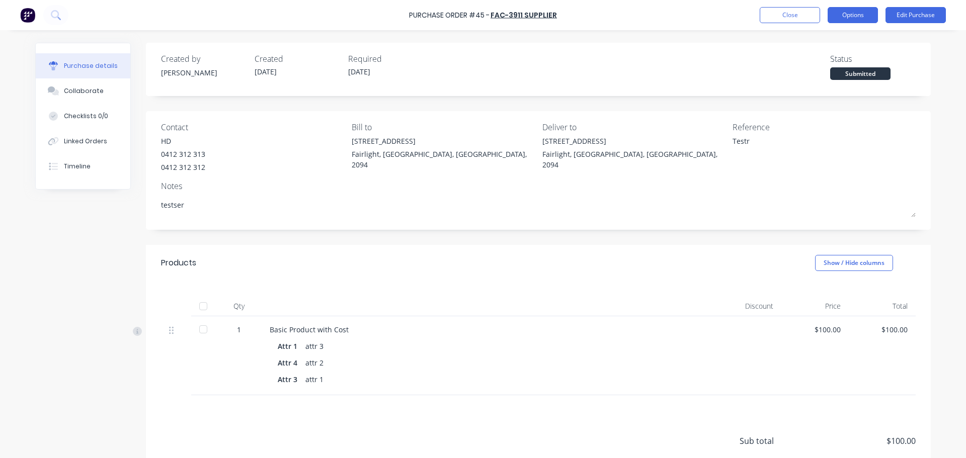
click at [859, 16] on button "Options" at bounding box center [853, 15] width 50 height 16
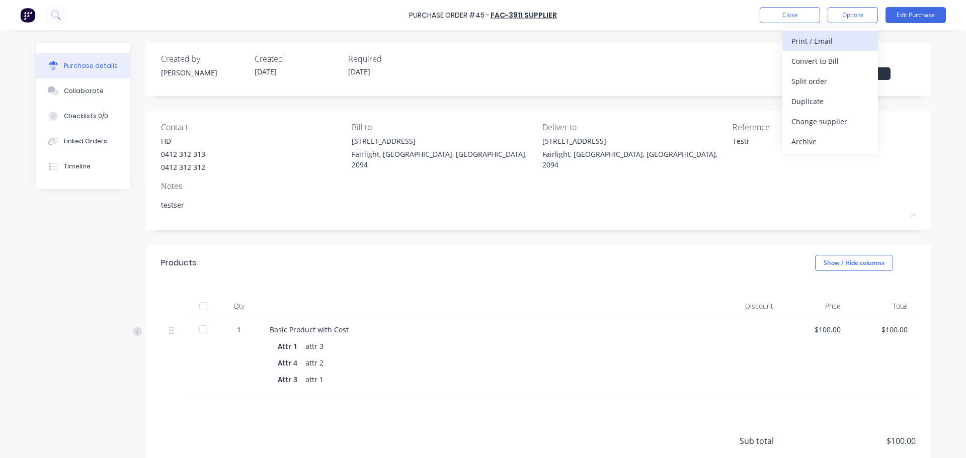
click at [843, 33] on button "Print / Email" at bounding box center [830, 41] width 96 height 20
click at [817, 63] on div "With pricing" at bounding box center [830, 61] width 77 height 15
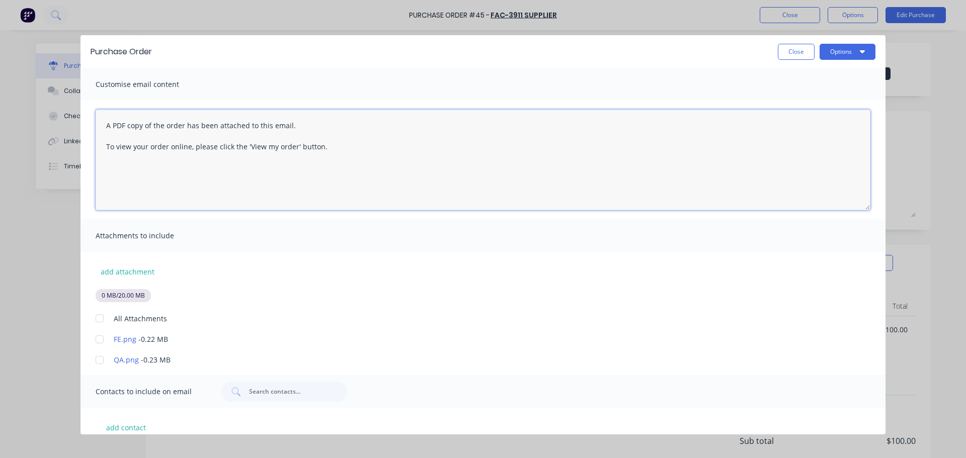
click at [326, 144] on textarea "A PDF copy of the order has been attached to this email. To view your order onl…" at bounding box center [483, 160] width 775 height 101
type textarea "123123"
click at [141, 265] on button "add attachment" at bounding box center [128, 271] width 64 height 15
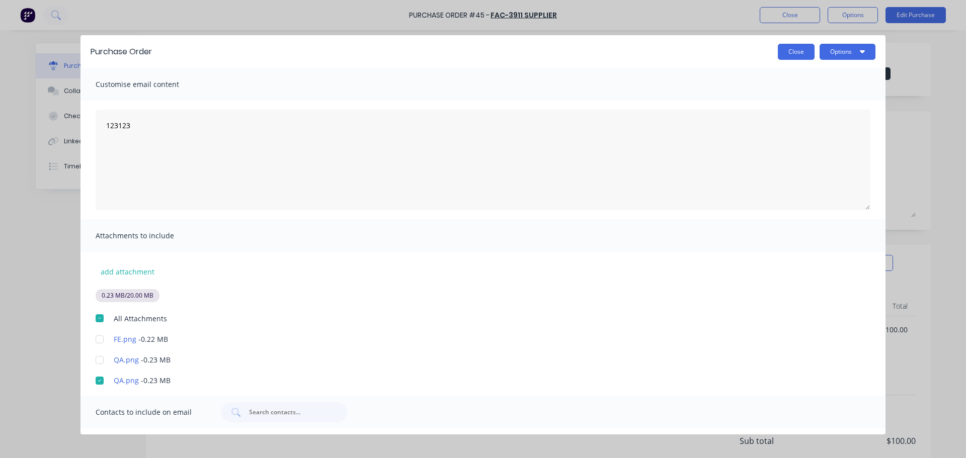
click at [790, 51] on button "Close" at bounding box center [796, 52] width 37 height 16
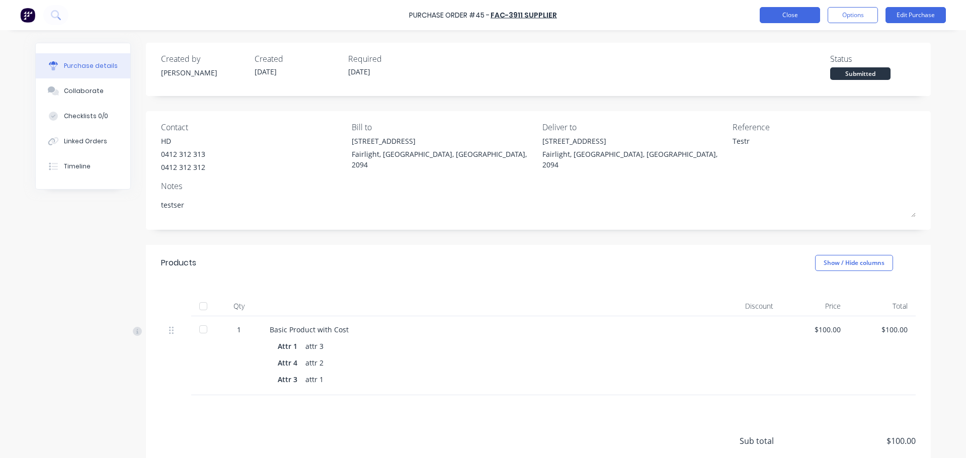
click at [793, 20] on button "Close" at bounding box center [790, 15] width 60 height 16
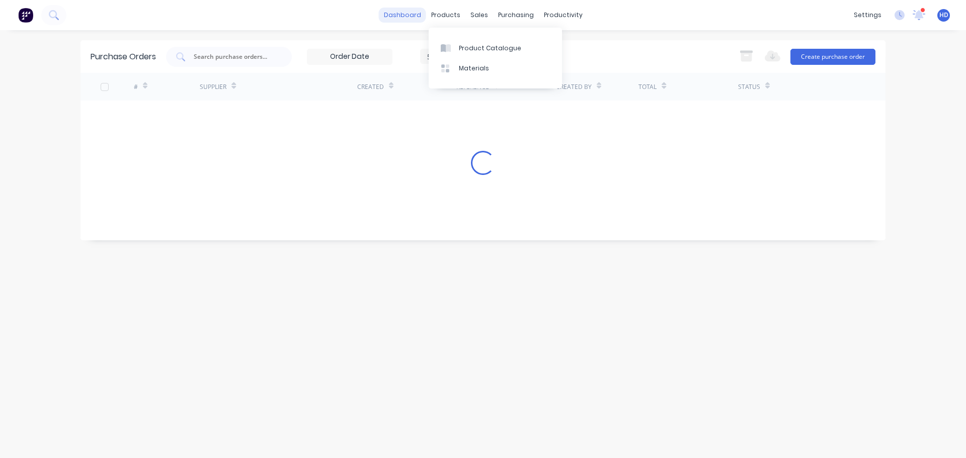
click at [411, 12] on link "dashboard" at bounding box center [402, 15] width 47 height 15
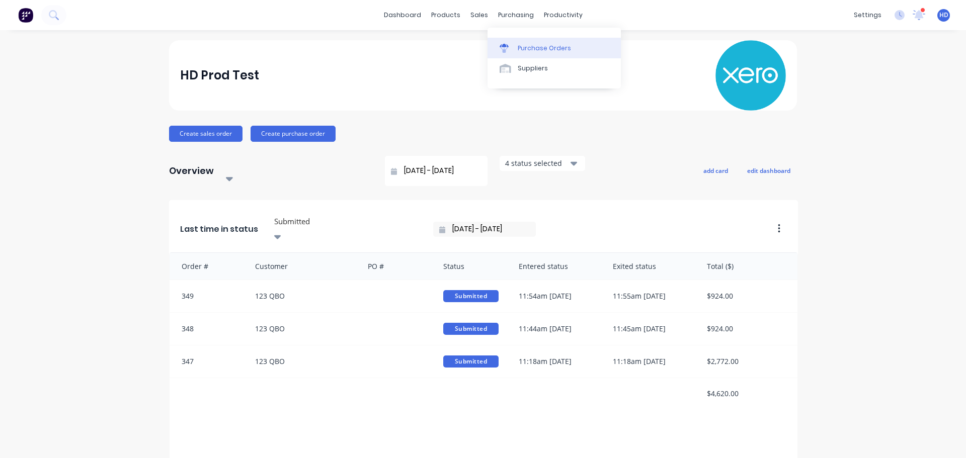
click at [546, 49] on div "Purchase Orders" at bounding box center [544, 48] width 53 height 9
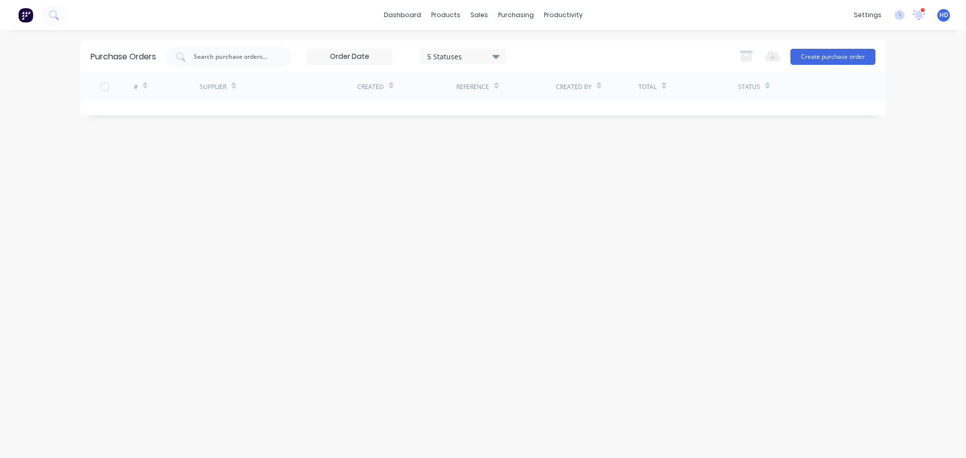
click at [355, 52] on input at bounding box center [349, 56] width 85 height 15
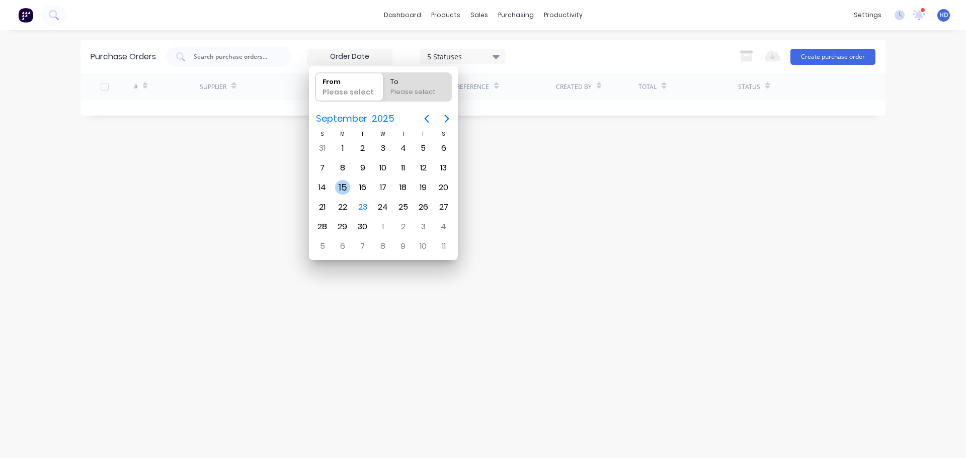
click at [343, 185] on div "15" at bounding box center [342, 187] width 15 height 15
type input "[DATE]"
radio input "false"
radio input "true"
click at [386, 185] on div "17" at bounding box center [382, 187] width 15 height 15
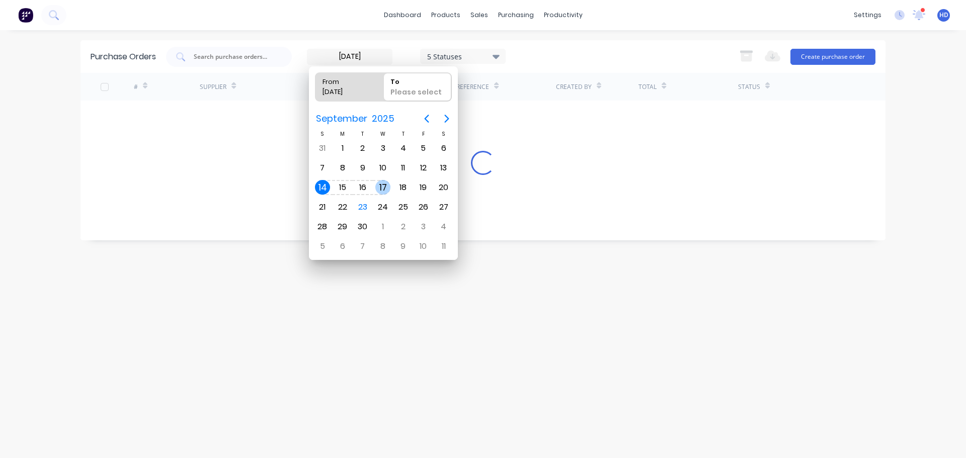
type input "[DATE] - [DATE]"
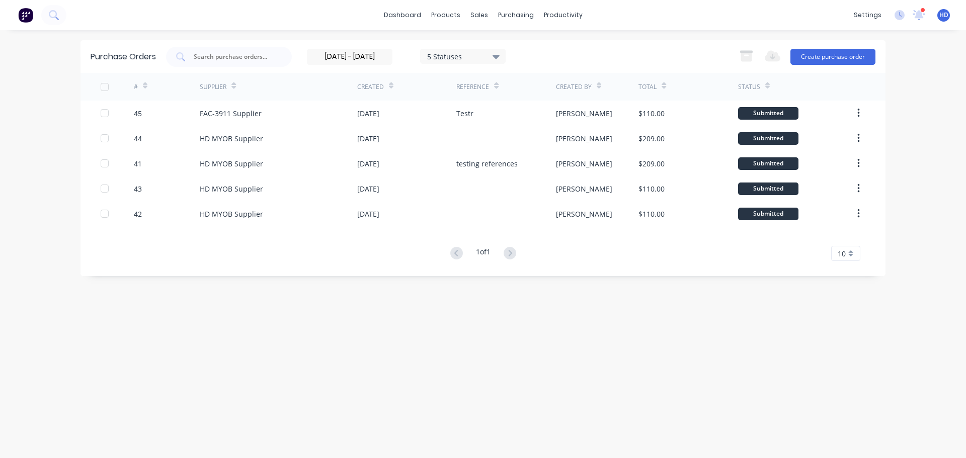
click at [677, 262] on div "Purchase Orders [DATE] - [DATE] 5 Statuses [DATE] - [DATE] 5 Statuses Export to…" at bounding box center [483, 158] width 805 height 236
click at [362, 63] on label "[DATE] - [DATE]" at bounding box center [350, 57] width 86 height 16
click at [362, 63] on input "[DATE] - [DATE]" at bounding box center [349, 56] width 85 height 15
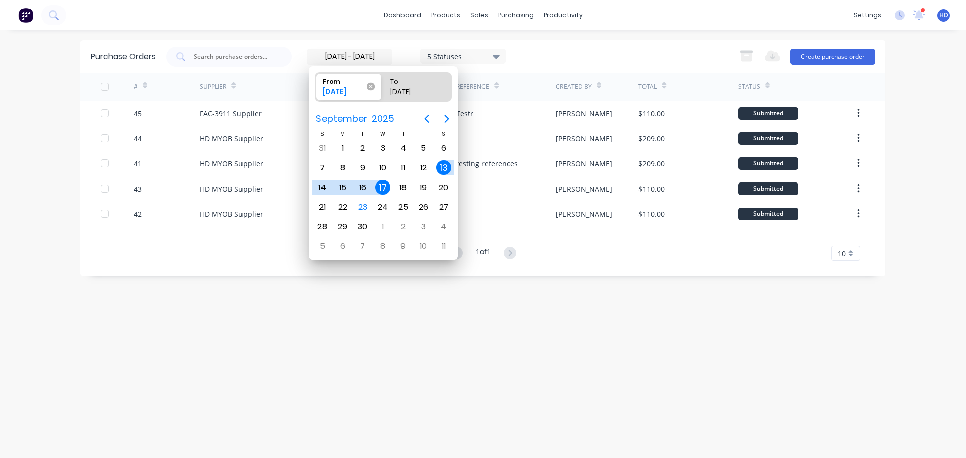
click at [373, 87] on icon at bounding box center [370, 87] width 8 height 8
click at [316, 87] on input "From [DATE]" at bounding box center [315, 87] width 1 height 28
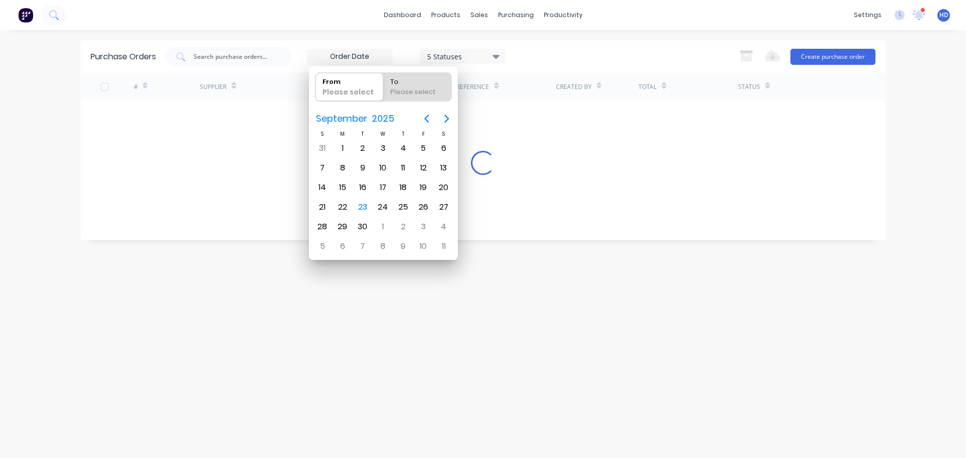
click at [697, 336] on div "Purchase Orders 5 Statuses 5 Statuses Export to Excel (XLSX) Create purchase or…" at bounding box center [483, 244] width 805 height 408
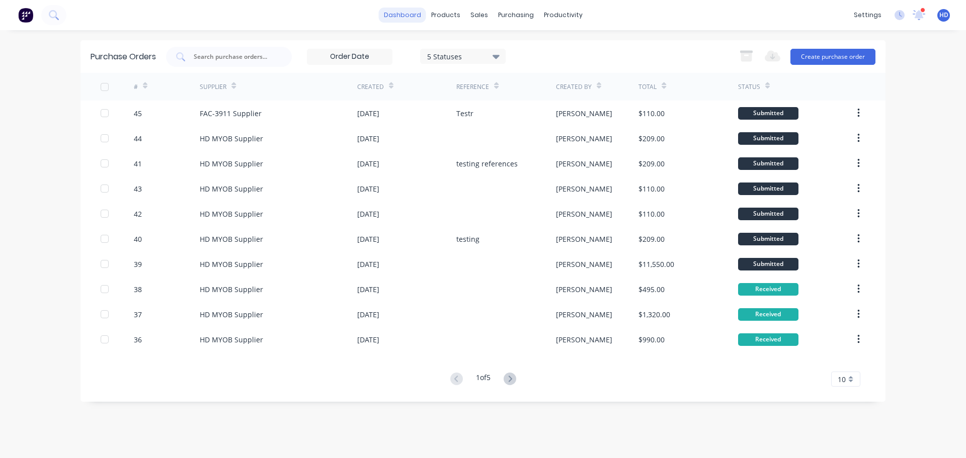
click at [401, 15] on link "dashboard" at bounding box center [402, 15] width 47 height 15
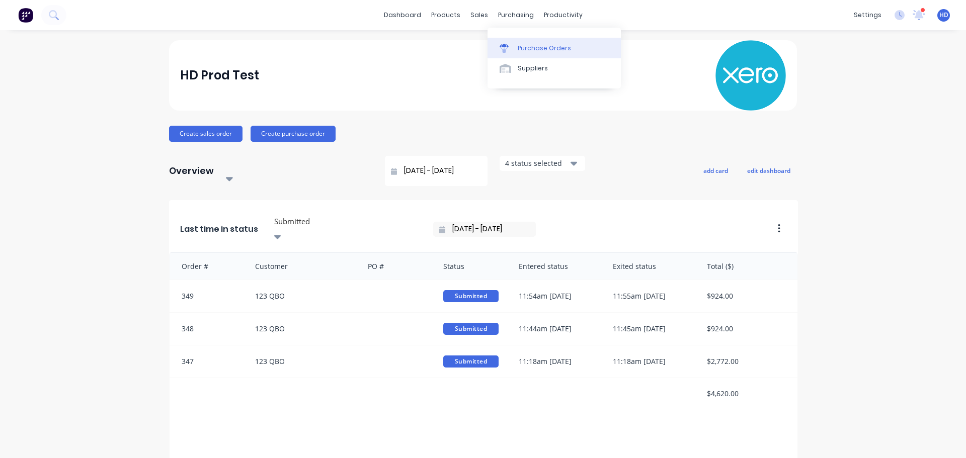
click at [543, 47] on div "Purchase Orders" at bounding box center [544, 48] width 53 height 9
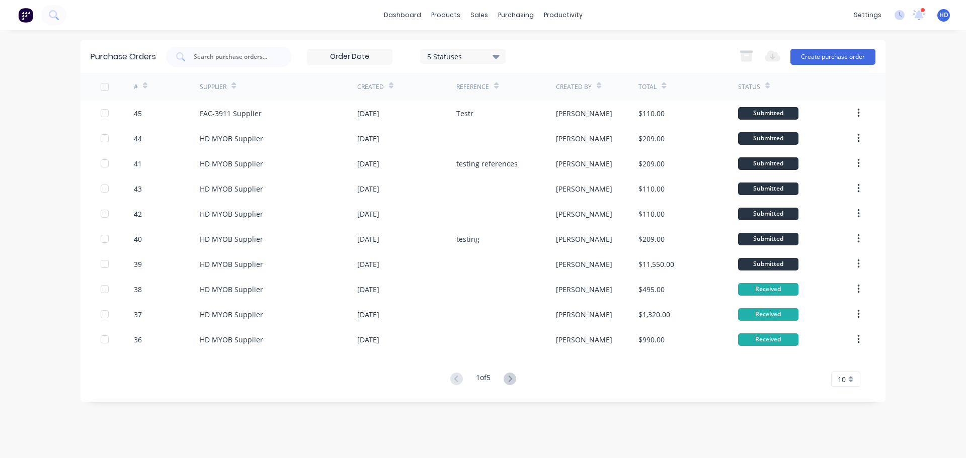
click at [334, 57] on input at bounding box center [349, 56] width 85 height 15
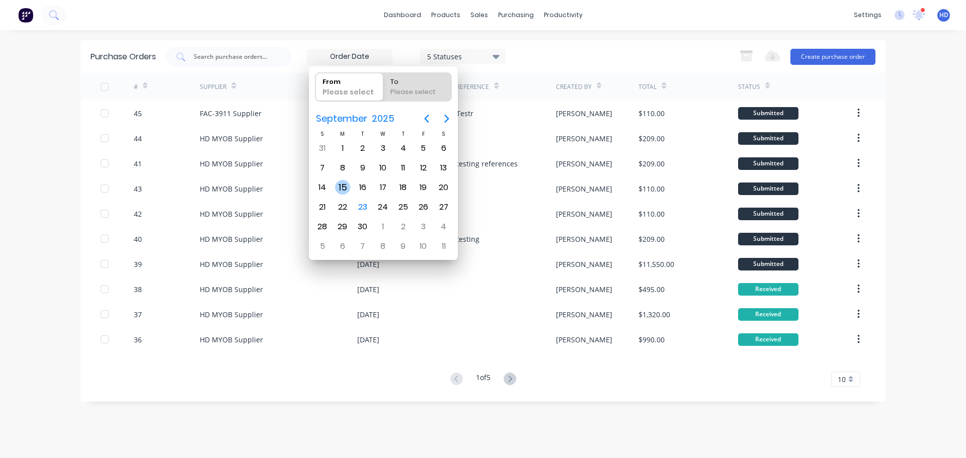
click at [336, 184] on div "15" at bounding box center [342, 187] width 15 height 15
type input "[DATE]"
radio input "false"
radio input "true"
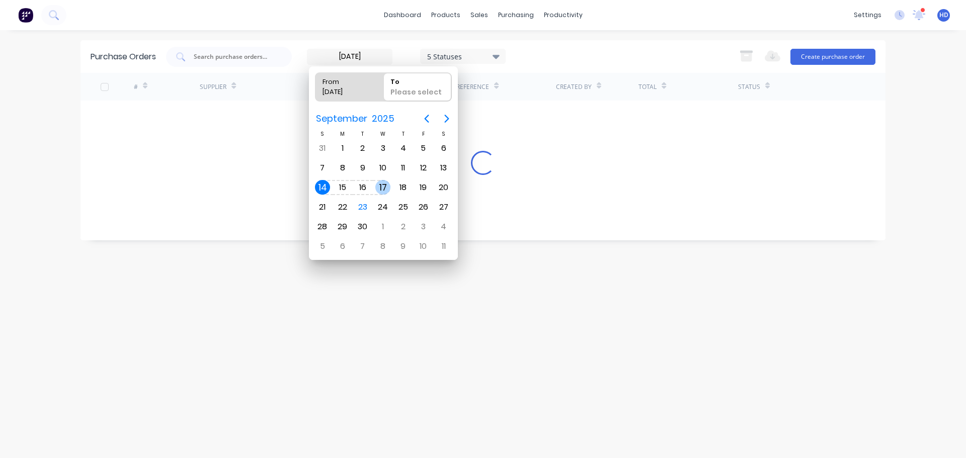
click at [378, 184] on div "17" at bounding box center [382, 187] width 15 height 15
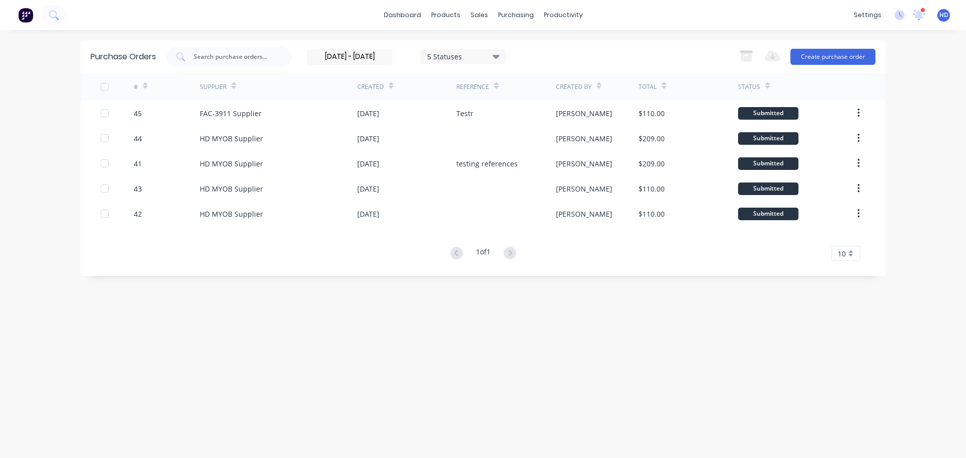
click at [363, 47] on div "[DATE] - [DATE] 5 Statuses [DATE] - [DATE] 5 Statuses" at bounding box center [336, 57] width 340 height 20
click at [368, 58] on input "[DATE] - [DATE]" at bounding box center [349, 56] width 85 height 15
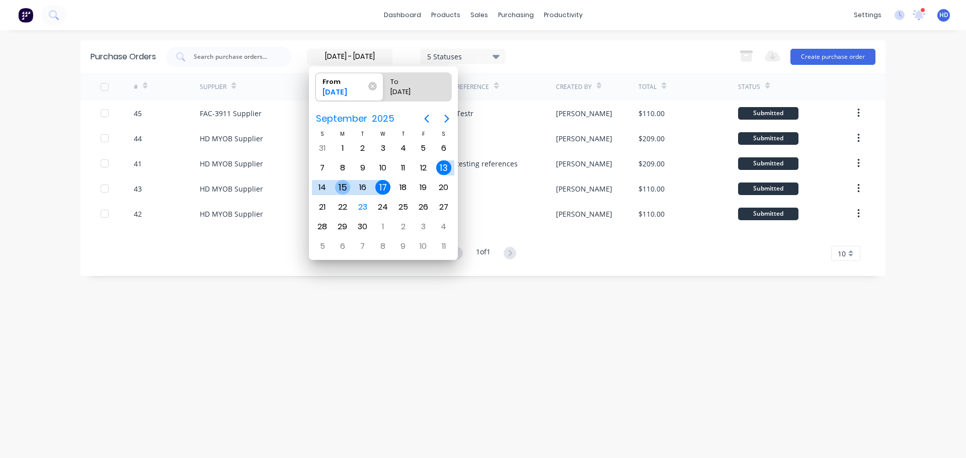
click at [341, 185] on div "15" at bounding box center [342, 187] width 15 height 15
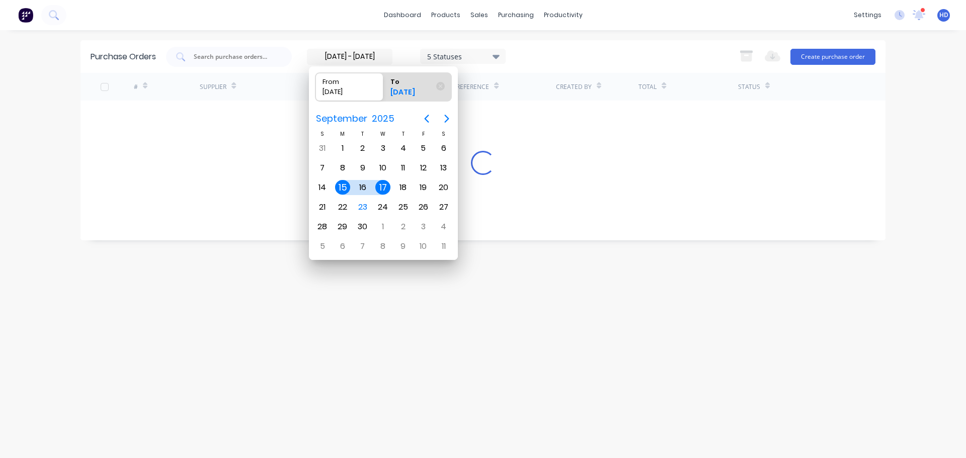
type input "[DATE] - [DATE]"
radio input "false"
radio input "true"
click at [389, 189] on div "17" at bounding box center [382, 187] width 15 height 15
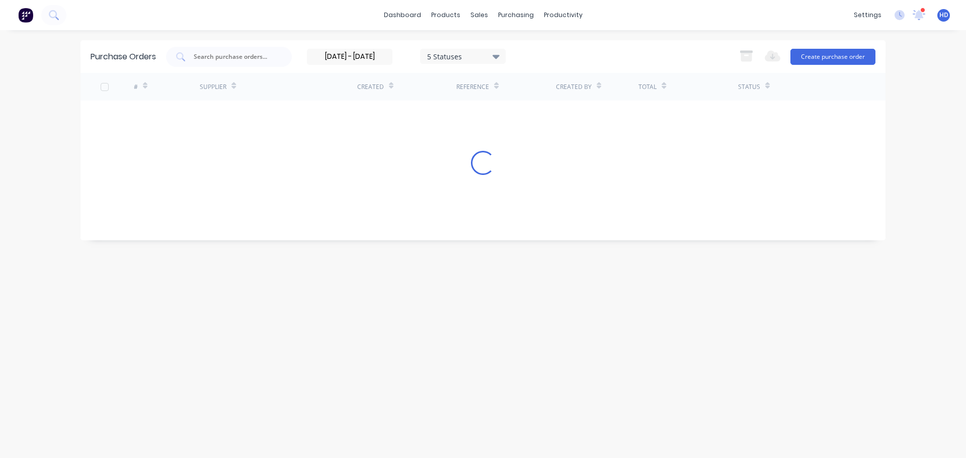
type input "[DATE] - [DATE]"
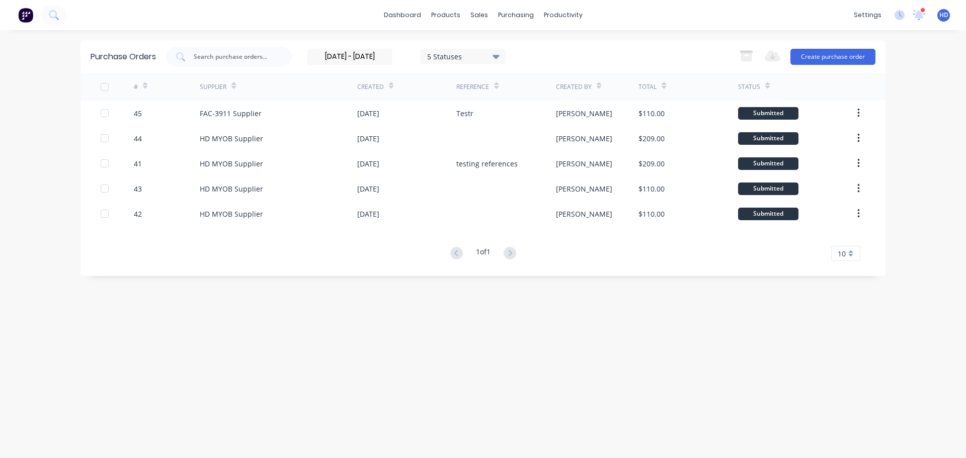
click at [360, 57] on input "[DATE] - [DATE]" at bounding box center [349, 56] width 85 height 15
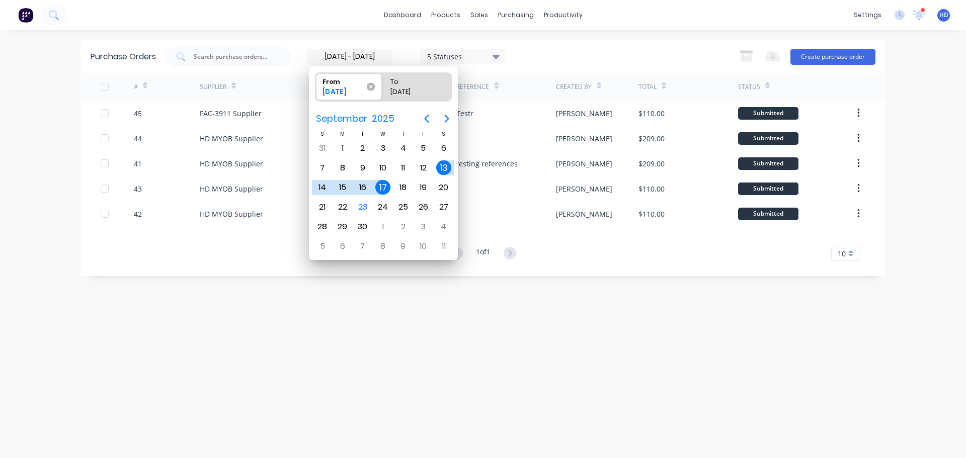
click at [373, 87] on icon at bounding box center [370, 87] width 8 height 8
click at [316, 87] on input "From [DATE]" at bounding box center [315, 87] width 1 height 28
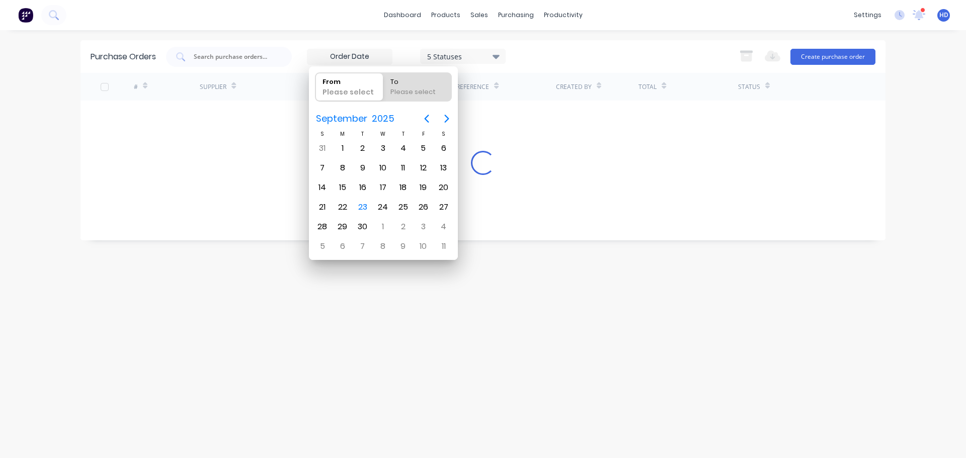
click at [630, 285] on div "Purchase Orders 5 Statuses 5 Statuses Export to Excel (XLSX) Create purchase or…" at bounding box center [483, 244] width 805 height 408
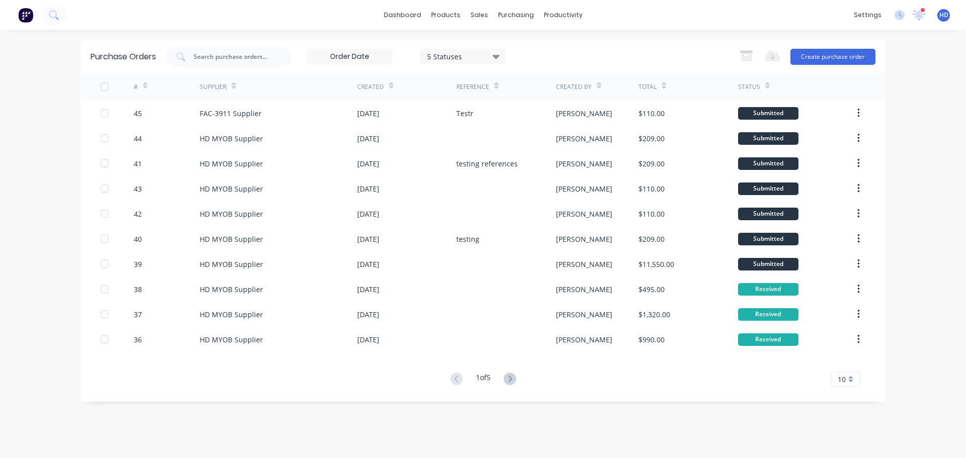
click at [371, 55] on input at bounding box center [349, 56] width 85 height 15
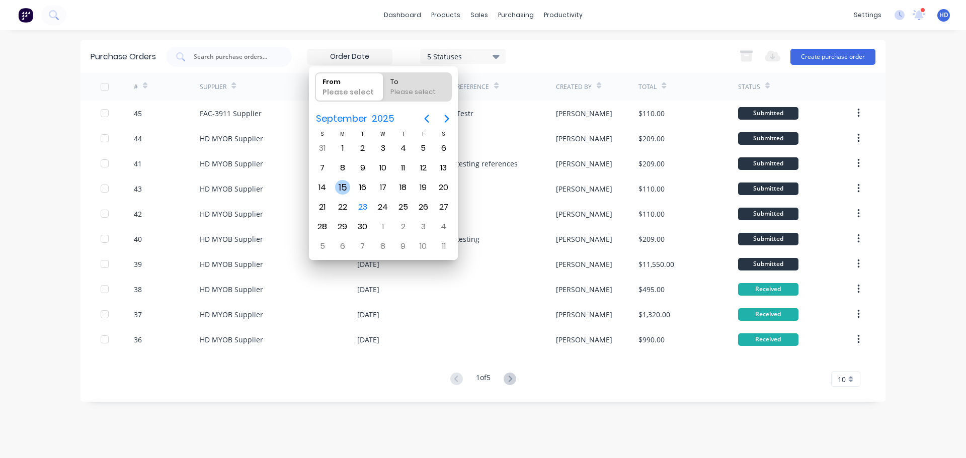
click at [347, 185] on div "15" at bounding box center [342, 187] width 15 height 15
type input "[DATE]"
radio input "false"
radio input "true"
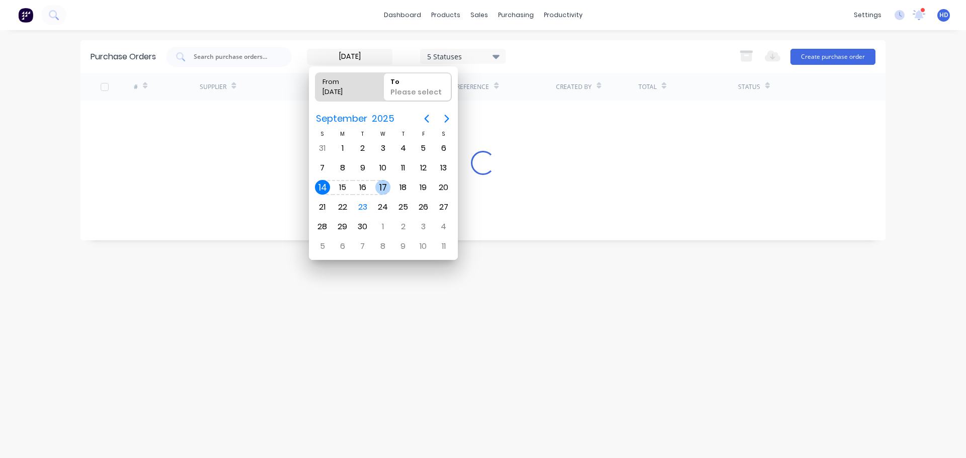
click at [377, 186] on div "17" at bounding box center [382, 187] width 15 height 15
type input "[DATE] - [DATE]"
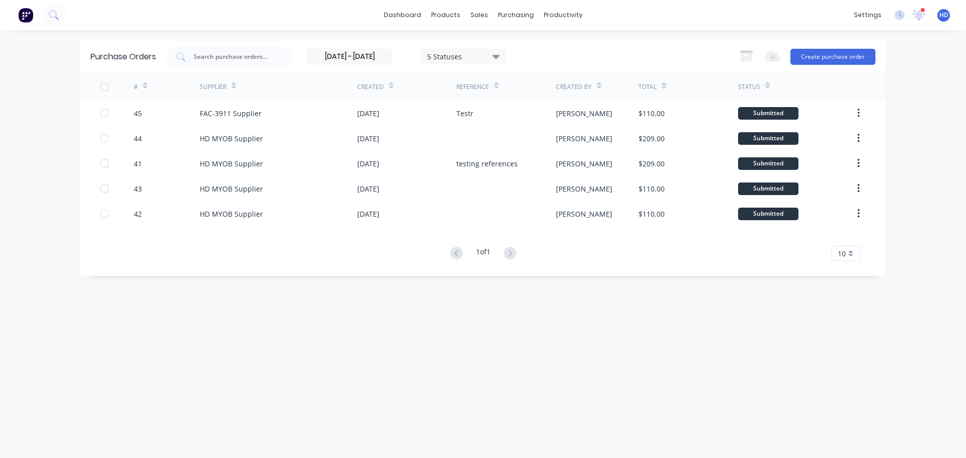
click at [346, 57] on input "[DATE] - [DATE]" at bounding box center [349, 56] width 85 height 15
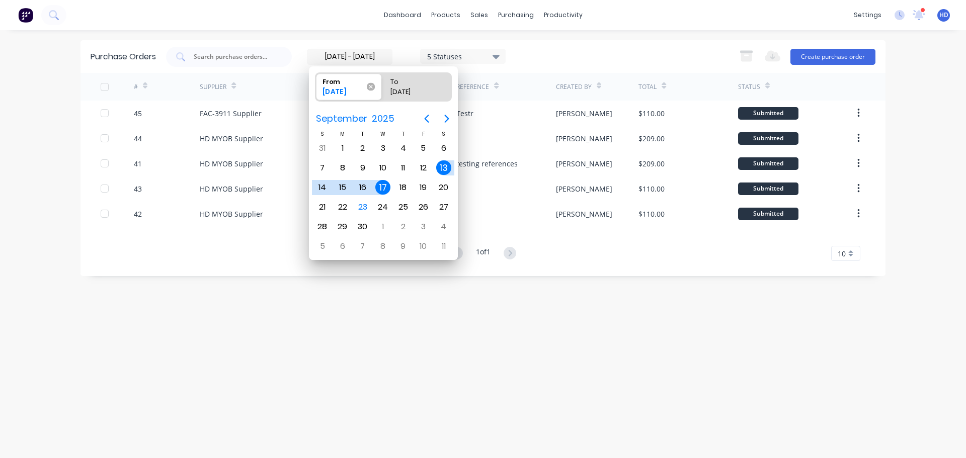
click at [373, 89] on icon at bounding box center [370, 87] width 8 height 8
click at [316, 89] on input "From [DATE]" at bounding box center [315, 87] width 1 height 28
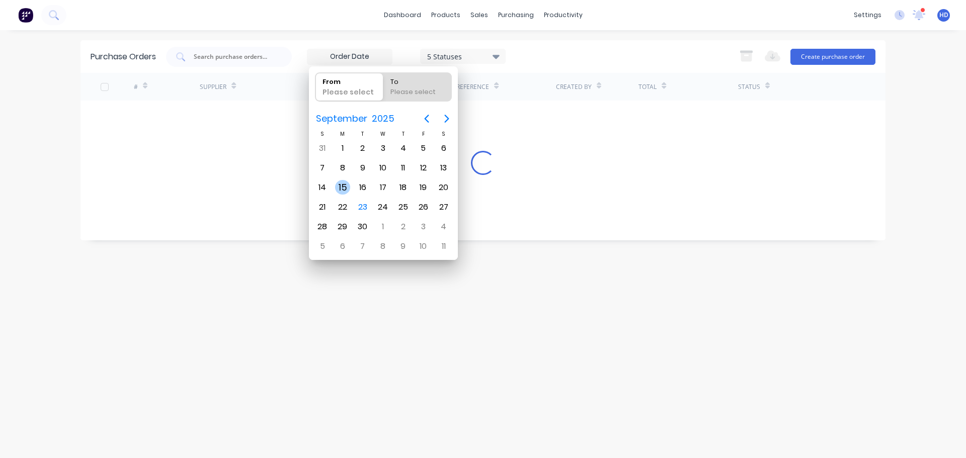
click at [347, 186] on div "15" at bounding box center [342, 187] width 15 height 15
type input "[DATE]"
radio input "false"
radio input "true"
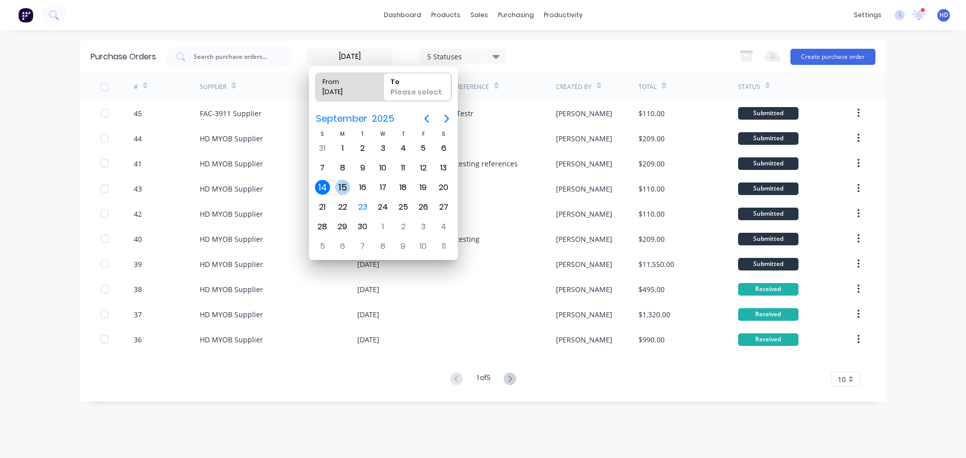
click at [343, 186] on div "15" at bounding box center [342, 187] width 15 height 15
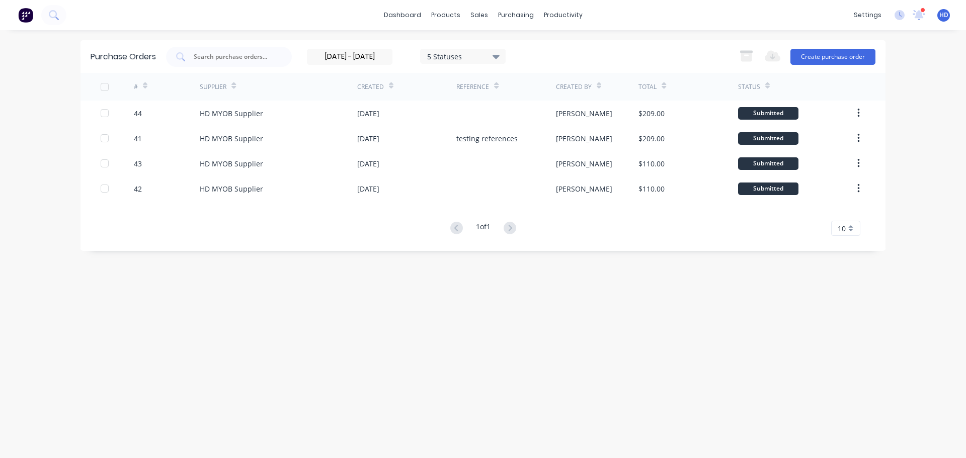
click at [375, 50] on input "[DATE] - [DATE]" at bounding box center [349, 56] width 85 height 15
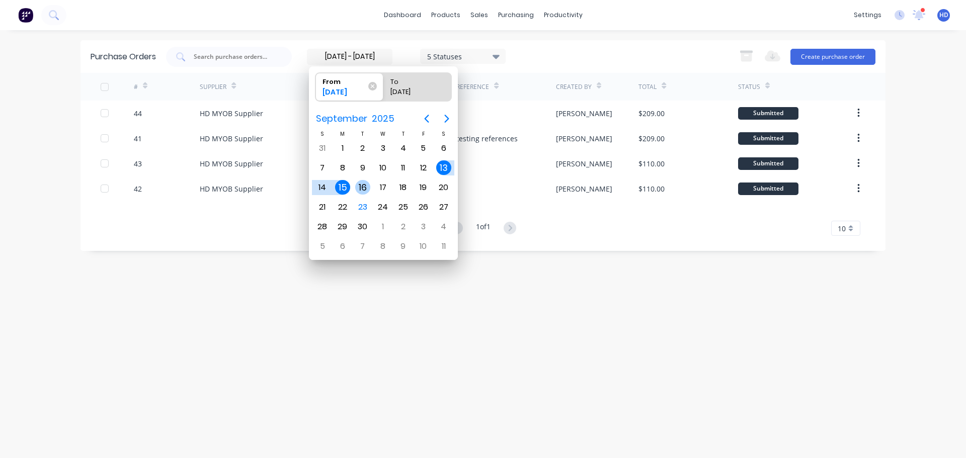
click at [371, 187] on div "16" at bounding box center [363, 187] width 20 height 19
type input "[DATE]"
radio input "false"
radio input "true"
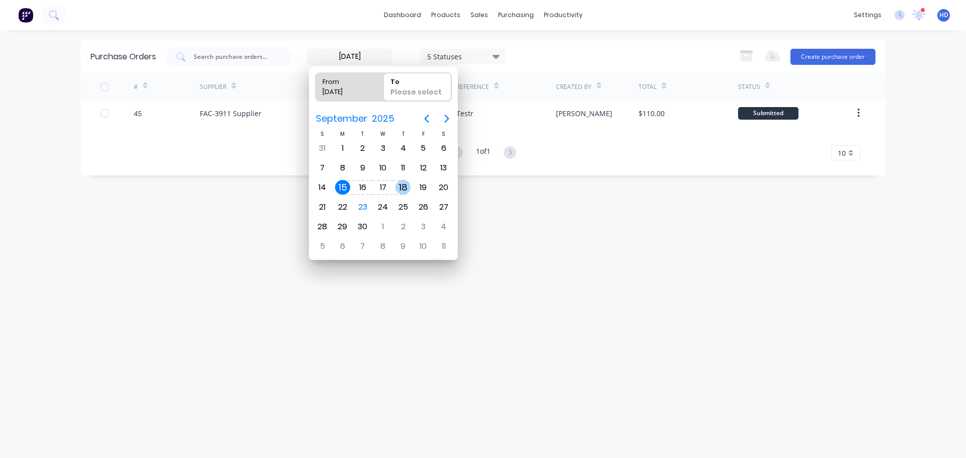
click at [394, 190] on div "18" at bounding box center [403, 187] width 20 height 19
type input "[DATE] - [DATE]"
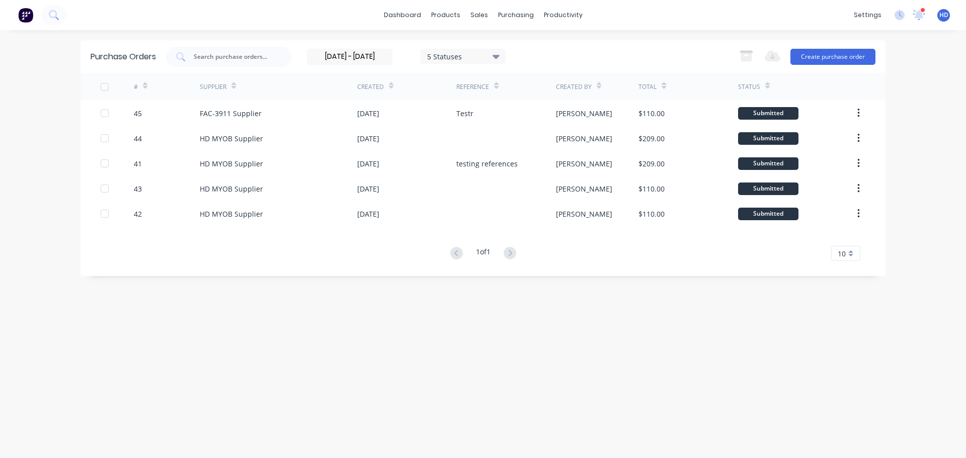
click at [345, 57] on input "[DATE] - [DATE]" at bounding box center [349, 56] width 85 height 15
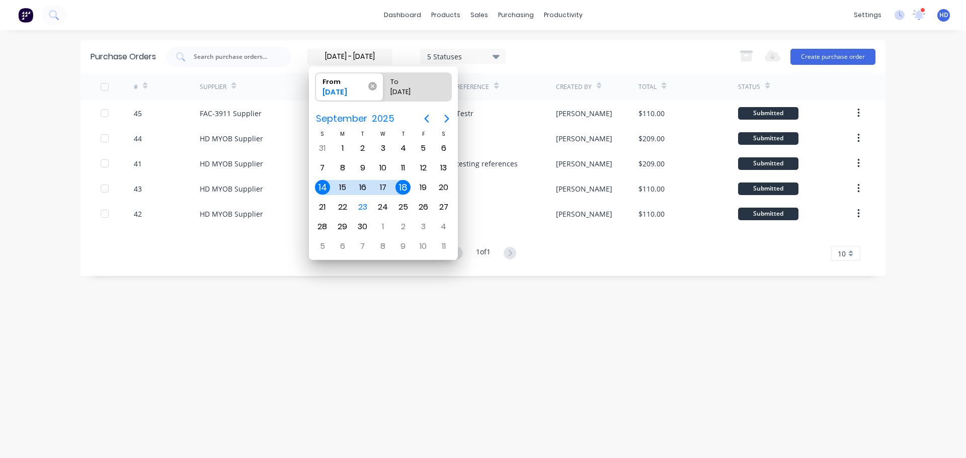
click at [374, 87] on icon at bounding box center [372, 86] width 9 height 9
click at [316, 87] on input "From [DATE]" at bounding box center [315, 87] width 1 height 28
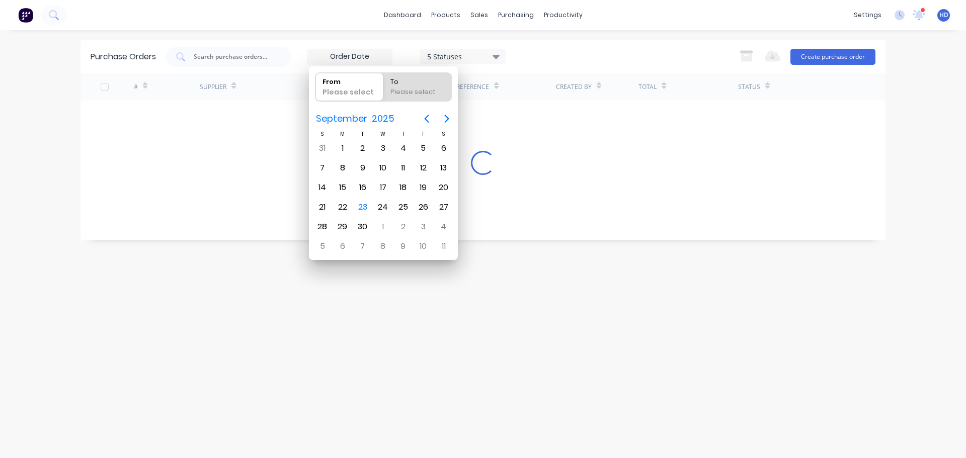
click at [546, 311] on div "Purchase Orders 5 Statuses 5 Statuses Export to Excel (XLSX) Create purchase or…" at bounding box center [483, 244] width 805 height 408
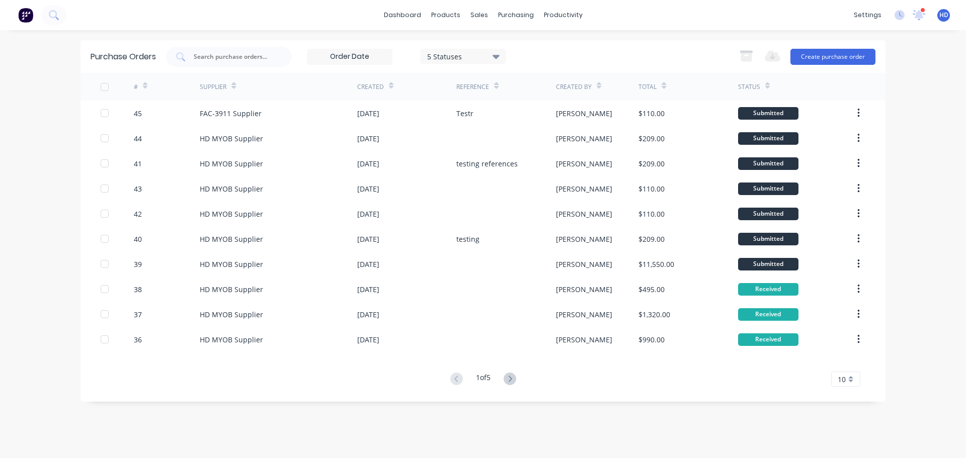
click at [361, 61] on input at bounding box center [349, 56] width 85 height 15
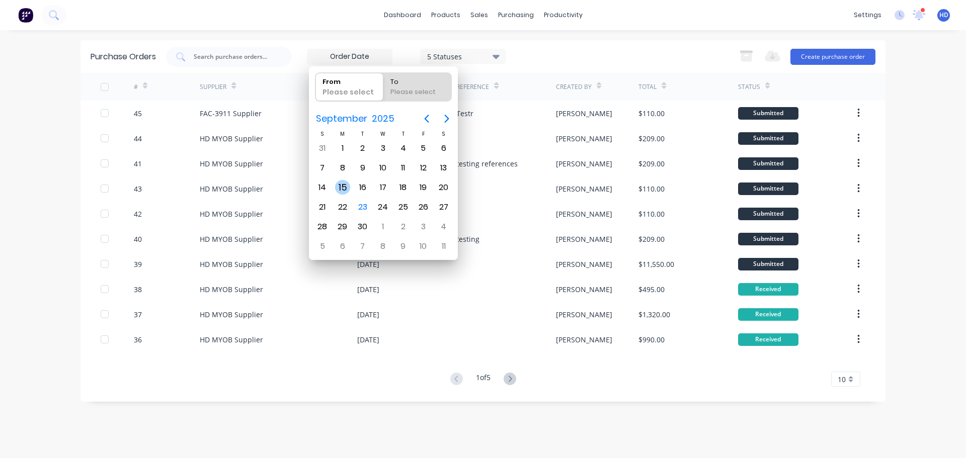
click at [345, 183] on div "15" at bounding box center [342, 187] width 15 height 15
type input "[DATE]"
radio input "false"
radio input "true"
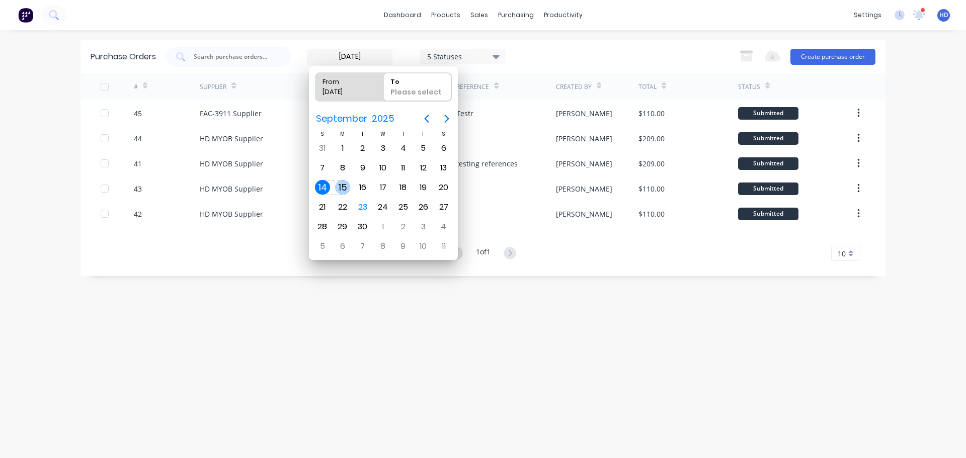
click at [343, 187] on div "15" at bounding box center [342, 187] width 15 height 15
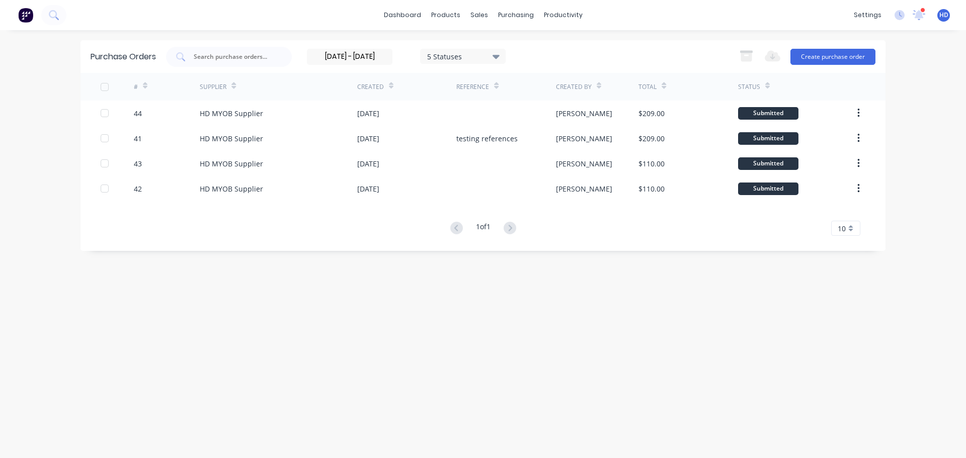
click at [358, 53] on input "[DATE] - [DATE]" at bounding box center [349, 56] width 85 height 15
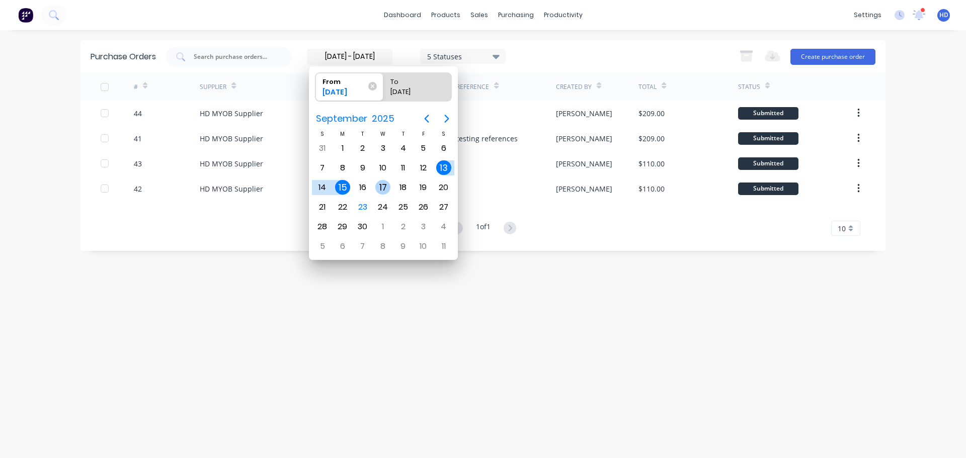
click at [383, 187] on div "17" at bounding box center [382, 187] width 15 height 15
type input "[DATE]"
radio input "false"
radio input "true"
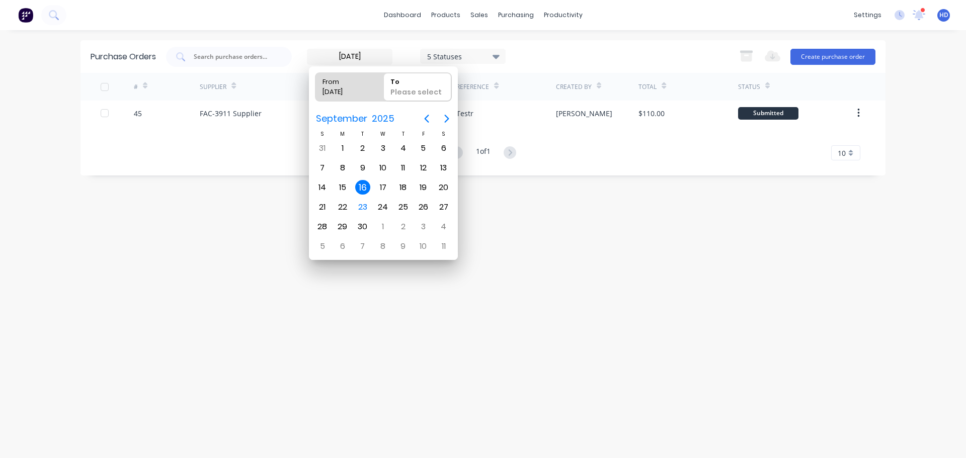
click at [560, 248] on div "Purchase Orders [DATE] 5 Statuses [DATE] 5 Statuses Export to Excel (XLSX) Crea…" at bounding box center [483, 244] width 805 height 408
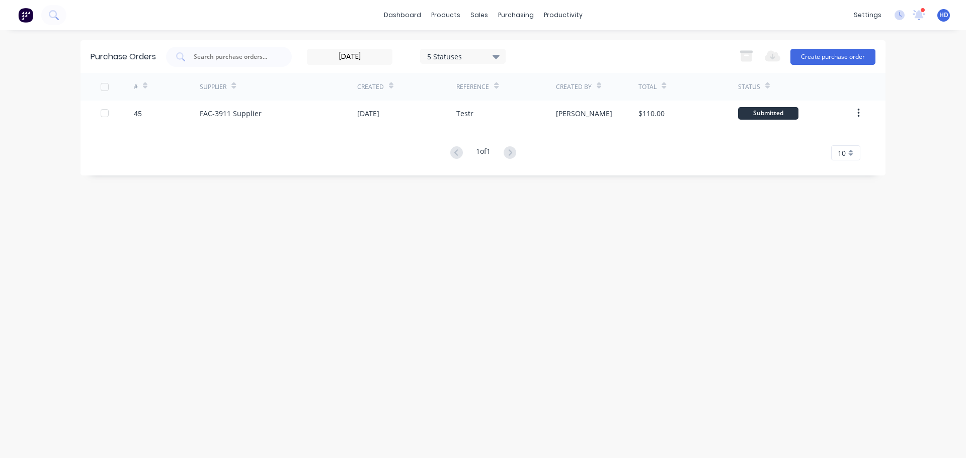
click at [377, 57] on input "[DATE]" at bounding box center [349, 56] width 85 height 15
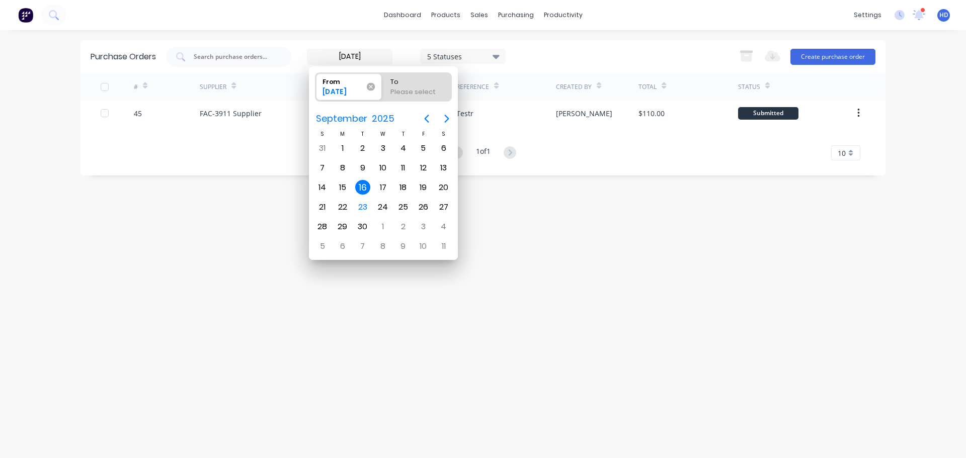
click at [370, 87] on icon at bounding box center [370, 87] width 8 height 8
click at [316, 87] on input "From [DATE]" at bounding box center [315, 87] width 1 height 28
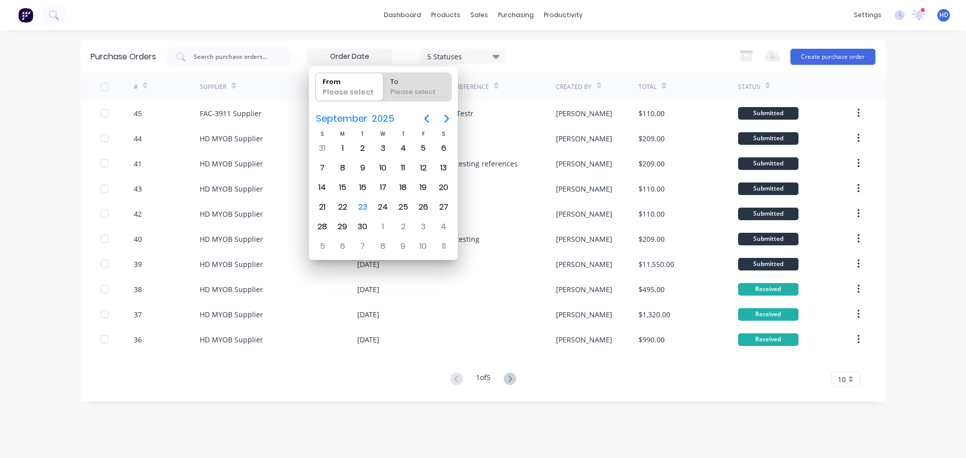
click at [913, 142] on div "dashboard products sales purchasing productivity dashboard products Product Cat…" at bounding box center [483, 229] width 966 height 458
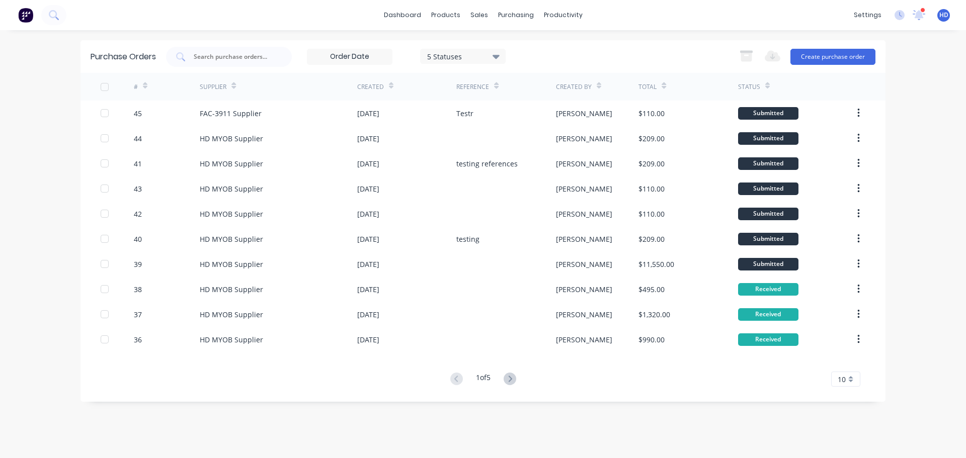
click at [360, 56] on input at bounding box center [349, 56] width 85 height 15
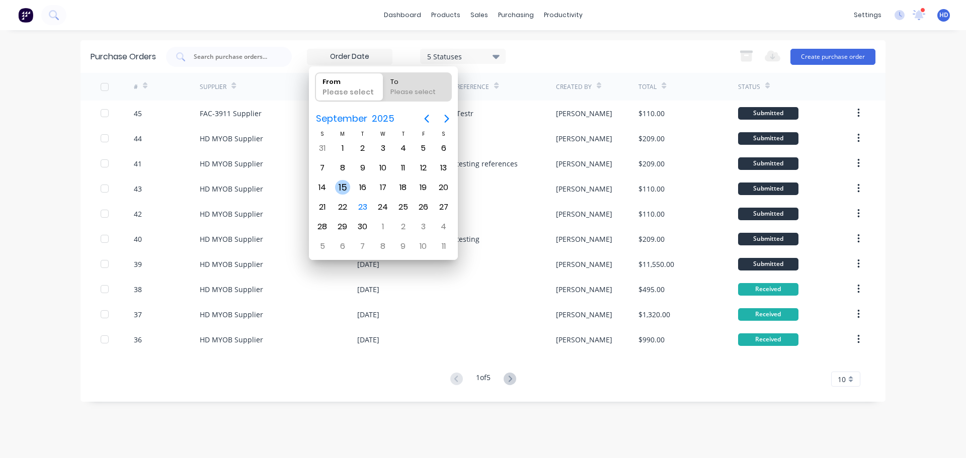
click at [345, 185] on div "15" at bounding box center [342, 187] width 15 height 15
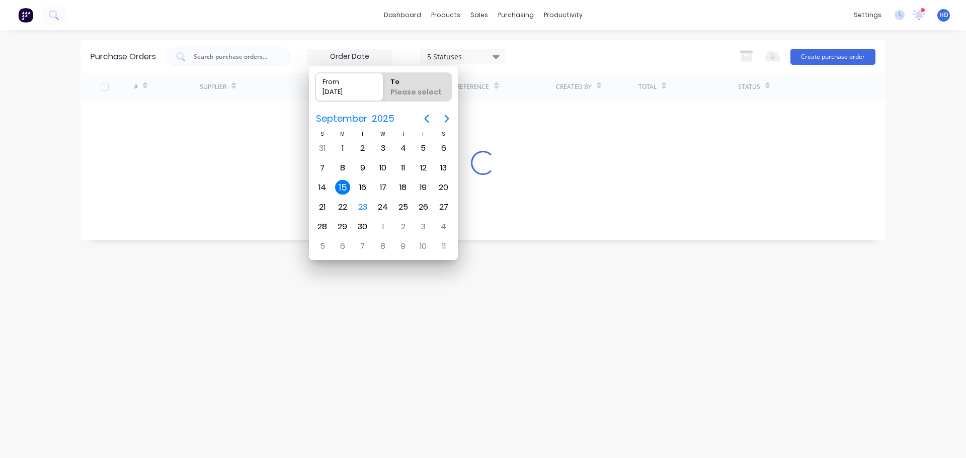
type input "[DATE]"
radio input "false"
radio input "true"
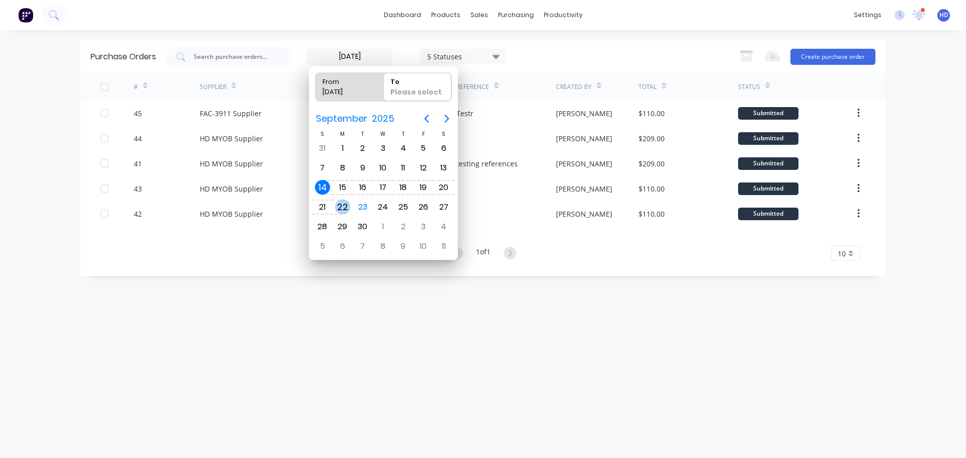
click at [341, 206] on div "22" at bounding box center [342, 207] width 15 height 15
type input "[DATE] - [DATE]"
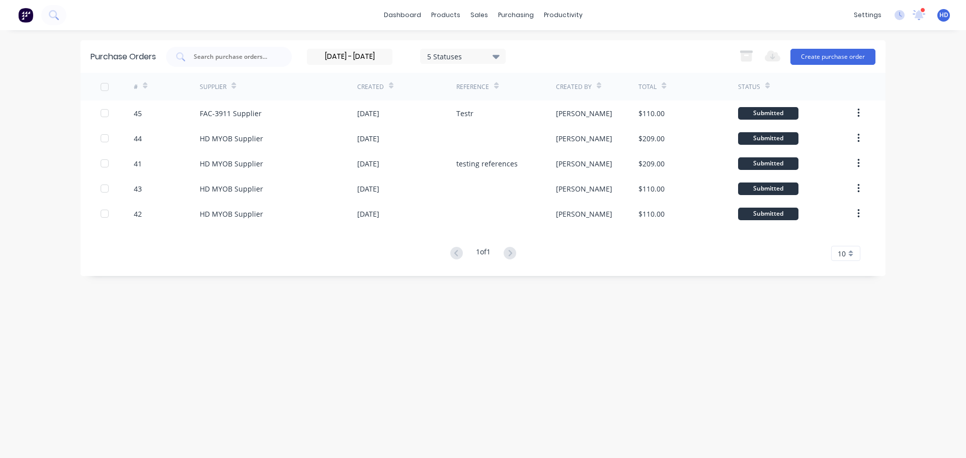
click at [355, 58] on input "[DATE] - [DATE]" at bounding box center [349, 56] width 85 height 15
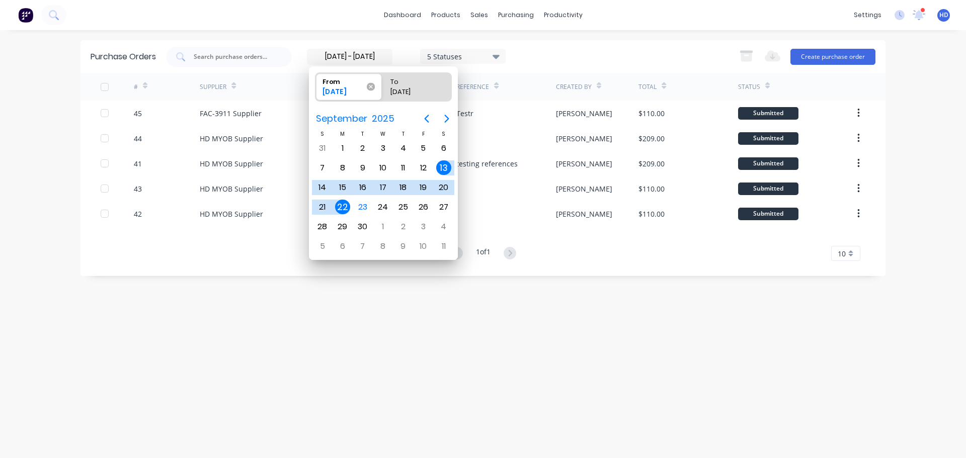
click at [374, 87] on icon at bounding box center [370, 87] width 8 height 8
click at [316, 87] on input "From [DATE]" at bounding box center [315, 87] width 1 height 28
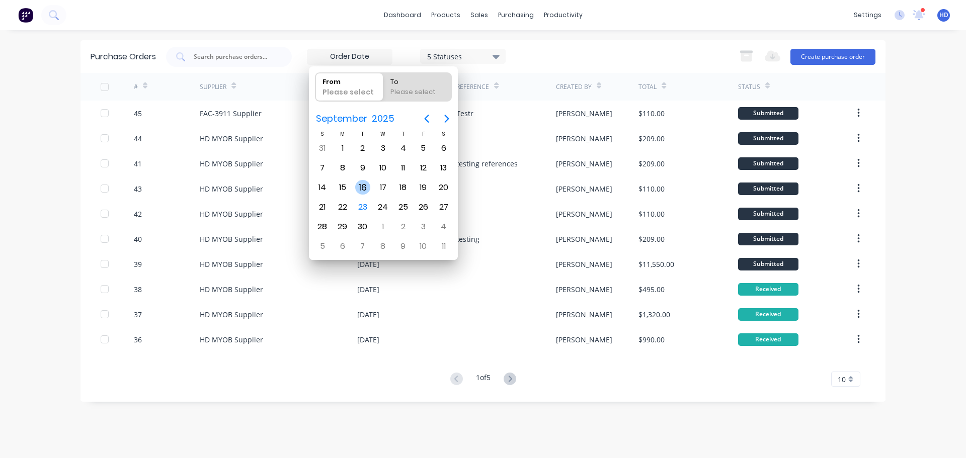
click at [363, 187] on div "16" at bounding box center [362, 187] width 15 height 15
type input "[DATE]"
radio input "false"
radio input "true"
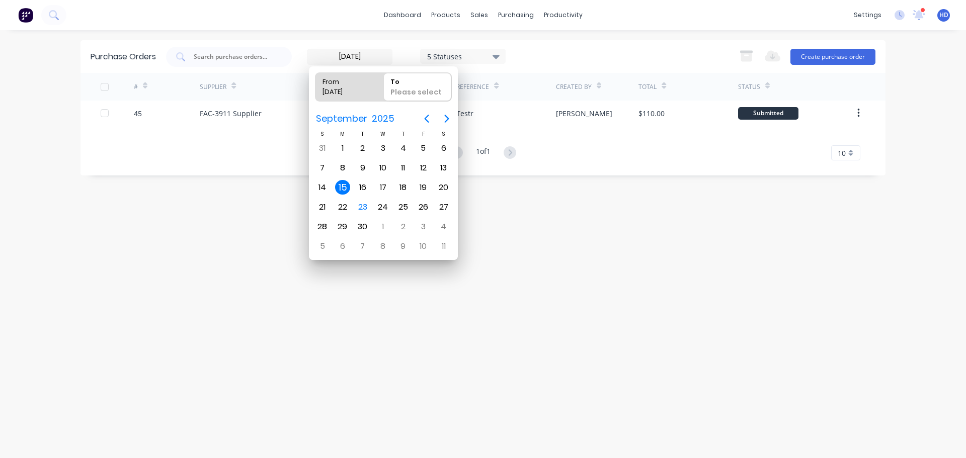
click at [373, 88] on span "From [DATE]" at bounding box center [349, 87] width 68 height 28
click at [316, 88] on input "From [DATE]" at bounding box center [315, 87] width 1 height 28
radio input "true"
click at [373, 88] on icon at bounding box center [372, 86] width 9 height 9
click at [316, 88] on input "From [DATE]" at bounding box center [315, 87] width 1 height 28
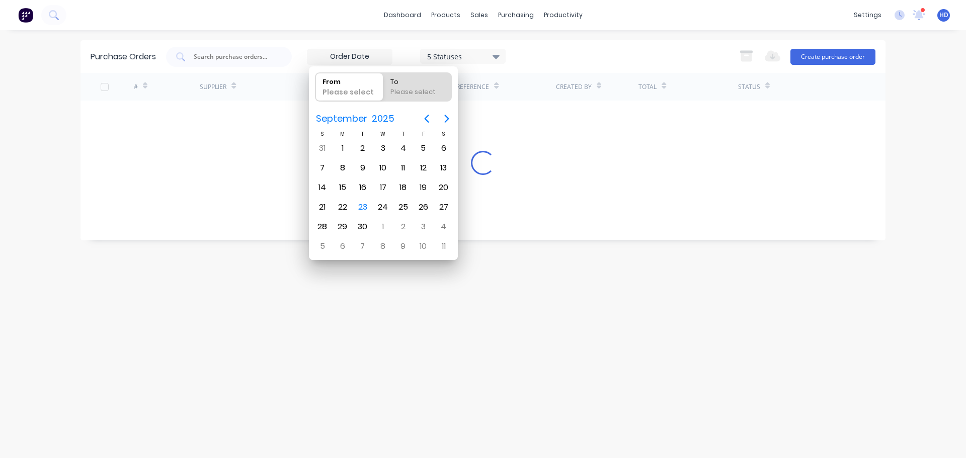
click at [639, 212] on div "# Supplier Created Reference Created By Total Status Loading..." at bounding box center [483, 149] width 805 height 152
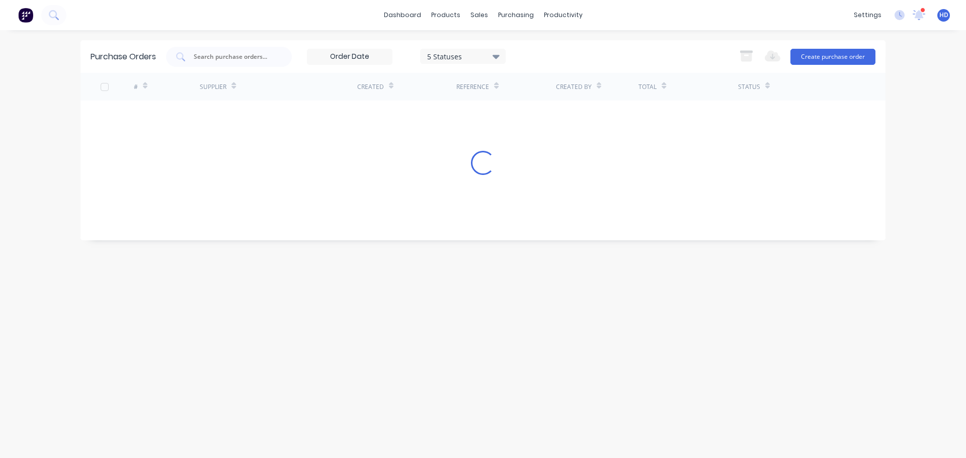
click at [729, 308] on div "Purchase Orders 5 Statuses 5 Statuses Export to Excel (XLSX) Create purchase or…" at bounding box center [483, 244] width 805 height 408
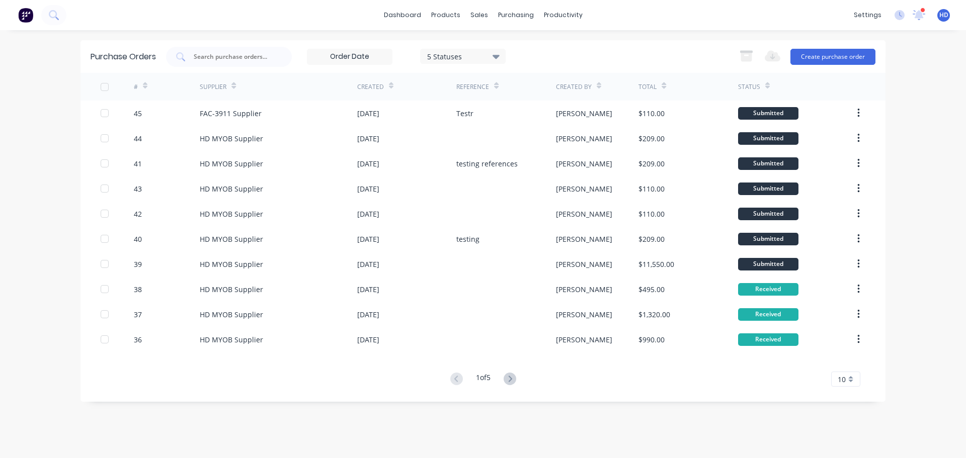
click at [366, 59] on input at bounding box center [349, 56] width 85 height 15
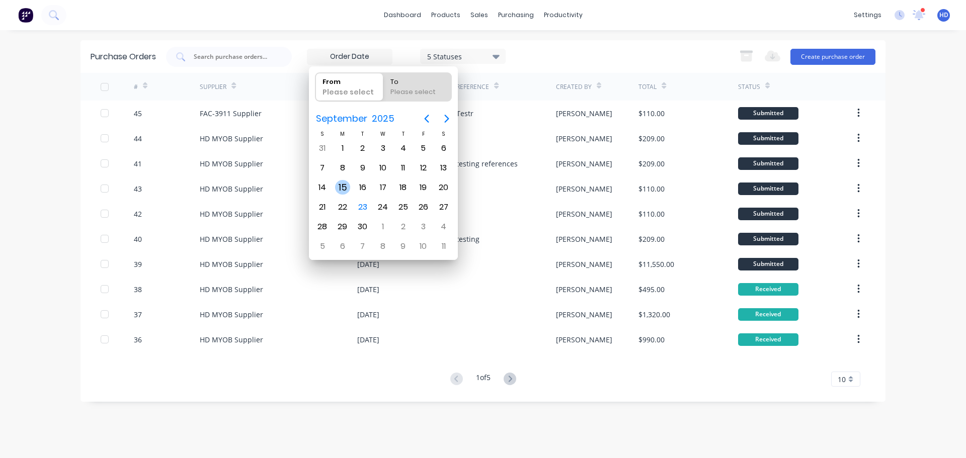
click at [344, 185] on div "15" at bounding box center [342, 187] width 15 height 15
type input "[DATE]"
radio input "false"
radio input "true"
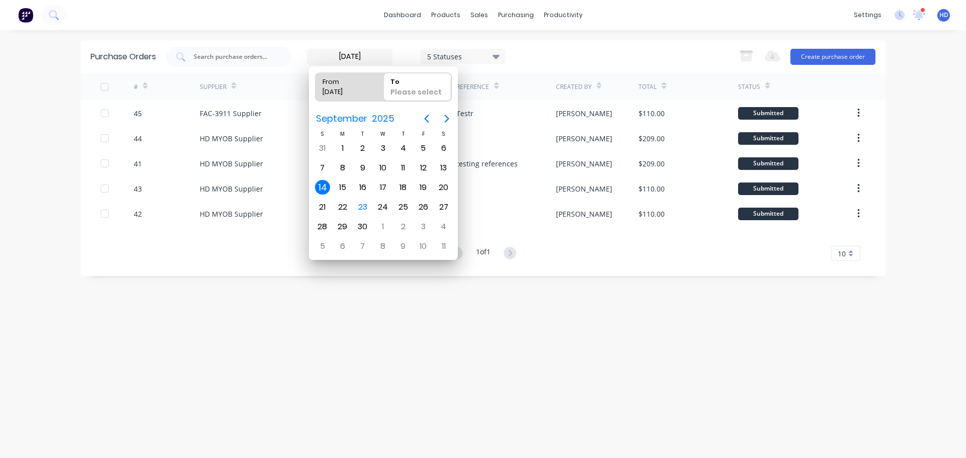
click at [375, 91] on span "From [DATE]" at bounding box center [349, 87] width 68 height 28
click at [316, 91] on input "From [DATE]" at bounding box center [315, 87] width 1 height 28
radio input "true"
click at [375, 86] on span "From [DATE]" at bounding box center [349, 87] width 68 height 28
click at [316, 86] on input "From [DATE]" at bounding box center [315, 87] width 1 height 28
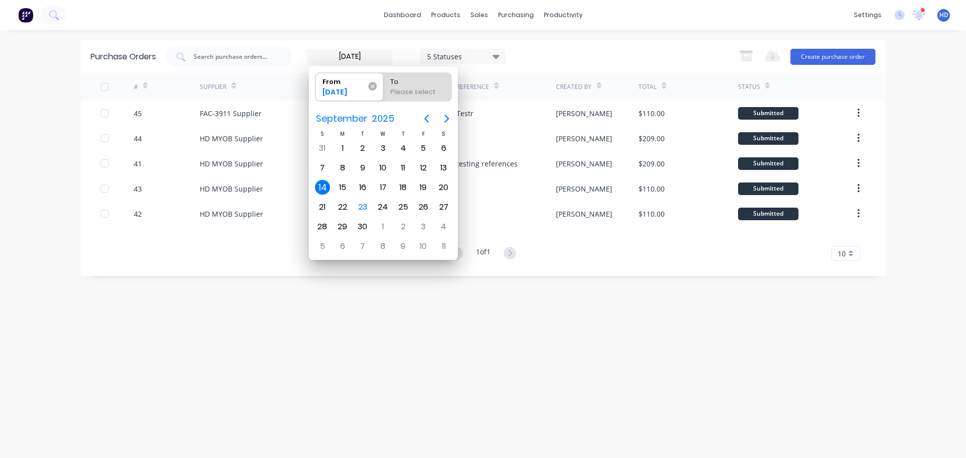
click at [371, 88] on icon at bounding box center [372, 86] width 9 height 9
click at [316, 88] on input "From [DATE]" at bounding box center [315, 87] width 1 height 28
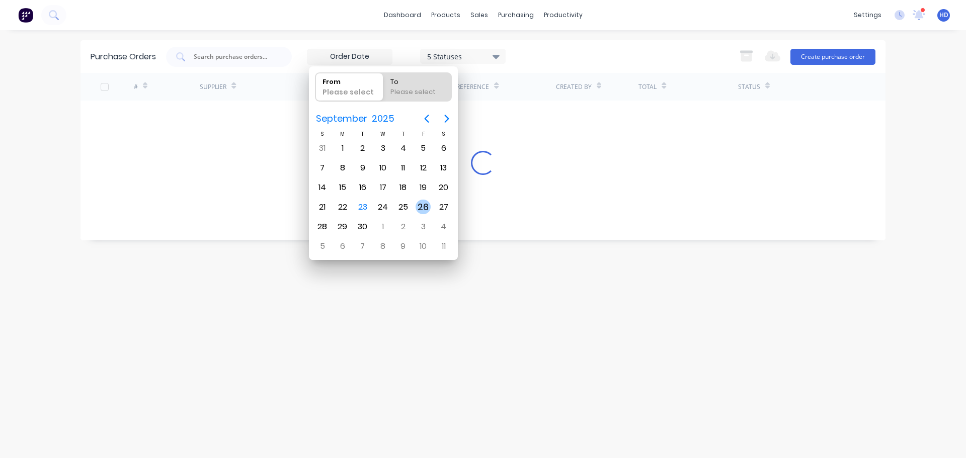
click at [426, 189] on div "19" at bounding box center [423, 187] width 15 height 15
type input "[DATE]"
radio input "false"
radio input "true"
click at [387, 181] on div "17" at bounding box center [383, 187] width 20 height 19
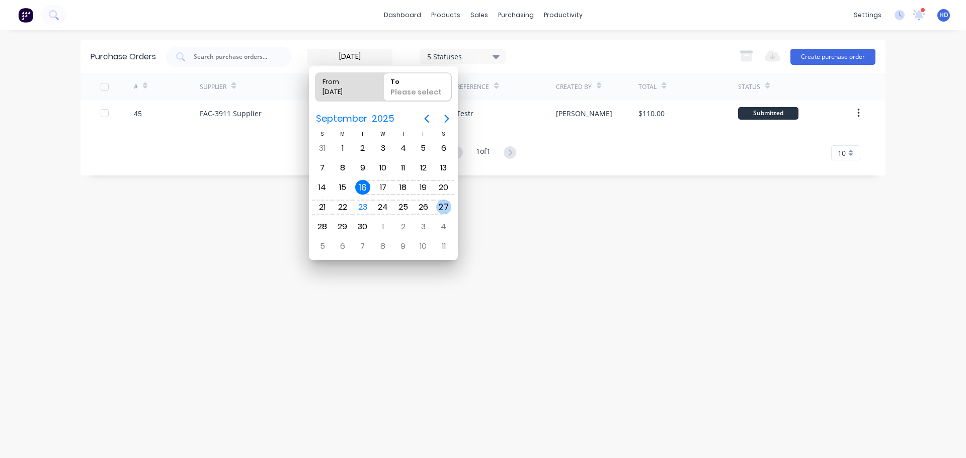
click at [440, 201] on div "27" at bounding box center [443, 207] width 15 height 15
type input "15/09/25 - 27/09/25"
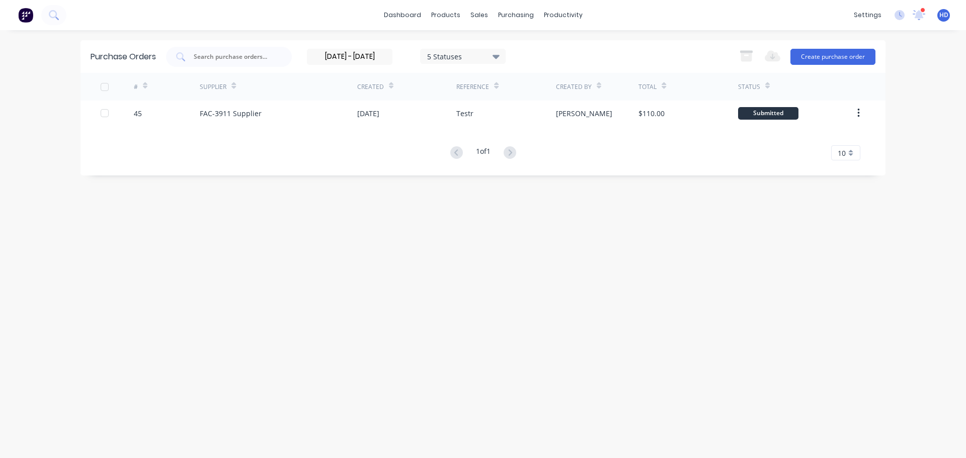
click at [360, 49] on label "15/09/25 - 27/09/25" at bounding box center [350, 57] width 86 height 16
click at [360, 49] on input "15/09/25 - 27/09/25" at bounding box center [349, 56] width 85 height 15
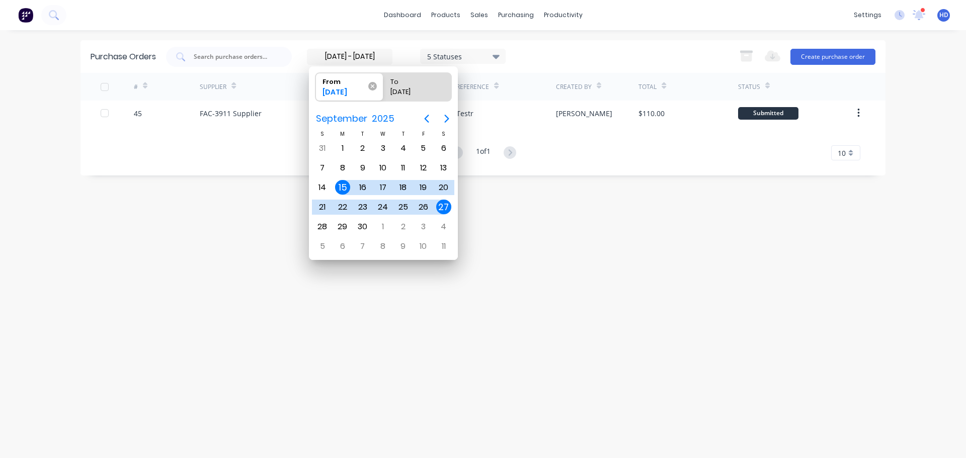
click at [374, 85] on icon at bounding box center [372, 86] width 9 height 9
click at [316, 85] on input "From 15/09/25" at bounding box center [315, 87] width 1 height 28
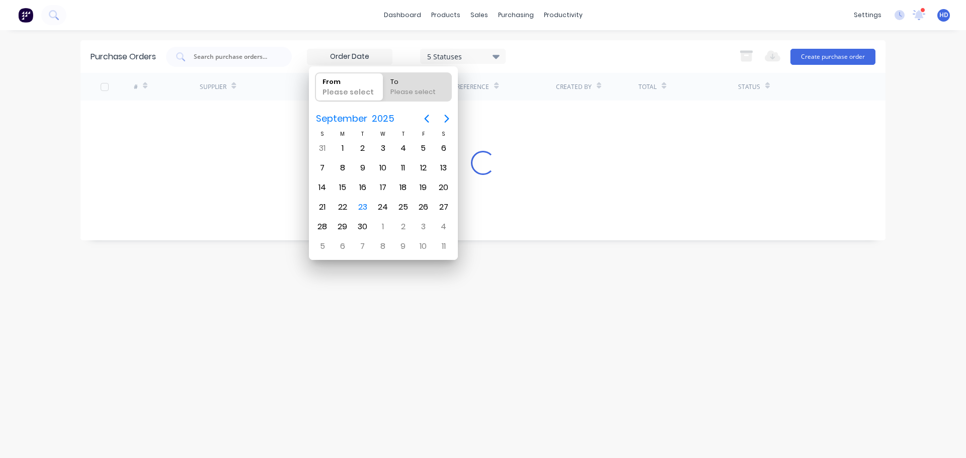
click at [564, 54] on div "5 Statuses 5 Statuses Export to Excel (XLSX) Create purchase order" at bounding box center [520, 57] width 709 height 20
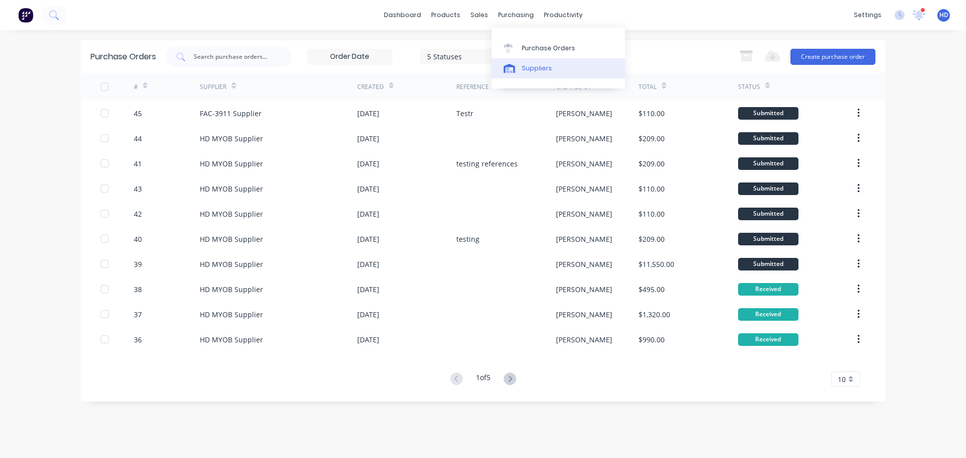
click at [534, 71] on div "Suppliers" at bounding box center [537, 68] width 30 height 9
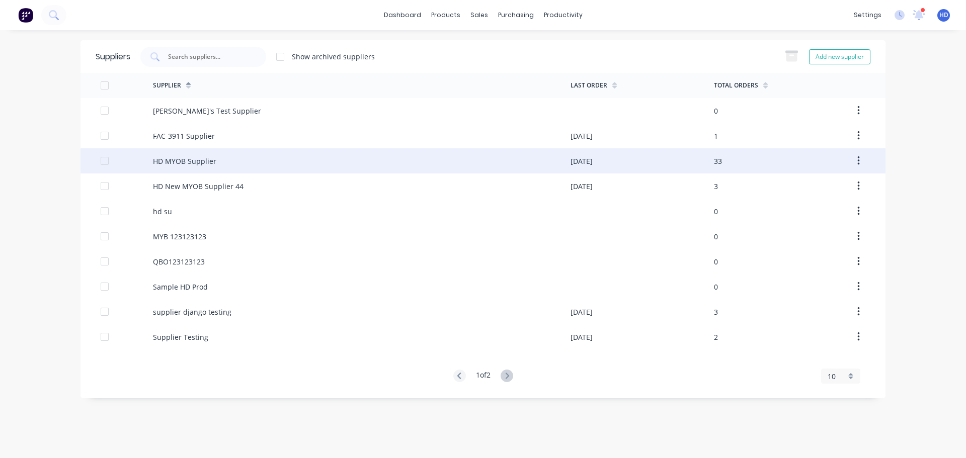
click at [279, 160] on div "HD MYOB Supplier" at bounding box center [362, 160] width 418 height 25
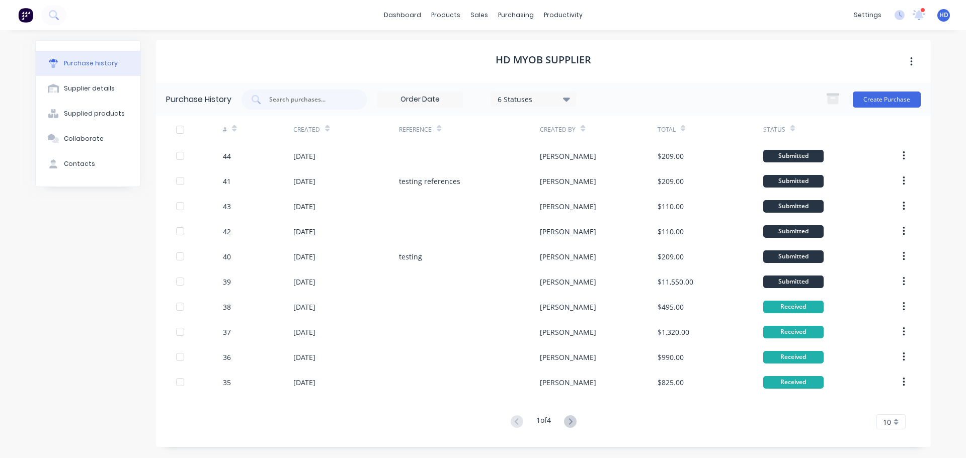
click at [448, 104] on input at bounding box center [420, 99] width 85 height 15
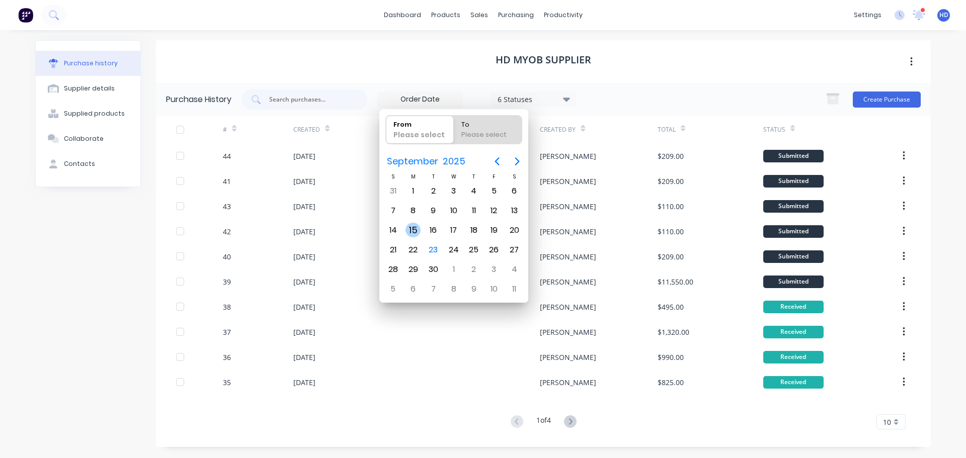
click at [409, 227] on div "15" at bounding box center [413, 230] width 15 height 15
type input "14/09/25"
radio input "false"
radio input "true"
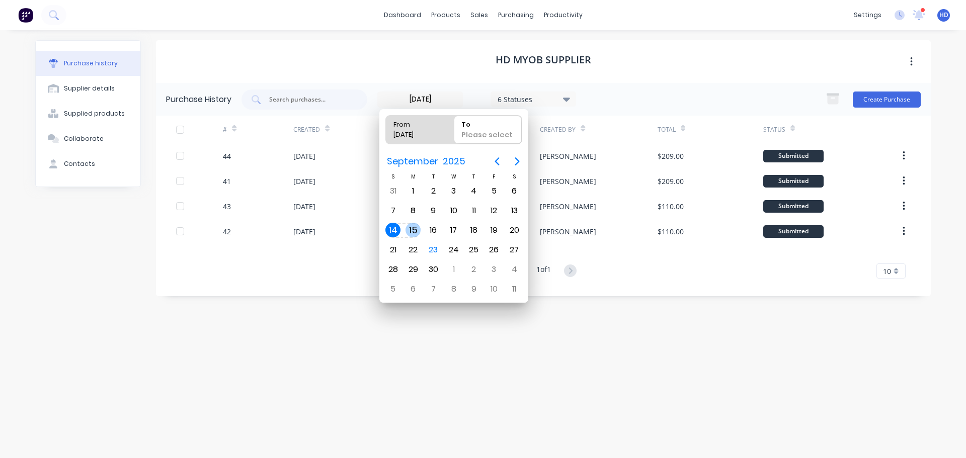
click at [413, 228] on div "15" at bounding box center [413, 230] width 15 height 15
type input "13/09/25 - 15/09/25"
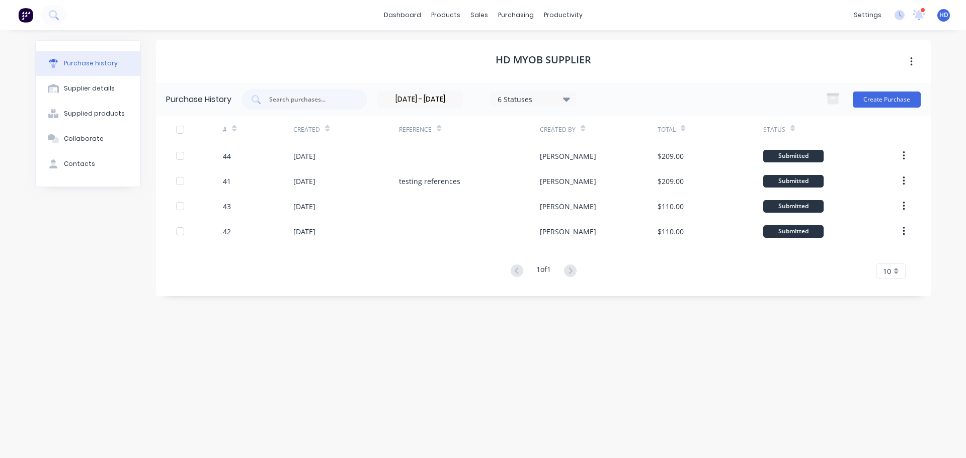
click at [423, 105] on input "13/09/25 - 15/09/25" at bounding box center [420, 99] width 85 height 15
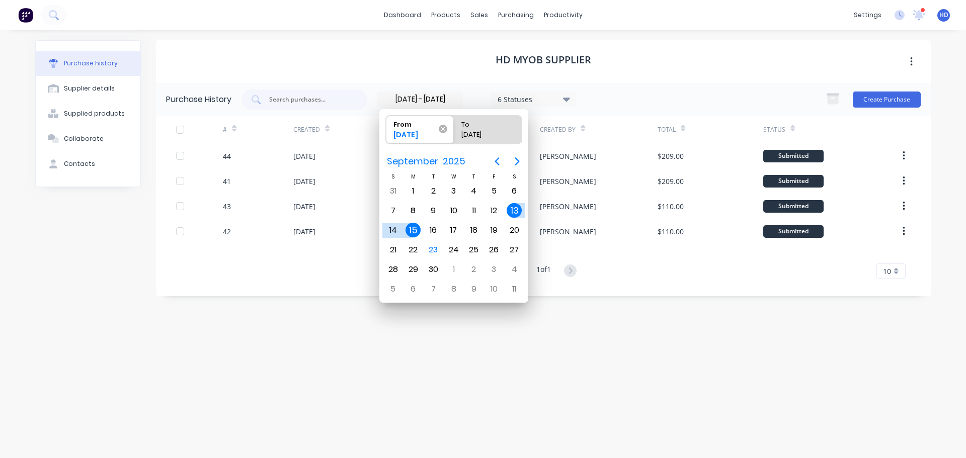
click at [442, 128] on icon at bounding box center [443, 129] width 9 height 9
click at [386, 128] on input "From 13/09/25" at bounding box center [386, 130] width 1 height 28
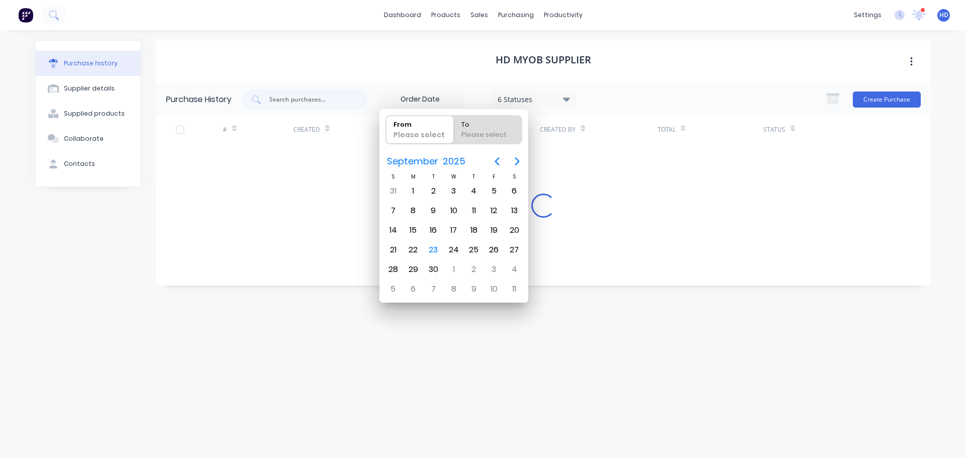
click at [427, 60] on div "HD MYOB Supplier" at bounding box center [543, 61] width 775 height 43
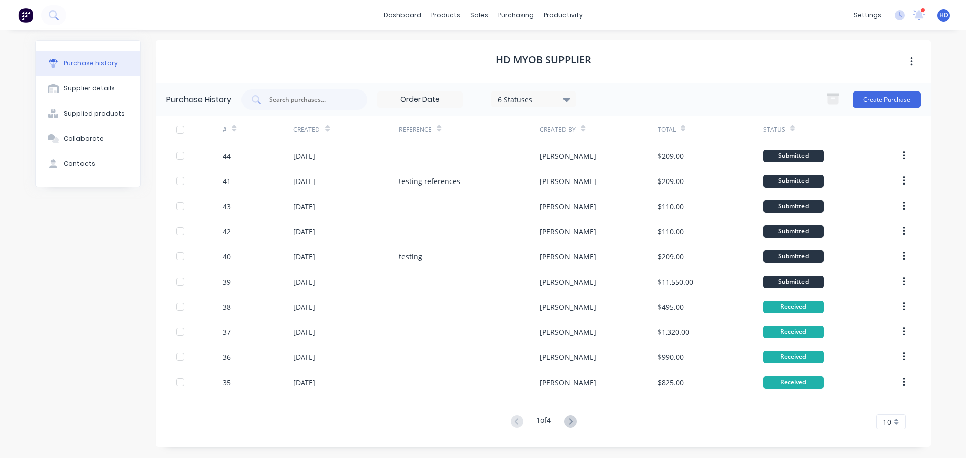
click at [432, 98] on input at bounding box center [420, 99] width 85 height 15
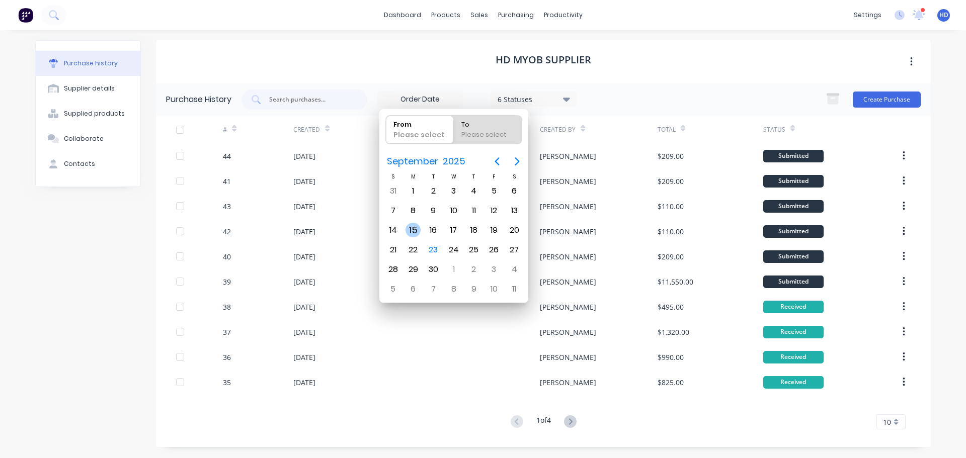
click at [417, 231] on div "15" at bounding box center [413, 230] width 15 height 15
type input "14/09/25"
radio input "false"
radio input "true"
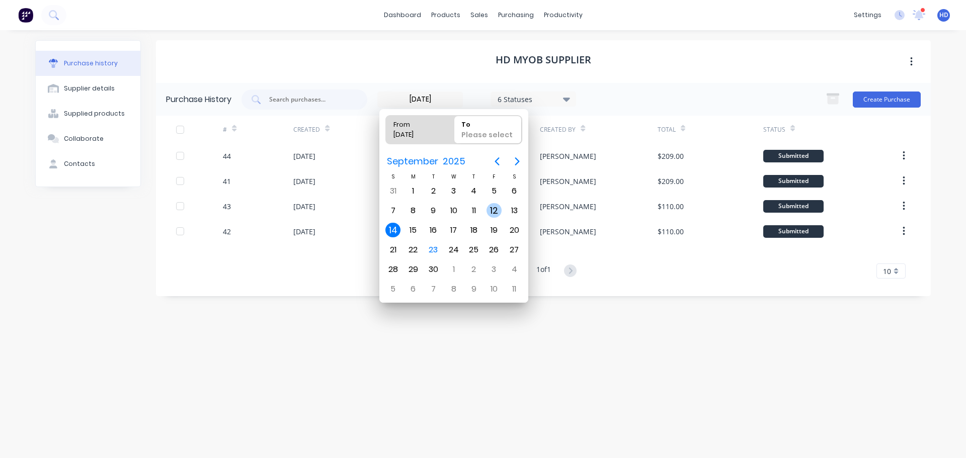
click at [497, 210] on div "12" at bounding box center [494, 210] width 15 height 15
click at [480, 241] on div "25" at bounding box center [474, 250] width 20 height 19
type input "10/09/25 - 25/09/25"
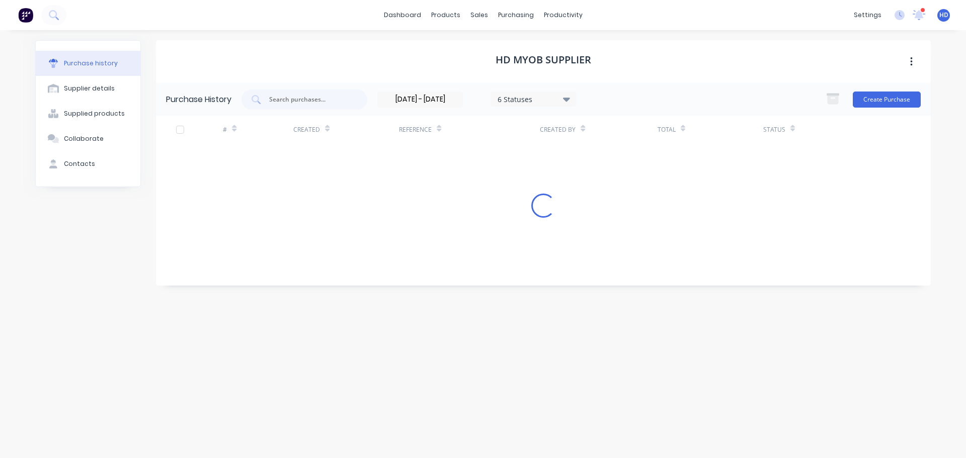
click at [427, 101] on input "10/09/25 - 25/09/25" at bounding box center [420, 99] width 85 height 15
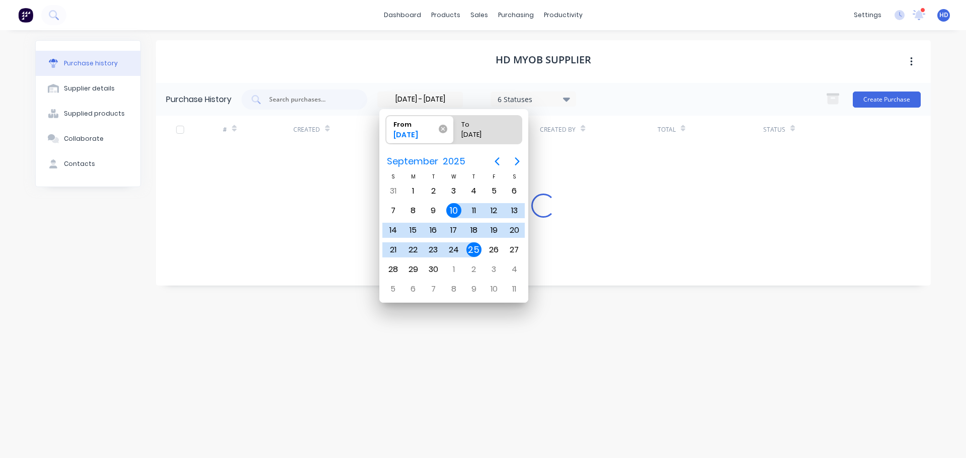
click at [443, 130] on icon at bounding box center [443, 129] width 9 height 9
click at [386, 130] on input "From 10/09/25" at bounding box center [386, 130] width 1 height 28
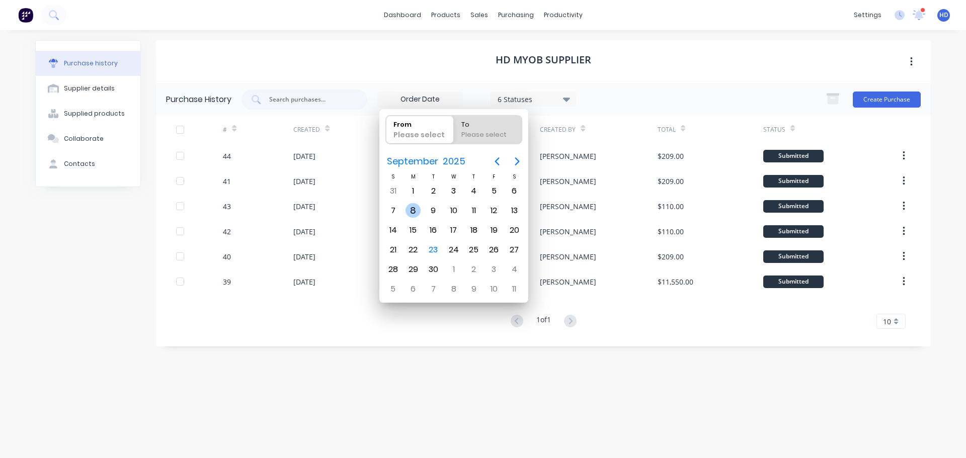
click at [419, 207] on div "8" at bounding box center [413, 210] width 15 height 15
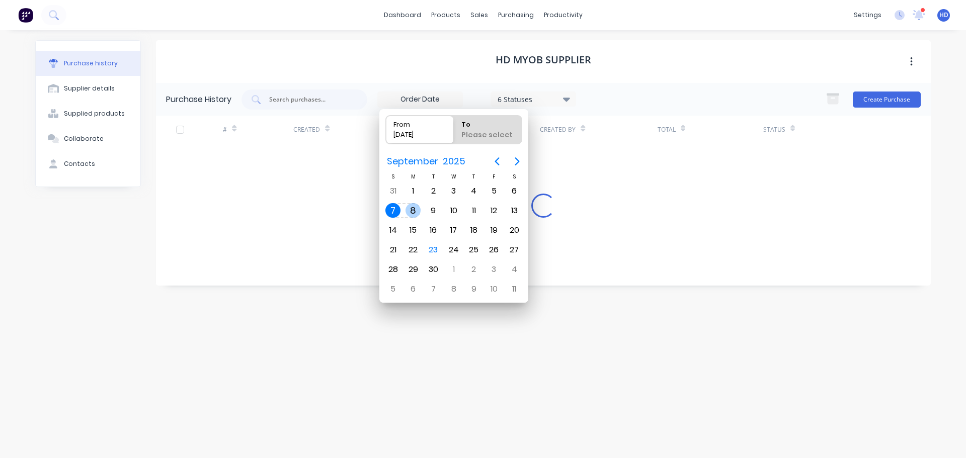
type input "07/09/25"
radio input "false"
radio input "true"
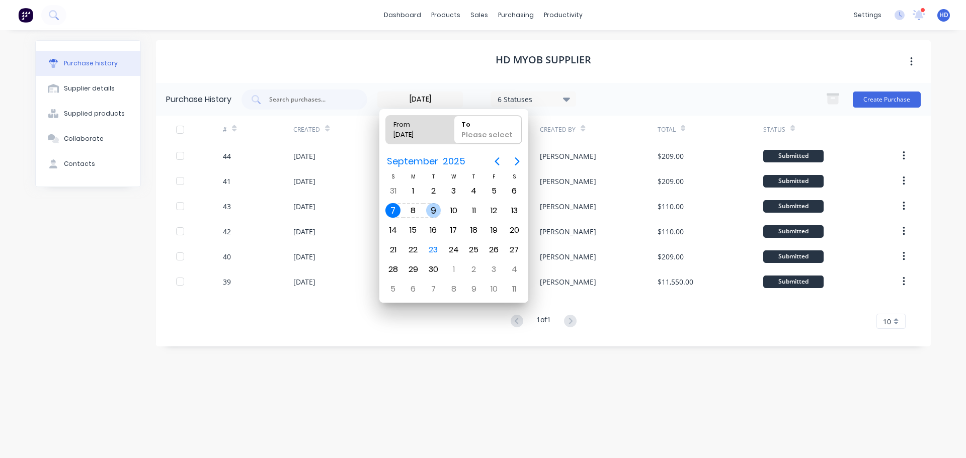
click at [435, 213] on div "9" at bounding box center [433, 210] width 15 height 15
type input "06/09/25 - 09/09/25"
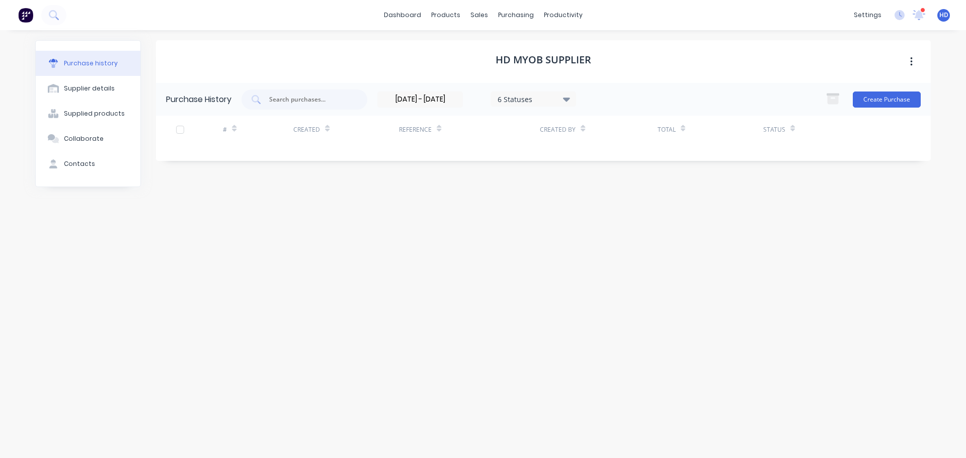
click at [425, 62] on div "HD MYOB Supplier" at bounding box center [543, 61] width 775 height 43
click at [403, 15] on link "dashboard" at bounding box center [402, 15] width 47 height 15
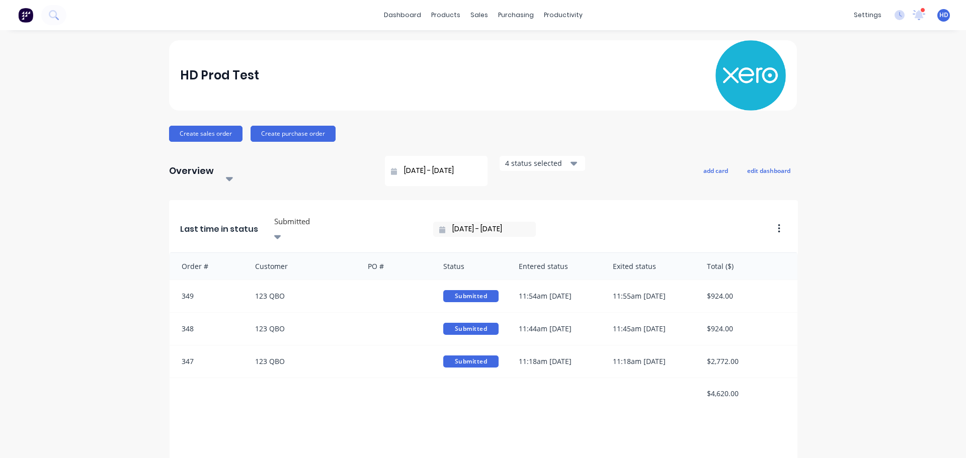
click at [386, 54] on div "HD Prod Test" at bounding box center [483, 75] width 606 height 70
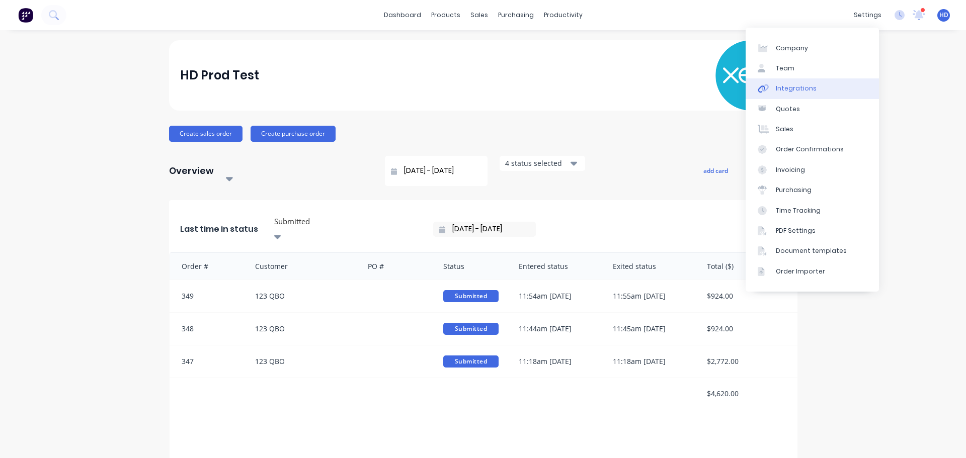
click at [820, 94] on link "Integrations" at bounding box center [812, 88] width 133 height 20
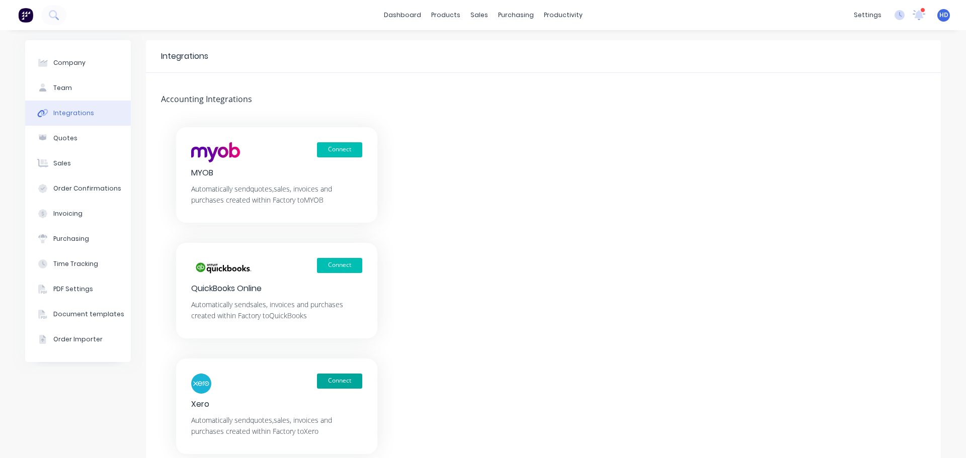
click at [349, 384] on button "Connect" at bounding box center [339, 381] width 45 height 15
